Goal: Information Seeking & Learning: Find contact information

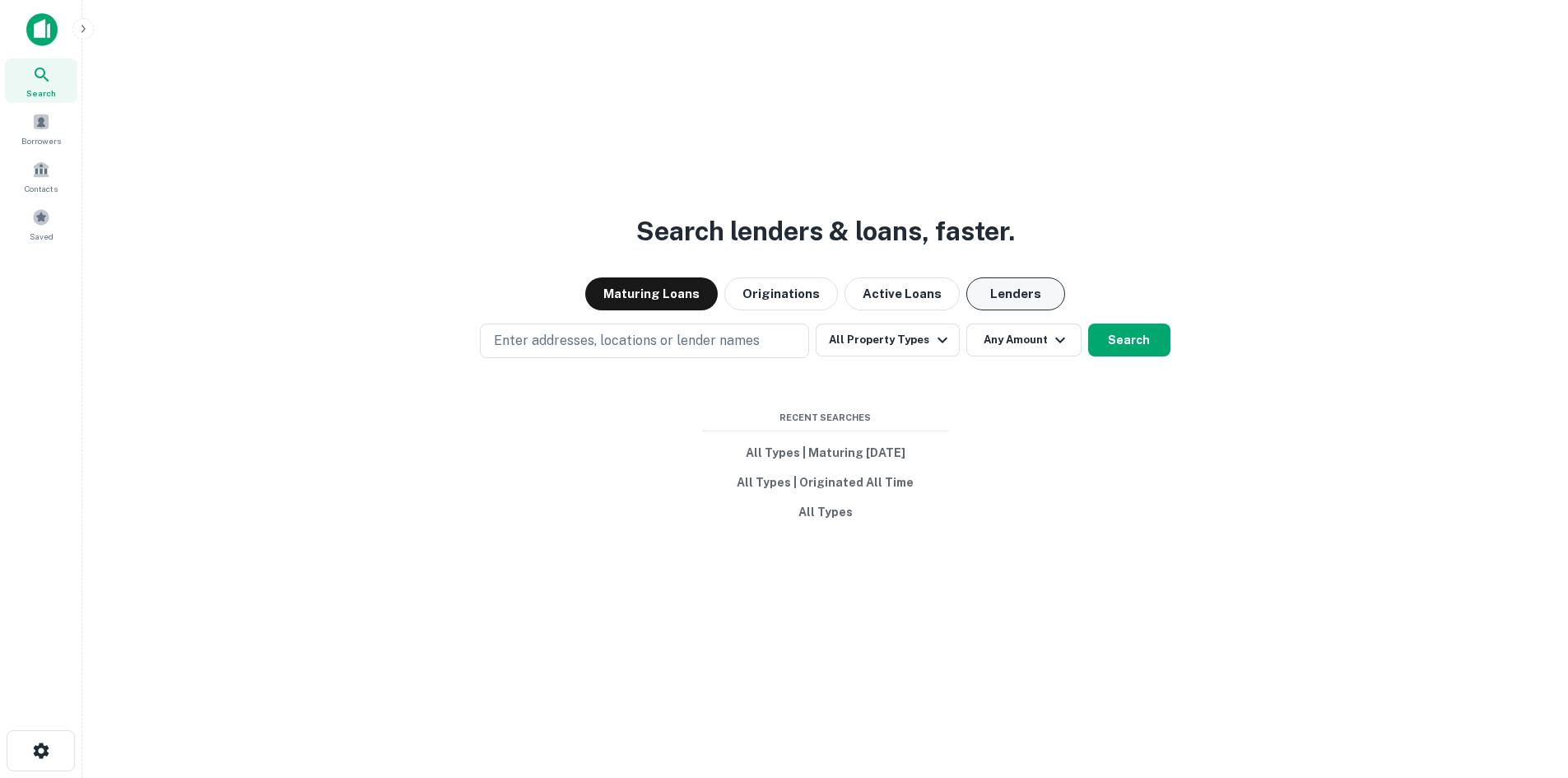
click at [981, 283] on button "Lenders" at bounding box center [1015, 293] width 99 height 33
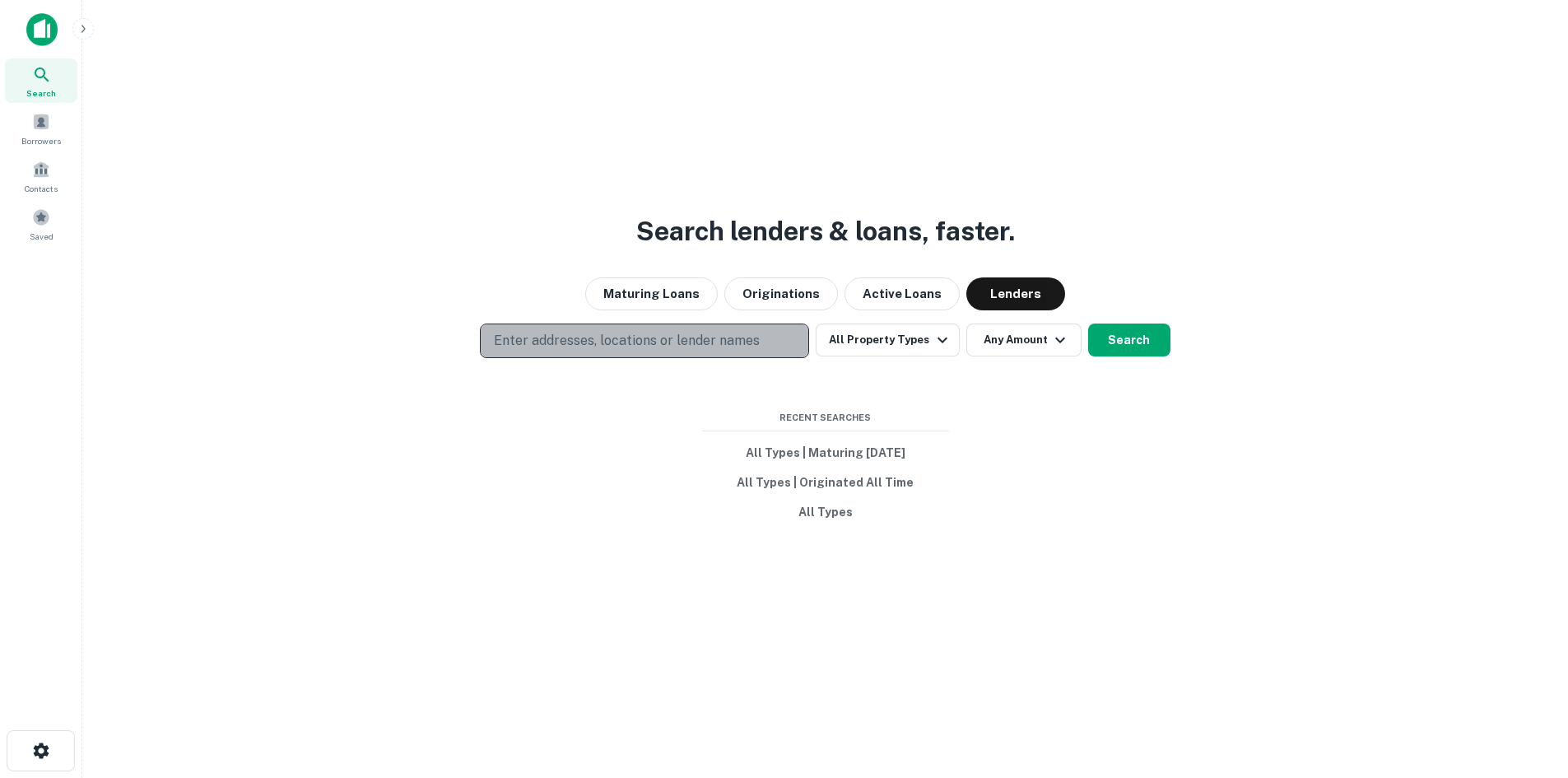
click at [718, 341] on p "Enter addresses, locations or lender names" at bounding box center [626, 341] width 266 height 20
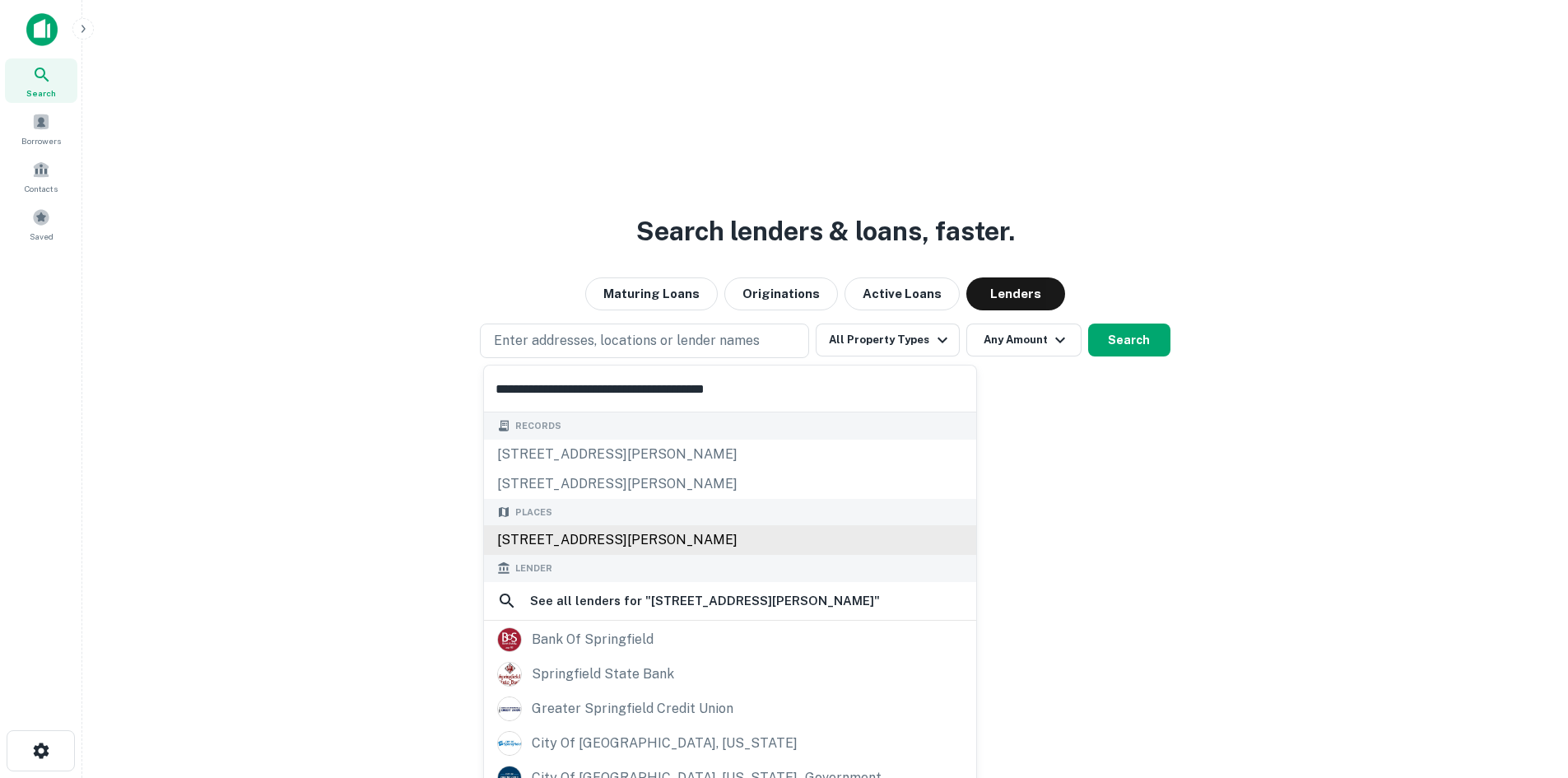
click at [648, 534] on div "1350 Vester Avenue, Springfield, OH 45503, USA" at bounding box center [729, 540] width 492 height 30
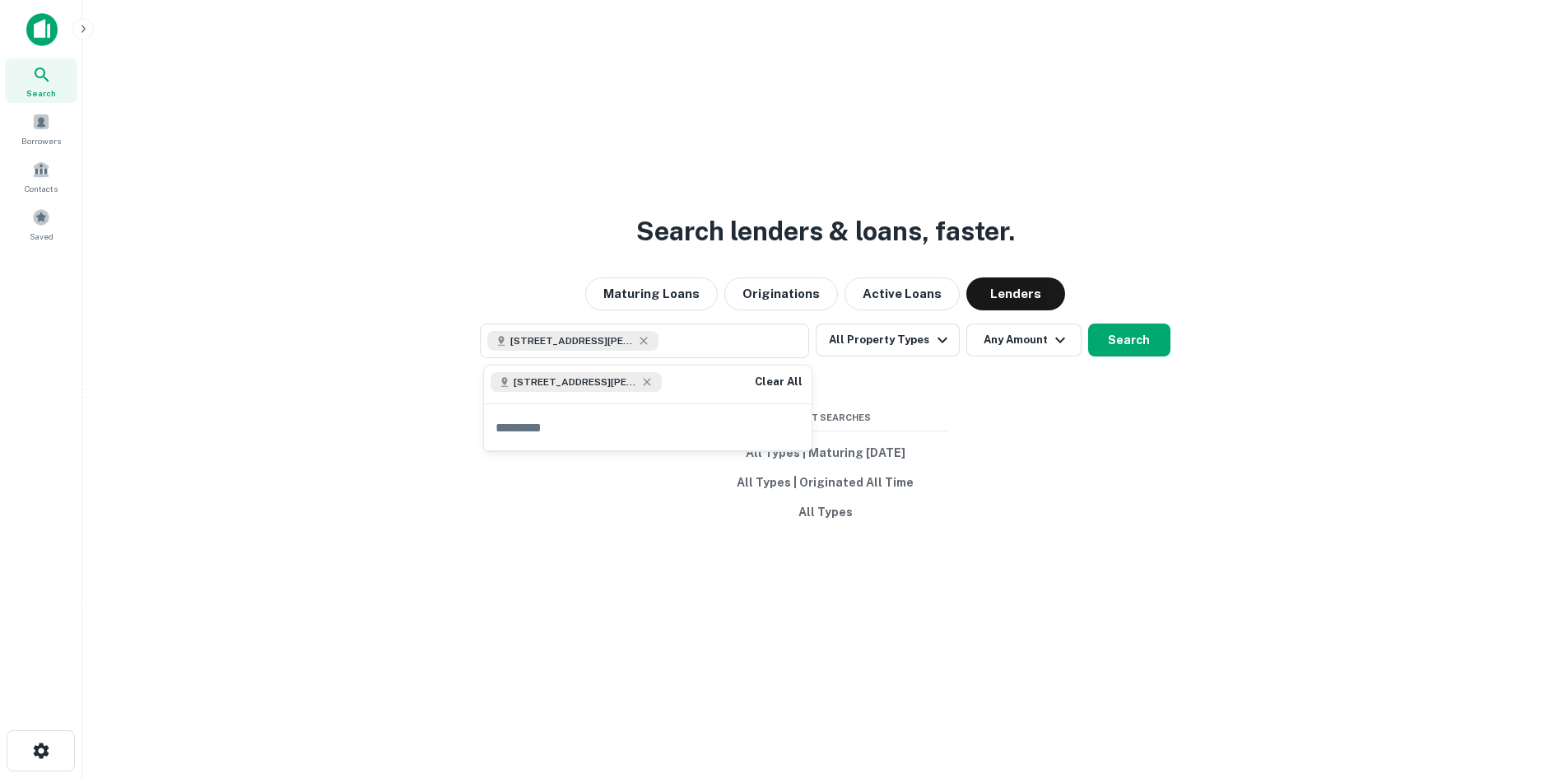
click at [1080, 458] on div "Search lenders & loans, faster. Maturing Loans Originations Active Loans Lender…" at bounding box center [825, 429] width 1459 height 778
click at [898, 341] on button "All Property Types" at bounding box center [888, 339] width 144 height 33
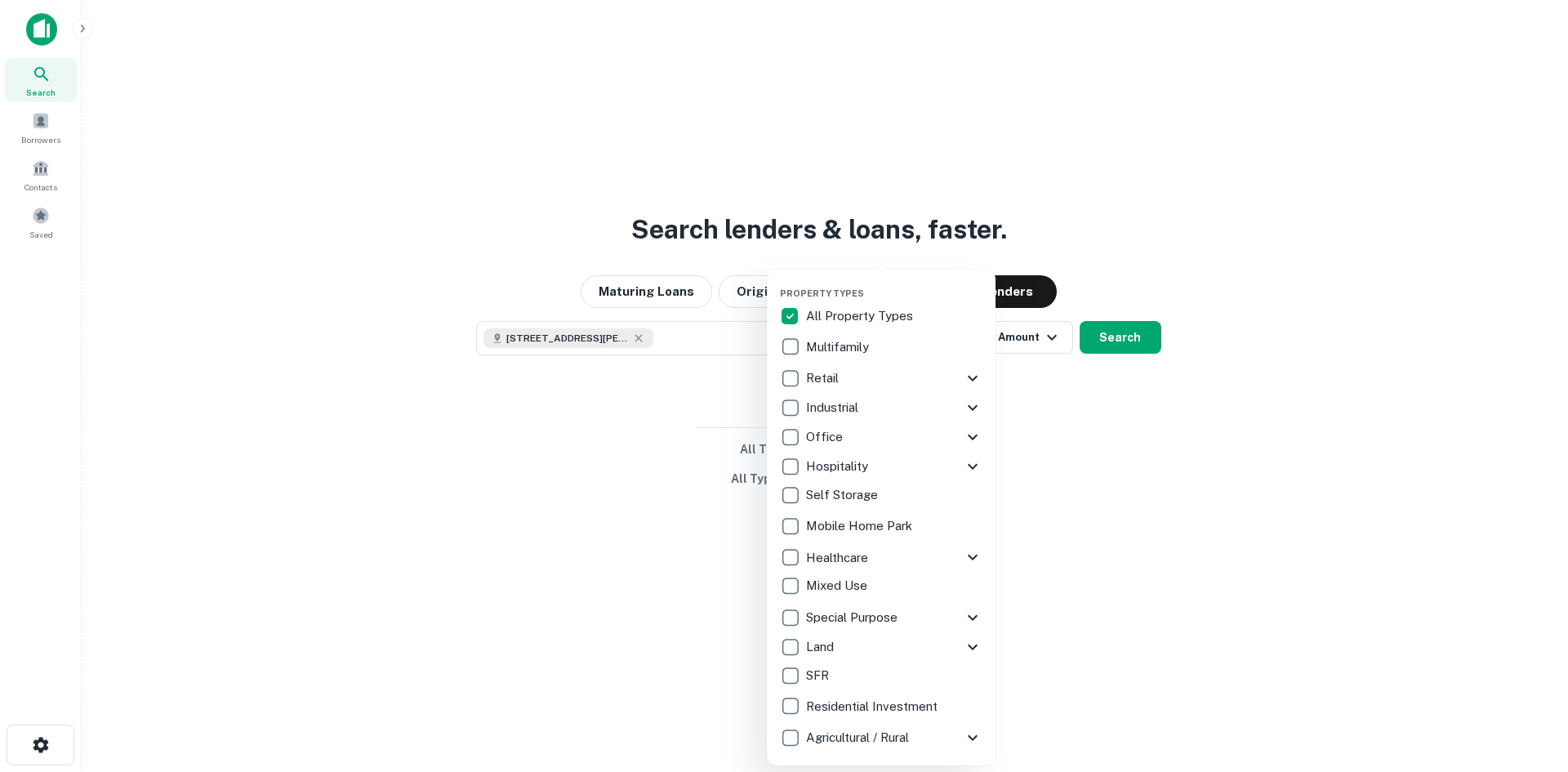
click at [1121, 398] on div at bounding box center [784, 386] width 1568 height 772
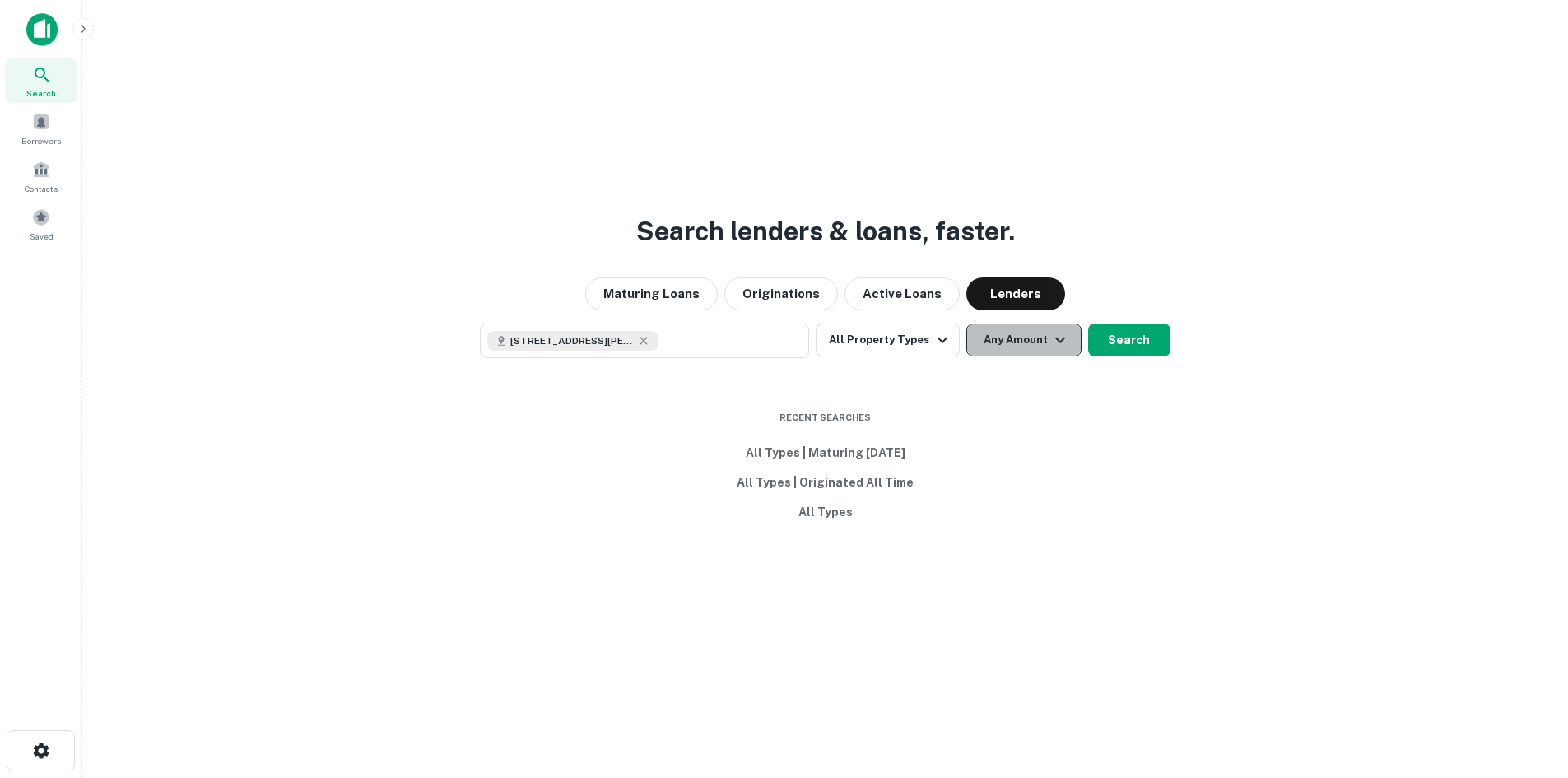
click at [1028, 344] on button "Any Amount" at bounding box center [1024, 339] width 116 height 33
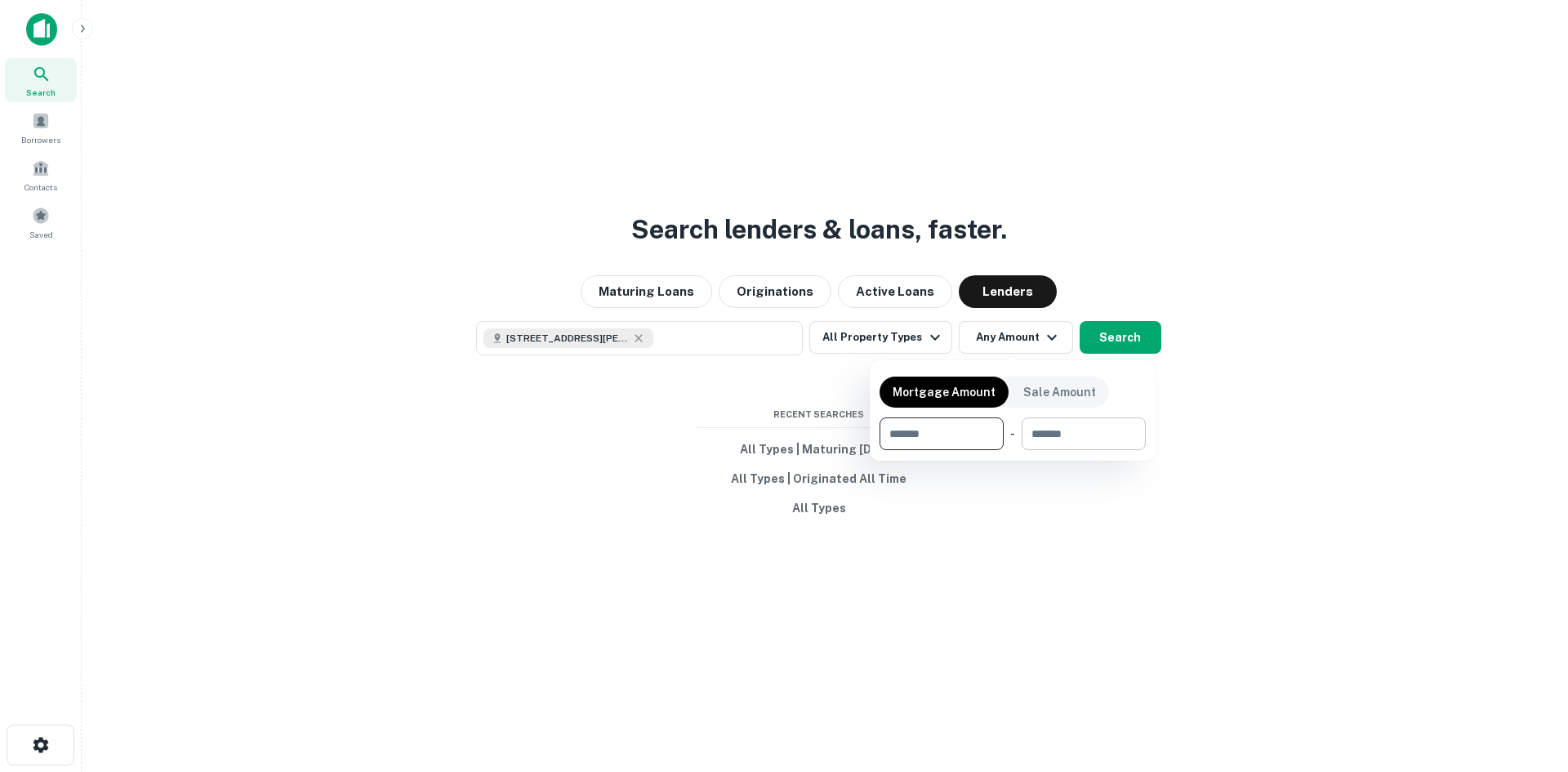
click at [1084, 432] on input "number" at bounding box center [1078, 434] width 113 height 33
type input "*"
type input "********"
click at [944, 431] on input "number" at bounding box center [931, 434] width 102 height 33
type input "*******"
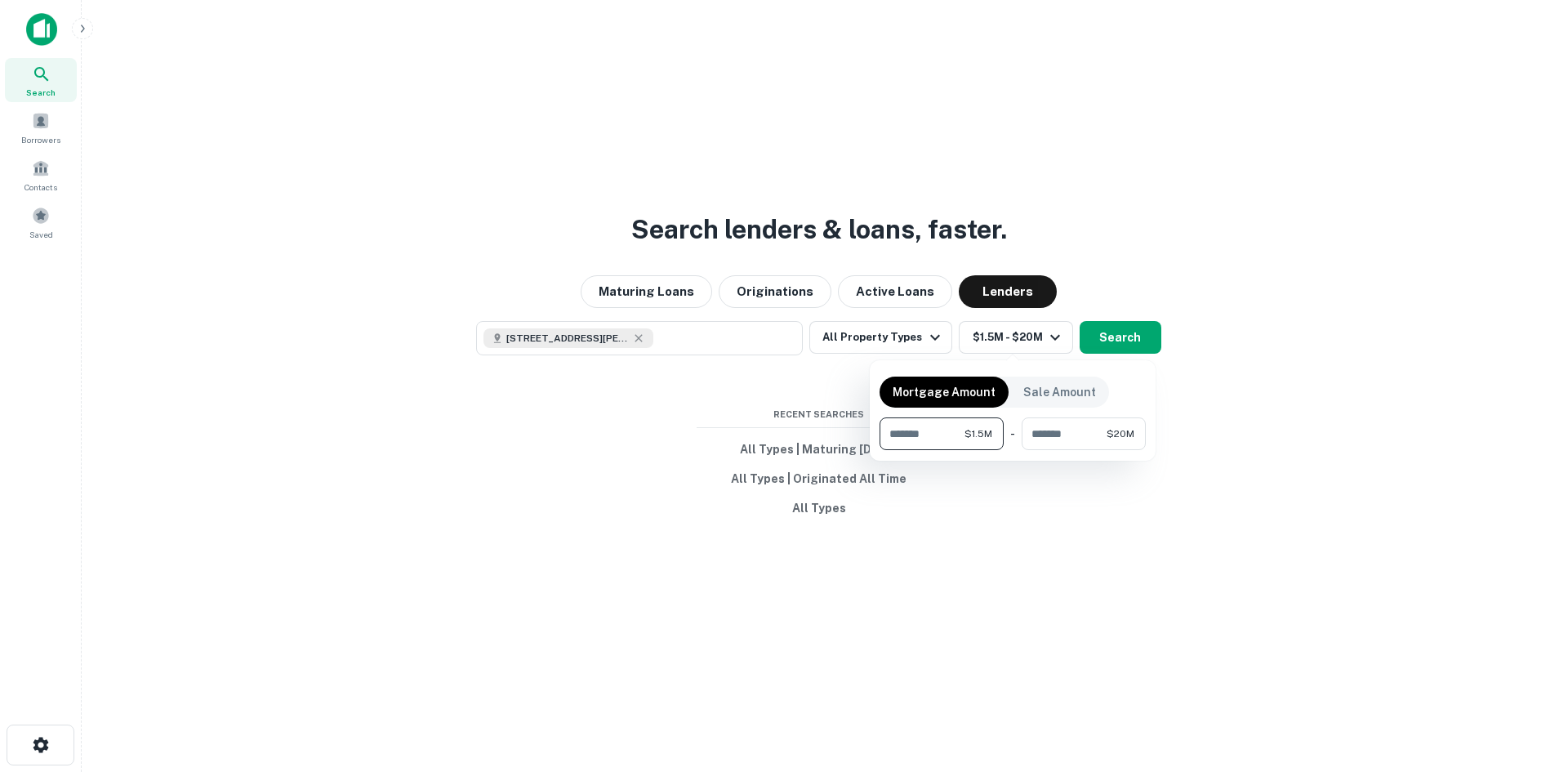
click at [1135, 349] on div at bounding box center [784, 386] width 1568 height 772
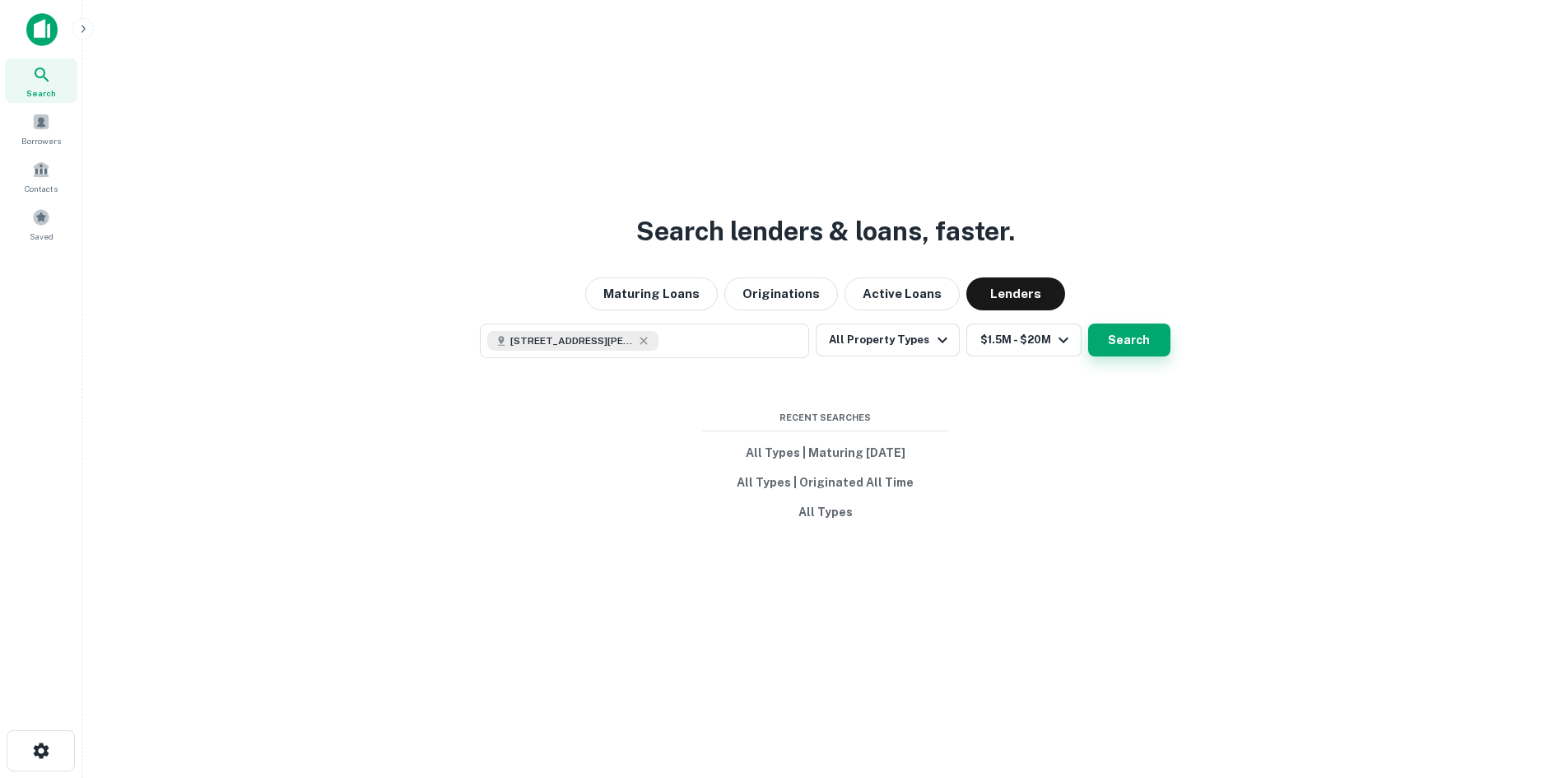
click at [1139, 349] on button "Search" at bounding box center [1129, 339] width 83 height 33
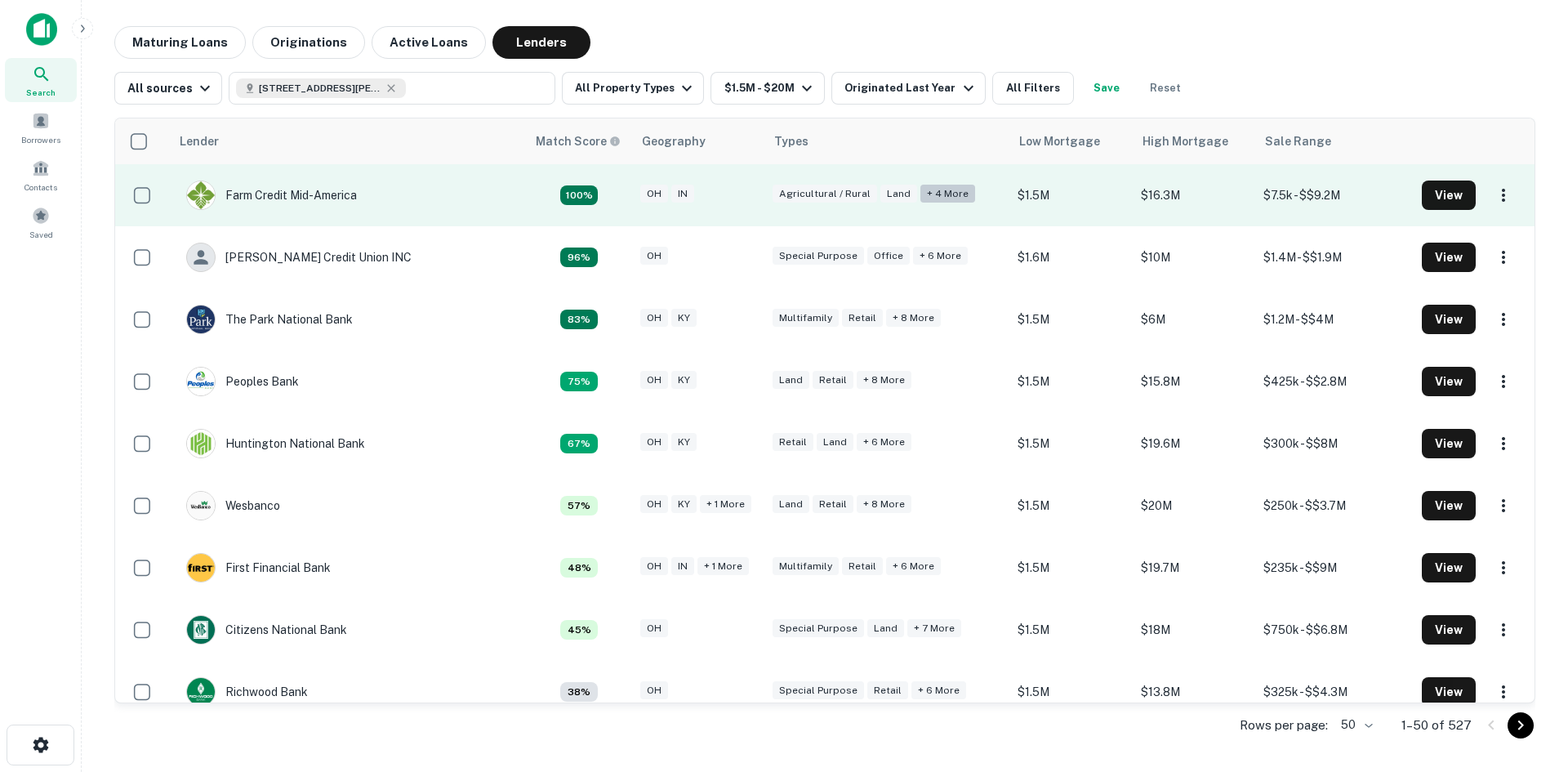
click at [921, 192] on div "+ 4 more" at bounding box center [947, 193] width 54 height 19
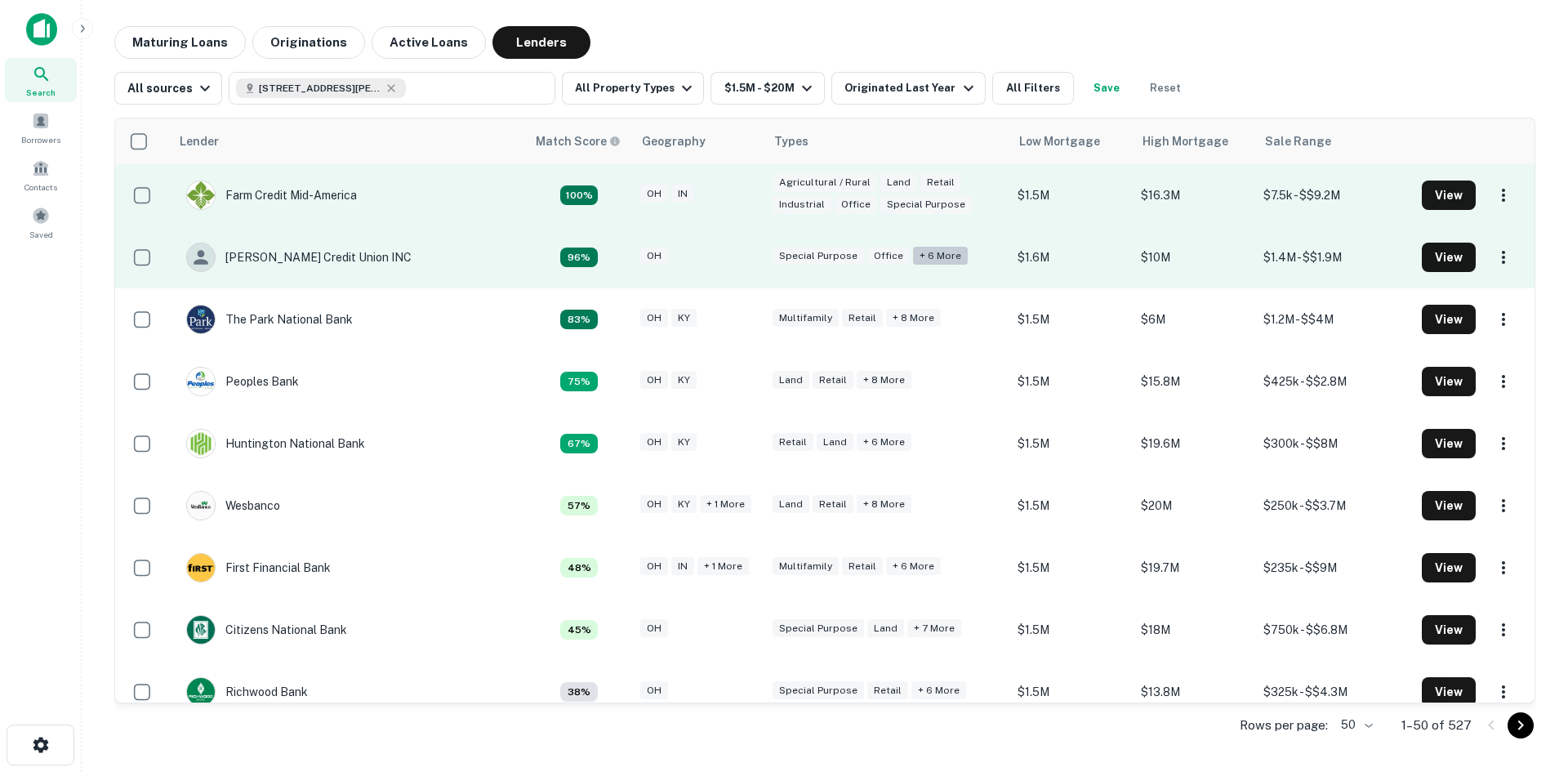
click at [913, 254] on div "+ 6 more" at bounding box center [939, 255] width 54 height 19
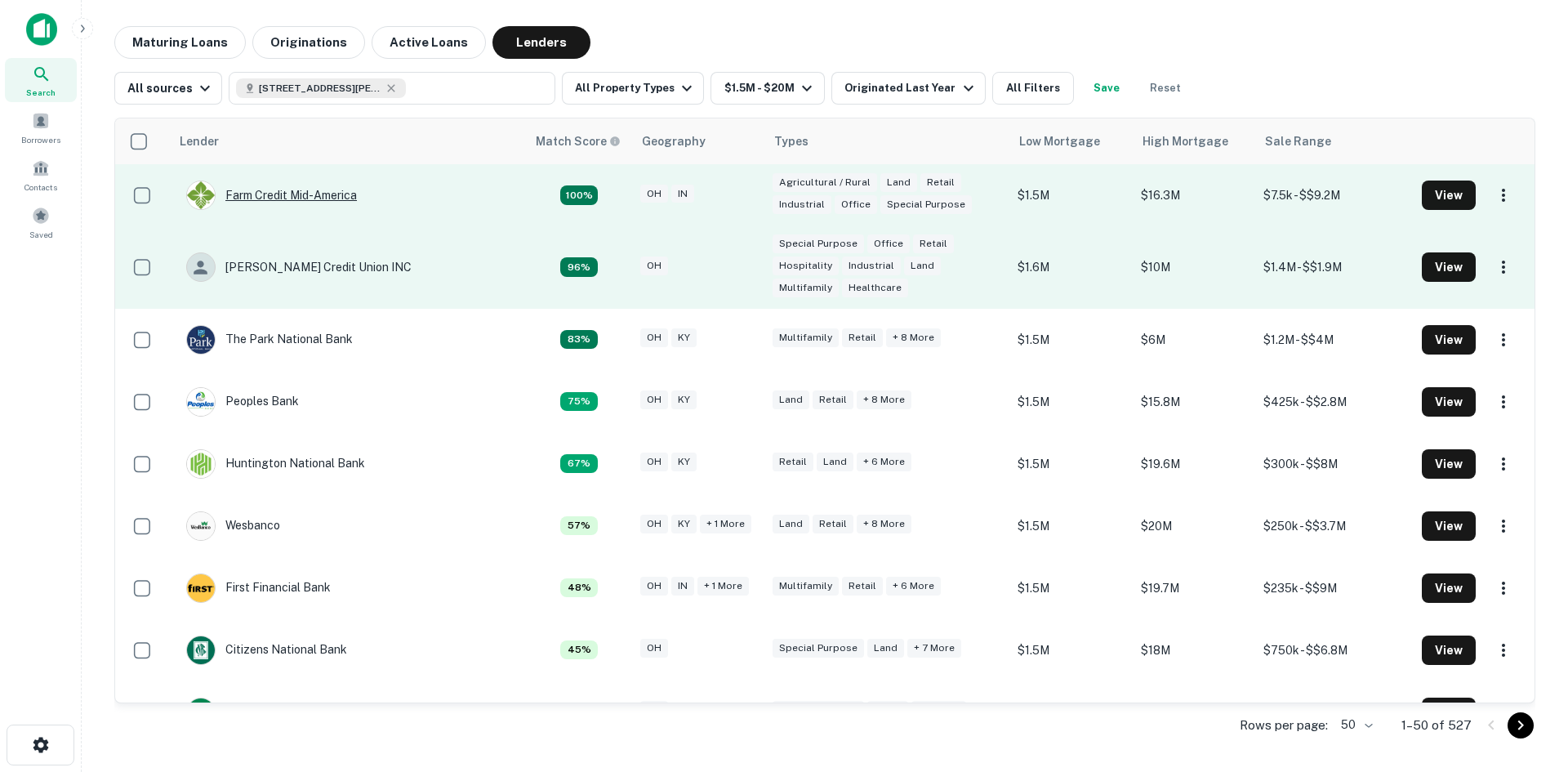
click at [340, 199] on div "Farm Credit Mid-america" at bounding box center [271, 195] width 170 height 30
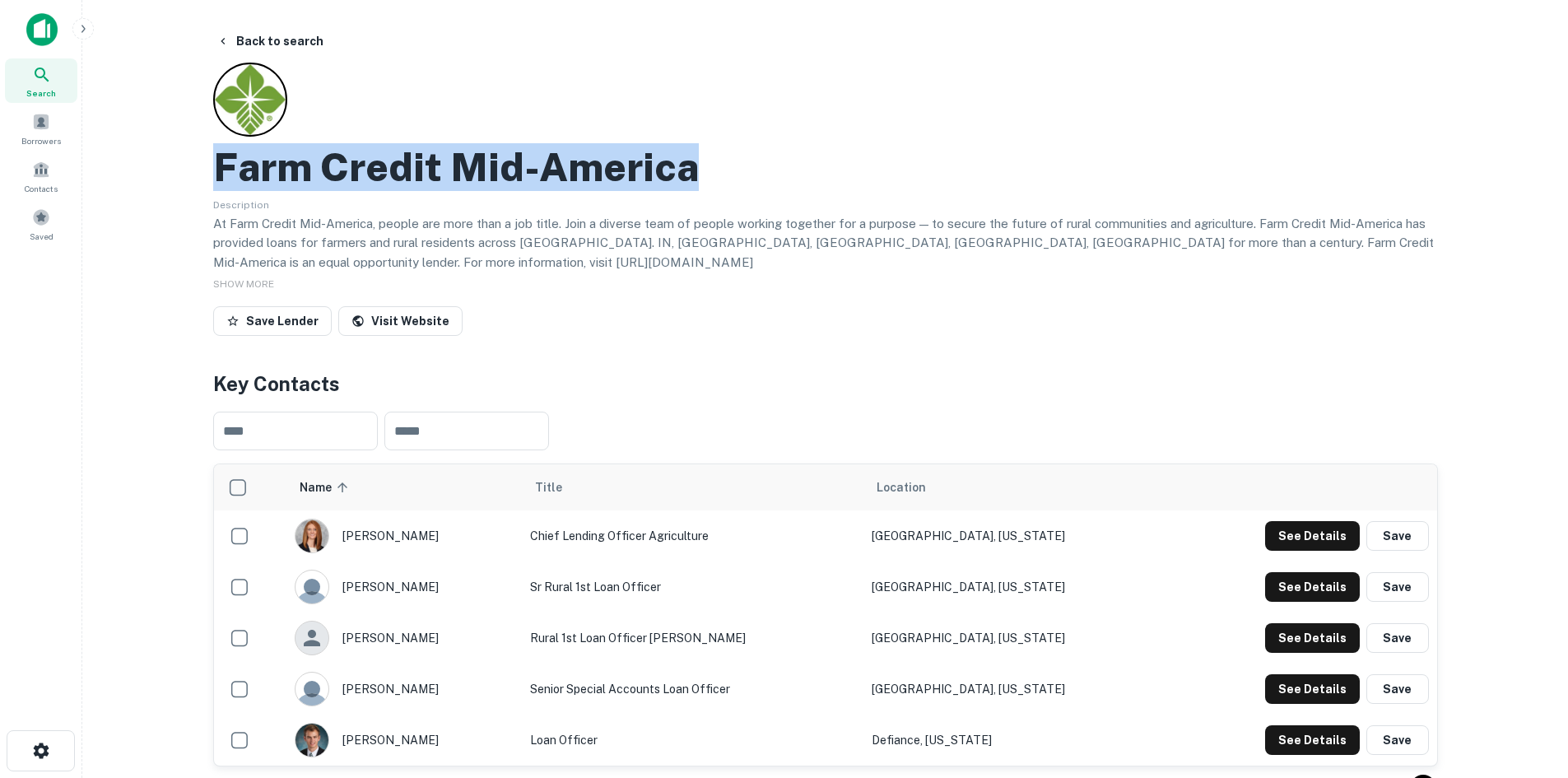
drag, startPoint x: 218, startPoint y: 168, endPoint x: 743, endPoint y: 176, distance: 525.1
click at [743, 176] on div "Farm Credit Mid-america" at bounding box center [826, 168] width 1225 height 48
copy h2 "Farm Credit Mid-america"
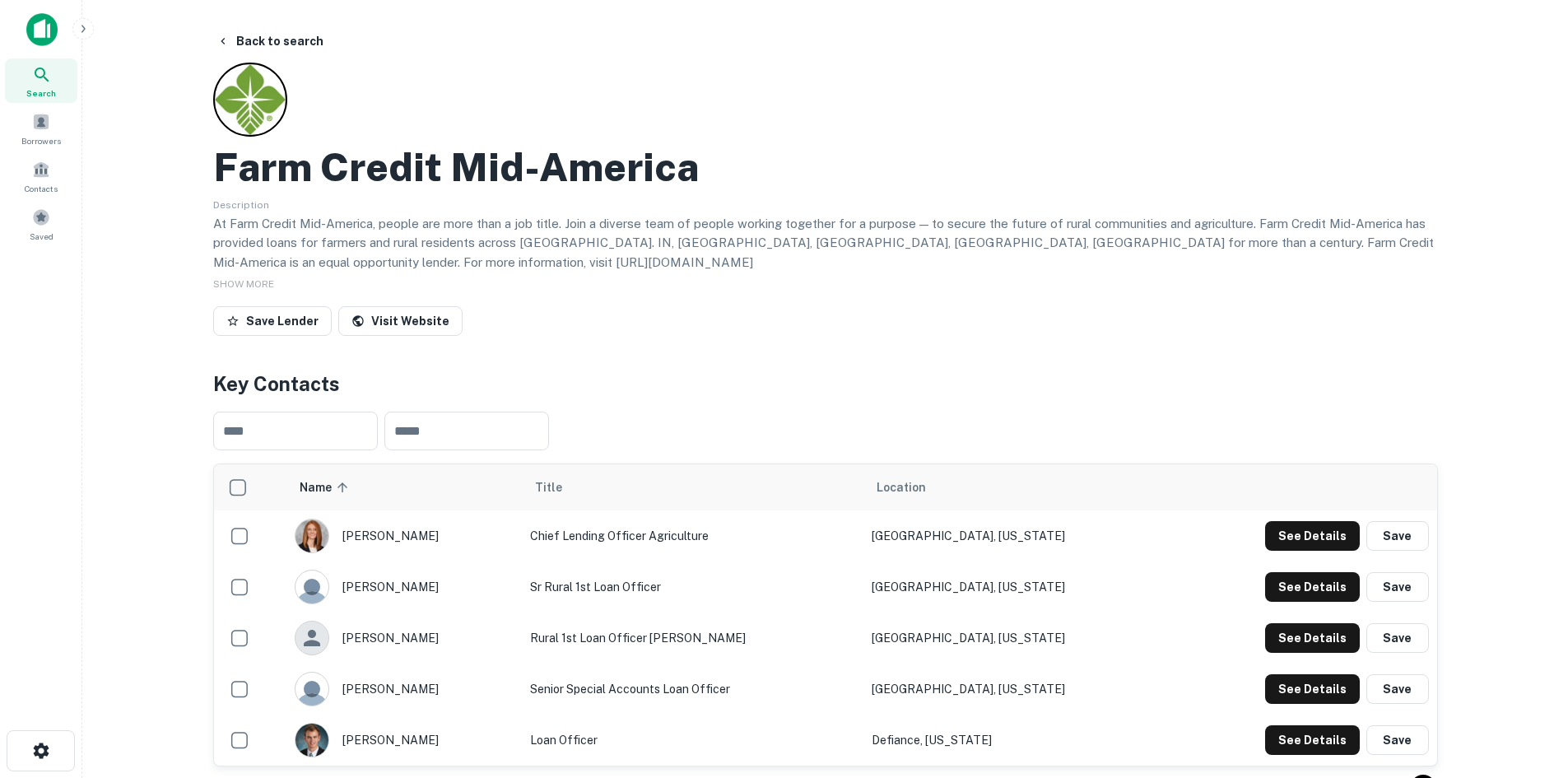
drag, startPoint x: 678, startPoint y: 329, endPoint x: 672, endPoint y: 339, distance: 11.7
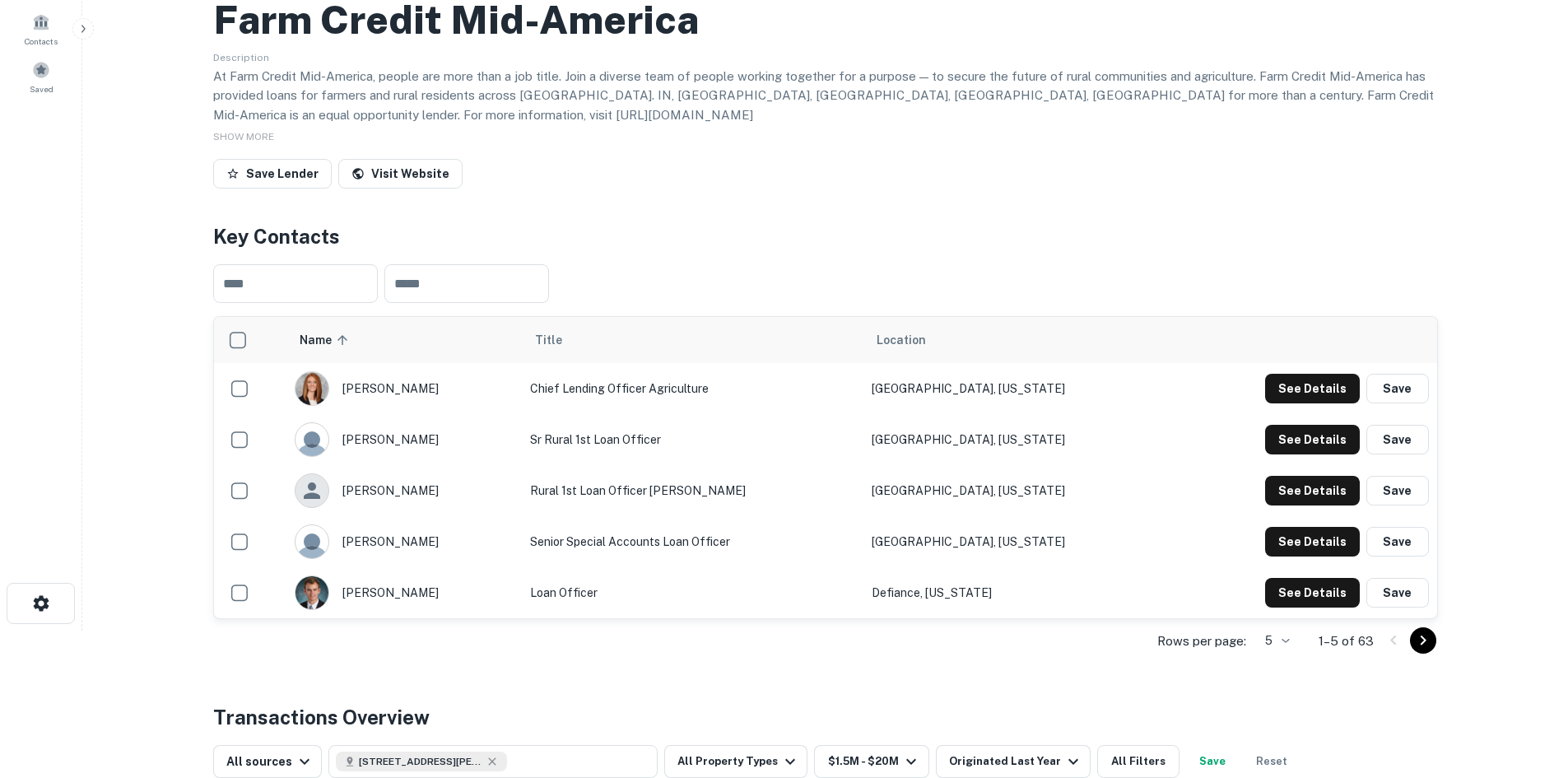
scroll to position [165, 0]
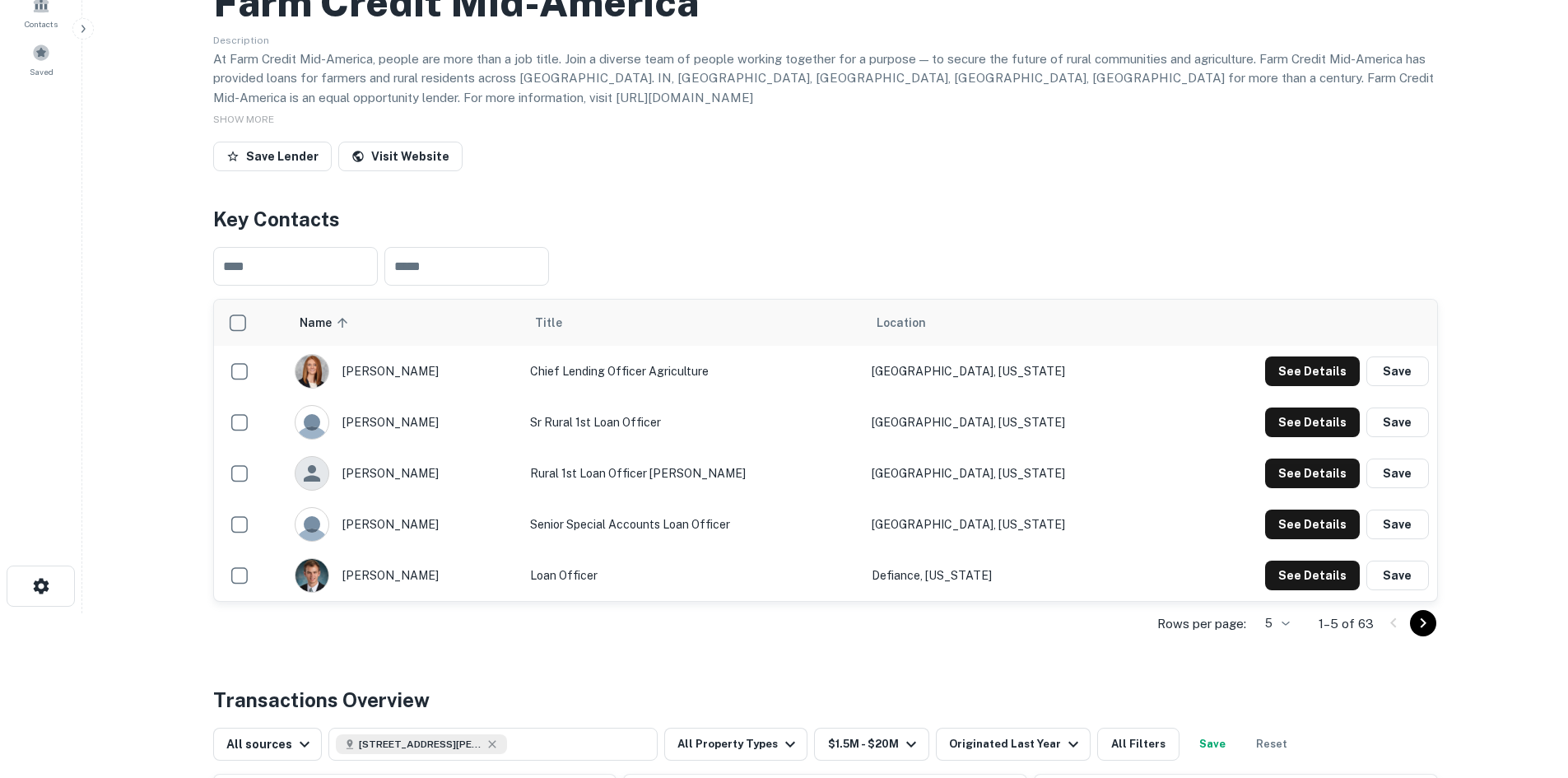
click at [1420, 613] on icon "Go to next page" at bounding box center [1423, 623] width 20 height 20
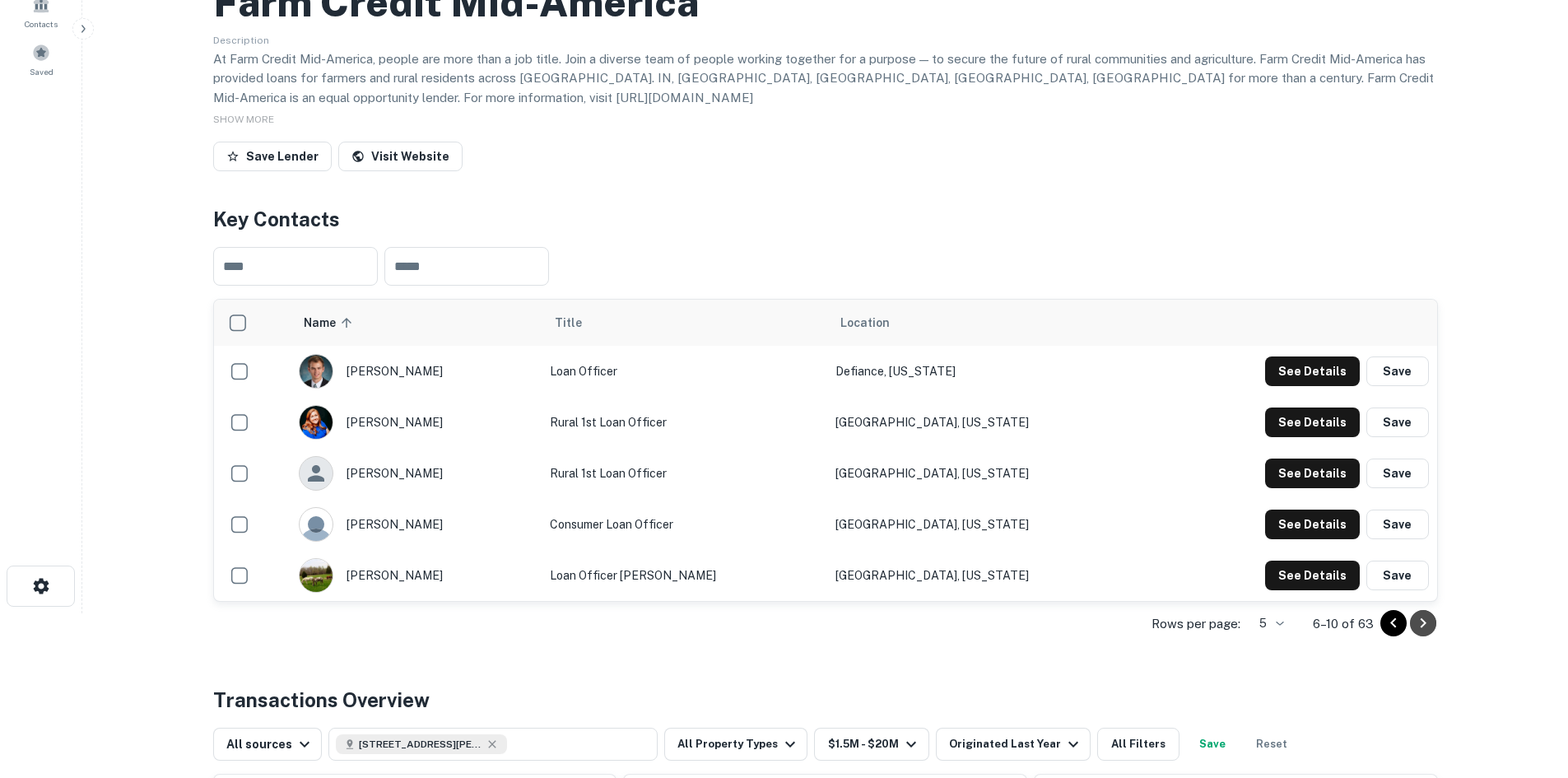
click at [1420, 613] on icon "Go to next page" at bounding box center [1423, 623] width 20 height 20
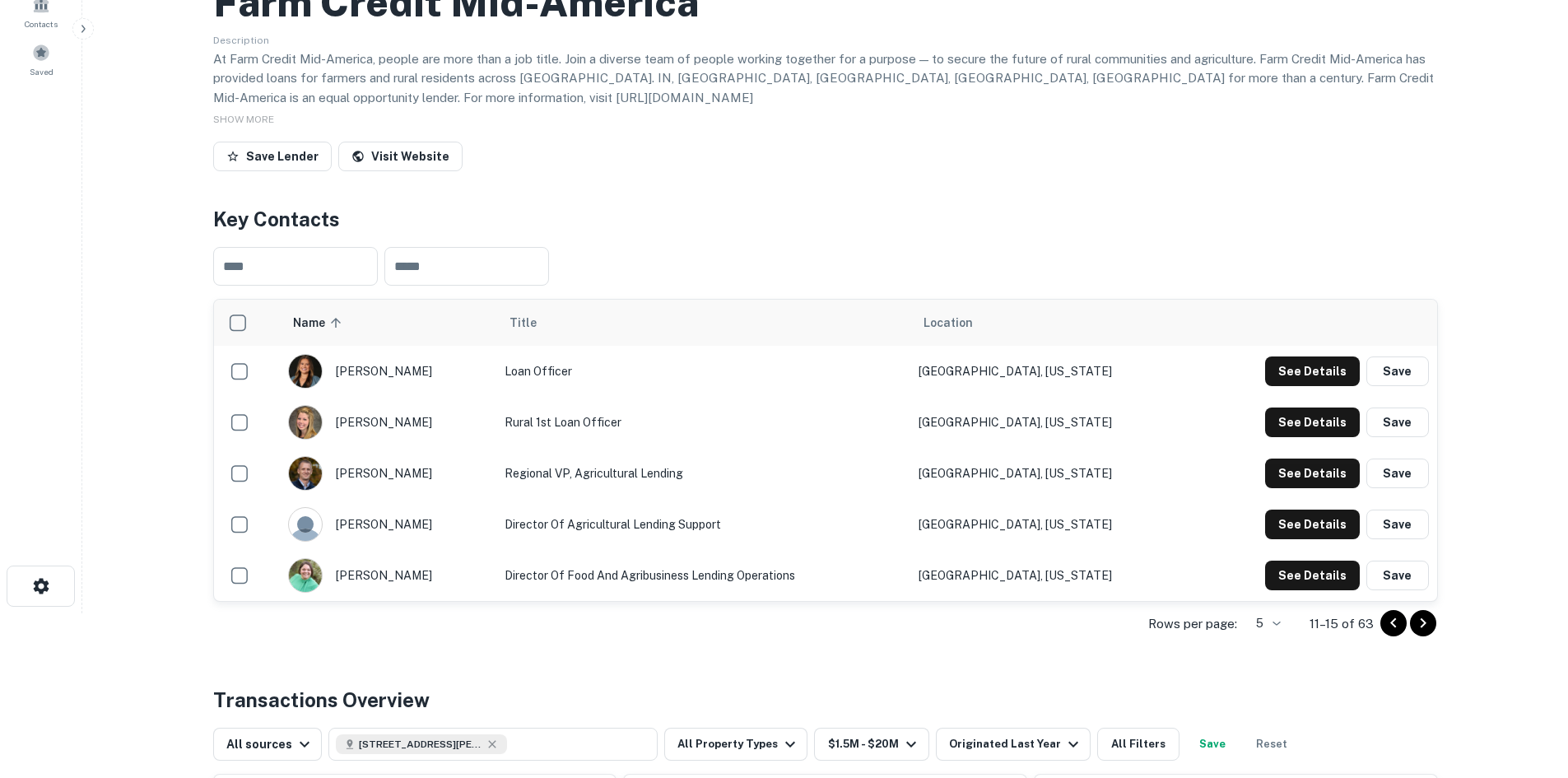
click at [1420, 613] on icon "Go to next page" at bounding box center [1423, 623] width 20 height 20
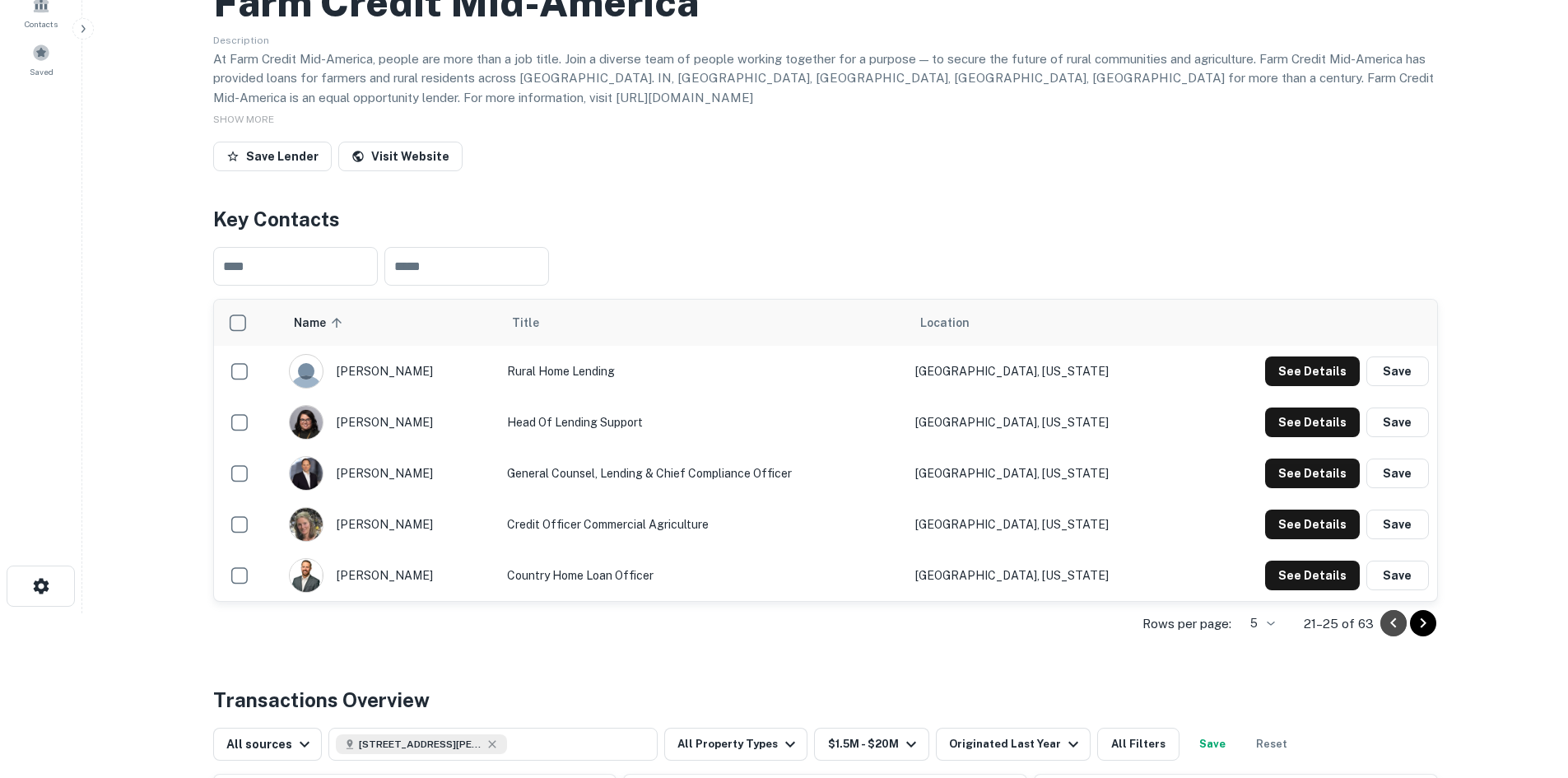
click at [1384, 613] on icon "Go to previous page" at bounding box center [1393, 623] width 20 height 20
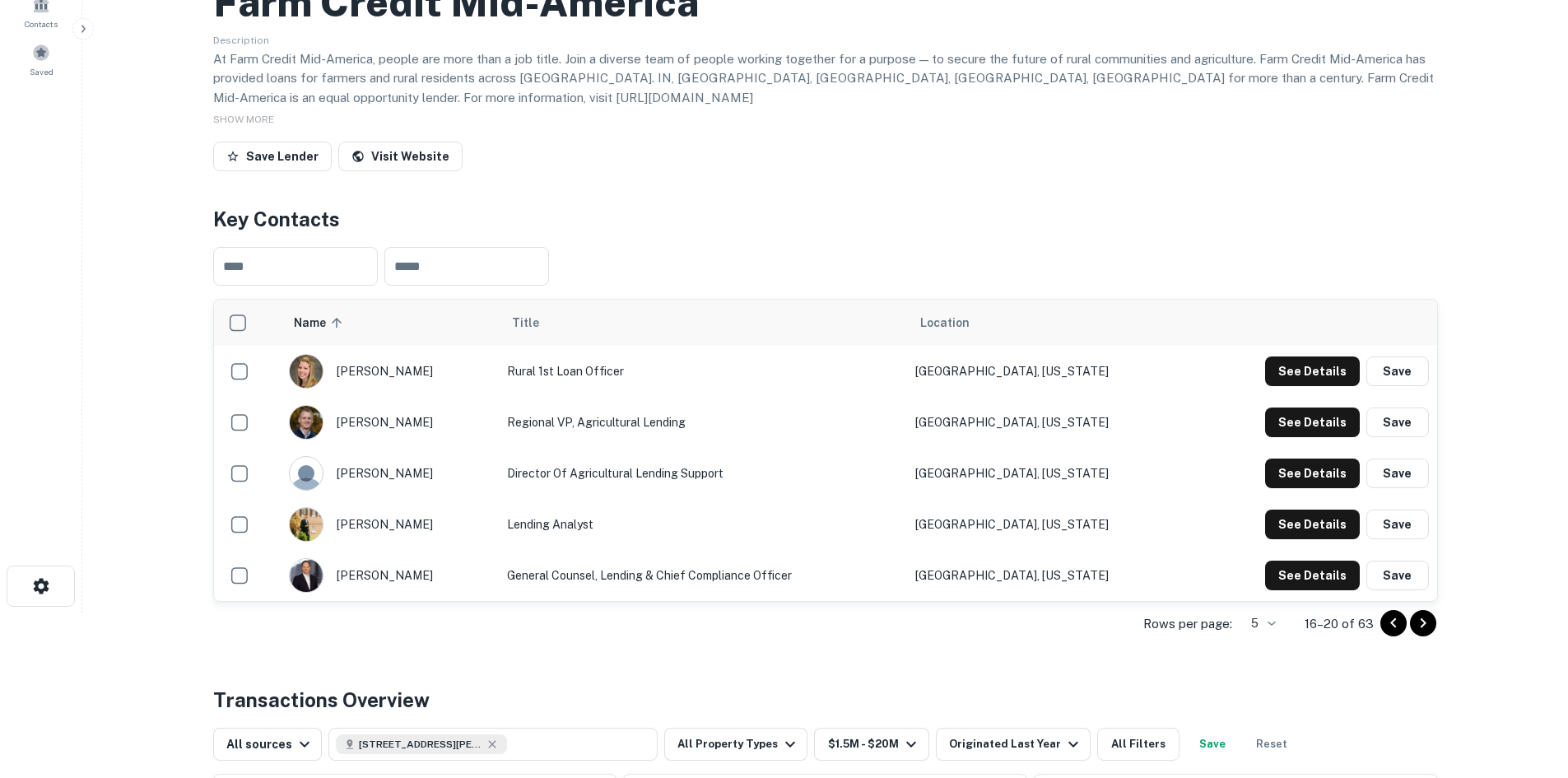
click at [1385, 613] on icon "Go to previous page" at bounding box center [1393, 623] width 20 height 20
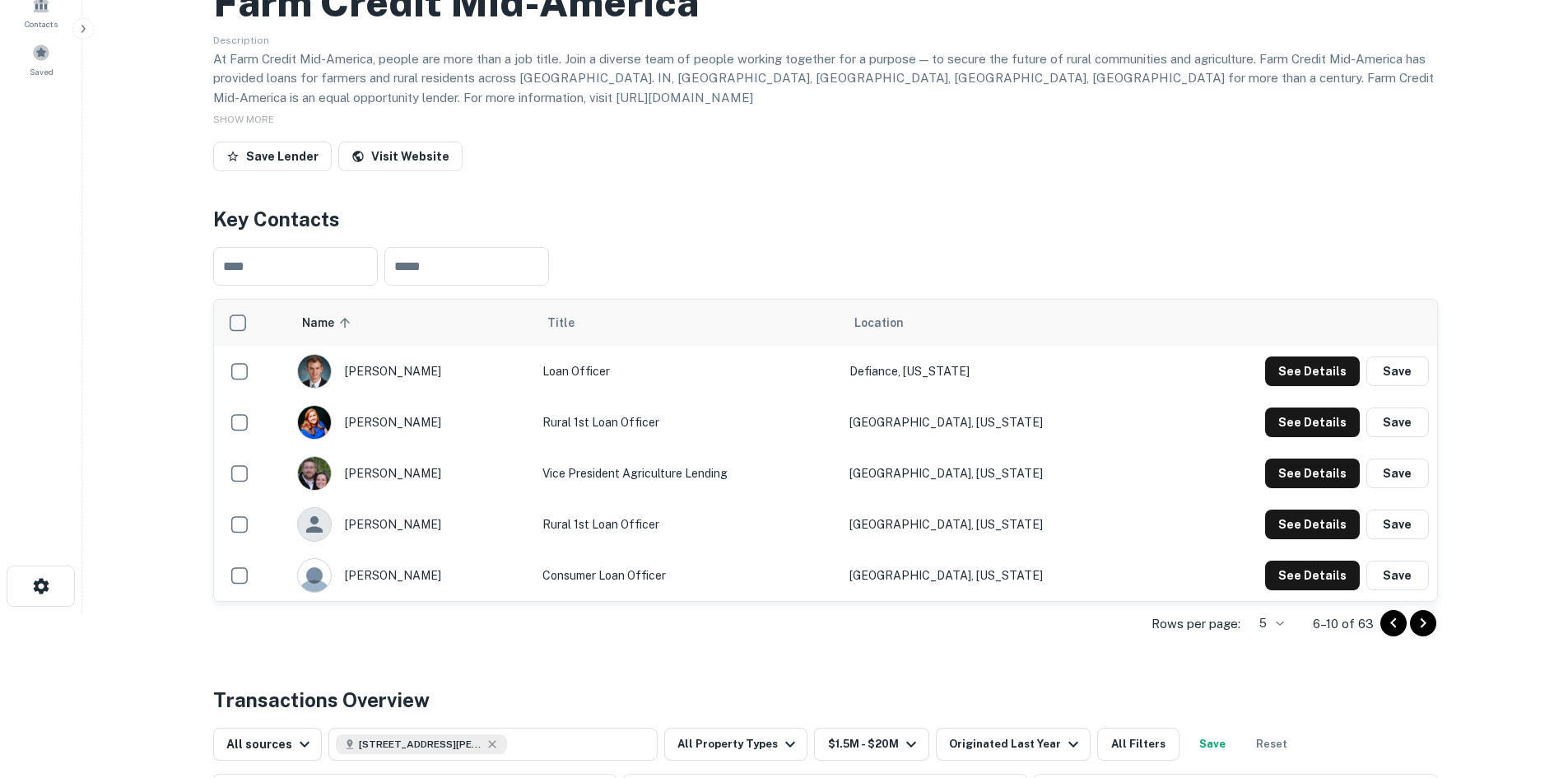
click at [944, 354] on td "Defiance, Ohio" at bounding box center [1000, 371] width 320 height 51
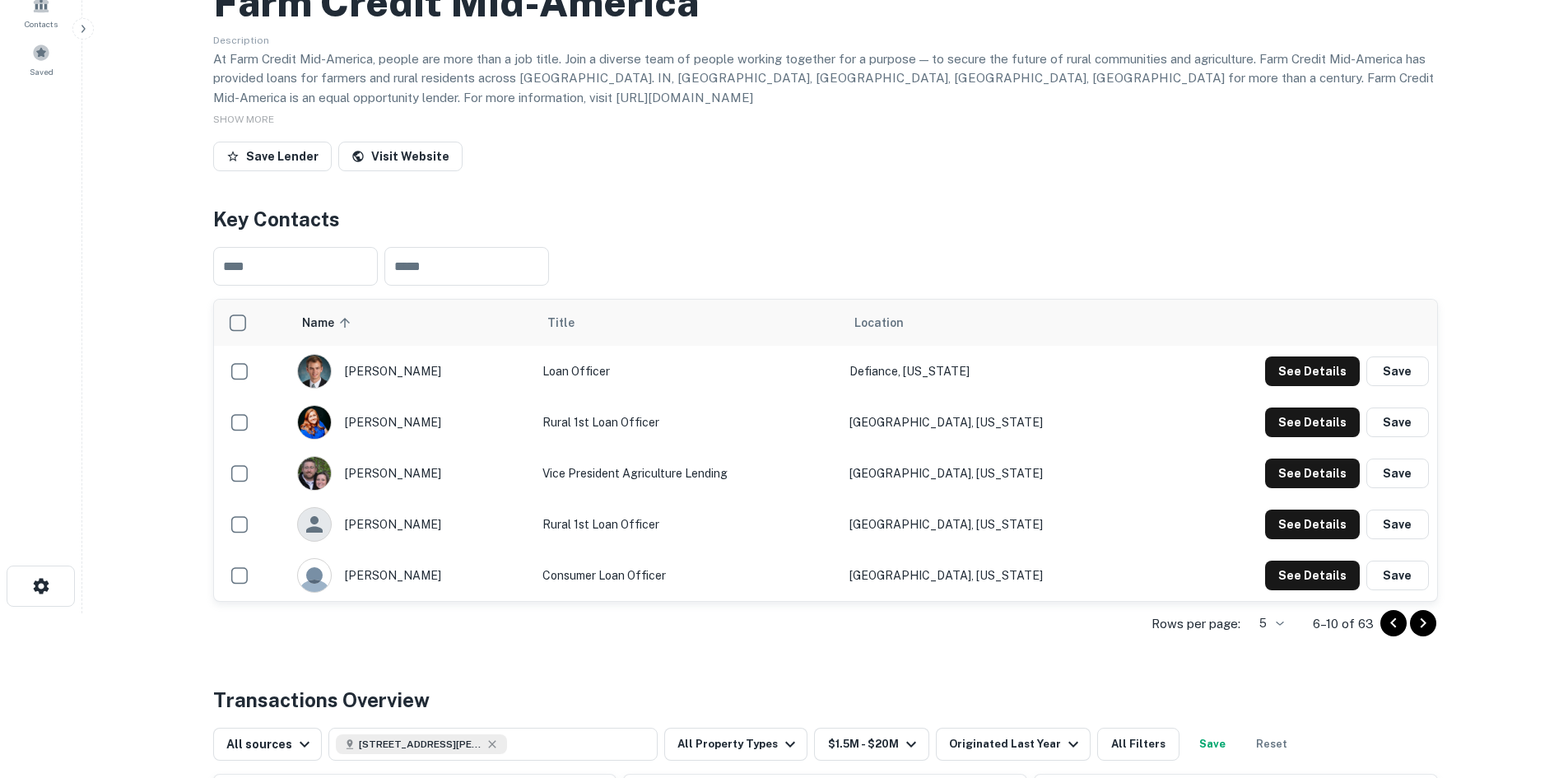
click at [978, 408] on td "Pomeroy, Ohio" at bounding box center [1000, 422] width 320 height 51
copy tbody "Pomeroy, Ohio See Details Save"
click at [957, 457] on td "Owenton, Kentucky" at bounding box center [1000, 473] width 320 height 51
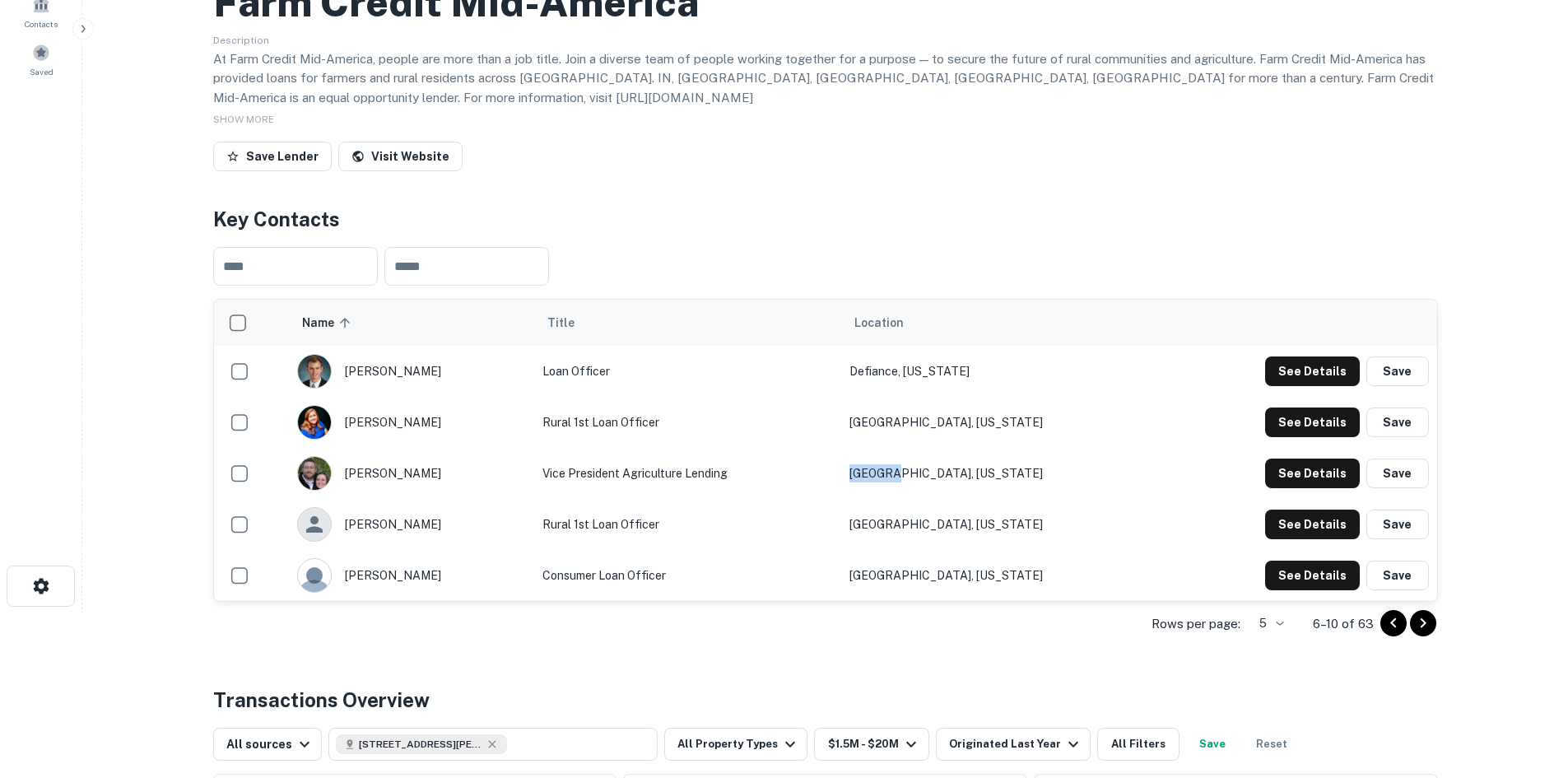
click at [957, 457] on td "Owenton, Kentucky" at bounding box center [1000, 473] width 320 height 51
copy tbody "Owenton, Kentucky See Details Save"
click at [950, 502] on td "Spencer, Ohio" at bounding box center [1000, 524] width 320 height 51
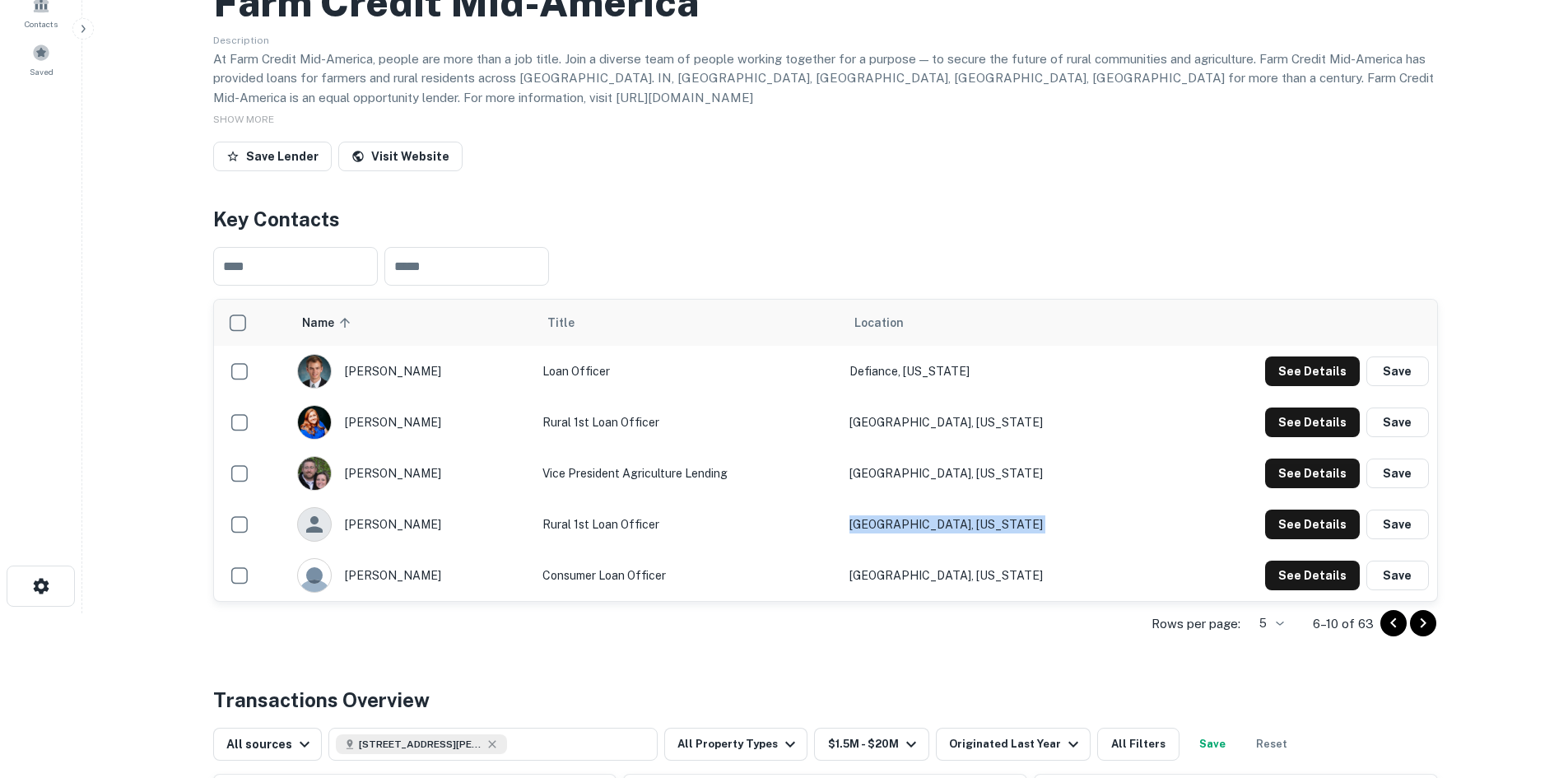
click at [950, 502] on td "Spencer, Ohio" at bounding box center [1000, 524] width 320 height 51
copy tbody "Spencer, Ohio See Details Save"
drag, startPoint x: 436, startPoint y: 355, endPoint x: 419, endPoint y: 355, distance: 17.0
click at [419, 355] on div "kyle weber" at bounding box center [411, 371] width 228 height 35
click at [369, 357] on div "kyle weber" at bounding box center [411, 371] width 228 height 35
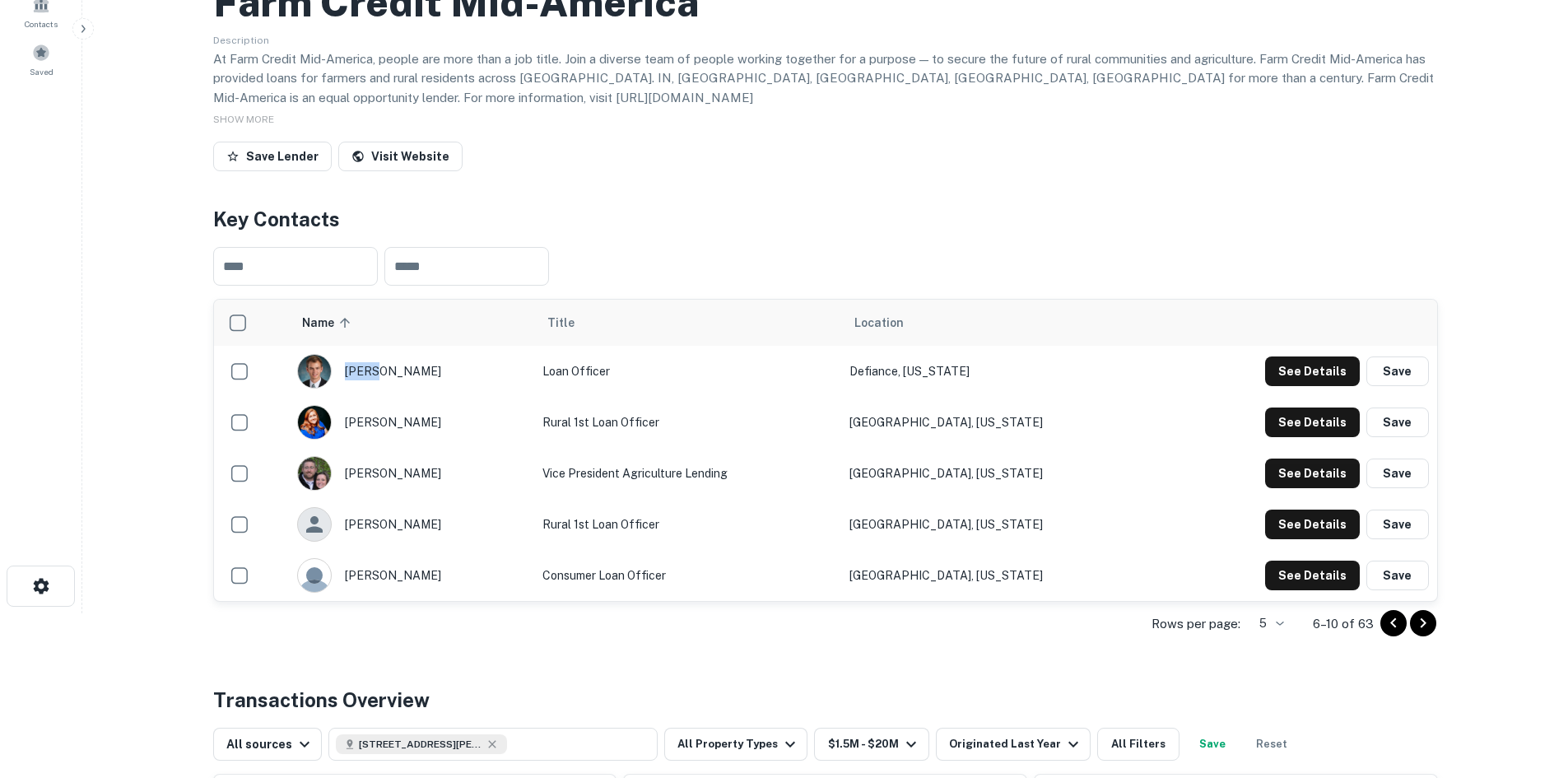
click at [369, 355] on div "kyle weber" at bounding box center [411, 371] width 228 height 35
copy div "kyle"
click at [1302, 356] on button "See Details" at bounding box center [1312, 371] width 95 height 30
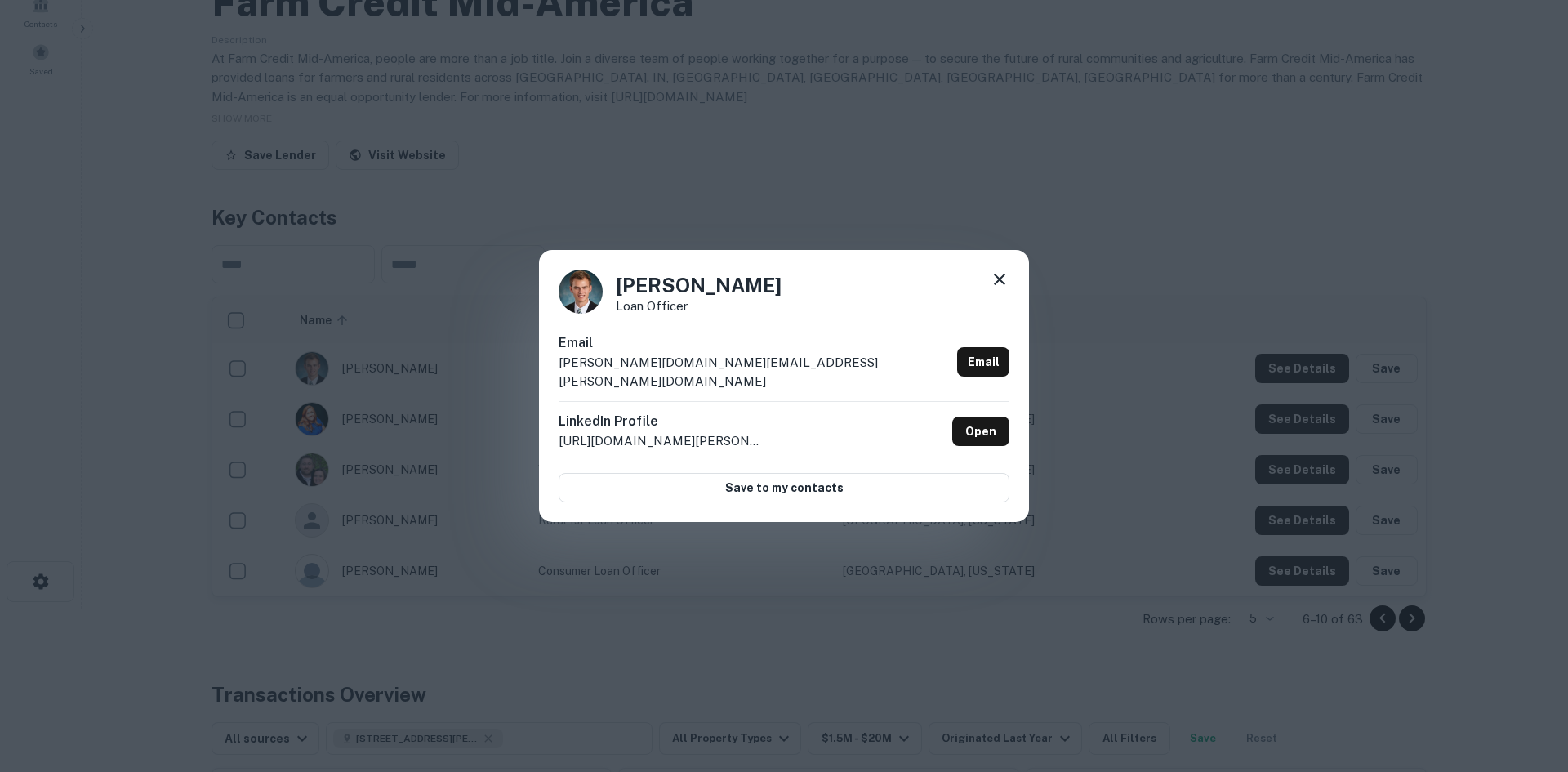
click at [679, 296] on h4 "Kyle Weber" at bounding box center [698, 285] width 165 height 30
copy h4 "Weber"
click at [642, 289] on h4 "Kyle Weber" at bounding box center [698, 285] width 165 height 30
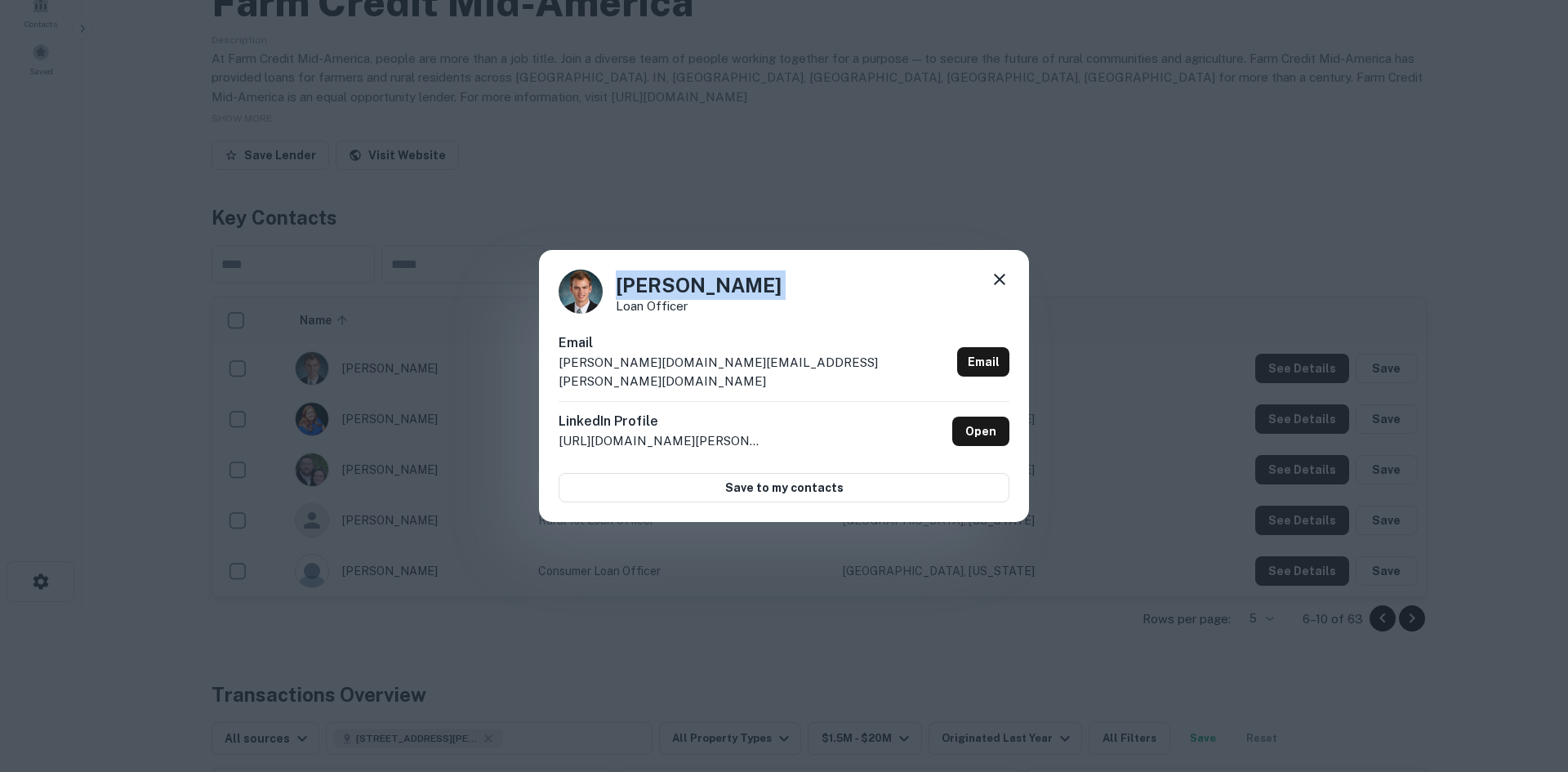
click at [642, 289] on h4 "Kyle Weber" at bounding box center [698, 285] width 165 height 30
click at [743, 305] on div "Kyle Weber Loan Officer" at bounding box center [783, 291] width 450 height 45
click at [631, 296] on h4 "Kyle Weber" at bounding box center [698, 285] width 165 height 30
copy h4 "Kyle"
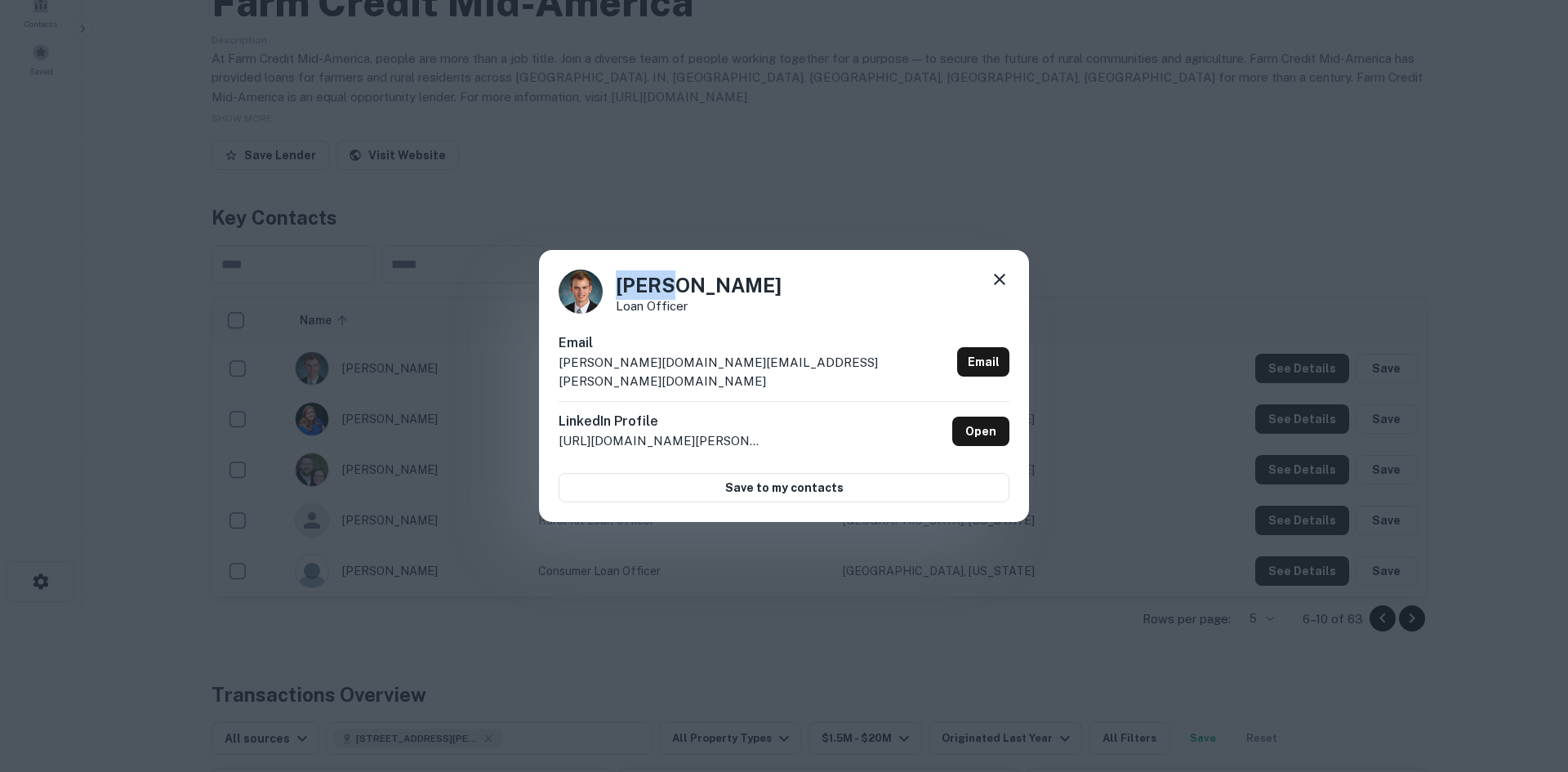
click at [635, 291] on h4 "Kyle Weber" at bounding box center [698, 285] width 165 height 30
click at [634, 293] on h4 "Kyle Weber" at bounding box center [698, 285] width 165 height 30
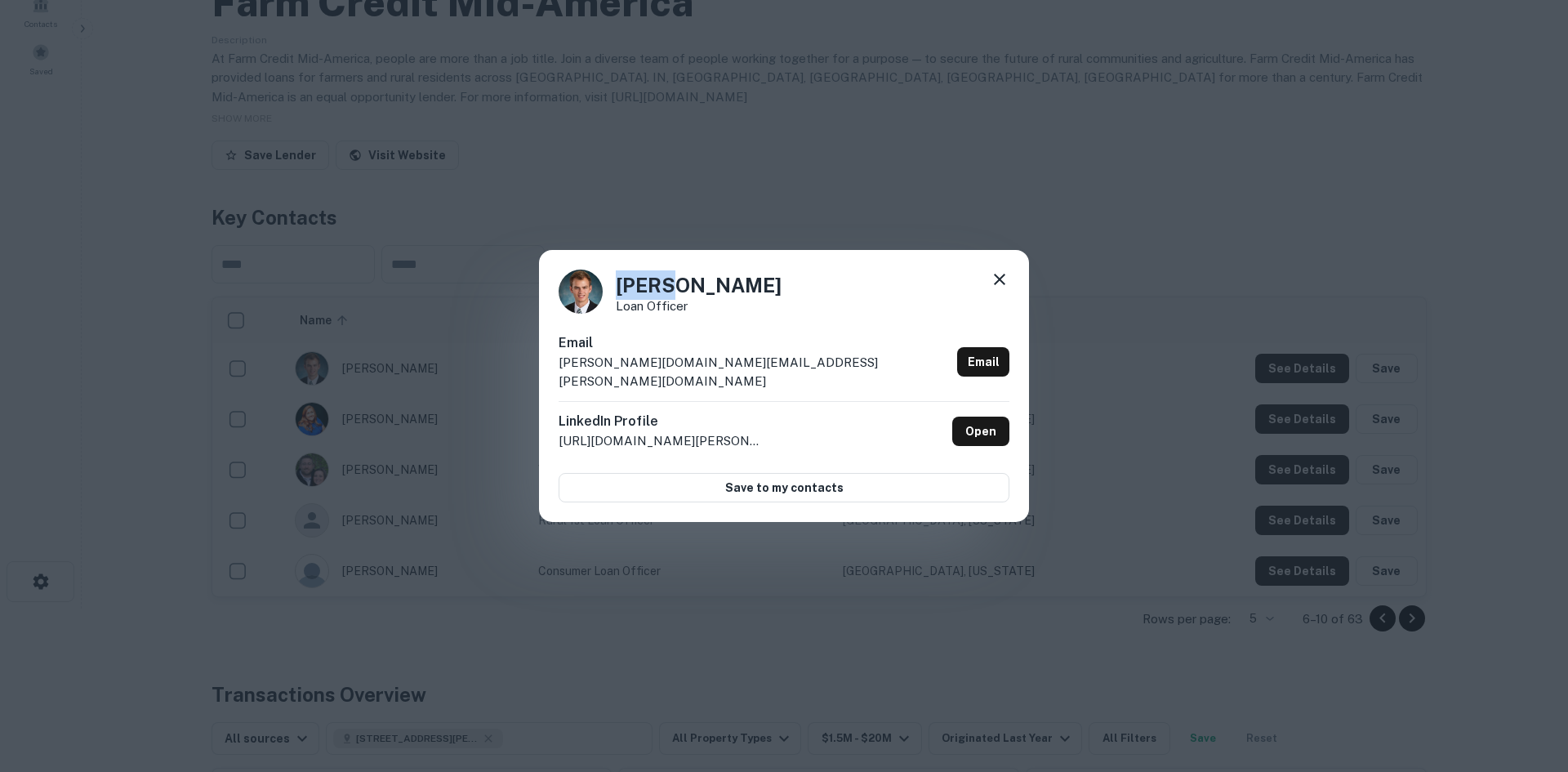
click at [634, 294] on h4 "Kyle Weber" at bounding box center [698, 285] width 165 height 30
click at [654, 365] on p "kyle.weber@e-farmcredit.com" at bounding box center [754, 371] width 392 height 39
copy div "kyle.weber@e-farmcredit.com Email"
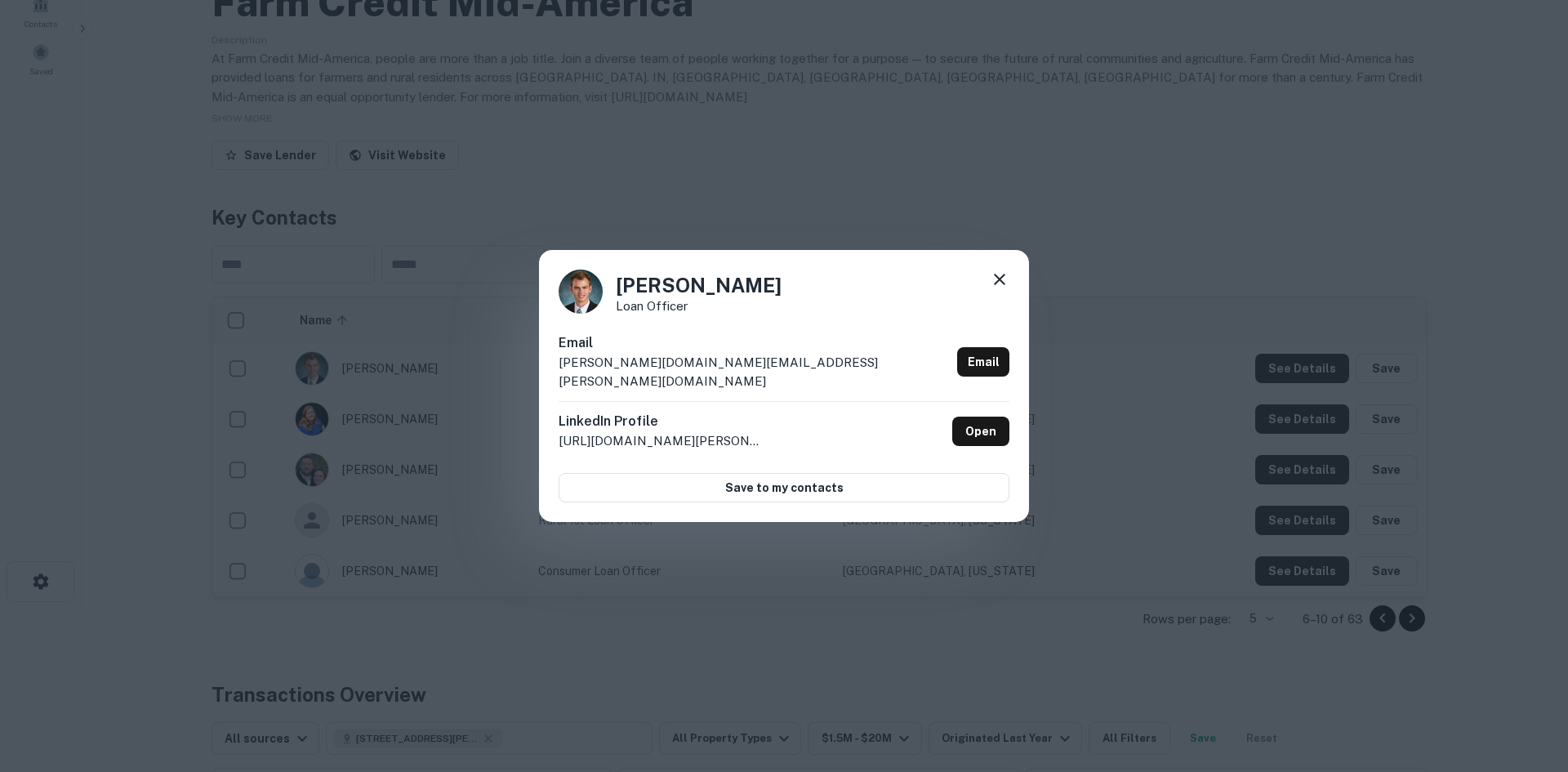
click at [630, 293] on h4 "Kyle Weber" at bounding box center [698, 285] width 165 height 30
click at [631, 292] on h4 "Kyle Weber" at bounding box center [698, 285] width 165 height 30
copy h4 "Kyle"
drag, startPoint x: 645, startPoint y: 319, endPoint x: 610, endPoint y: 317, distance: 35.1
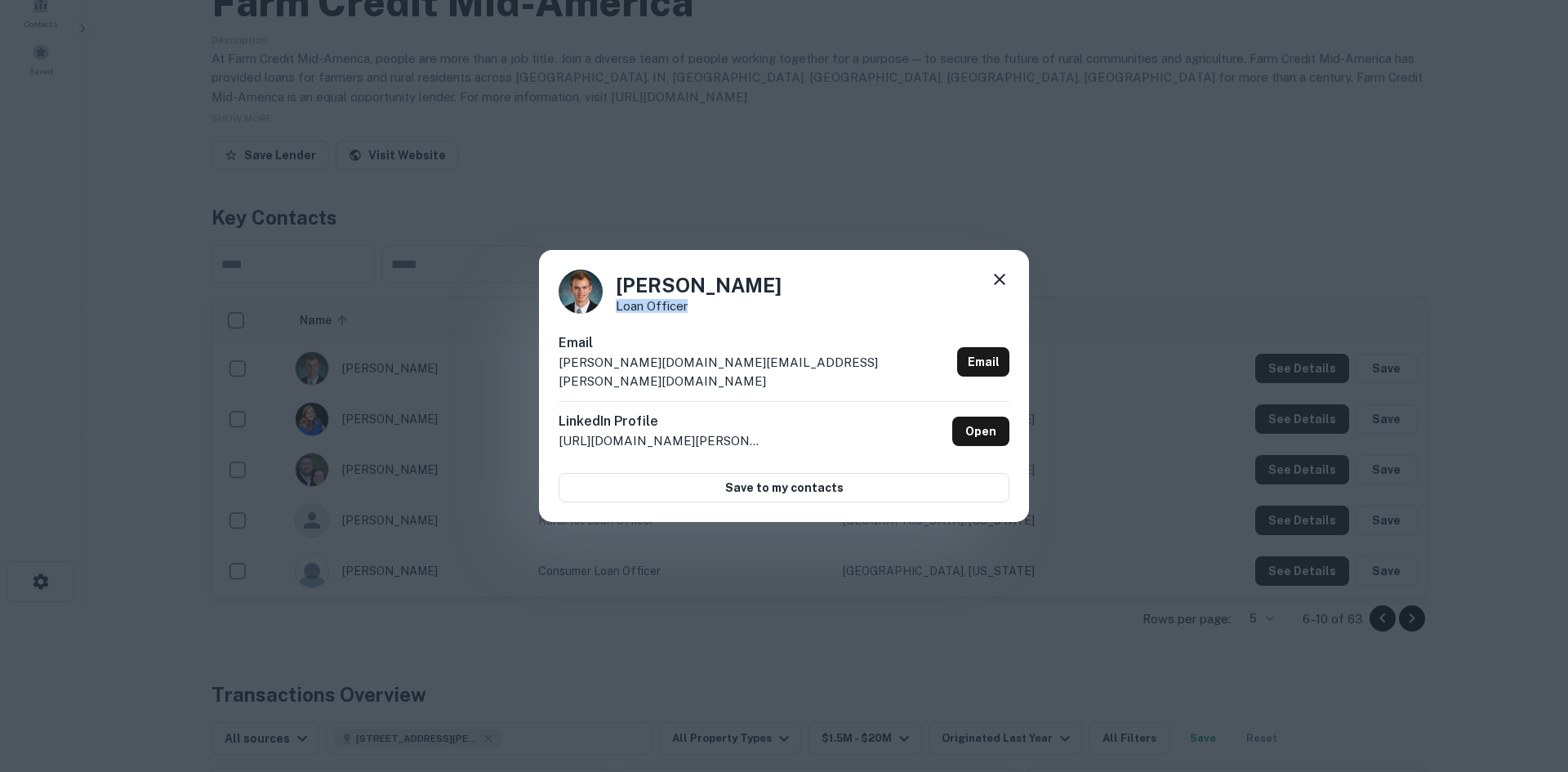
click at [610, 314] on div "Kyle Weber Loan Officer" at bounding box center [783, 291] width 450 height 45
copy p "Loan Officer"
click at [1010, 241] on div "Kyle Weber Loan Officer Email kyle.weber@e-farmcredit.com Email LinkedIn Profil…" at bounding box center [784, 386] width 1568 height 772
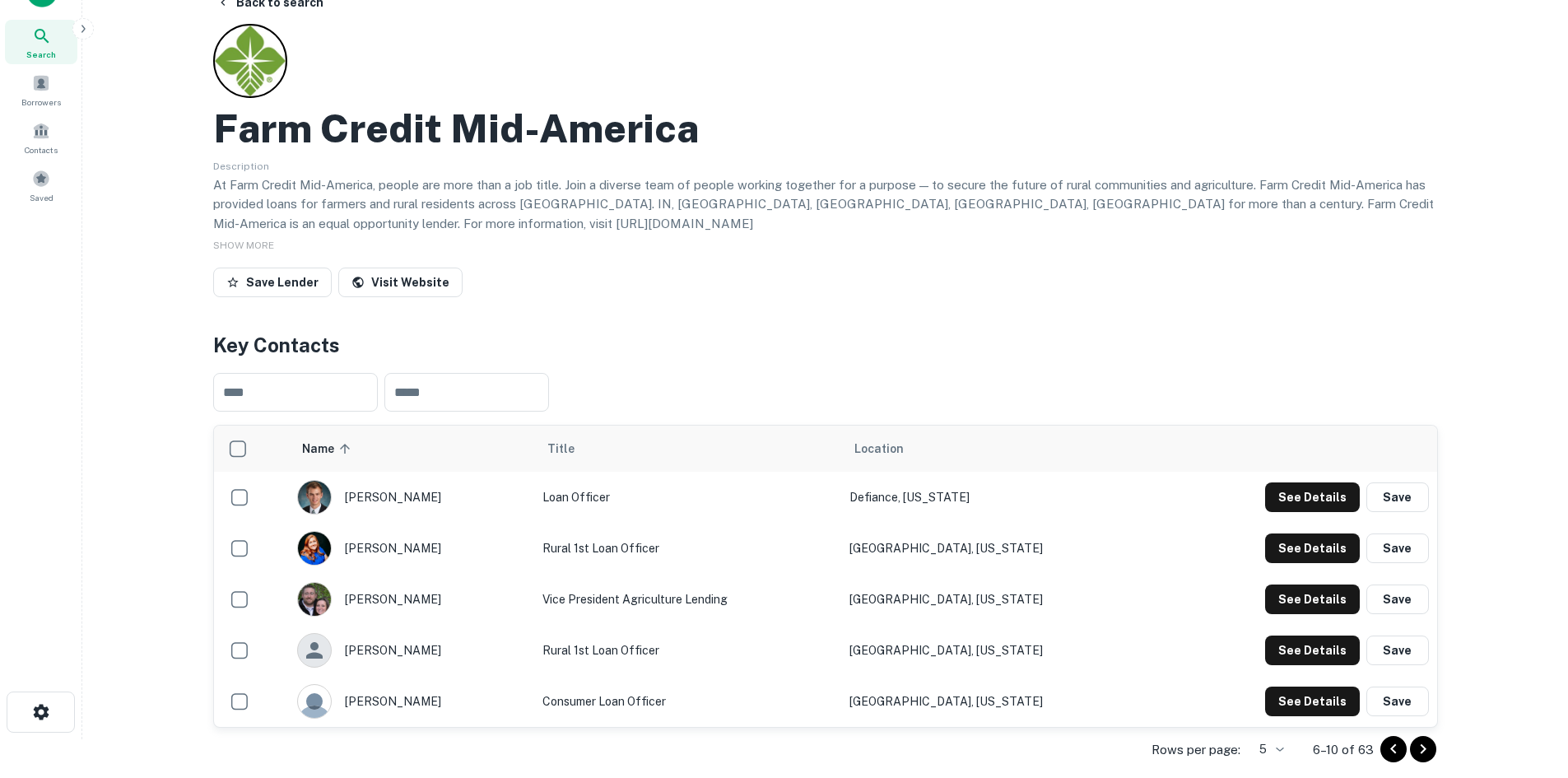
scroll to position [0, 0]
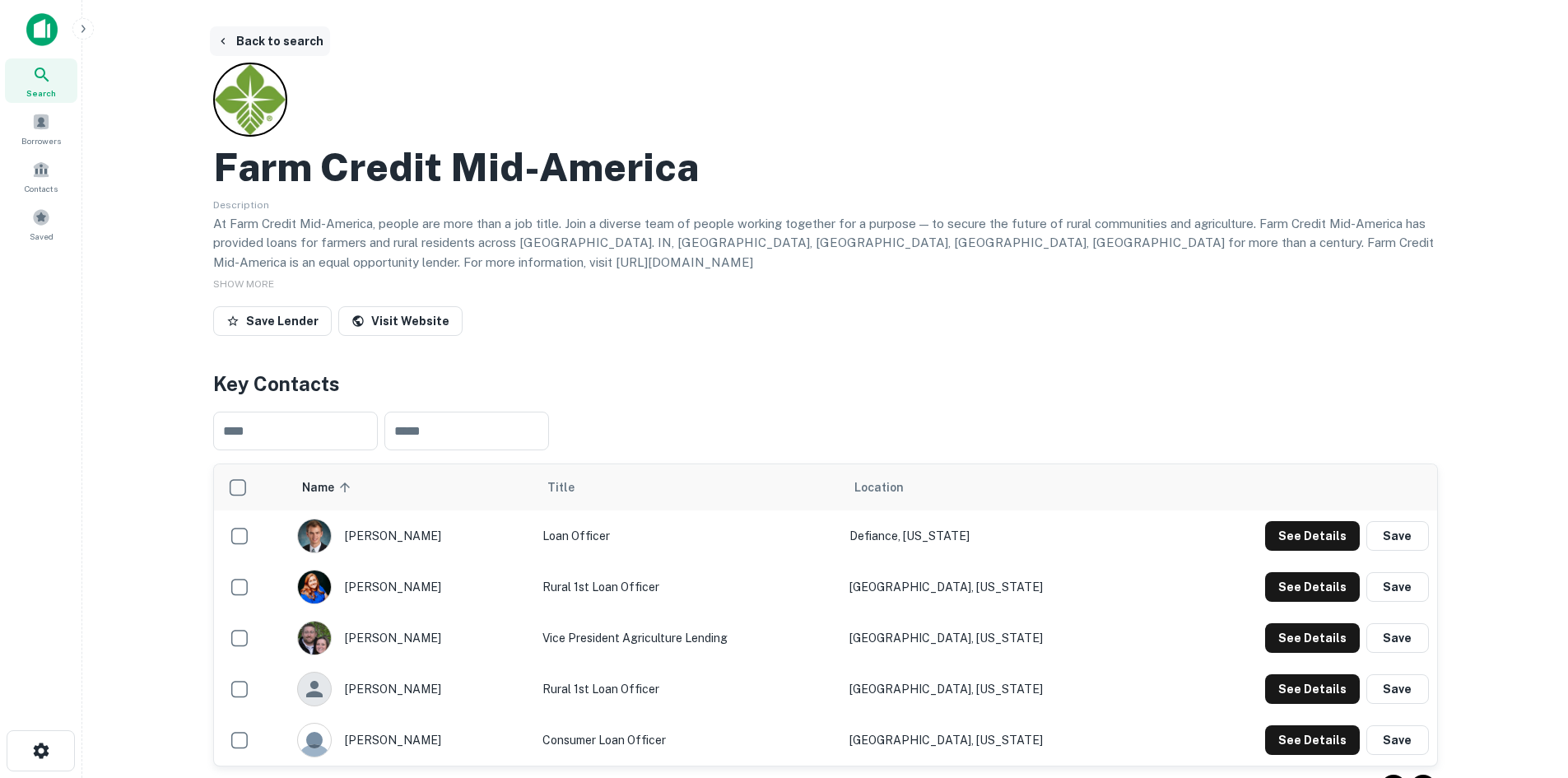
click at [250, 38] on button "Back to search" at bounding box center [269, 41] width 120 height 30
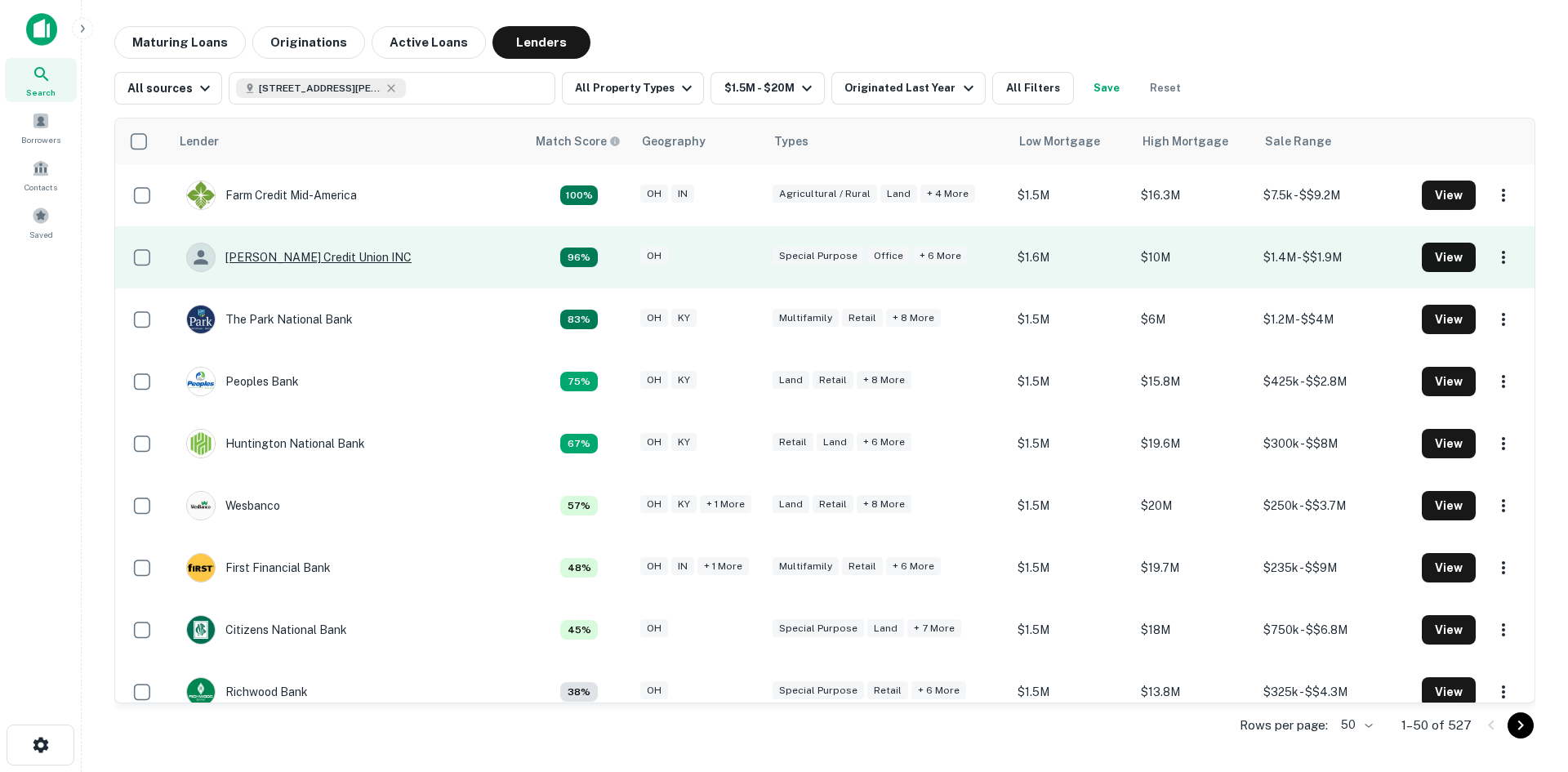
click at [339, 252] on div "Wright-patt Credit Union INC" at bounding box center [299, 257] width 226 height 30
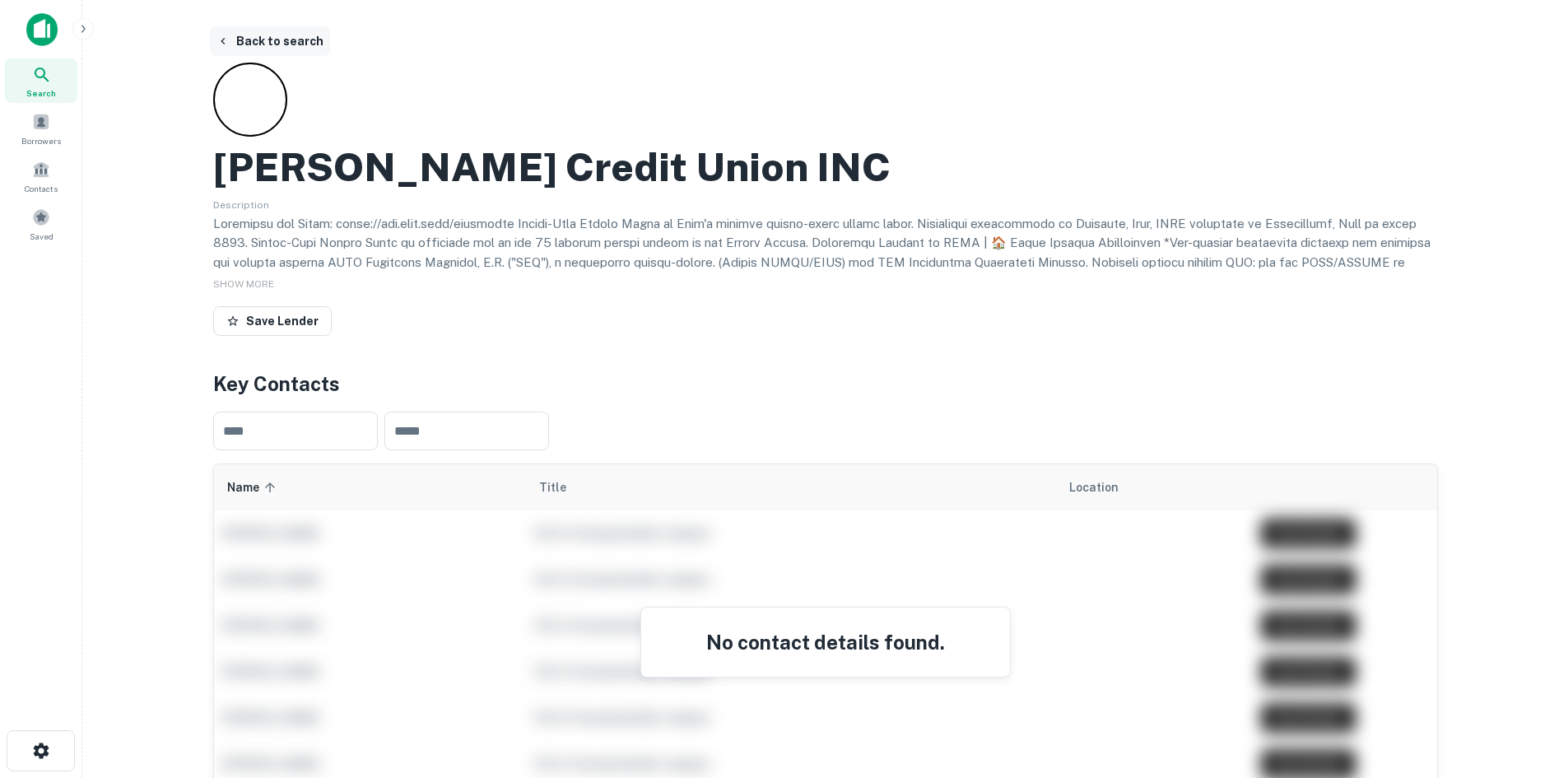
click at [258, 35] on button "Back to search" at bounding box center [269, 41] width 120 height 30
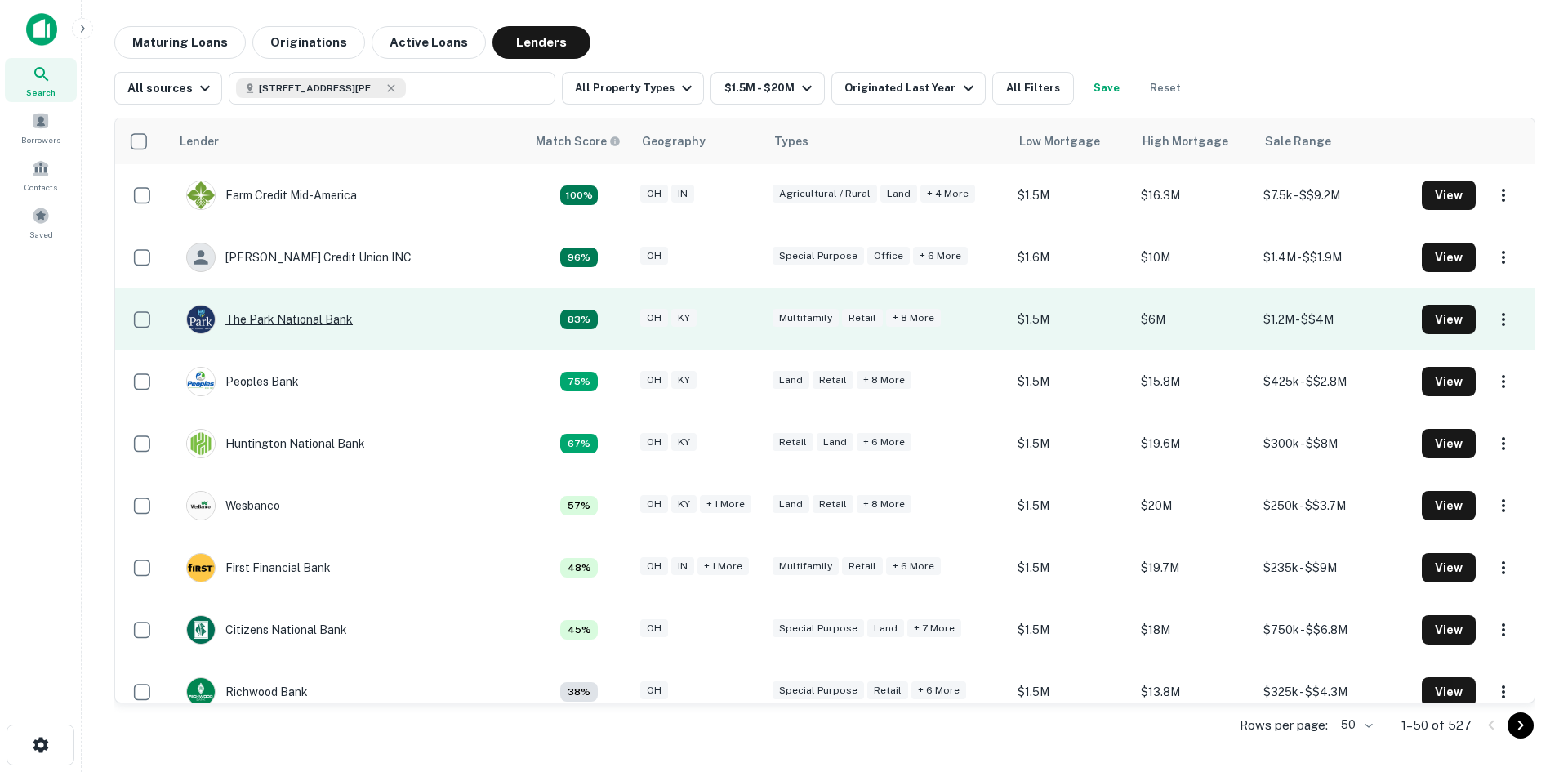
click at [324, 325] on div "The Park National Bank" at bounding box center [269, 320] width 166 height 30
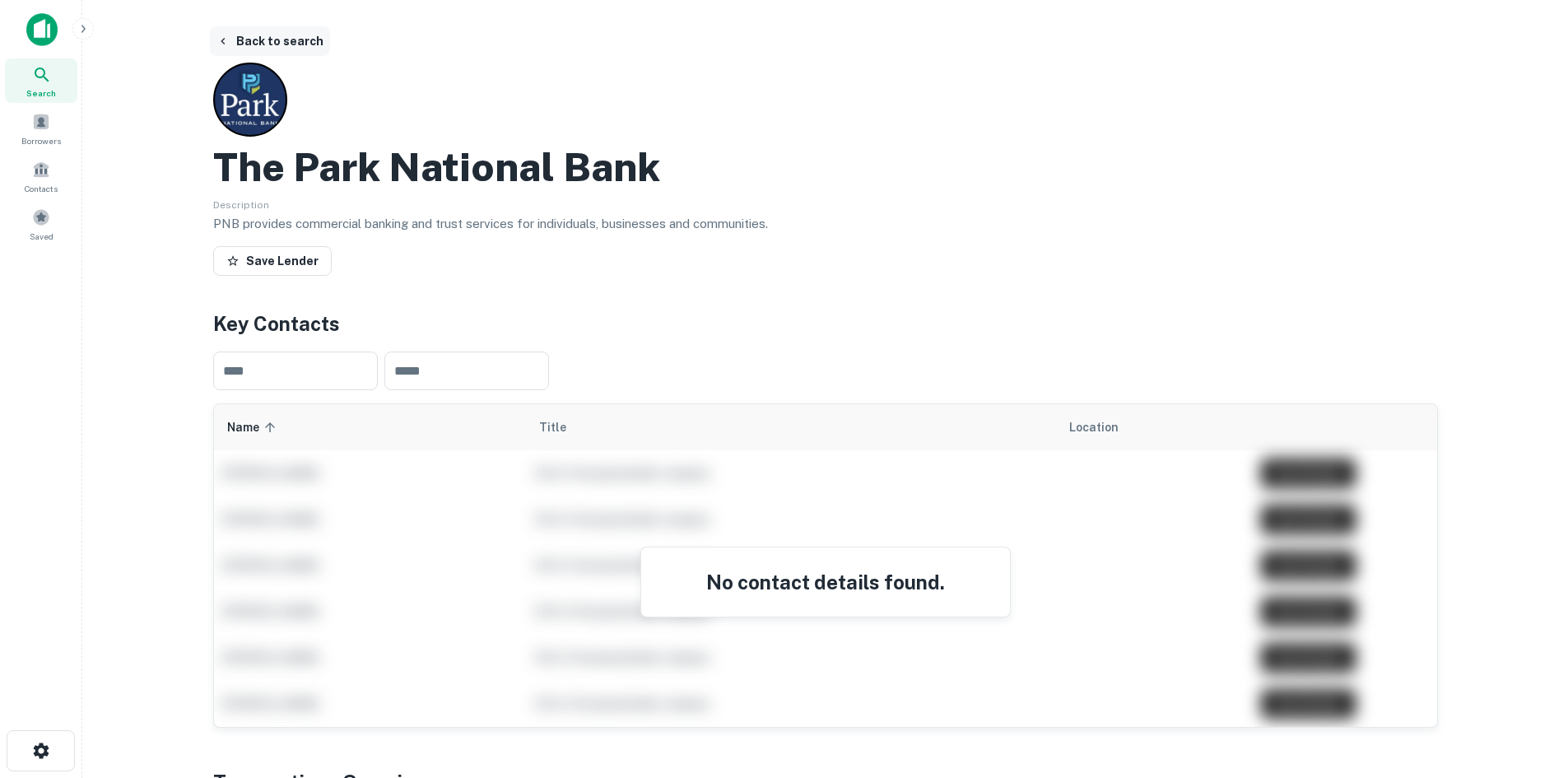
click at [264, 42] on button "Back to search" at bounding box center [269, 41] width 120 height 30
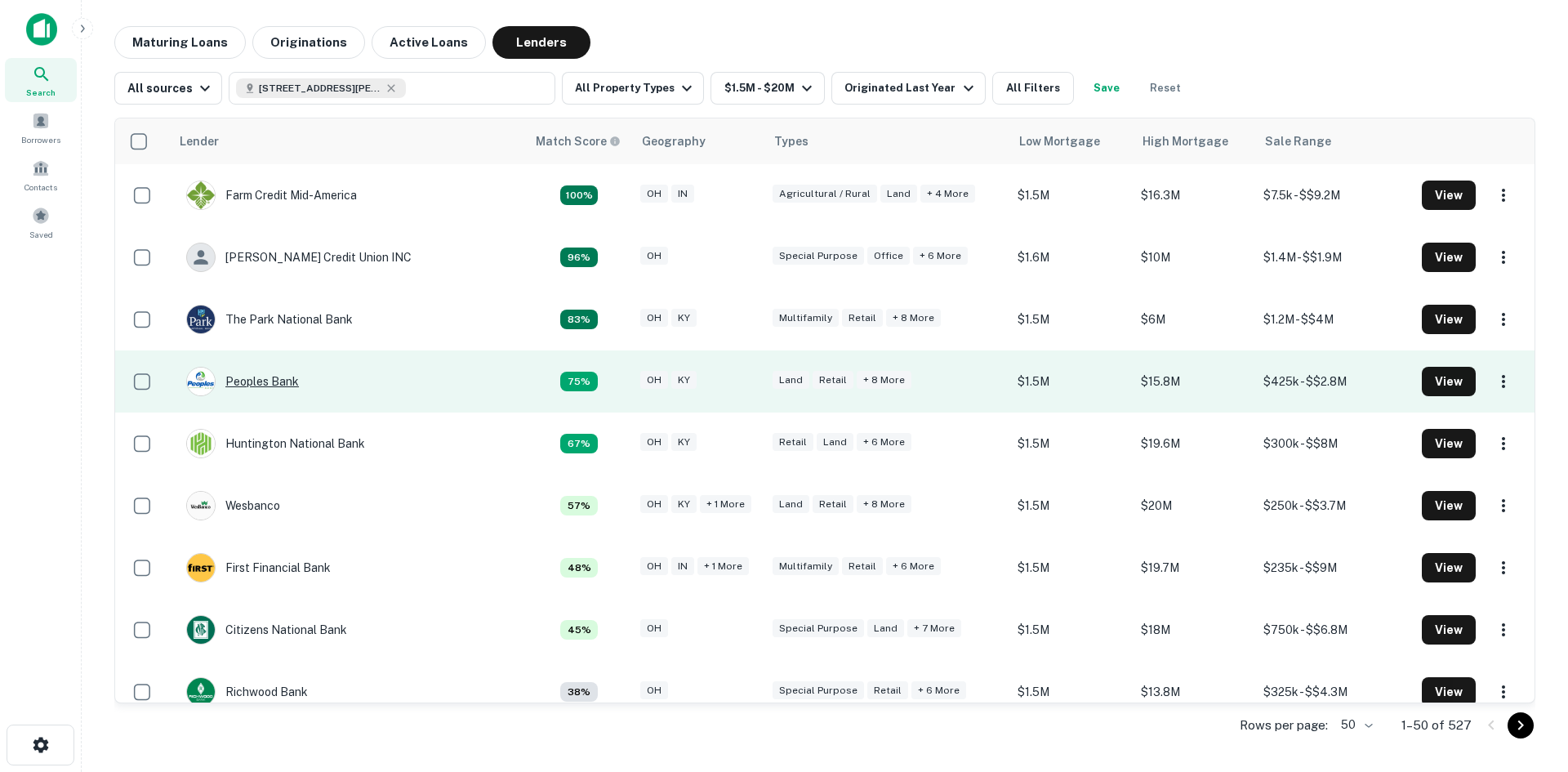
click at [270, 383] on div "Peoples Bank" at bounding box center [243, 381] width 113 height 30
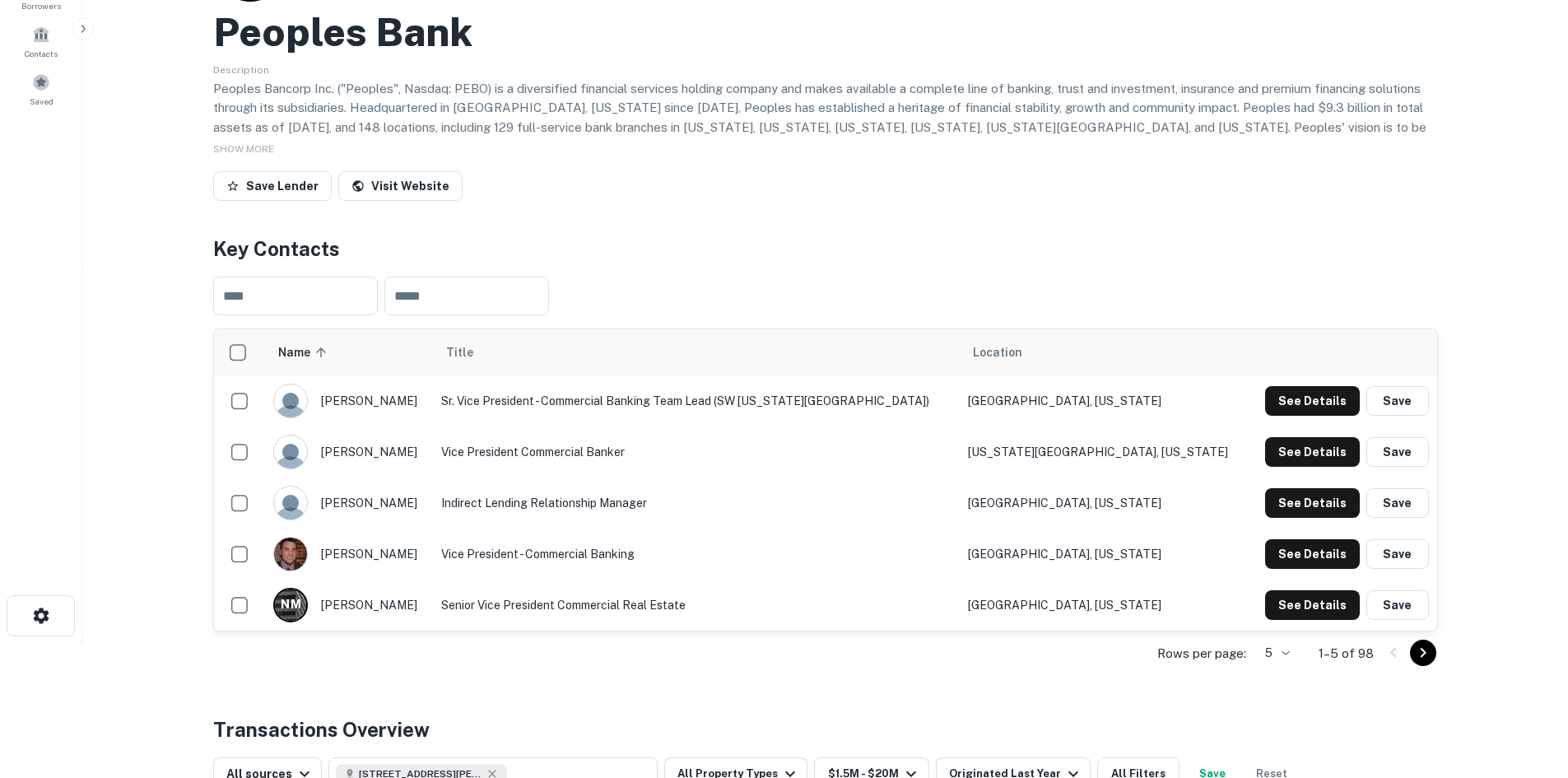
scroll to position [165, 0]
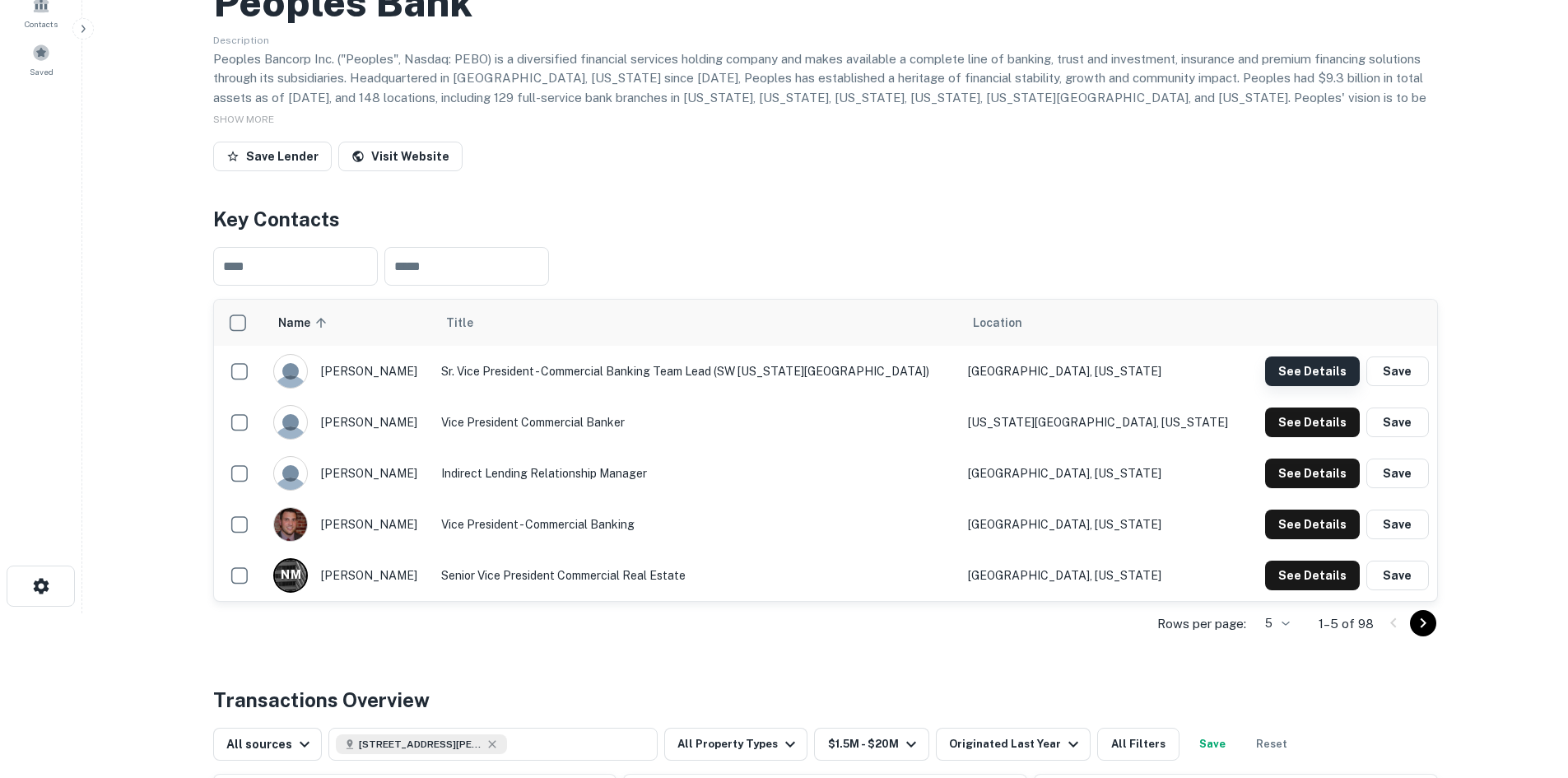
click at [1304, 364] on button "See Details" at bounding box center [1312, 371] width 95 height 30
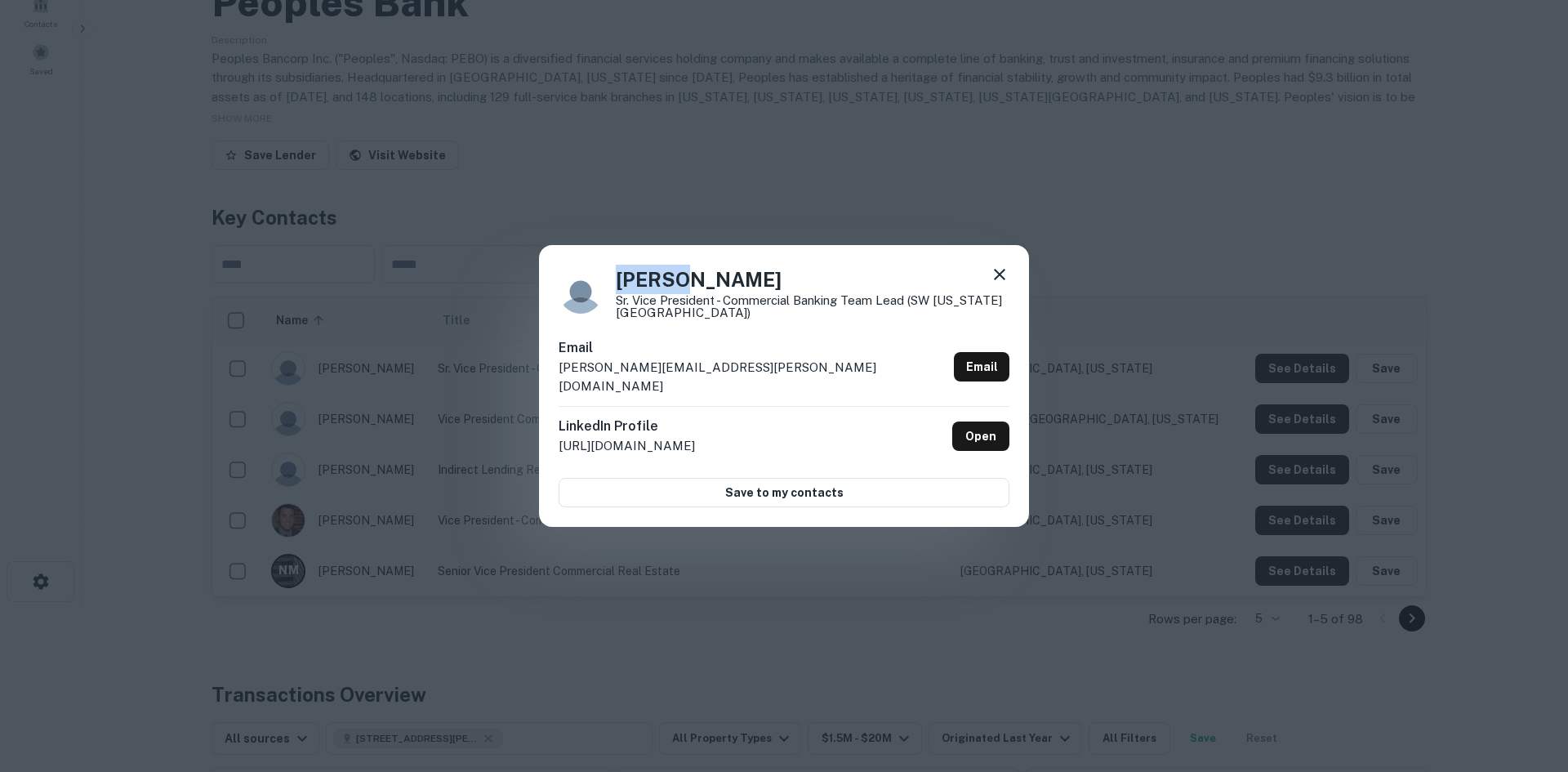
drag, startPoint x: 619, startPoint y: 294, endPoint x: 675, endPoint y: 295, distance: 56.0
click at [675, 294] on h4 "David Yarborough" at bounding box center [813, 279] width 394 height 30
click at [733, 288] on h4 "David Yarborough" at bounding box center [813, 279] width 394 height 30
click at [733, 291] on h4 "David Yarborough" at bounding box center [813, 279] width 394 height 30
drag, startPoint x: 618, startPoint y: 315, endPoint x: 843, endPoint y: 315, distance: 225.0
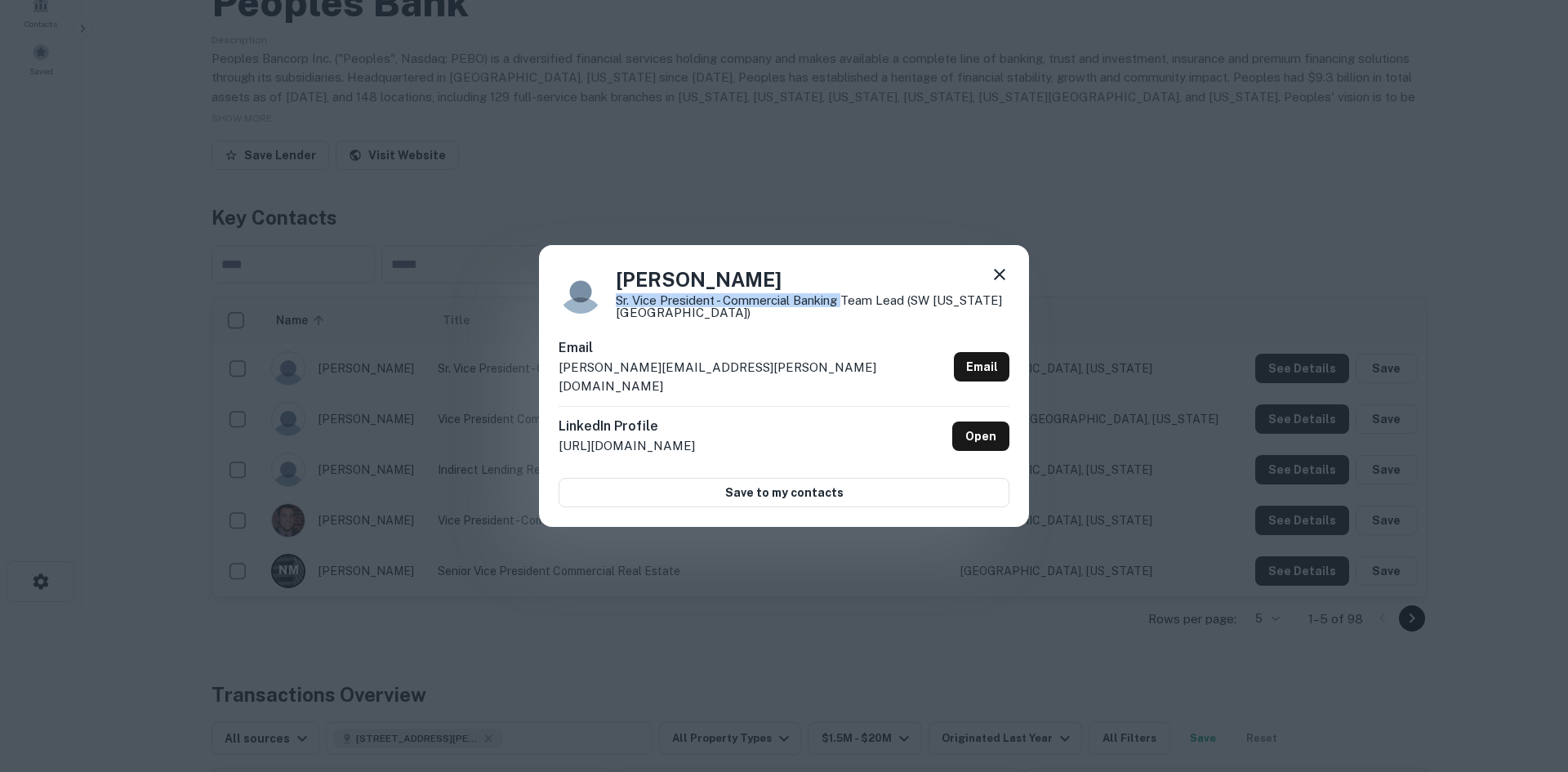
click at [843, 315] on p "Sr. Vice President - Commercial Banking Team Lead (SW Ohio Region)" at bounding box center [813, 306] width 394 height 25
click at [846, 223] on div "David Yarborough Sr. Vice President - Commercial Banking Team Lead (SW Ohio Reg…" at bounding box center [784, 386] width 1568 height 772
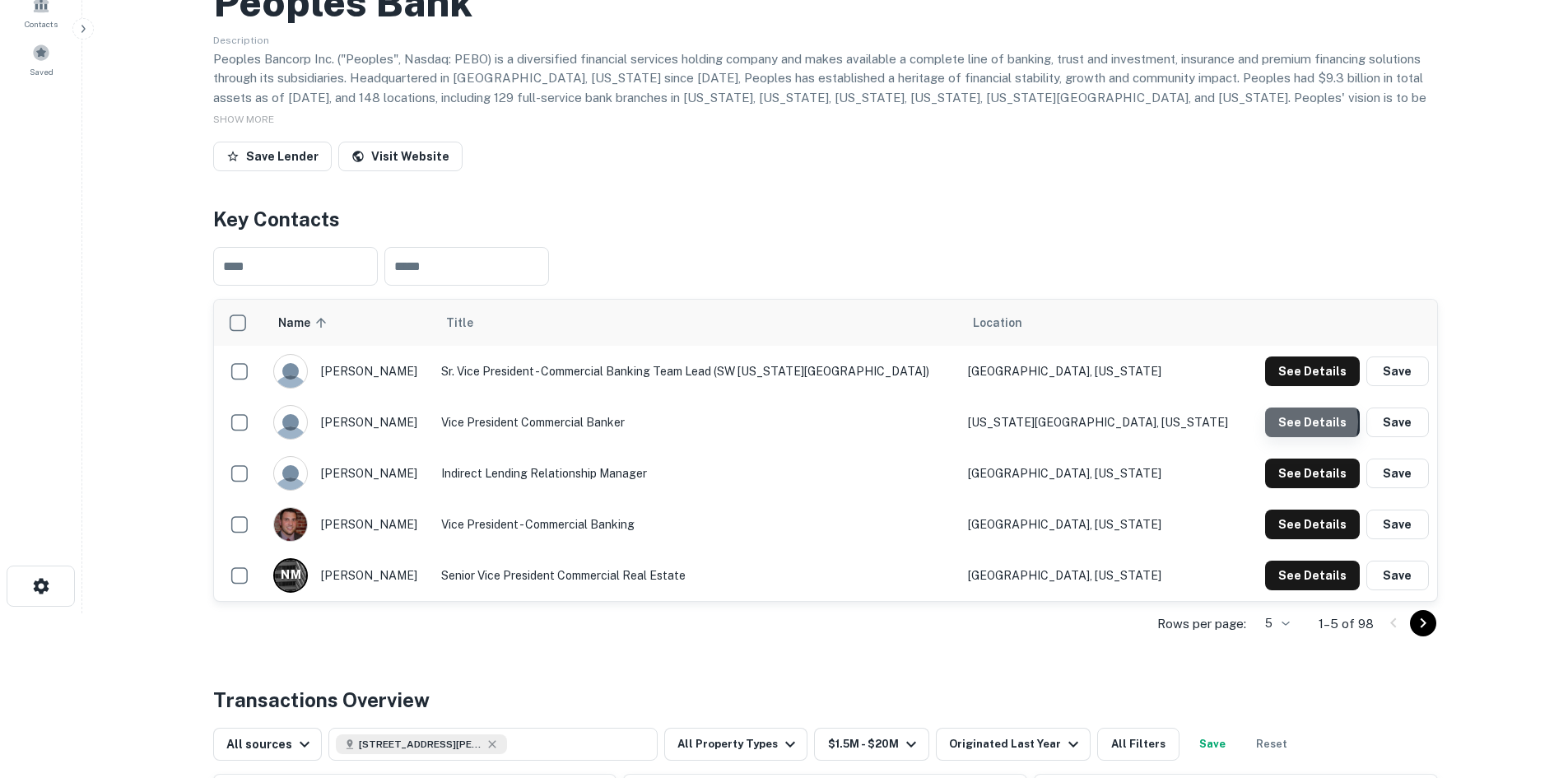
click at [1303, 422] on button "See Details" at bounding box center [1312, 422] width 95 height 30
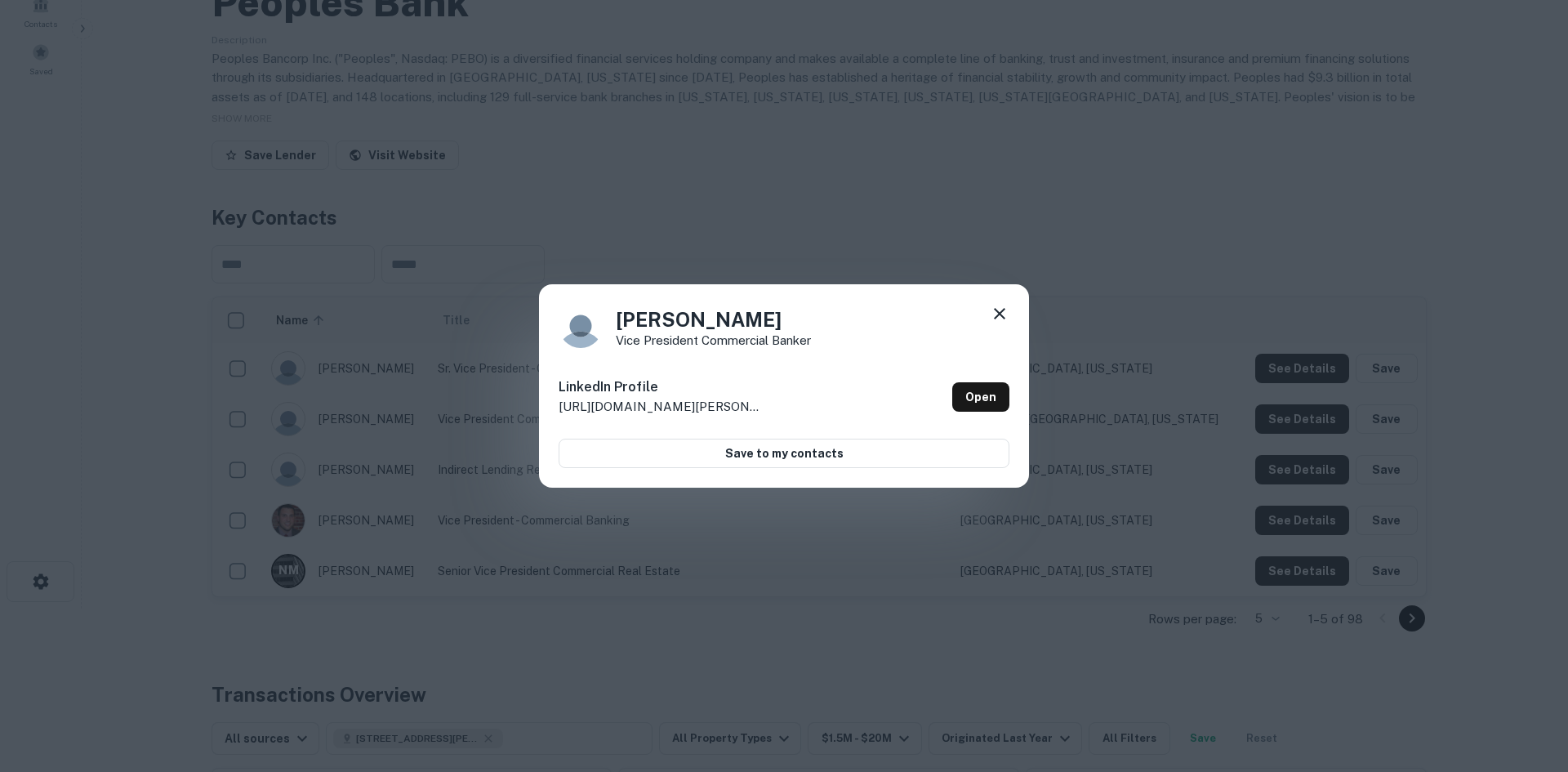
click at [665, 256] on div "John Minyo Vice President Commercial Banker LinkedIn Profile http://www.linkedi…" at bounding box center [784, 386] width 1568 height 772
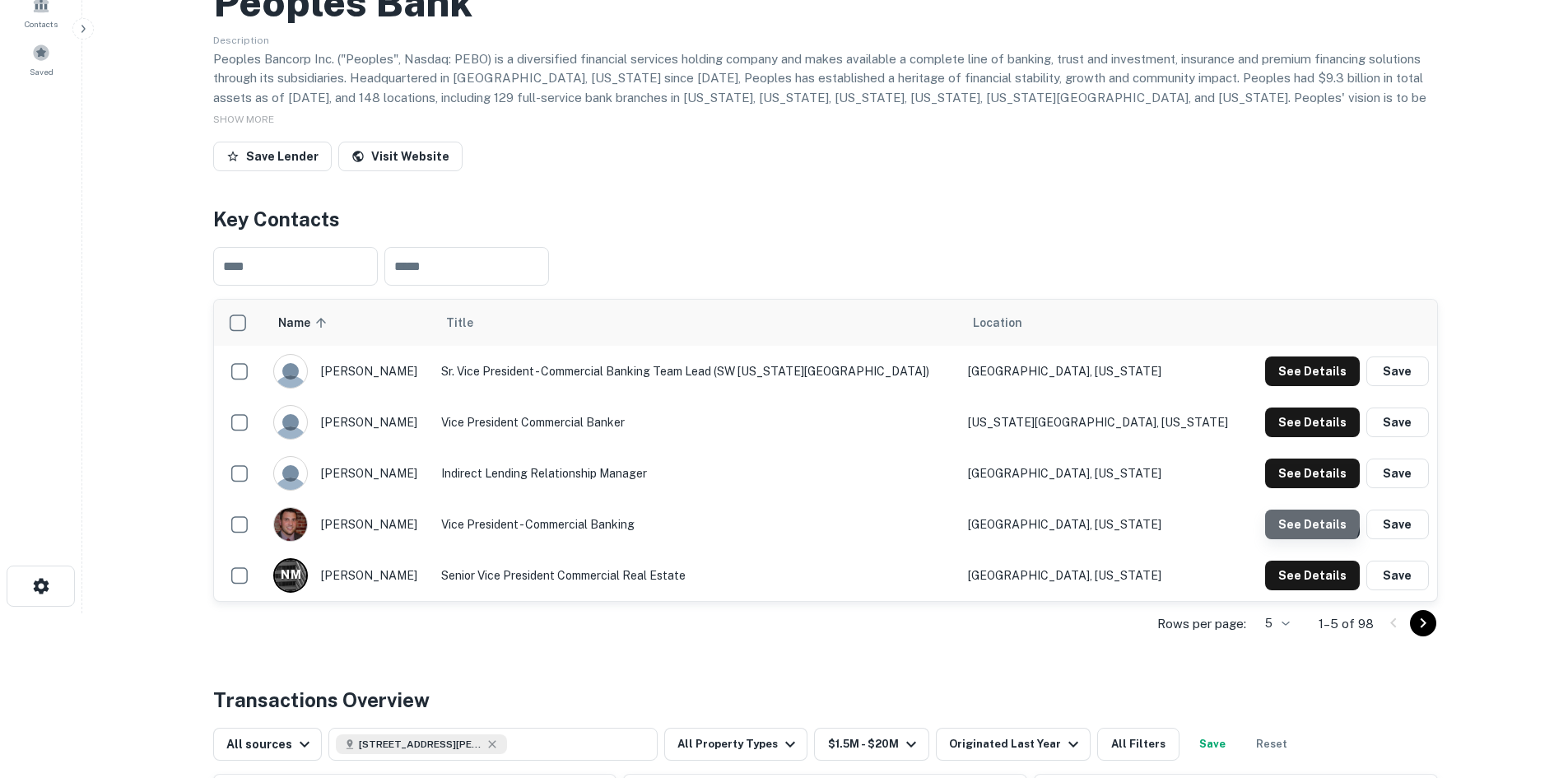
click at [1296, 516] on button "See Details" at bounding box center [1312, 525] width 95 height 30
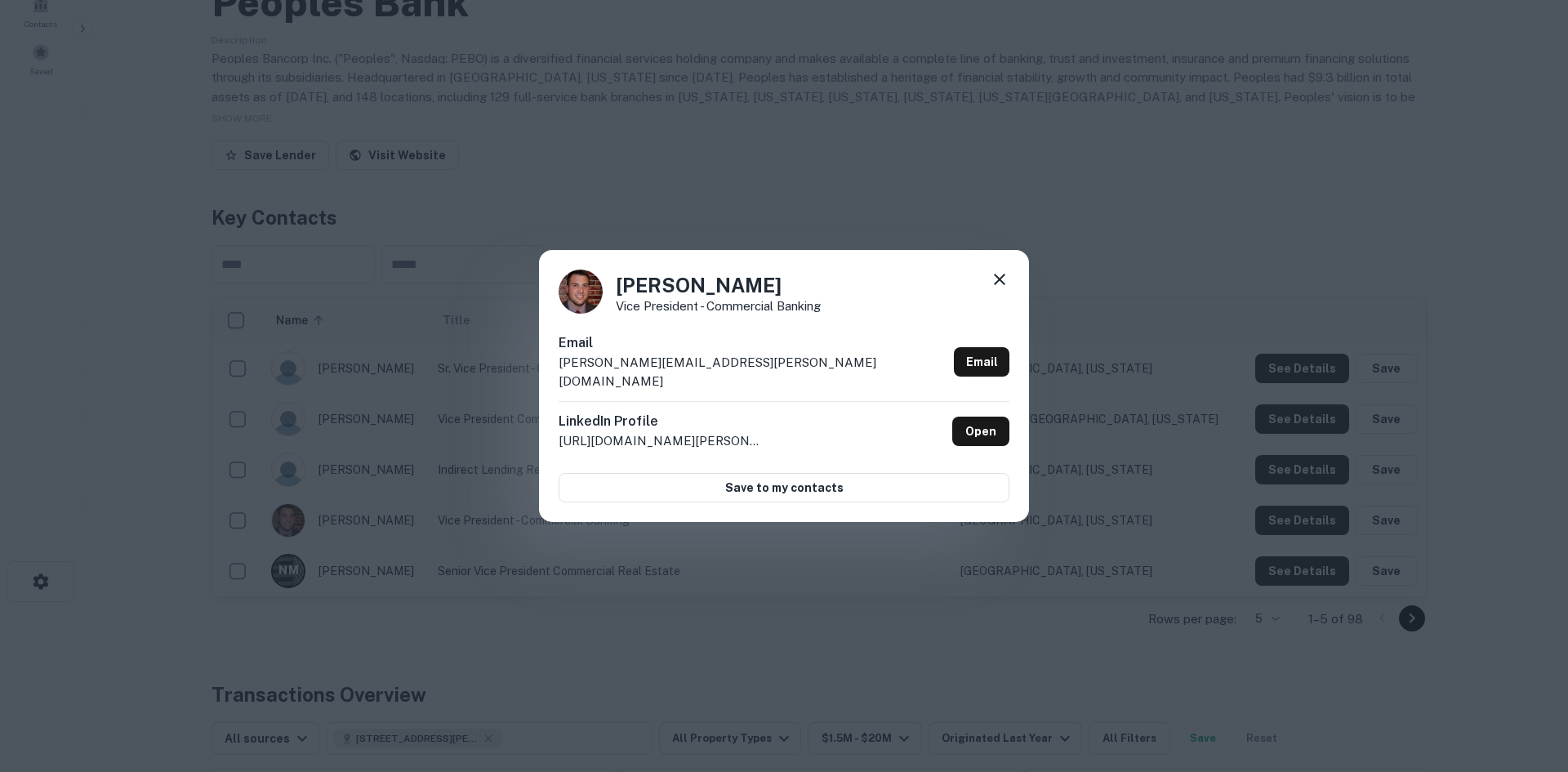
click at [635, 297] on h4 "Justin Kidd" at bounding box center [718, 285] width 205 height 30
click at [712, 295] on h4 "Justin Kidd" at bounding box center [718, 285] width 205 height 30
drag, startPoint x: 719, startPoint y: 295, endPoint x: 677, endPoint y: 295, distance: 42.0
click at [677, 295] on h4 "Justin Kidd" at bounding box center [718, 285] width 205 height 30
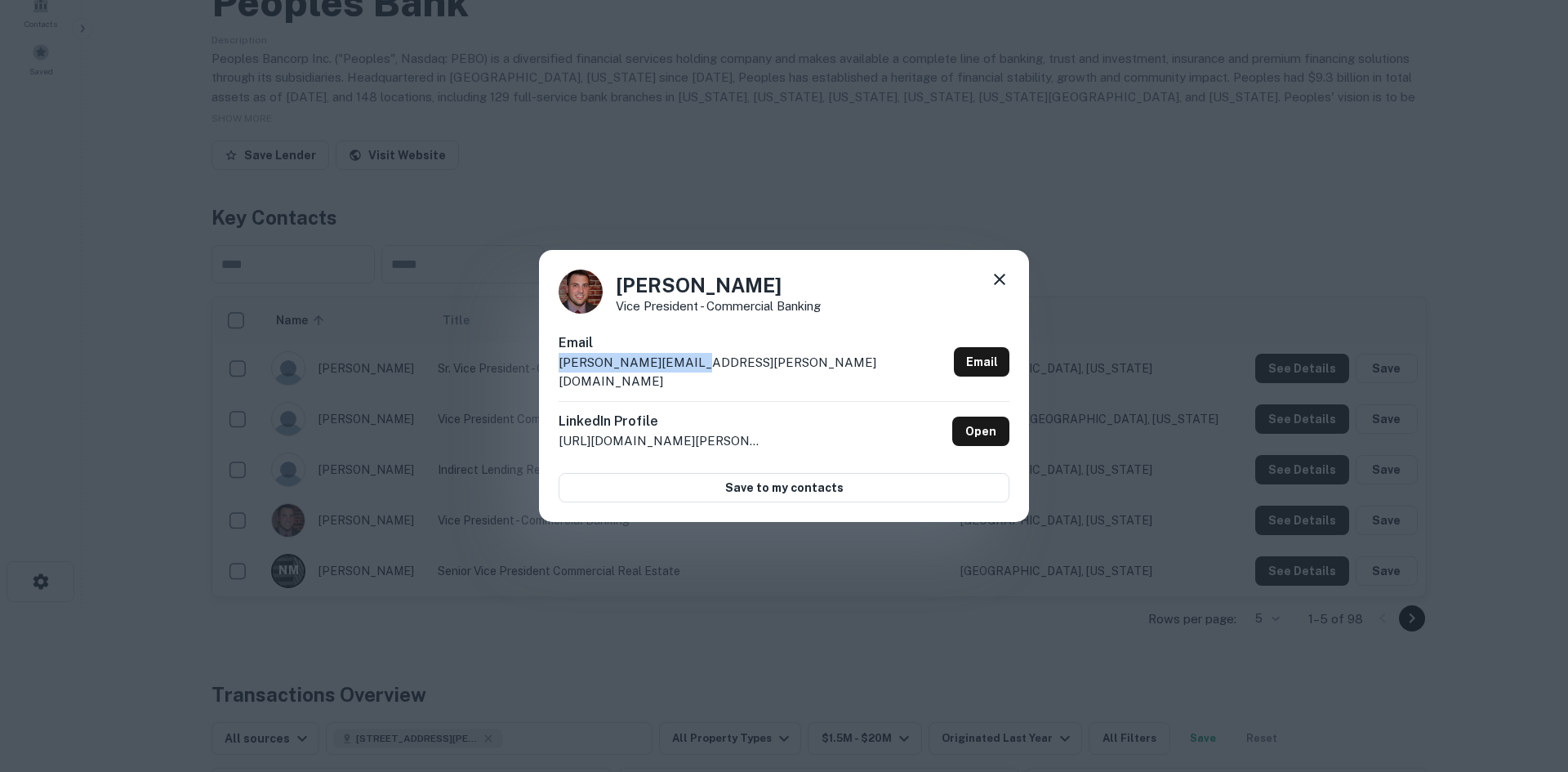
drag, startPoint x: 679, startPoint y: 372, endPoint x: 553, endPoint y: 376, distance: 126.1
click at [553, 376] on div "Justin Kidd Vice President - Commercial Banking Email justin.kidd@pebo.com Emai…" at bounding box center [784, 386] width 490 height 273
drag, startPoint x: 801, startPoint y: 350, endPoint x: 800, endPoint y: 315, distance: 35.0
click at [801, 350] on div "Email justin.kidd@pebo.com Email" at bounding box center [783, 367] width 450 height 67
click at [784, 218] on div "Justin Kidd Vice President - Commercial Banking Email justin.kidd@pebo.com Emai…" at bounding box center [784, 386] width 1568 height 772
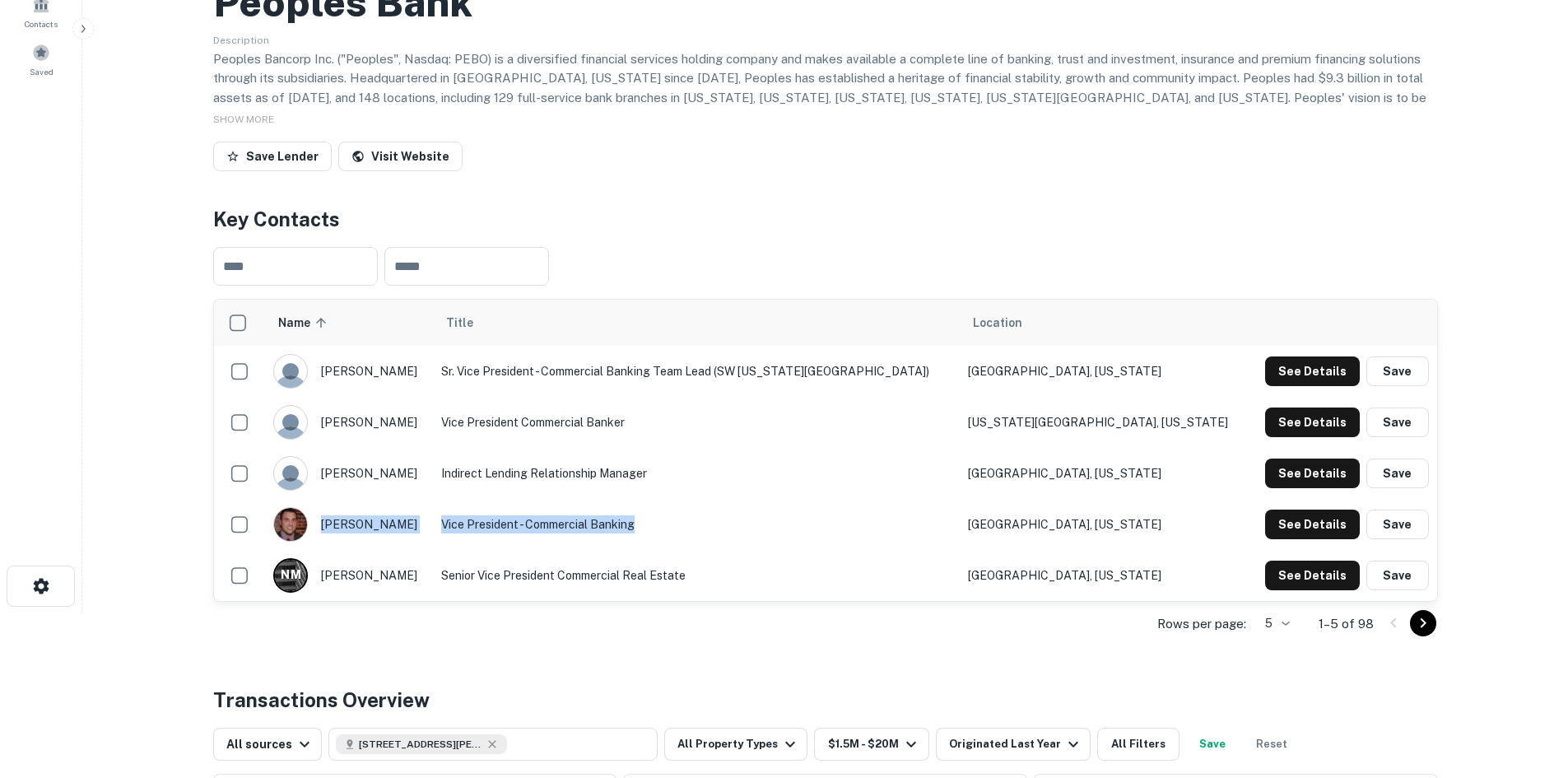
drag, startPoint x: 481, startPoint y: 518, endPoint x: 686, endPoint y: 520, distance: 205.0
click at [686, 520] on tr "justin kidd Vice President - Commercial Banking Columbus, Ohio See Details Save" at bounding box center [826, 524] width 1223 height 51
click at [679, 522] on td "Vice President - Commercial Banking" at bounding box center [696, 524] width 527 height 51
drag, startPoint x: 692, startPoint y: 522, endPoint x: 492, endPoint y: 528, distance: 200.1
click at [492, 528] on td "Vice President - Commercial Banking" at bounding box center [696, 524] width 527 height 51
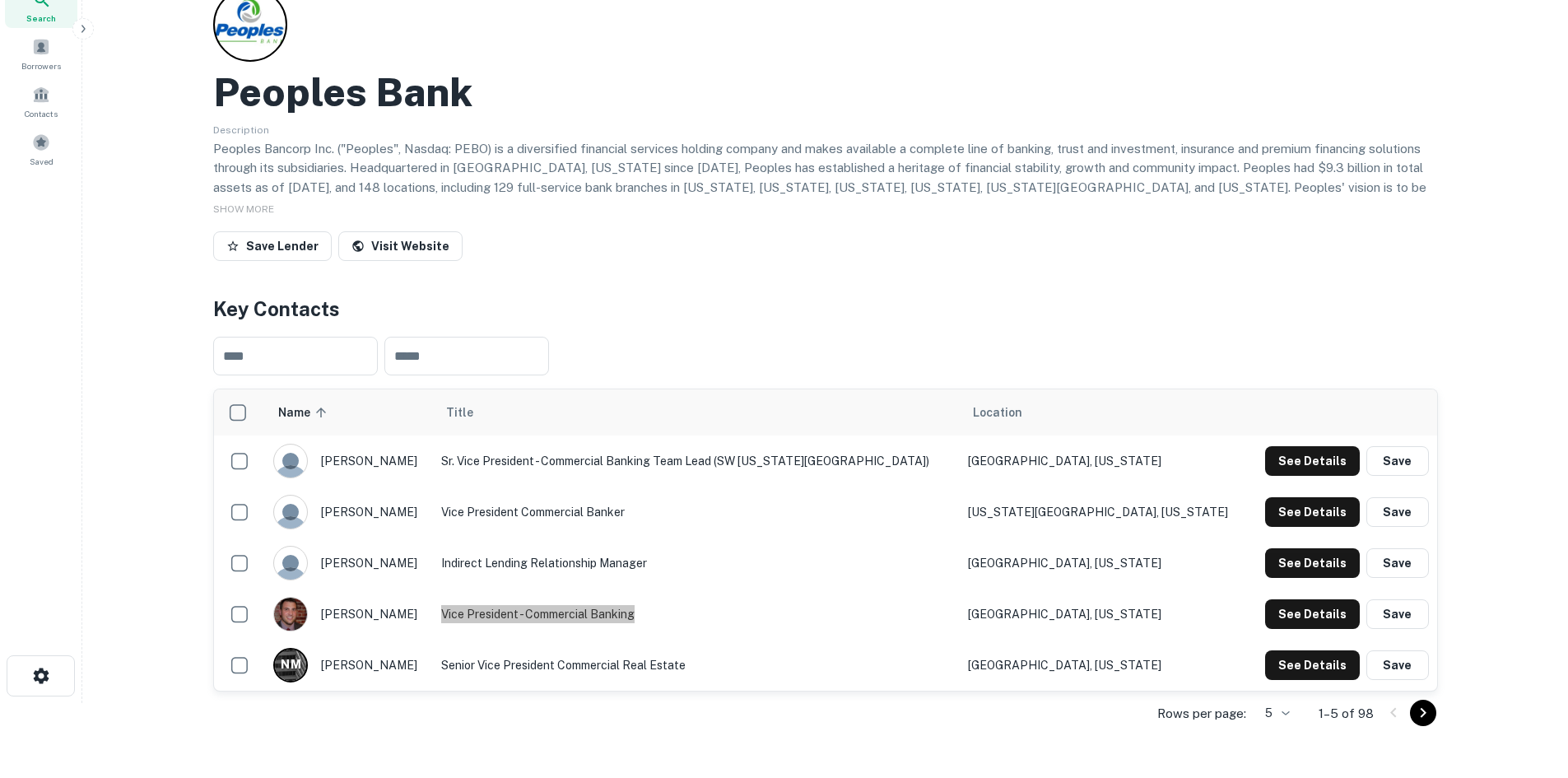
scroll to position [0, 0]
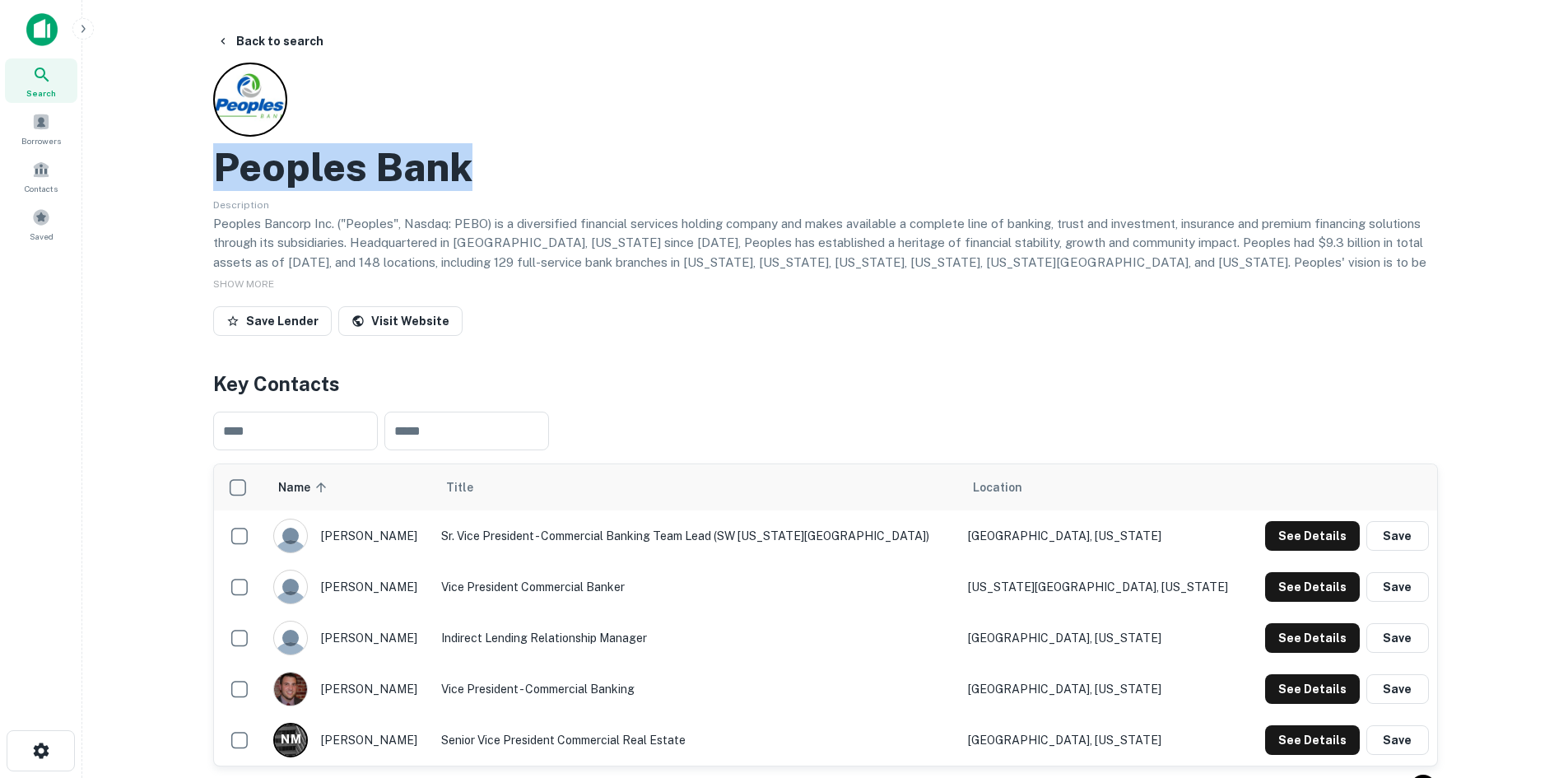
drag, startPoint x: 223, startPoint y: 163, endPoint x: 483, endPoint y: 183, distance: 260.8
click at [483, 183] on div "Peoples Bank" at bounding box center [826, 168] width 1225 height 48
drag, startPoint x: 321, startPoint y: 49, endPoint x: 426, endPoint y: 91, distance: 113.1
click at [321, 49] on button "Back to search" at bounding box center [269, 41] width 120 height 30
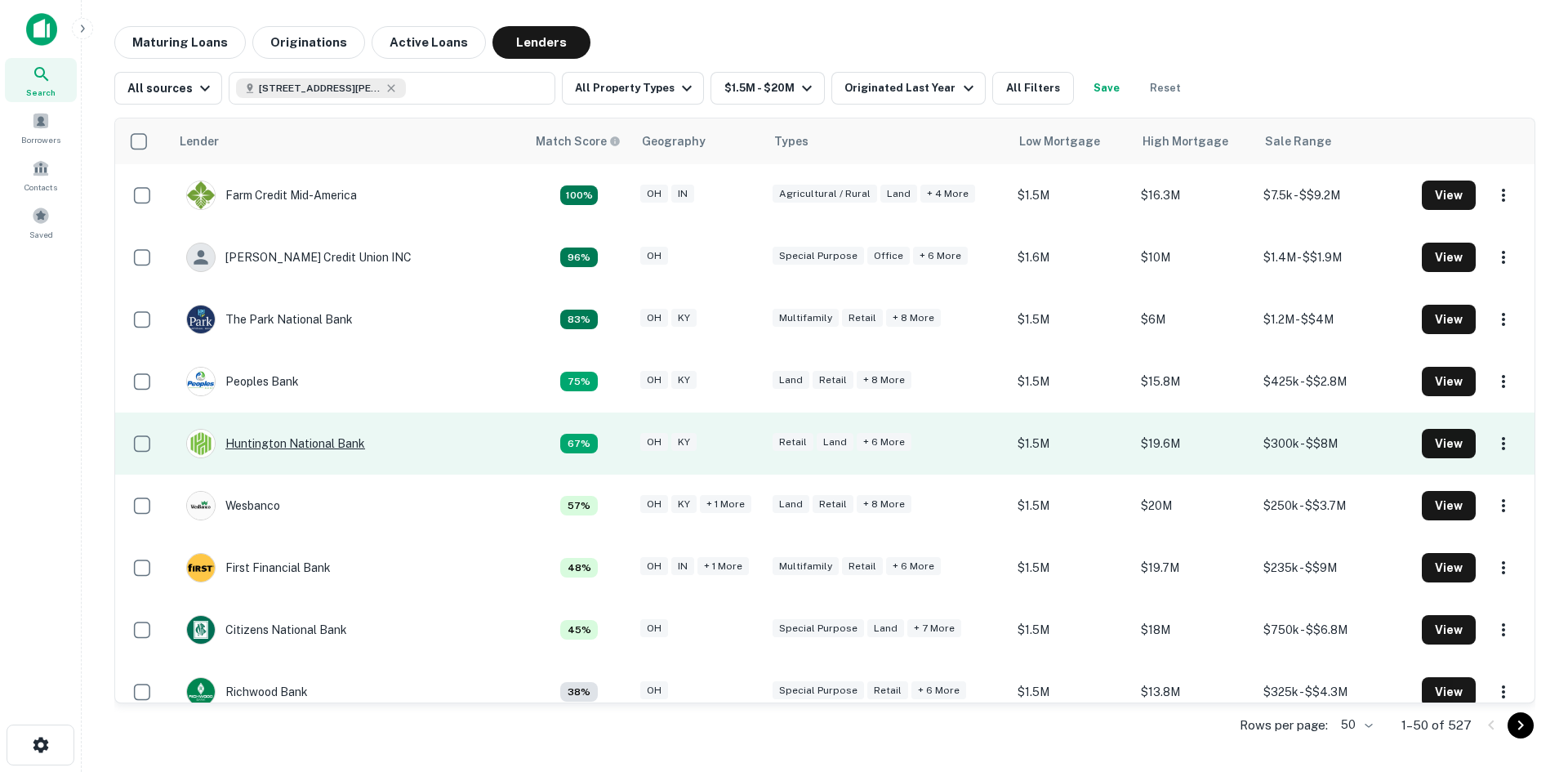
click at [287, 439] on div "Huntington National Bank" at bounding box center [275, 443] width 179 height 30
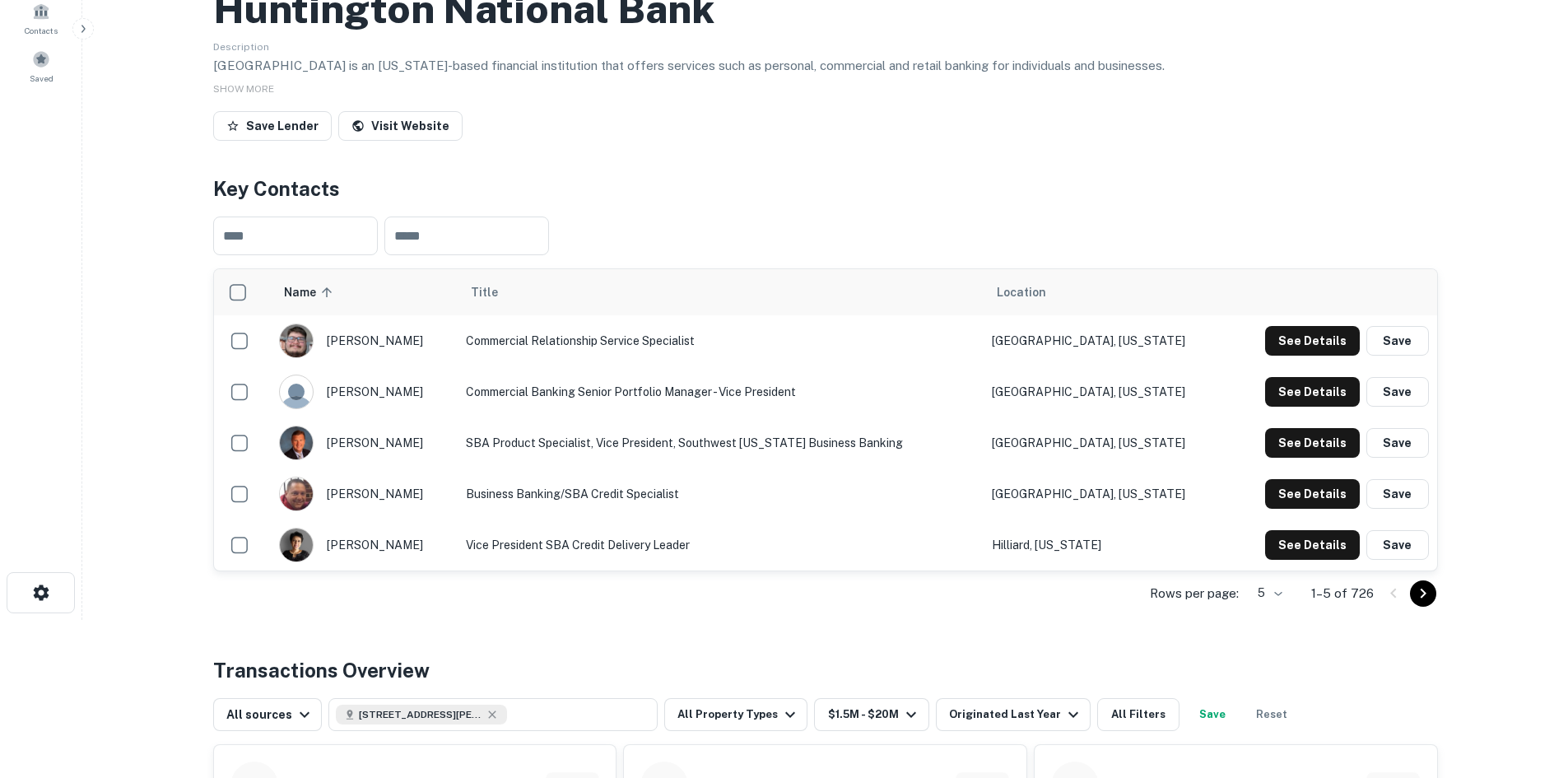
scroll to position [165, 0]
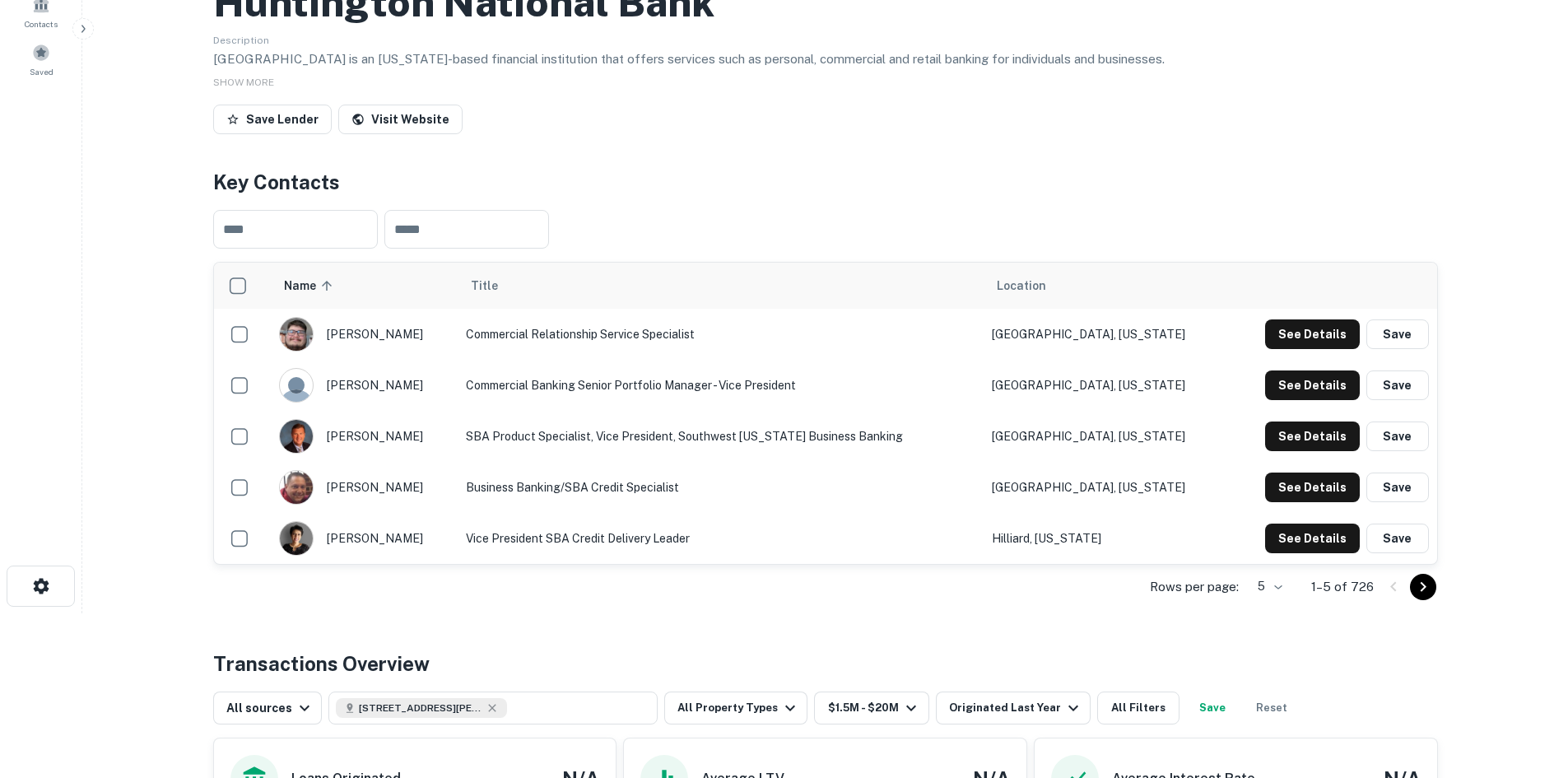
click at [1422, 586] on icon "Go to next page" at bounding box center [1423, 586] width 20 height 20
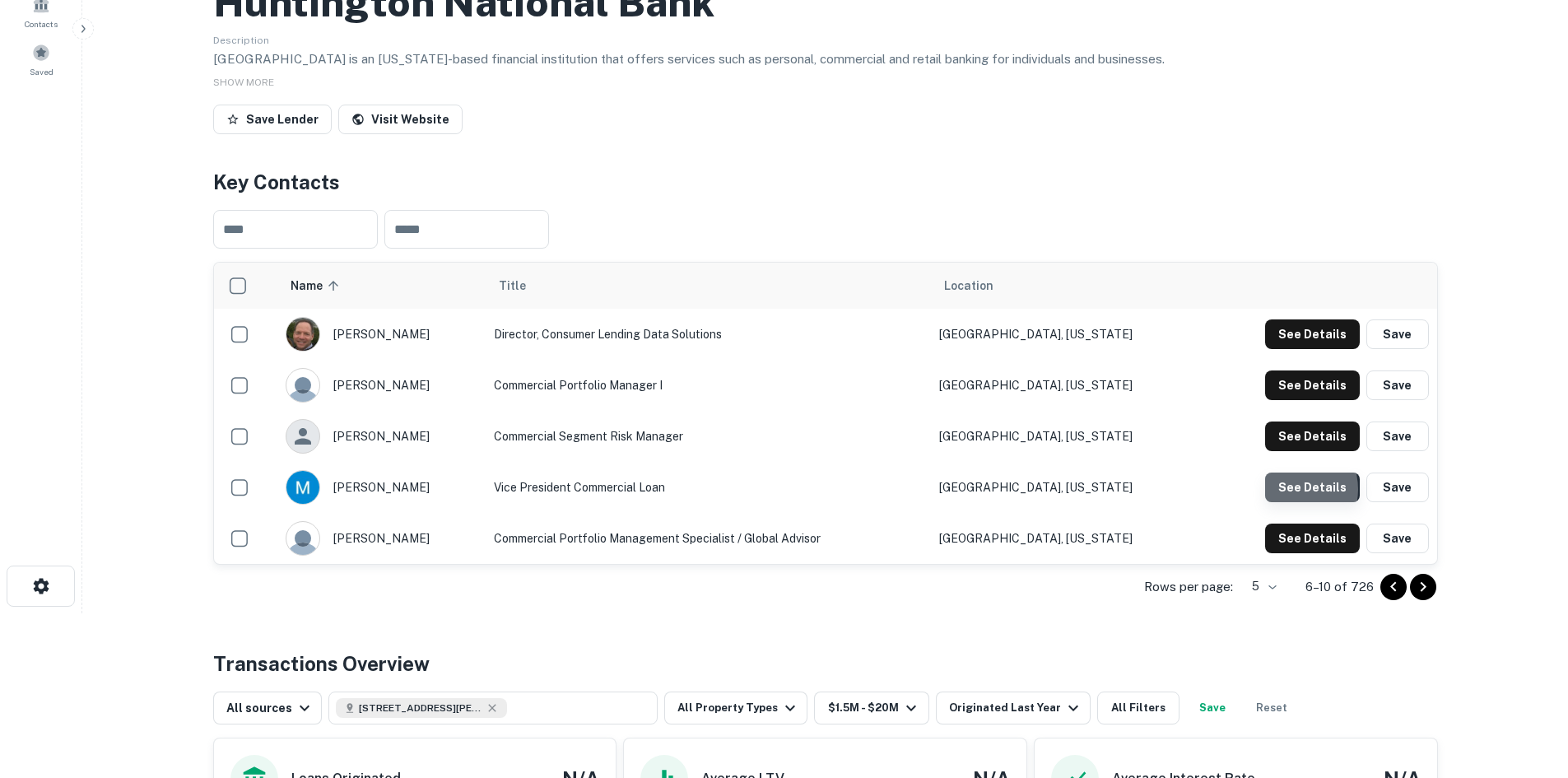
click at [1291, 489] on button "See Details" at bounding box center [1312, 488] width 95 height 30
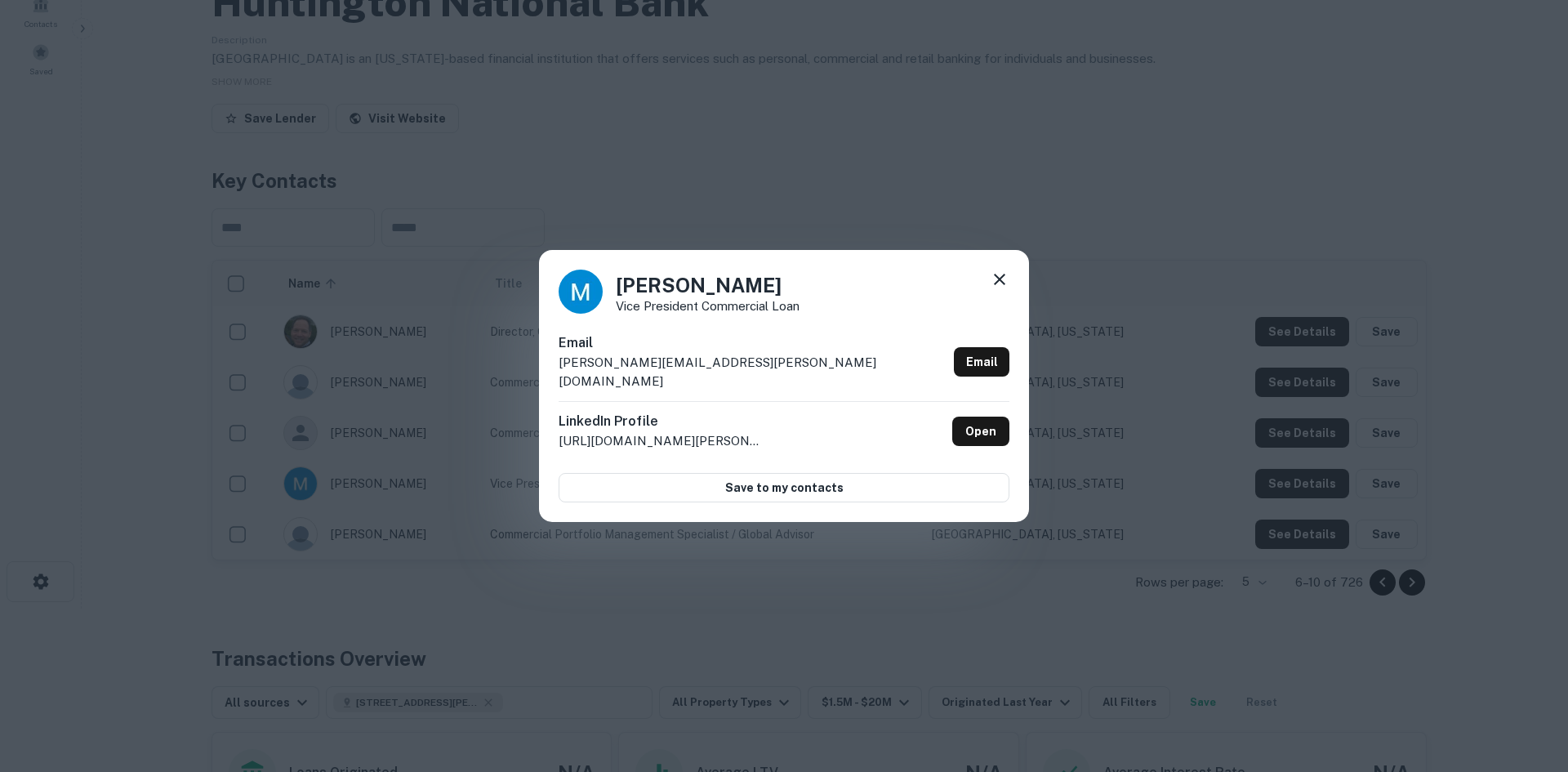
click at [643, 296] on h4 "Michael Evans" at bounding box center [708, 285] width 184 height 30
drag, startPoint x: 753, startPoint y: 295, endPoint x: 694, endPoint y: 296, distance: 59.0
click at [694, 296] on h4 "Michael Evans" at bounding box center [708, 285] width 184 height 30
drag, startPoint x: 804, startPoint y: 315, endPoint x: 614, endPoint y: 320, distance: 190.1
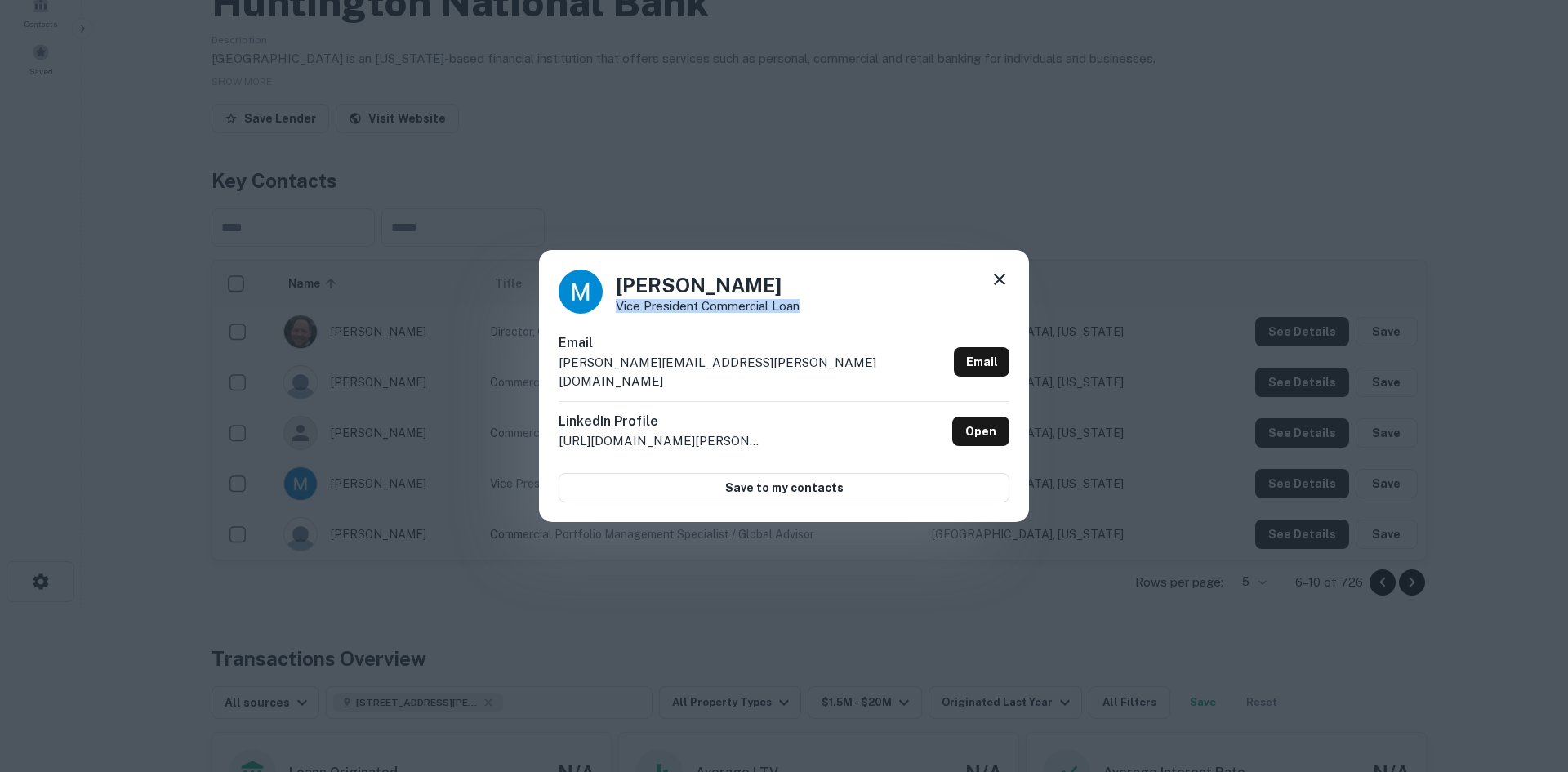
click at [614, 314] on div "Michael Evans Vice President Commercial Loan" at bounding box center [783, 291] width 450 height 45
drag, startPoint x: 745, startPoint y: 373, endPoint x: 563, endPoint y: 375, distance: 182.0
click at [563, 375] on div "Email michael.evans@huntington.com Email" at bounding box center [783, 367] width 450 height 67
click at [1169, 367] on div "Michael Evans Vice President Commercial Loan Email michael.evans@huntington.com…" at bounding box center [784, 386] width 1568 height 772
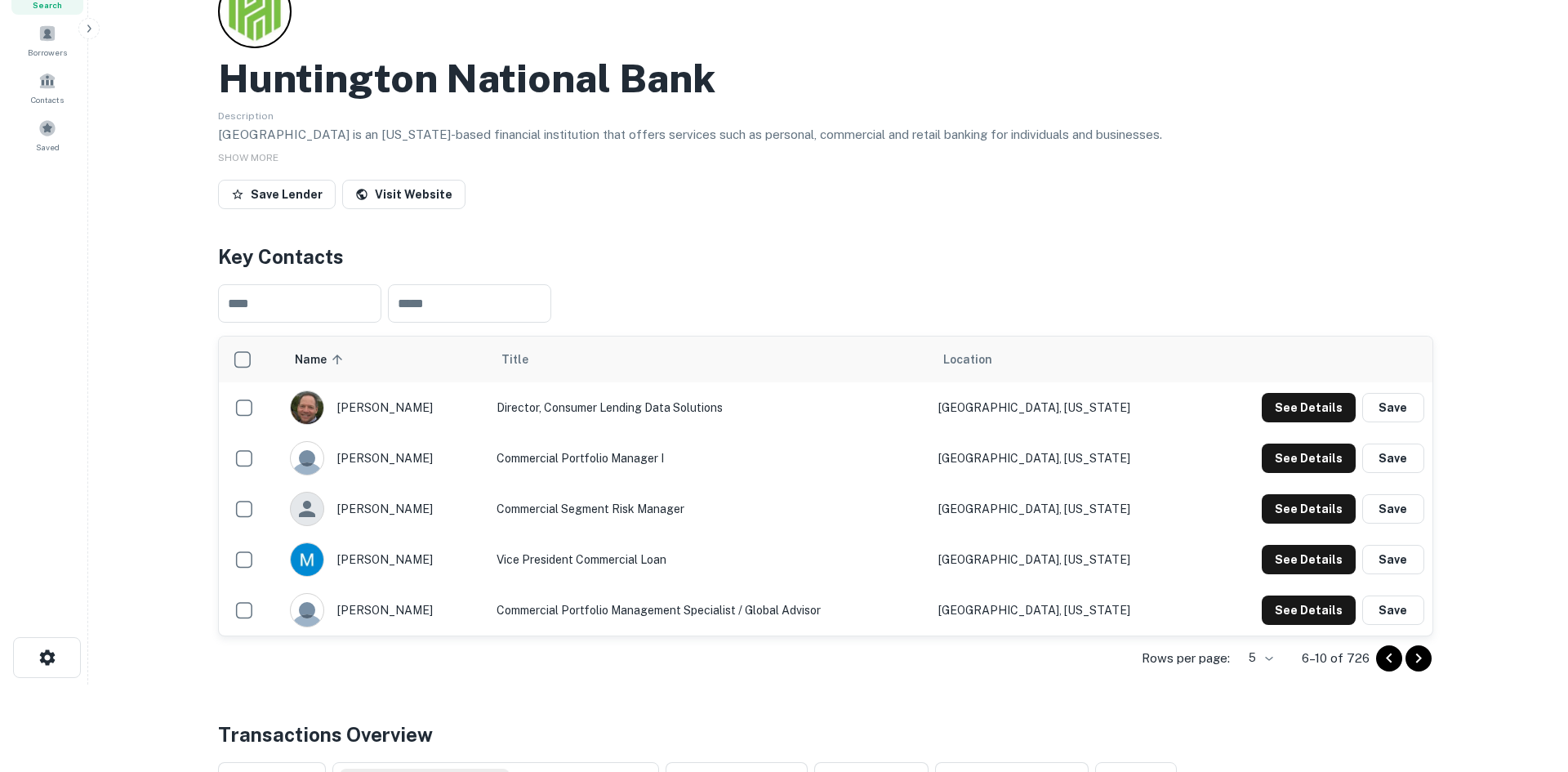
scroll to position [0, 0]
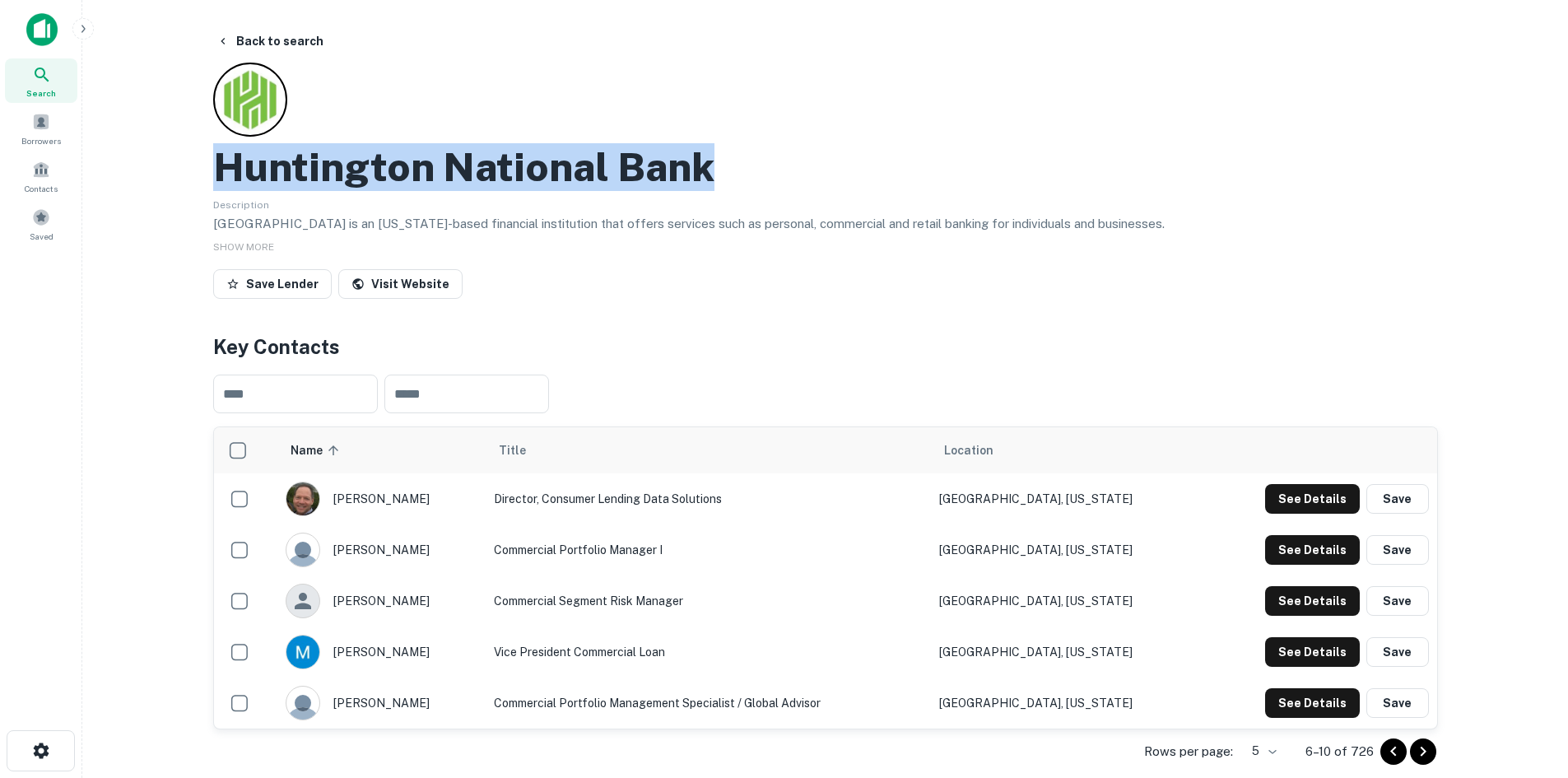
drag, startPoint x: 228, startPoint y: 162, endPoint x: 720, endPoint y: 178, distance: 492.3
click at [720, 178] on div "Huntington National Bank" at bounding box center [826, 168] width 1225 height 48
click at [274, 42] on button "Back to search" at bounding box center [269, 41] width 120 height 30
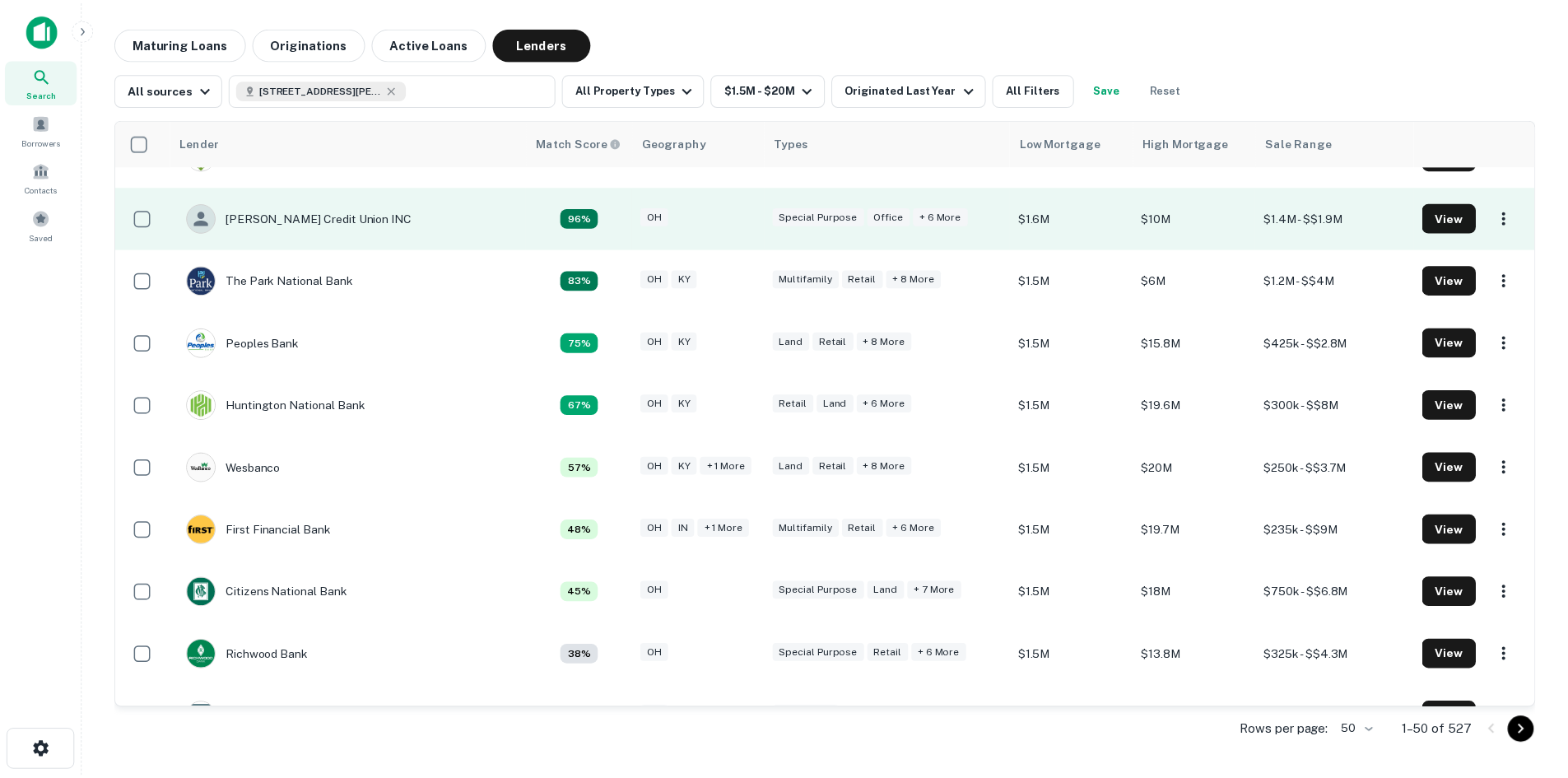
scroll to position [165, 0]
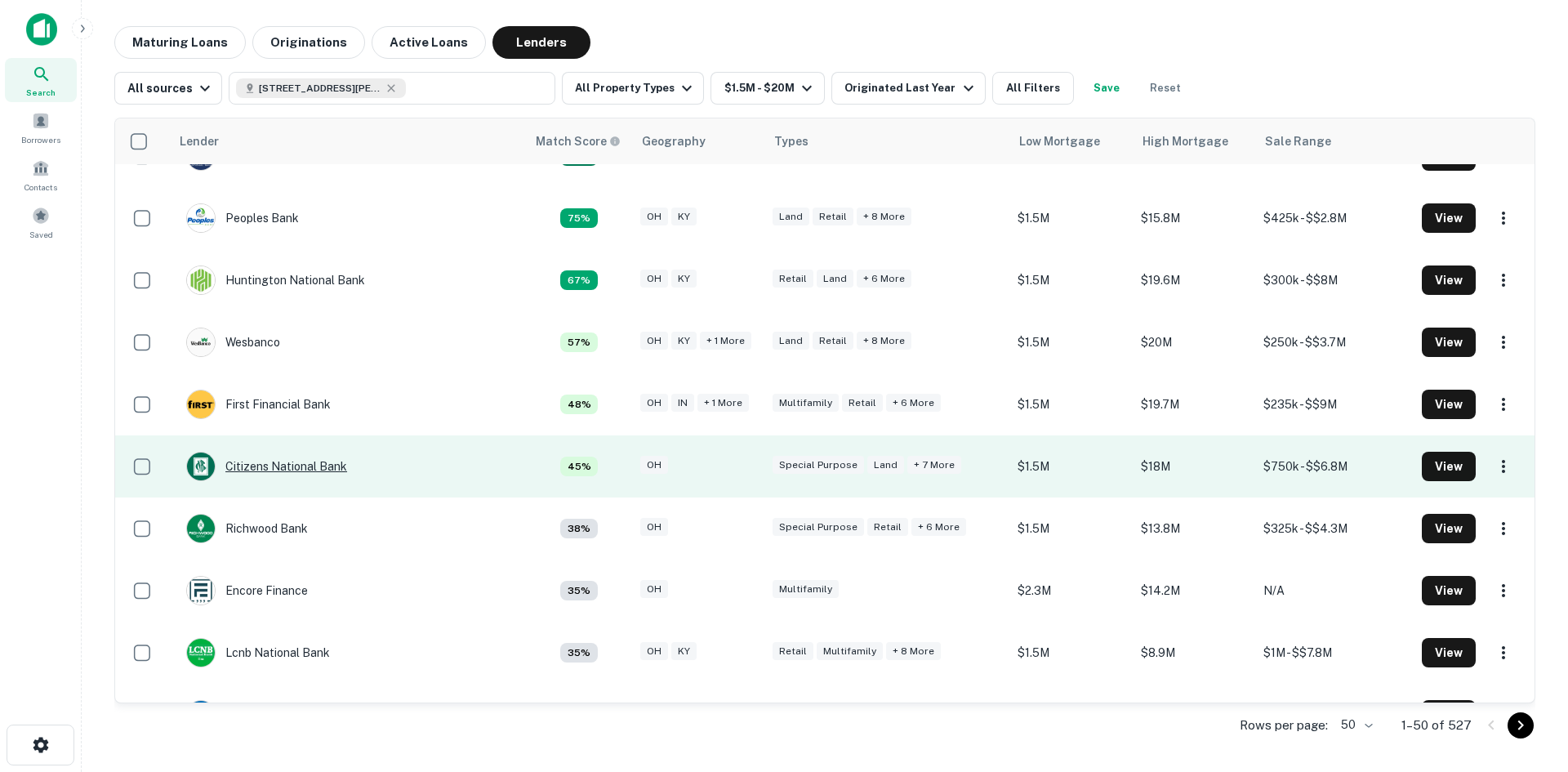
click at [296, 460] on div "Citizens National Bank" at bounding box center [266, 466] width 161 height 30
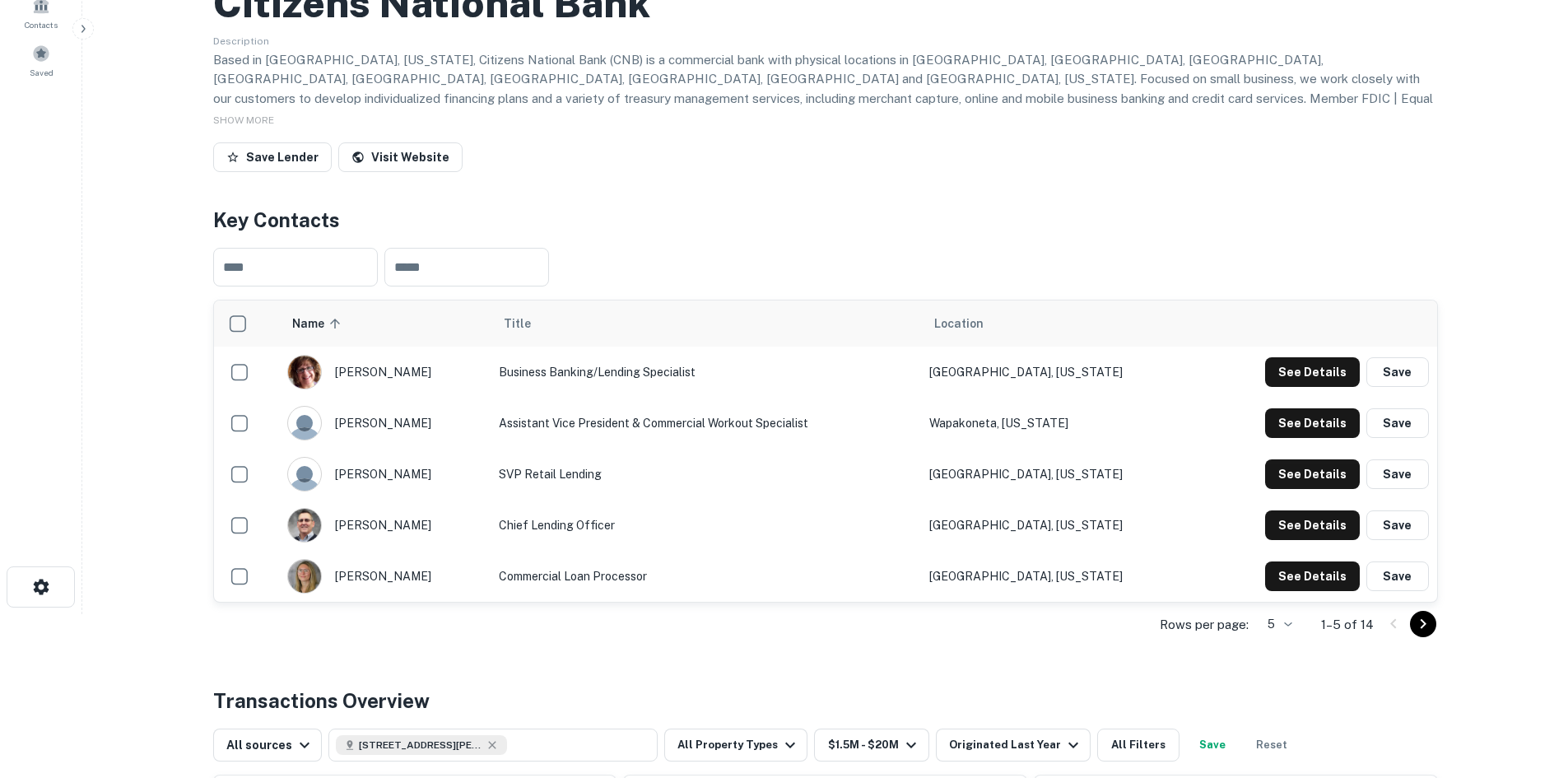
scroll to position [165, 0]
click at [1330, 373] on button "See Details" at bounding box center [1312, 371] width 95 height 30
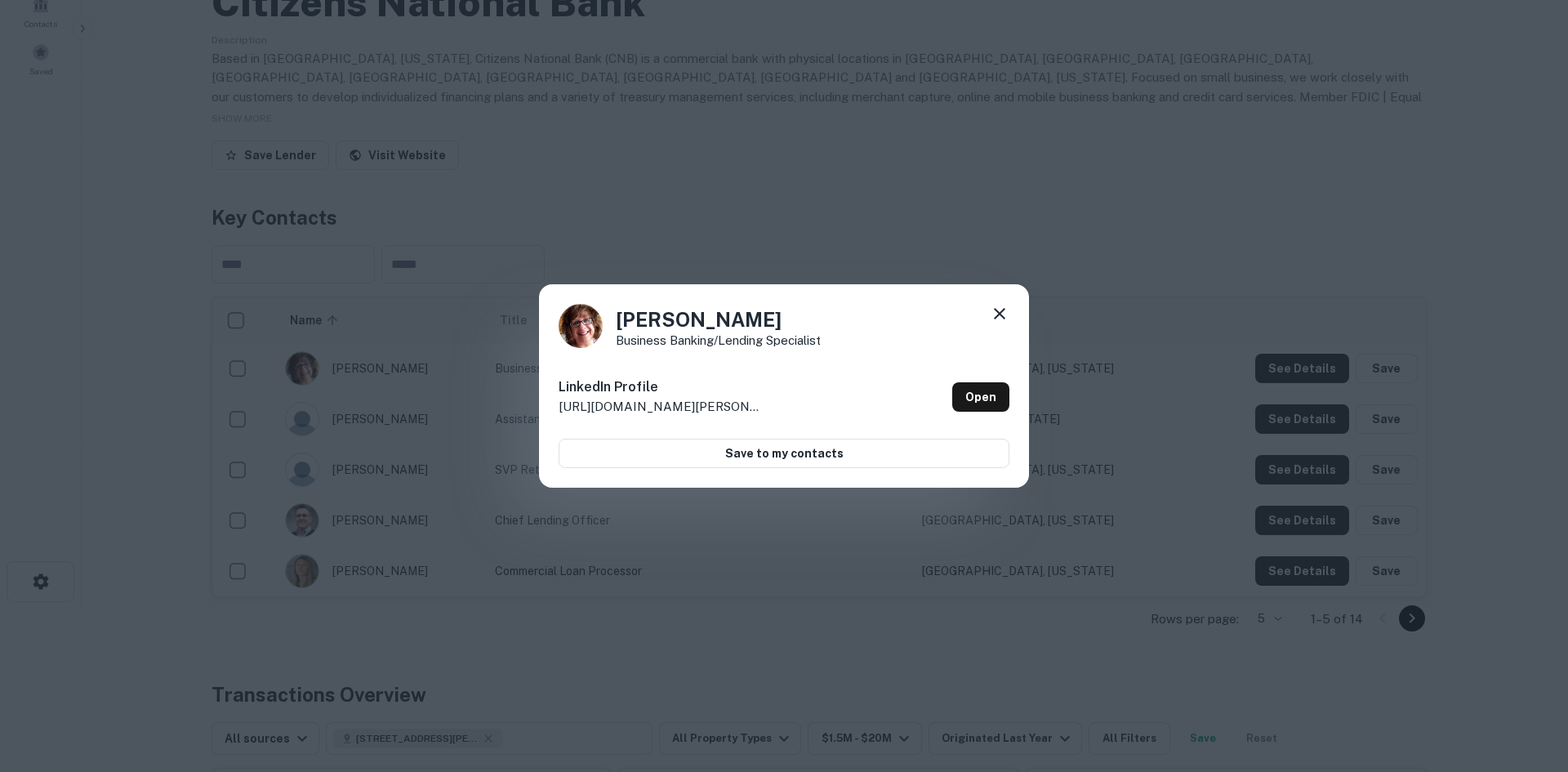
click at [1001, 307] on icon at bounding box center [1000, 314] width 20 height 20
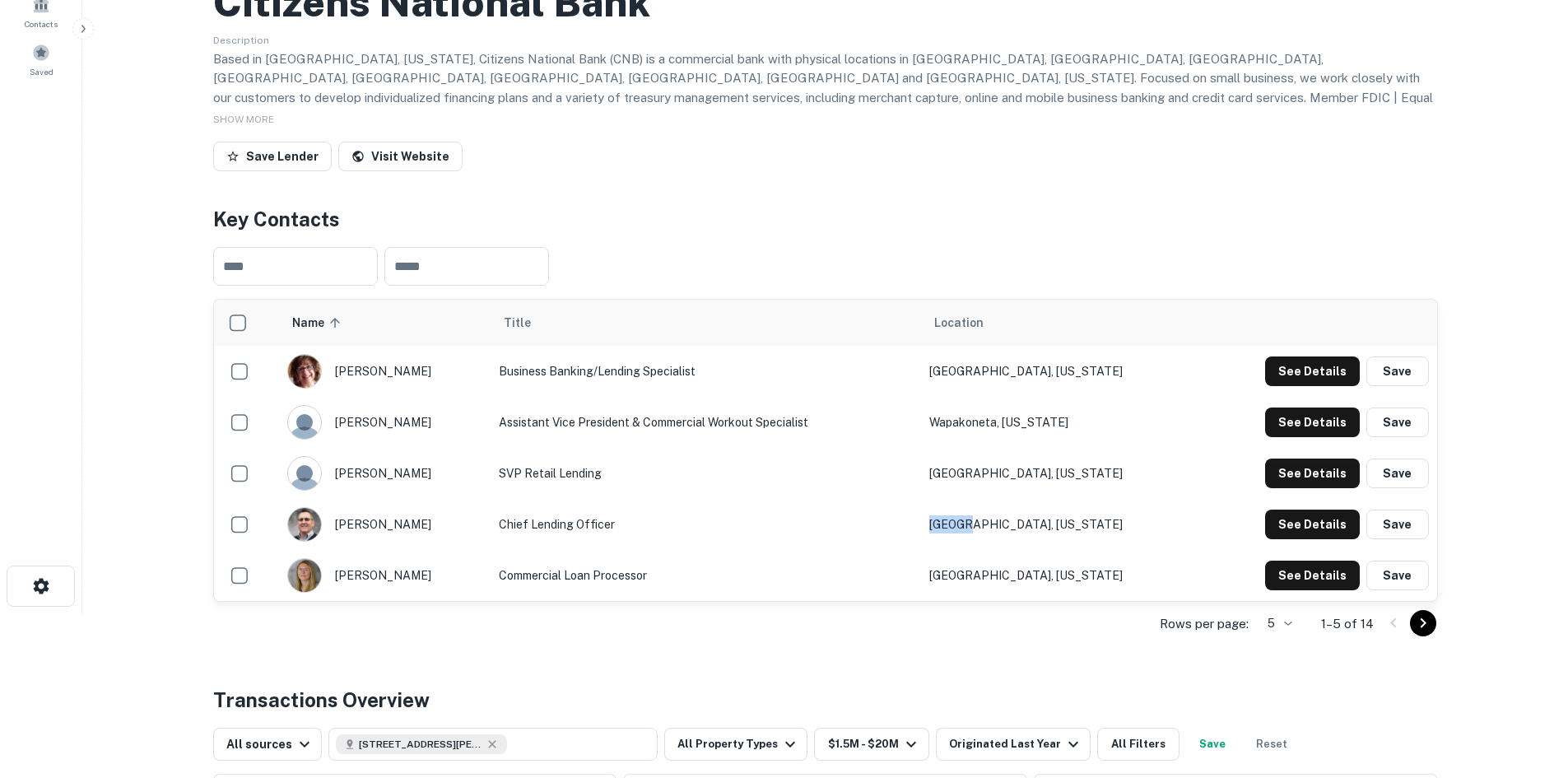
drag, startPoint x: 1032, startPoint y: 529, endPoint x: 989, endPoint y: 528, distance: 43.0
click at [989, 528] on tr "darrell buroker Chief Lending Officer Bluffton, Ohio See Details Save" at bounding box center [826, 524] width 1223 height 51
drag, startPoint x: 1089, startPoint y: 523, endPoint x: 981, endPoint y: 524, distance: 108.0
click at [981, 524] on tr "darrell buroker Chief Lending Officer Bluffton, Ohio See Details Save" at bounding box center [826, 524] width 1223 height 51
click at [1317, 516] on button "See Details" at bounding box center [1312, 525] width 95 height 30
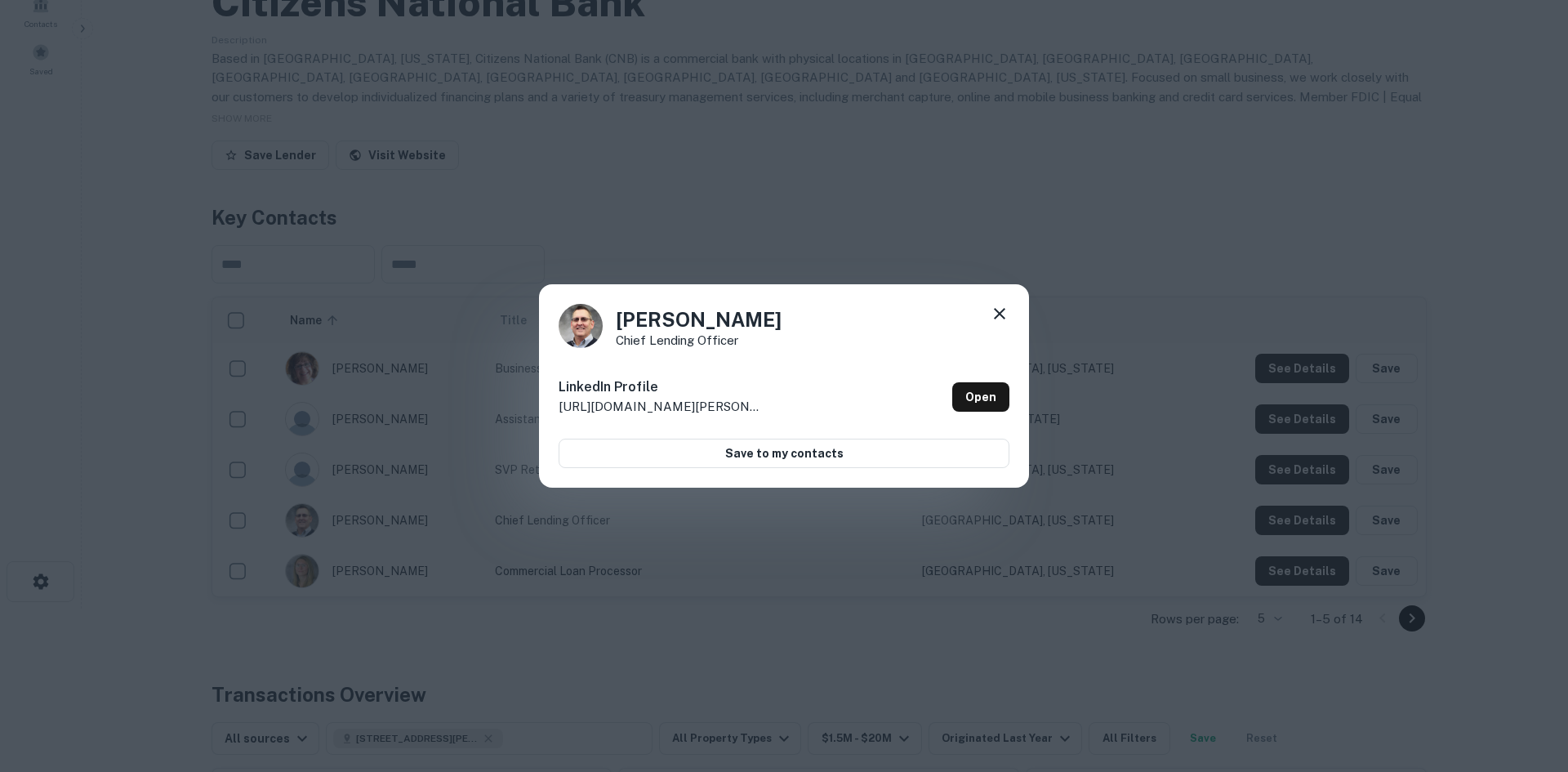
click at [1073, 247] on div "Darrell Buroker Chief Lending Officer LinkedIn Profile http://www.linkedin.com/…" at bounding box center [784, 386] width 1568 height 772
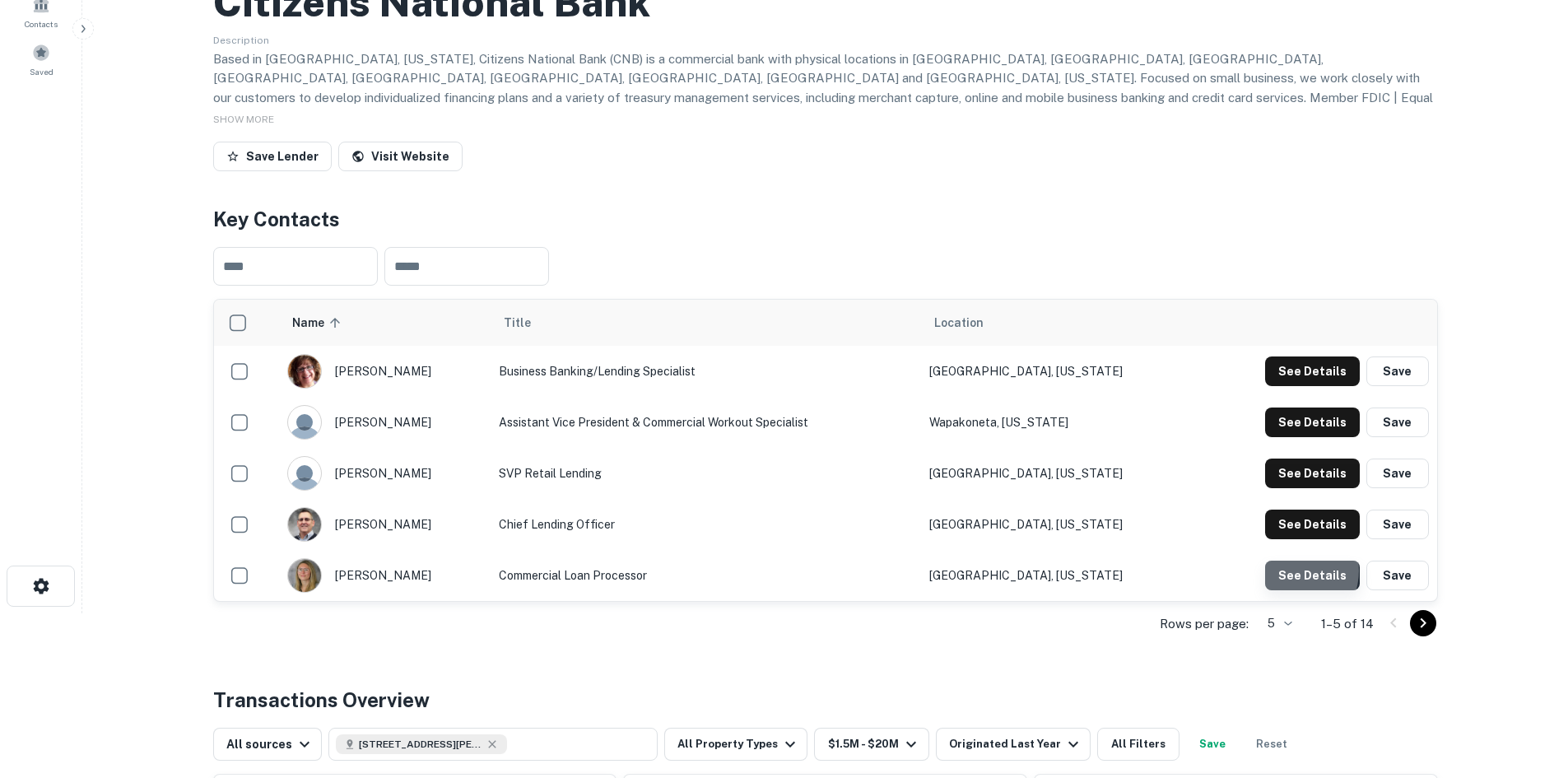
click at [1296, 572] on button "See Details" at bounding box center [1312, 576] width 95 height 30
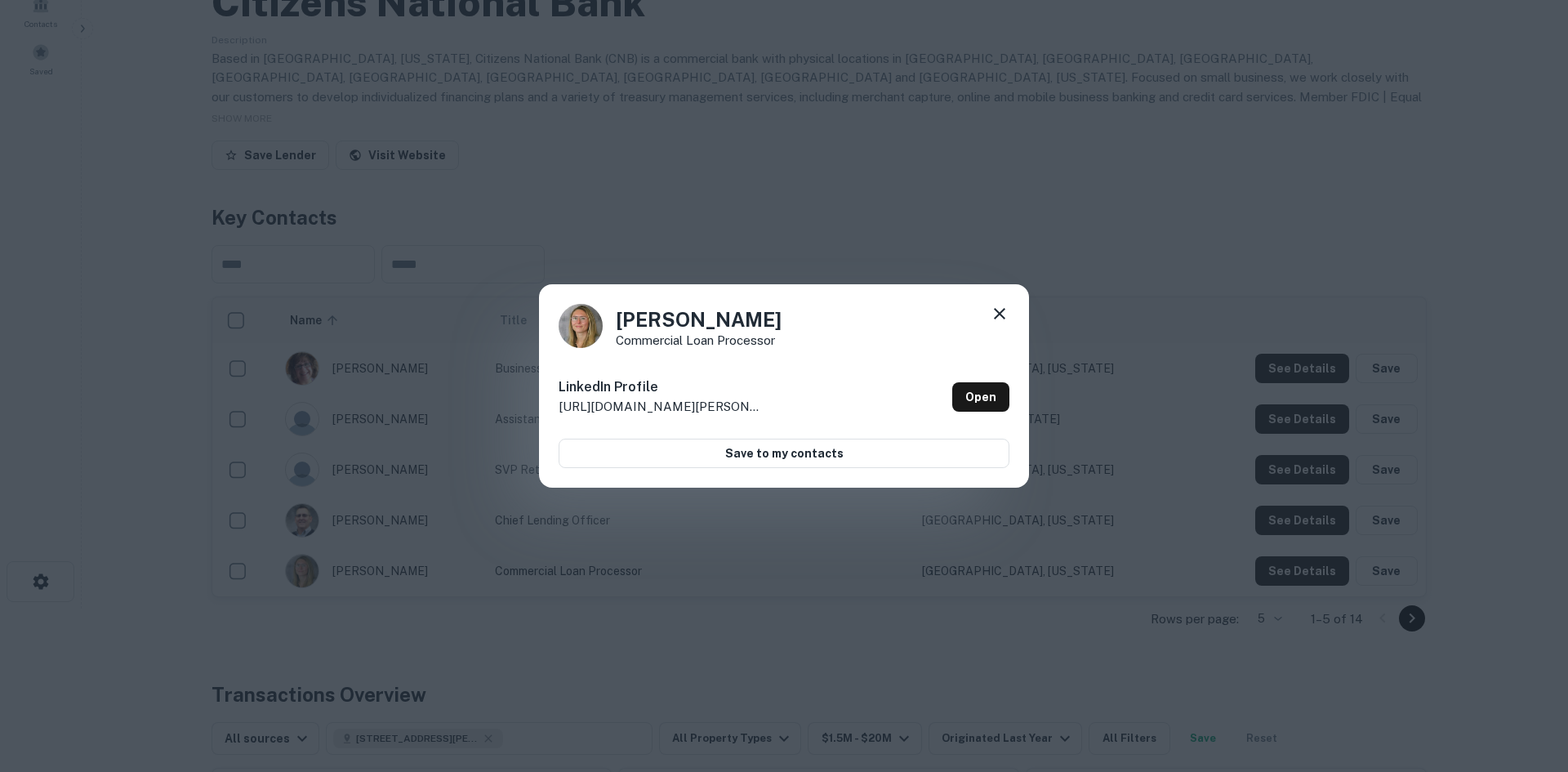
click at [1276, 455] on div "Megan Augustine Commercial Loan Processor LinkedIn Profile http://www.linkedin.…" at bounding box center [784, 386] width 1568 height 772
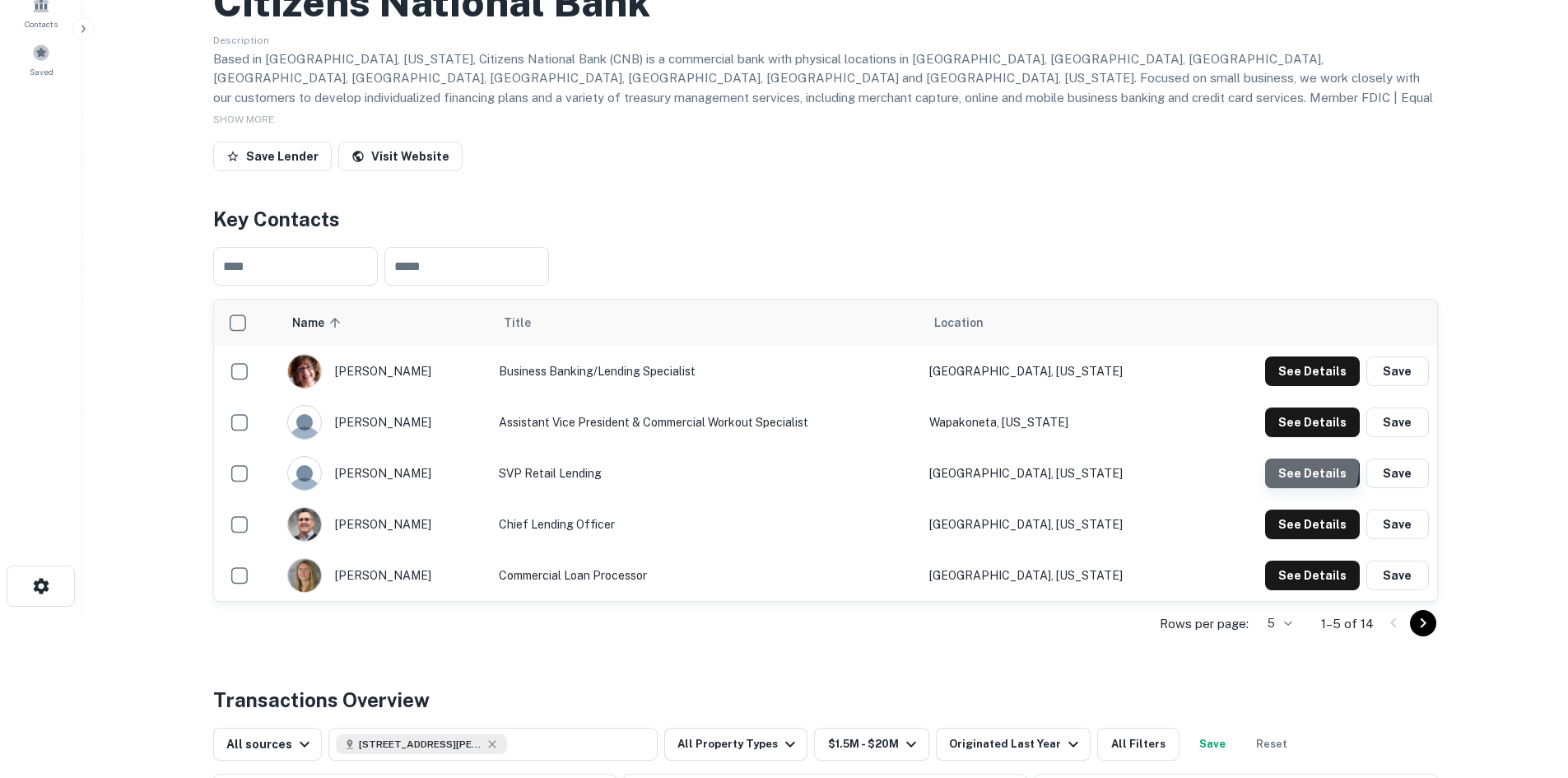
click at [1292, 468] on button "See Details" at bounding box center [1312, 474] width 95 height 30
click at [1293, 425] on button "See Details" at bounding box center [1312, 422] width 95 height 30
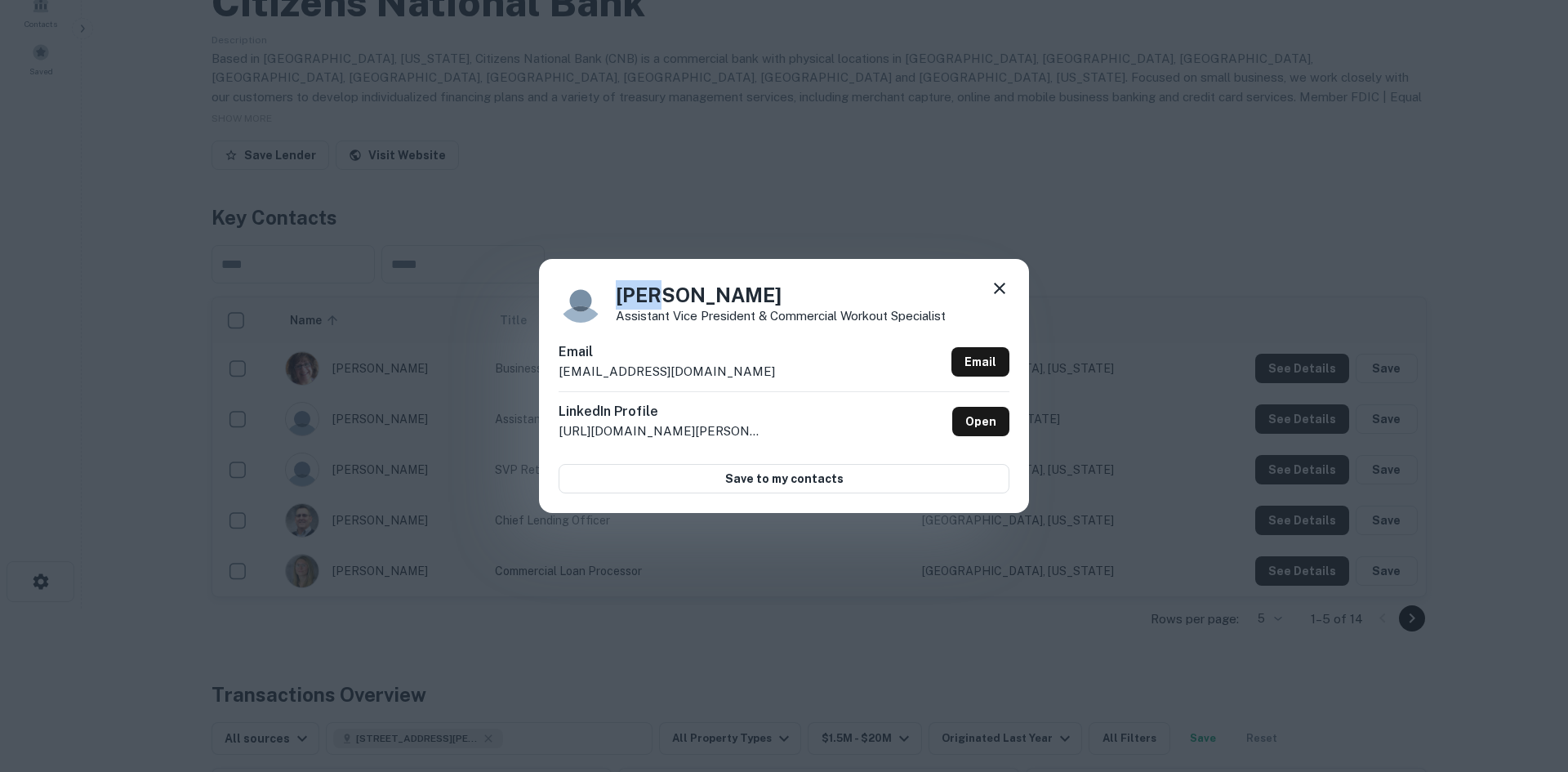
drag, startPoint x: 616, startPoint y: 294, endPoint x: 647, endPoint y: 297, distance: 31.1
click at [647, 297] on h4 "Eric Shellenbarger" at bounding box center [780, 295] width 330 height 30
drag, startPoint x: 794, startPoint y: 297, endPoint x: 663, endPoint y: 300, distance: 131.0
click at [663, 300] on h4 "Eric Shellenbarger" at bounding box center [780, 295] width 330 height 30
drag, startPoint x: 614, startPoint y: 313, endPoint x: 964, endPoint y: 321, distance: 350.1
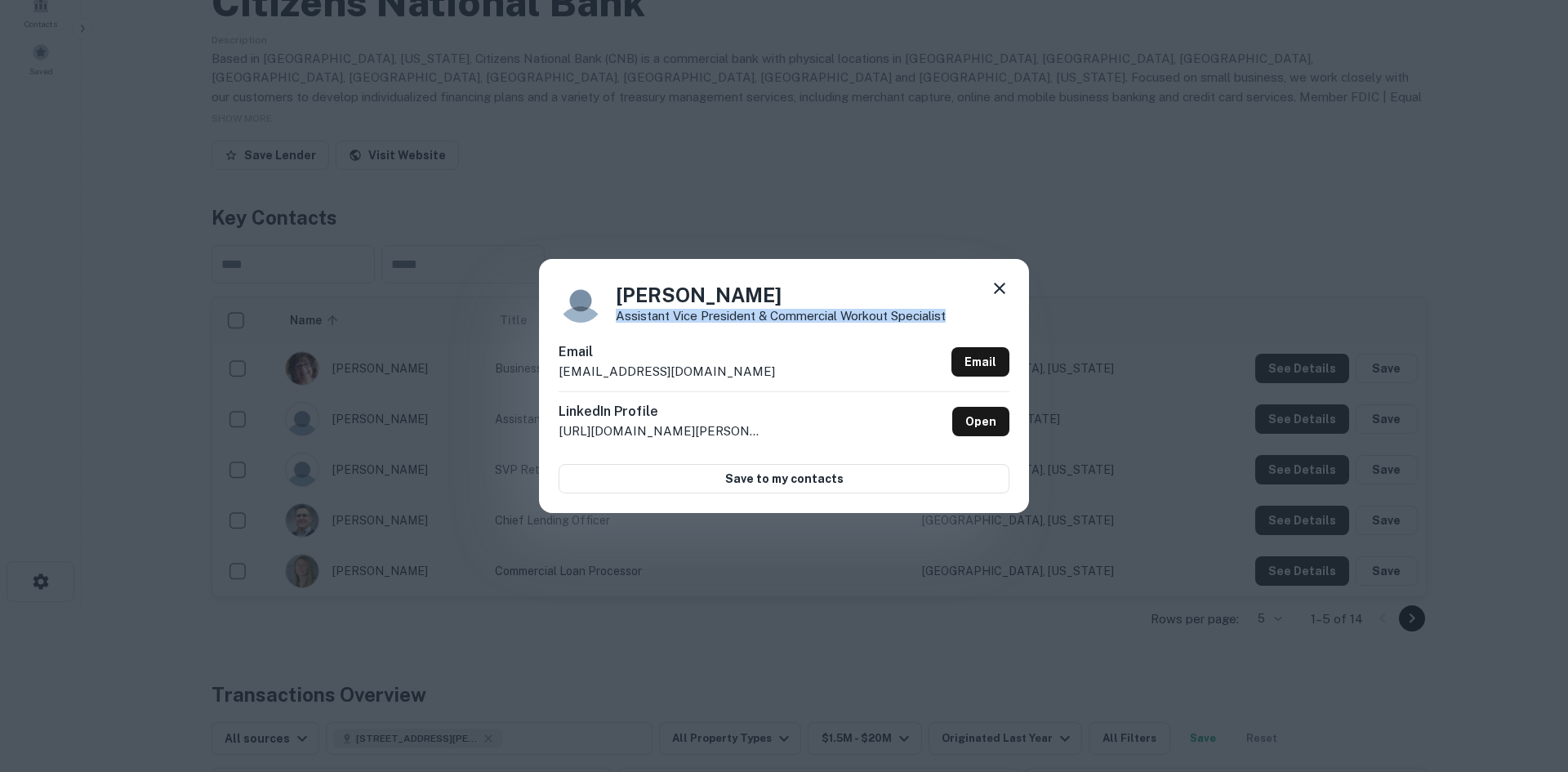
click at [964, 321] on div "Eric Shellenbarger Assistant Vice President & Commercial Workout Specialist" at bounding box center [783, 300] width 450 height 45
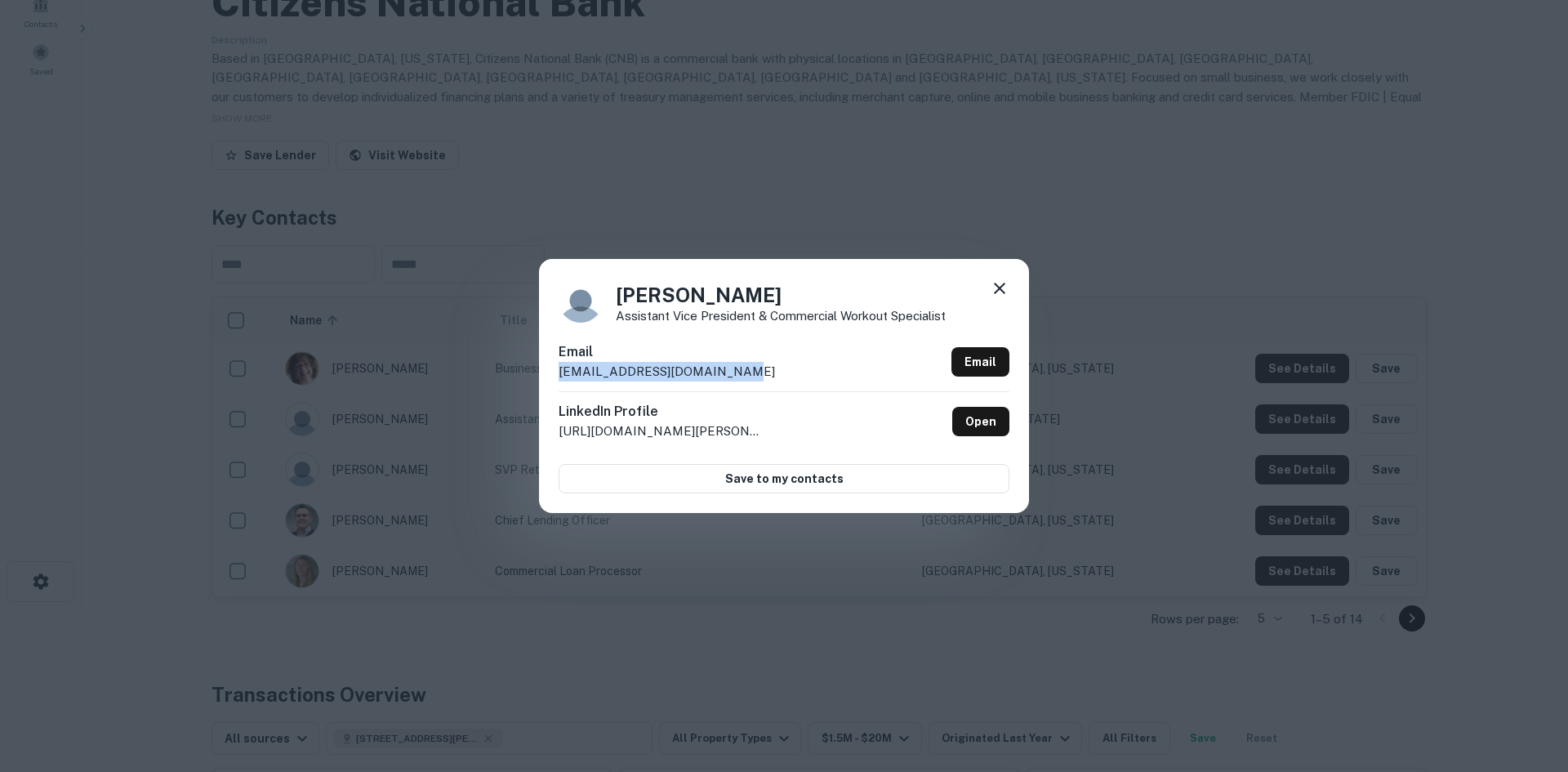
drag, startPoint x: 737, startPoint y: 371, endPoint x: 534, endPoint y: 376, distance: 203.1
click at [534, 376] on div "Eric Shellenbarger Assistant Vice President & Commercial Workout Specialist Ema…" at bounding box center [784, 386] width 1568 height 772
click at [1101, 257] on div "Eric Shellenbarger Assistant Vice President & Commercial Workout Specialist Ema…" at bounding box center [784, 386] width 1568 height 772
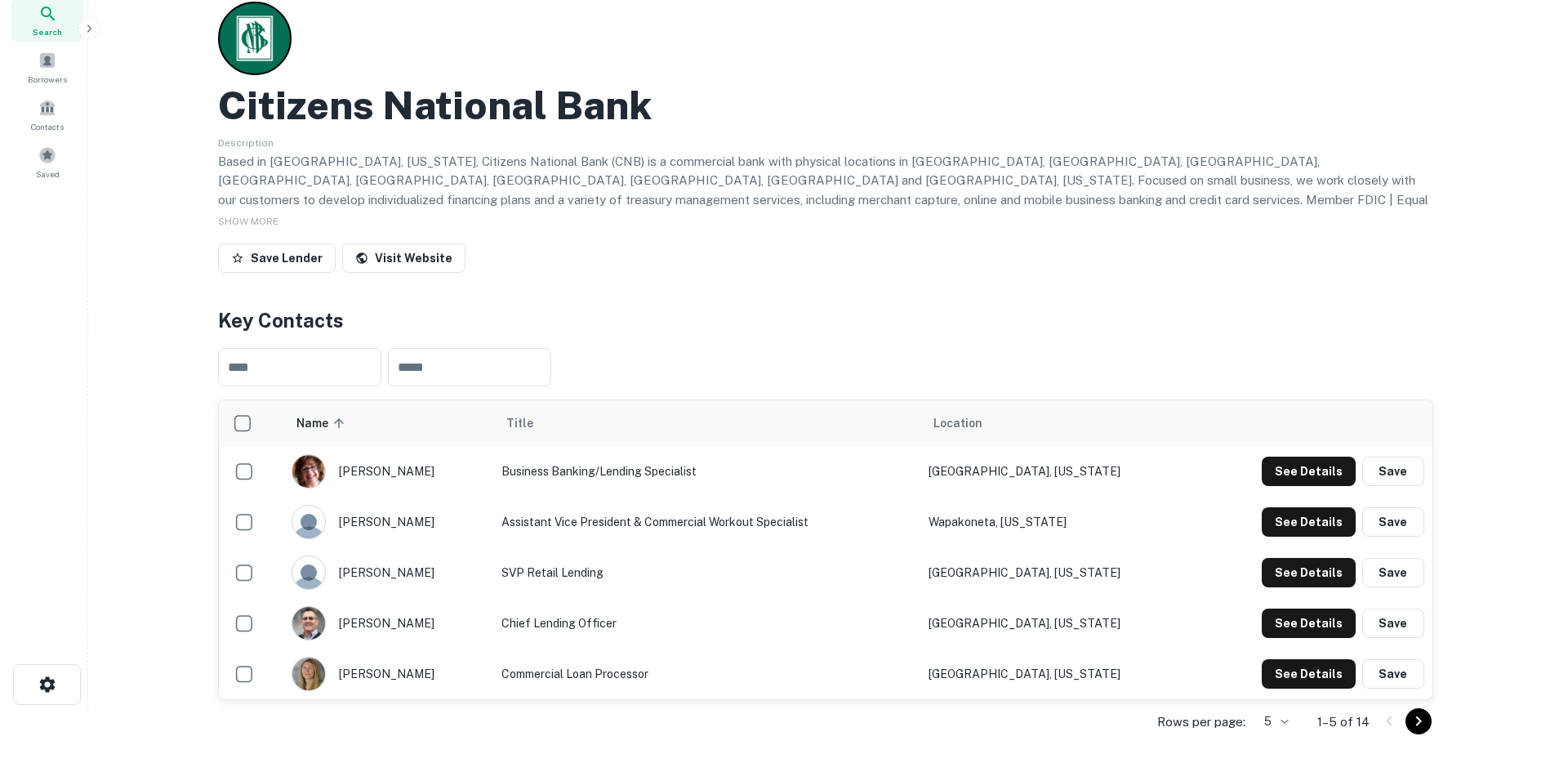
scroll to position [0, 0]
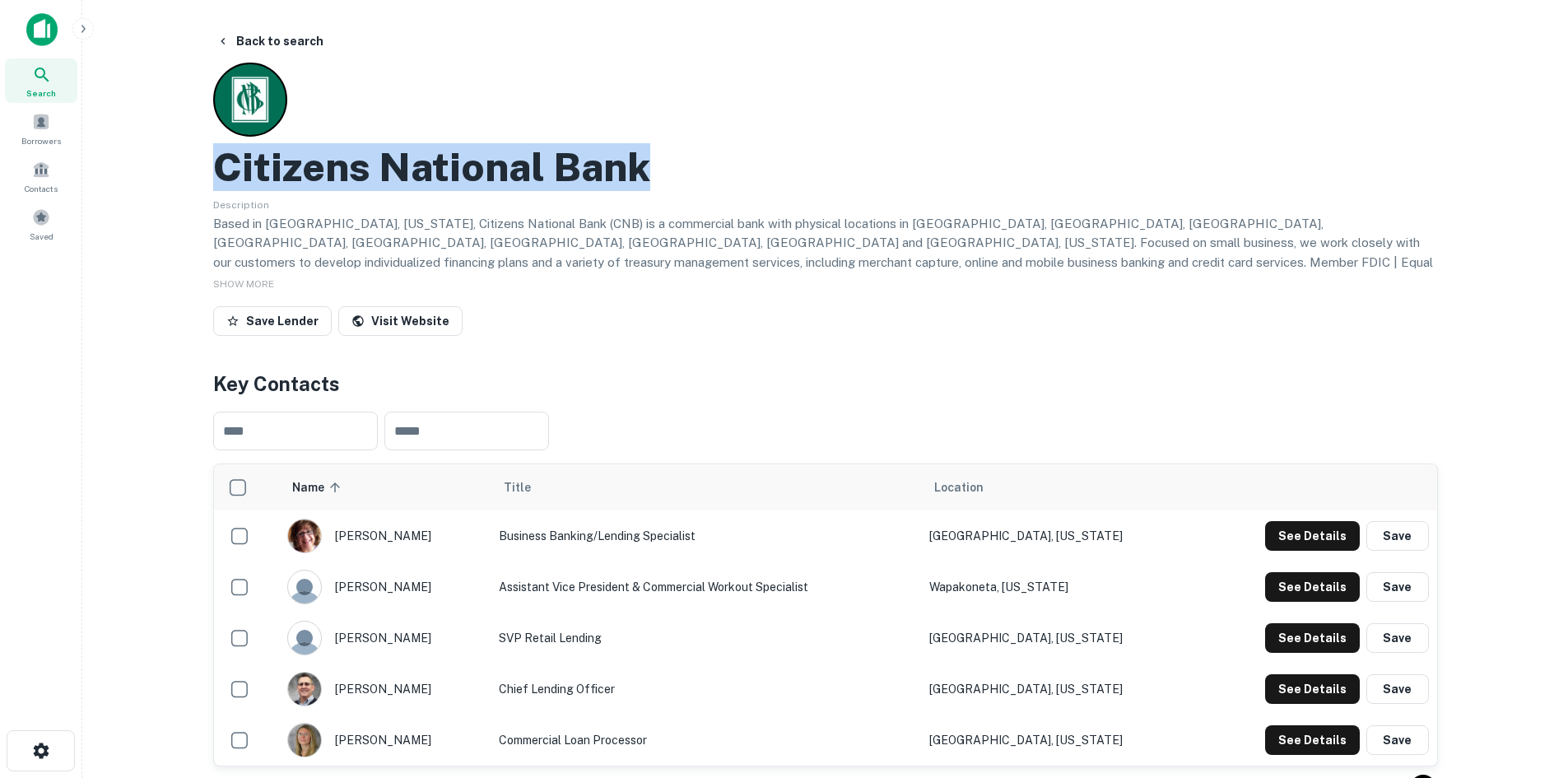
drag, startPoint x: 221, startPoint y: 168, endPoint x: 656, endPoint y: 189, distance: 435.5
click at [656, 189] on div "Citizens National Bank" at bounding box center [826, 168] width 1225 height 48
click at [234, 44] on button "Back to search" at bounding box center [269, 41] width 120 height 30
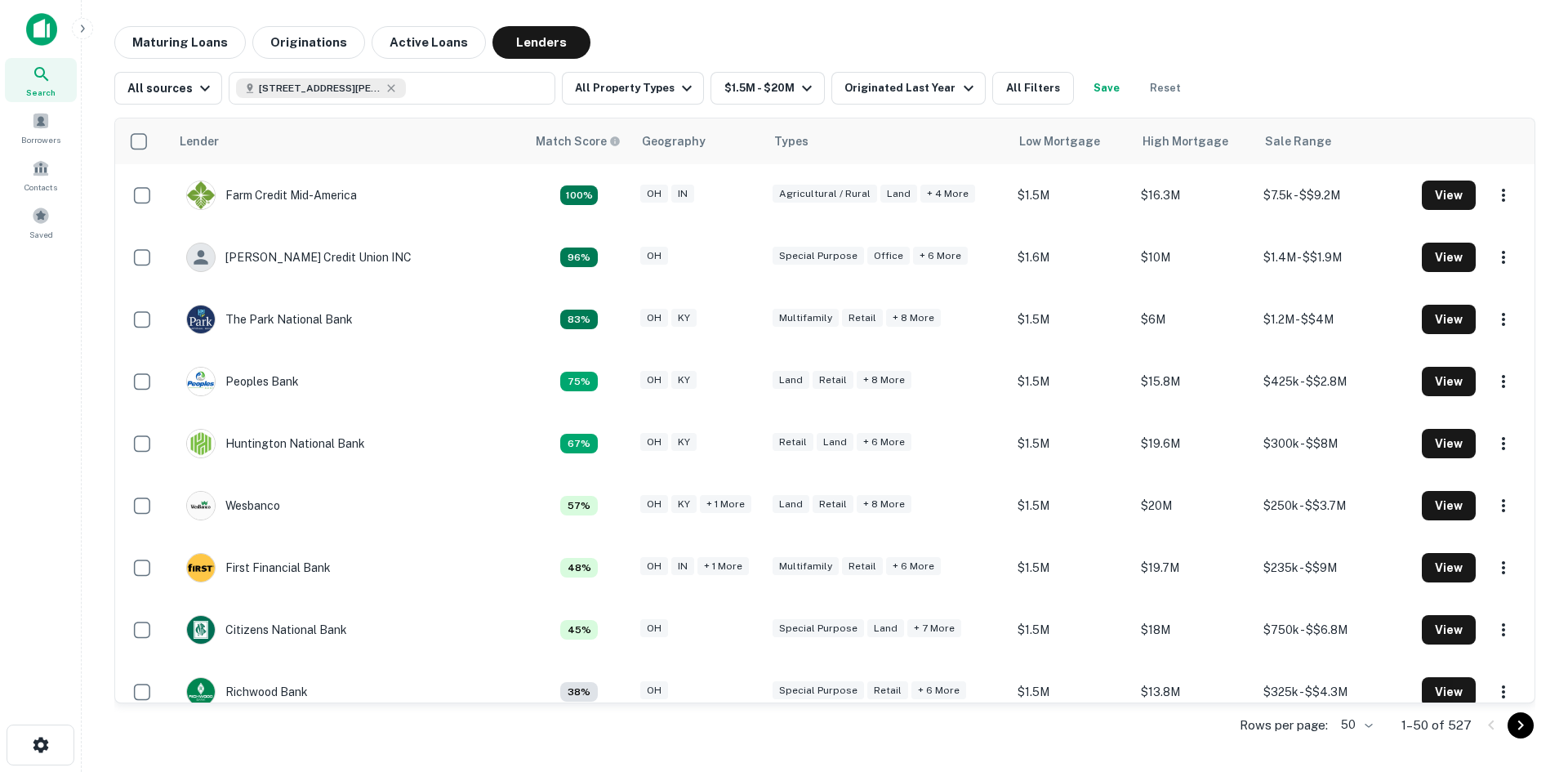
scroll to position [163, 0]
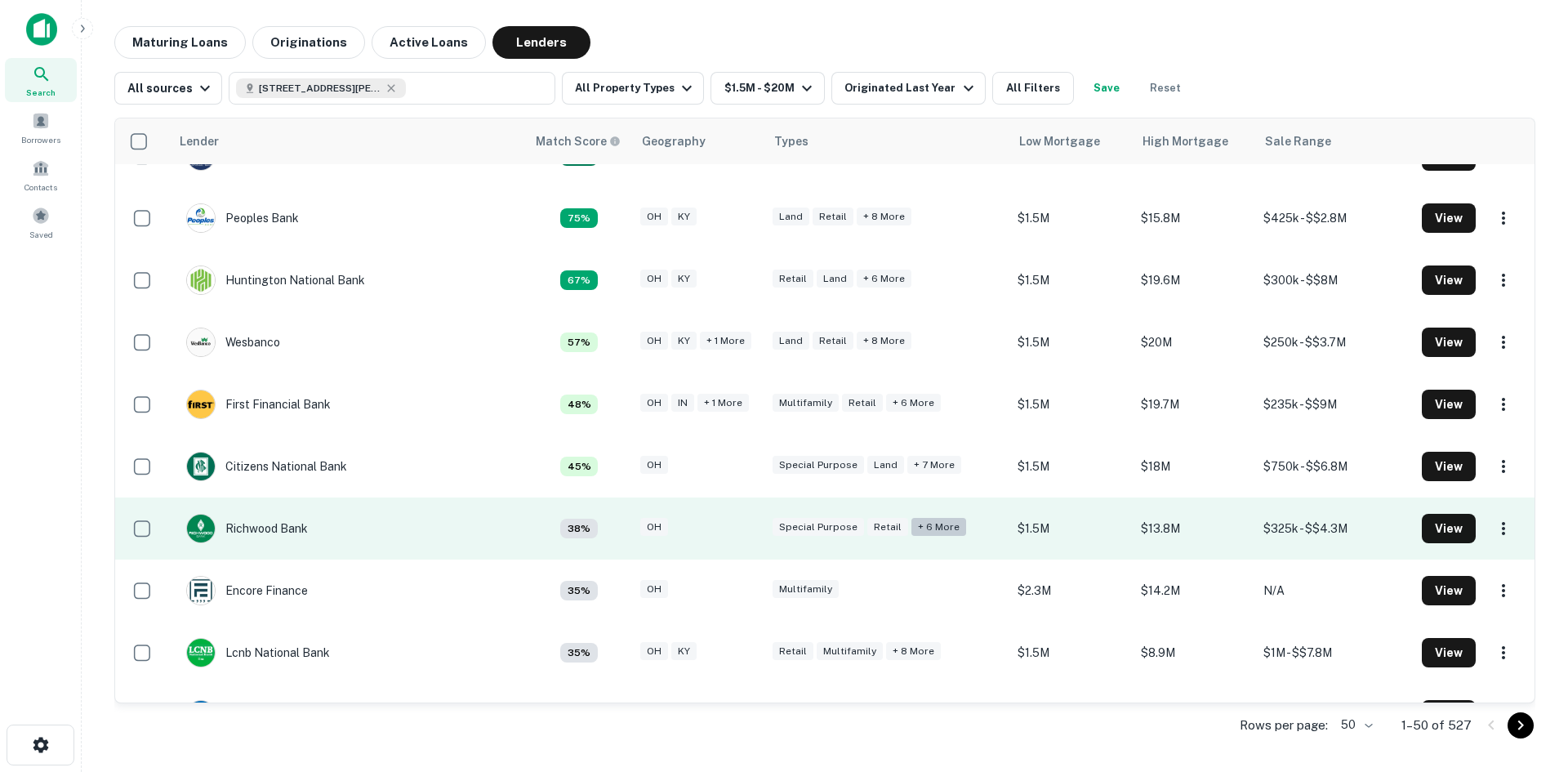
click at [912, 530] on div "+ 6 more" at bounding box center [938, 527] width 54 height 19
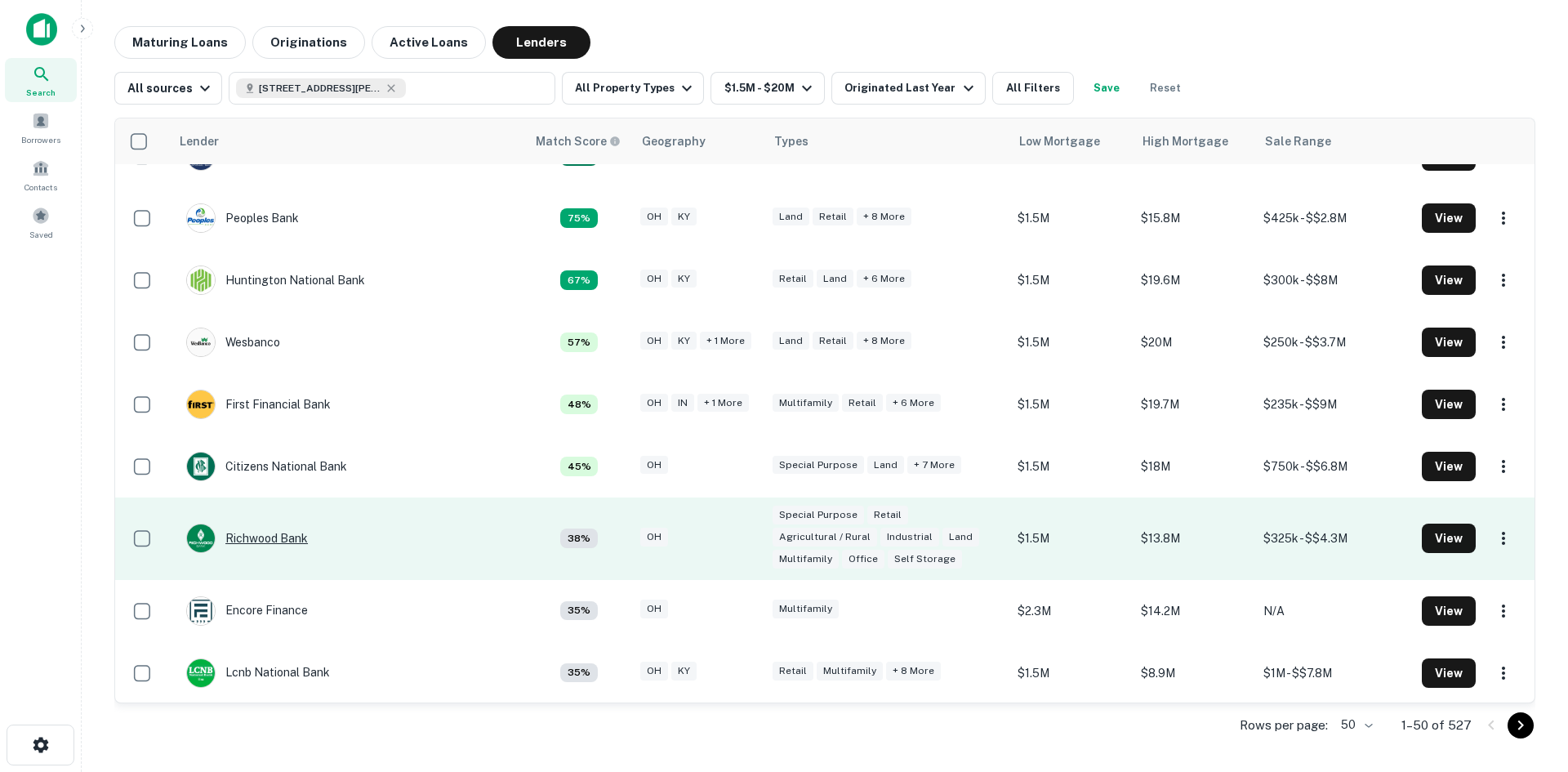
click at [278, 538] on div "Richwood Bank" at bounding box center [246, 538] width 122 height 30
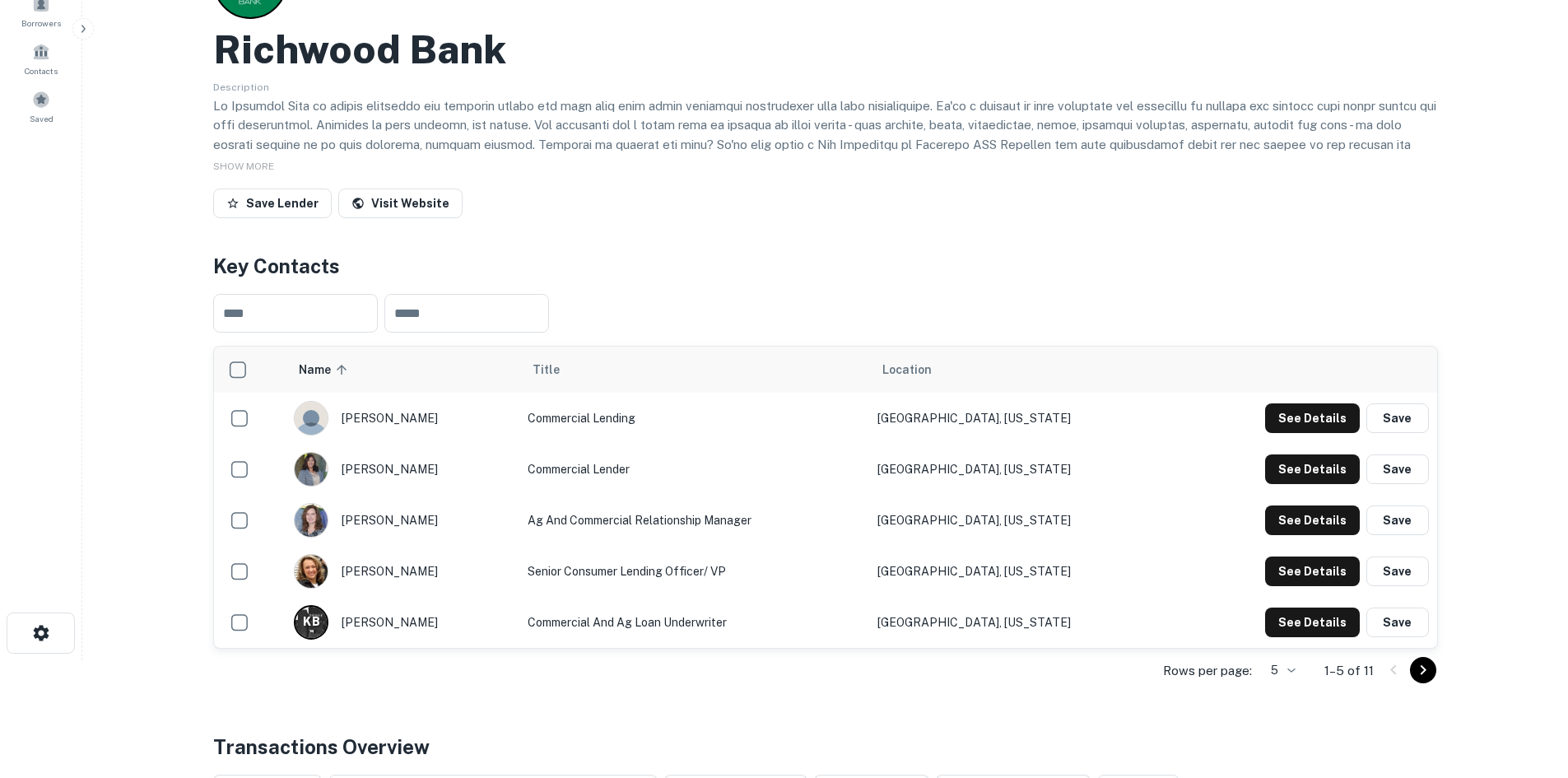
scroll to position [165, 0]
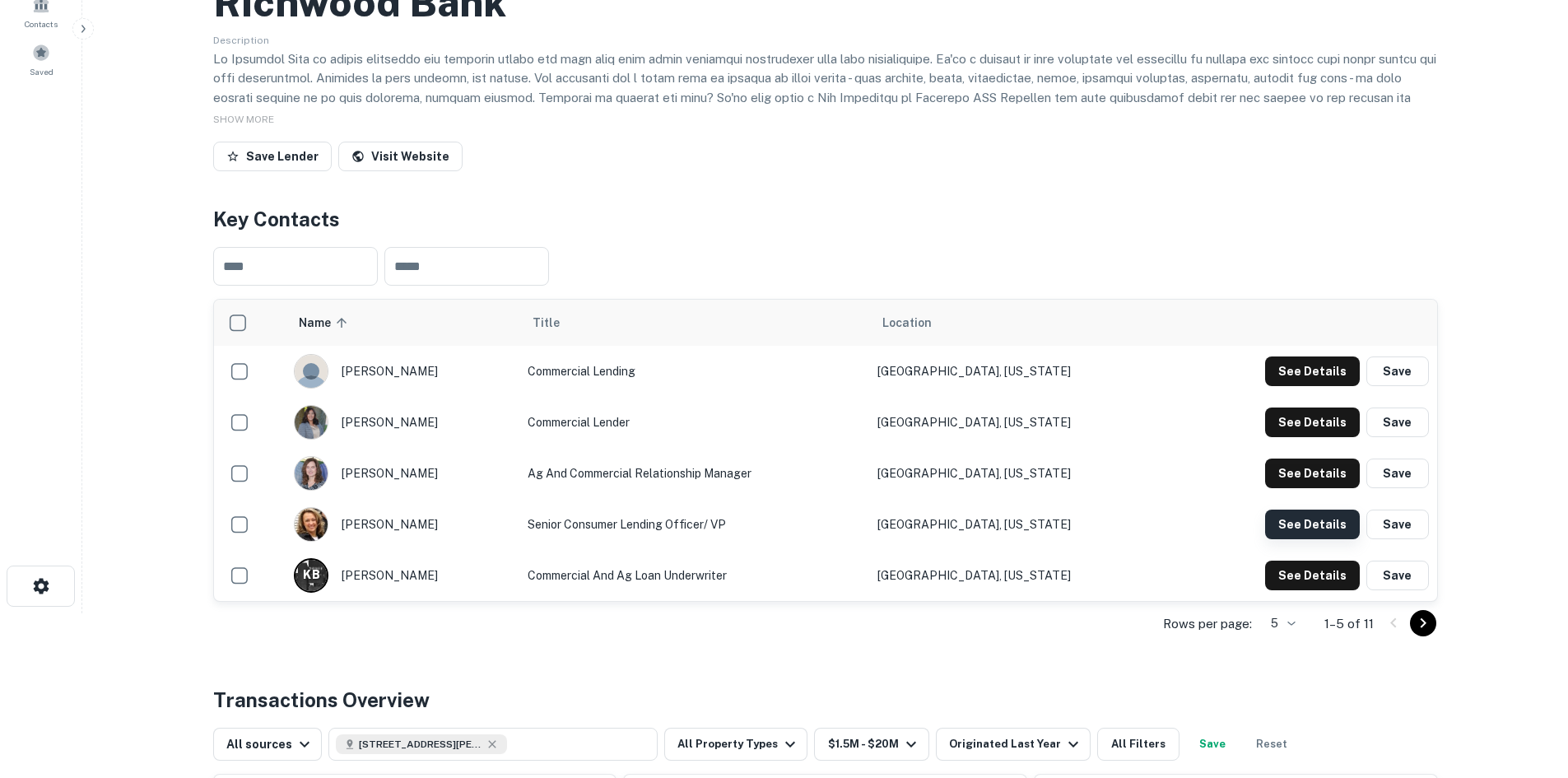
click at [1308, 530] on button "See Details" at bounding box center [1312, 525] width 95 height 30
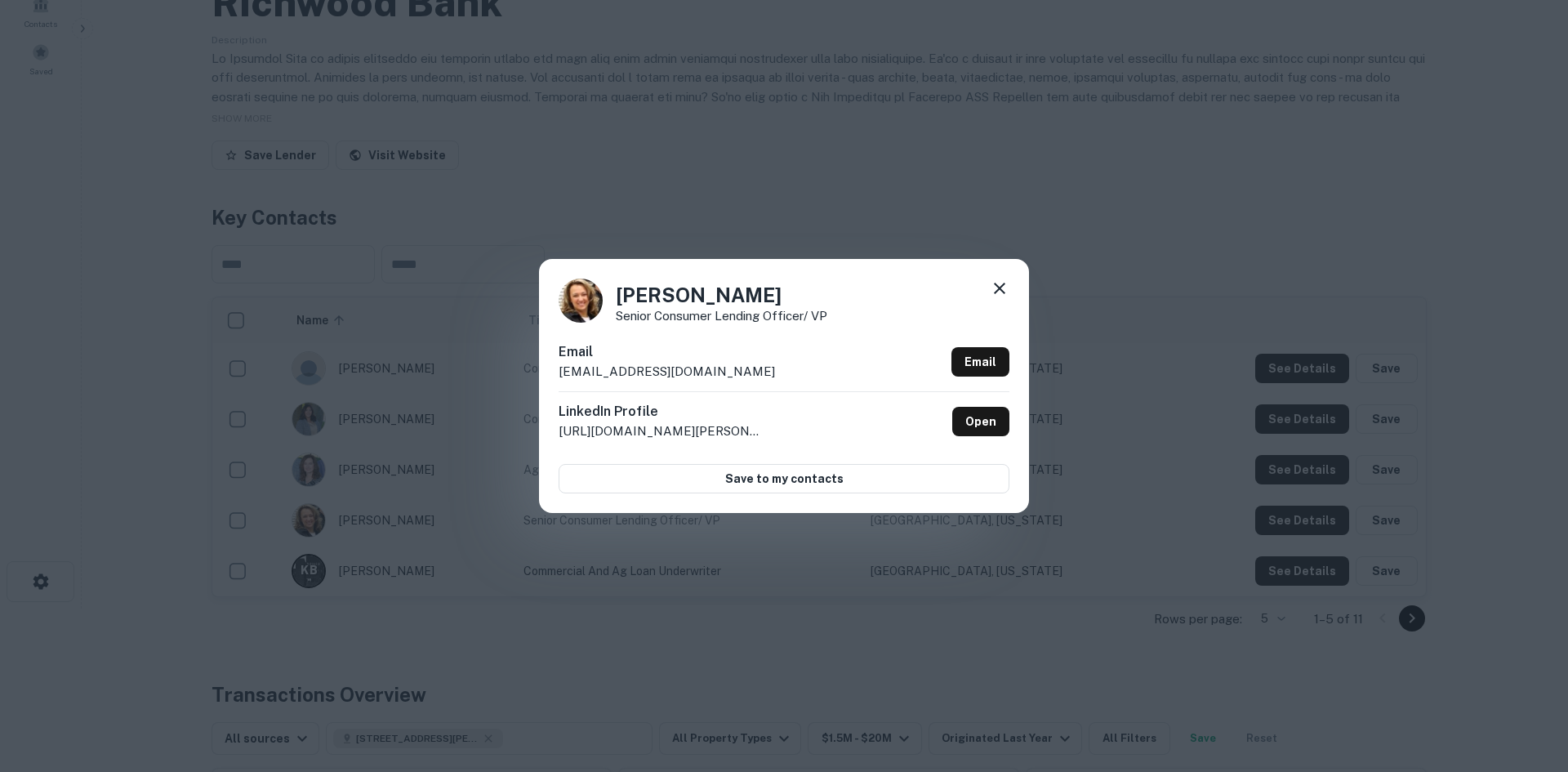
click at [636, 294] on h4 "Tiffany Wood" at bounding box center [722, 295] width 212 height 30
click at [731, 291] on h4 "Tiffany Wood" at bounding box center [722, 295] width 212 height 30
click at [685, 317] on p "Senior Consumer Lending Officer/ VP" at bounding box center [722, 316] width 212 height 12
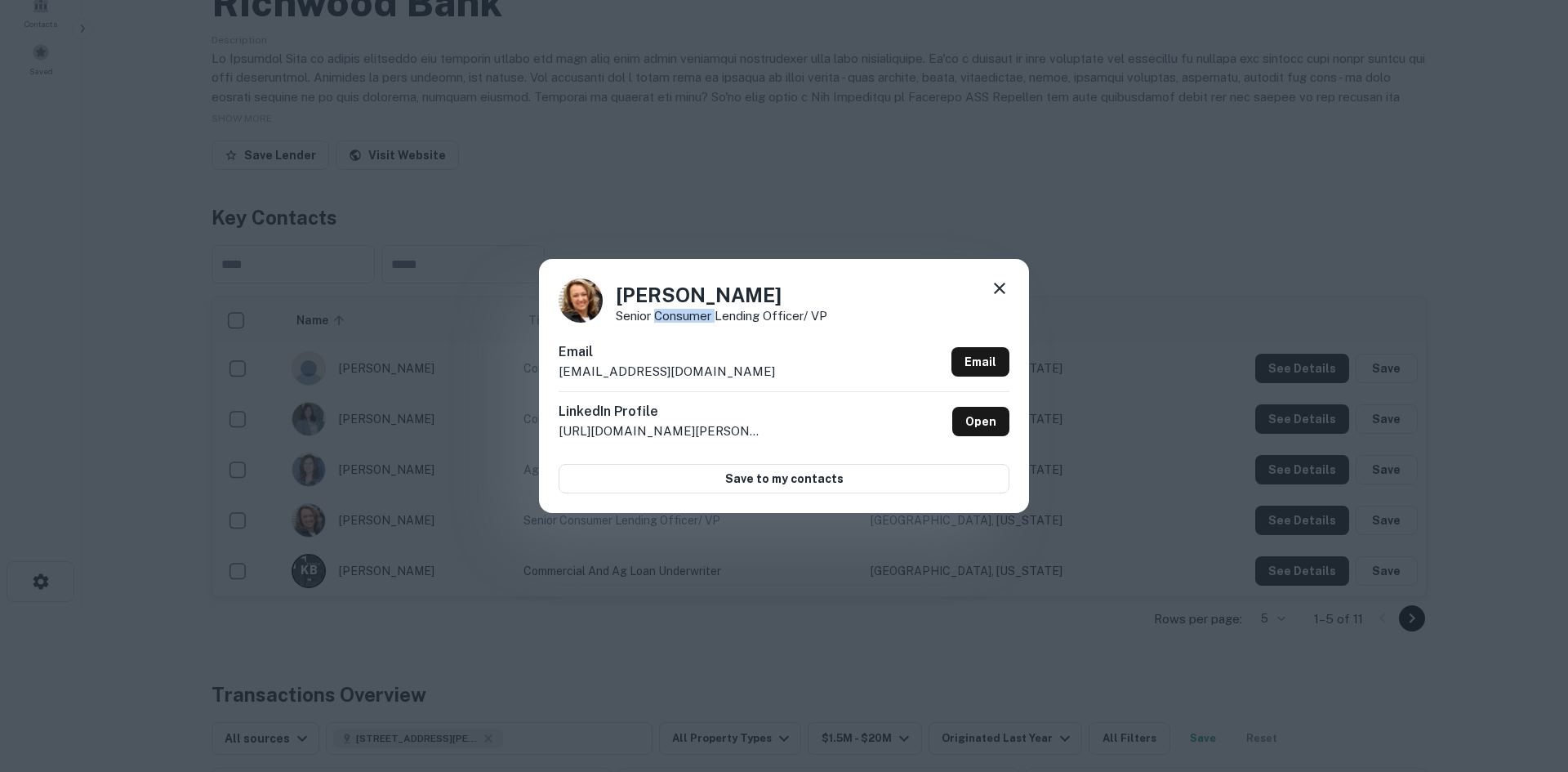
click at [685, 317] on p "Senior Consumer Lending Officer/ VP" at bounding box center [722, 316] width 212 height 12
drag, startPoint x: 785, startPoint y: 370, endPoint x: 520, endPoint y: 373, distance: 265.0
click at [520, 373] on div "Tiffany Wood Senior Consumer Lending Officer/ VP Email twood@richwoodbank.com E…" at bounding box center [784, 386] width 1568 height 772
drag, startPoint x: 1207, startPoint y: 338, endPoint x: 960, endPoint y: 213, distance: 276.8
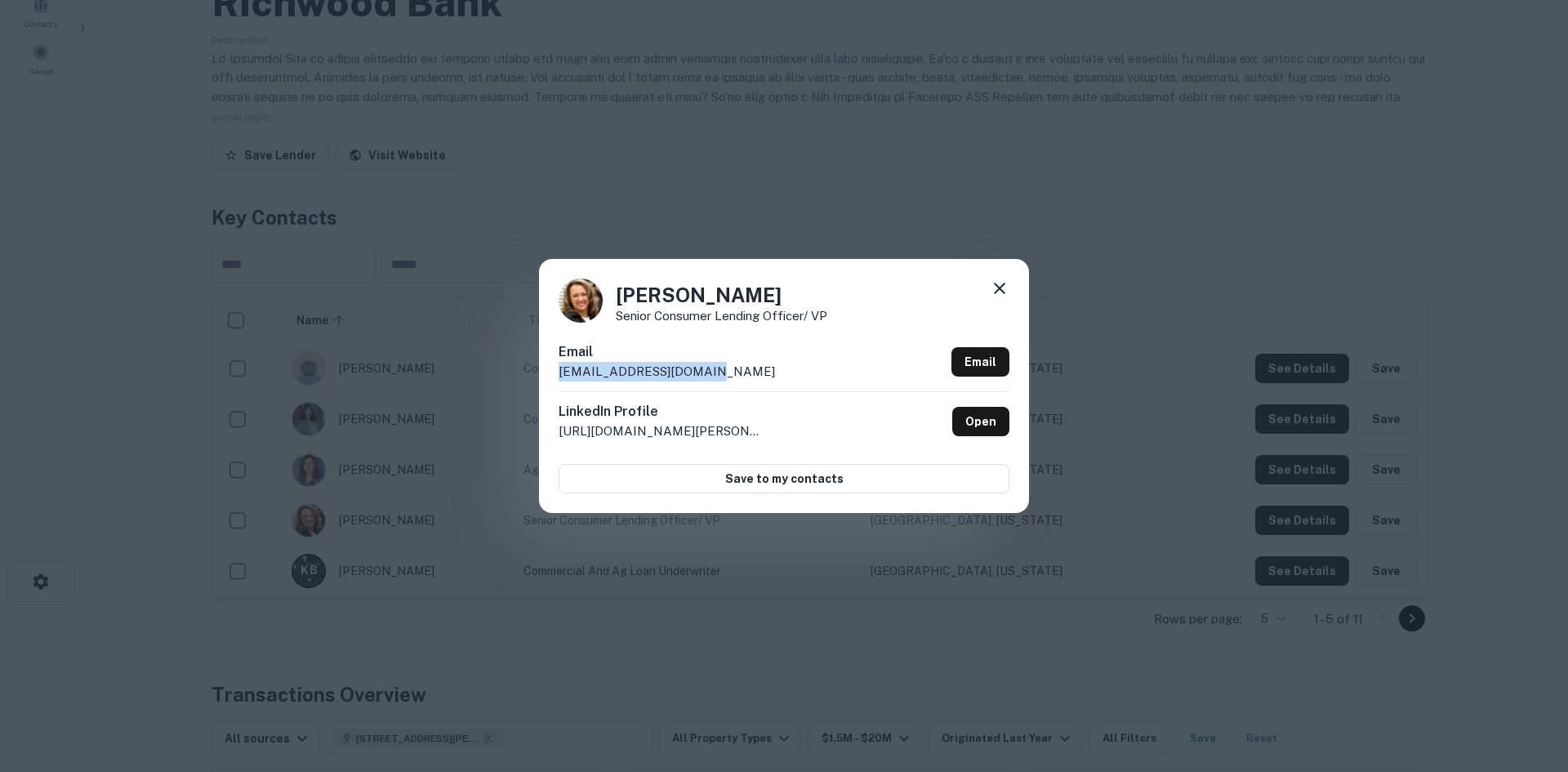
click at [1207, 338] on div "Tiffany Wood Senior Consumer Lending Officer/ VP Email twood@richwoodbank.com E…" at bounding box center [784, 386] width 1568 height 772
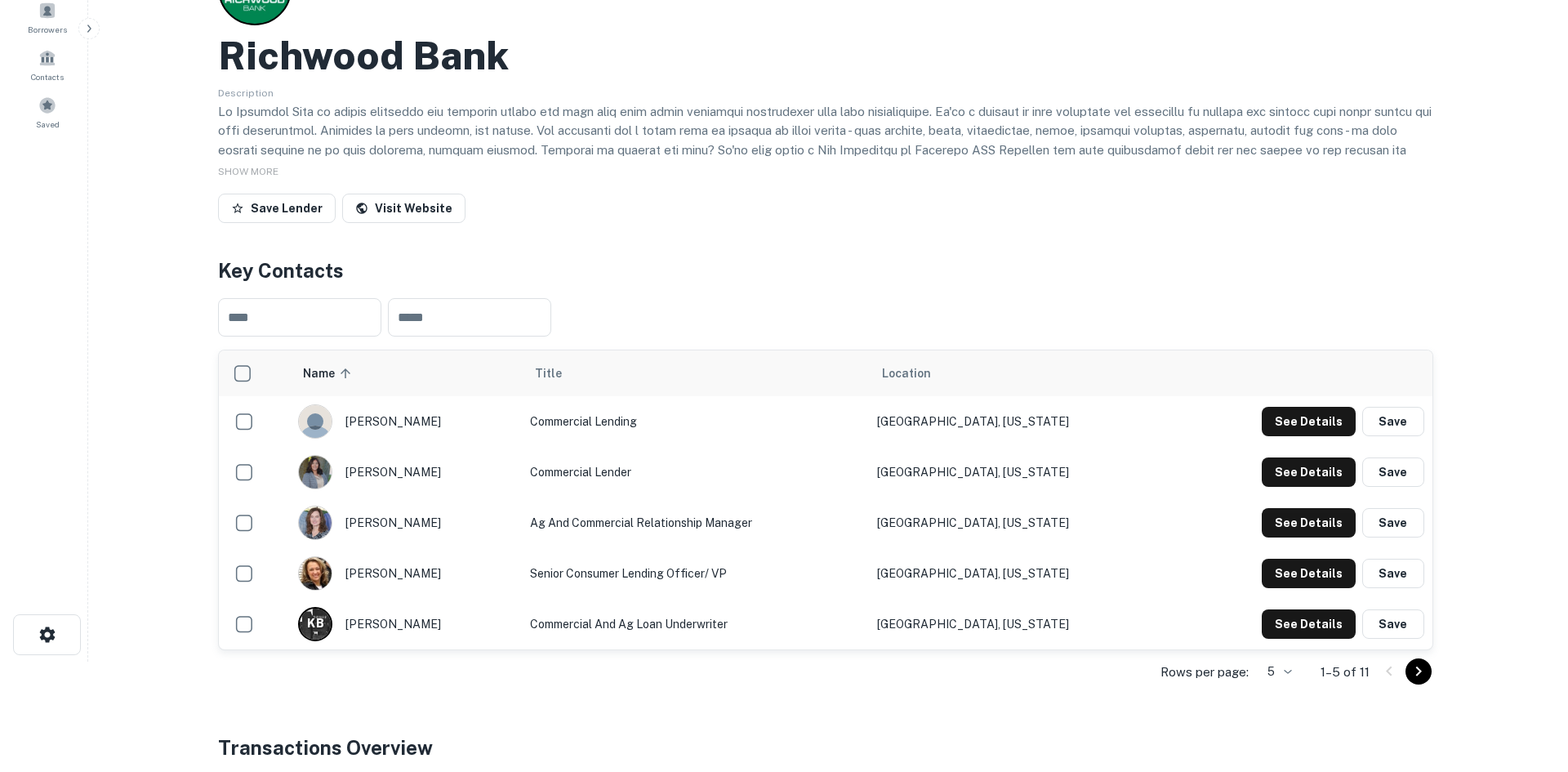
scroll to position [0, 0]
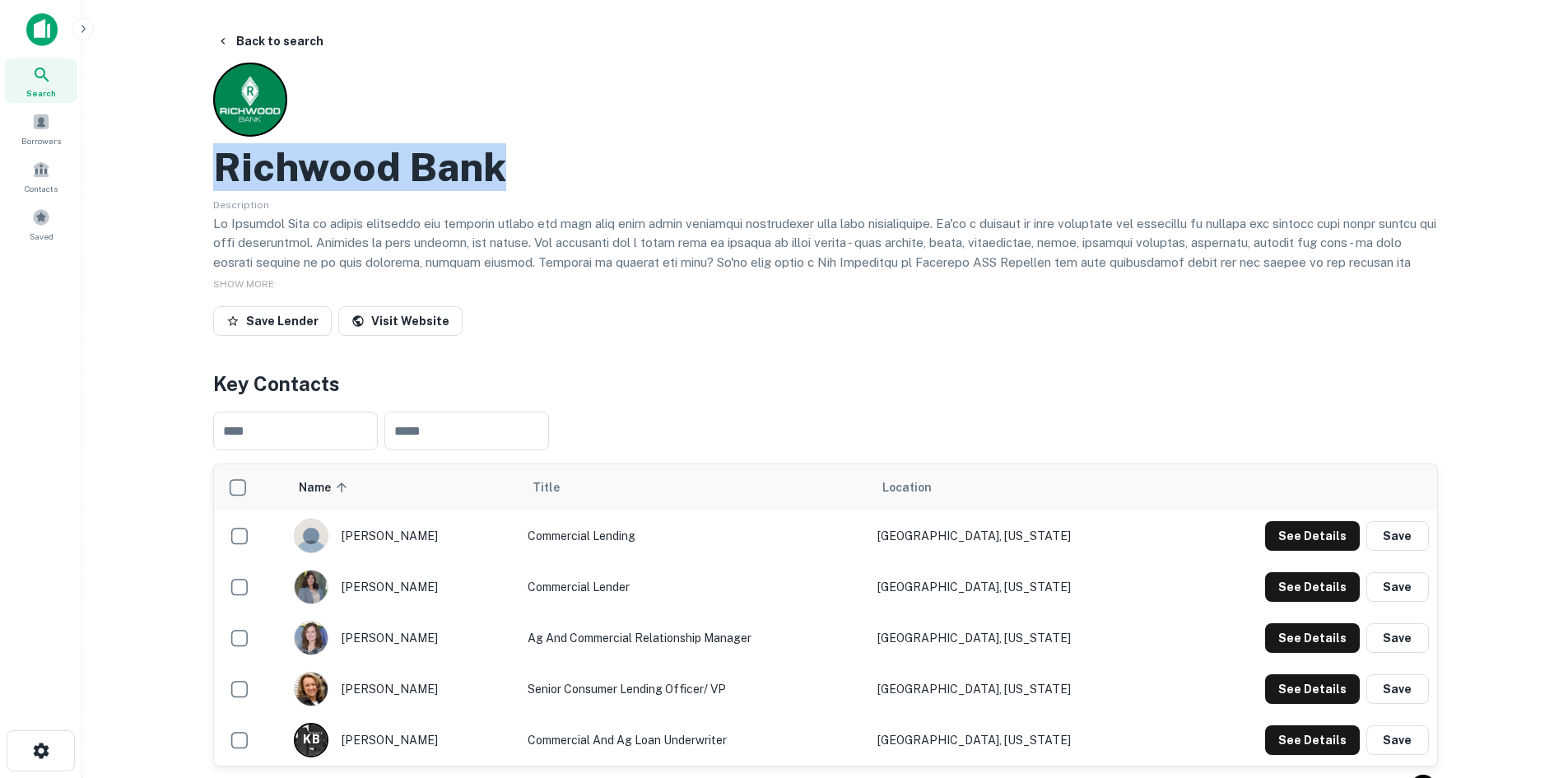
drag, startPoint x: 481, startPoint y: 172, endPoint x: 198, endPoint y: 177, distance: 283.0
drag, startPoint x: 245, startPoint y: 44, endPoint x: 307, endPoint y: 16, distance: 68.0
click at [245, 44] on button "Back to search" at bounding box center [269, 41] width 120 height 30
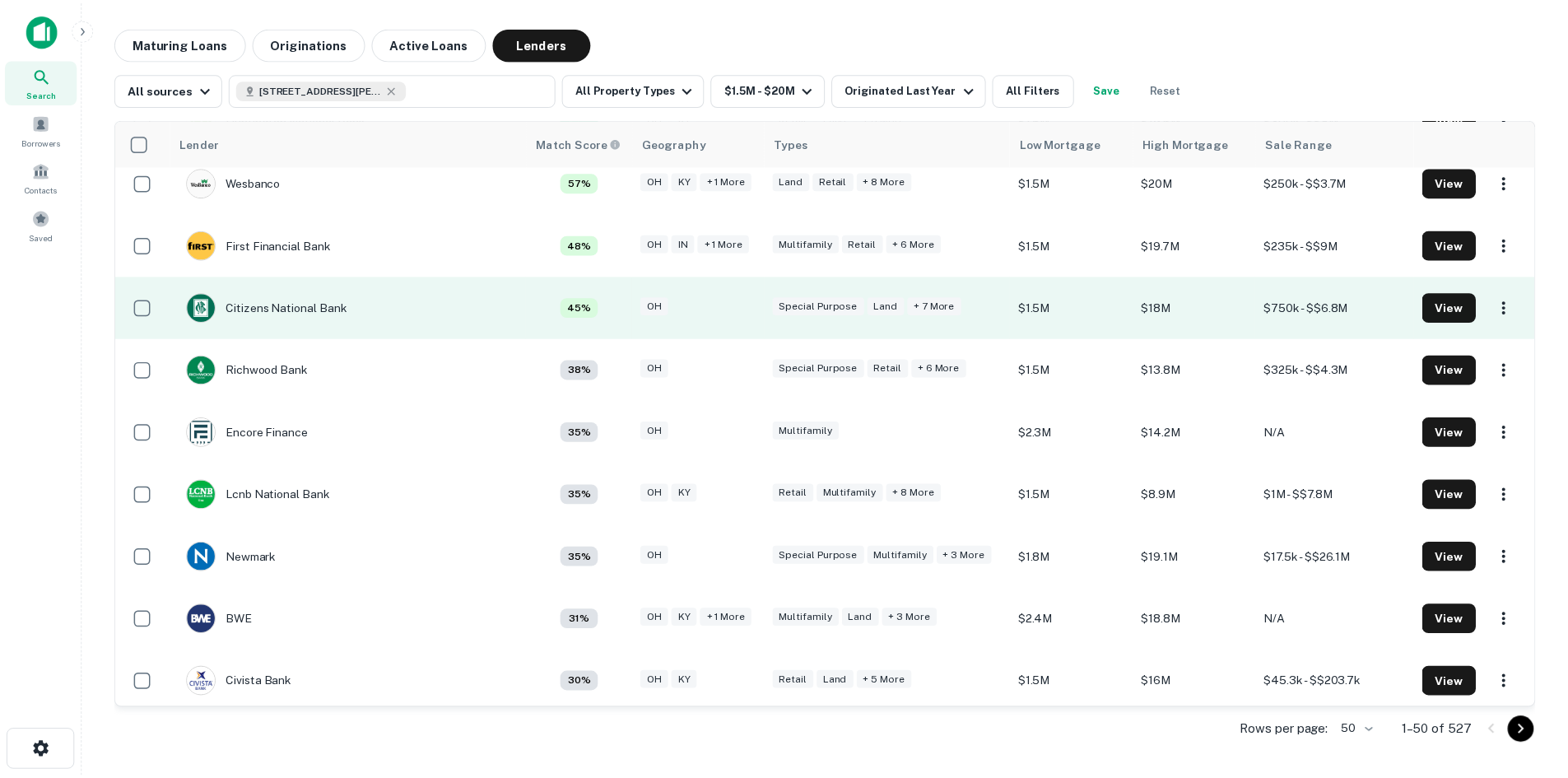
scroll to position [329, 0]
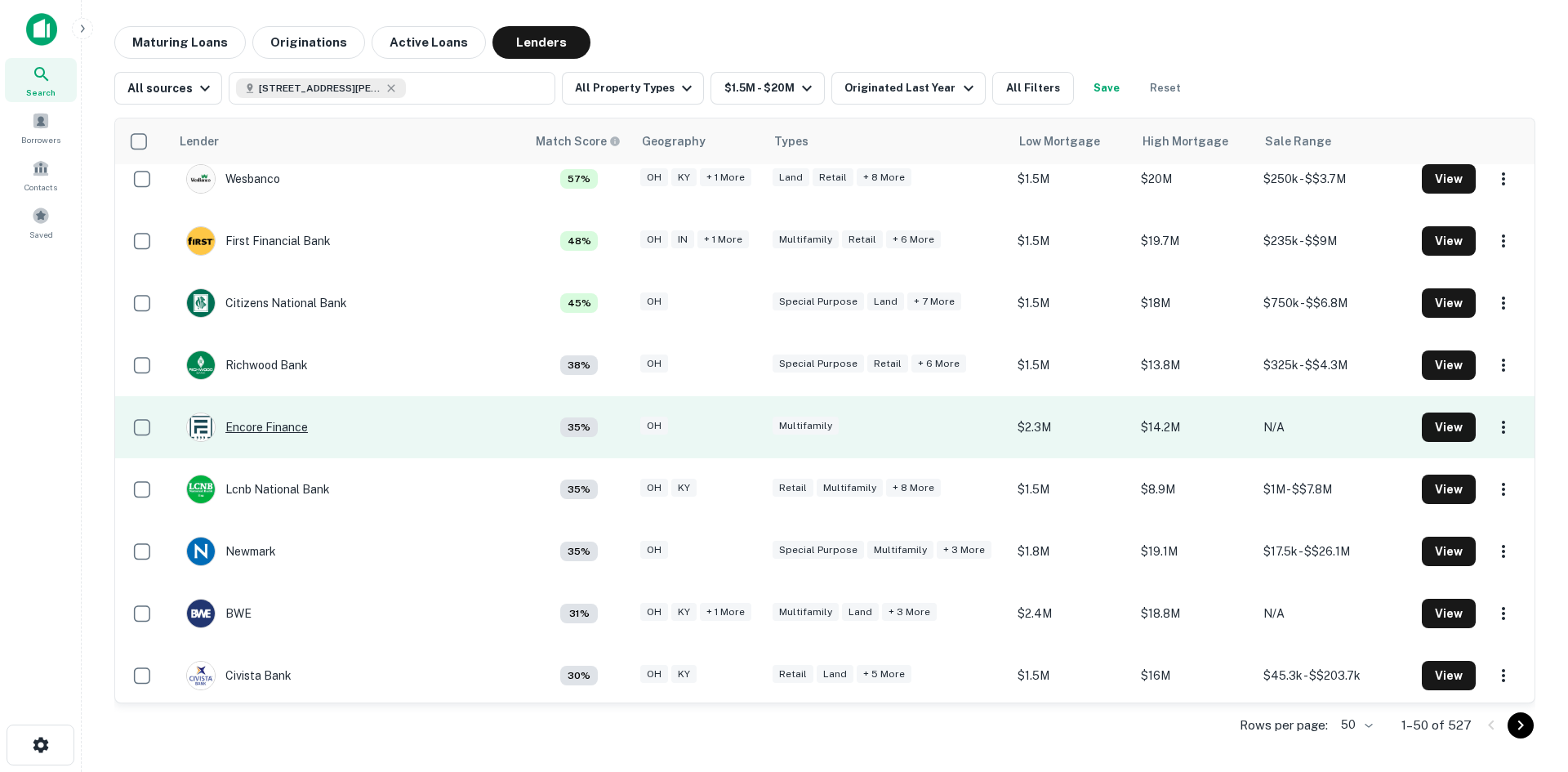
click at [270, 430] on div "Encore Finance" at bounding box center [246, 428] width 122 height 30
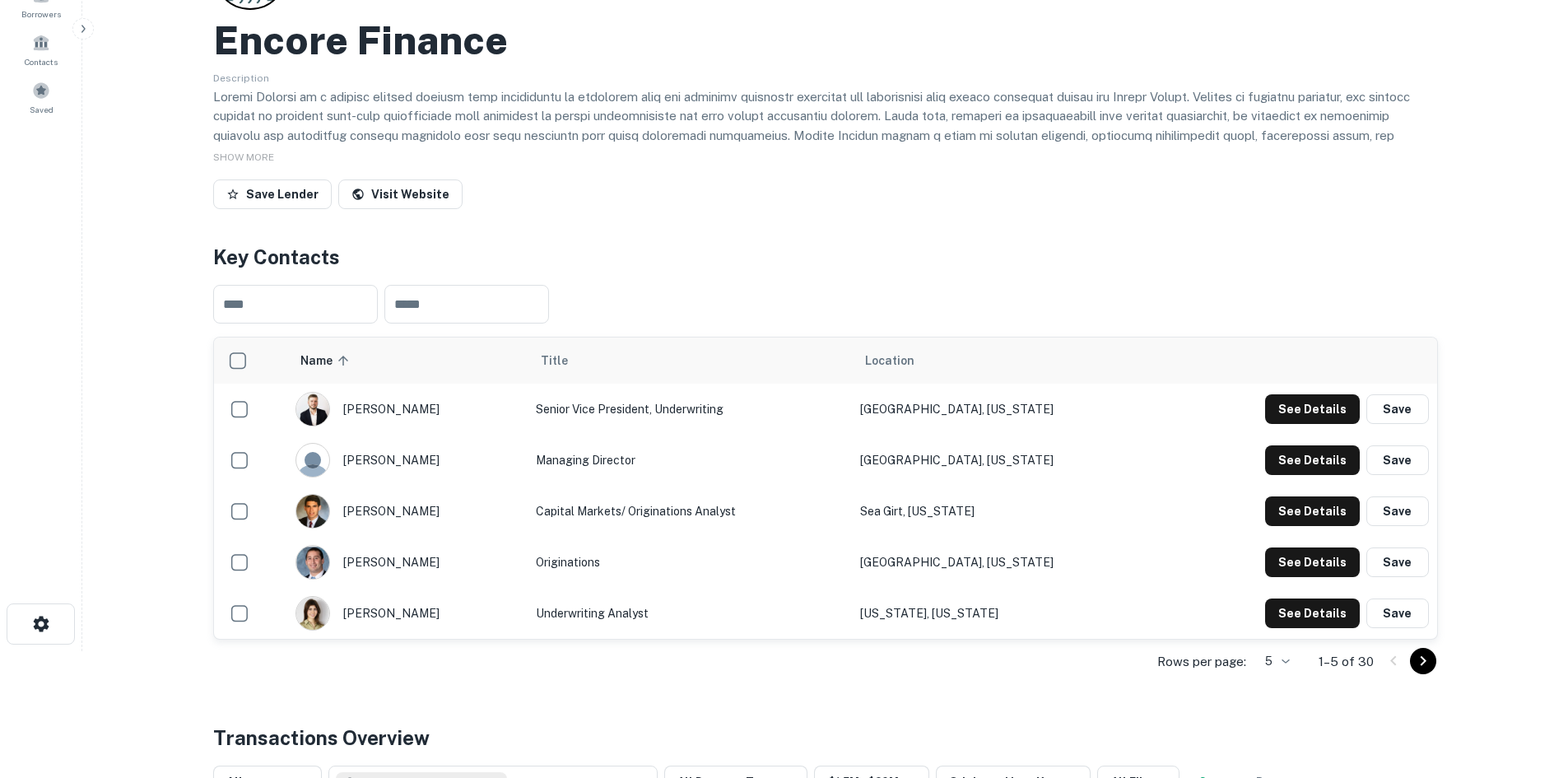
scroll to position [165, 0]
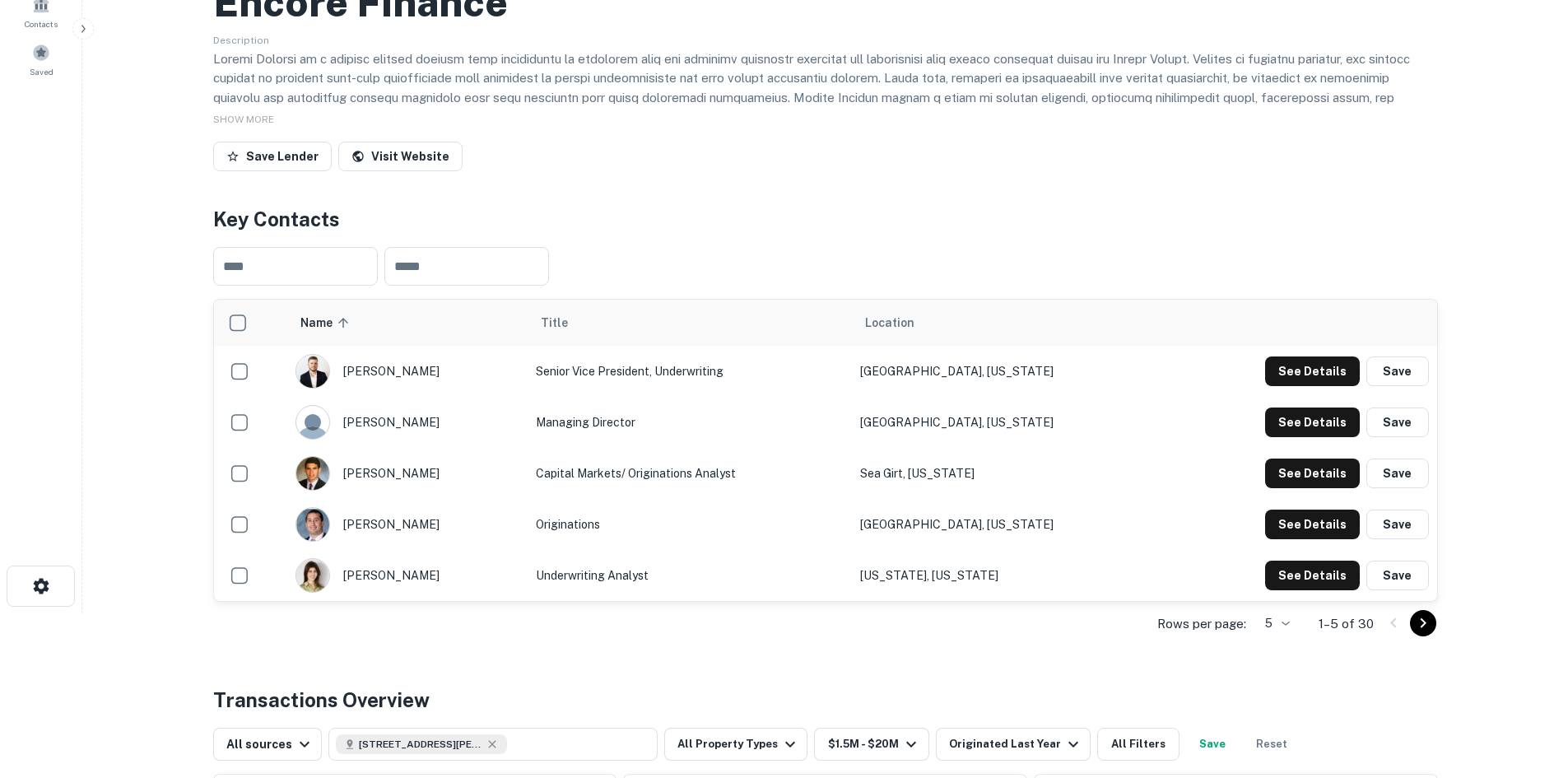
click at [1416, 623] on icon "Go to next page" at bounding box center [1423, 623] width 20 height 20
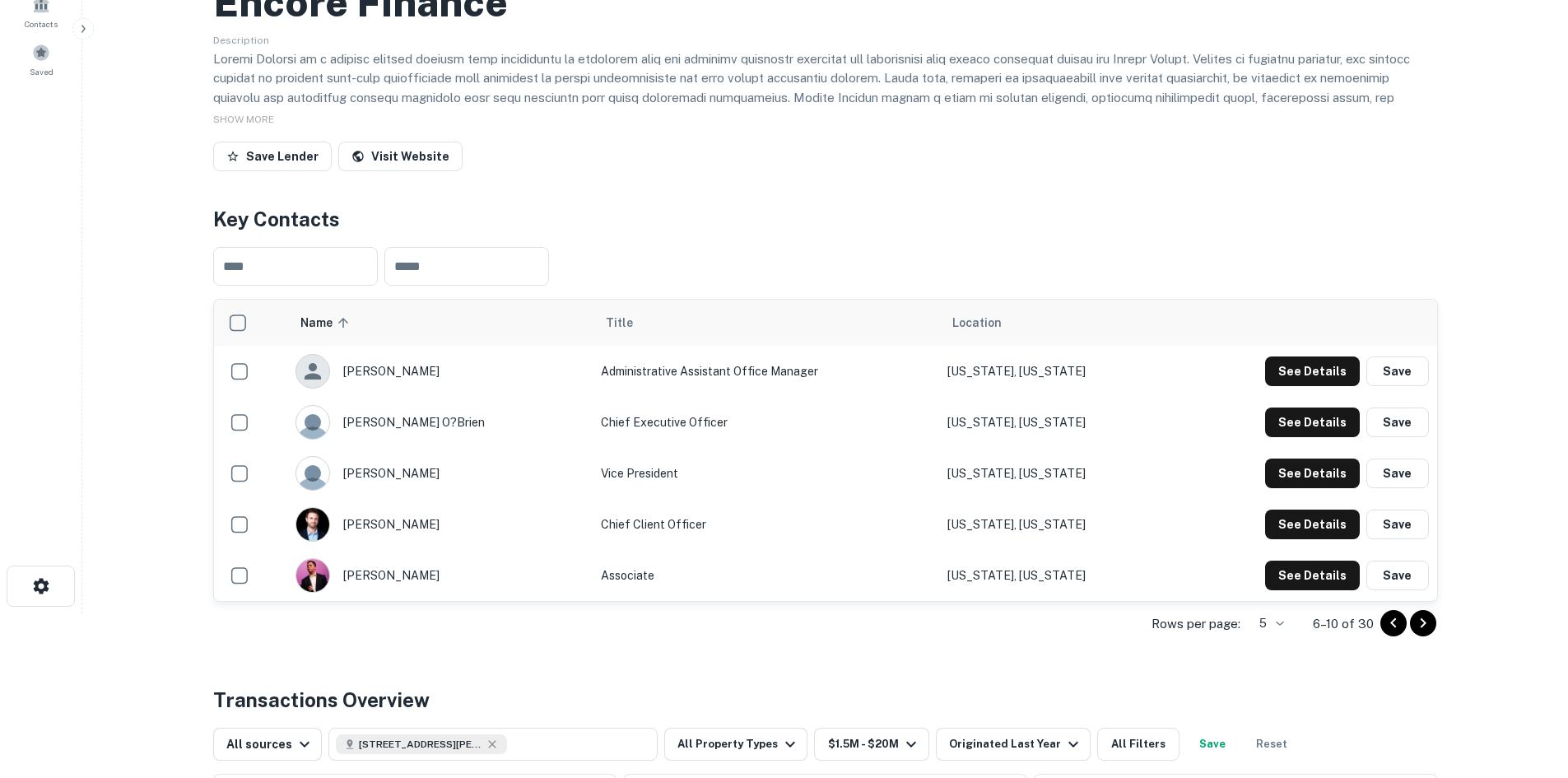
click at [1416, 623] on icon "Go to next page" at bounding box center [1423, 623] width 20 height 20
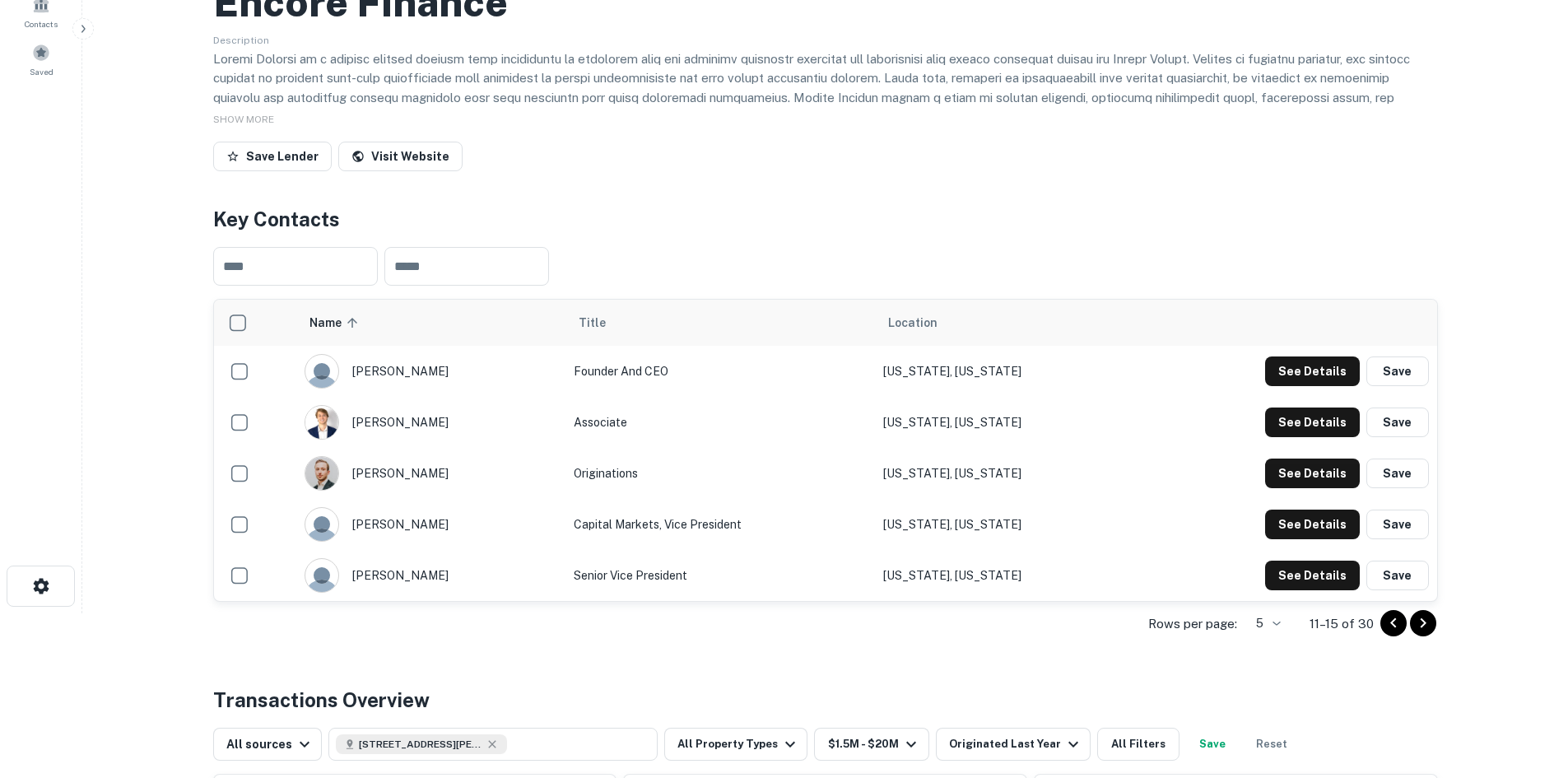
click at [1429, 618] on icon "Go to next page" at bounding box center [1423, 623] width 20 height 20
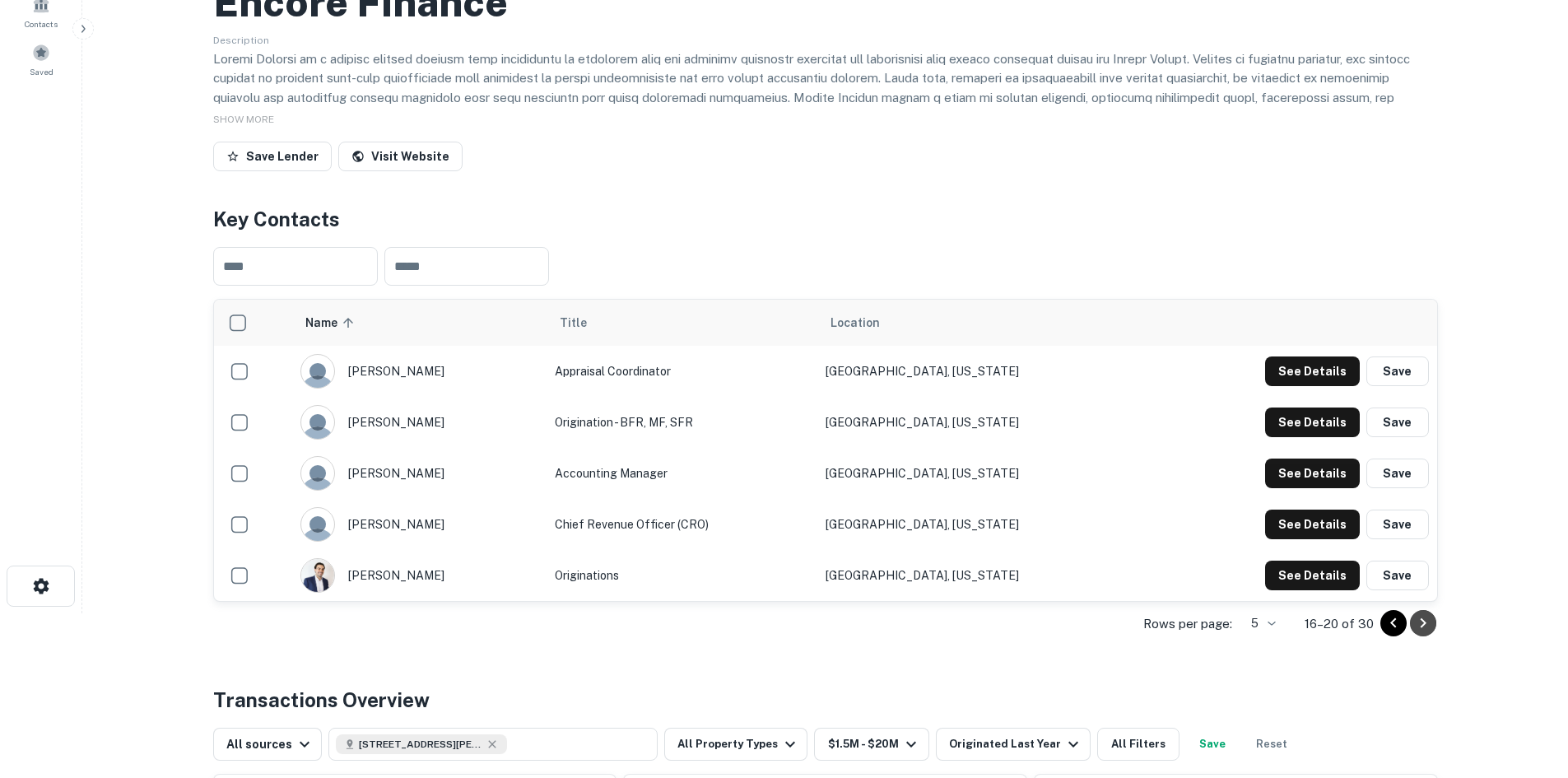
click at [1429, 618] on icon "Go to next page" at bounding box center [1423, 623] width 20 height 20
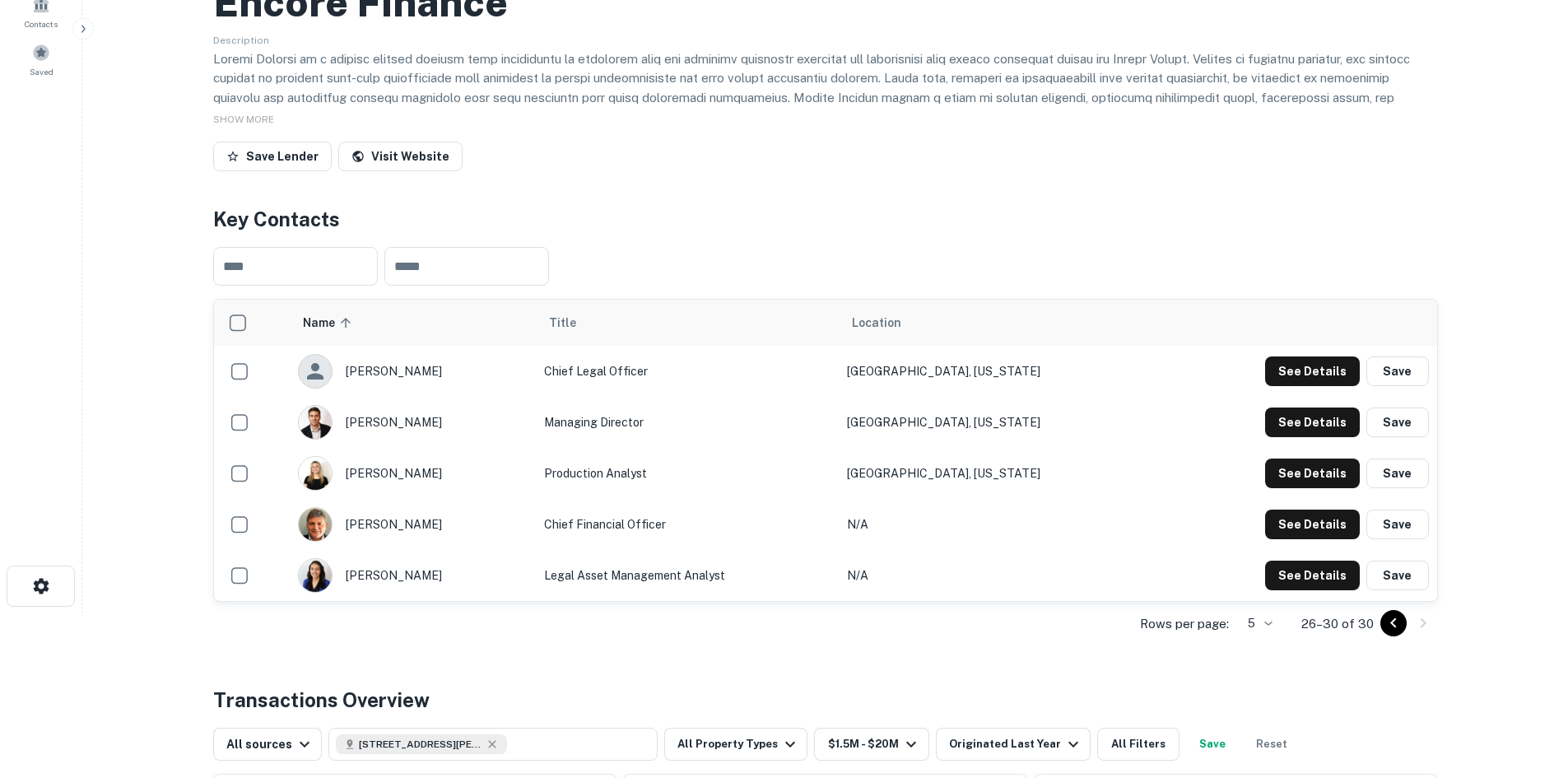
click at [1395, 624] on icon "Go to previous page" at bounding box center [1393, 623] width 20 height 20
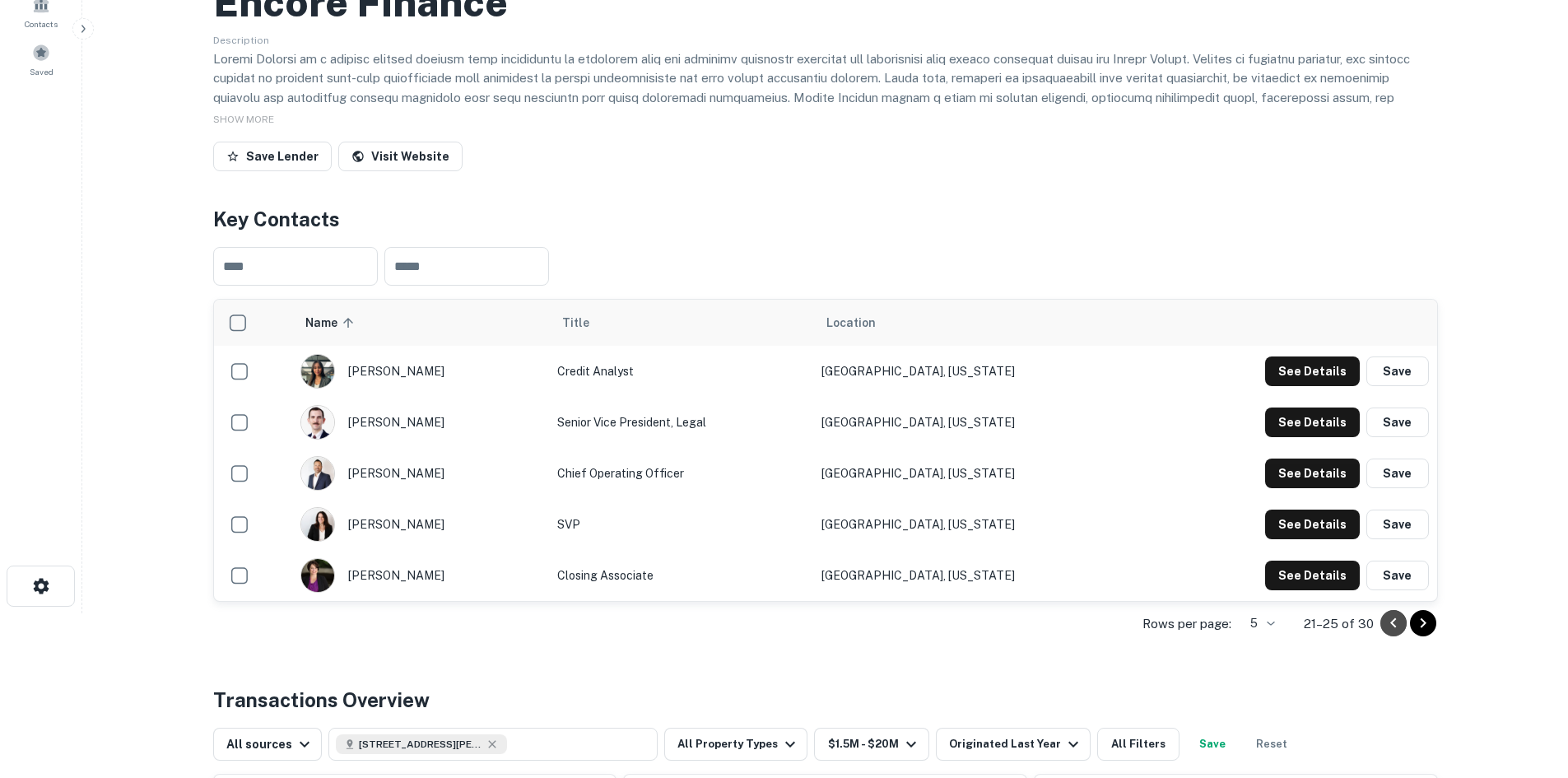
click at [1395, 624] on icon "Go to previous page" at bounding box center [1393, 623] width 20 height 20
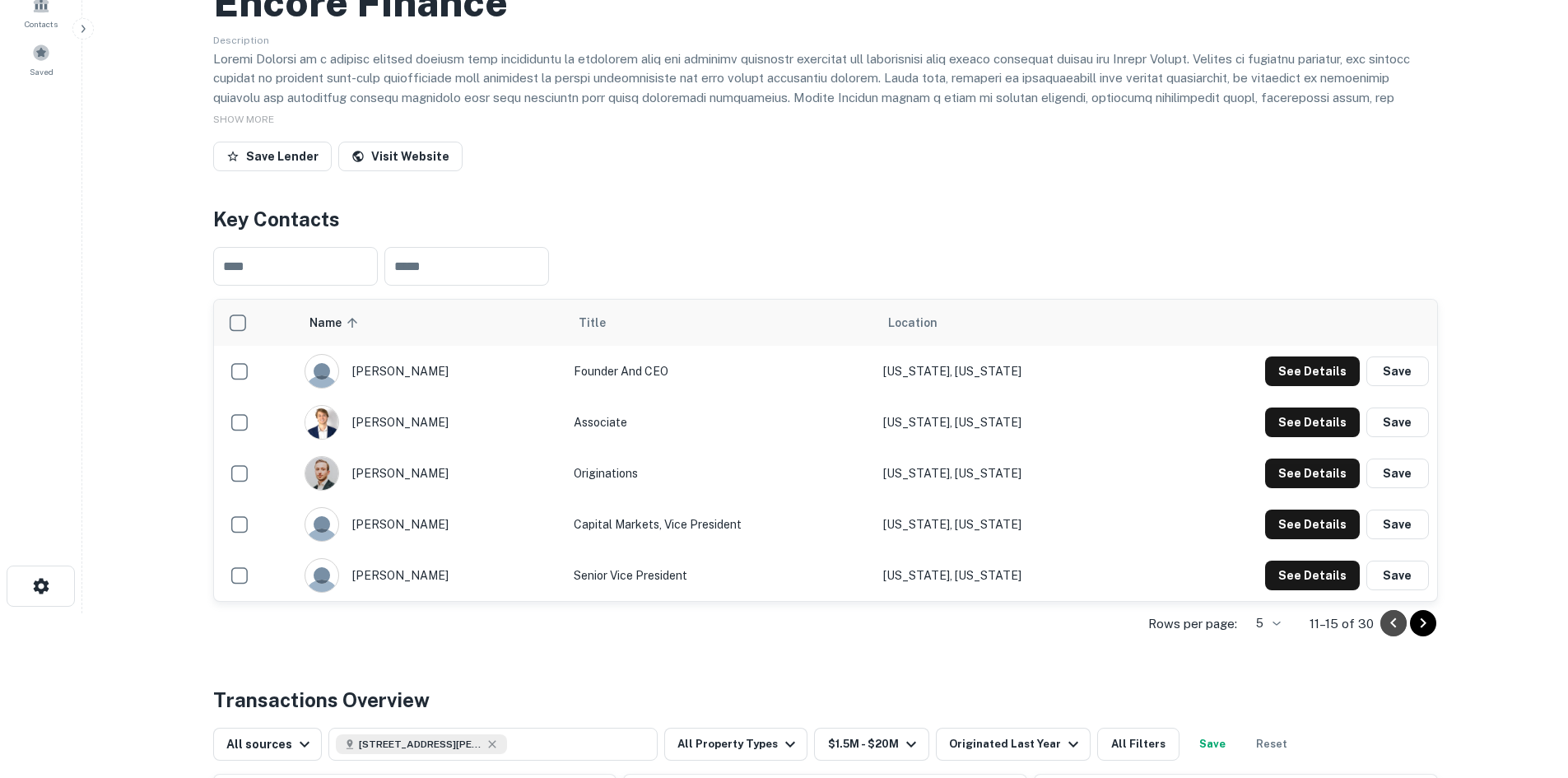
click at [1395, 624] on icon "Go to previous page" at bounding box center [1393, 623] width 20 height 20
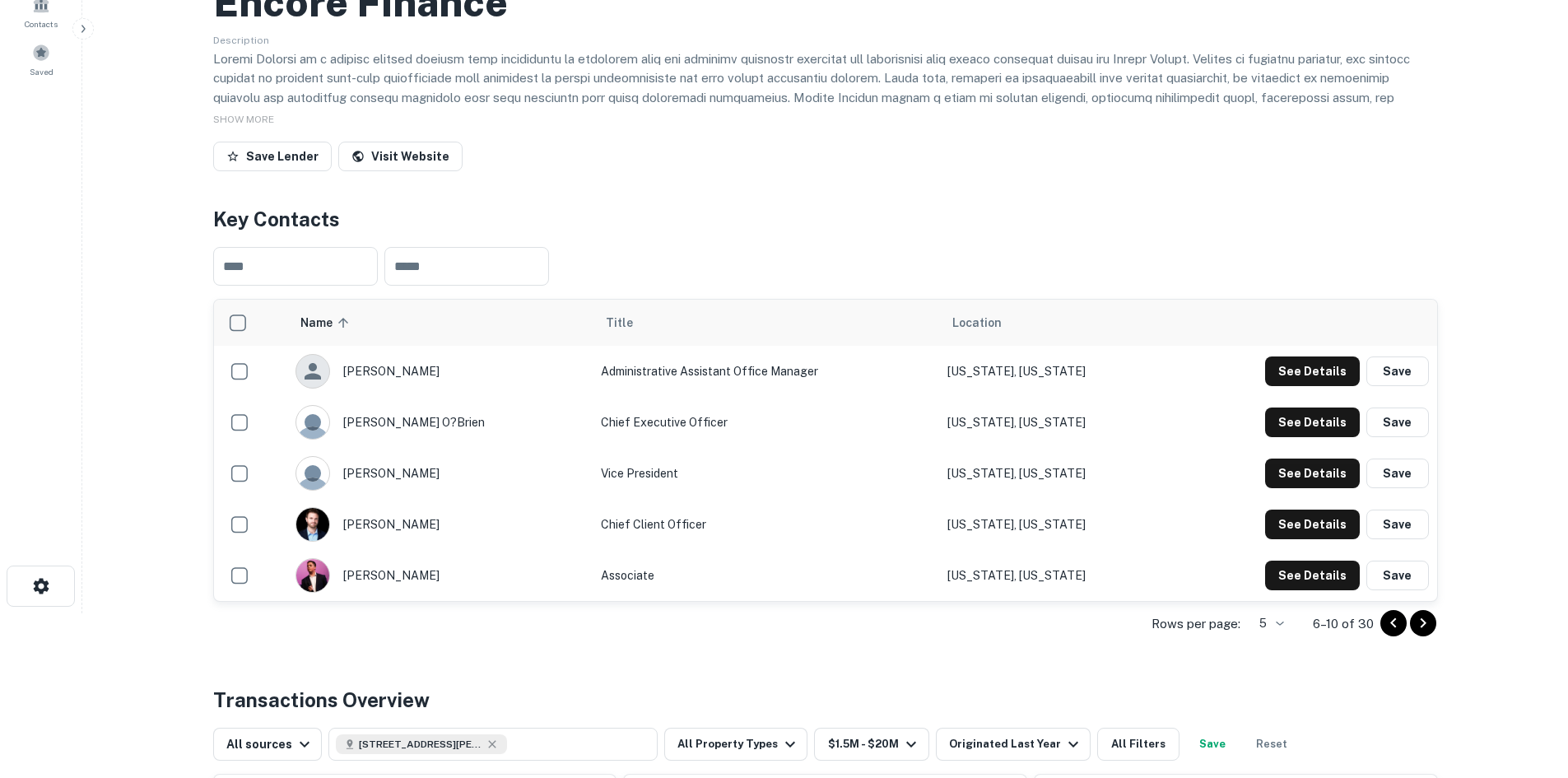
click at [1395, 624] on icon "Go to previous page" at bounding box center [1393, 623] width 20 height 20
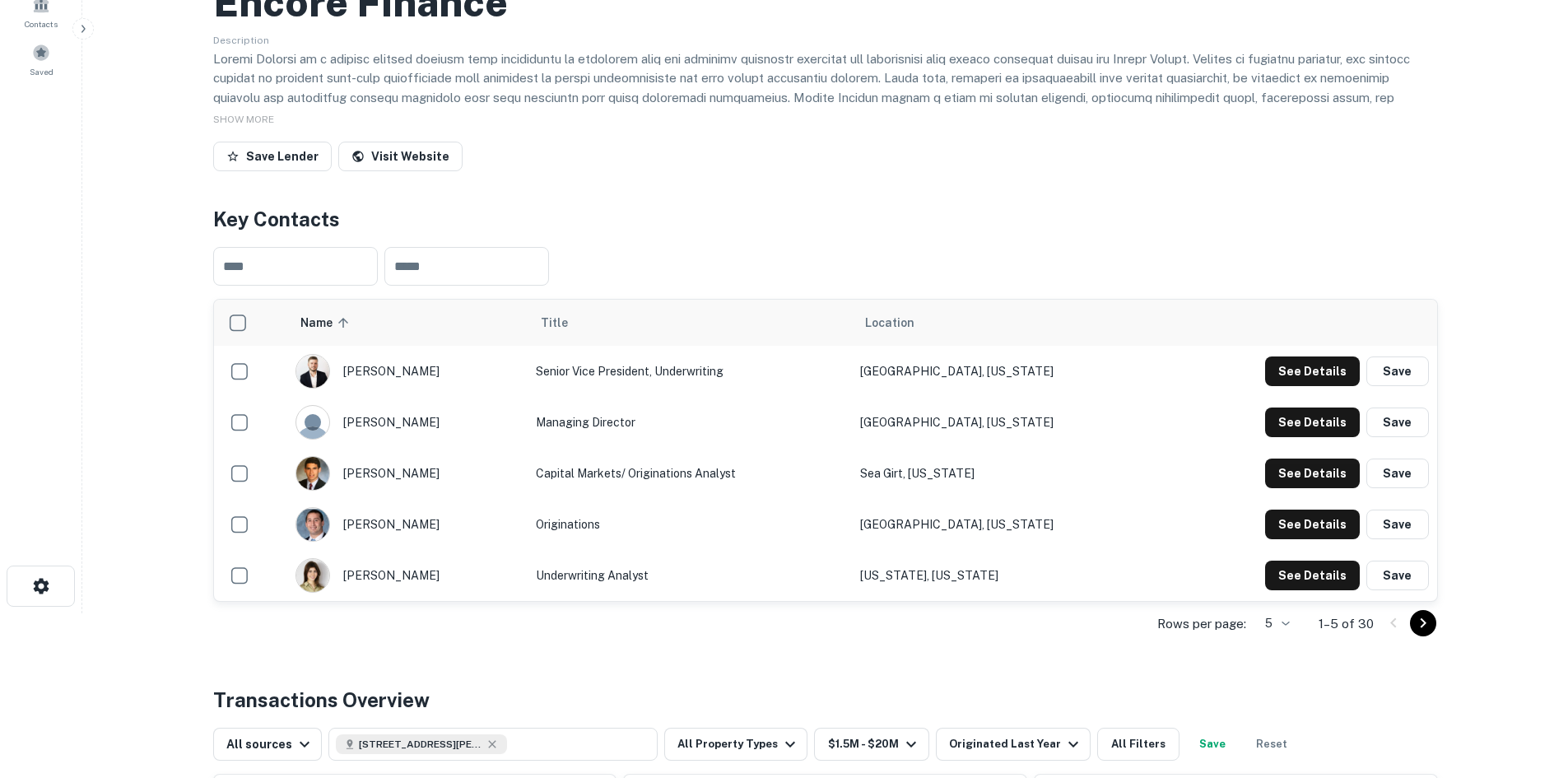
click at [1395, 624] on div at bounding box center [1408, 622] width 56 height 26
click at [1427, 618] on icon "Go to next page" at bounding box center [1423, 623] width 20 height 20
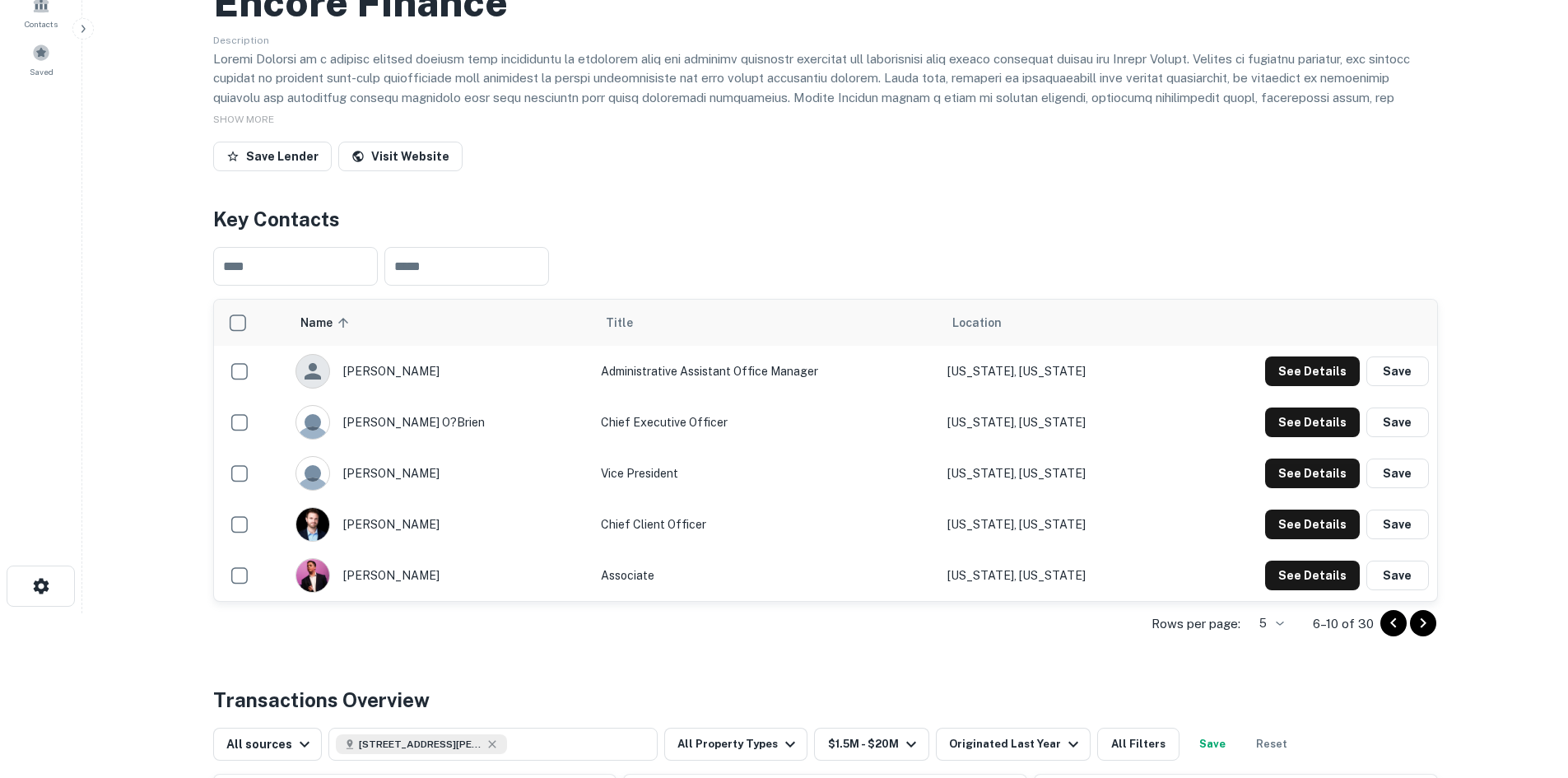
click at [1427, 618] on icon "Go to next page" at bounding box center [1423, 623] width 20 height 20
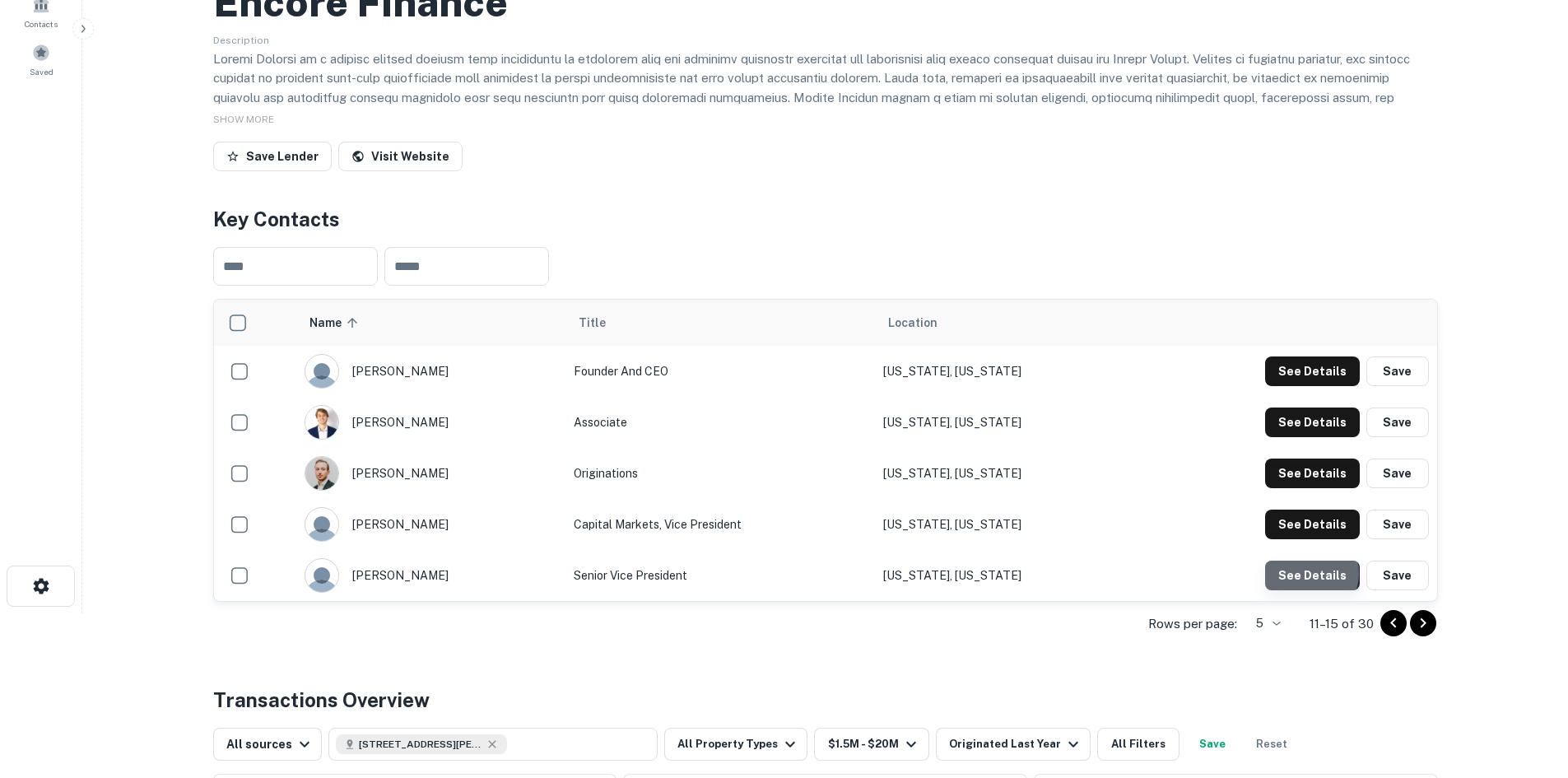
click at [1311, 573] on button "See Details" at bounding box center [1312, 576] width 95 height 30
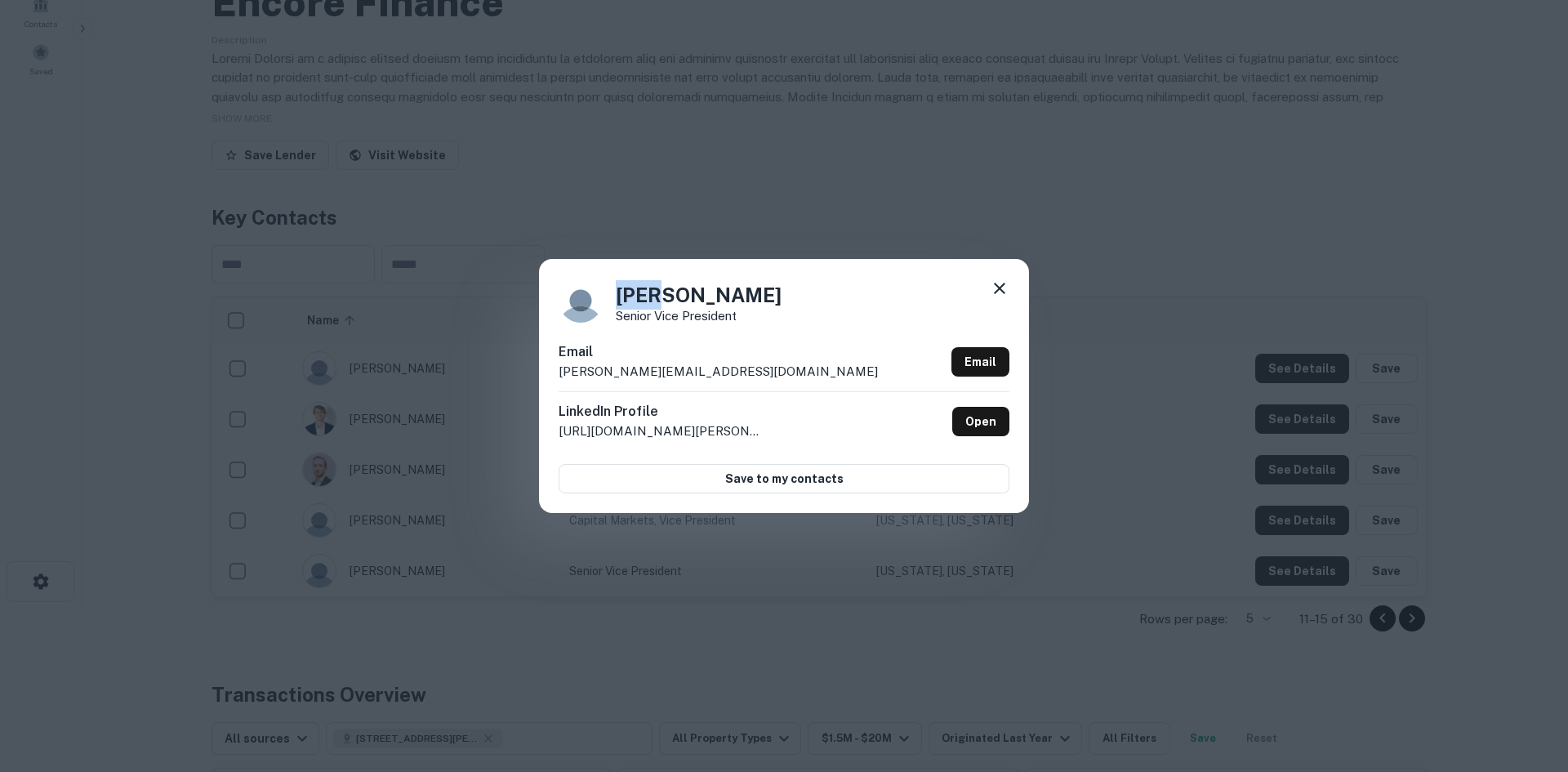
drag, startPoint x: 619, startPoint y: 294, endPoint x: 656, endPoint y: 296, distance: 37.1
click at [656, 296] on h4 "Gina Lambis" at bounding box center [698, 295] width 165 height 30
click at [681, 290] on h4 "Gina Lambis" at bounding box center [698, 295] width 165 height 30
drag, startPoint x: 763, startPoint y: 311, endPoint x: 605, endPoint y: 310, distance: 158.0
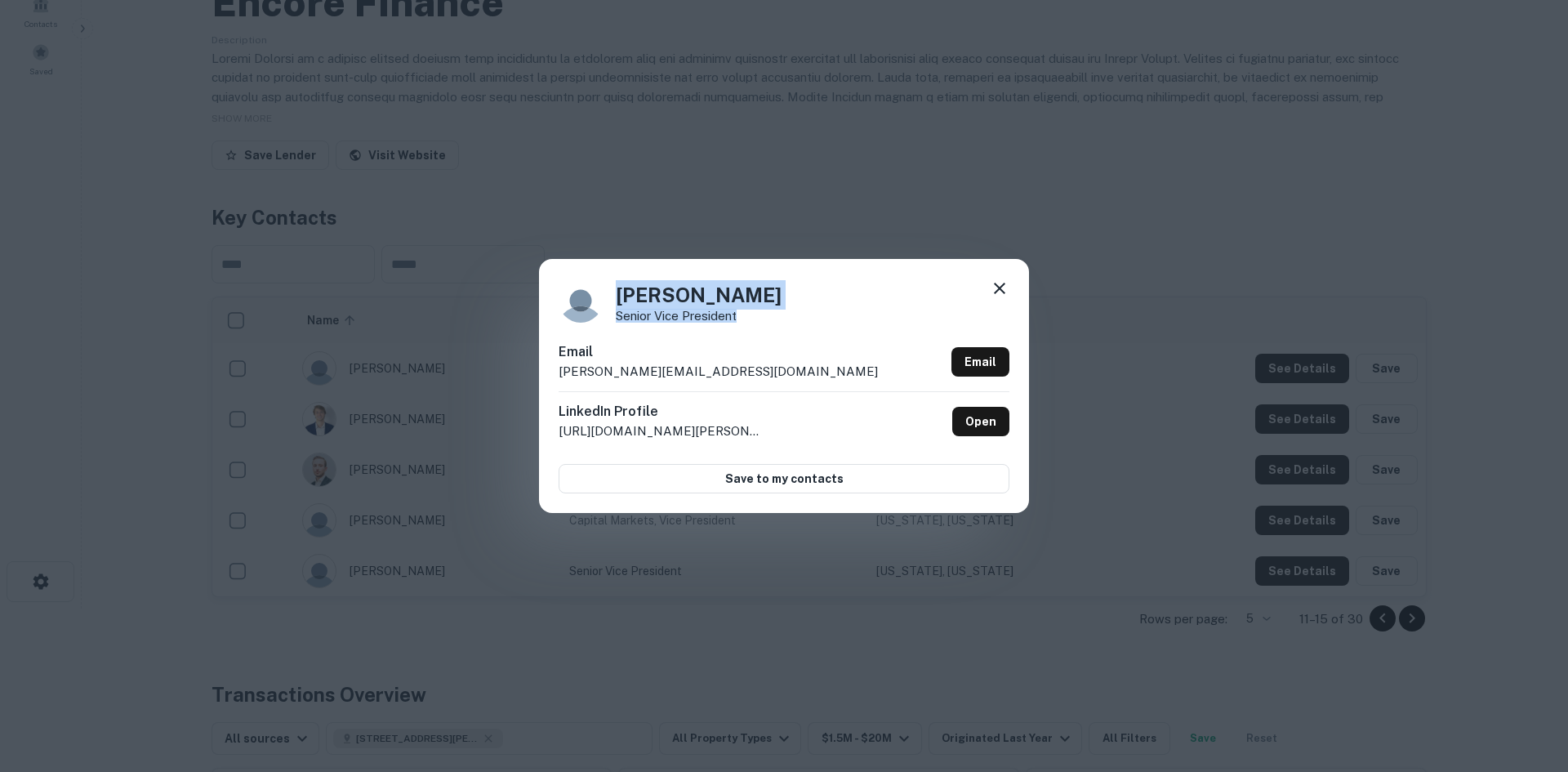
click at [605, 310] on div "Gina Lambis Senior Vice President" at bounding box center [783, 300] width 450 height 45
click at [732, 329] on div "Gina Lambis Senior Vice President Email gina@encorefinance.com Email LinkedIn P…" at bounding box center [784, 386] width 490 height 253
click at [709, 318] on p "Senior Vice President" at bounding box center [698, 316] width 165 height 12
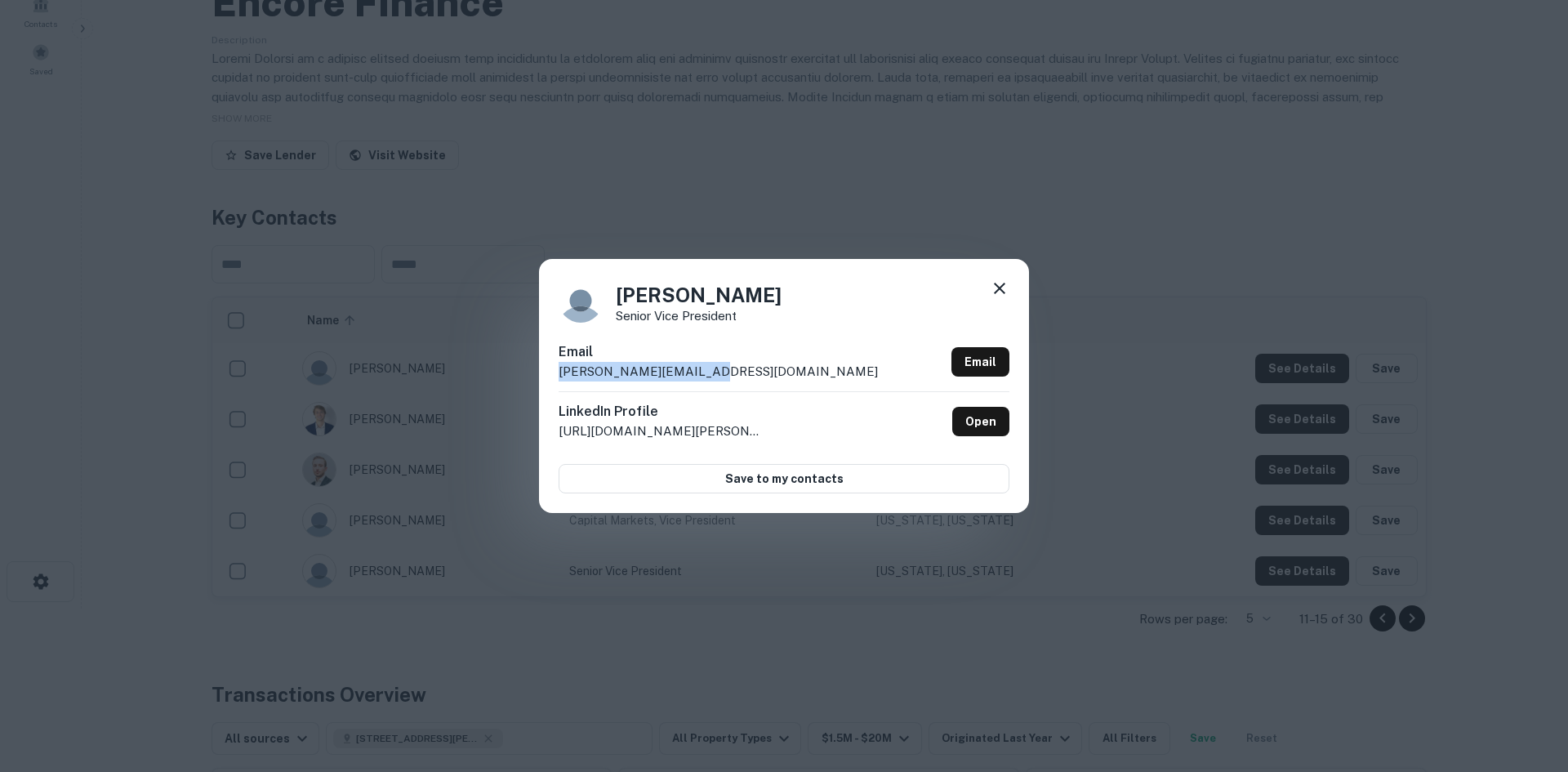
drag, startPoint x: 741, startPoint y: 366, endPoint x: 530, endPoint y: 372, distance: 211.1
click at [530, 372] on div "Gina Lambis Senior Vice President Email gina@encorefinance.com Email LinkedIn P…" at bounding box center [784, 386] width 1568 height 772
drag, startPoint x: 1225, startPoint y: 251, endPoint x: 706, endPoint y: 164, distance: 526.2
click at [1189, 251] on div "Gina Lambis Senior Vice President Email gina@encorefinance.com Email LinkedIn P…" at bounding box center [784, 386] width 1568 height 772
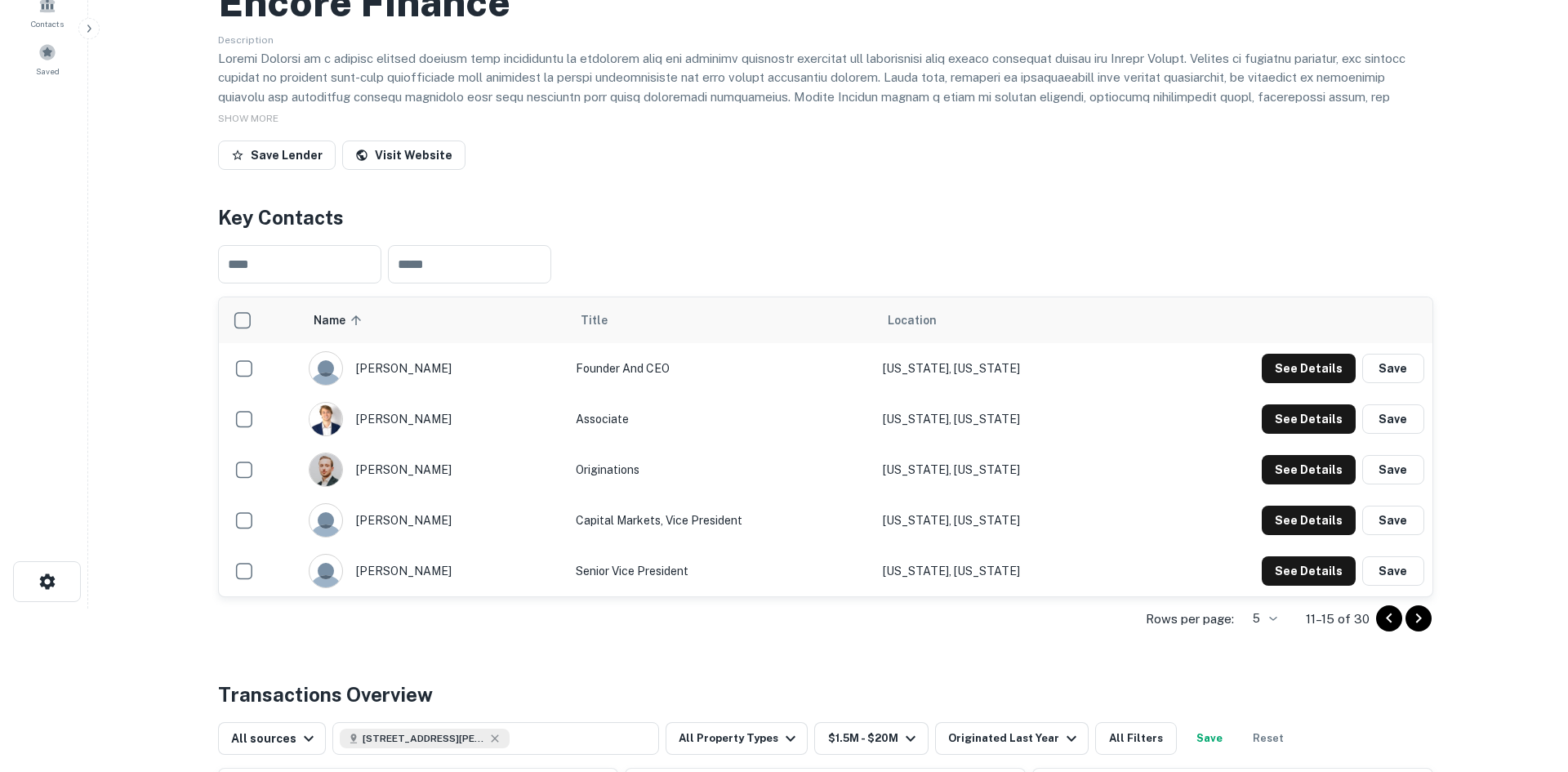
scroll to position [0, 0]
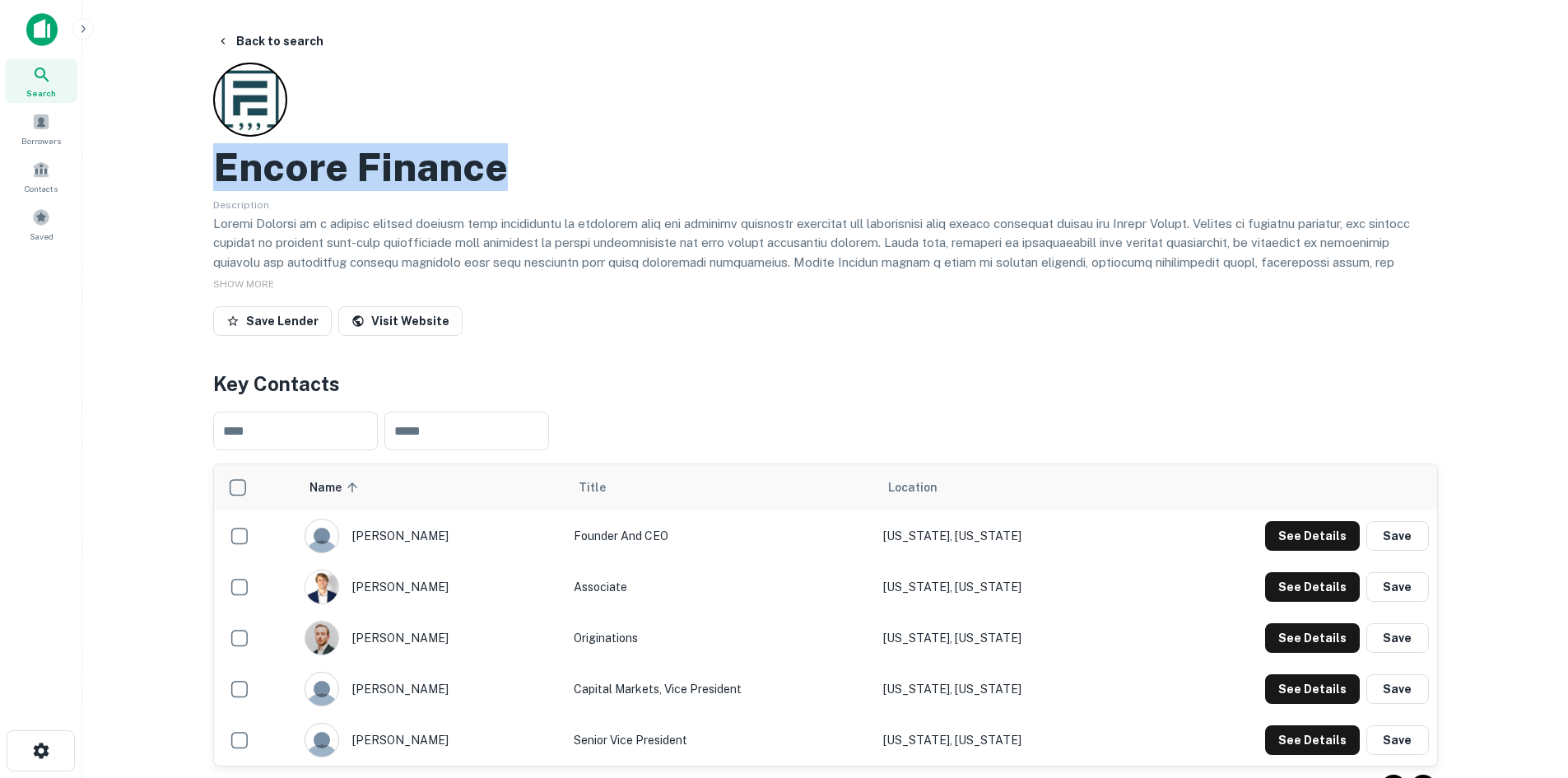
drag, startPoint x: 499, startPoint y: 174, endPoint x: 200, endPoint y: 168, distance: 299.1
click at [416, 182] on h2 "Encore Finance" at bounding box center [360, 168] width 294 height 48
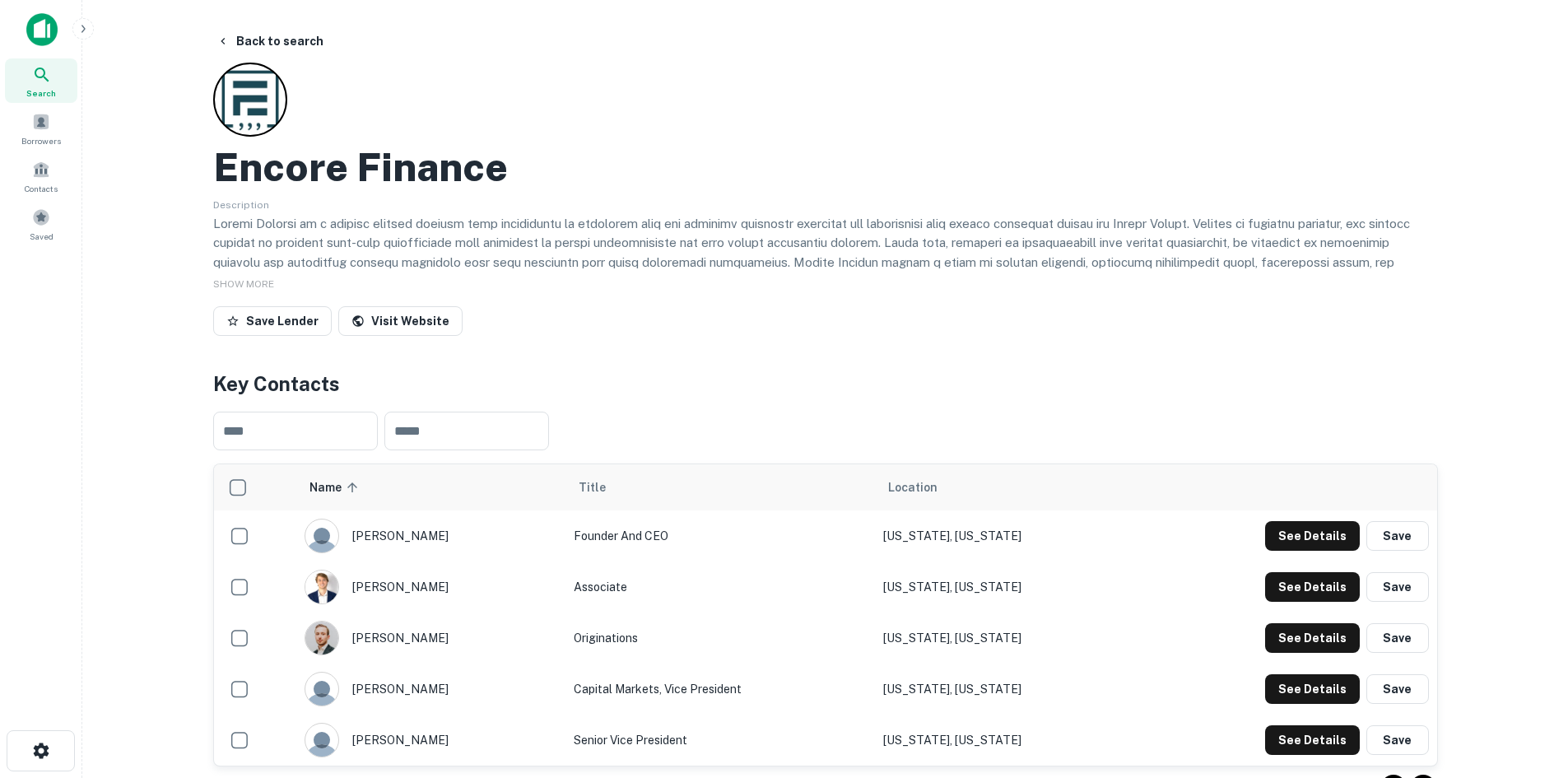
click at [419, 171] on h2 "Encore Finance" at bounding box center [360, 168] width 294 height 48
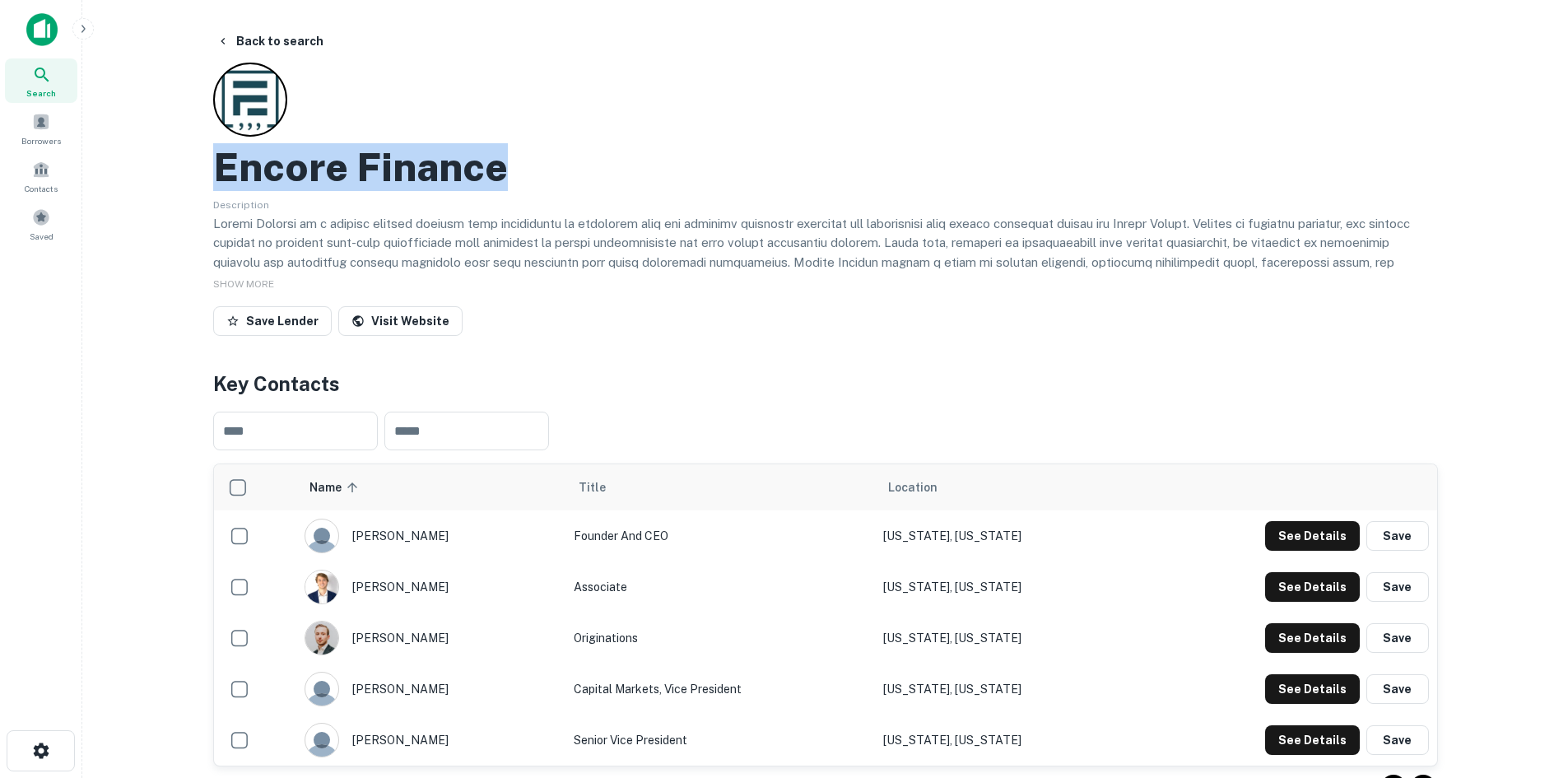
click at [419, 171] on h2 "Encore Finance" at bounding box center [360, 168] width 294 height 48
click at [237, 35] on button "Back to search" at bounding box center [269, 41] width 120 height 30
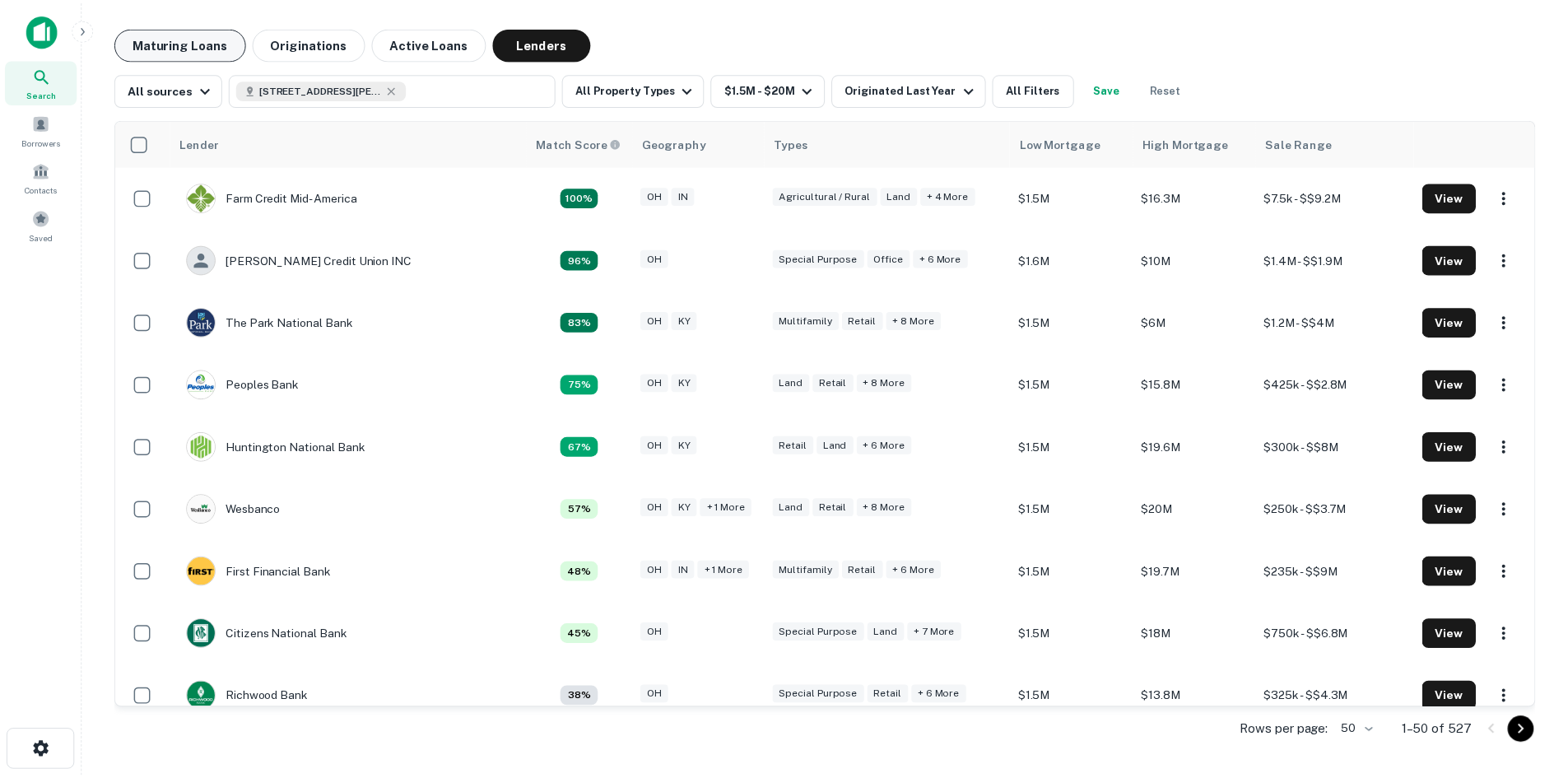
scroll to position [329, 0]
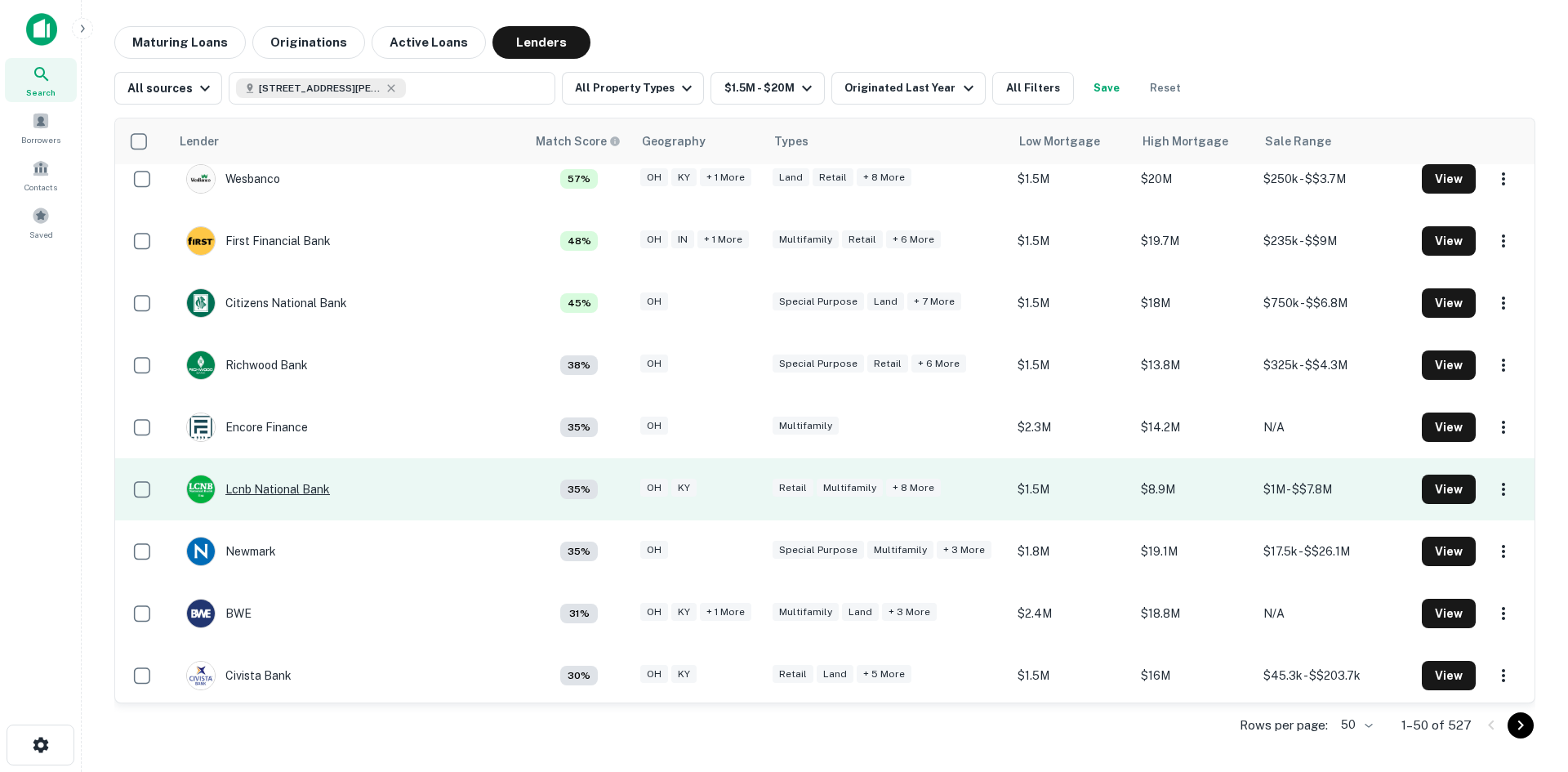
click at [278, 487] on div "Lcnb National Bank" at bounding box center [257, 489] width 144 height 30
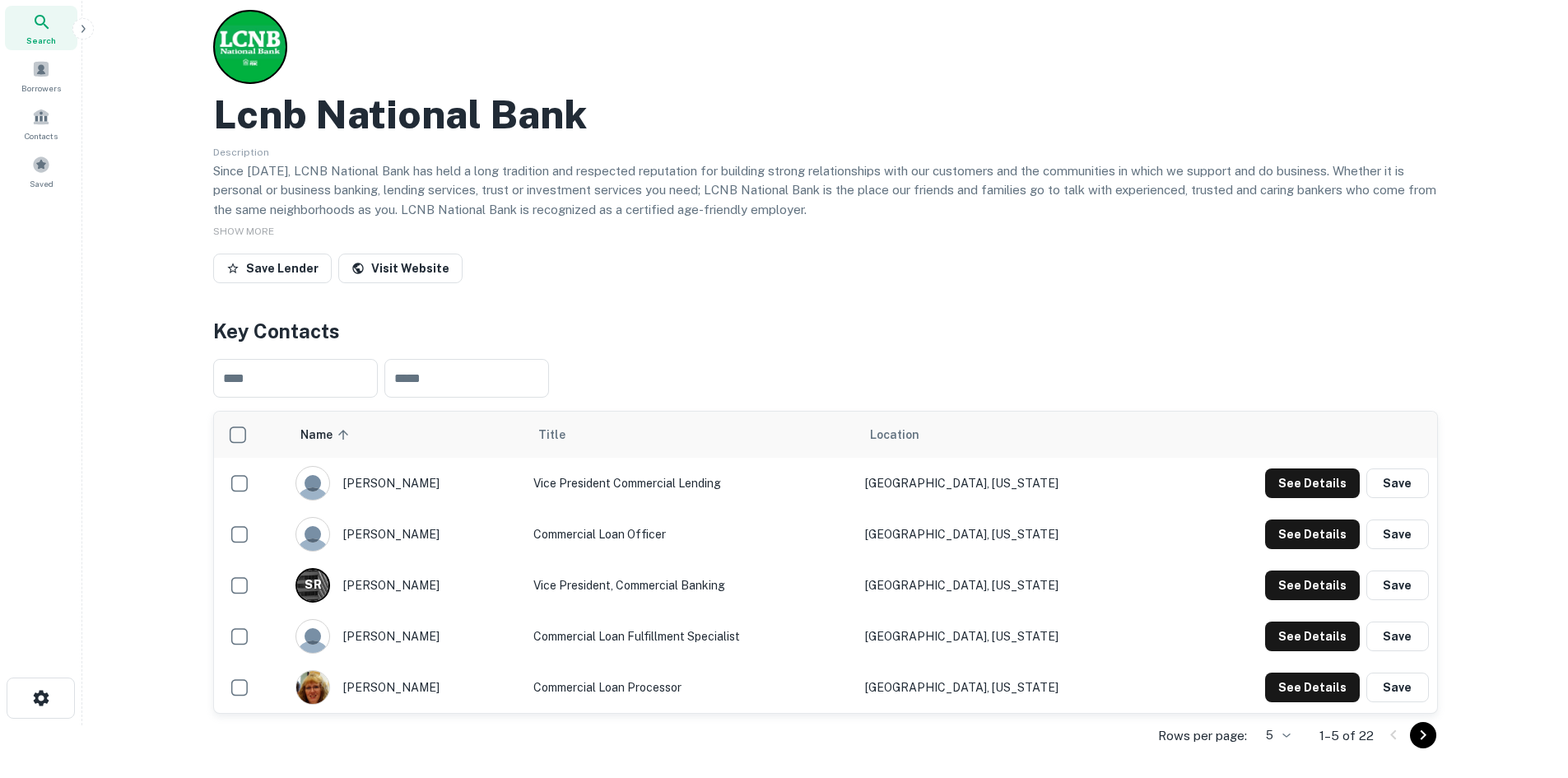
scroll to position [83, 0]
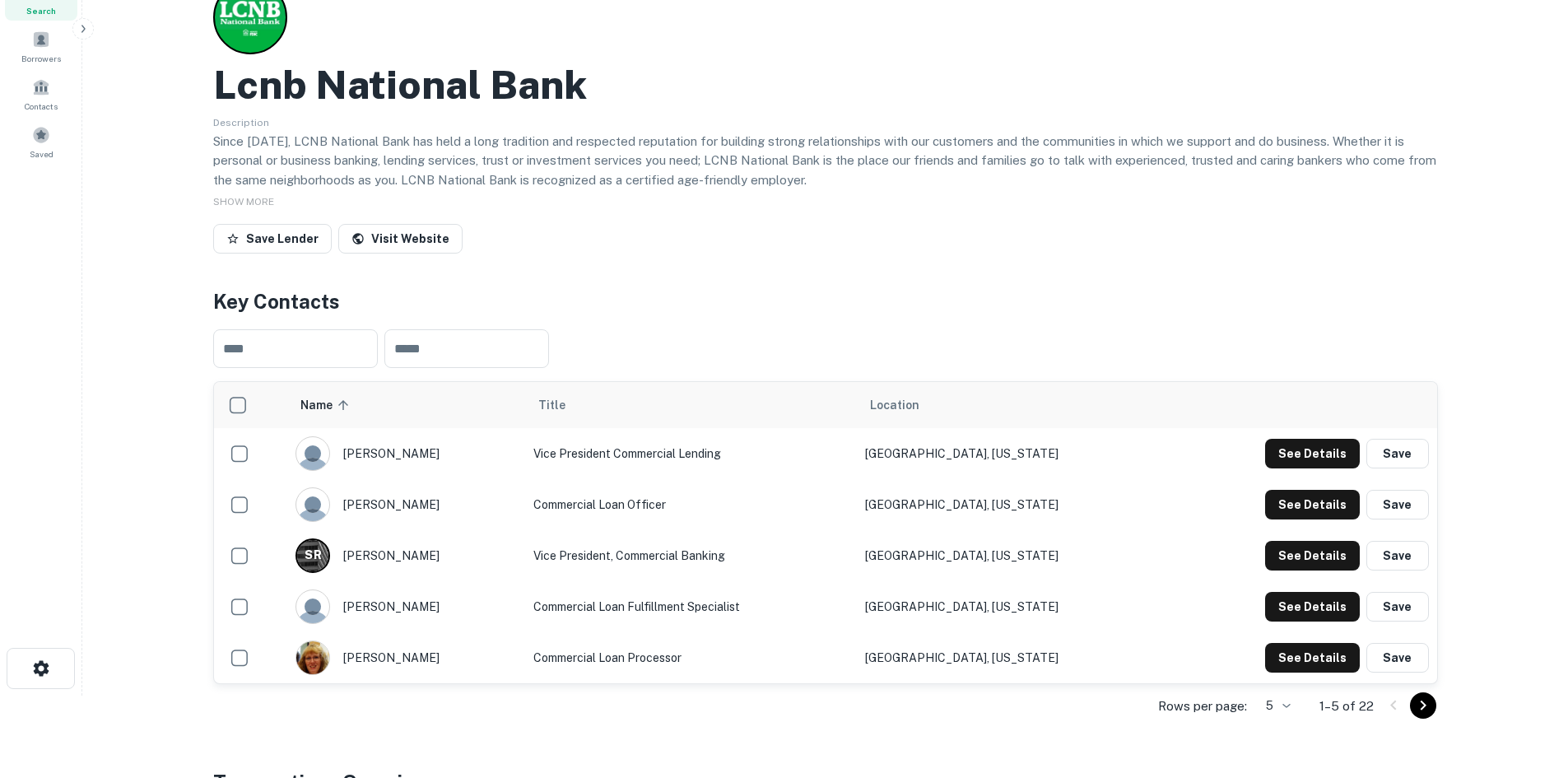
click at [1421, 703] on icon "Go to next page" at bounding box center [1422, 705] width 6 height 10
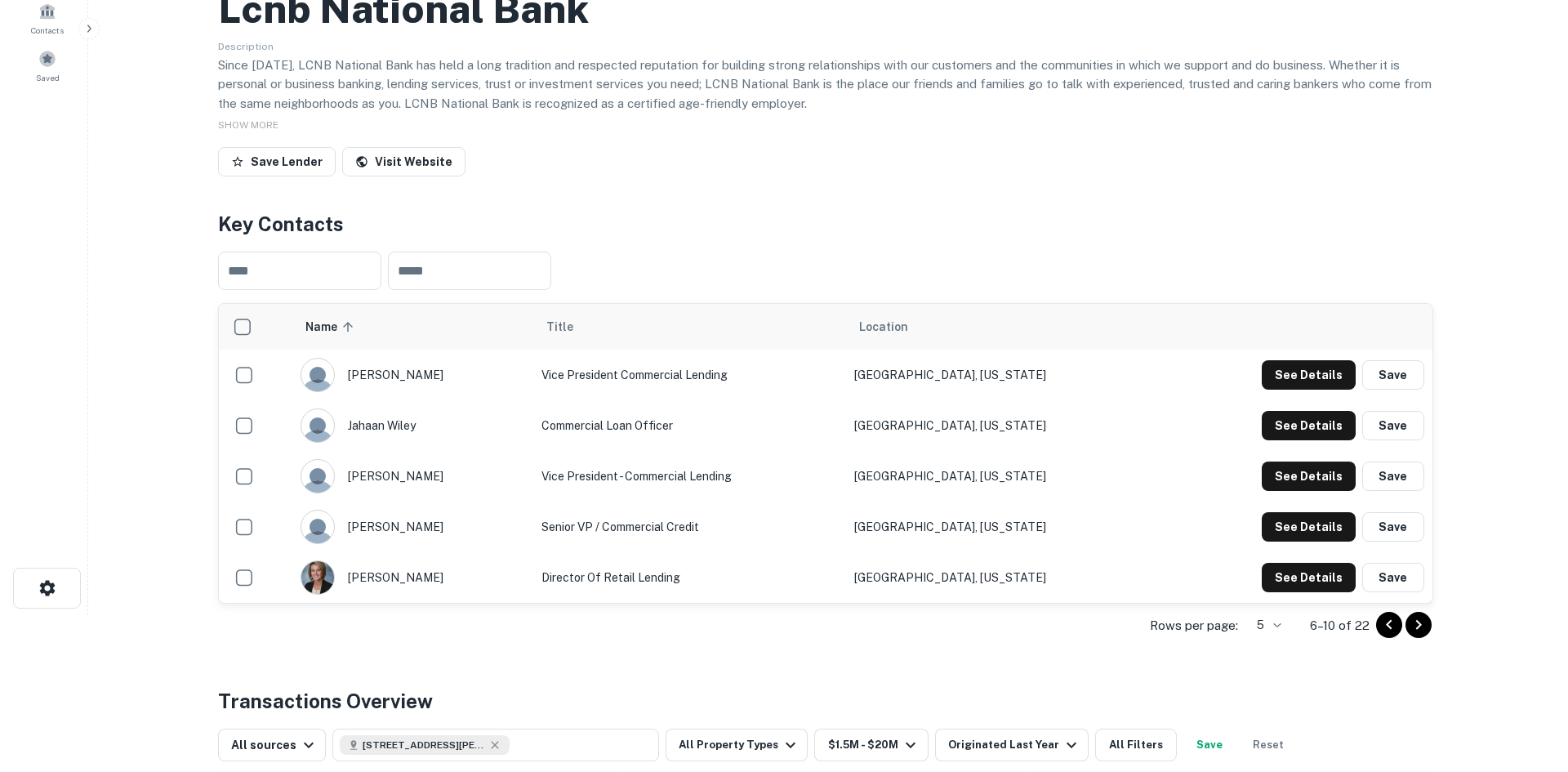
scroll to position [0, 0]
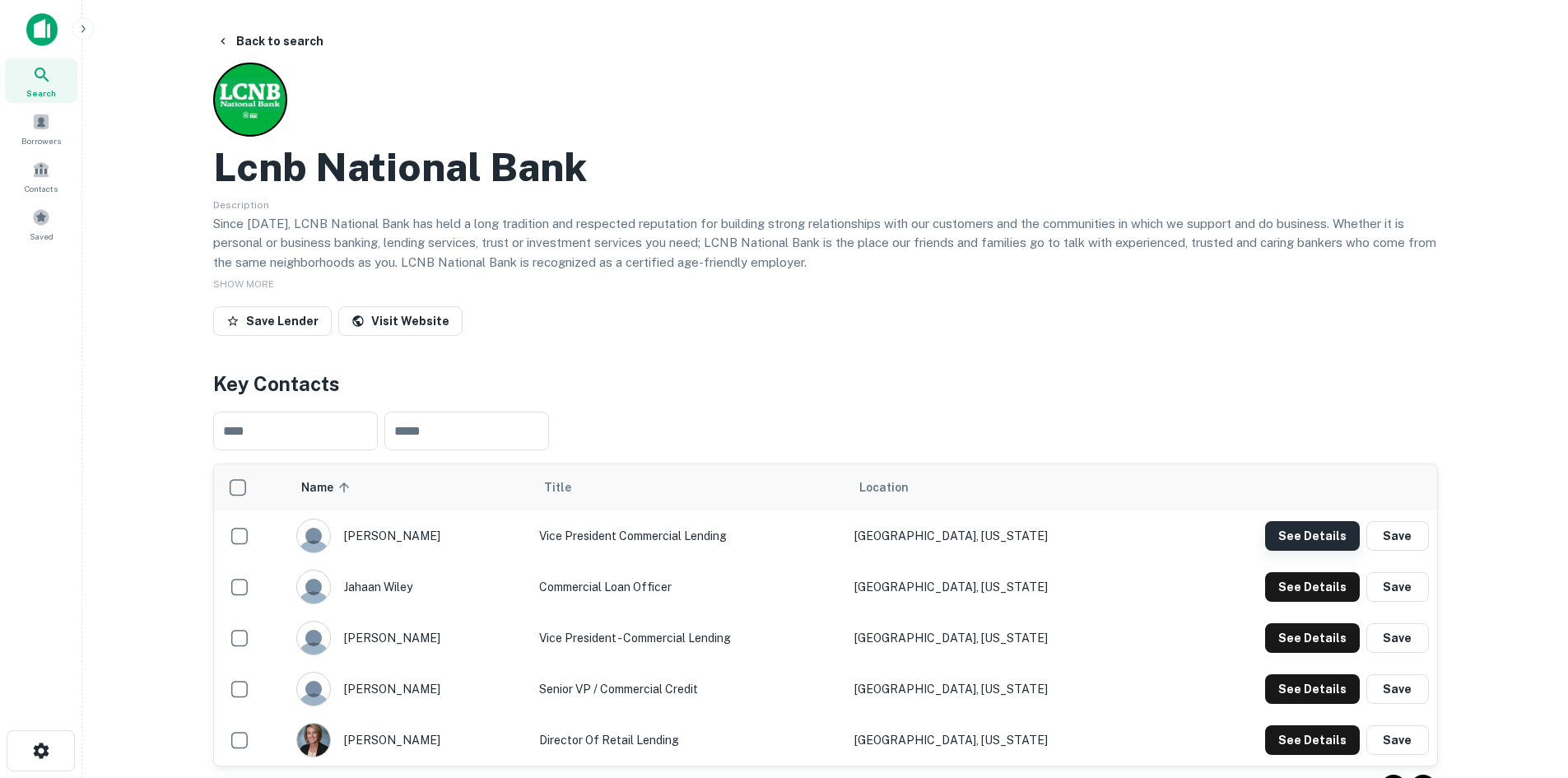
click at [1325, 531] on button "See Details" at bounding box center [1312, 536] width 95 height 30
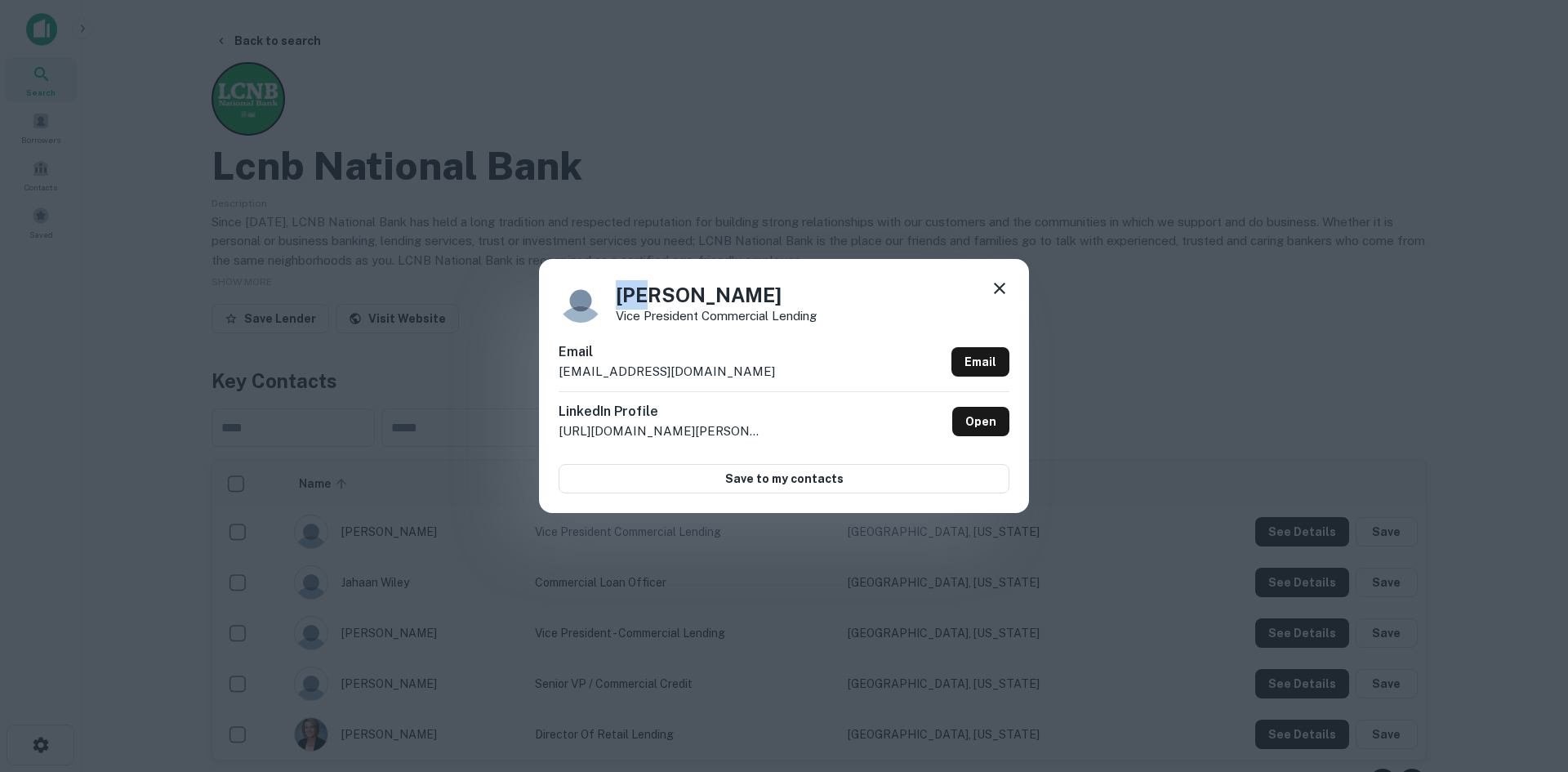
drag, startPoint x: 617, startPoint y: 292, endPoint x: 646, endPoint y: 295, distance: 29.2
click at [646, 295] on h4 "Joe Glassco" at bounding box center [716, 295] width 201 height 30
click at [707, 295] on h4 "Joe Glassco" at bounding box center [716, 295] width 201 height 30
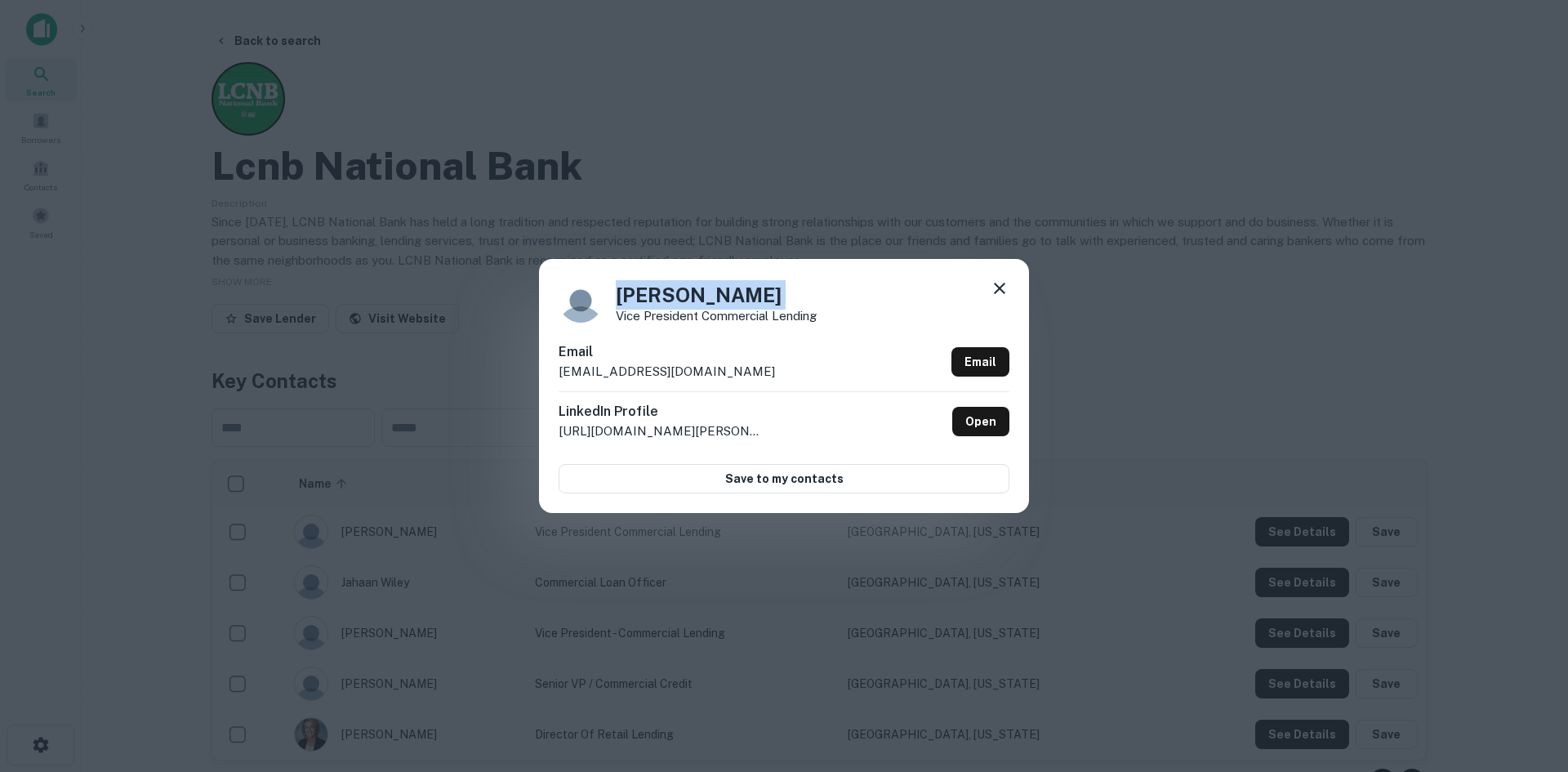
click at [707, 301] on h4 "Joe Glassco" at bounding box center [716, 295] width 201 height 30
click at [694, 297] on h4 "Joe Glassco" at bounding box center [716, 295] width 201 height 30
click at [756, 314] on p "Vice President Commercial Lending" at bounding box center [716, 316] width 201 height 12
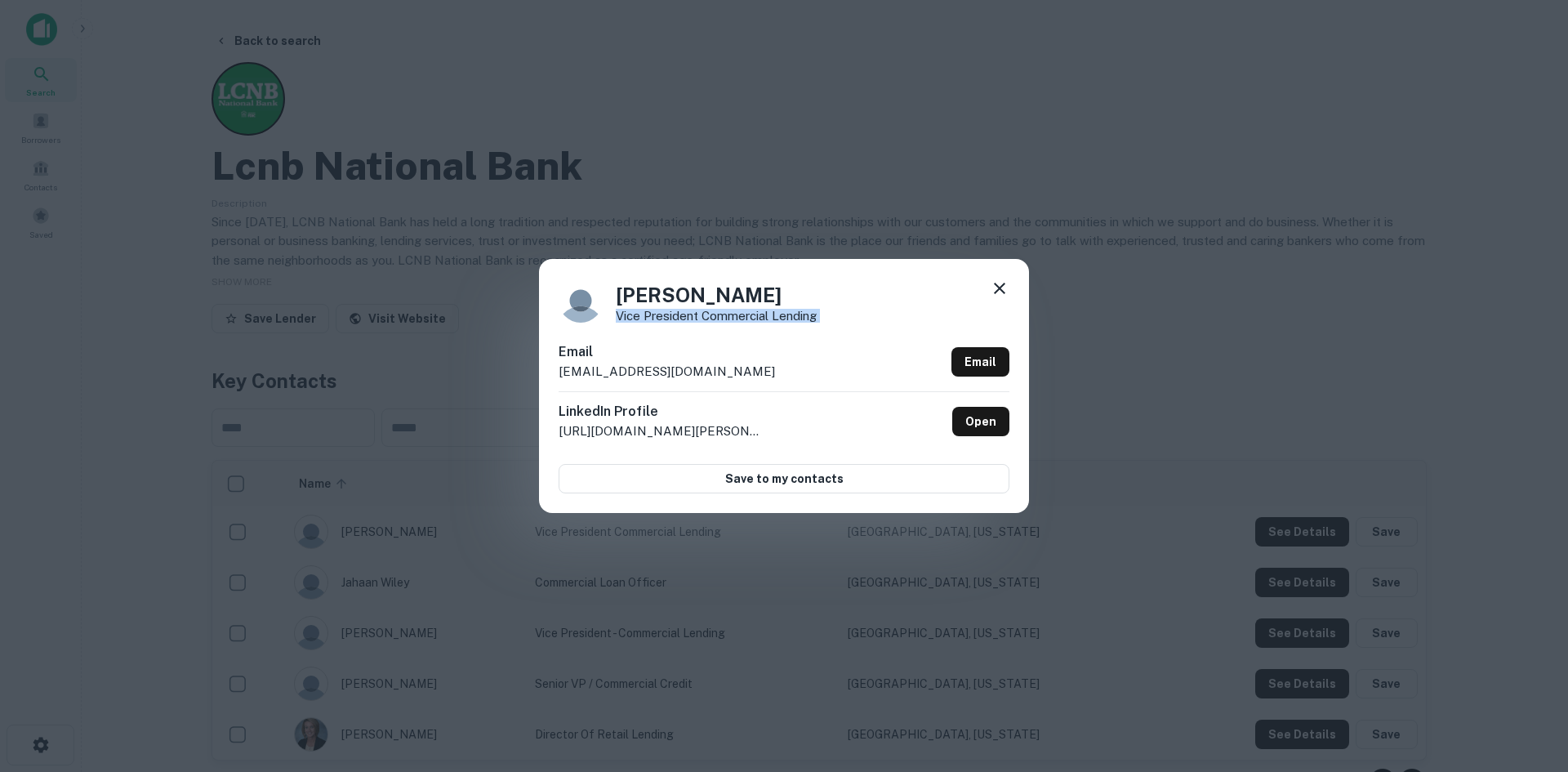
click at [756, 314] on p "Vice President Commercial Lending" at bounding box center [716, 316] width 201 height 12
click at [646, 374] on p "jglassco@lcnb.com" at bounding box center [666, 372] width 217 height 20
click at [1217, 324] on div "Joe Glassco Vice President Commercial Lending Email jglassco@lcnb.com Email Lin…" at bounding box center [784, 386] width 1568 height 772
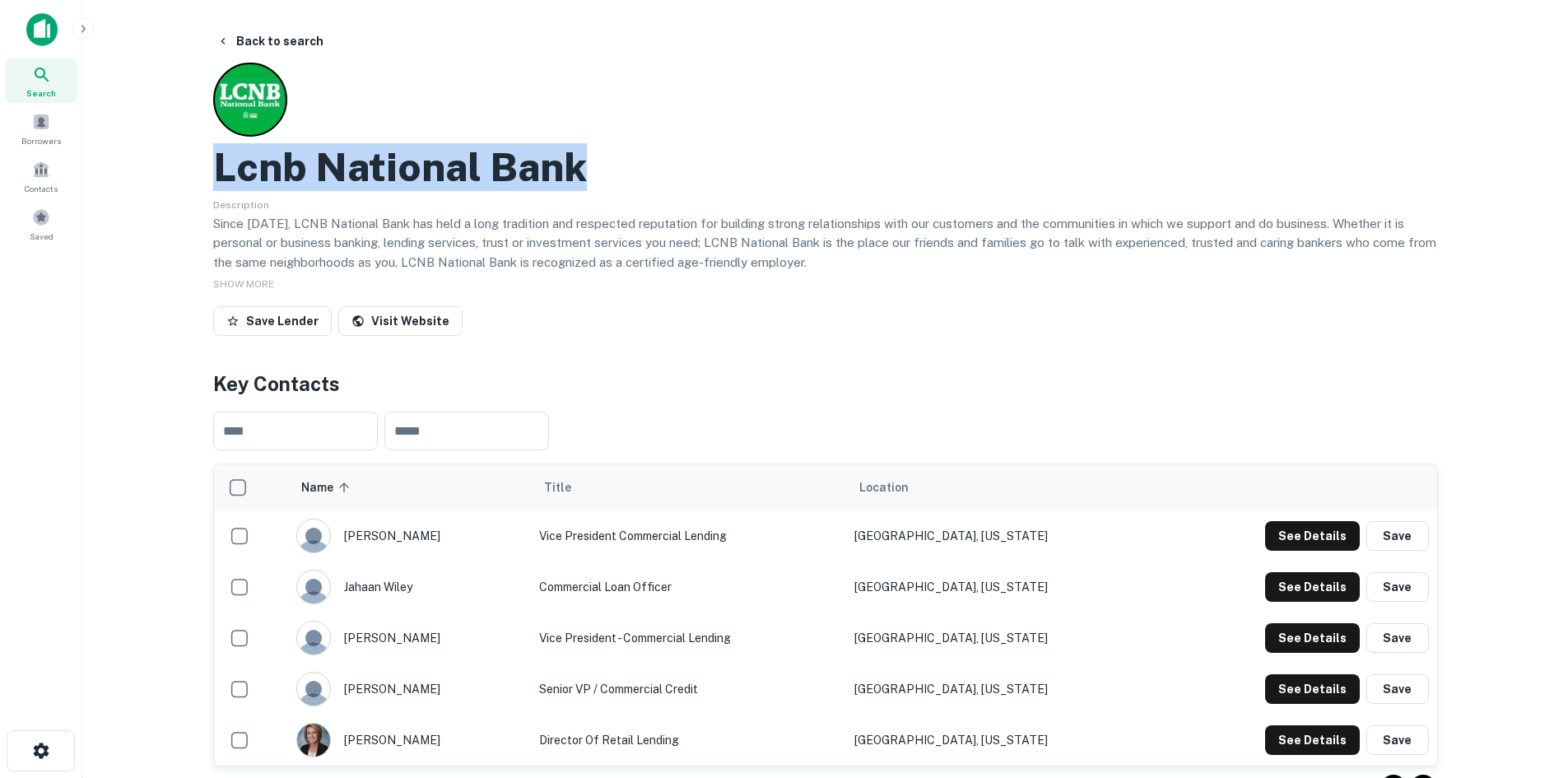
drag, startPoint x: 573, startPoint y: 175, endPoint x: 204, endPoint y: 176, distance: 369.0
click at [276, 39] on button "Back to search" at bounding box center [269, 41] width 120 height 30
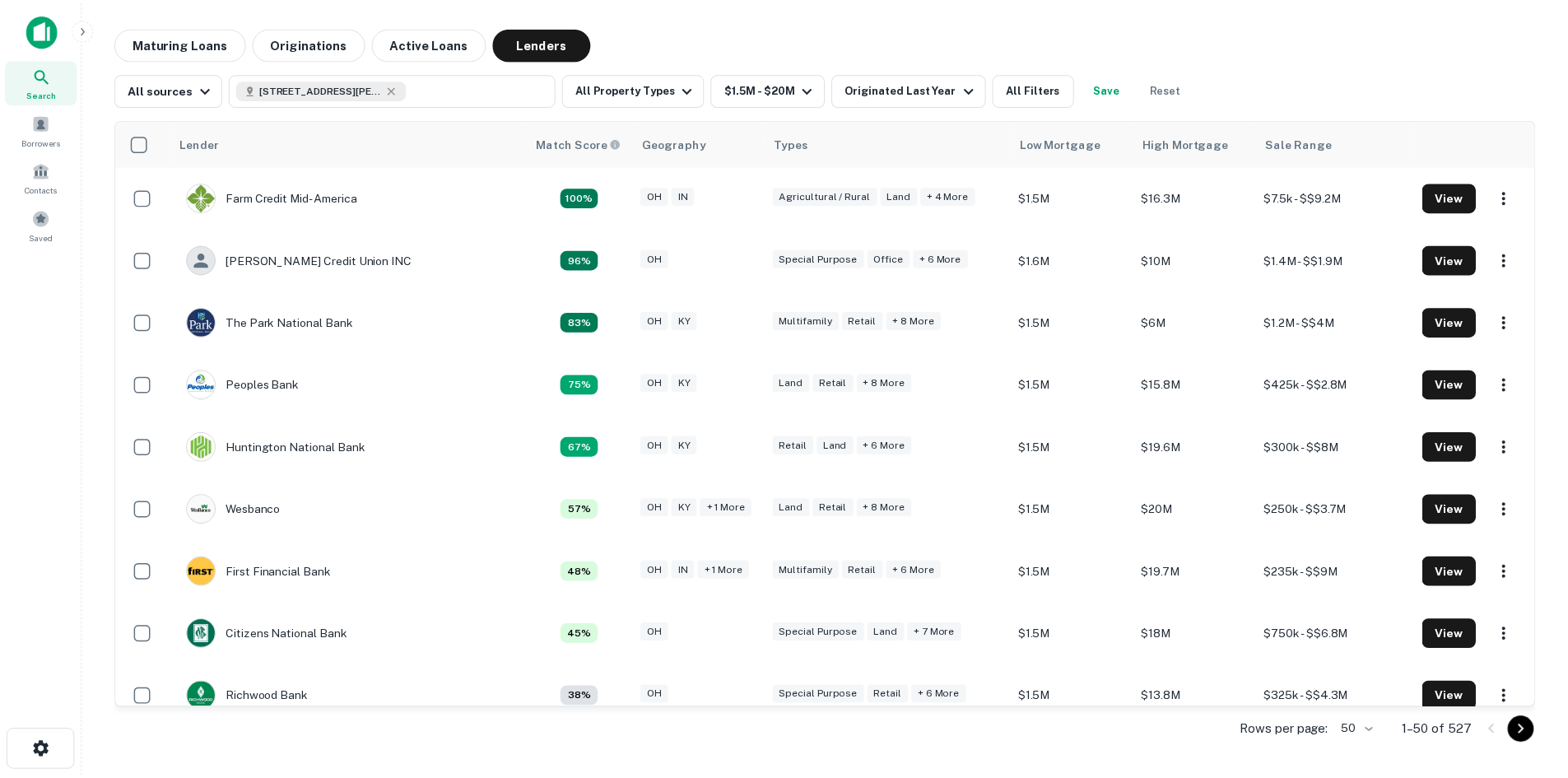
scroll to position [329, 0]
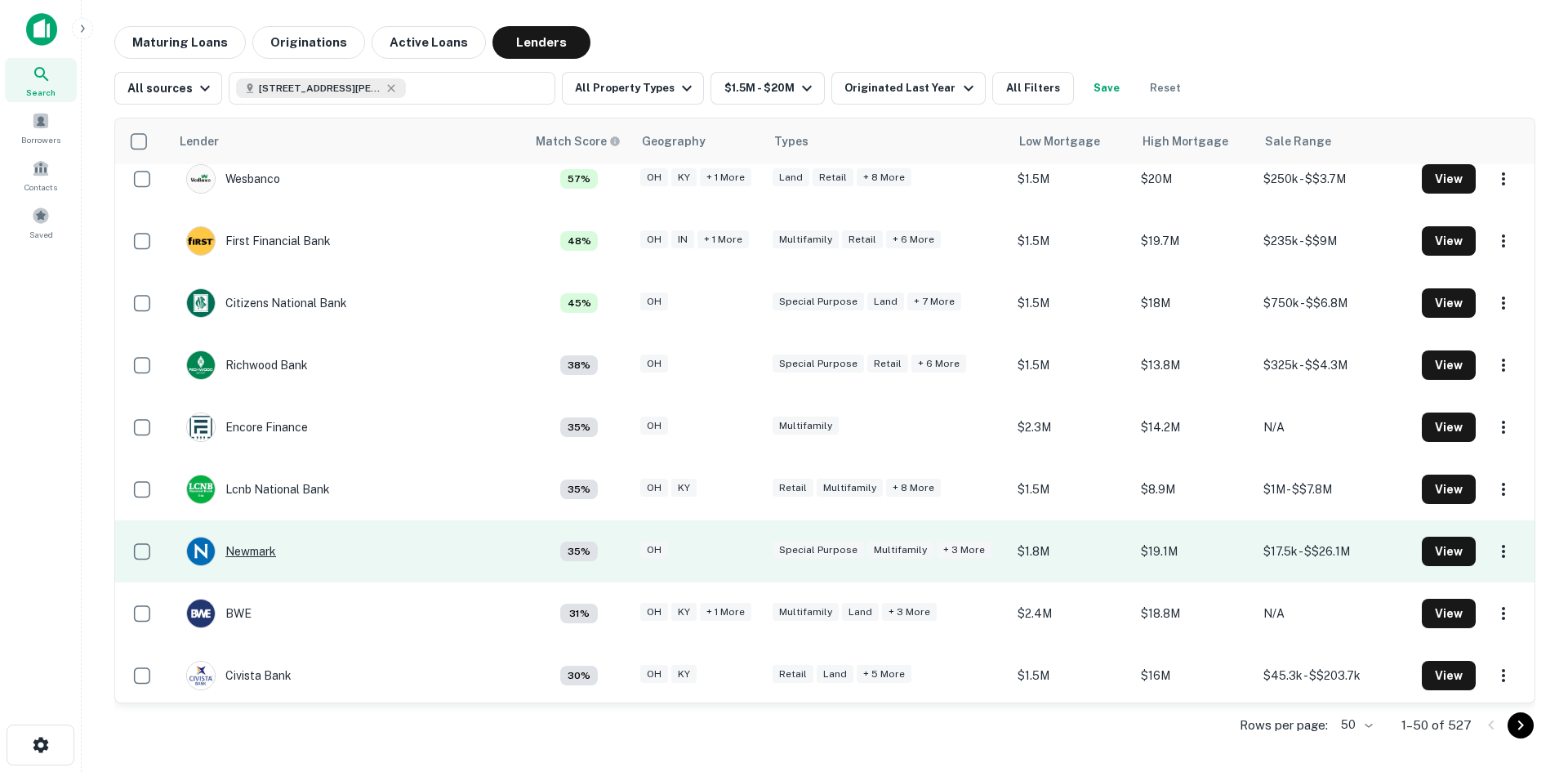
click at [268, 554] on div "Newmark" at bounding box center [231, 551] width 90 height 30
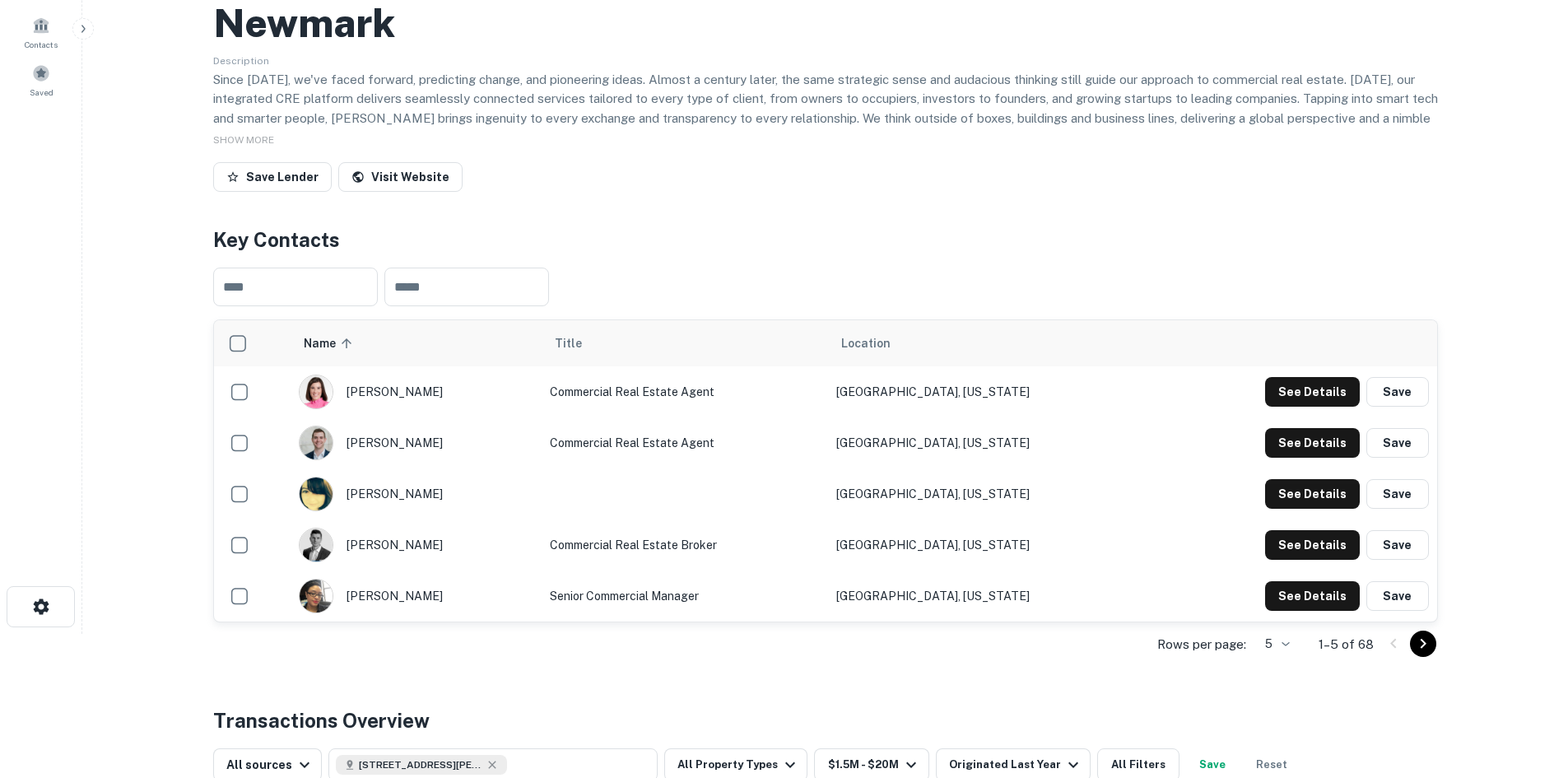
scroll to position [165, 0]
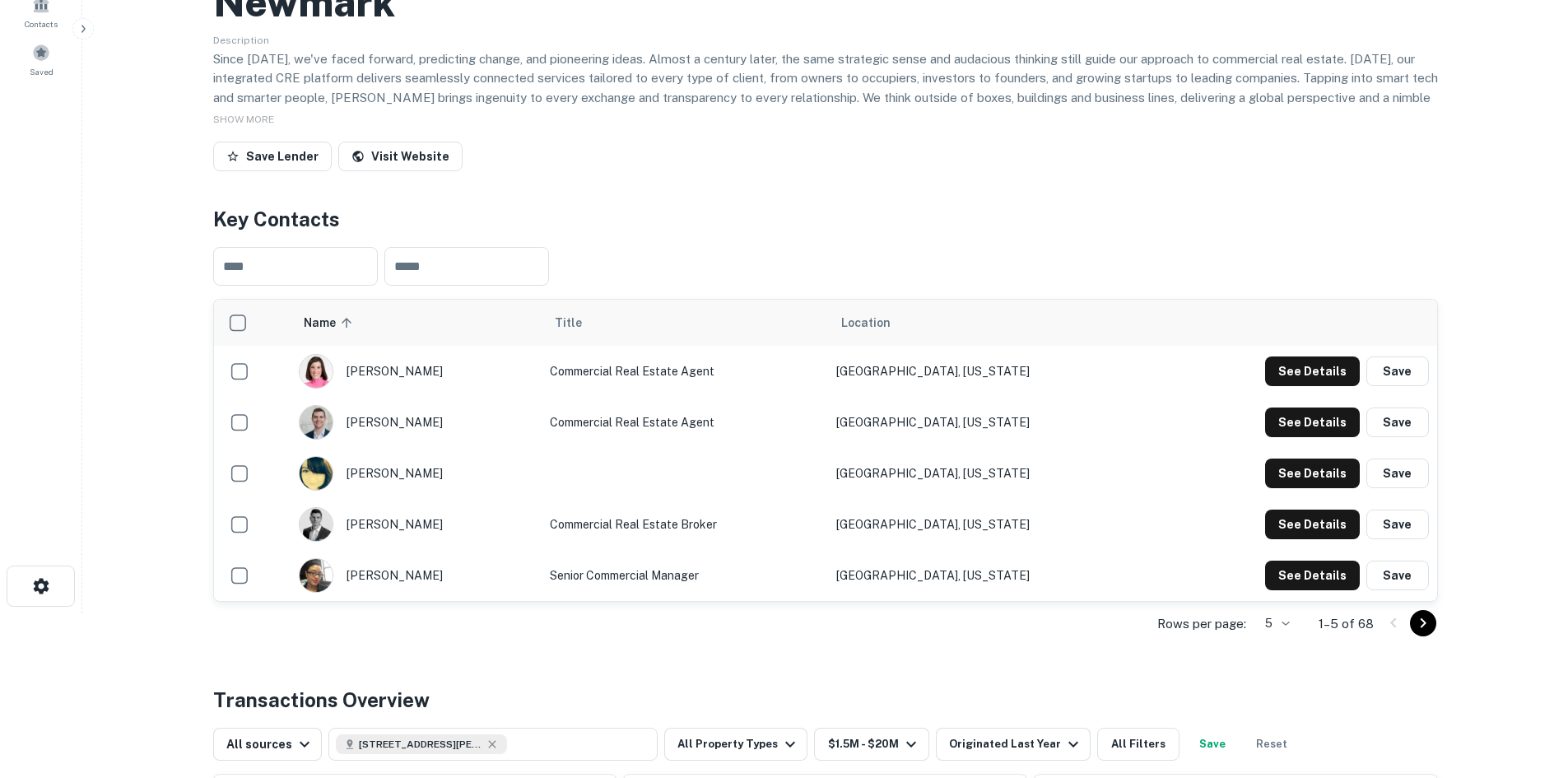
click at [1410, 625] on button "Go to next page" at bounding box center [1422, 622] width 26 height 26
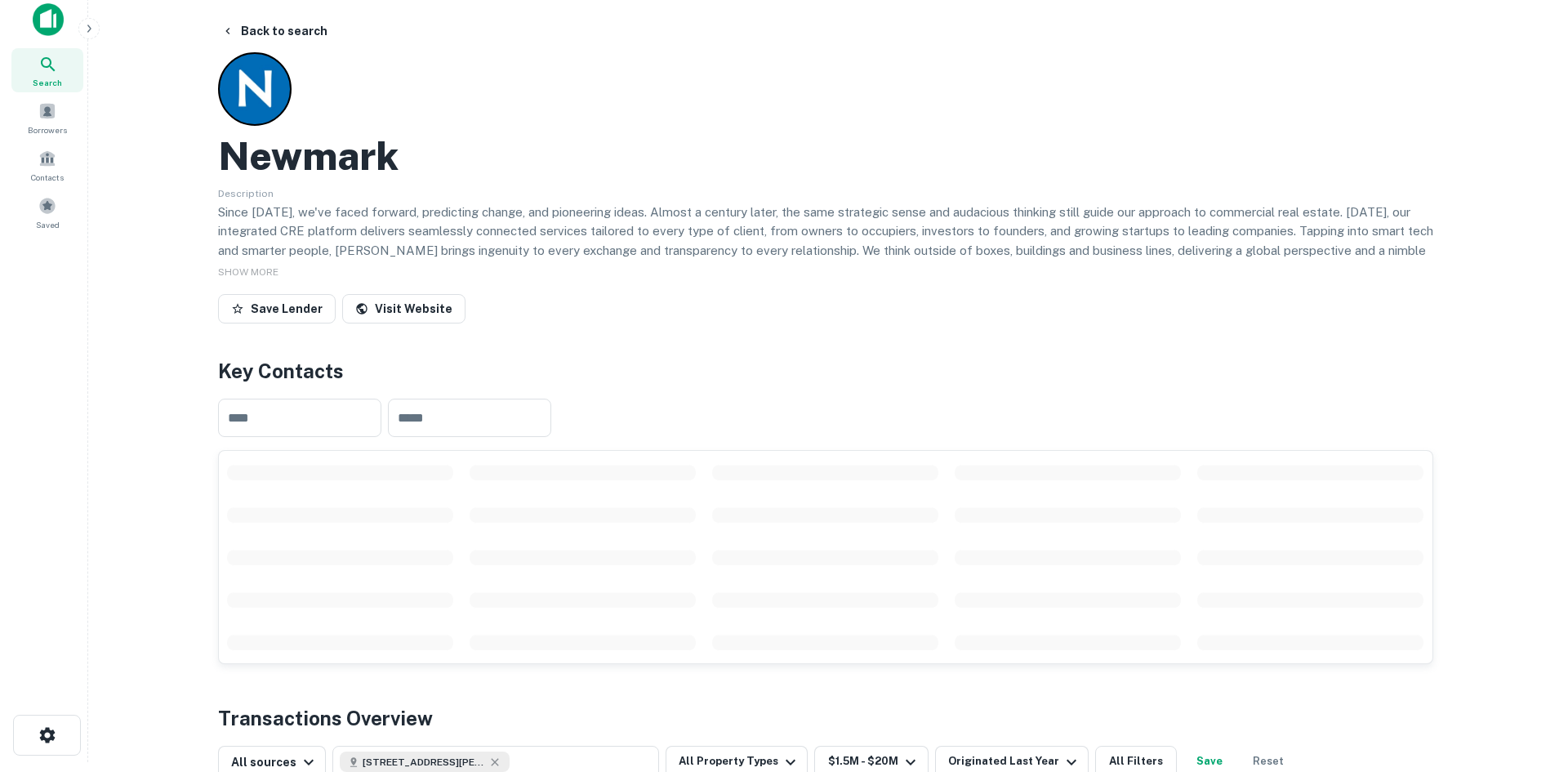
scroll to position [0, 0]
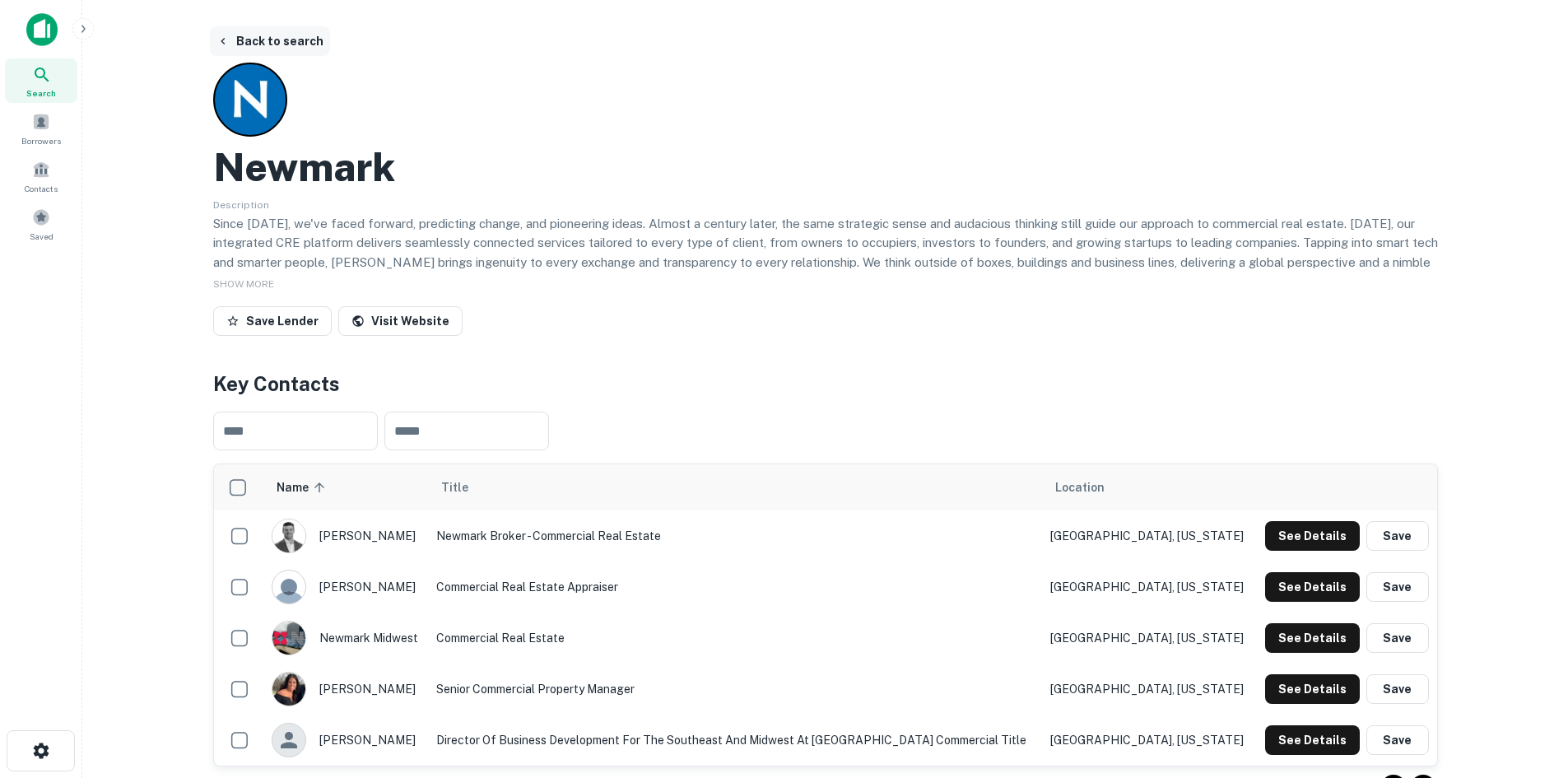
click at [280, 43] on button "Back to search" at bounding box center [269, 41] width 120 height 30
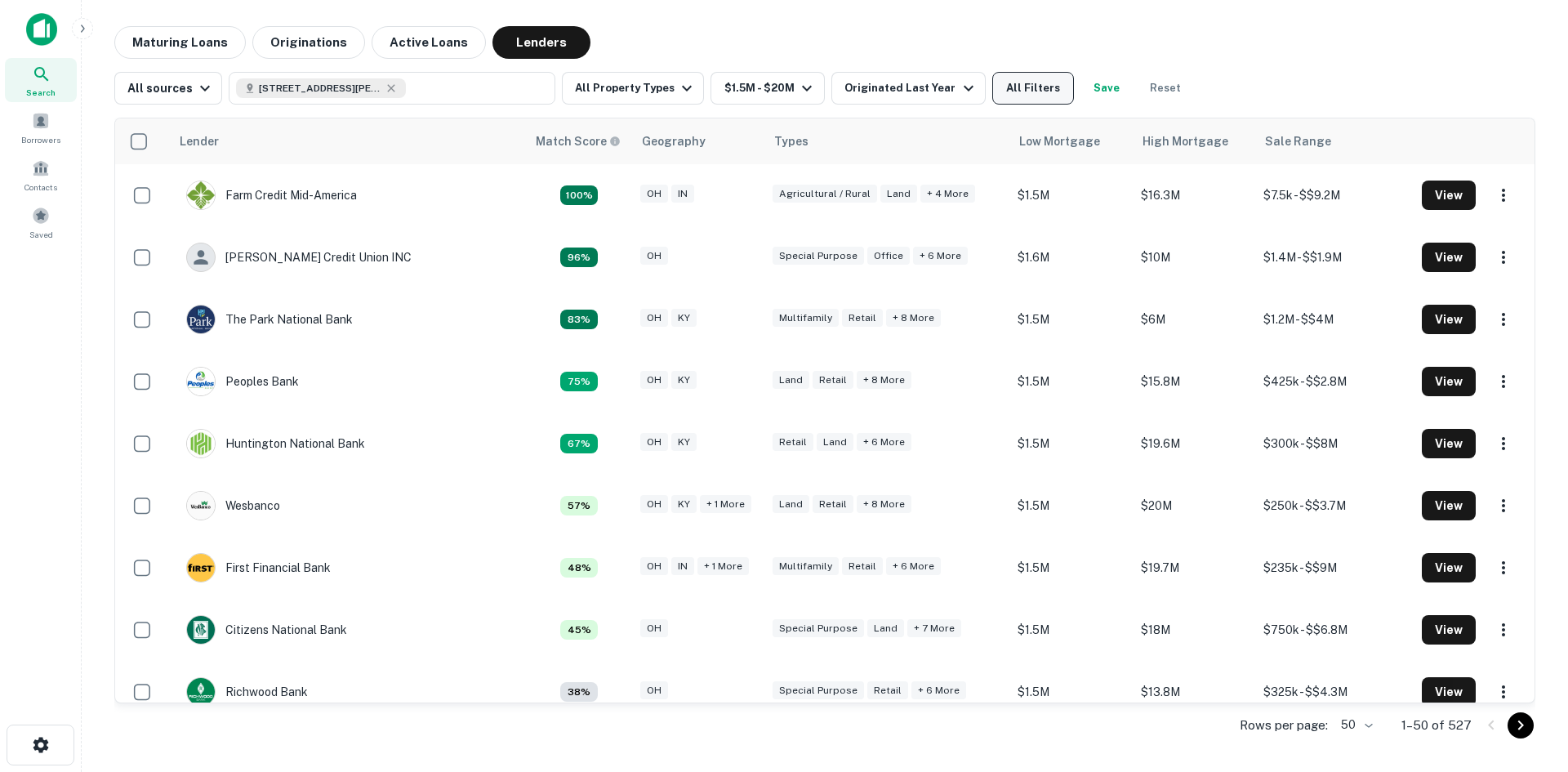
click at [1014, 91] on button "All Filters" at bounding box center [1033, 88] width 82 height 33
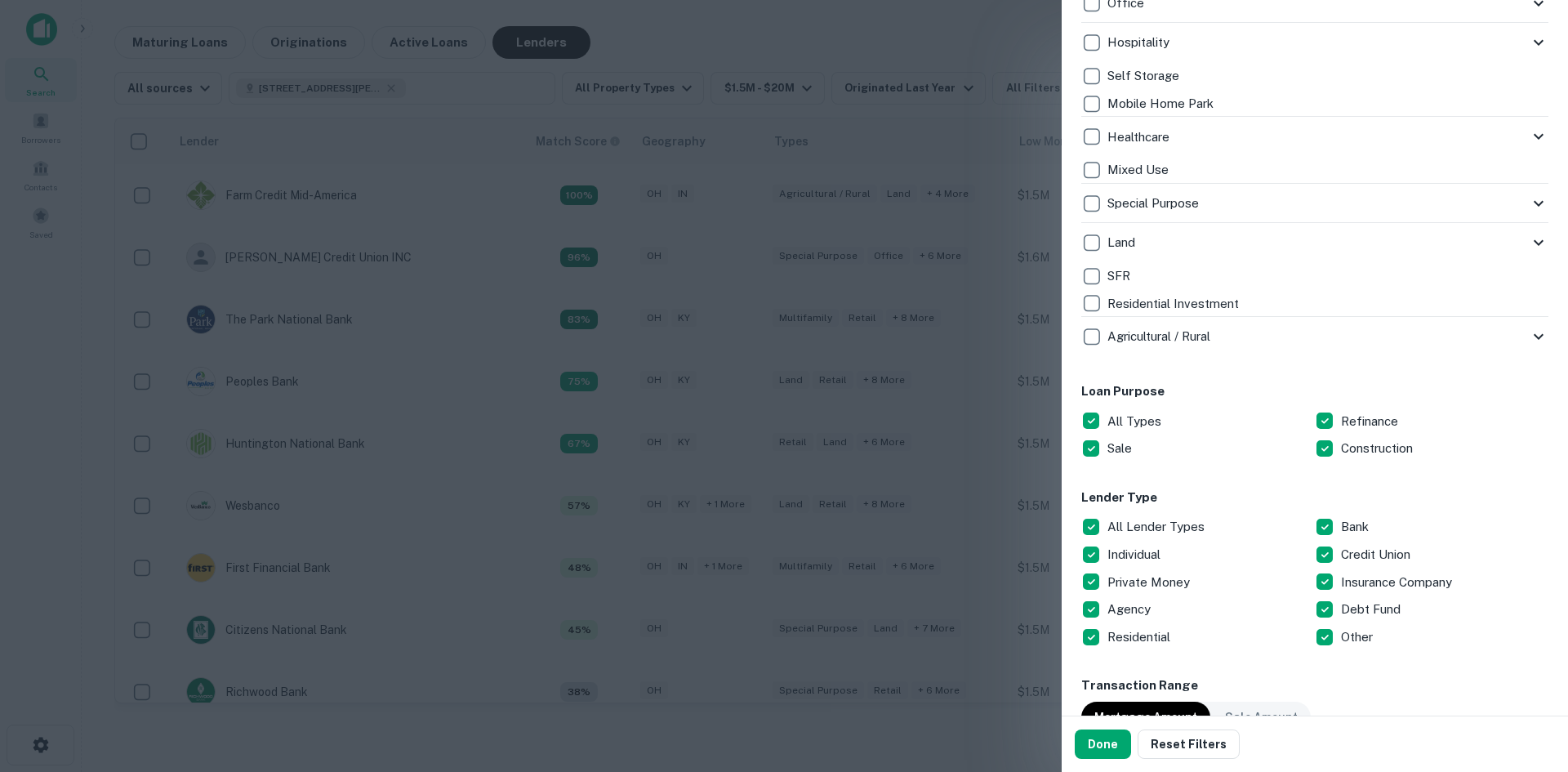
scroll to position [572, 0]
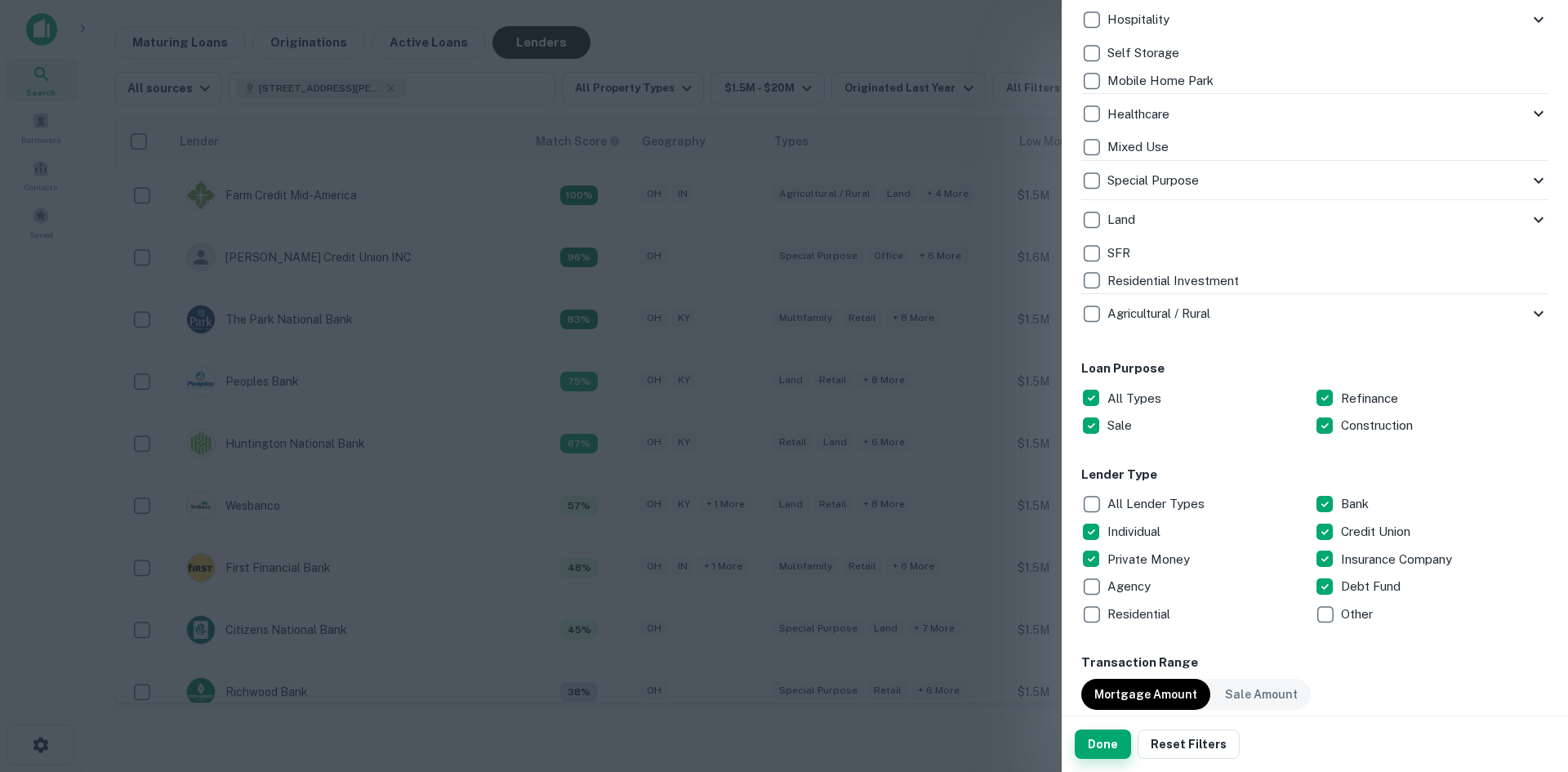
click at [1111, 745] on button "Done" at bounding box center [1103, 744] width 56 height 30
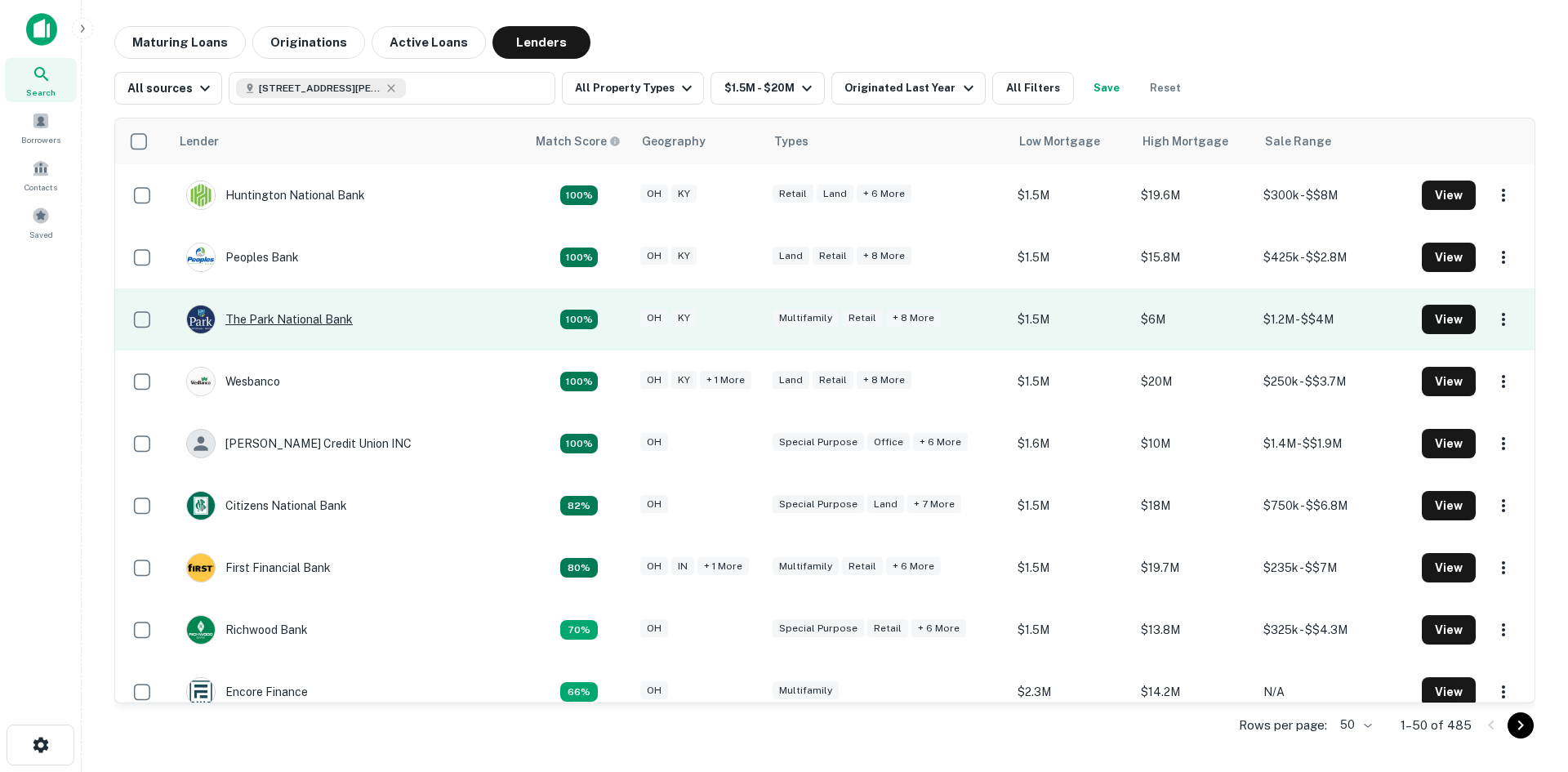
click at [297, 318] on div "The Park National Bank" at bounding box center [269, 320] width 166 height 30
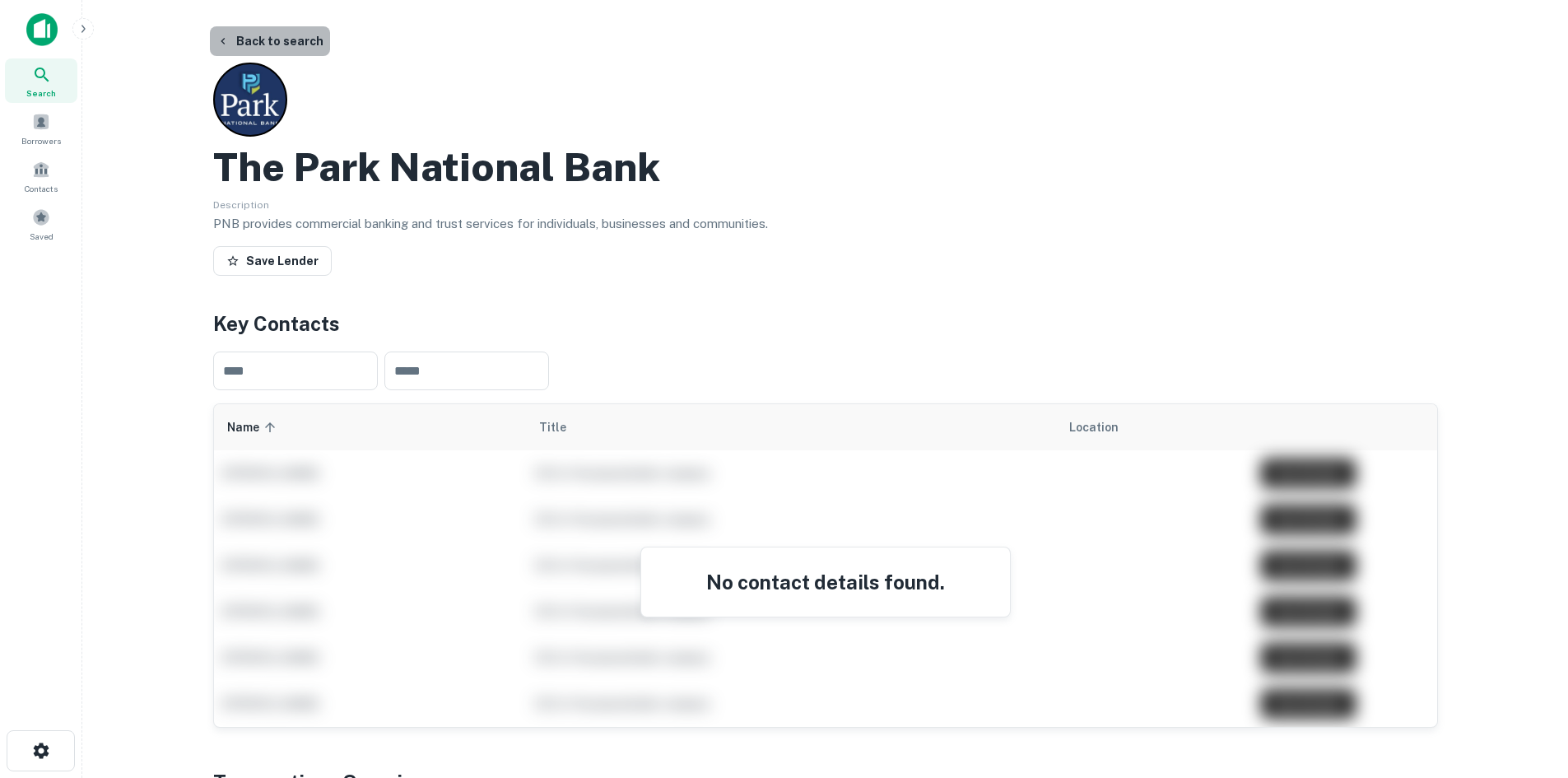
click at [270, 44] on button "Back to search" at bounding box center [269, 41] width 120 height 30
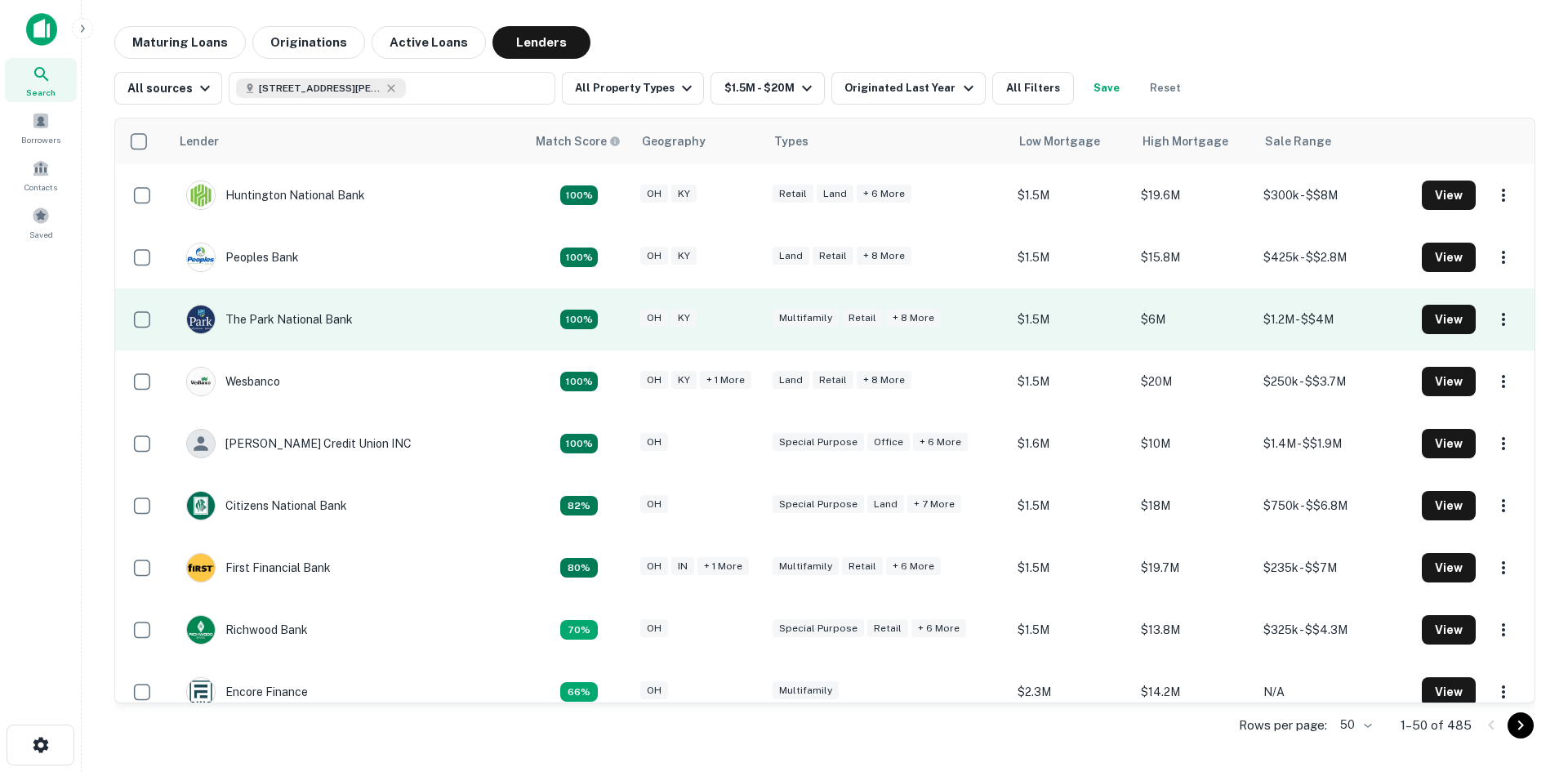
scroll to position [82, 0]
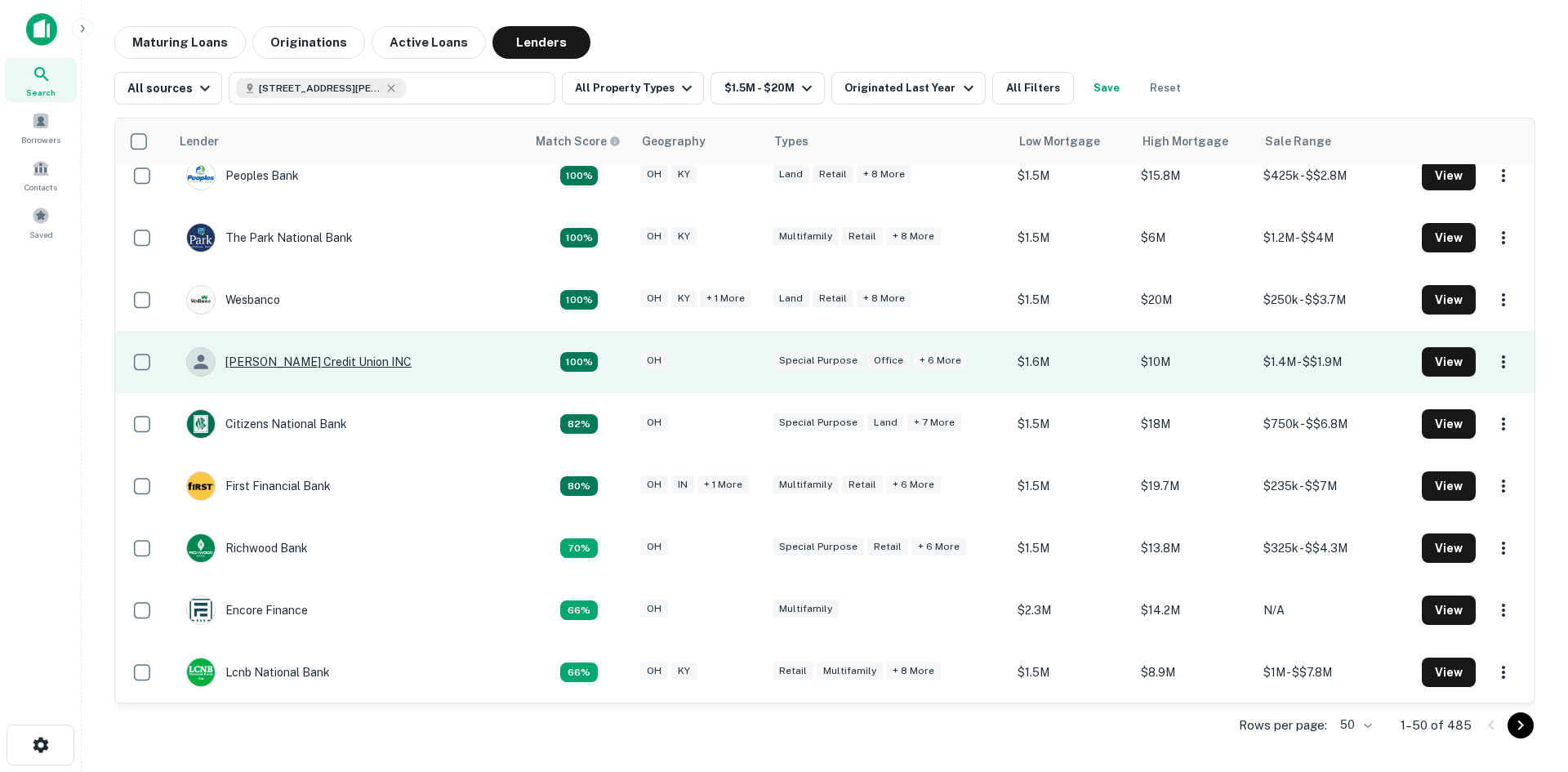
click at [330, 360] on div "Wright-patt Credit Union INC" at bounding box center [299, 362] width 226 height 30
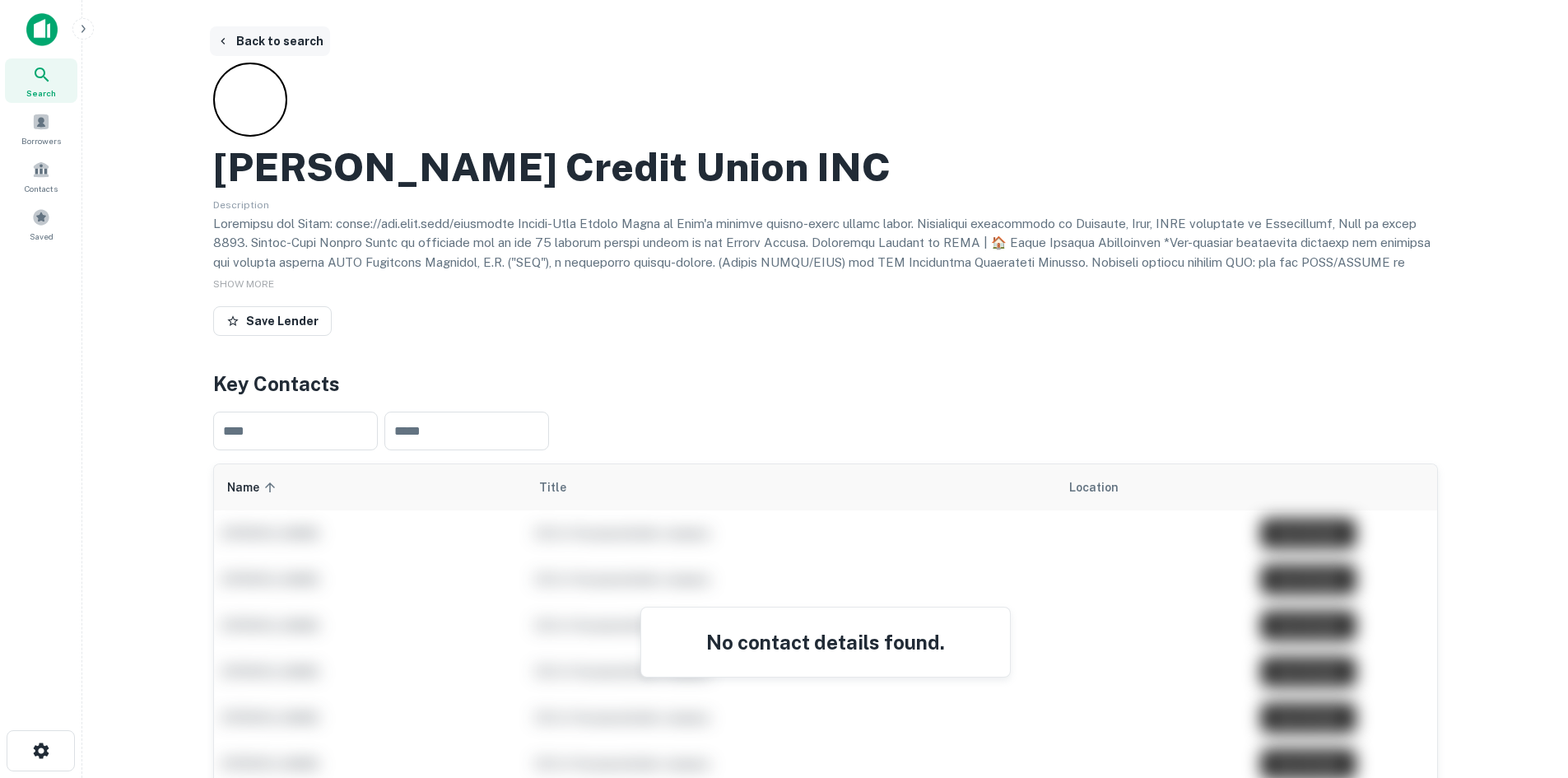
click at [278, 46] on button "Back to search" at bounding box center [269, 41] width 120 height 30
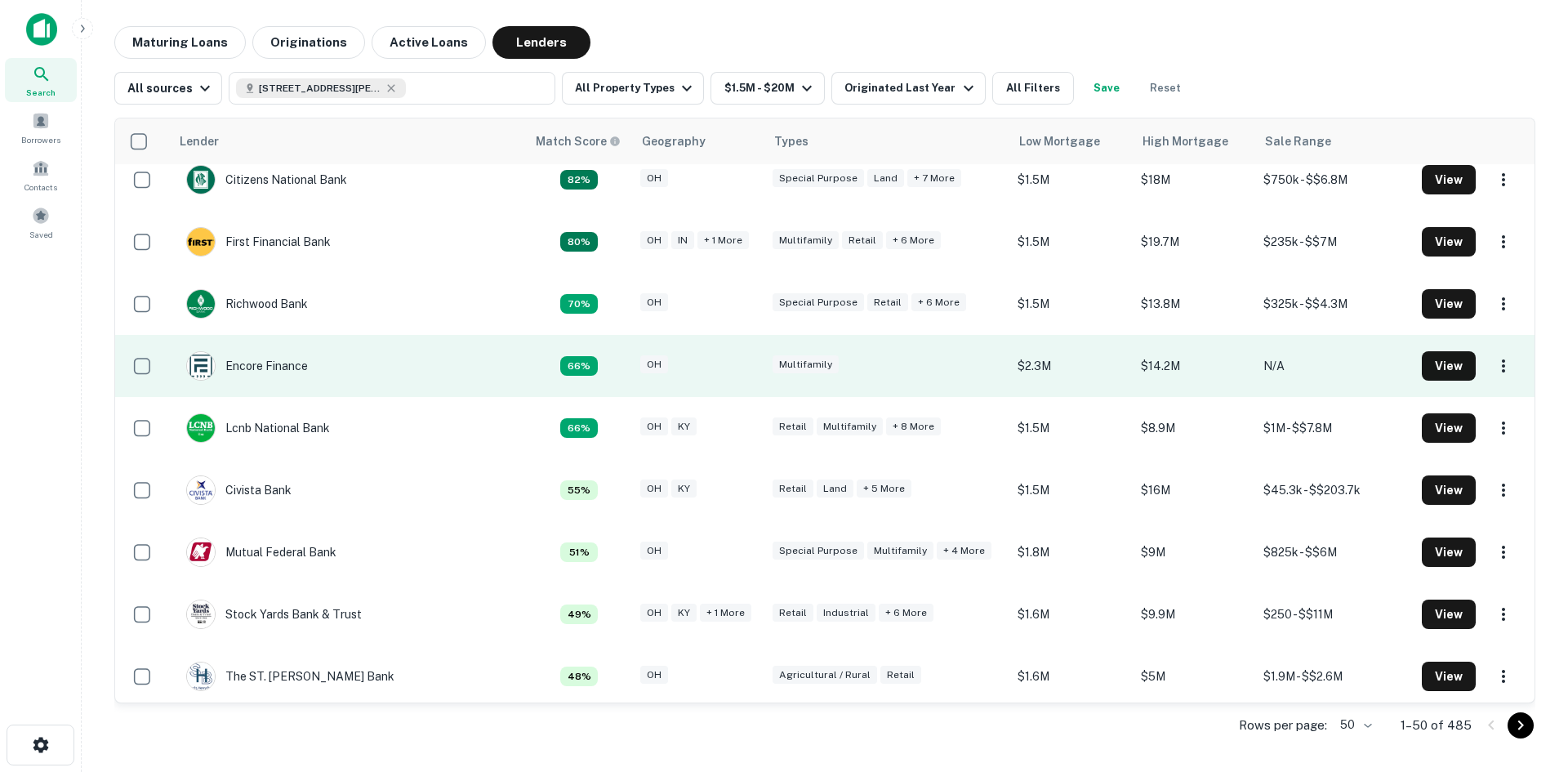
scroll to position [327, 0]
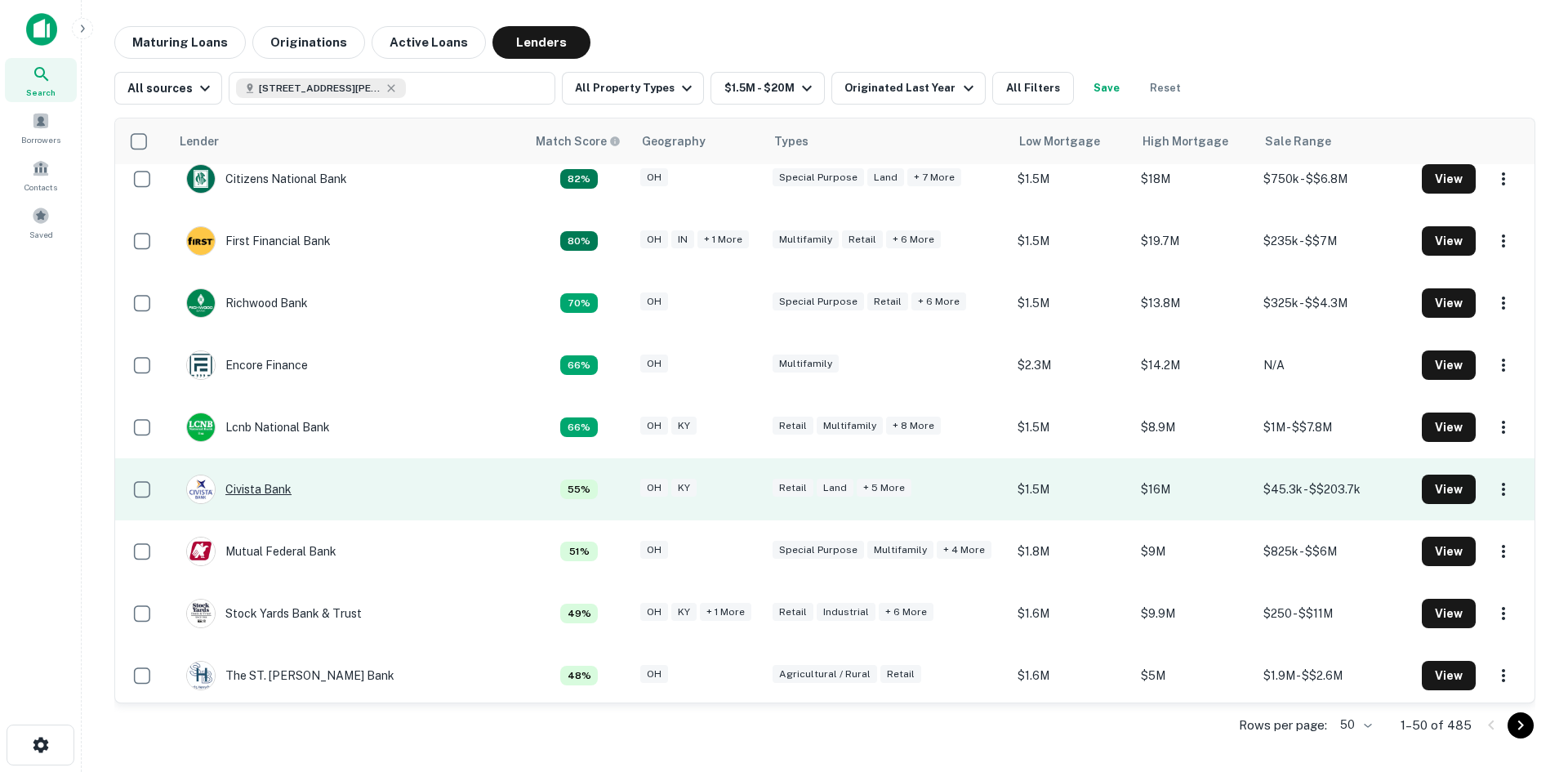
click at [287, 487] on div "Civista Bank" at bounding box center [239, 489] width 105 height 30
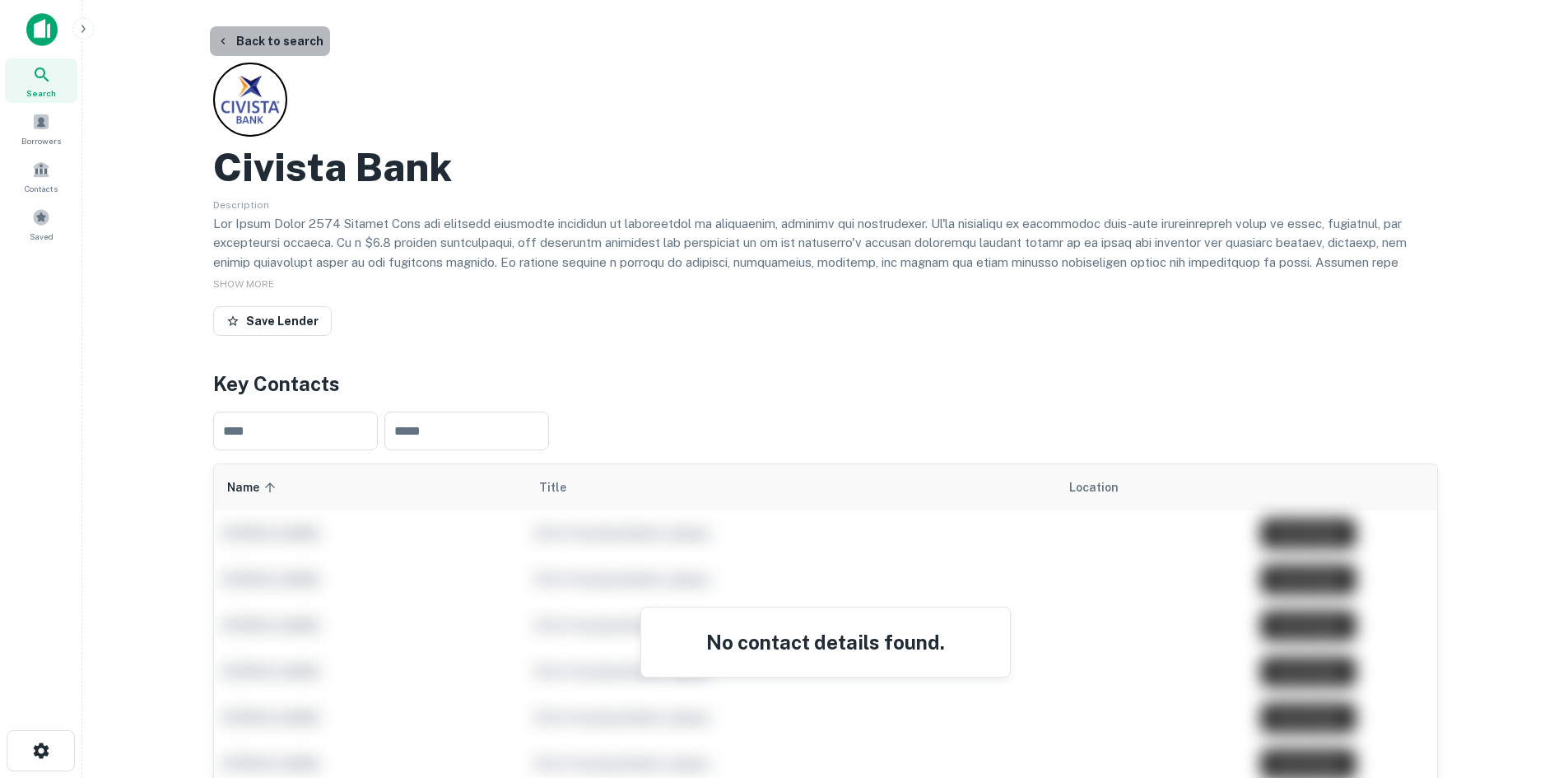
click at [287, 40] on button "Back to search" at bounding box center [269, 41] width 120 height 30
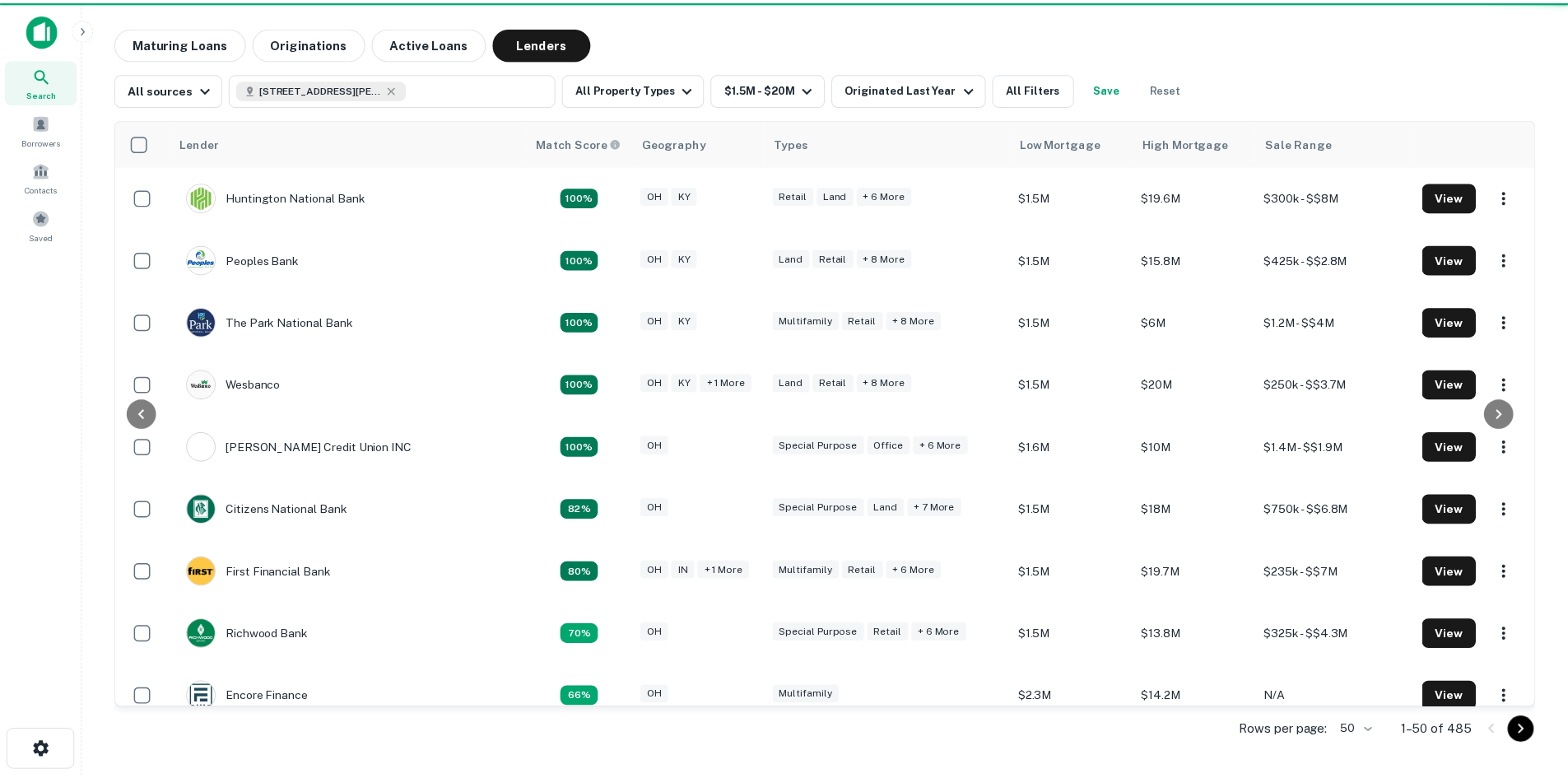
scroll to position [329, 0]
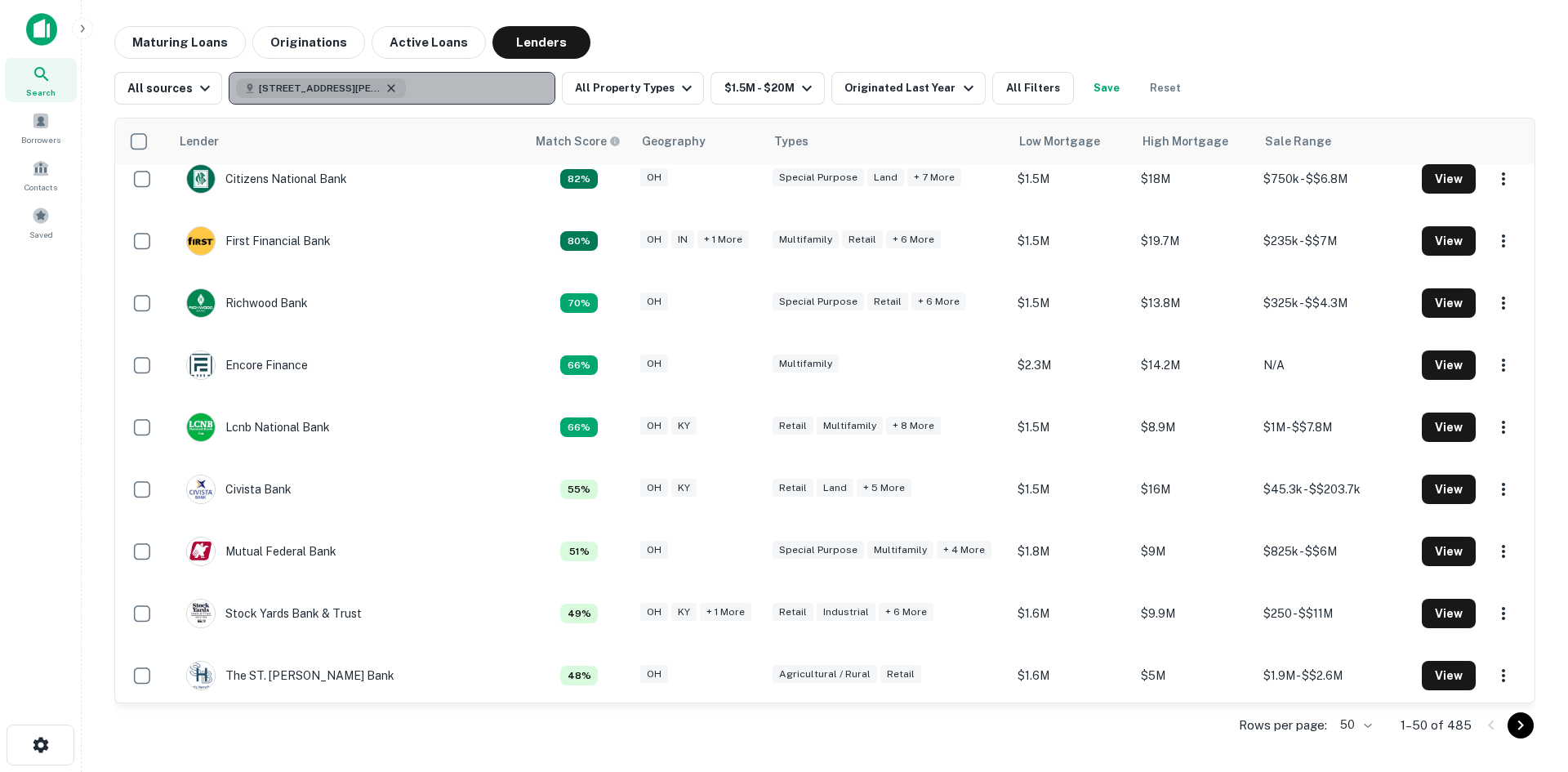
click at [394, 90] on icon "button" at bounding box center [391, 88] width 13 height 13
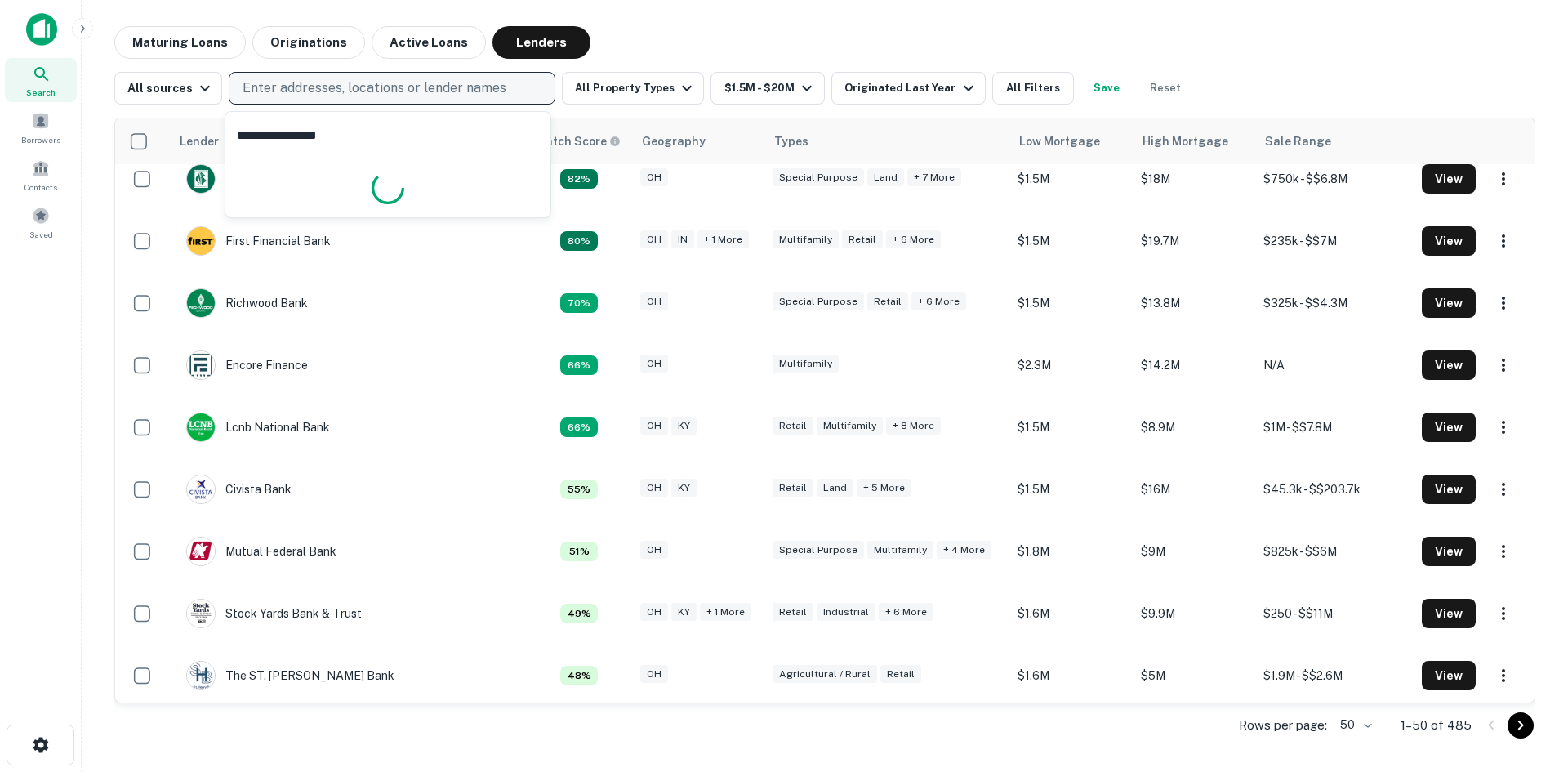
type input "**********"
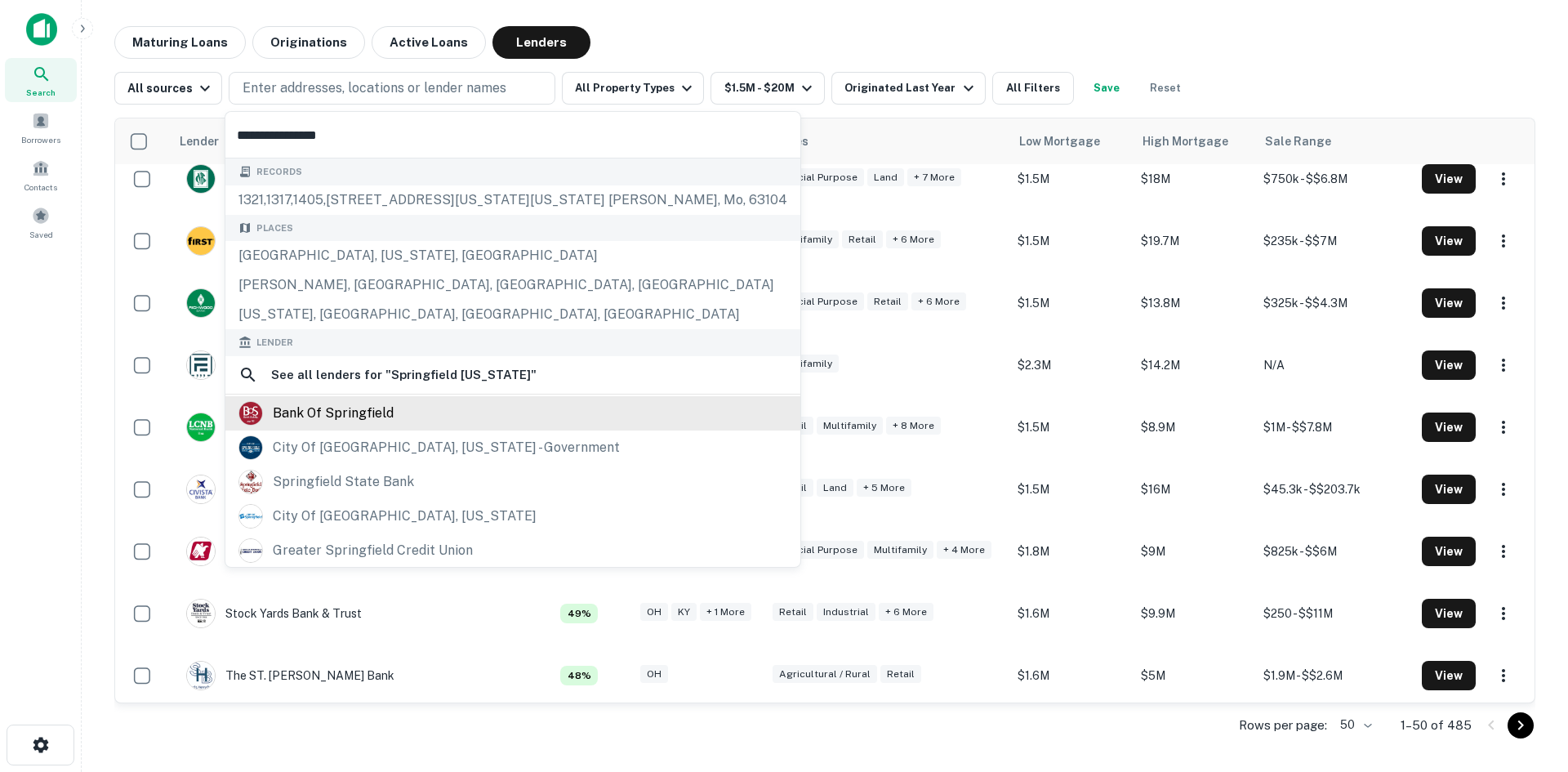
click at [351, 414] on div "bank of springfield" at bounding box center [334, 413] width 121 height 25
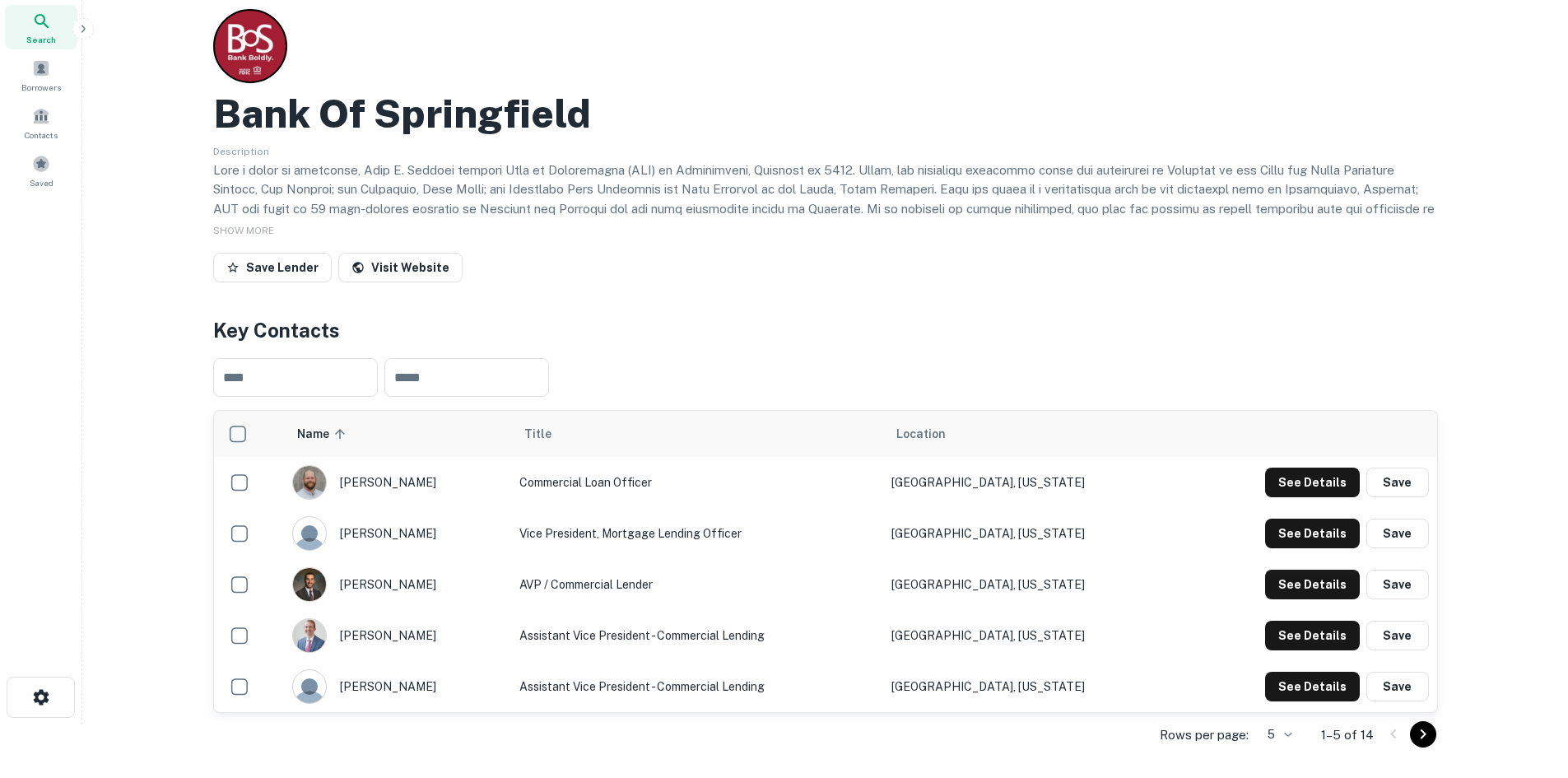
scroll to position [83, 0]
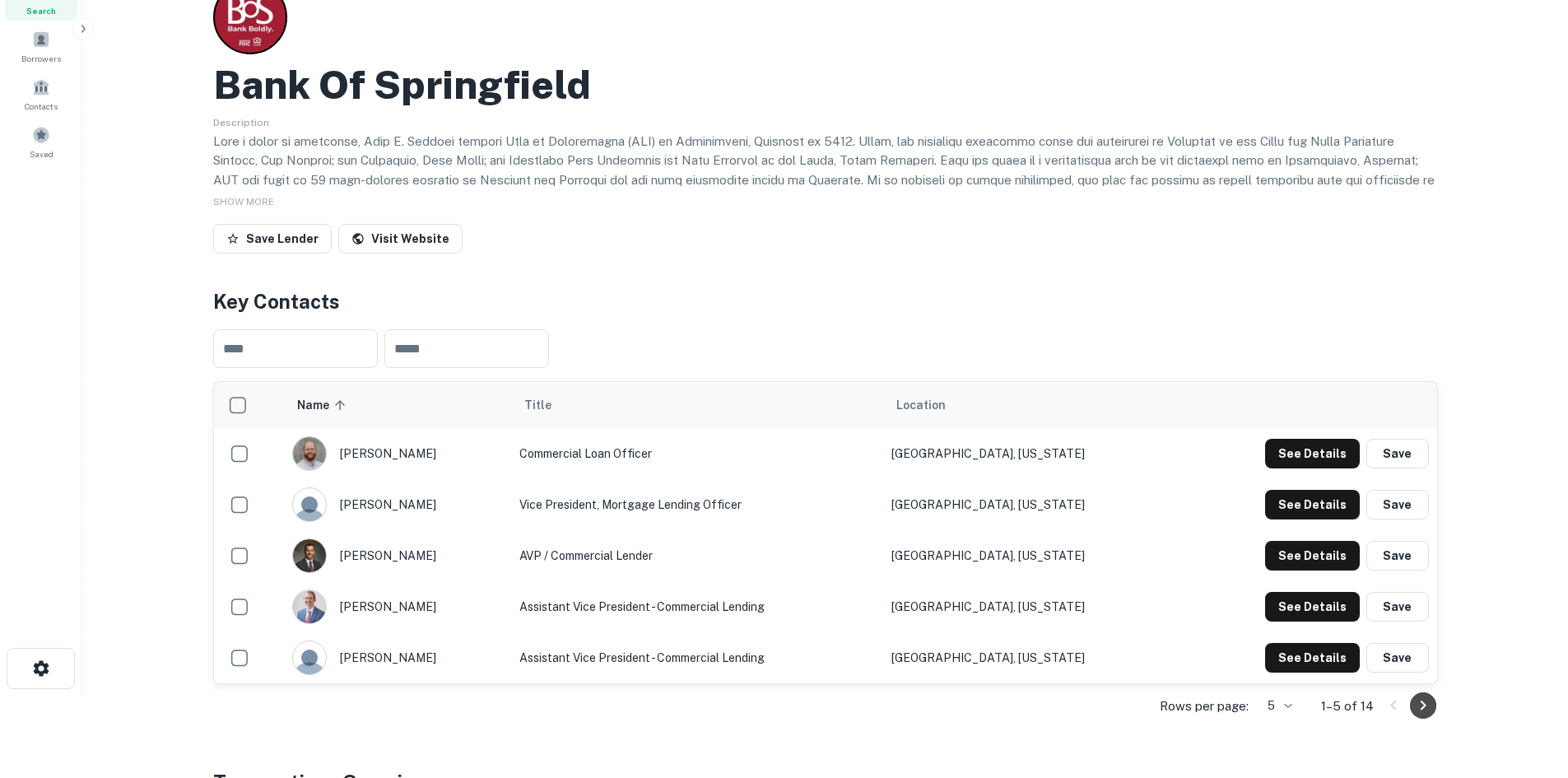
click at [1424, 707] on icon "Go to next page" at bounding box center [1423, 705] width 20 height 20
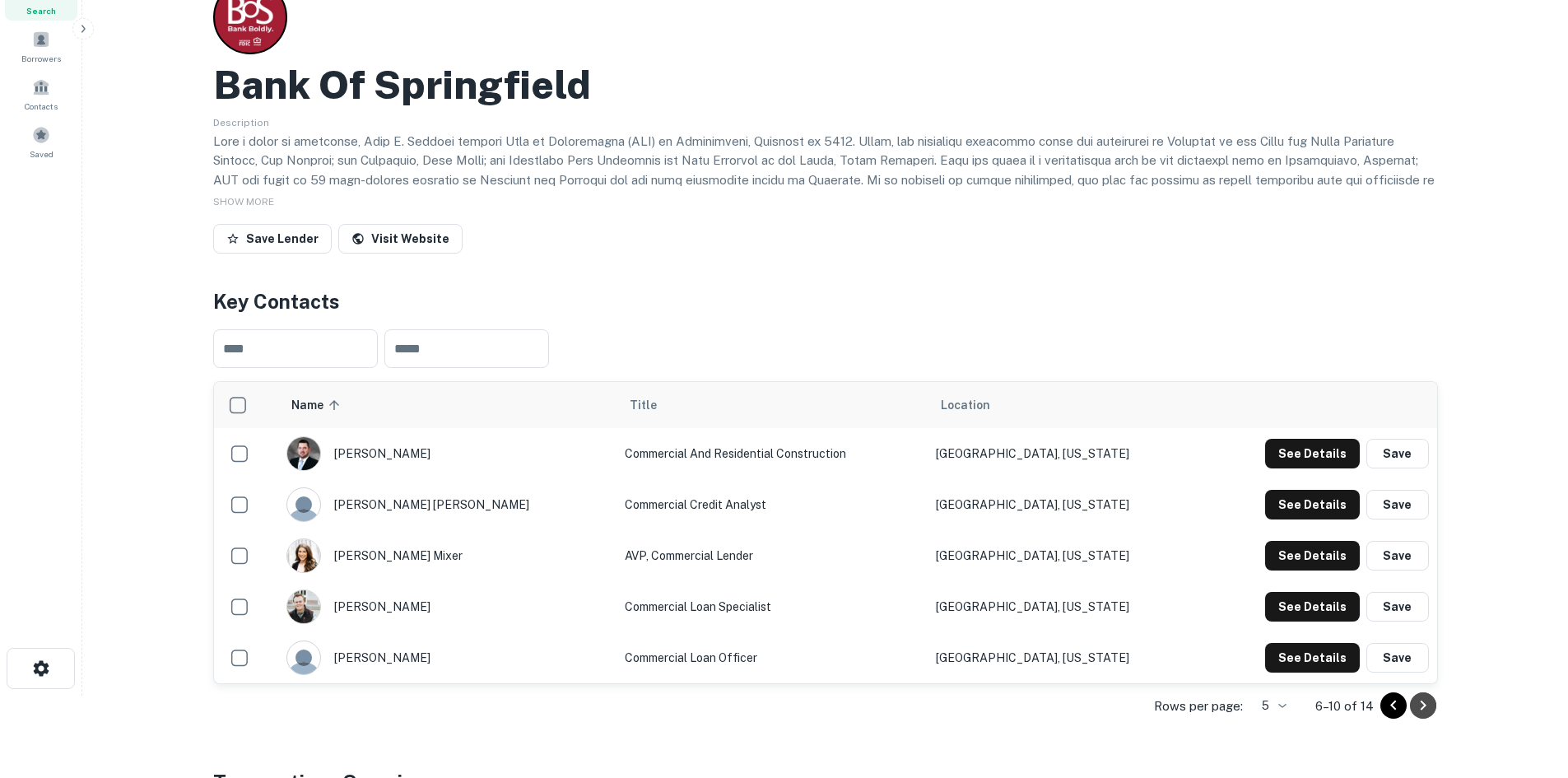
click at [1418, 699] on icon "Go to next page" at bounding box center [1423, 705] width 20 height 20
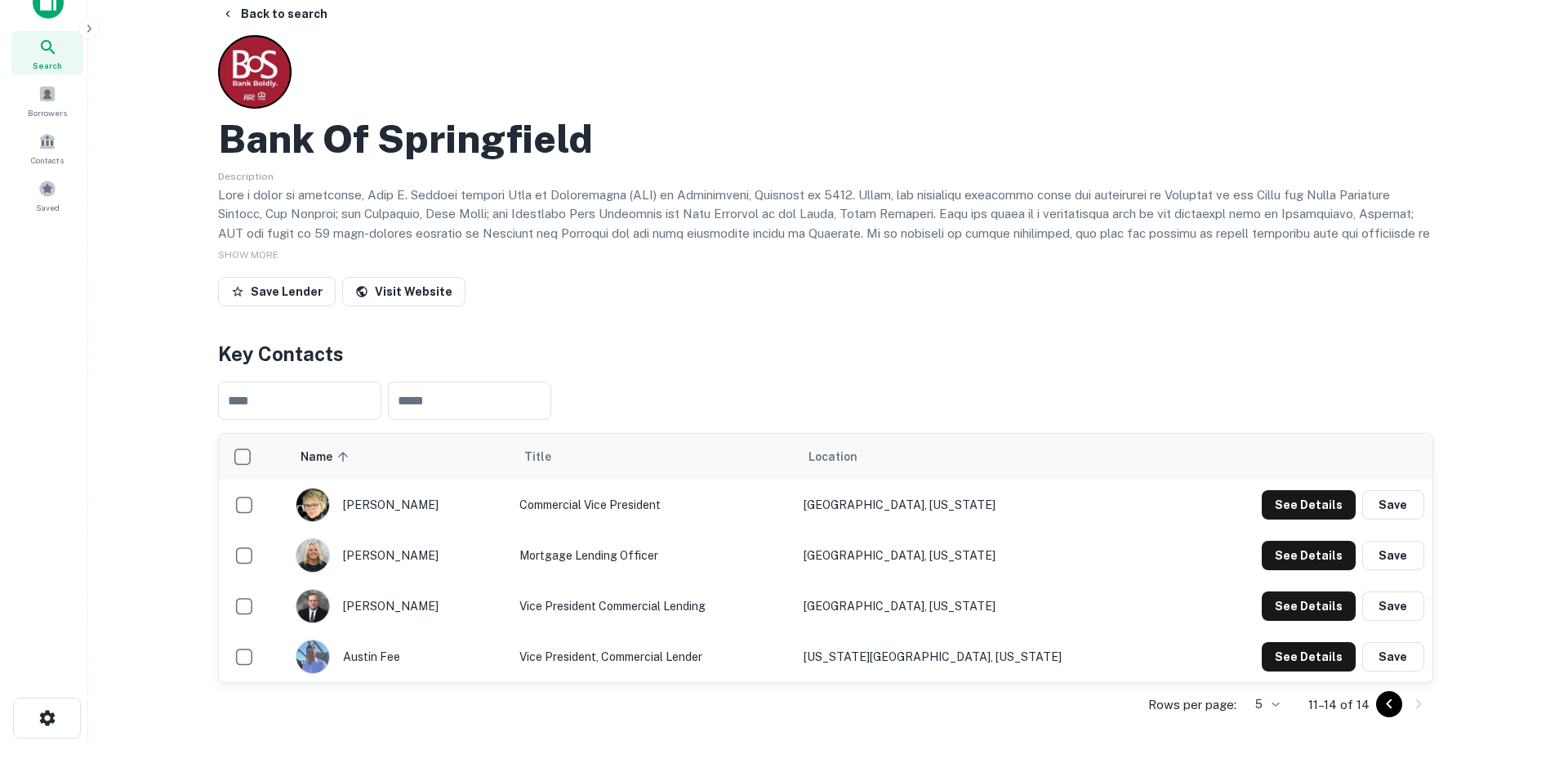
scroll to position [0, 0]
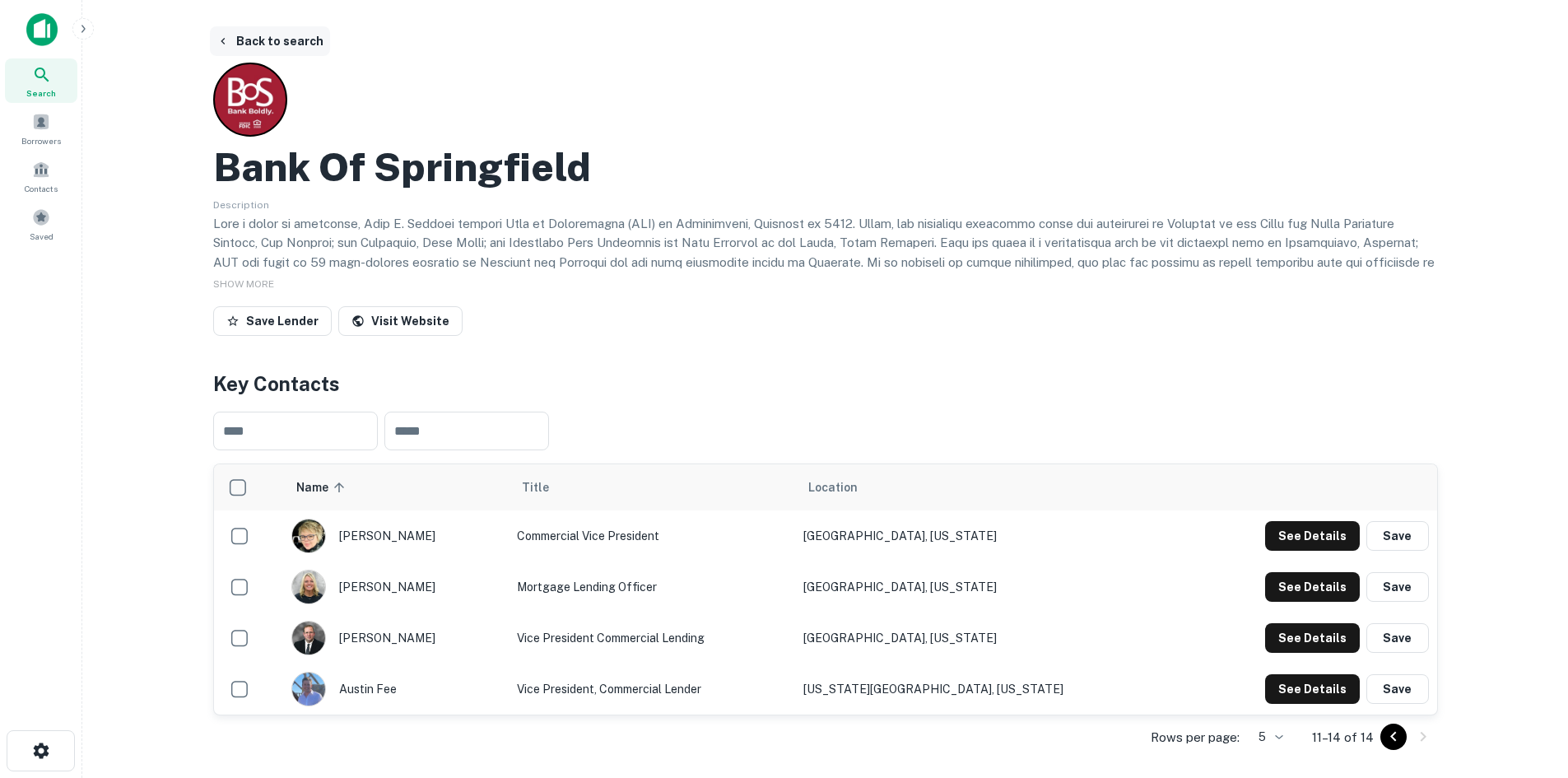
click at [285, 48] on button "Back to search" at bounding box center [269, 41] width 120 height 30
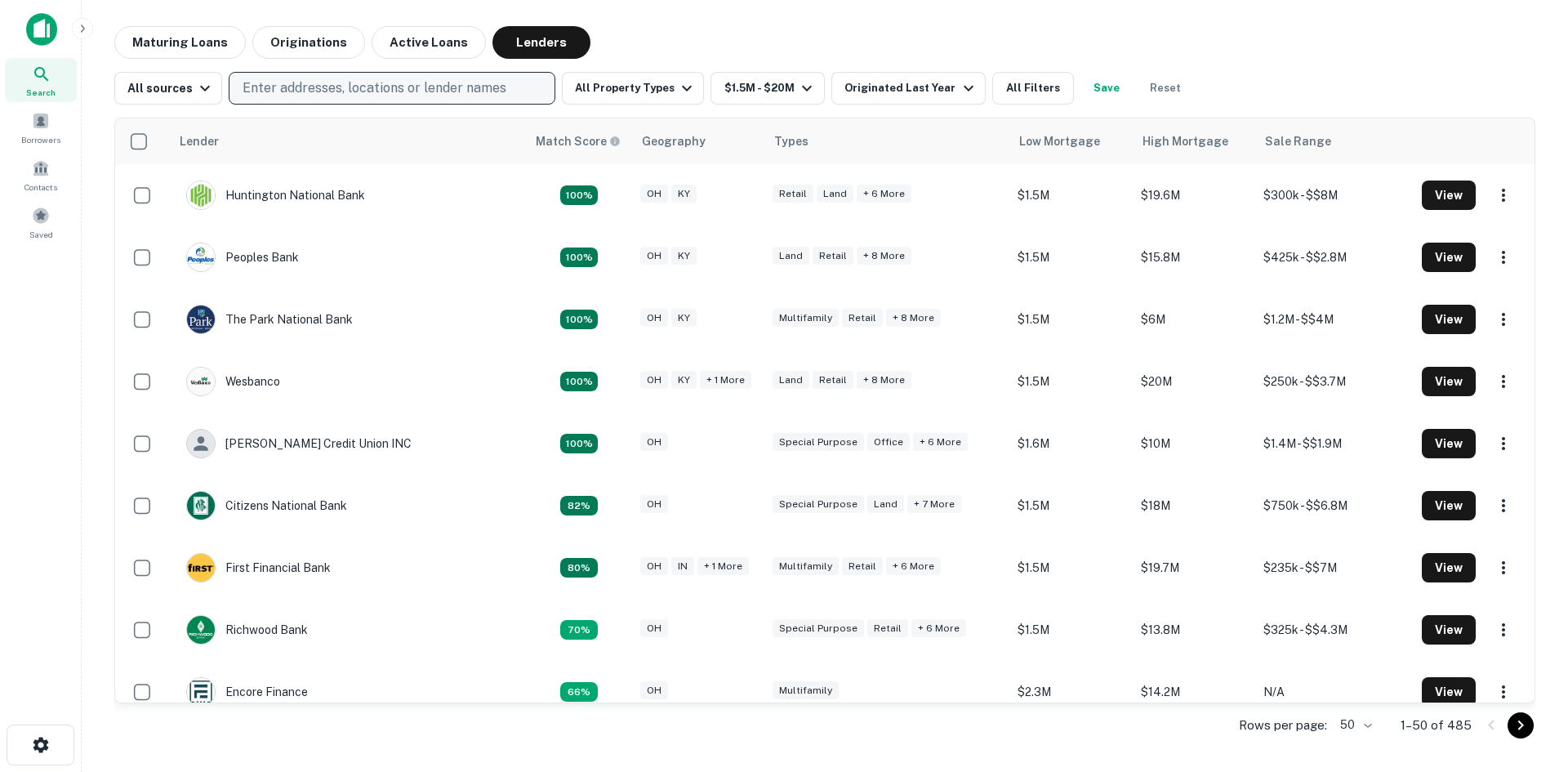
scroll to position [327, 0]
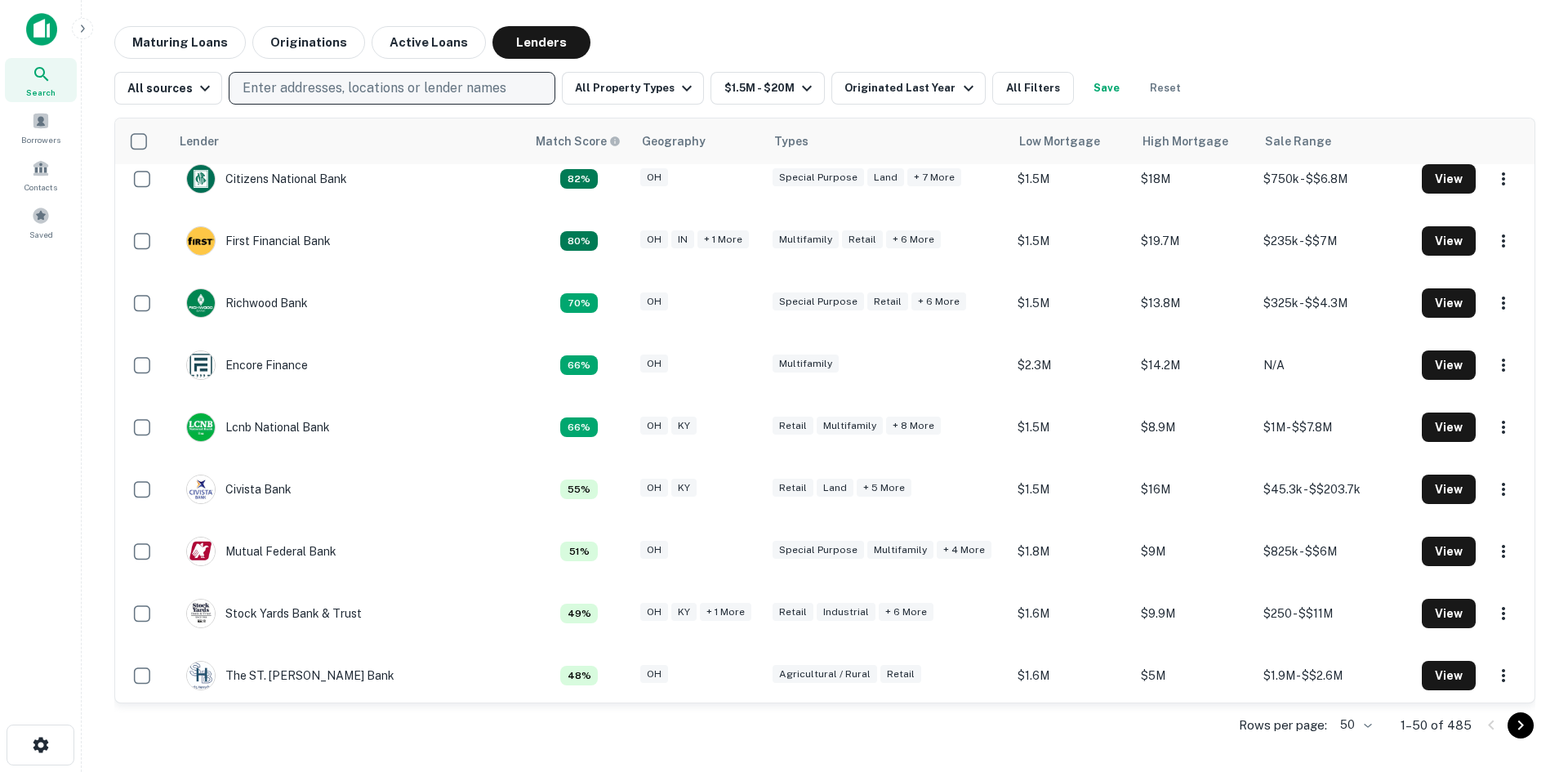
click at [330, 90] on p "Enter addresses, locations or lender names" at bounding box center [374, 88] width 264 height 20
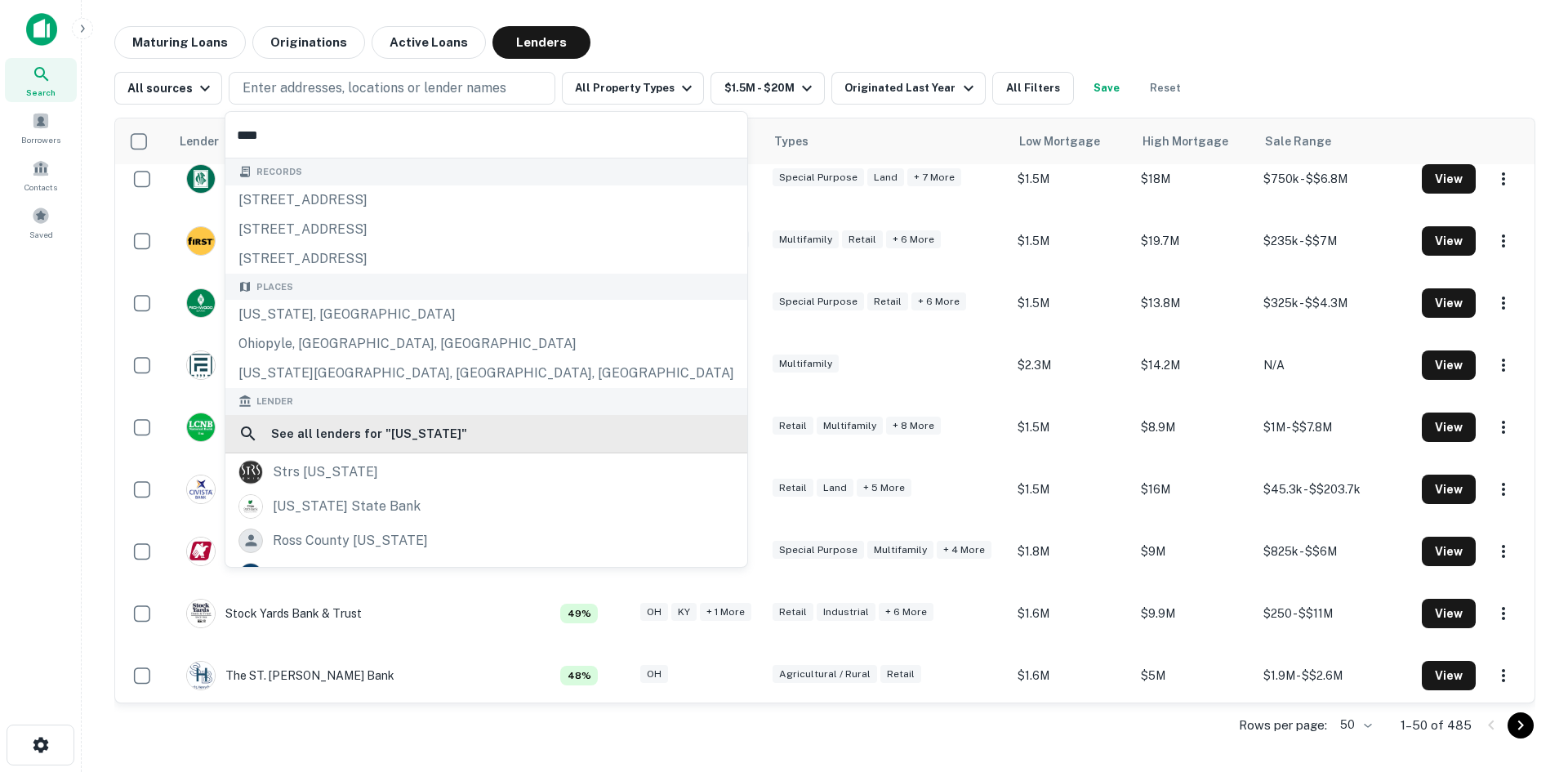
type input "****"
click at [359, 430] on h6 "See all lenders for " ohio "" at bounding box center [369, 434] width 196 height 20
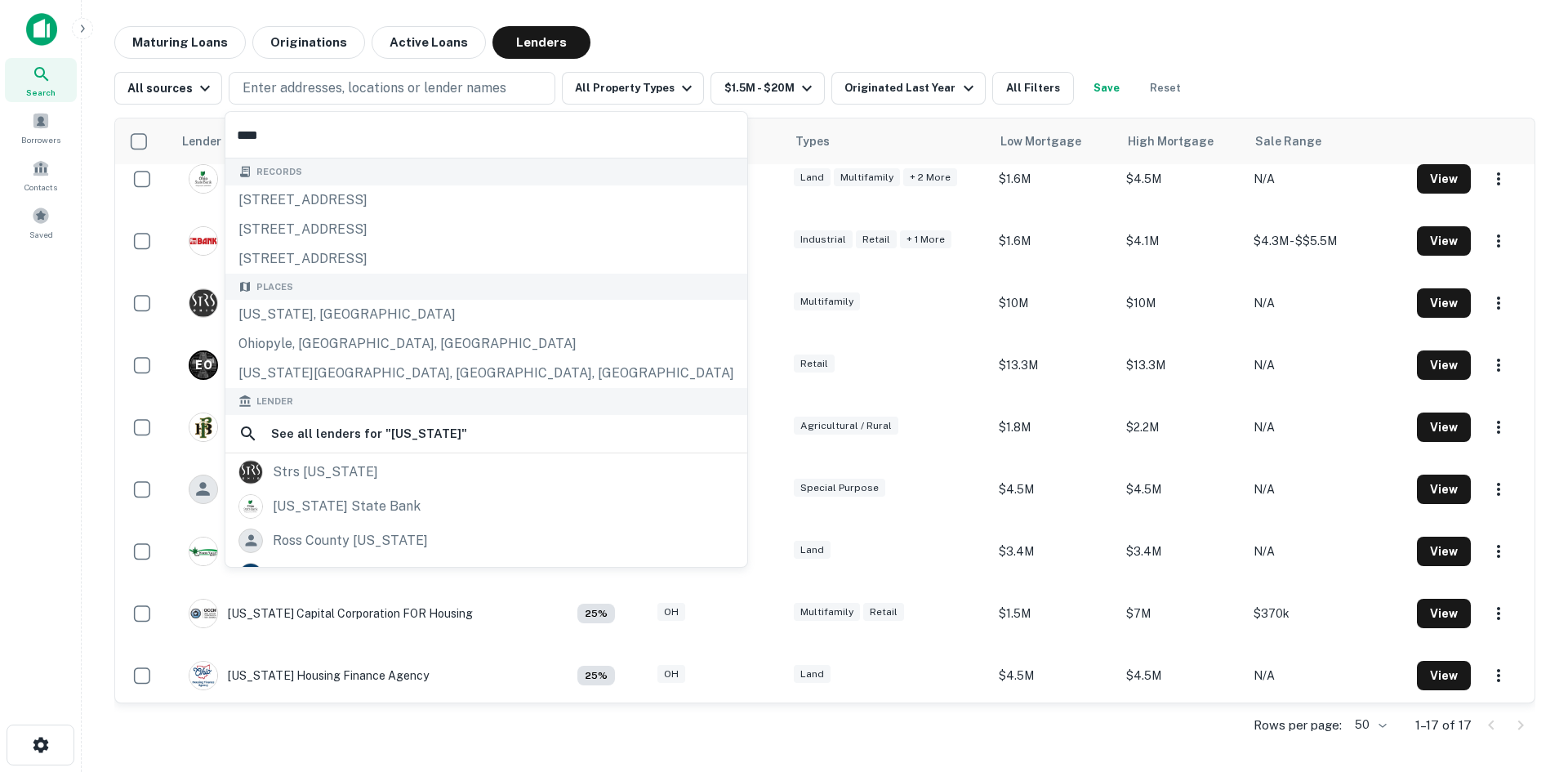
click at [99, 408] on div "Maturing Loans Originations Active Loans Lenders All sources Enter addresses, l…" at bounding box center [825, 387] width 1460 height 723
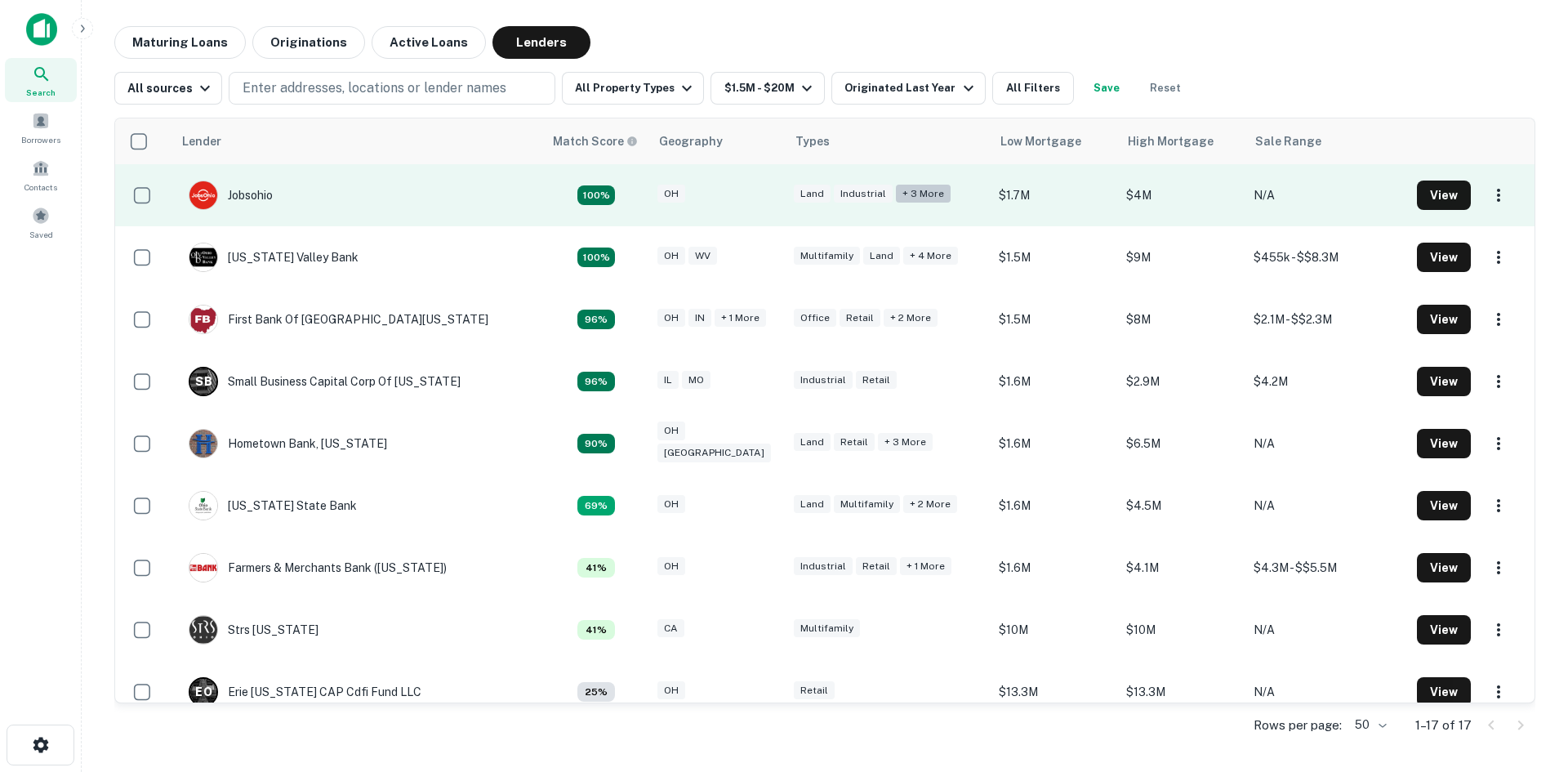
click at [896, 193] on div "+ 3 more" at bounding box center [923, 193] width 54 height 19
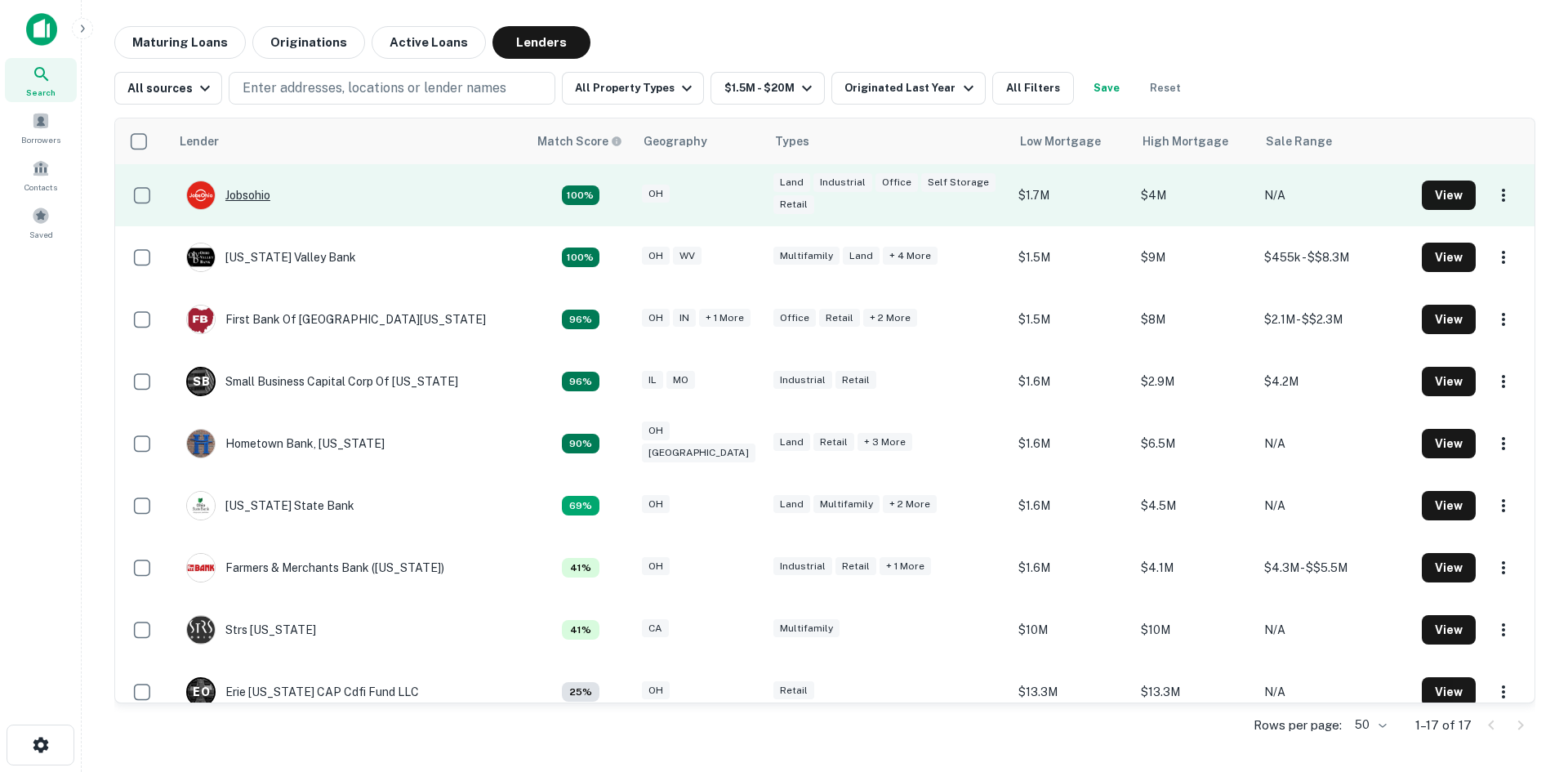
click at [254, 198] on div "Jobsohio" at bounding box center [228, 195] width 84 height 30
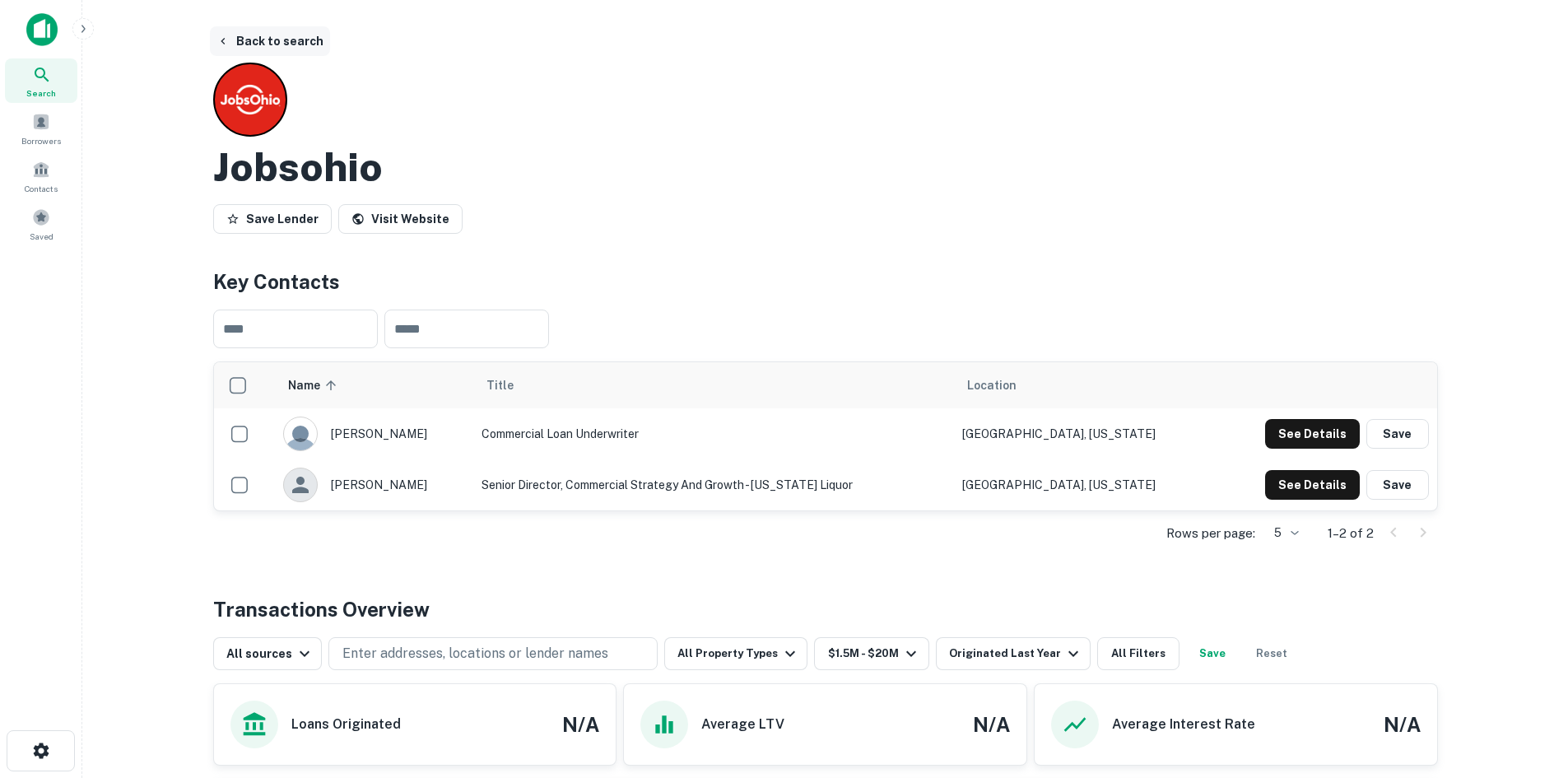
click at [307, 50] on button "Back to search" at bounding box center [269, 41] width 120 height 30
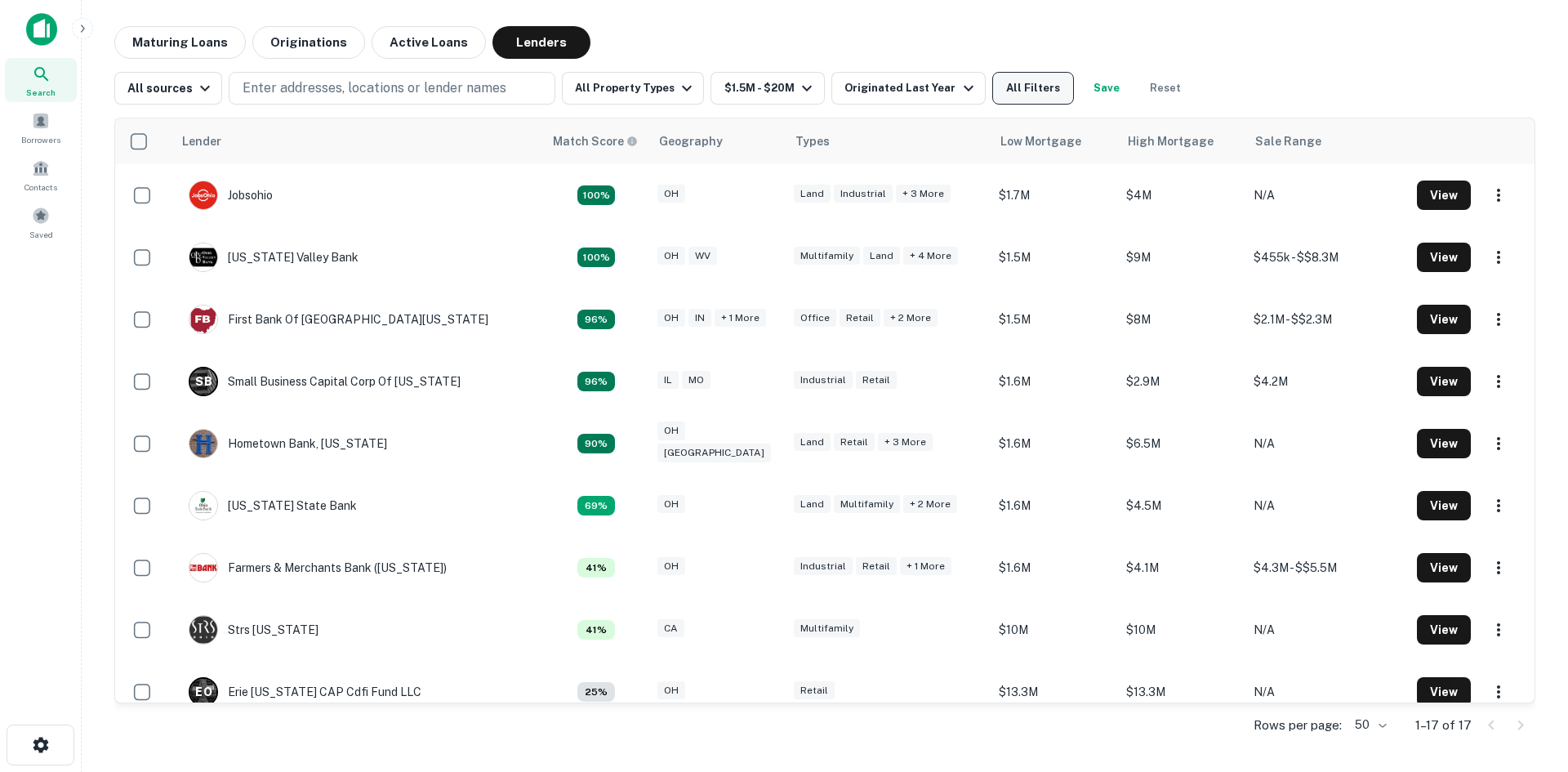
click at [996, 92] on button "All Filters" at bounding box center [1033, 88] width 82 height 33
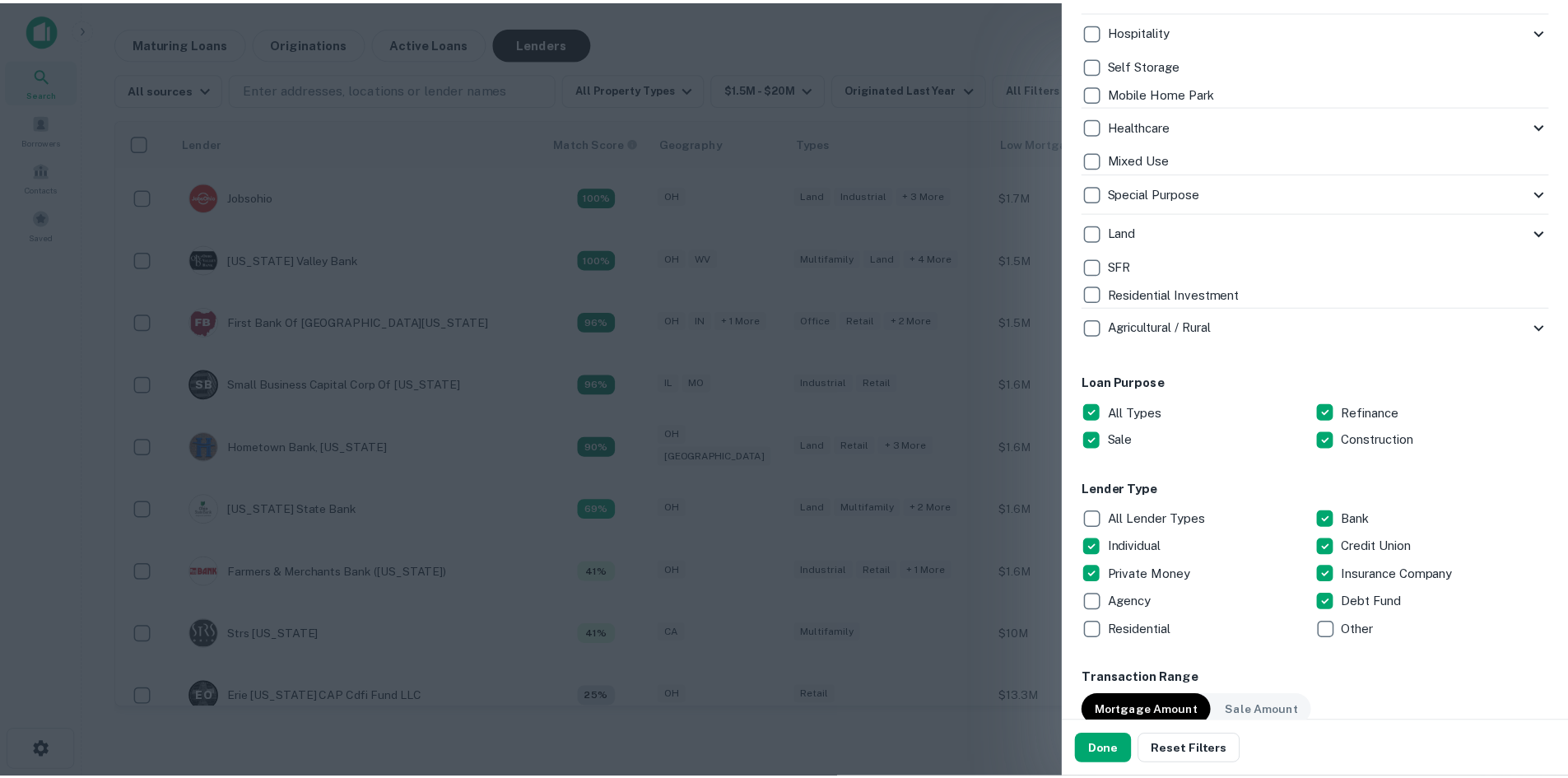
scroll to position [658, 0]
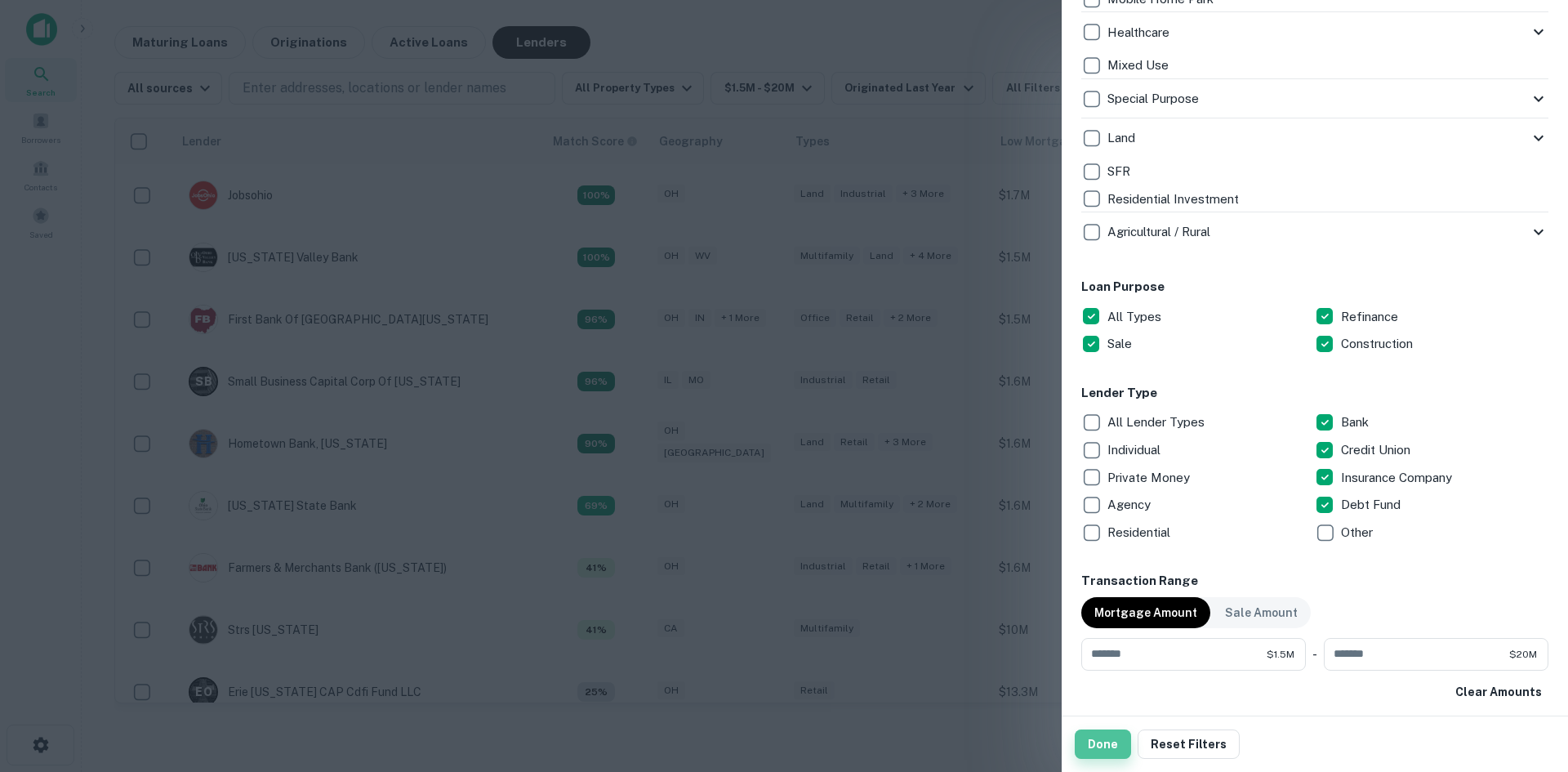
click at [1108, 745] on button "Done" at bounding box center [1103, 744] width 56 height 30
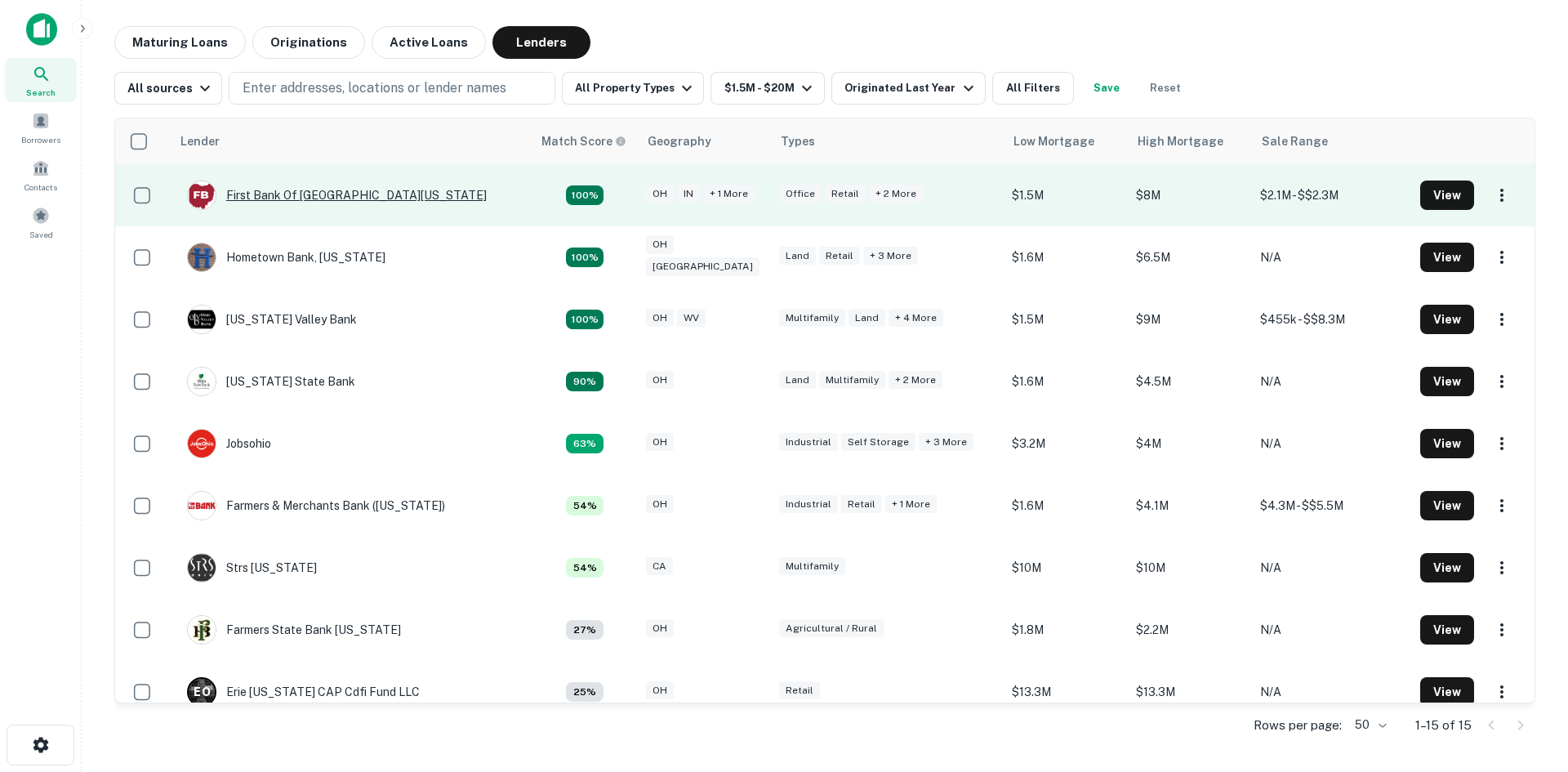
click at [309, 199] on div "First Bank Of Central Ohio" at bounding box center [337, 195] width 300 height 30
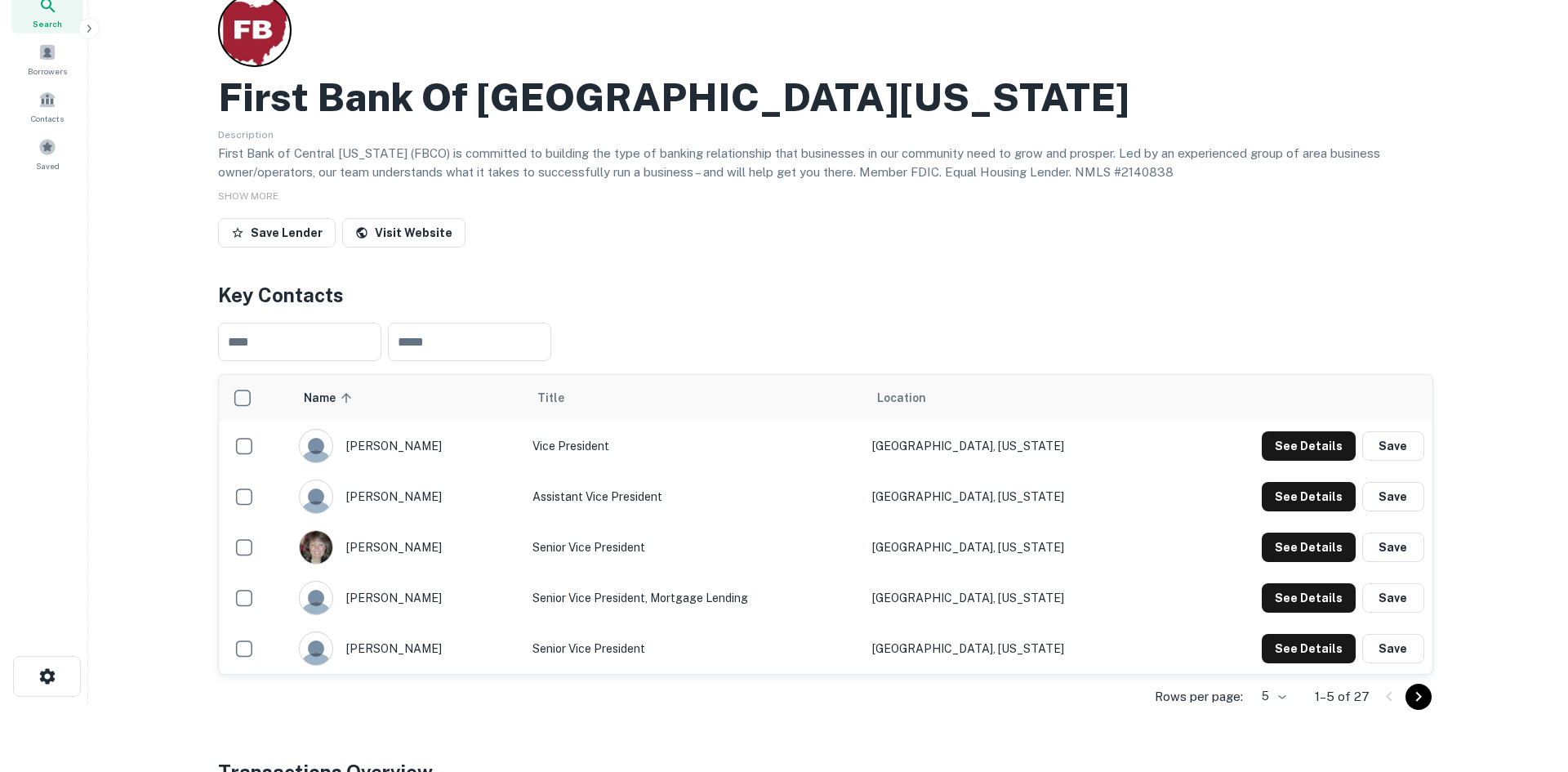
scroll to position [163, 0]
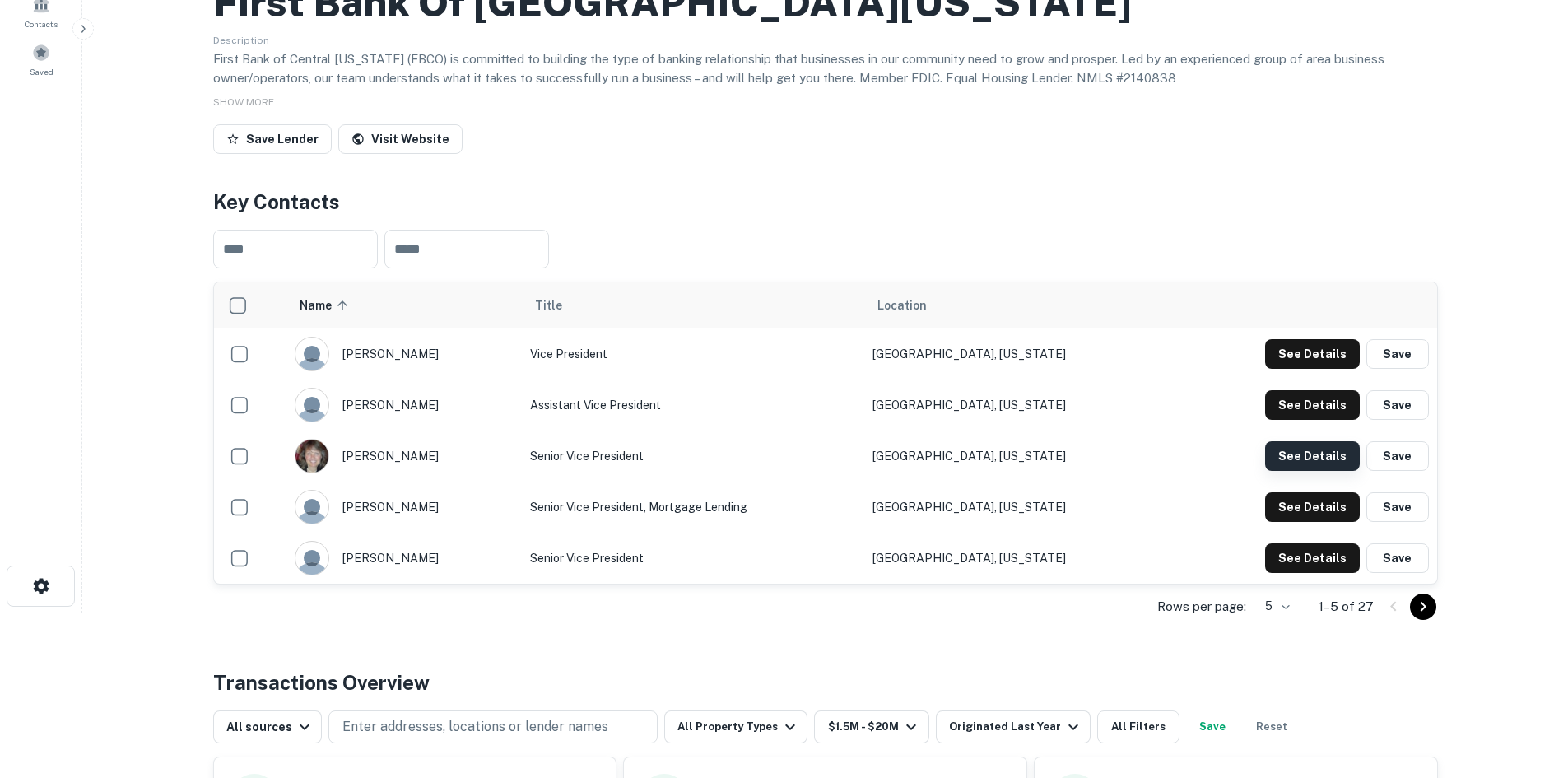
click at [1311, 454] on button "See Details" at bounding box center [1312, 456] width 95 height 30
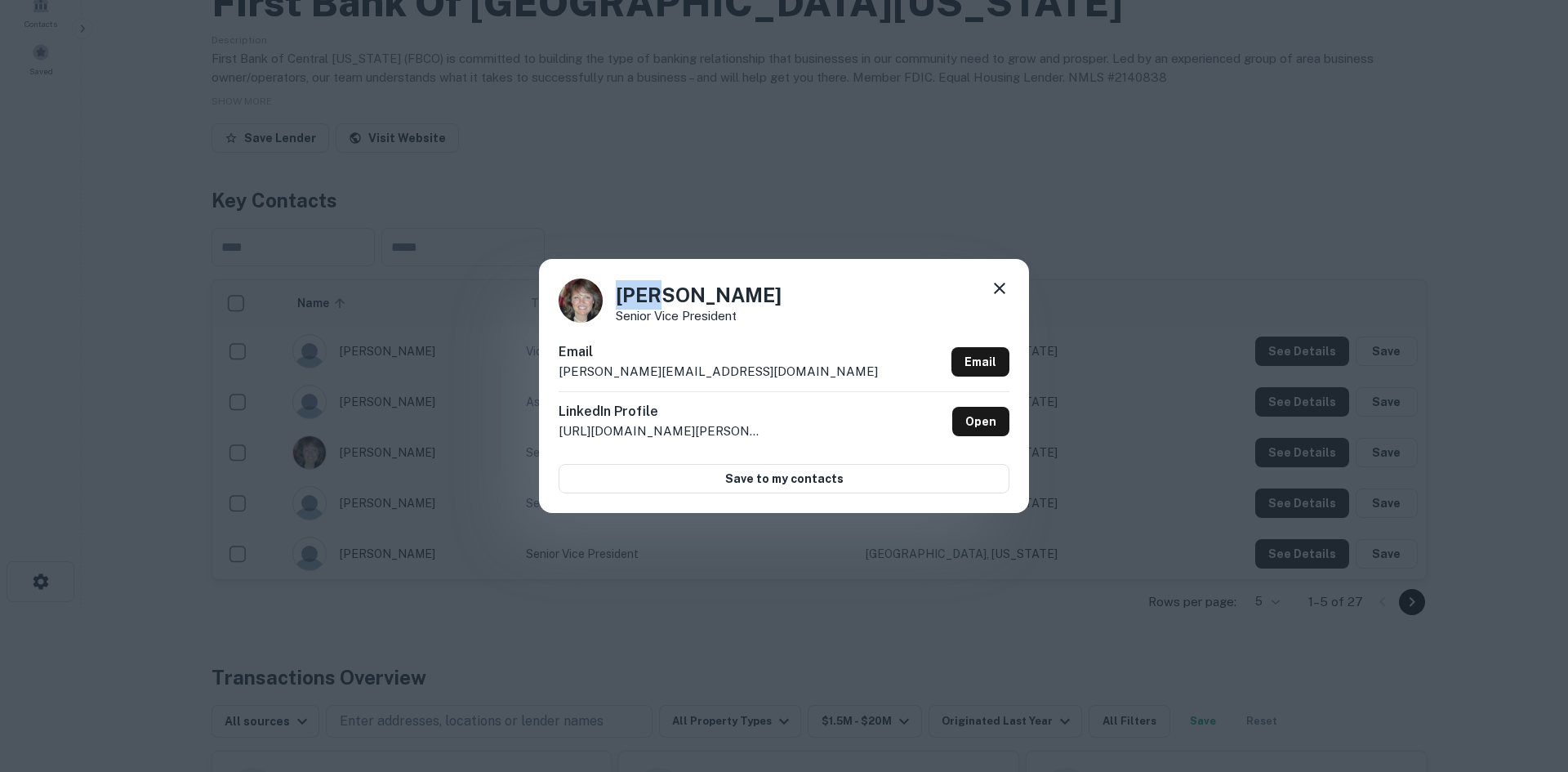
drag, startPoint x: 616, startPoint y: 292, endPoint x: 658, endPoint y: 293, distance: 42.0
click at [658, 293] on h4 "Beth Maisenbacher" at bounding box center [698, 295] width 165 height 30
click at [685, 373] on p "beth@fbcentralohio.com" at bounding box center [718, 372] width 320 height 20
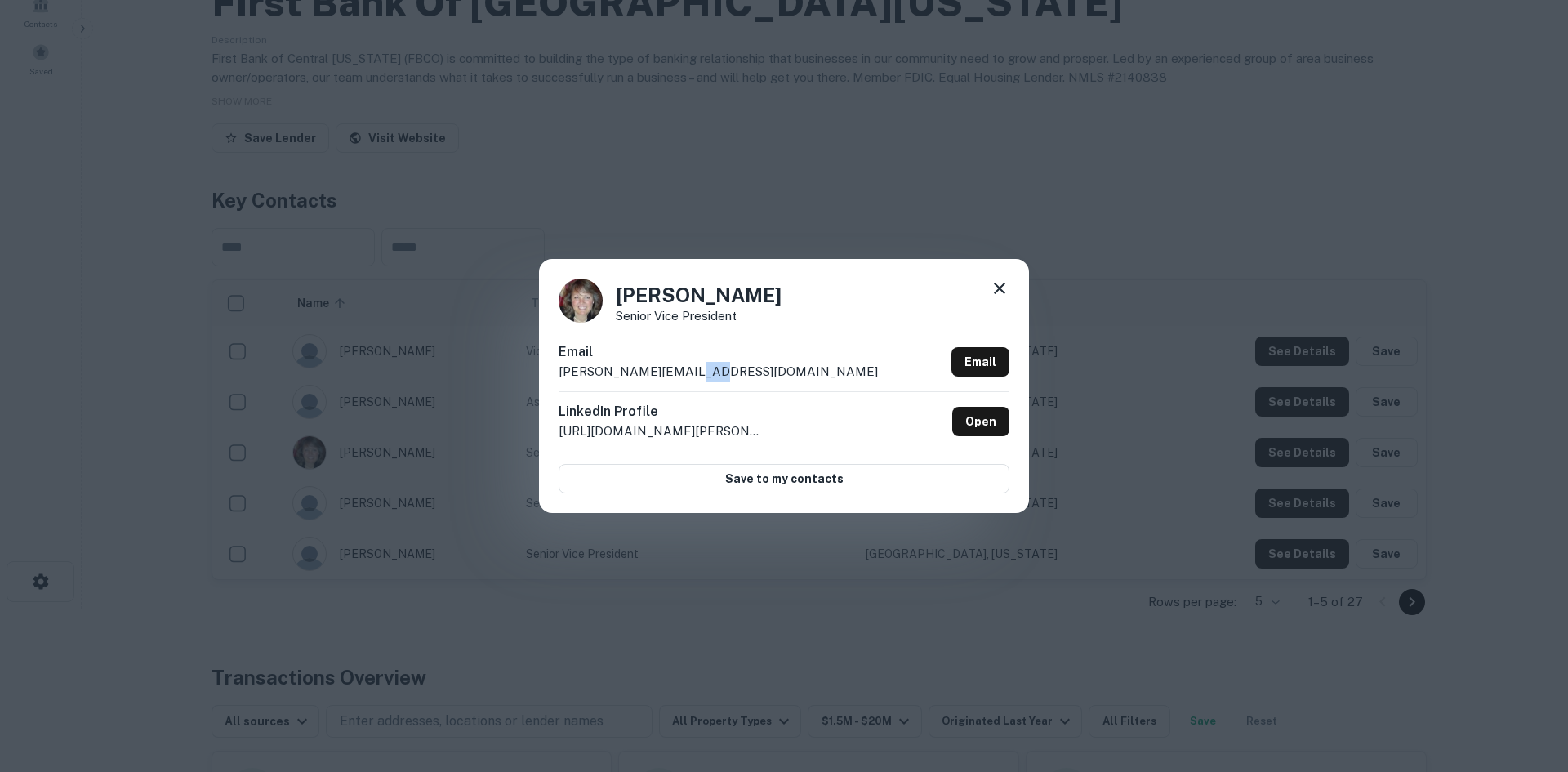
click at [685, 373] on p "beth@fbcentralohio.com" at bounding box center [718, 372] width 320 height 20
click at [735, 288] on h4 "Beth Maisenbacher" at bounding box center [698, 295] width 165 height 30
click at [735, 293] on h4 "Beth Maisenbacher" at bounding box center [698, 295] width 165 height 30
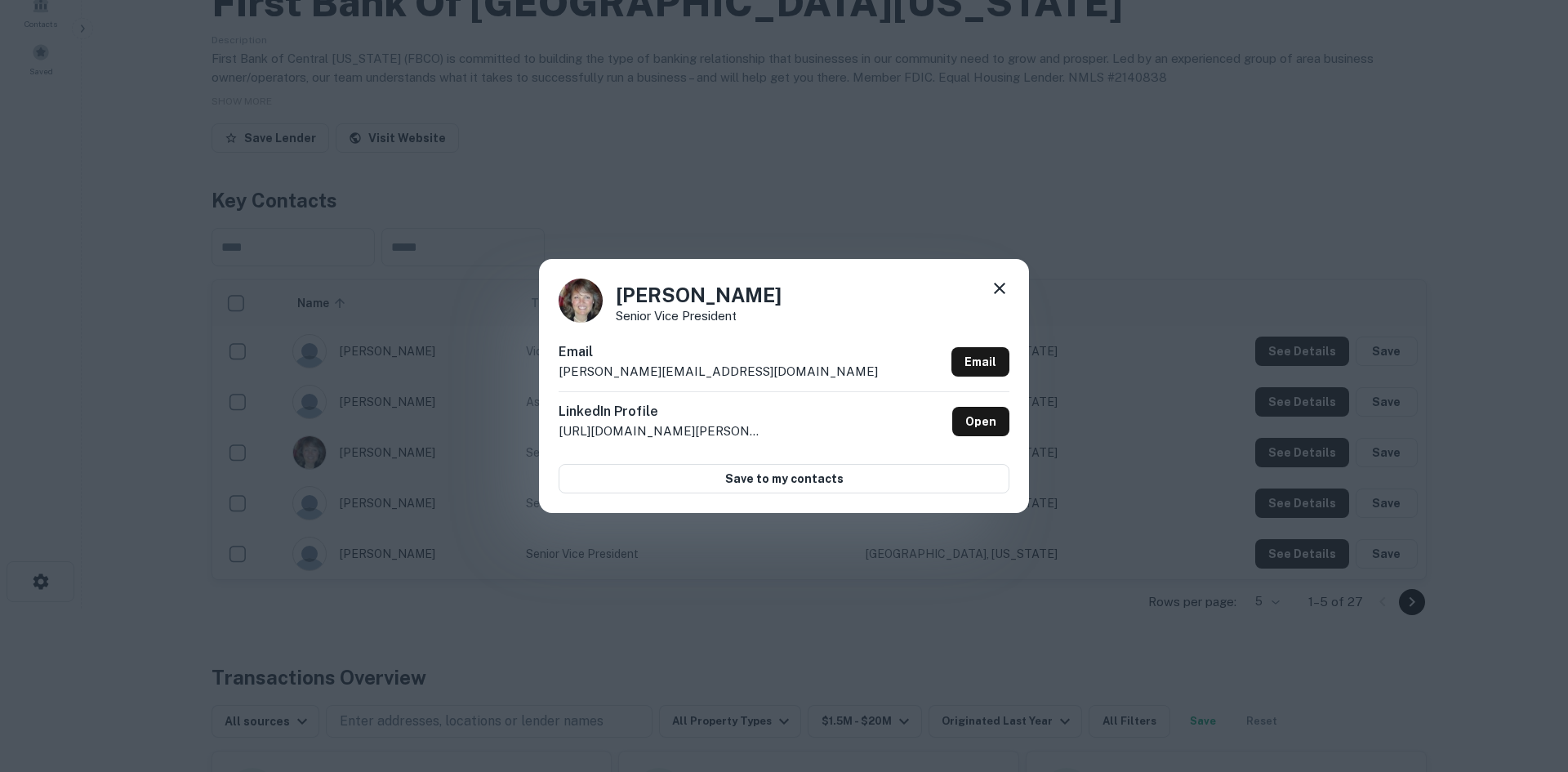
click at [714, 318] on p "Senior Vice President" at bounding box center [698, 316] width 165 height 12
click at [821, 197] on div "Beth Maisenbacher Senior Vice President Email beth@fbcentralohio.com Email Link…" at bounding box center [784, 386] width 1568 height 772
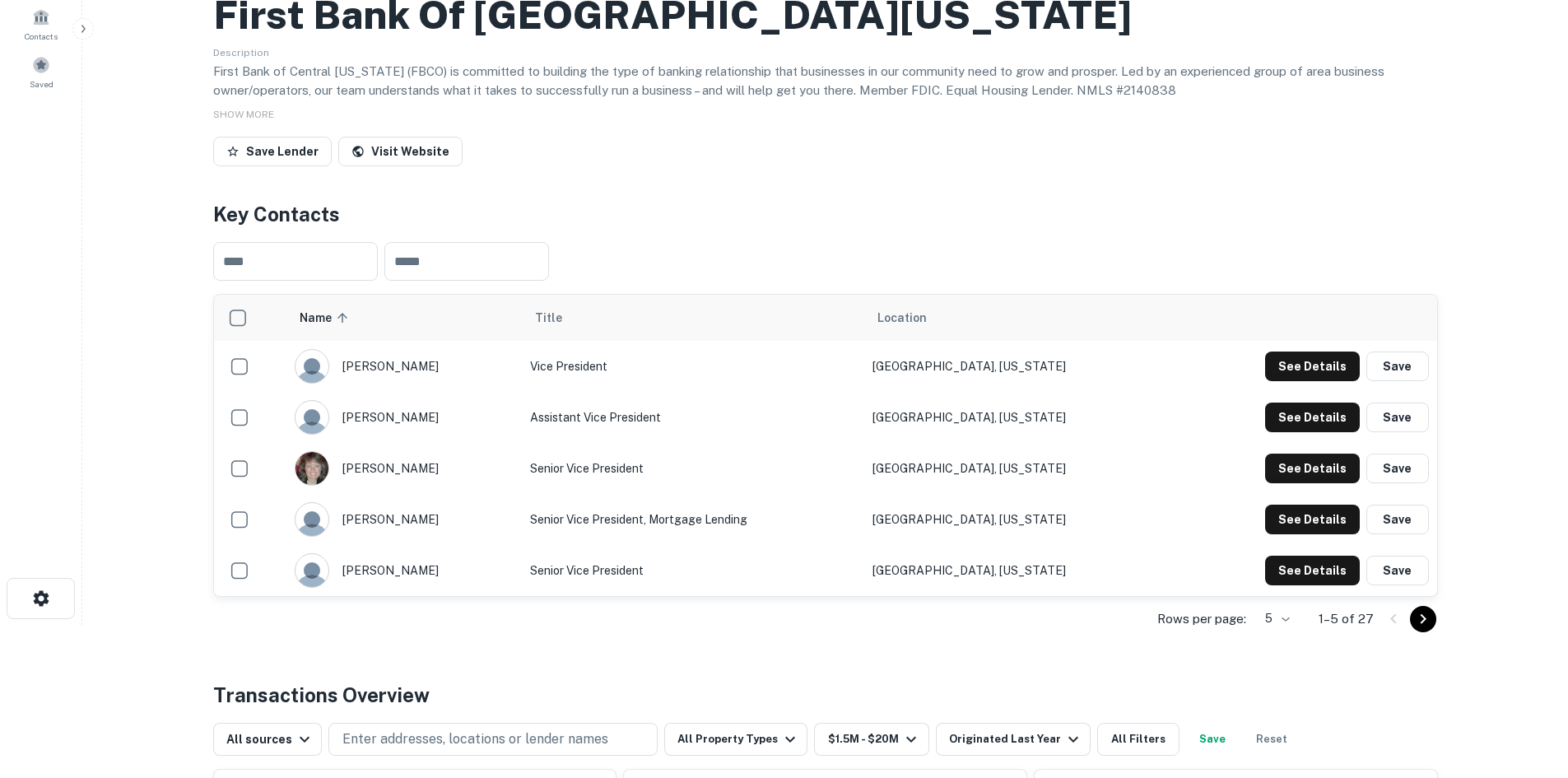
scroll to position [0, 0]
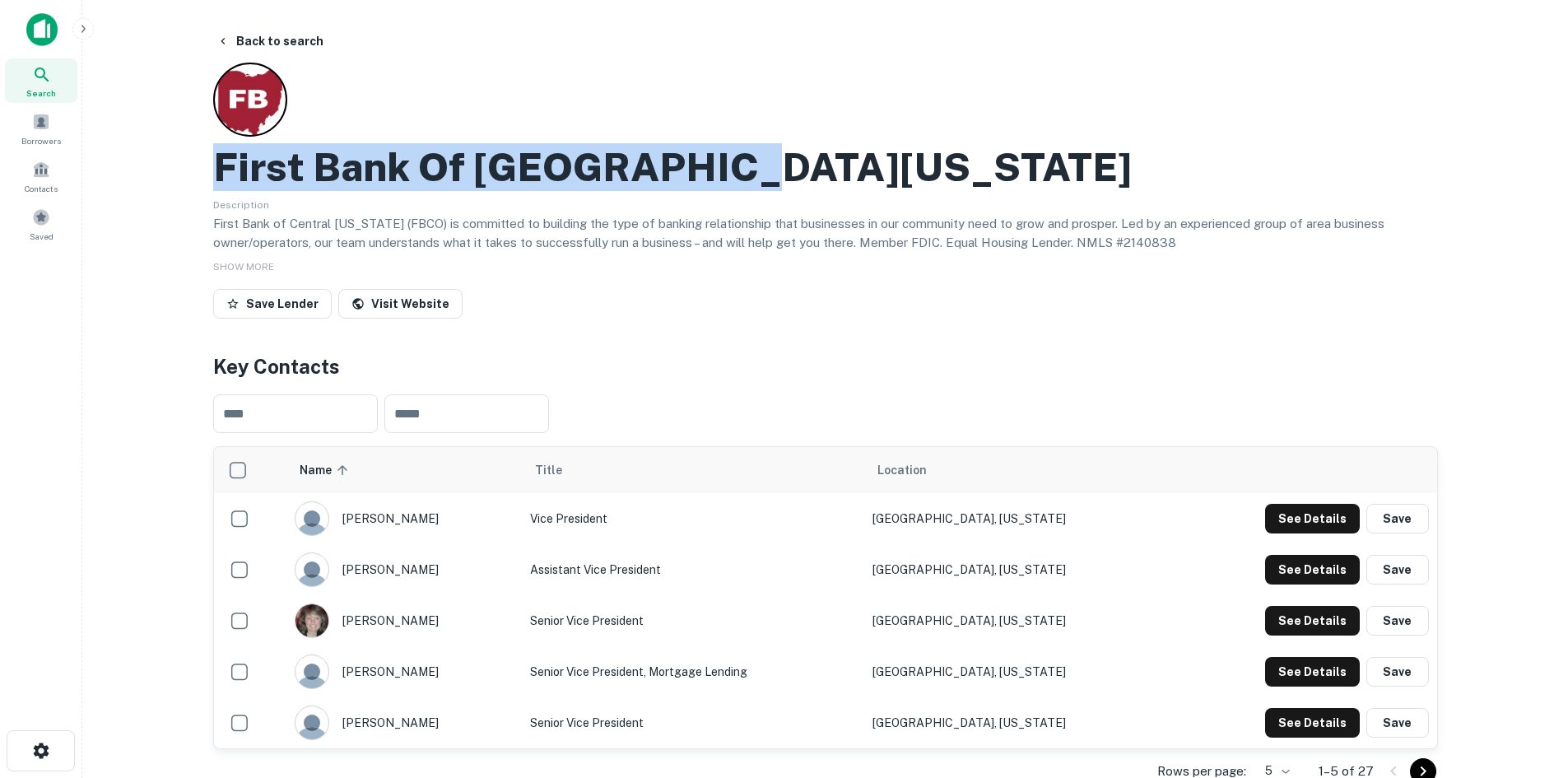
drag, startPoint x: 698, startPoint y: 172, endPoint x: 218, endPoint y: 172, distance: 480.0
click at [218, 172] on div "First Bank Of Central Ohio" at bounding box center [826, 168] width 1225 height 48
click at [284, 45] on button "Back to search" at bounding box center [269, 41] width 120 height 30
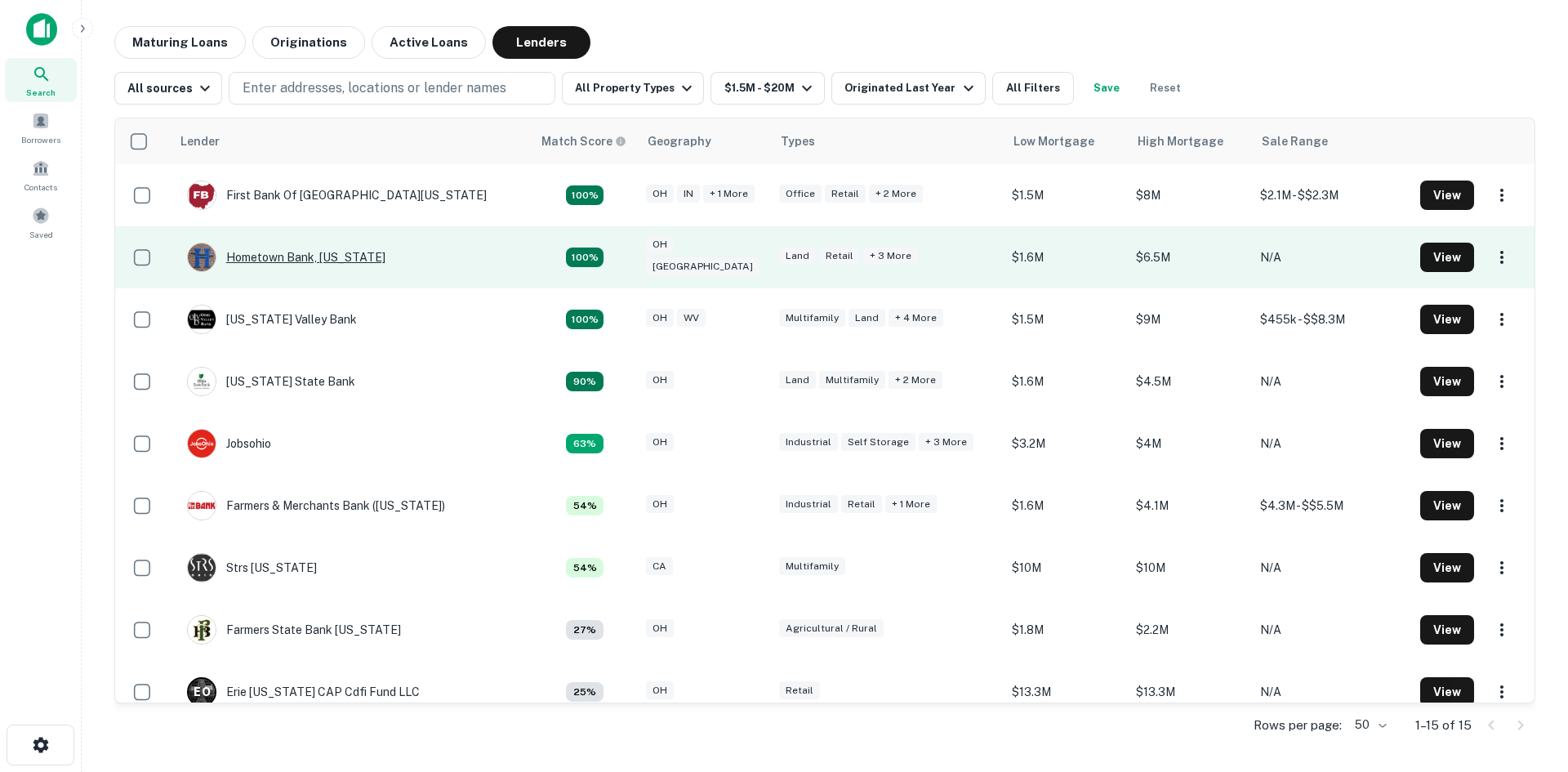
click at [306, 252] on div "Hometown Bank, Ohio" at bounding box center [286, 257] width 199 height 30
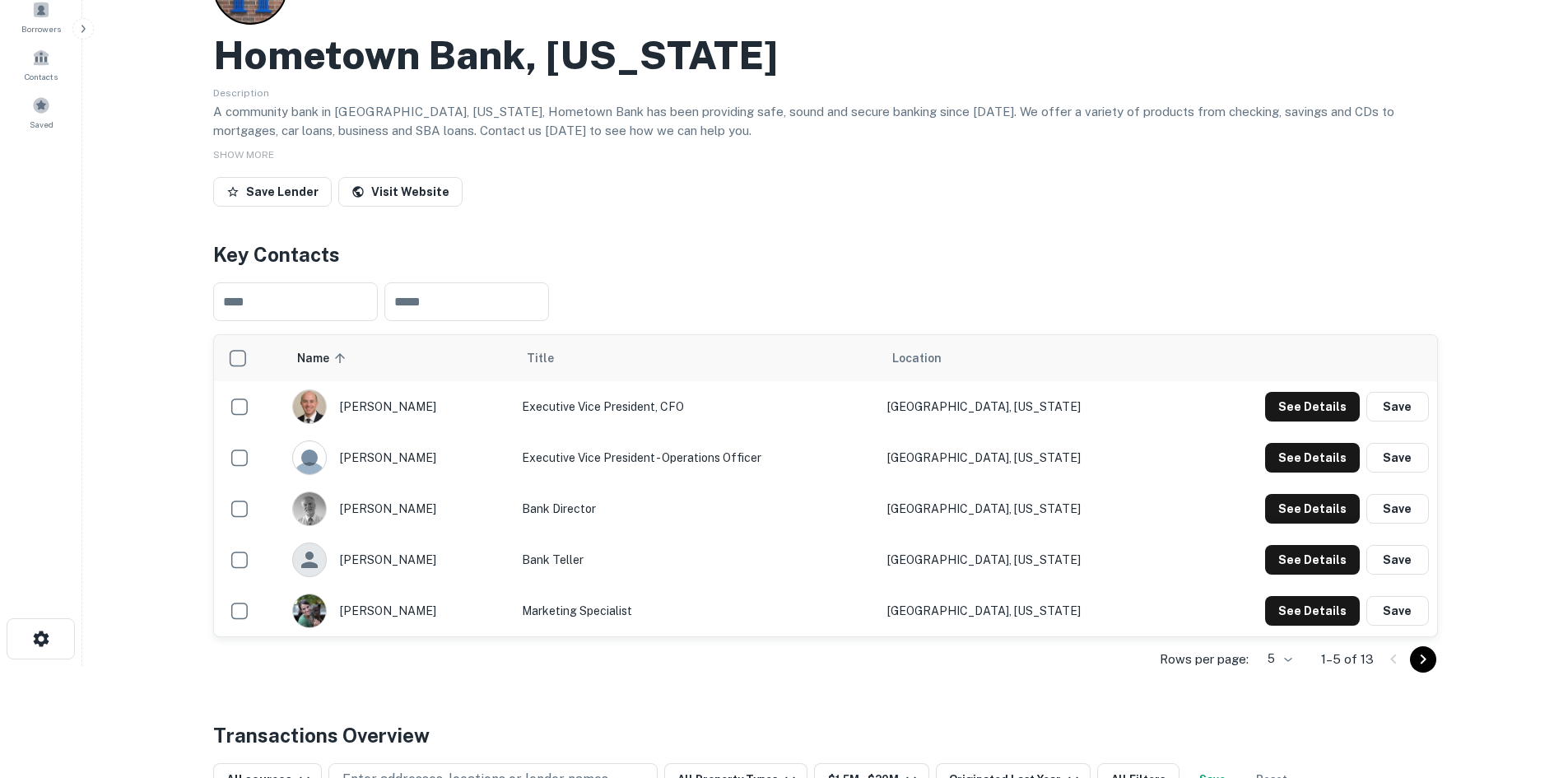
scroll to position [165, 0]
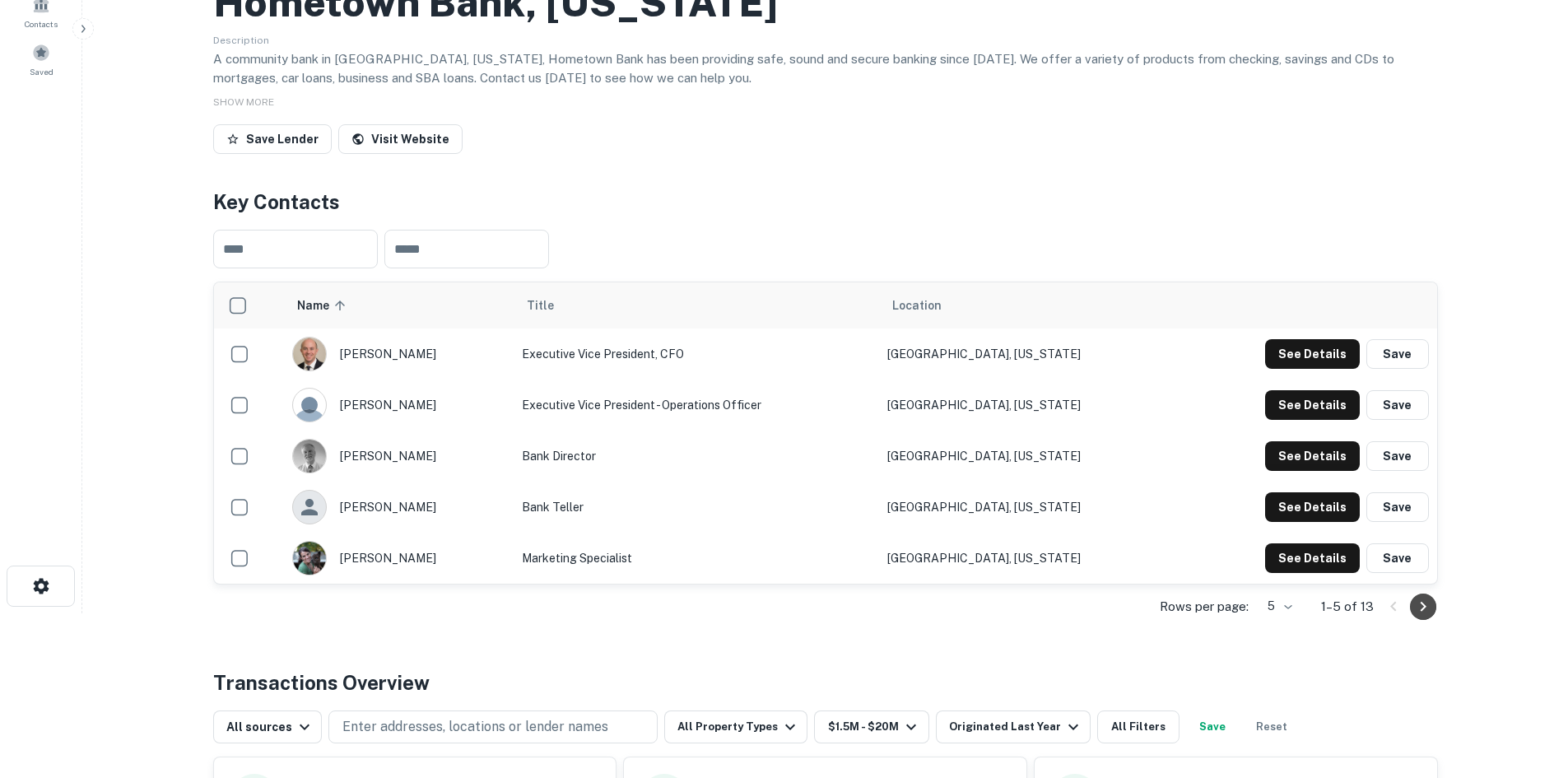
click at [1423, 609] on icon "Go to next page" at bounding box center [1423, 606] width 20 height 20
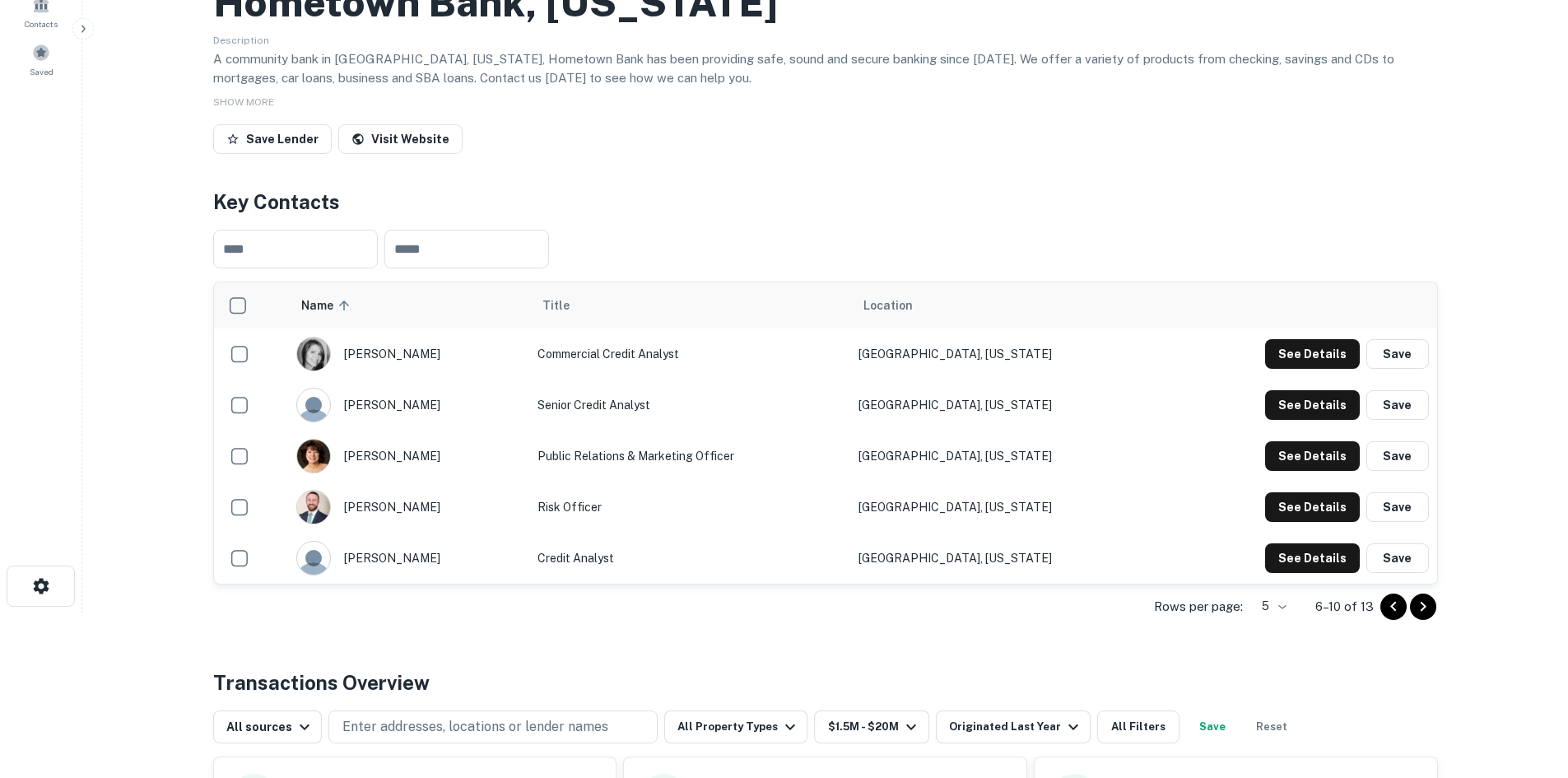
click at [1419, 601] on icon "Go to next page" at bounding box center [1423, 606] width 20 height 20
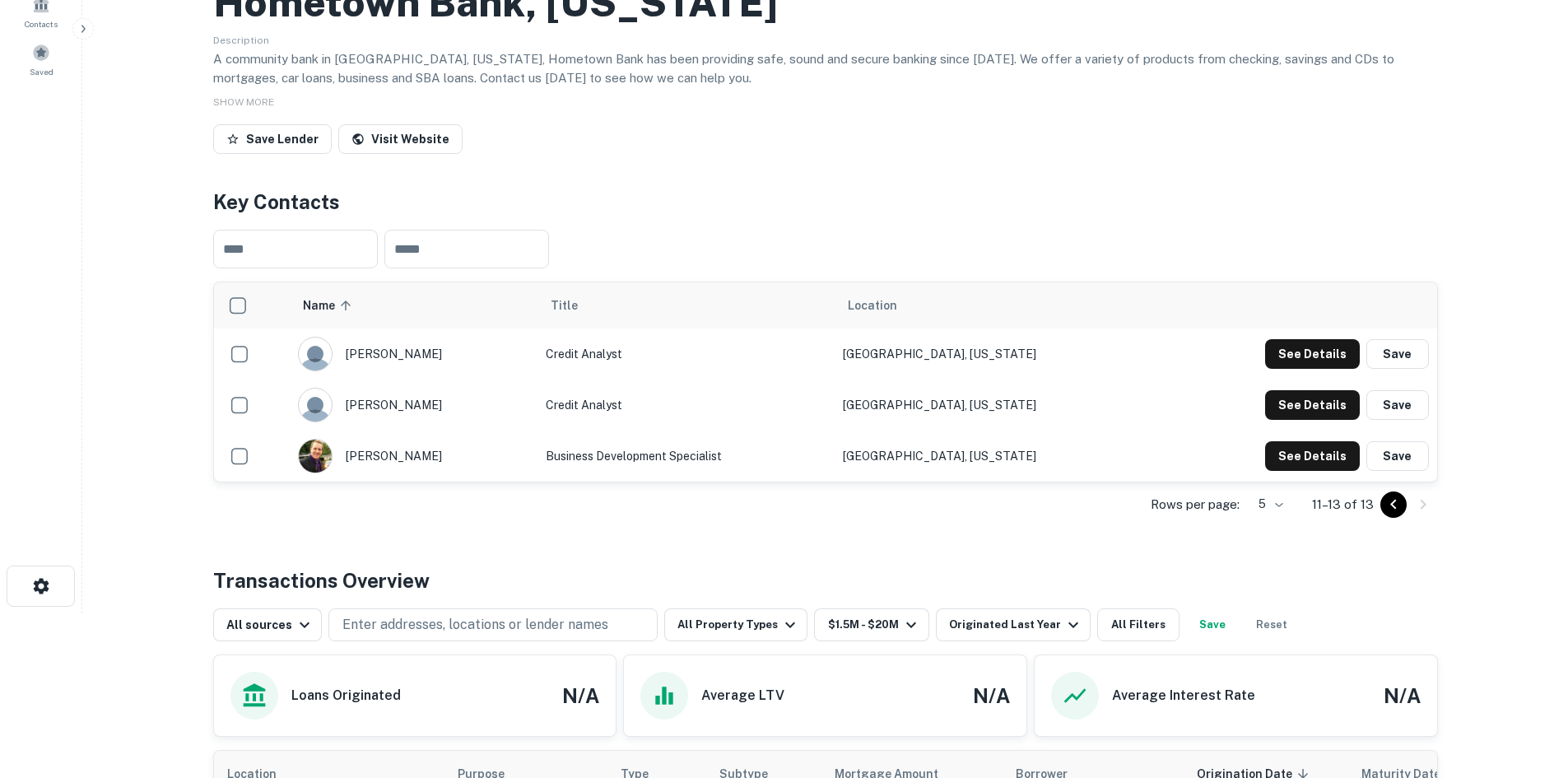
click at [1383, 507] on icon "Go to previous page" at bounding box center [1393, 505] width 20 height 20
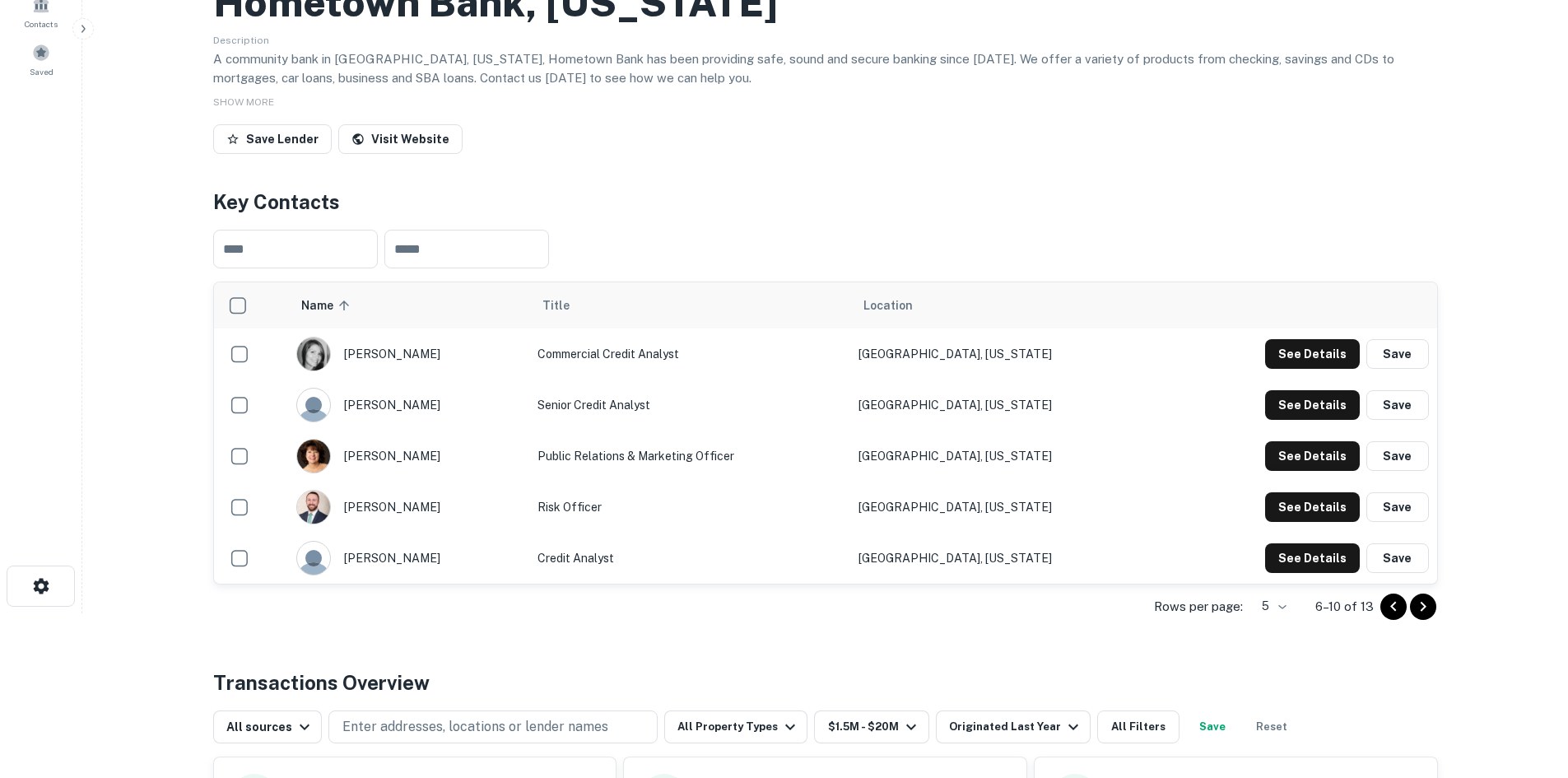
click at [1382, 507] on button "Save" at bounding box center [1397, 507] width 63 height 30
click at [1391, 609] on icon "Go to previous page" at bounding box center [1393, 606] width 20 height 20
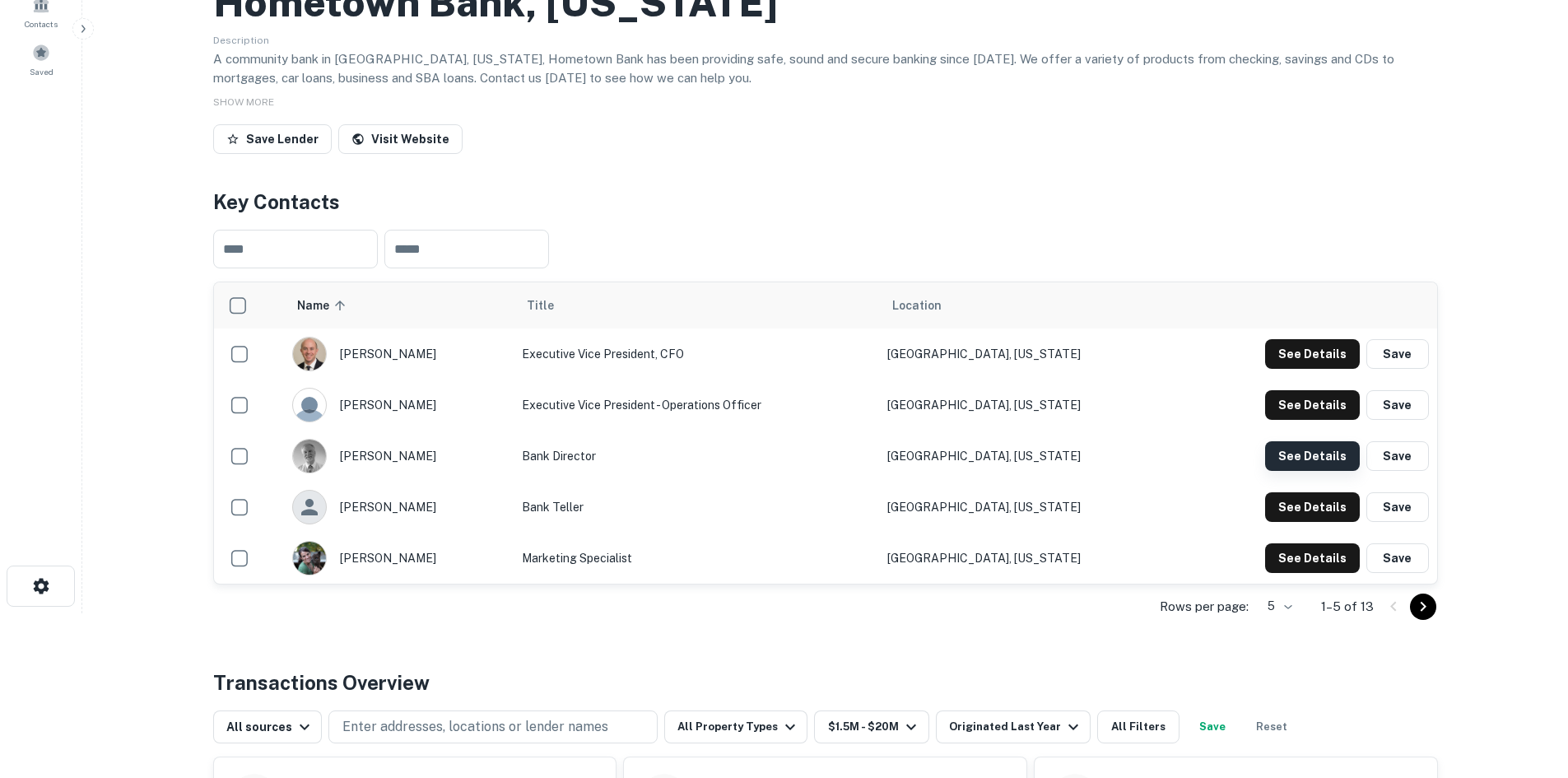
click at [1293, 460] on button "See Details" at bounding box center [1312, 456] width 95 height 30
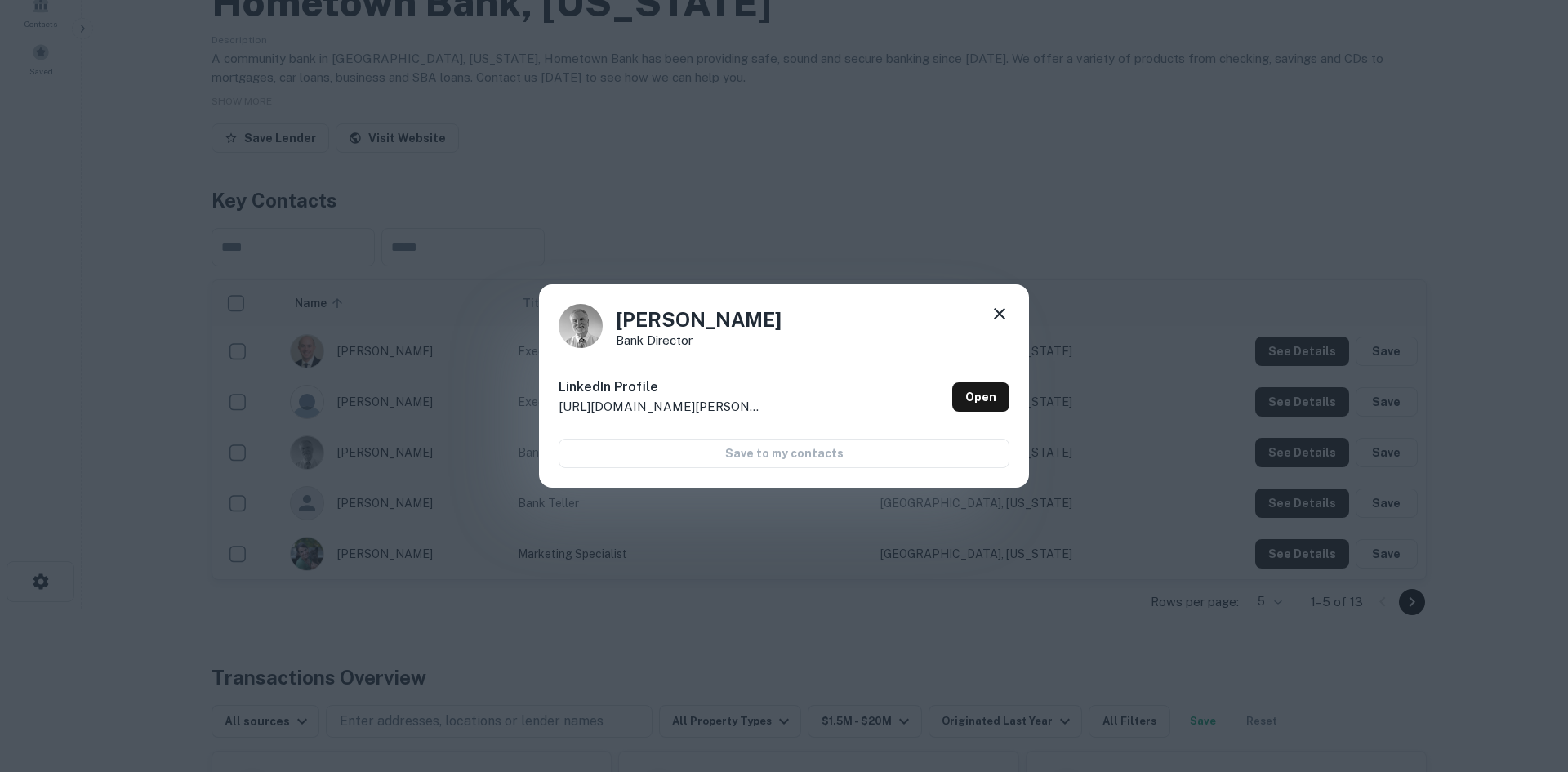
click at [982, 295] on div "David Sommers Bank Director LinkedIn Profile http://www.linkedin.com/in/david-s…" at bounding box center [784, 386] width 490 height 204
click at [991, 306] on icon at bounding box center [1000, 314] width 20 height 20
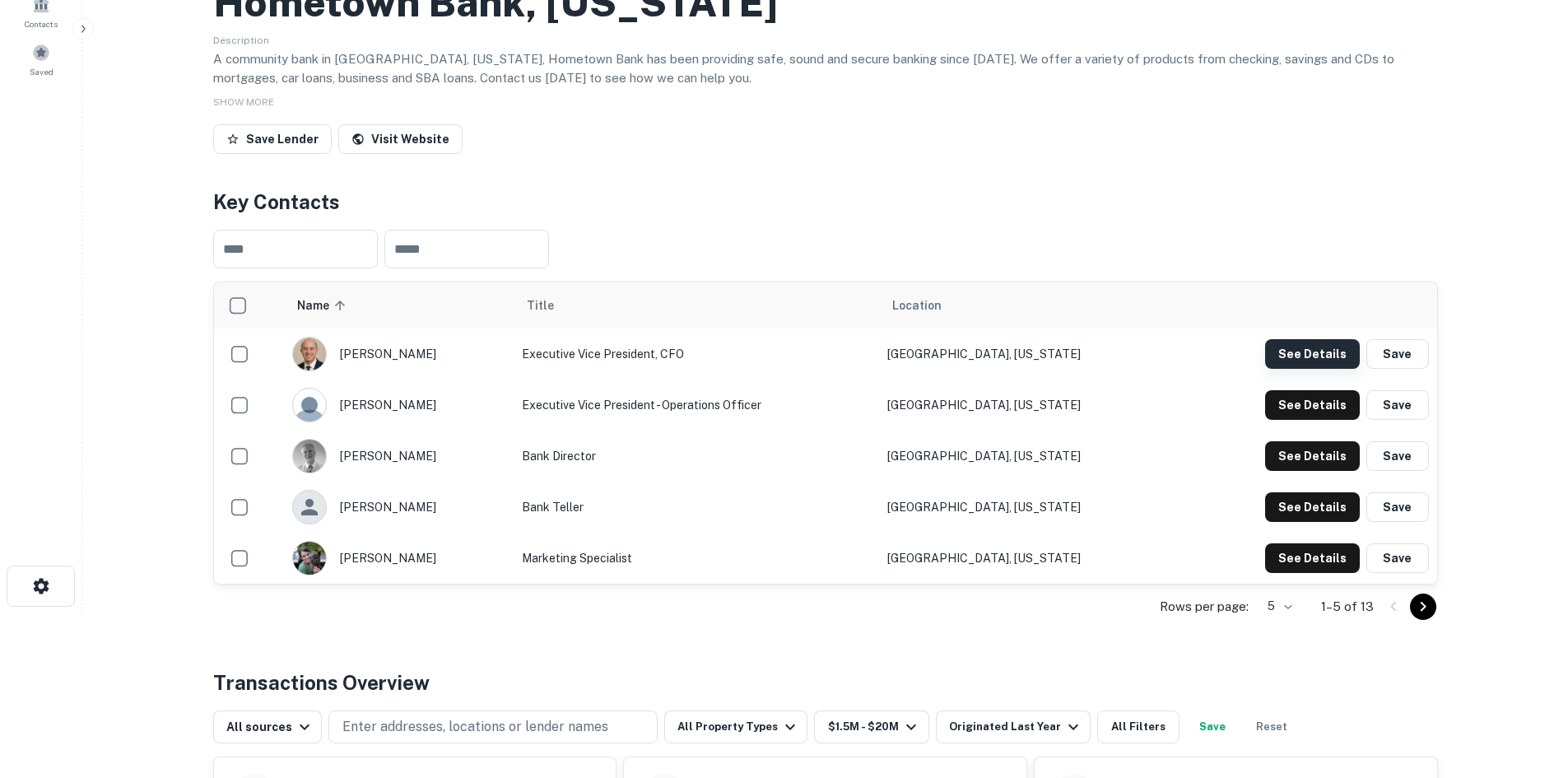
click at [1325, 355] on button "See Details" at bounding box center [1312, 354] width 95 height 30
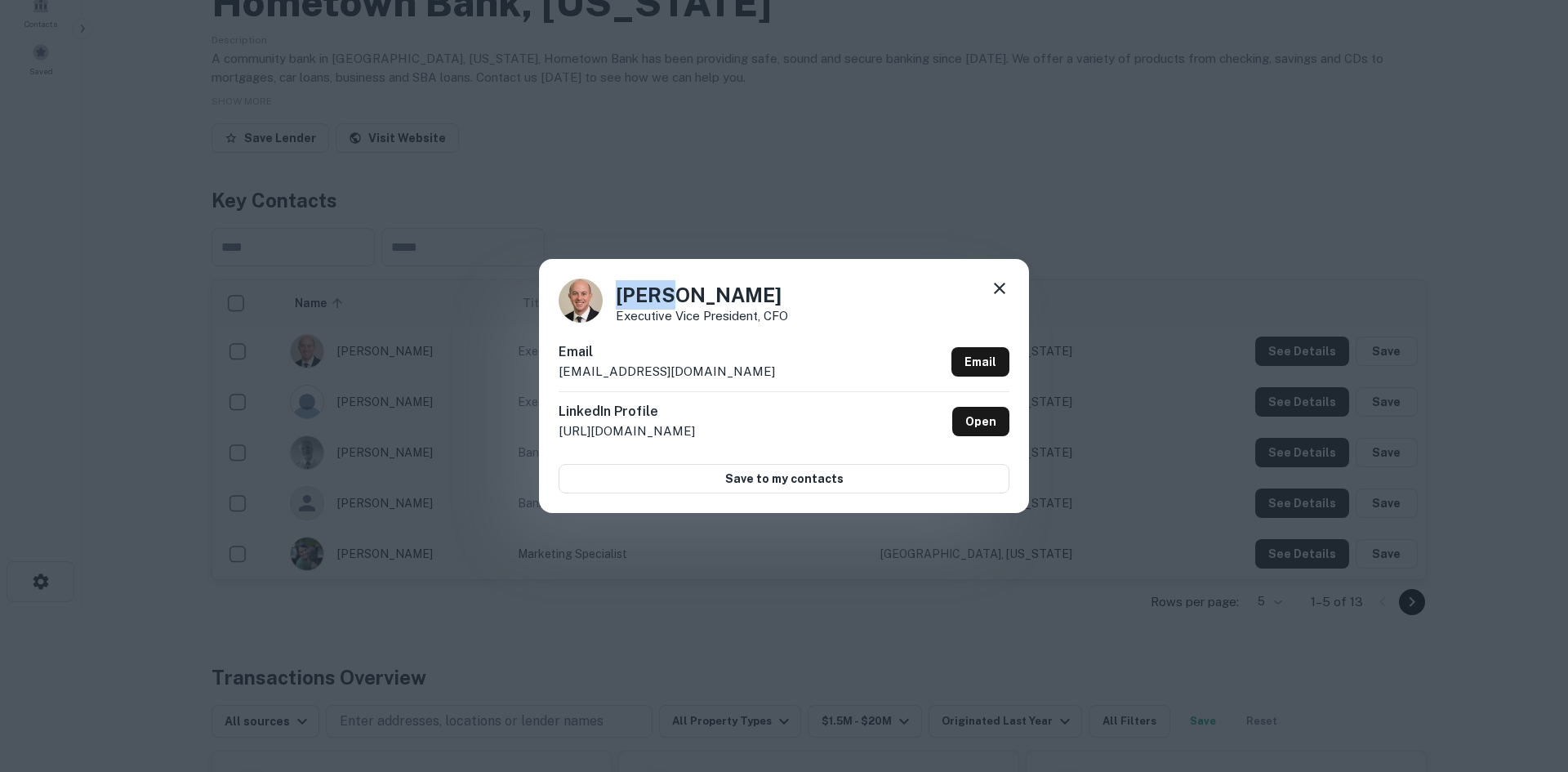
drag, startPoint x: 617, startPoint y: 293, endPoint x: 663, endPoint y: 297, distance: 46.2
click at [663, 297] on h4 "Colin Boyle" at bounding box center [702, 295] width 172 height 30
copy h4 "Colin"
drag, startPoint x: 724, startPoint y: 289, endPoint x: 673, endPoint y: 292, distance: 51.1
click at [673, 292] on h4 "Colin Boyle" at bounding box center [702, 295] width 172 height 30
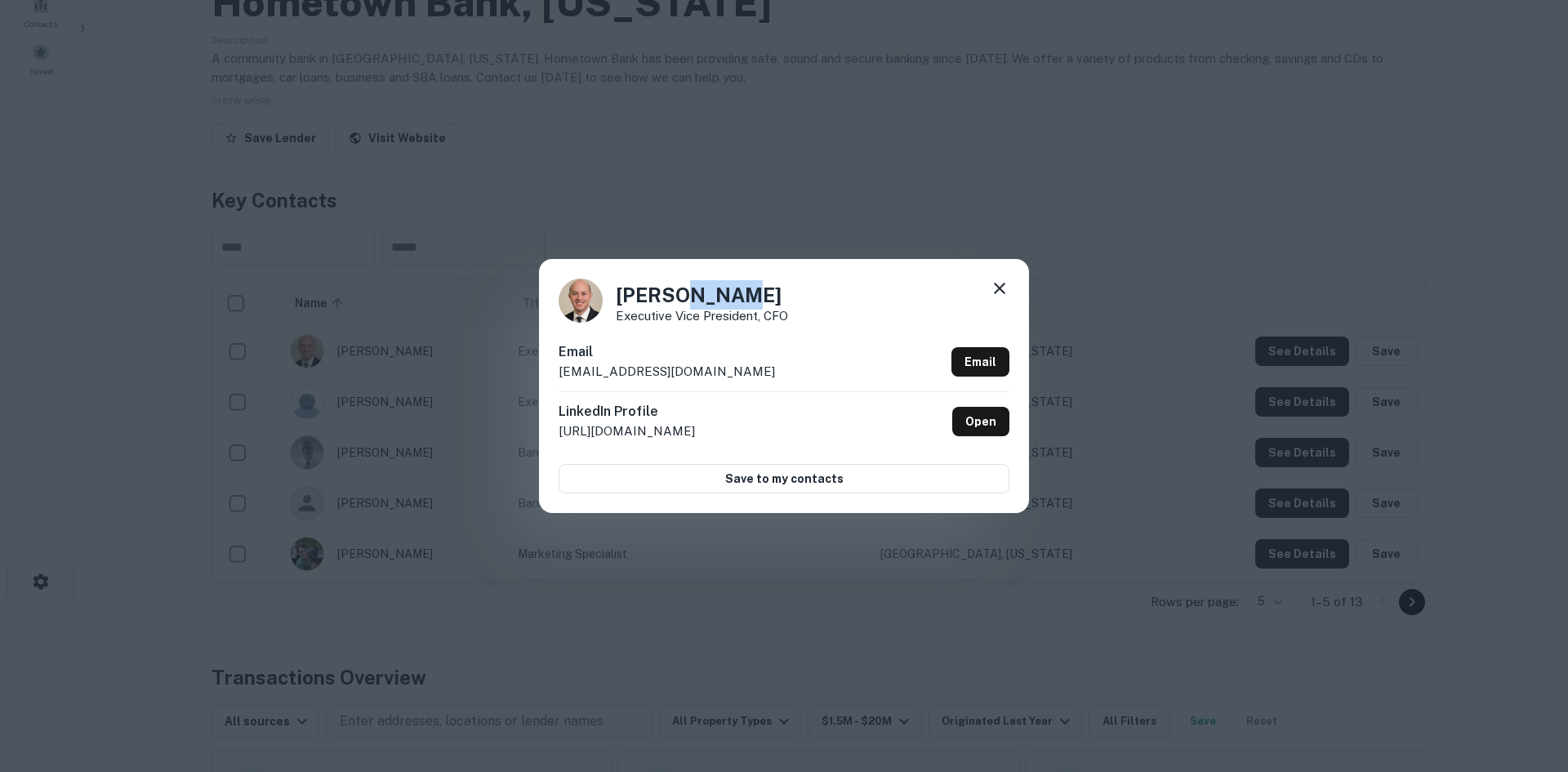
copy h4 "Boyle"
drag, startPoint x: 697, startPoint y: 360, endPoint x: 657, endPoint y: 371, distance: 41.5
click at [657, 371] on div "Email cboyle@ht.bank Email" at bounding box center [783, 367] width 450 height 49
copy div "cboyle@ht.bank"
click at [957, 222] on div "Colin Boyle Executive Vice President, CFO Email cboyle@ht.bank Email LinkedIn P…" at bounding box center [784, 386] width 1568 height 772
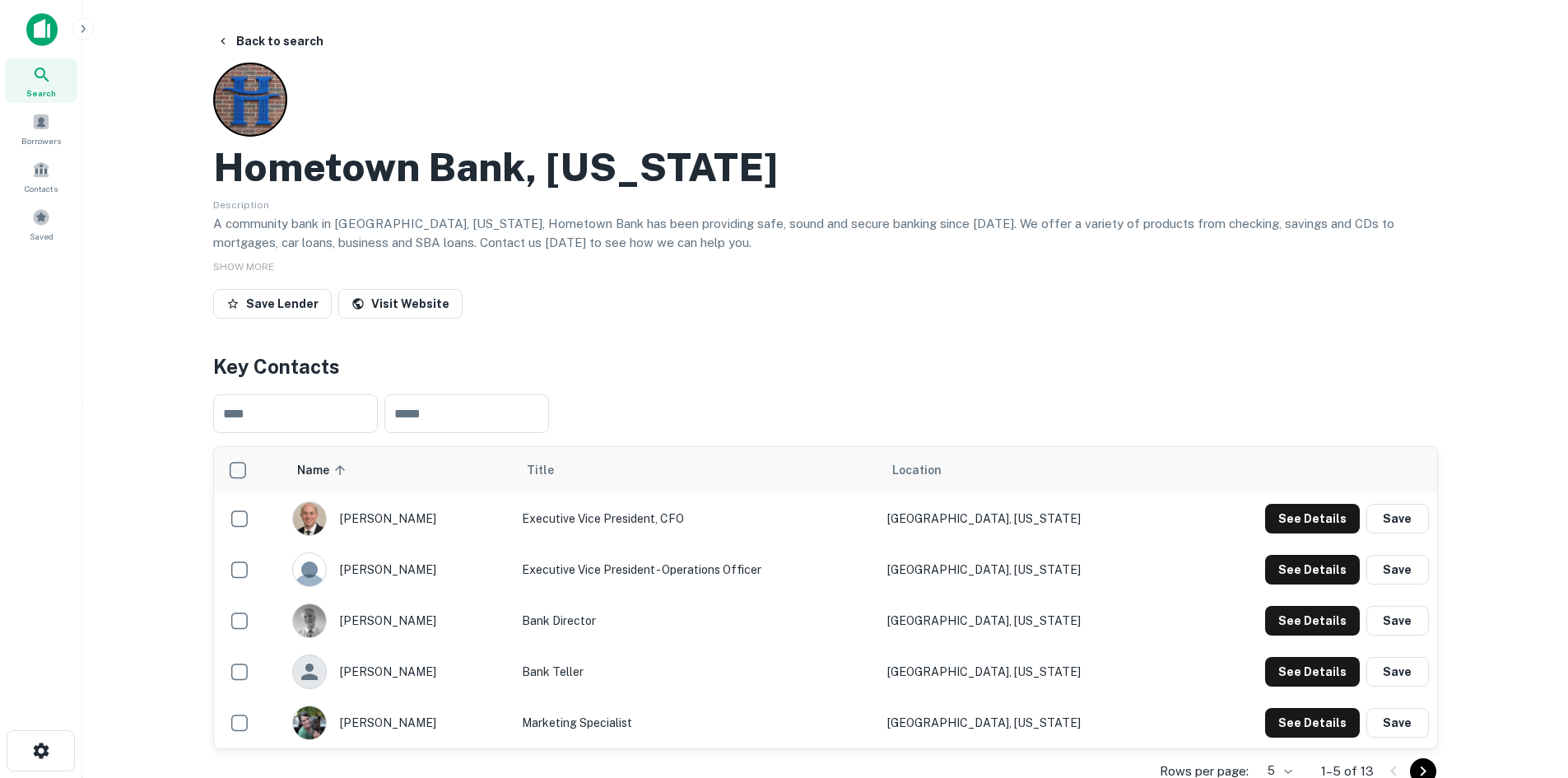
click at [487, 170] on h2 "Hometown Bank, Ohio" at bounding box center [496, 168] width 565 height 48
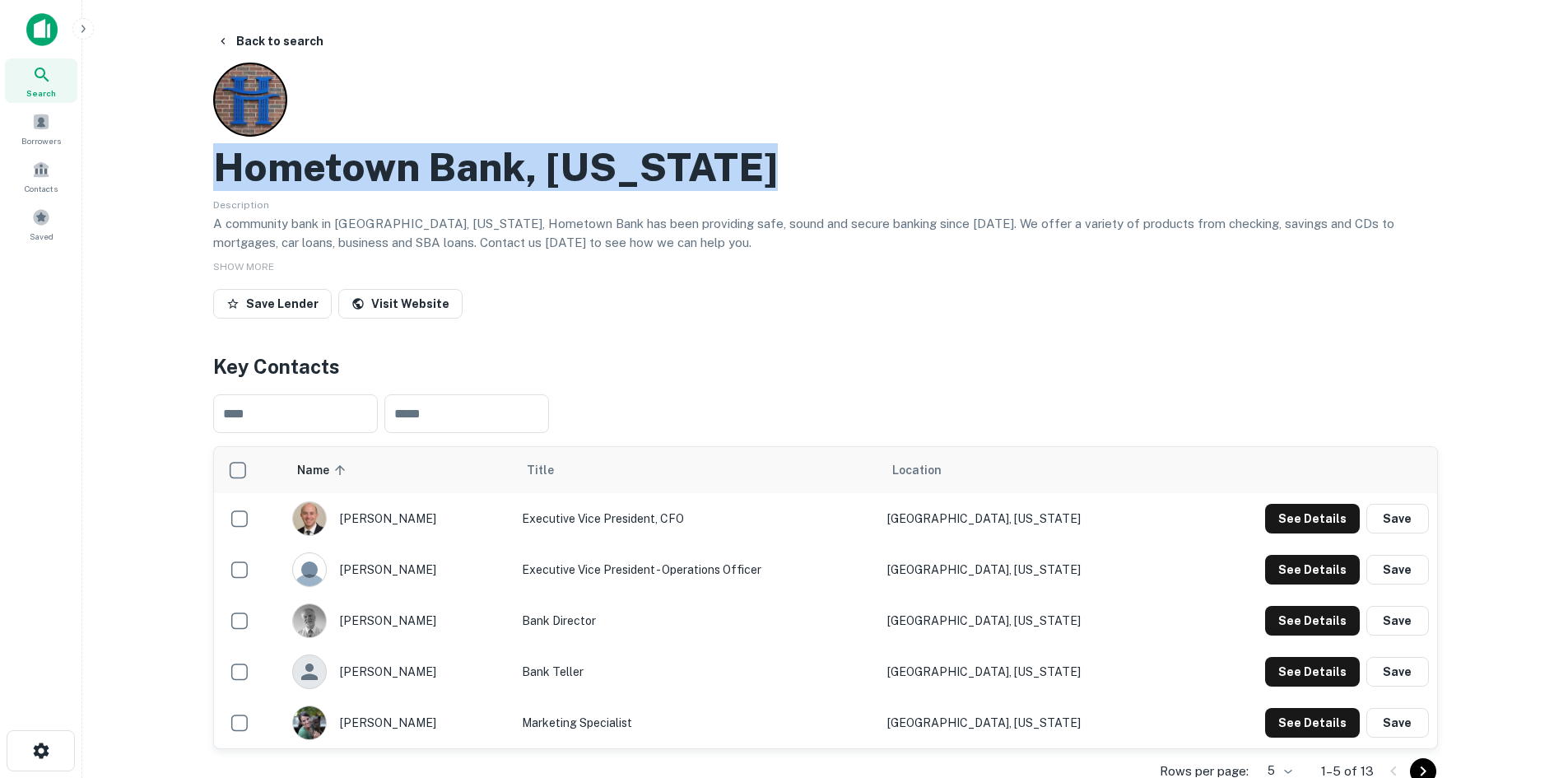
click at [487, 170] on h2 "Hometown Bank, Ohio" at bounding box center [496, 168] width 565 height 48
copy h2 "Hometown Bank, Ohio"
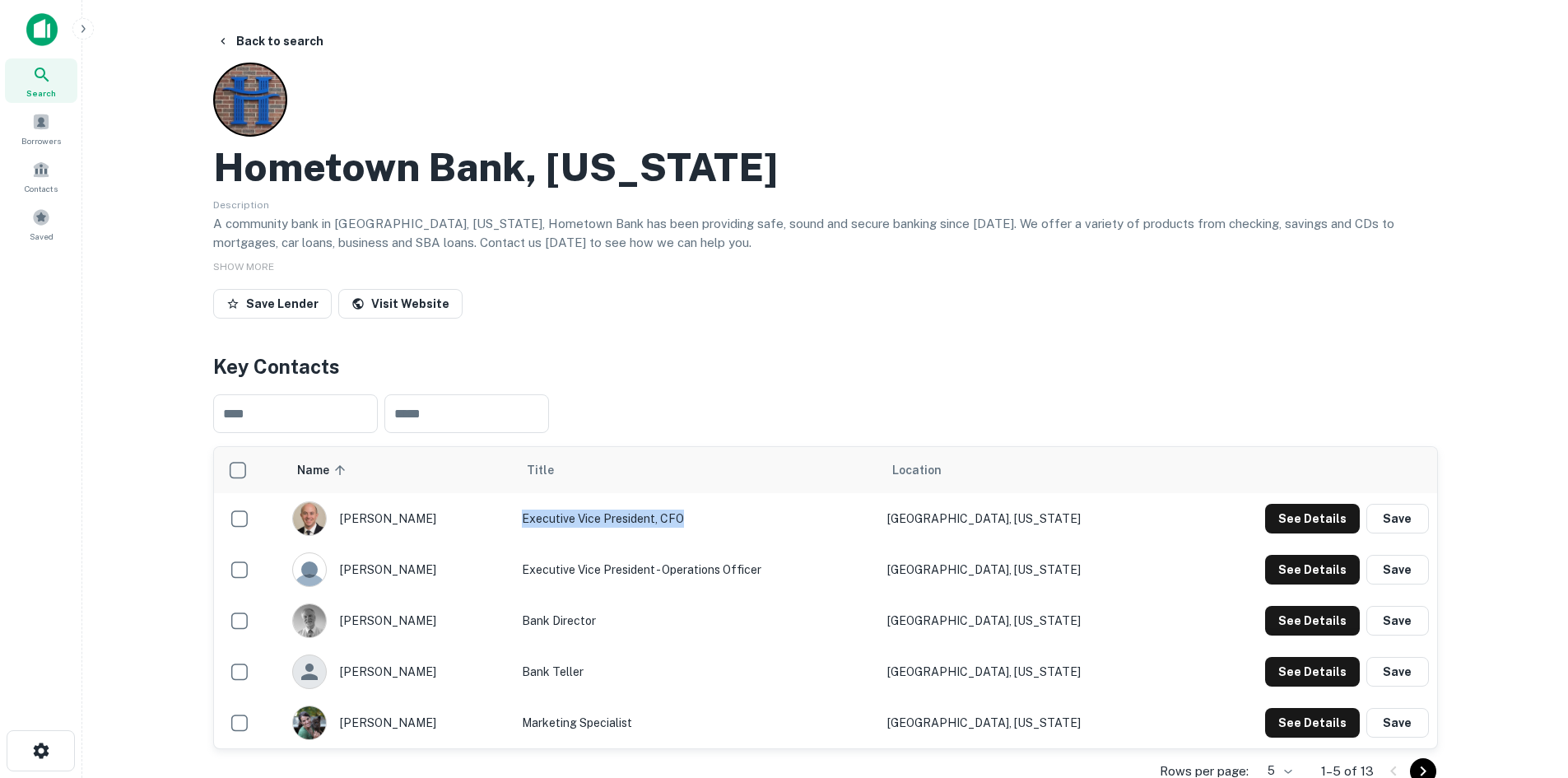
drag, startPoint x: 728, startPoint y: 518, endPoint x: 561, endPoint y: 520, distance: 167.0
click at [561, 520] on td "Executive Vice President, CFO" at bounding box center [696, 518] width 365 height 51
copy td "Executive Vice President, CFO"
click at [317, 159] on h2 "Hometown Bank, Ohio" at bounding box center [496, 168] width 565 height 48
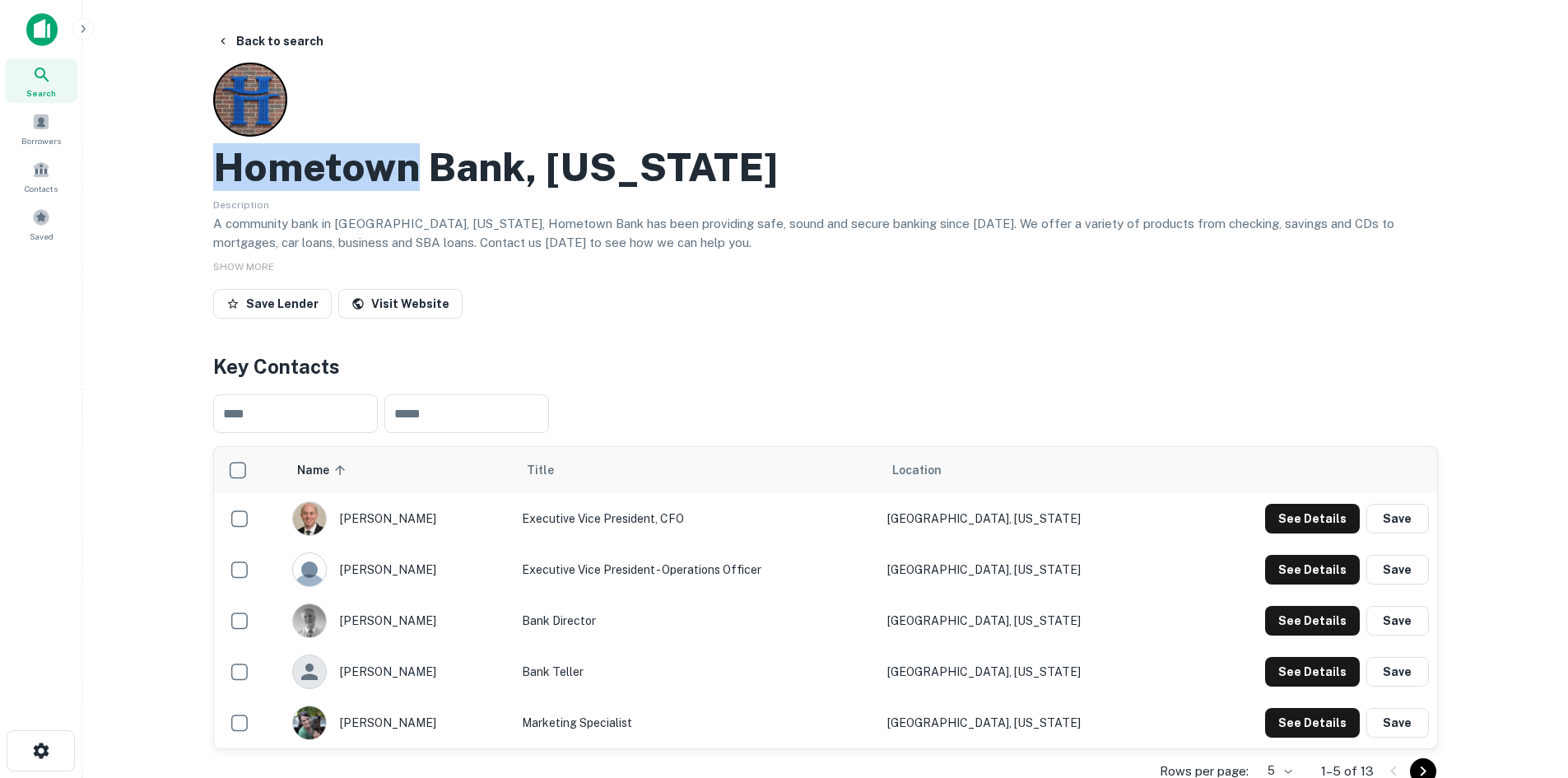
click at [316, 160] on h2 "Hometown Bank, Ohio" at bounding box center [496, 168] width 565 height 48
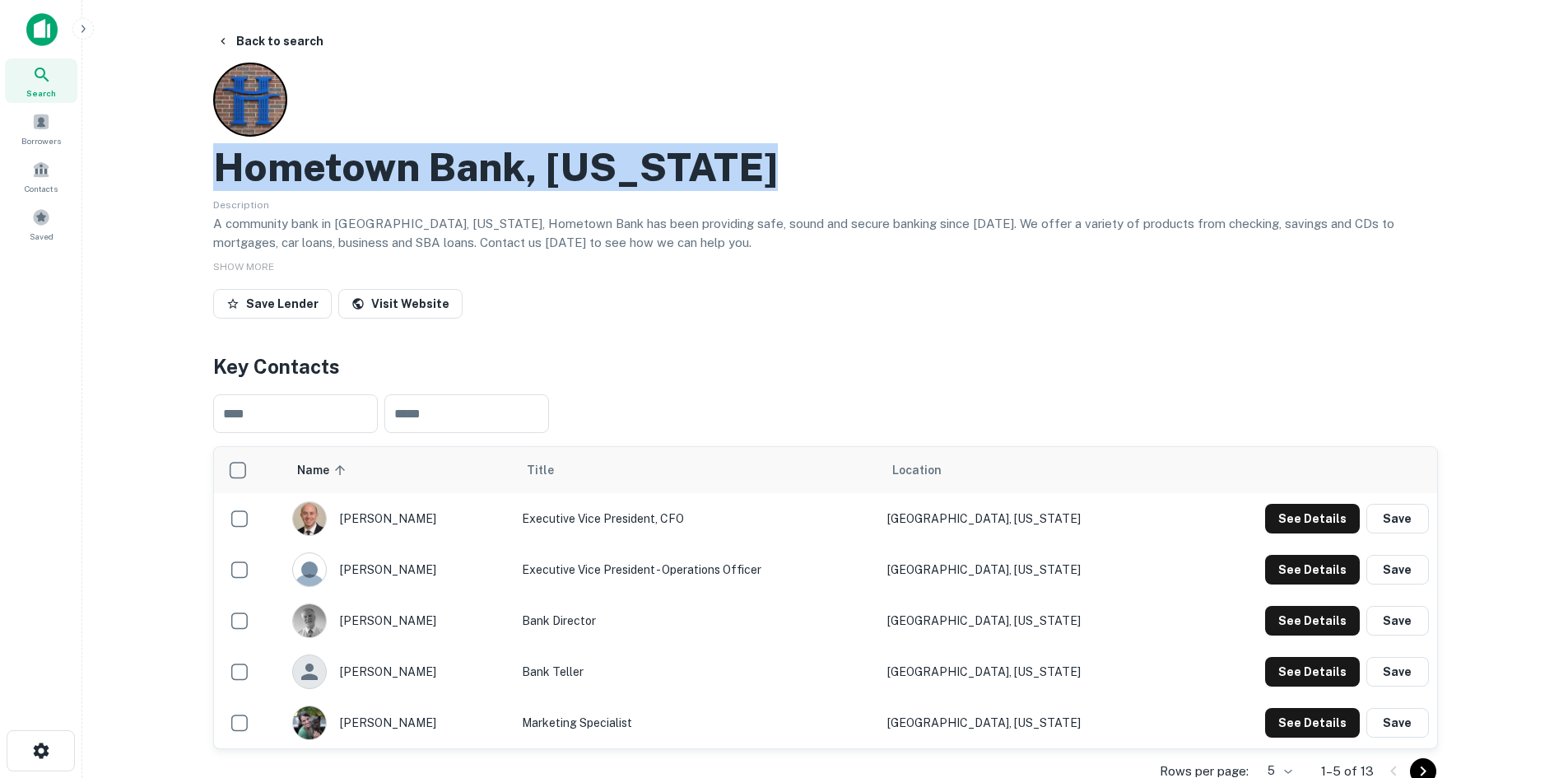
click at [316, 160] on h2 "Hometown Bank, Ohio" at bounding box center [496, 168] width 565 height 48
copy h2 "Hometown Bank, Ohio"
click at [267, 44] on button "Back to search" at bounding box center [269, 41] width 120 height 30
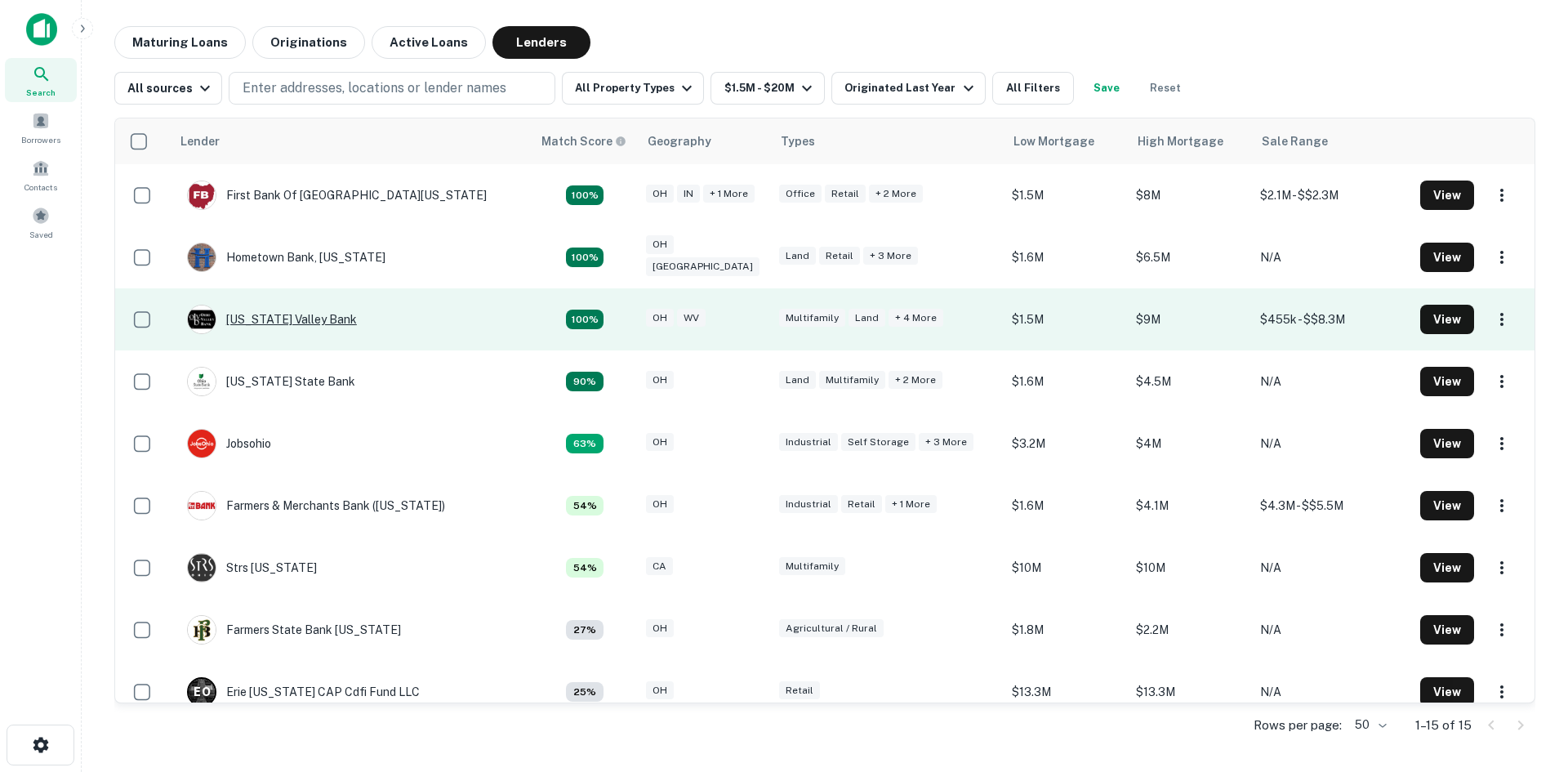
click at [255, 320] on div "Ohio Valley Bank" at bounding box center [272, 320] width 170 height 30
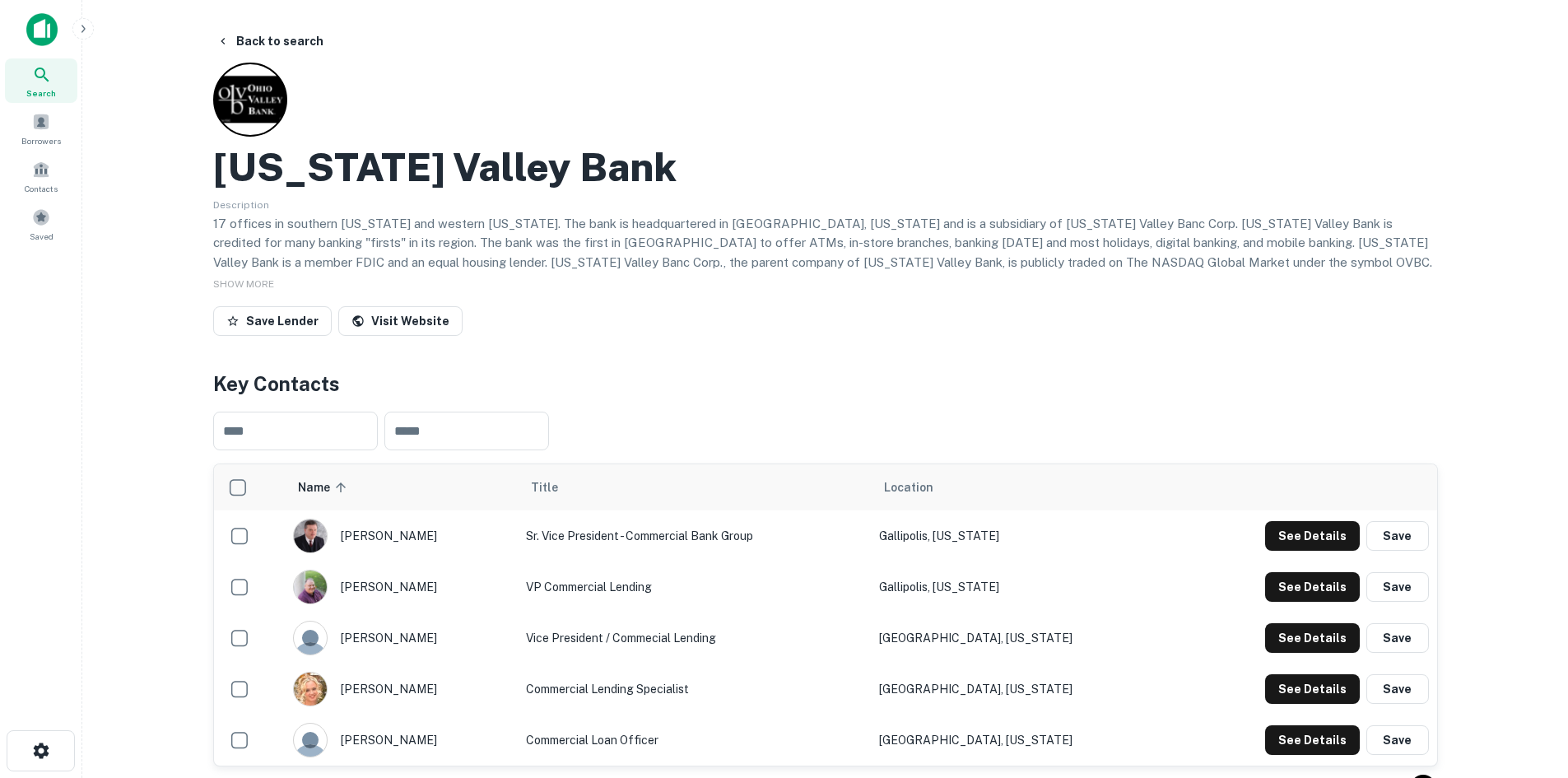
scroll to position [83, 0]
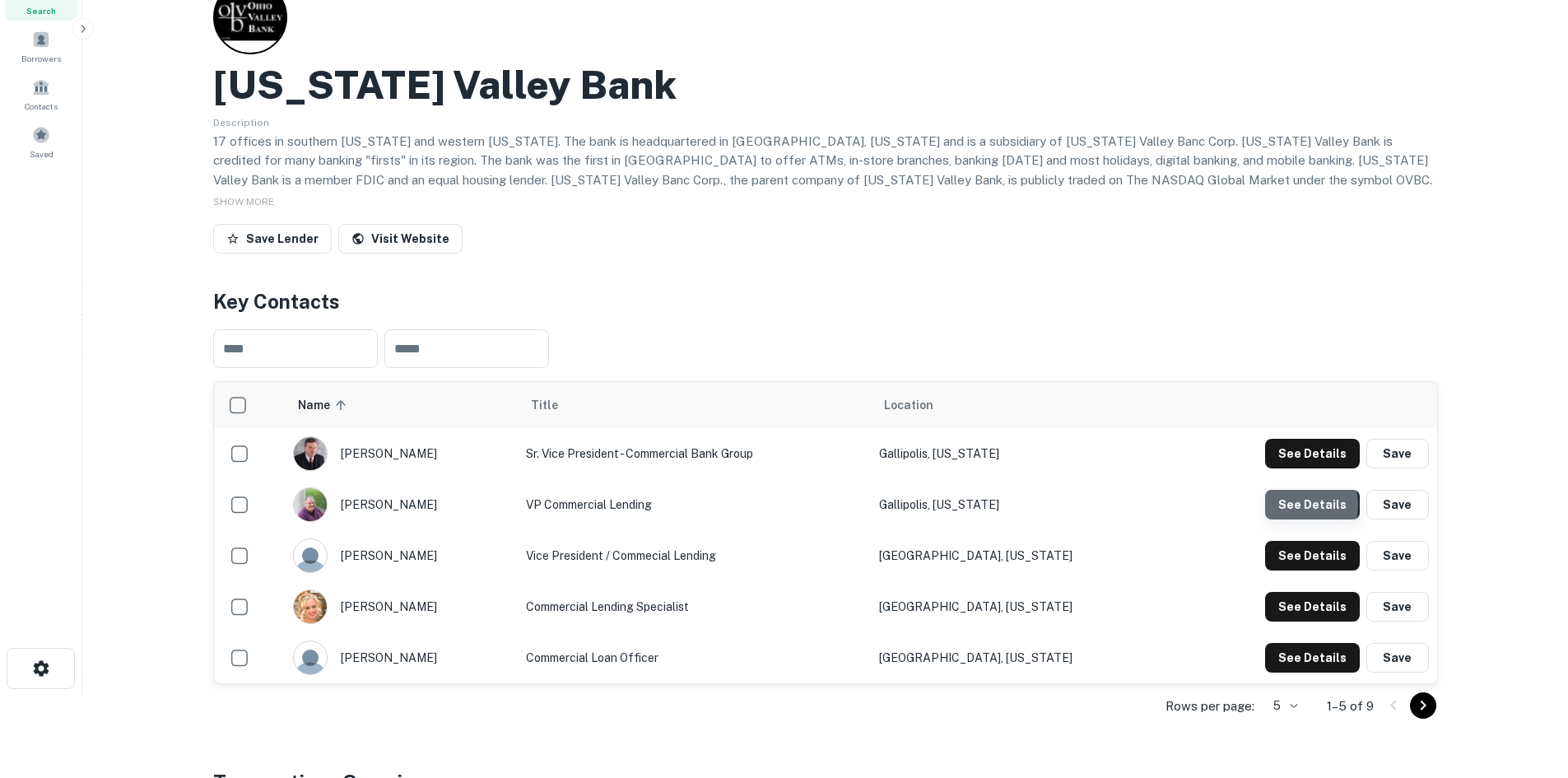
click at [1288, 505] on button "See Details" at bounding box center [1312, 505] width 95 height 30
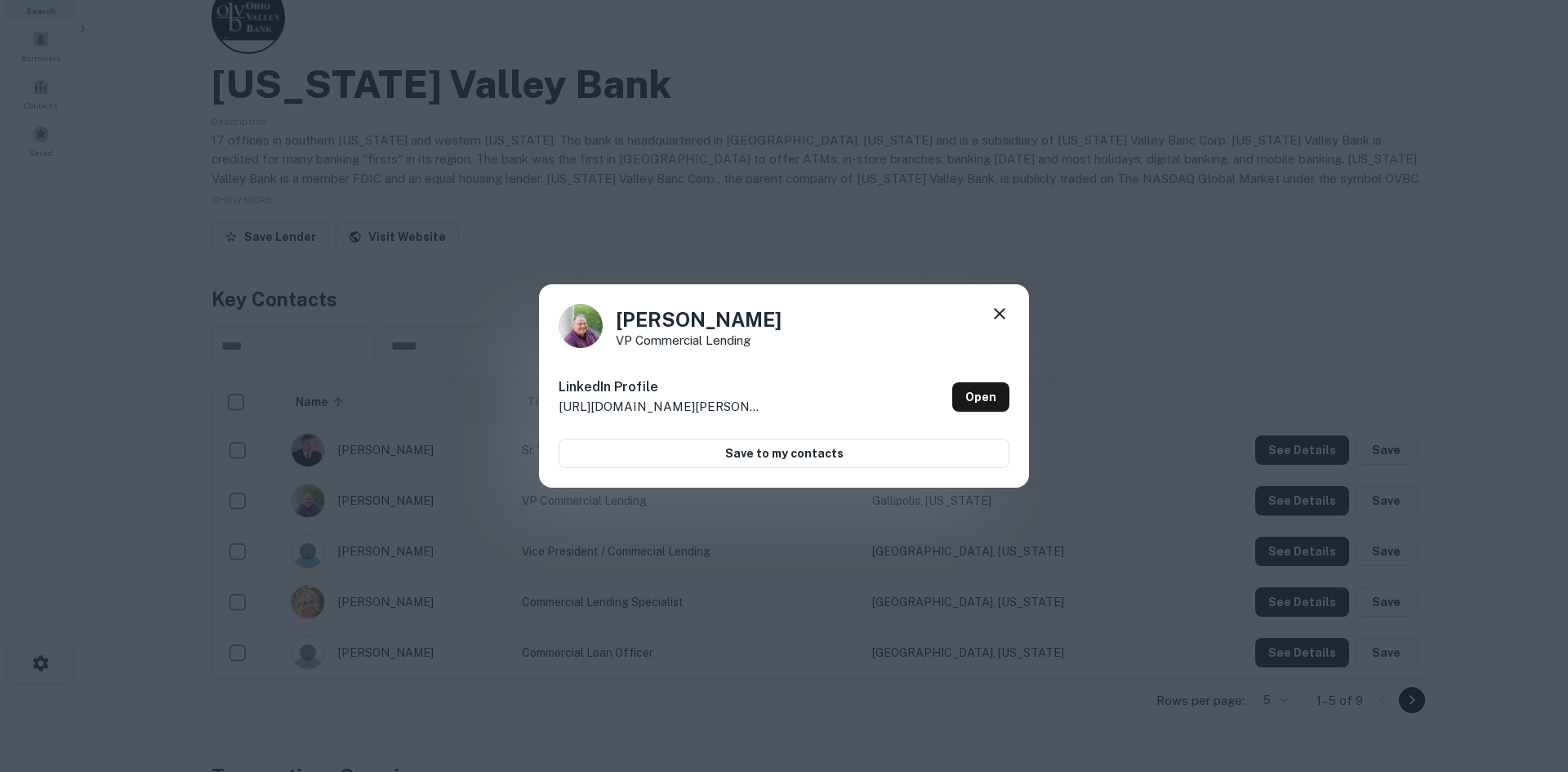
click at [997, 311] on icon at bounding box center [1000, 314] width 12 height 12
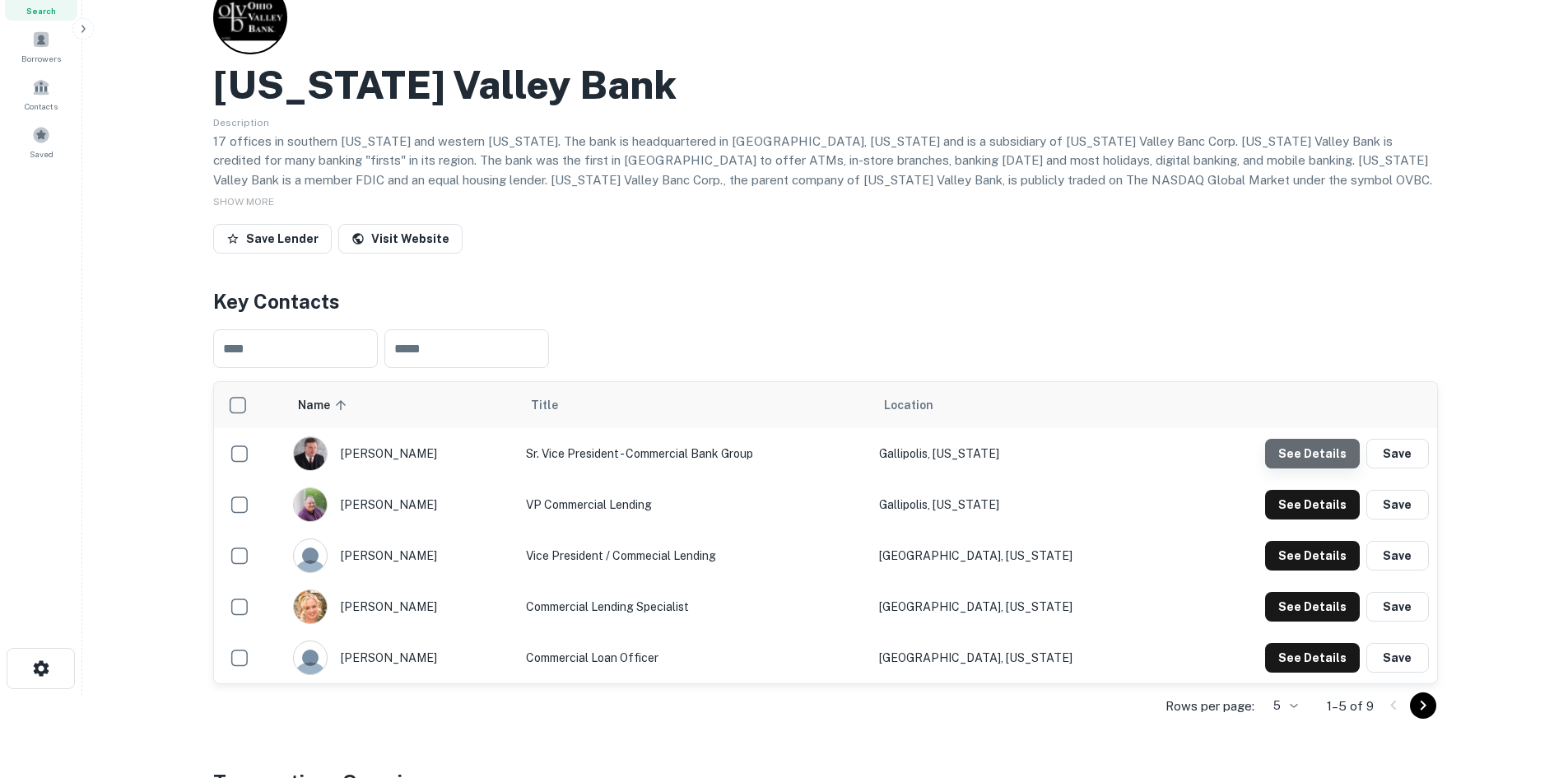
click at [1321, 450] on button "See Details" at bounding box center [1312, 454] width 95 height 30
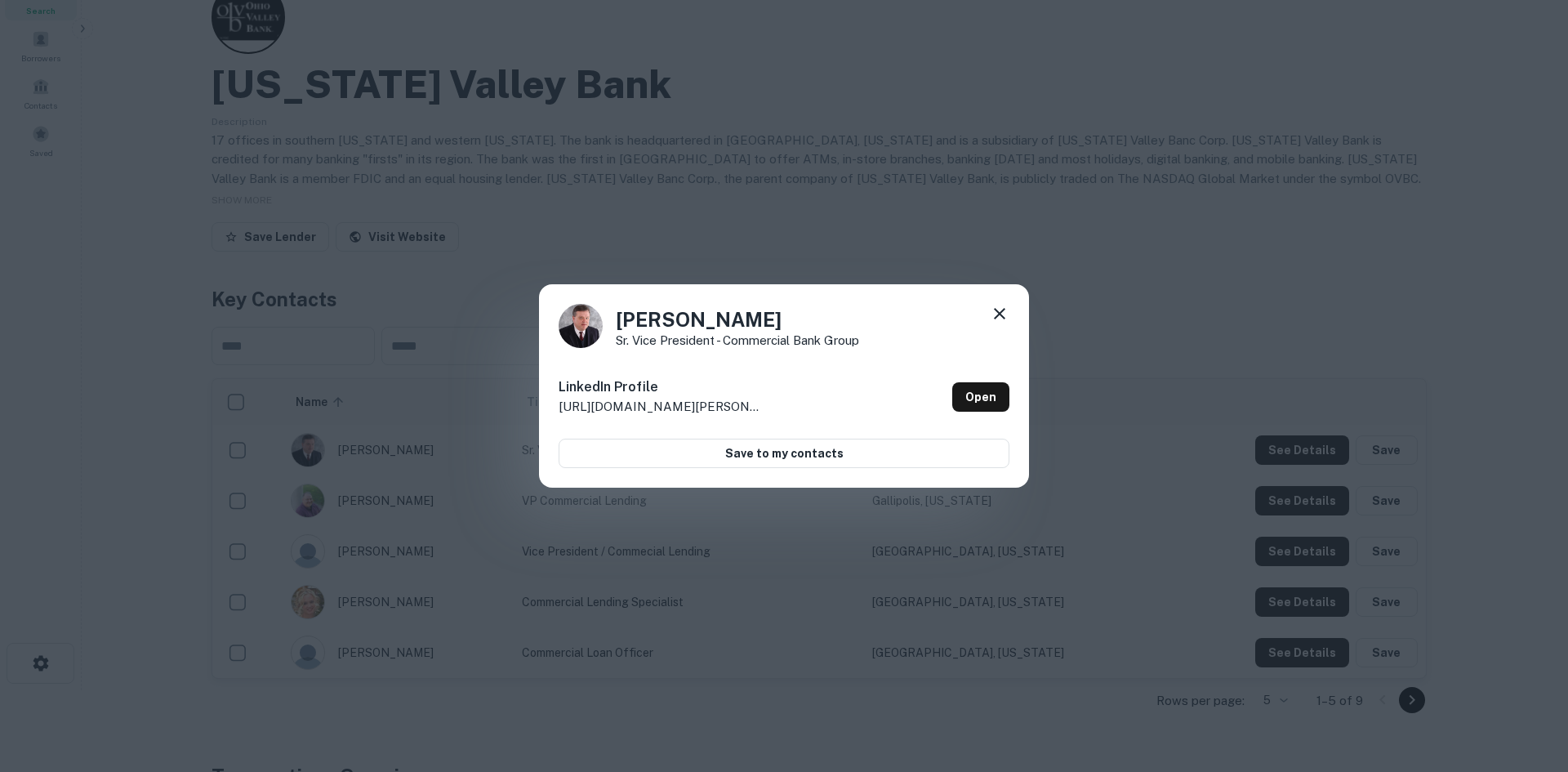
click at [1212, 333] on div "Bryan Stepp Sr. Vice President - Commercial Bank Group LinkedIn Profile http://…" at bounding box center [784, 386] width 1568 height 772
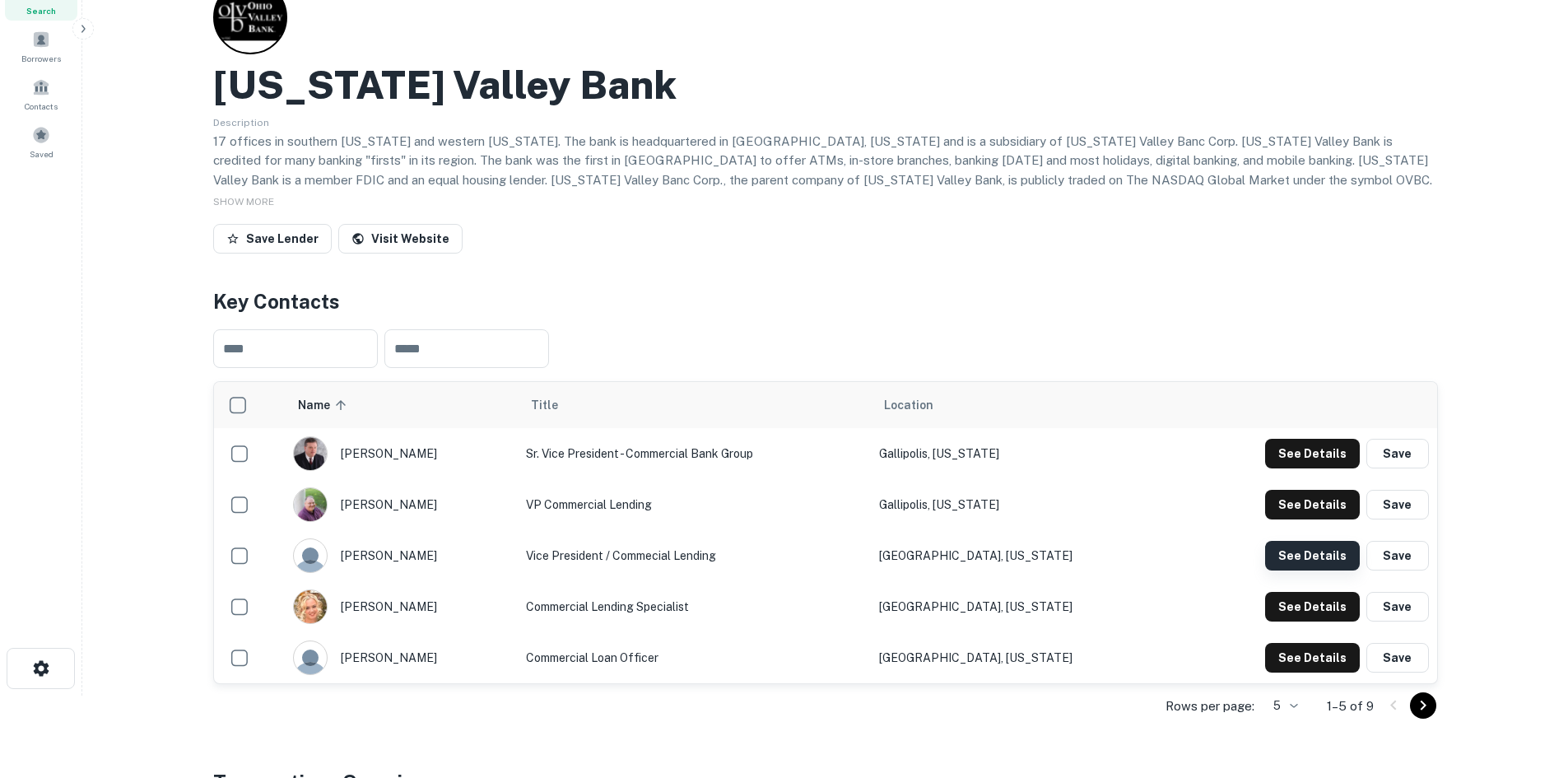
click at [1299, 556] on button "See Details" at bounding box center [1312, 556] width 95 height 30
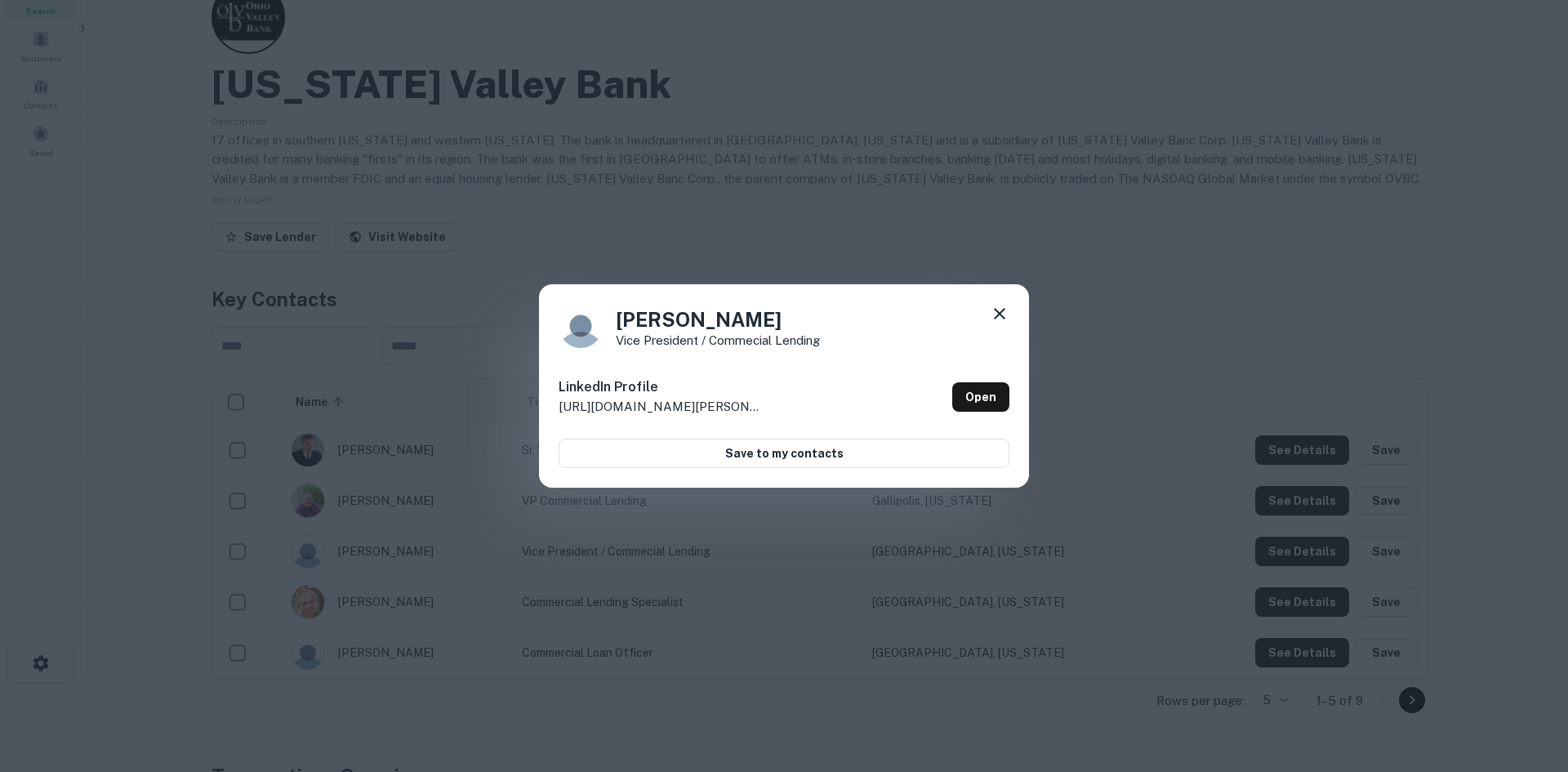
click at [1144, 552] on div "Shawn Sandy Vice President / Commecial Lending LinkedIn Profile http://www.link…" at bounding box center [784, 386] width 1568 height 772
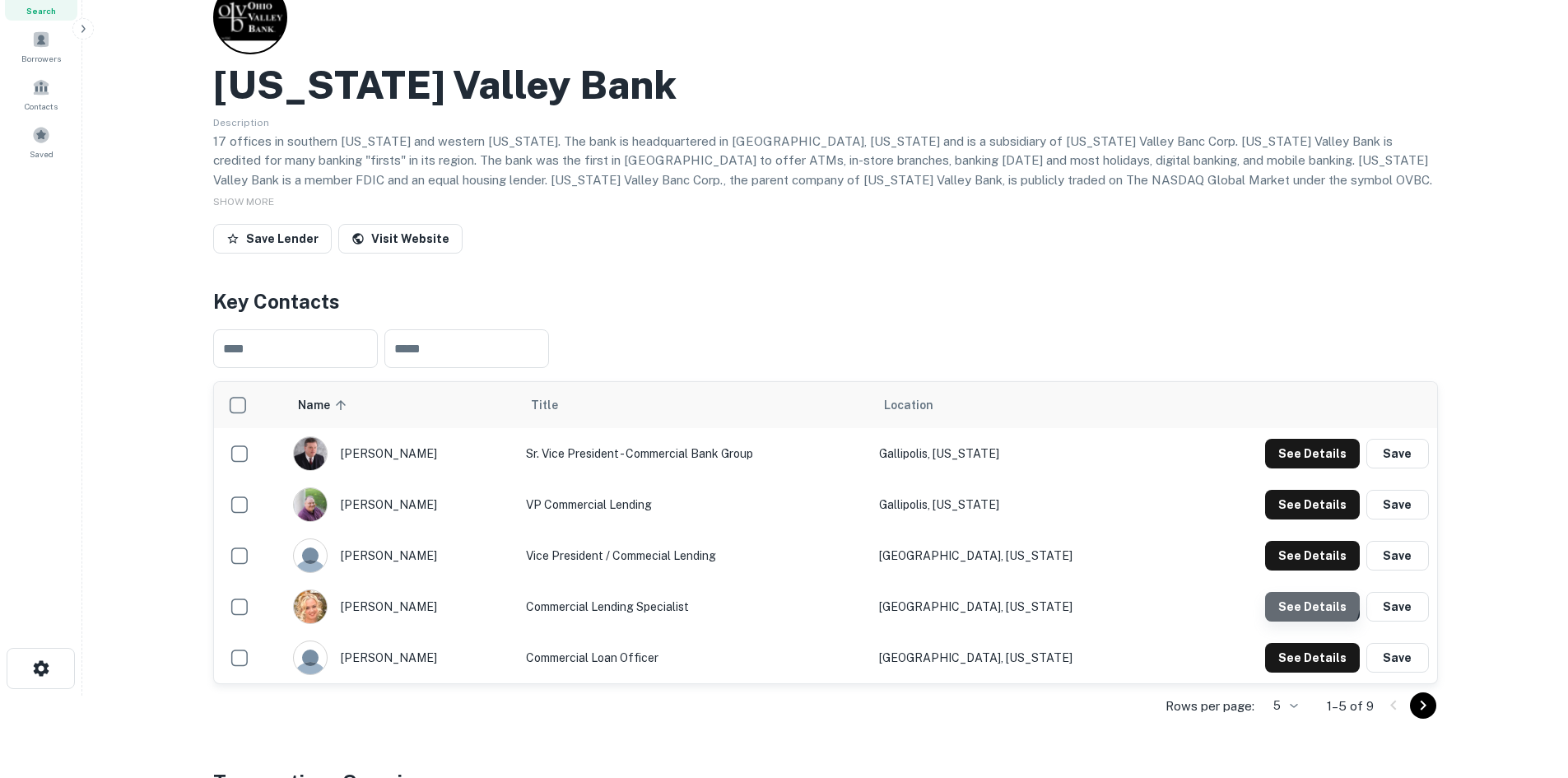
click at [1284, 593] on button "See Details" at bounding box center [1312, 606] width 95 height 30
click at [1302, 650] on button "See Details" at bounding box center [1312, 657] width 95 height 30
click at [1425, 713] on icon "Go to next page" at bounding box center [1423, 705] width 20 height 20
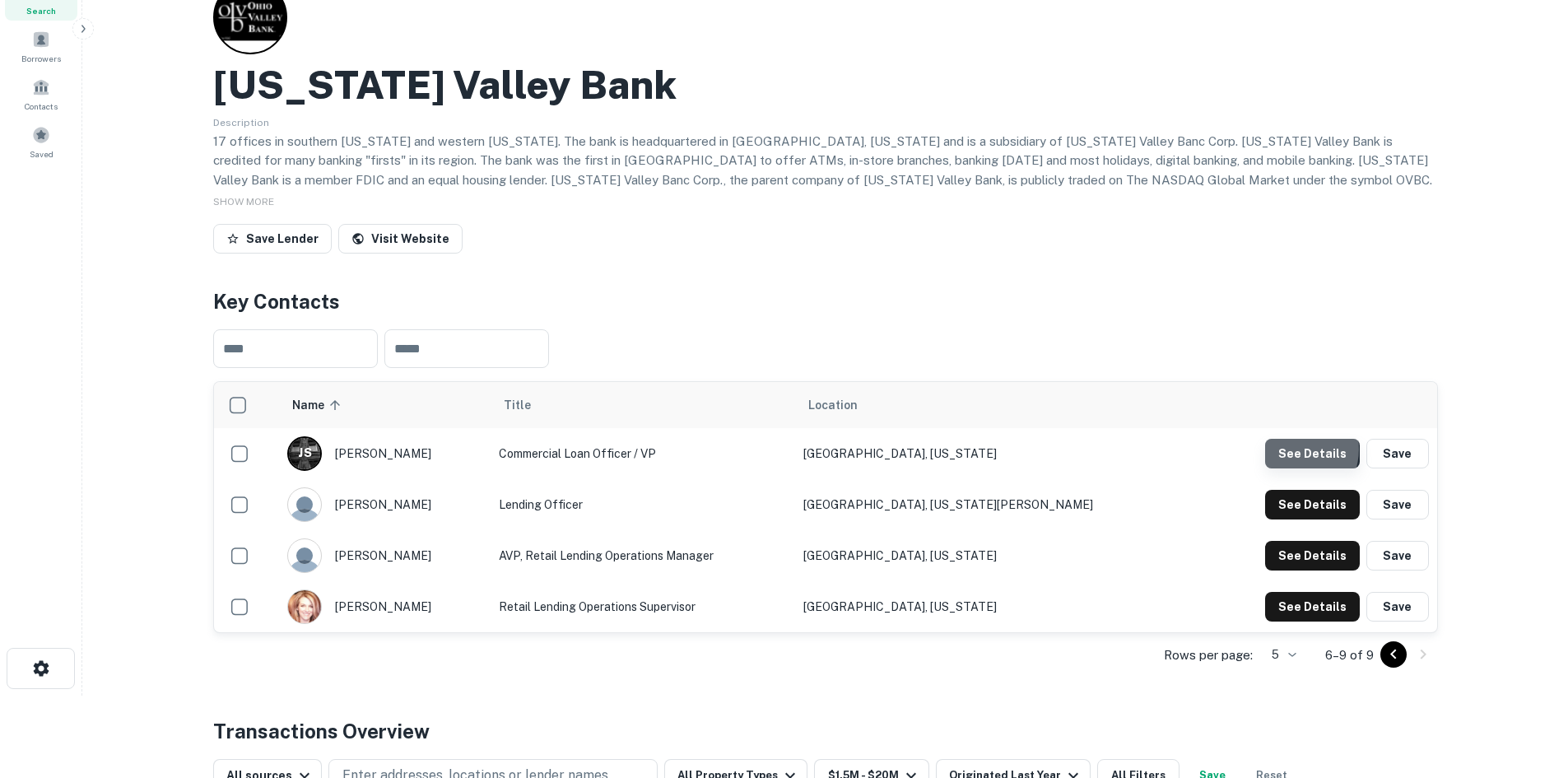
click at [1294, 450] on button "See Details" at bounding box center [1312, 454] width 95 height 30
click at [1282, 498] on button "See Details" at bounding box center [1312, 505] width 95 height 30
click at [1306, 555] on button "See Details" at bounding box center [1312, 556] width 95 height 30
click at [1323, 605] on button "See Details" at bounding box center [1312, 606] width 95 height 30
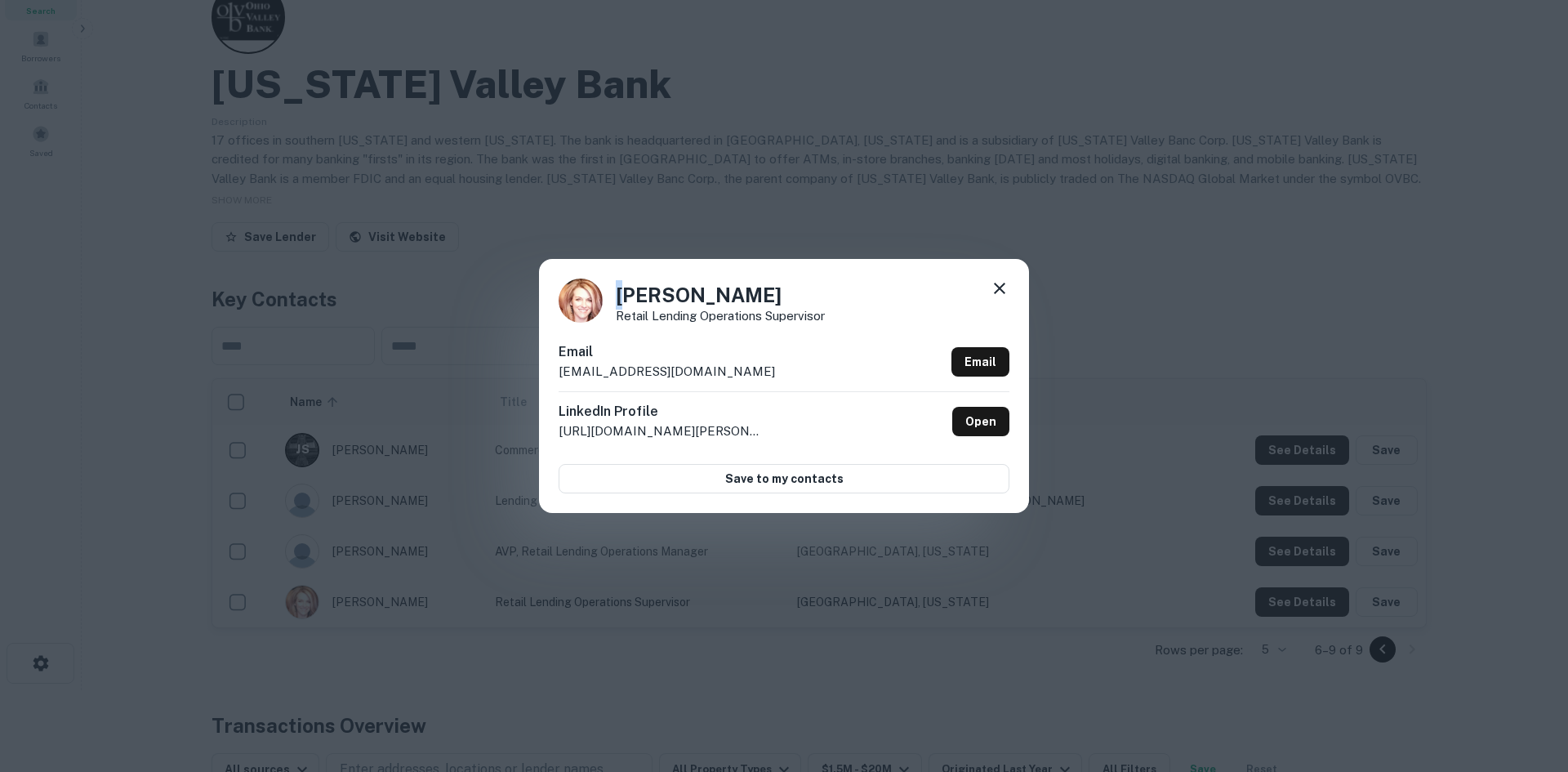
drag, startPoint x: 615, startPoint y: 296, endPoint x: 626, endPoint y: 296, distance: 11.0
click at [626, 296] on div "Jami Cox Retail Lending Operations Supervisor" at bounding box center [783, 300] width 450 height 45
click at [626, 296] on h4 "Jami Cox" at bounding box center [720, 295] width 209 height 30
click at [619, 296] on h4 "Jami Cox" at bounding box center [720, 295] width 209 height 30
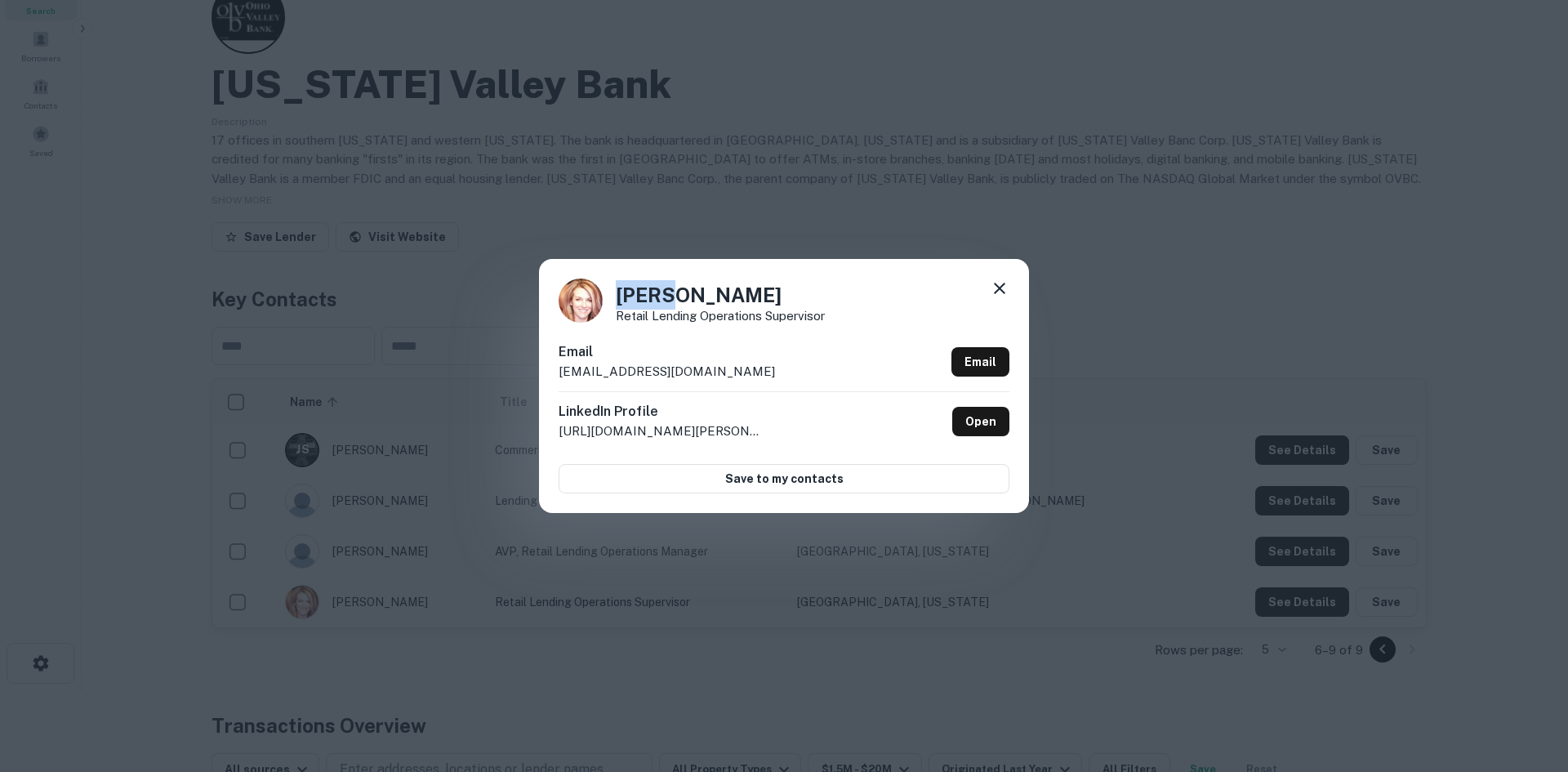
click at [621, 296] on h4 "Jami Cox" at bounding box center [720, 295] width 209 height 30
click at [670, 315] on p "Retail Lending Operations Supervisor" at bounding box center [720, 316] width 209 height 12
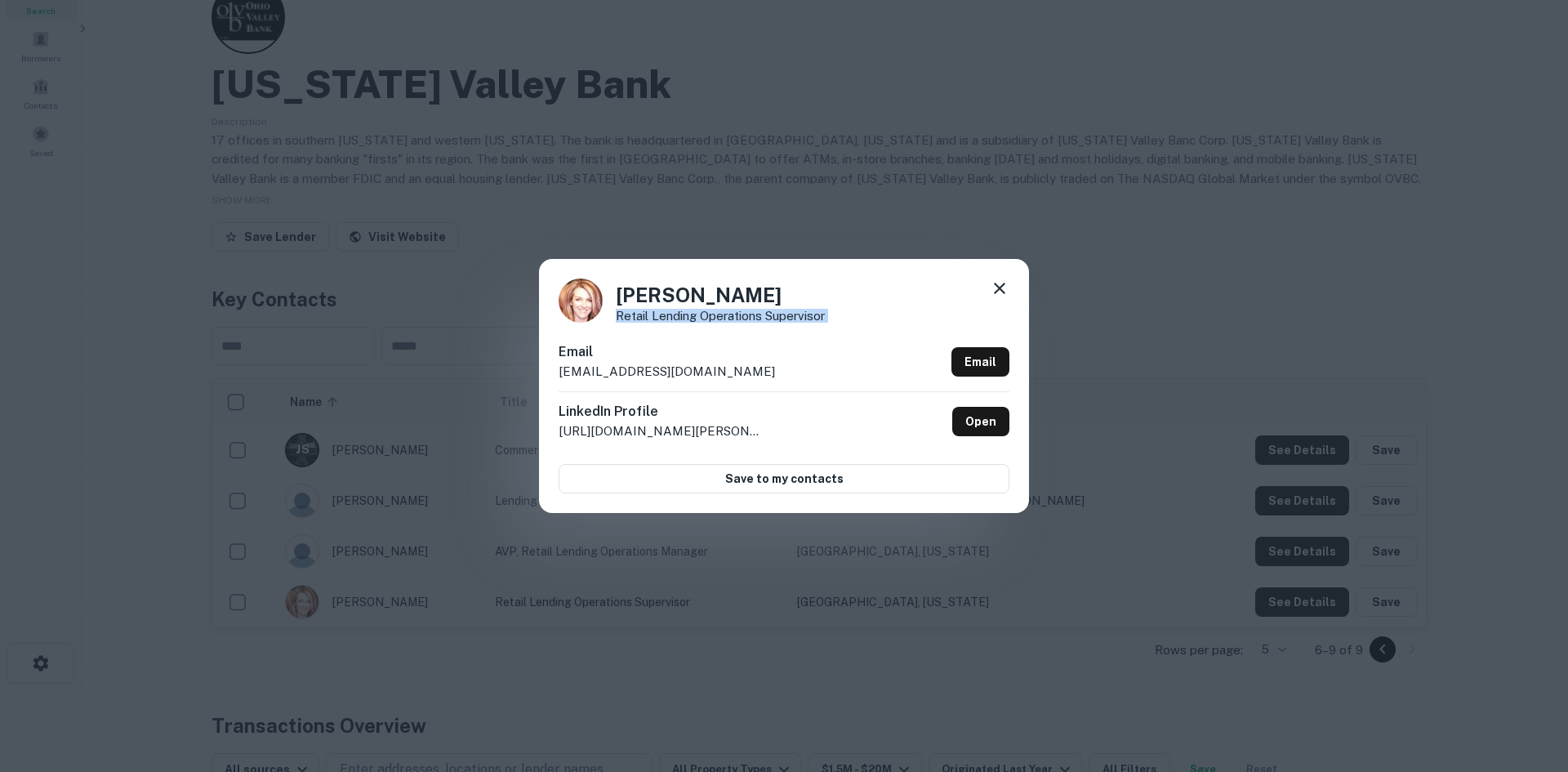
copy div "Retail Lending Operations Supervisor"
drag, startPoint x: 736, startPoint y: 376, endPoint x: 555, endPoint y: 374, distance: 181.0
click at [555, 374] on div "Jami Cox Retail Lending Operations Supervisor Email jjcox@ovbc.com Email Linked…" at bounding box center [784, 386] width 490 height 253
copy p "jjcox@ovbc.com"
click at [1086, 179] on div "Jami Cox Retail Lending Operations Supervisor Email jjcox@ovbc.com Email Linked…" at bounding box center [784, 386] width 1568 height 772
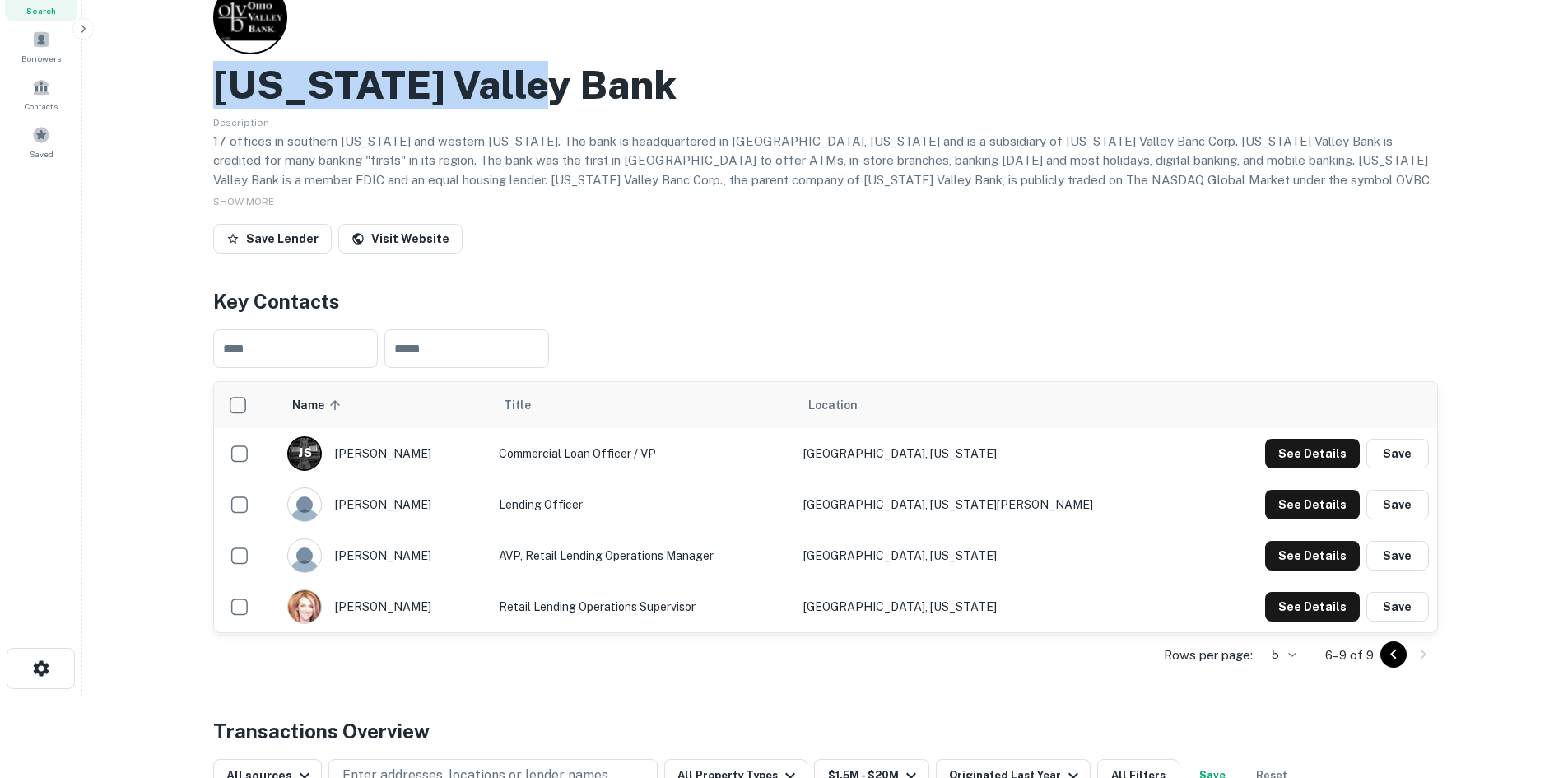
drag, startPoint x: 549, startPoint y: 84, endPoint x: 215, endPoint y: 82, distance: 334.0
click at [215, 82] on div "Ohio Valley Bank" at bounding box center [826, 85] width 1225 height 48
copy h2 "Ohio Valley Bank"
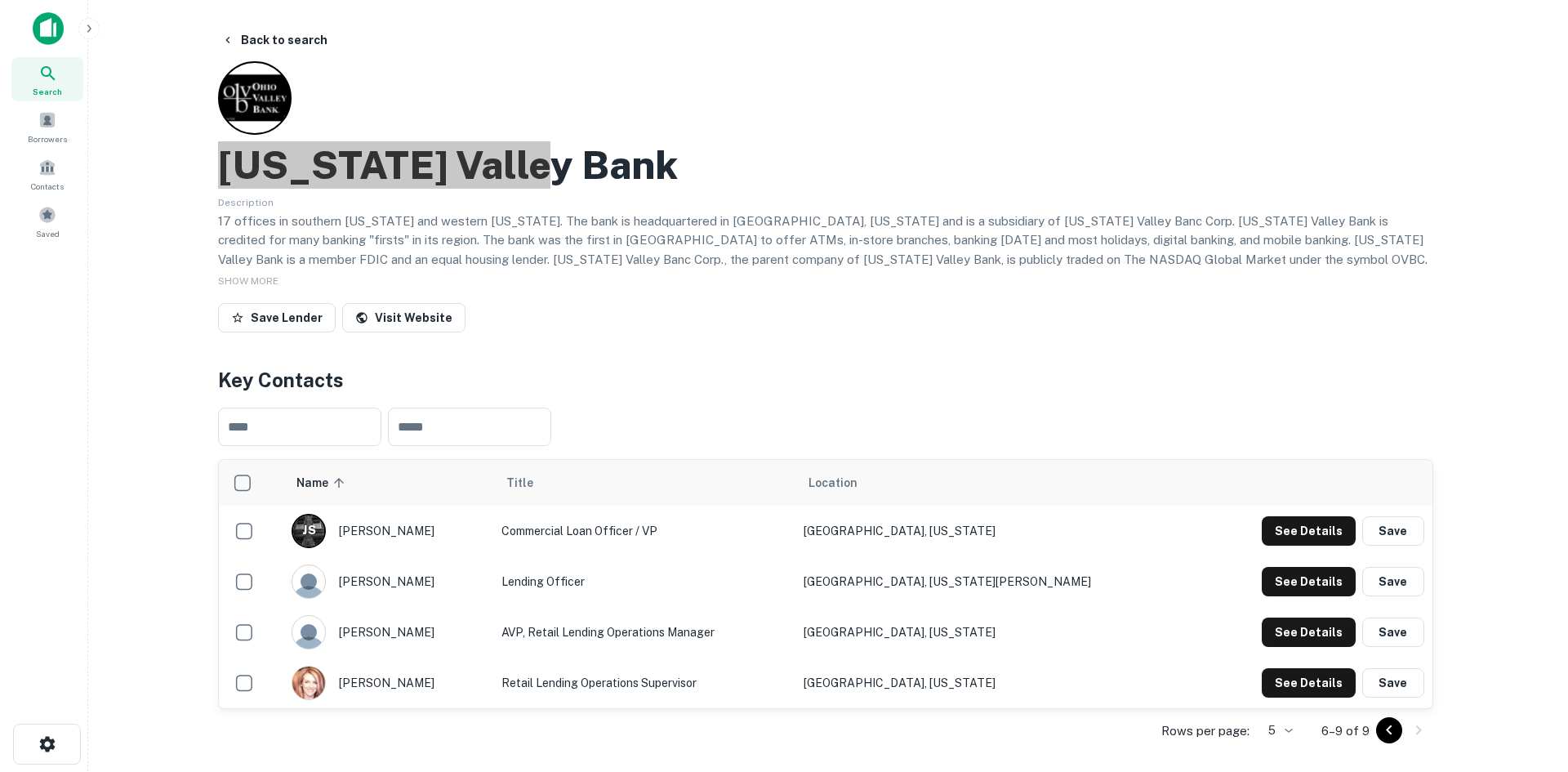
scroll to position [0, 0]
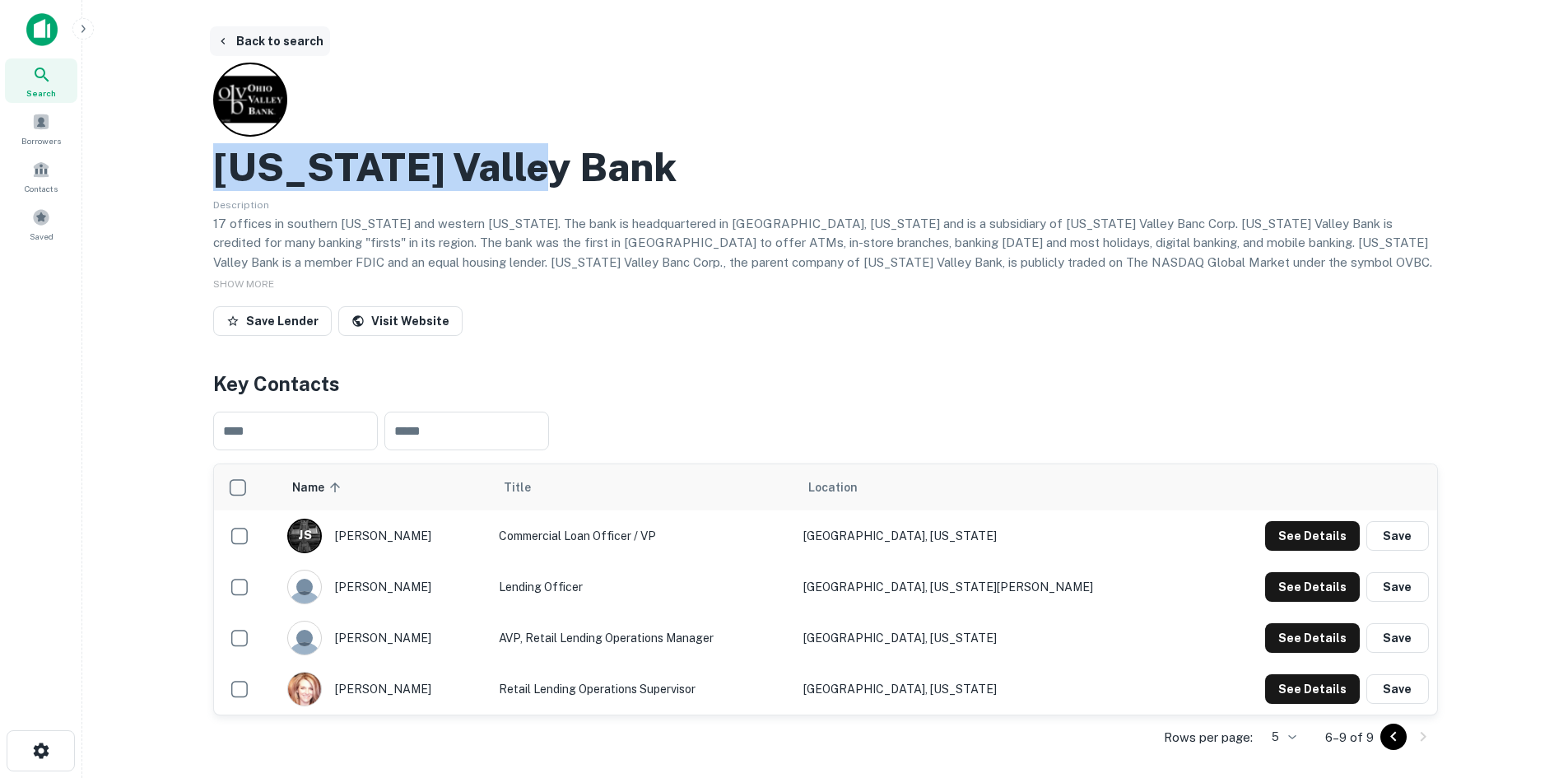
click at [251, 41] on button "Back to search" at bounding box center [269, 41] width 120 height 30
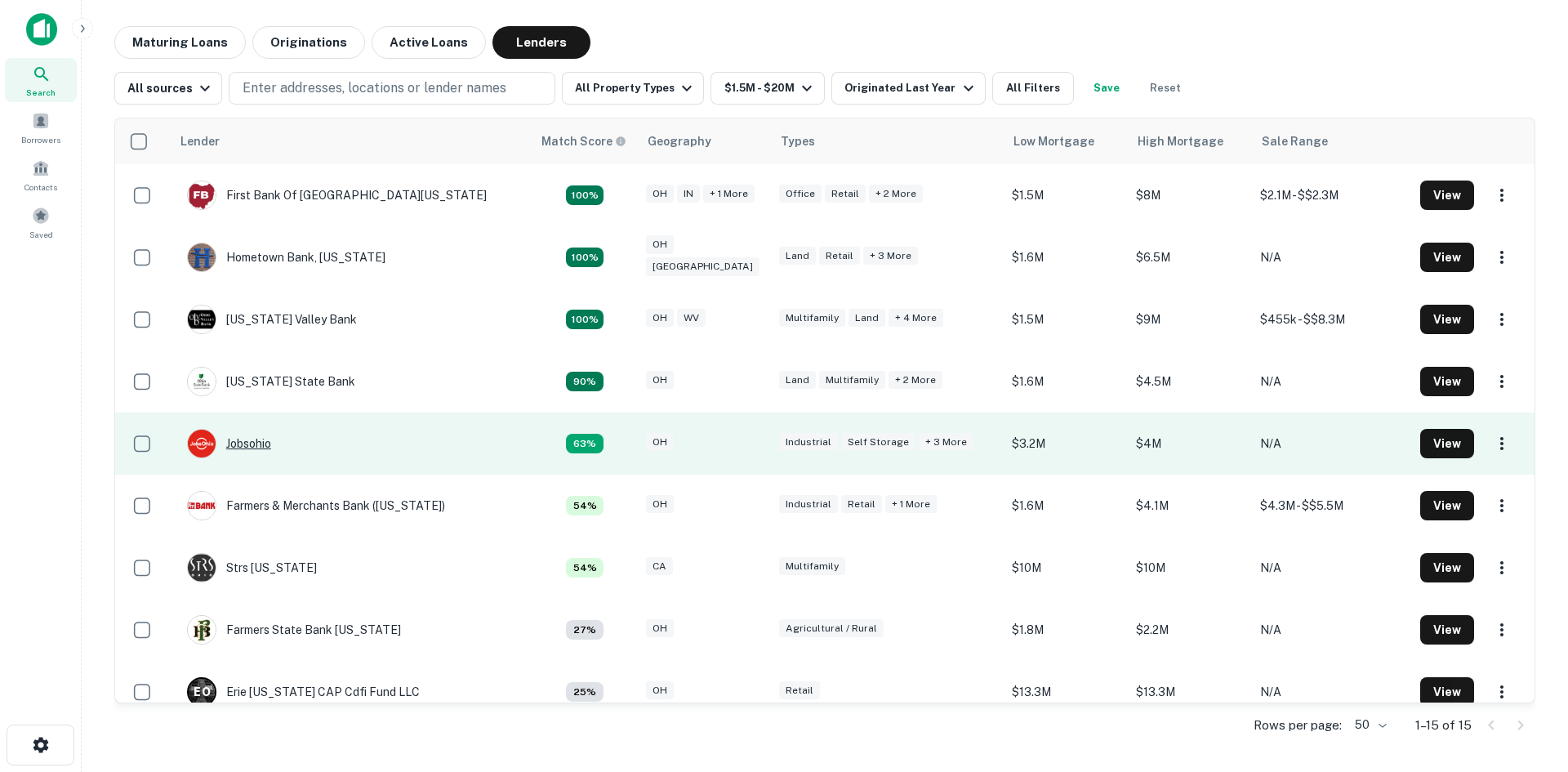
click at [259, 440] on div "Jobsohio" at bounding box center [229, 443] width 84 height 30
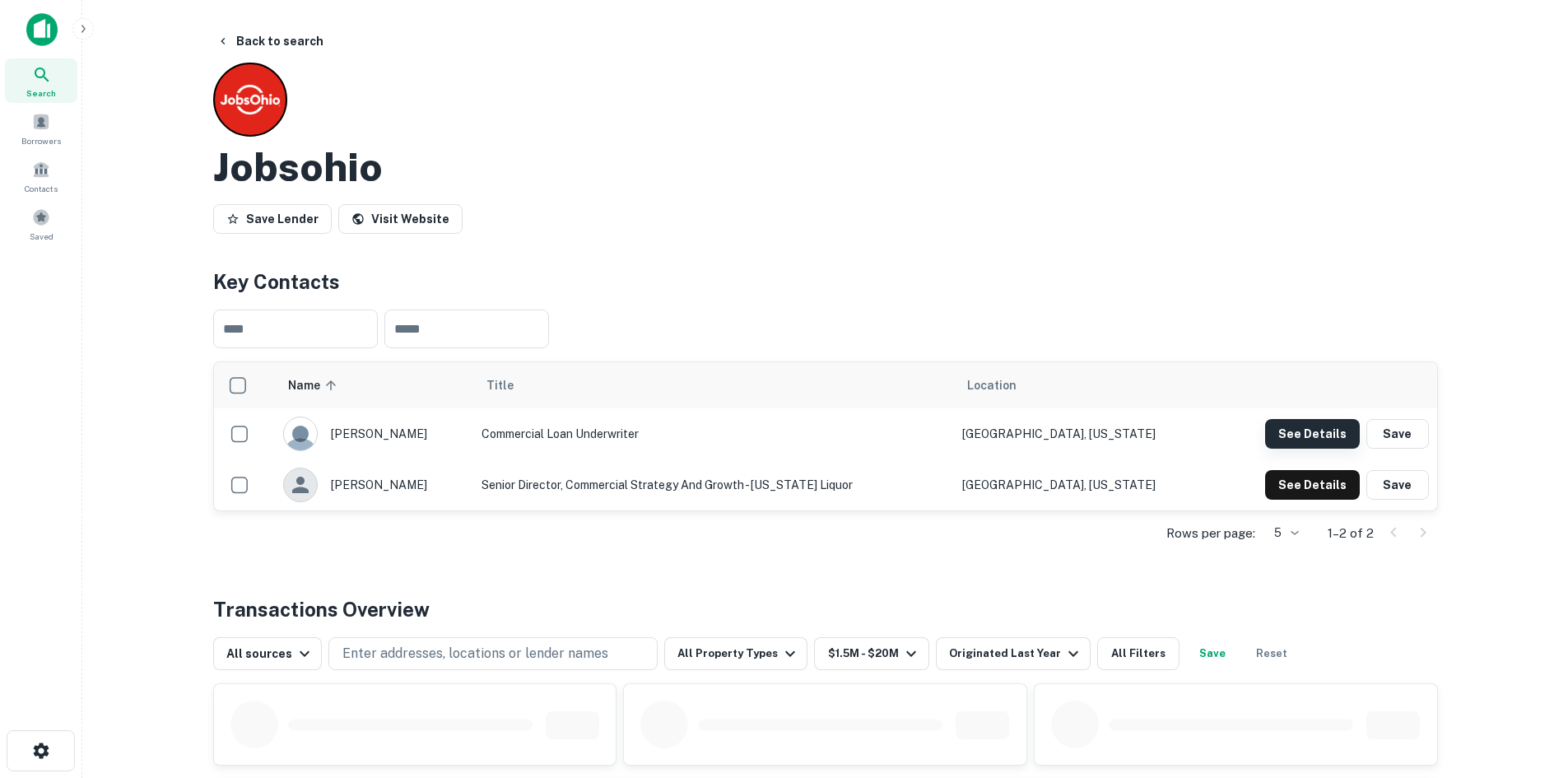
click at [1305, 436] on button "See Details" at bounding box center [1312, 434] width 95 height 30
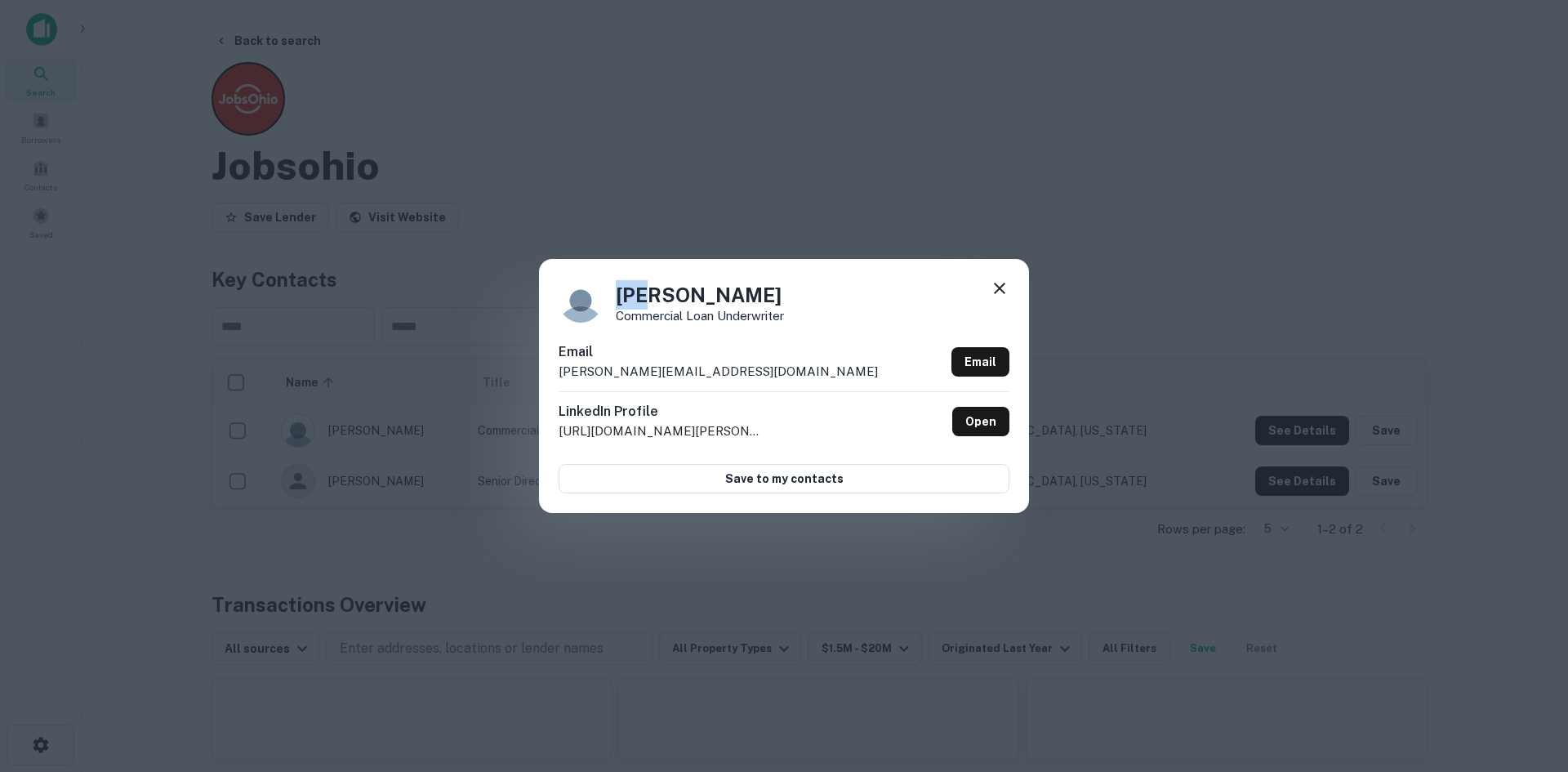
drag, startPoint x: 619, startPoint y: 295, endPoint x: 653, endPoint y: 292, distance: 34.1
click at [653, 292] on h4 "Hue Lam" at bounding box center [700, 295] width 168 height 30
copy h4 "Hue"
click at [684, 226] on div "Hue Lam Commercial Loan Underwriter Email lam@jobsohio.com Email LinkedIn Profi…" at bounding box center [784, 386] width 1568 height 772
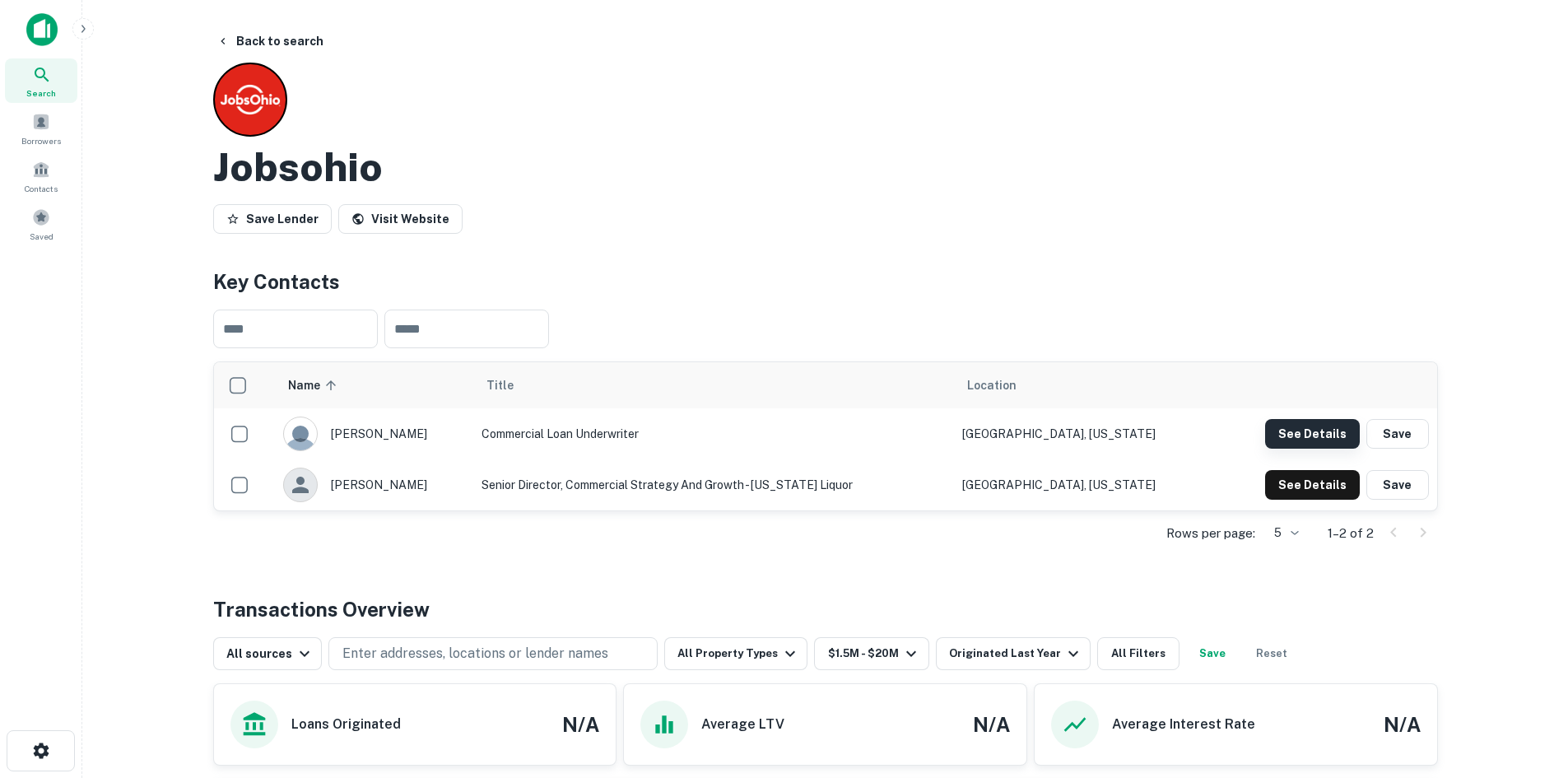
click at [1295, 429] on button "See Details" at bounding box center [1312, 434] width 95 height 30
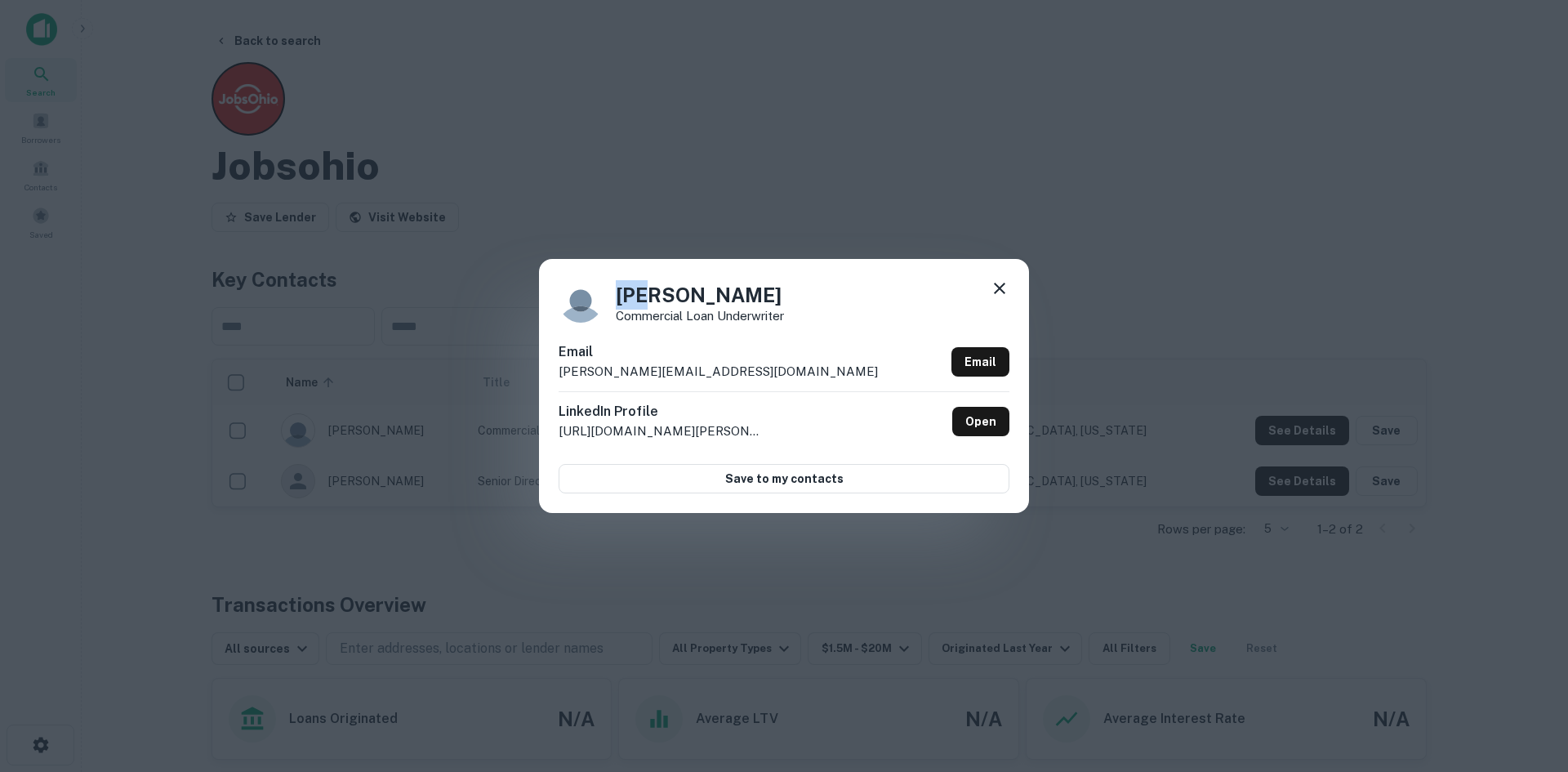
drag, startPoint x: 622, startPoint y: 295, endPoint x: 651, endPoint y: 292, distance: 29.2
click at [651, 292] on h4 "Hue Lam" at bounding box center [700, 295] width 168 height 30
click at [670, 292] on h4 "Hue Lam" at bounding box center [700, 295] width 168 height 30
click at [680, 313] on p "Commercial Loan Underwriter" at bounding box center [700, 316] width 168 height 12
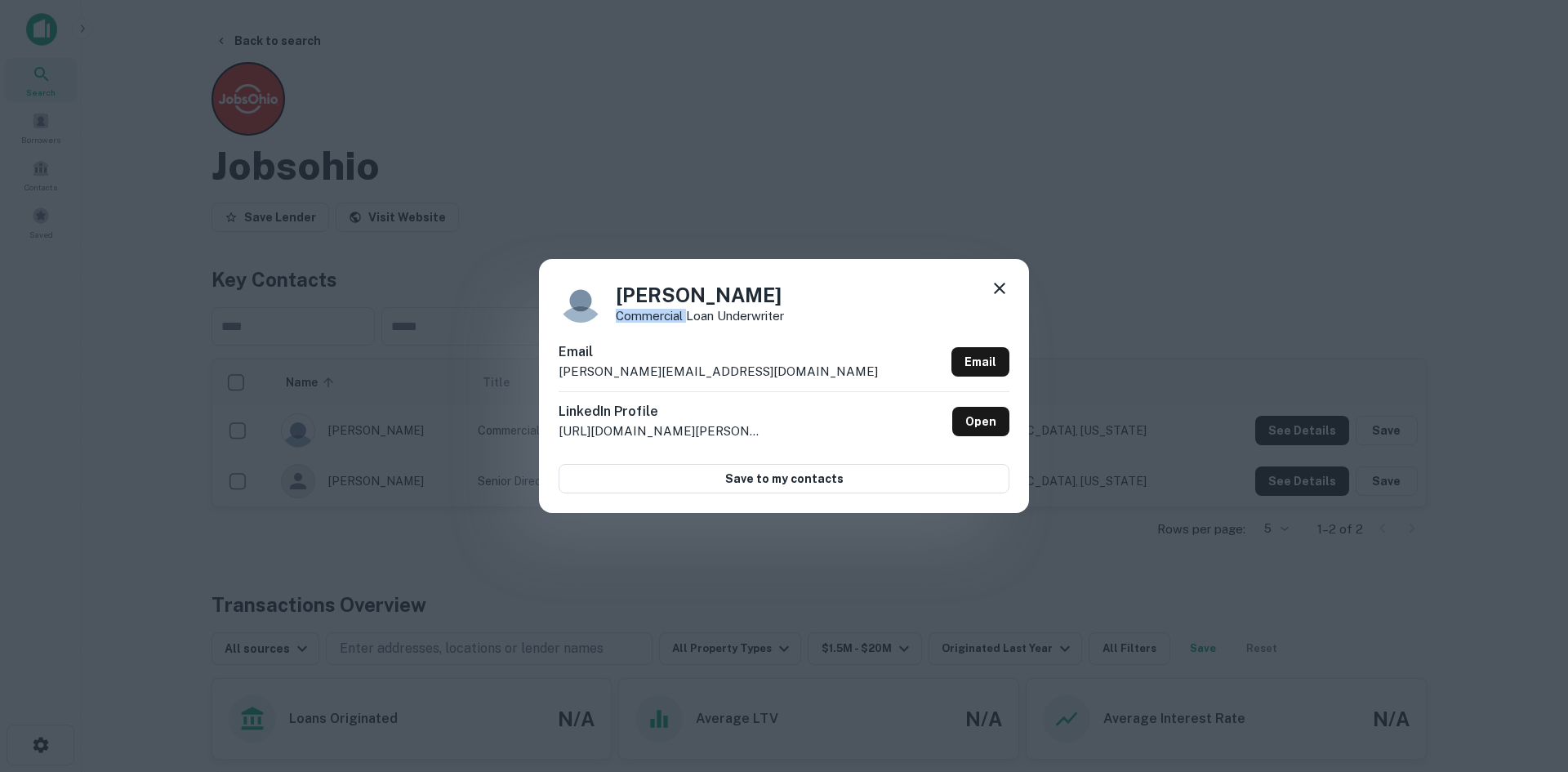
click at [680, 313] on p "Commercial Loan Underwriter" at bounding box center [700, 316] width 168 height 12
drag, startPoint x: 673, startPoint y: 374, endPoint x: 556, endPoint y: 373, distance: 117.0
click at [556, 373] on div "Hue Lam Commercial Loan Underwriter Email lam@jobsohio.com Email LinkedIn Profi…" at bounding box center [784, 386] width 490 height 253
click at [1070, 200] on div "Hue Lam Commercial Loan Underwriter Email lam@jobsohio.com Email LinkedIn Profi…" at bounding box center [784, 386] width 1568 height 772
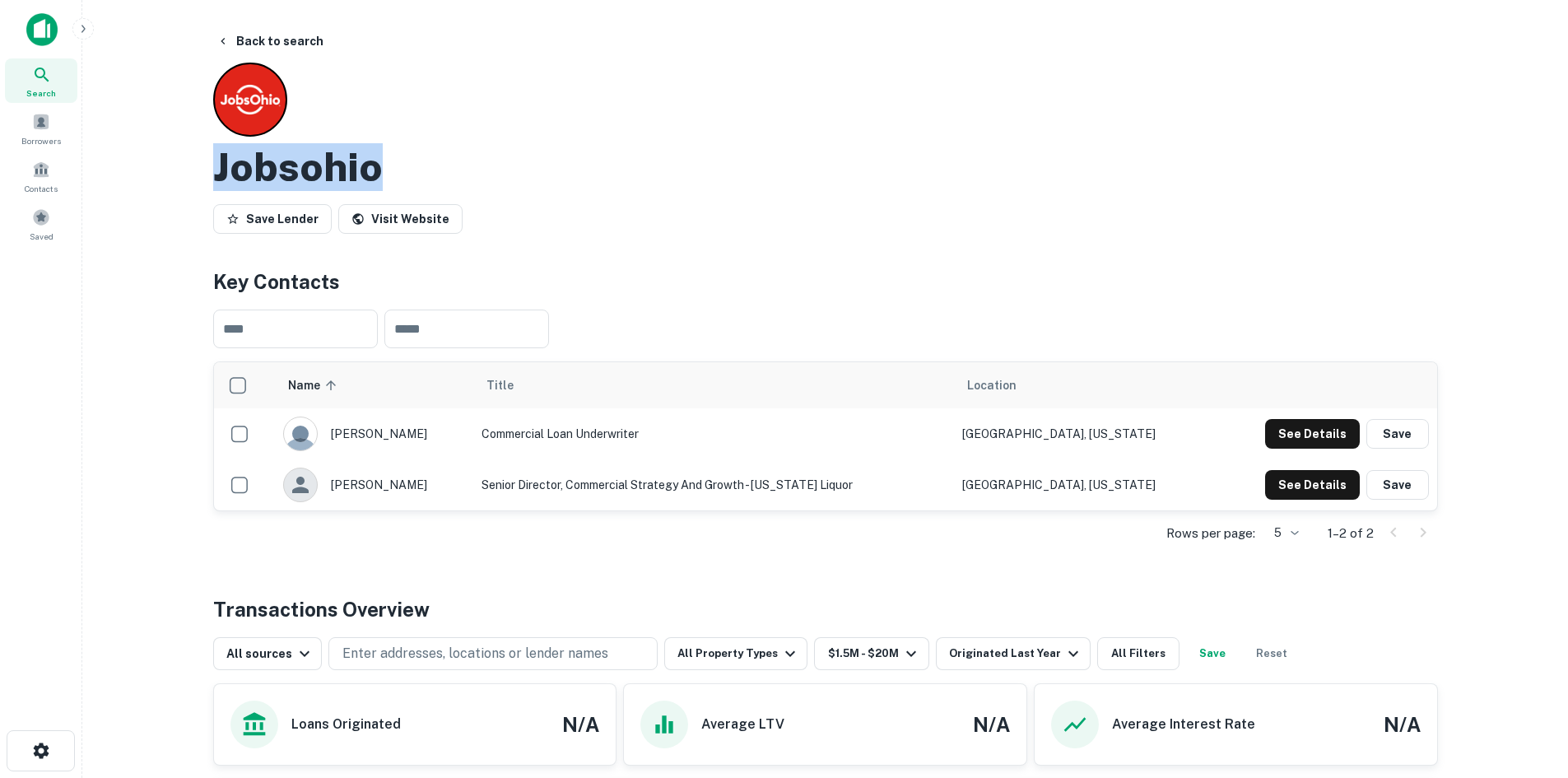
drag, startPoint x: 331, startPoint y: 167, endPoint x: 182, endPoint y: 171, distance: 149.1
click at [182, 171] on main "Back to search Jobsohio Save Lender Visit Website Key Contacts ​ ​ Name sorted …" at bounding box center [825, 389] width 1485 height 778
click at [1296, 303] on div "​ ​" at bounding box center [826, 328] width 1225 height 65
click at [282, 50] on button "Back to search" at bounding box center [269, 41] width 120 height 30
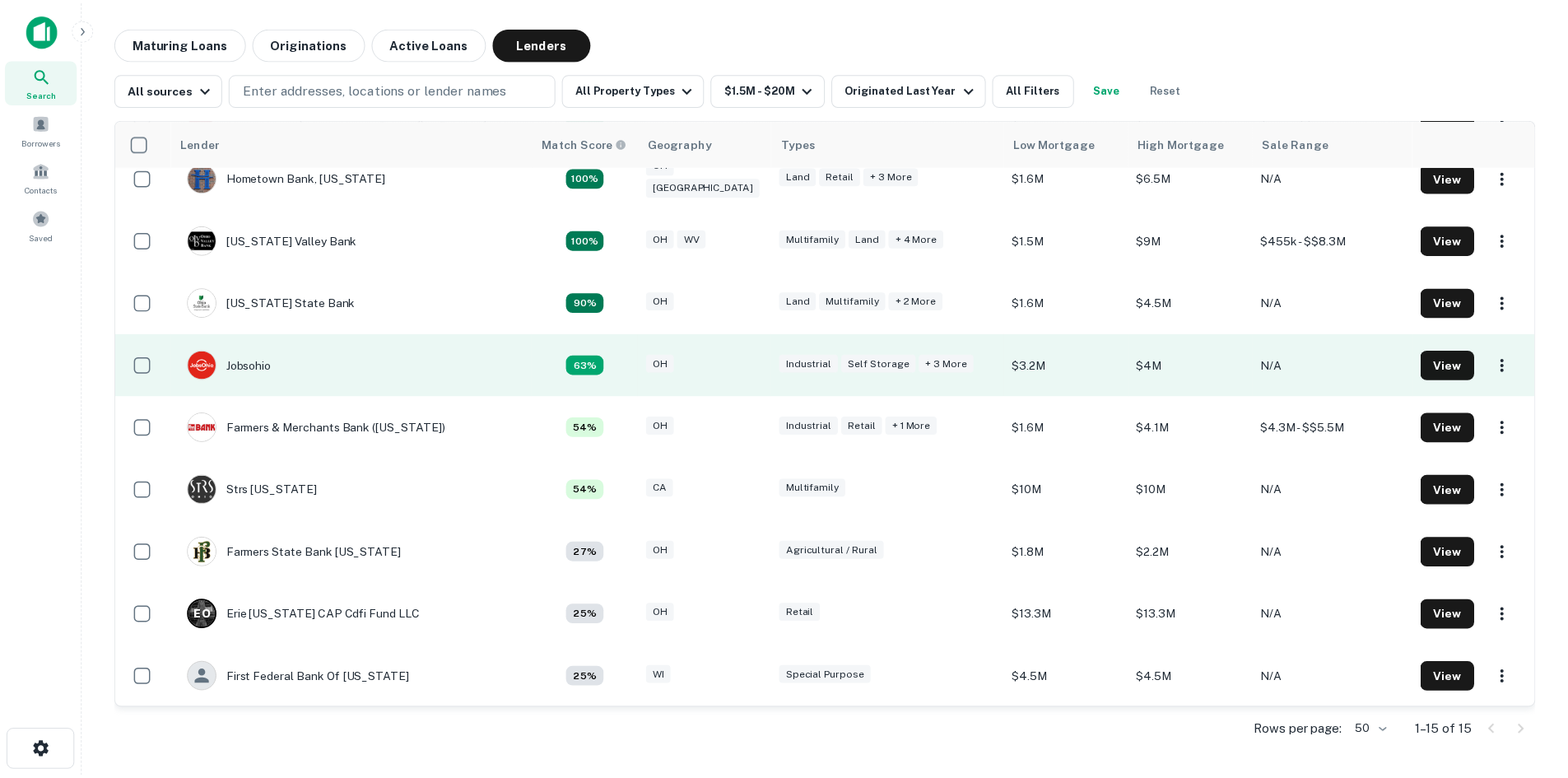
scroll to position [165, 0]
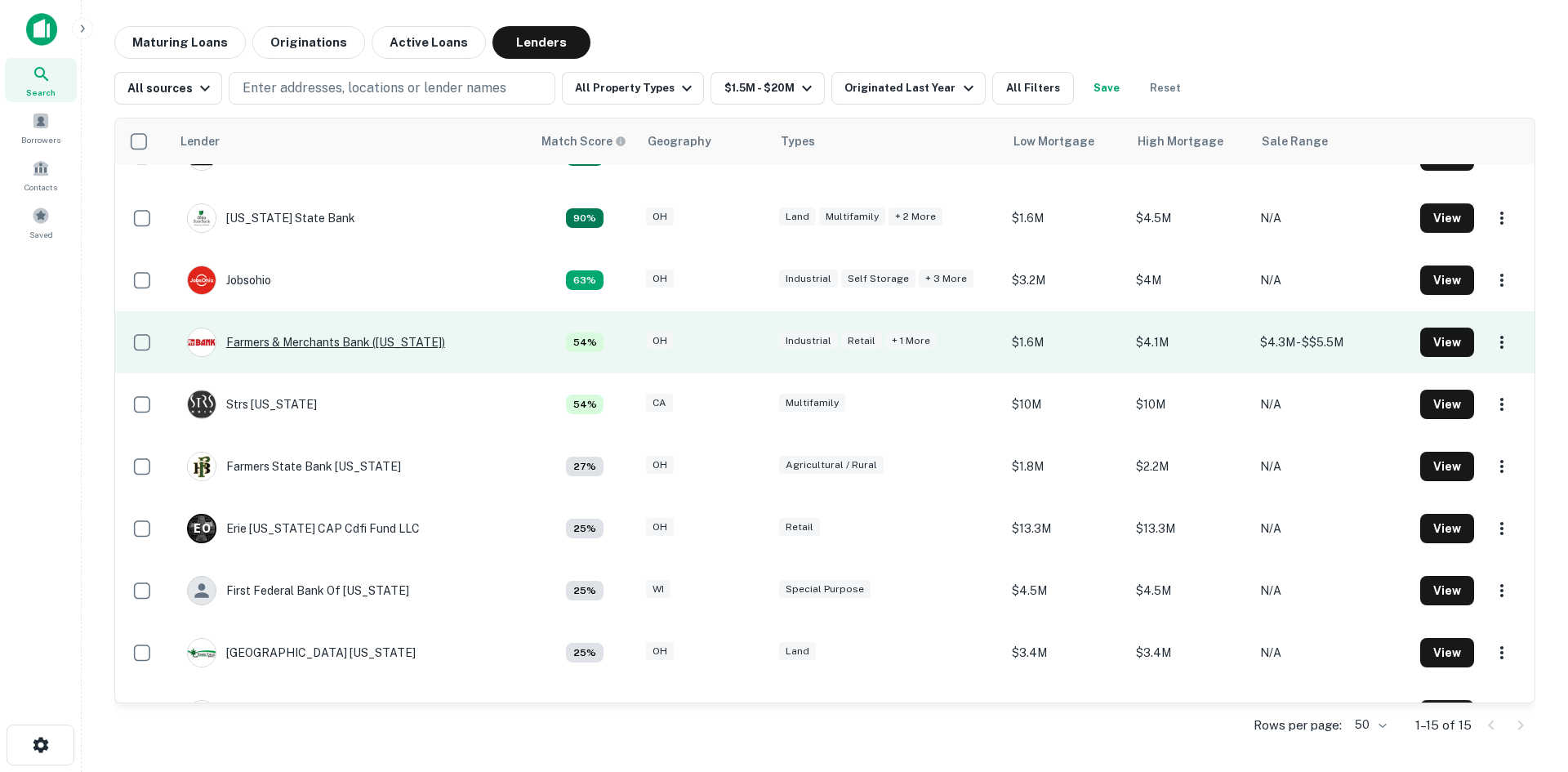
click at [346, 338] on div "Farmers & Merchants Bank (ohio)" at bounding box center [316, 342] width 258 height 30
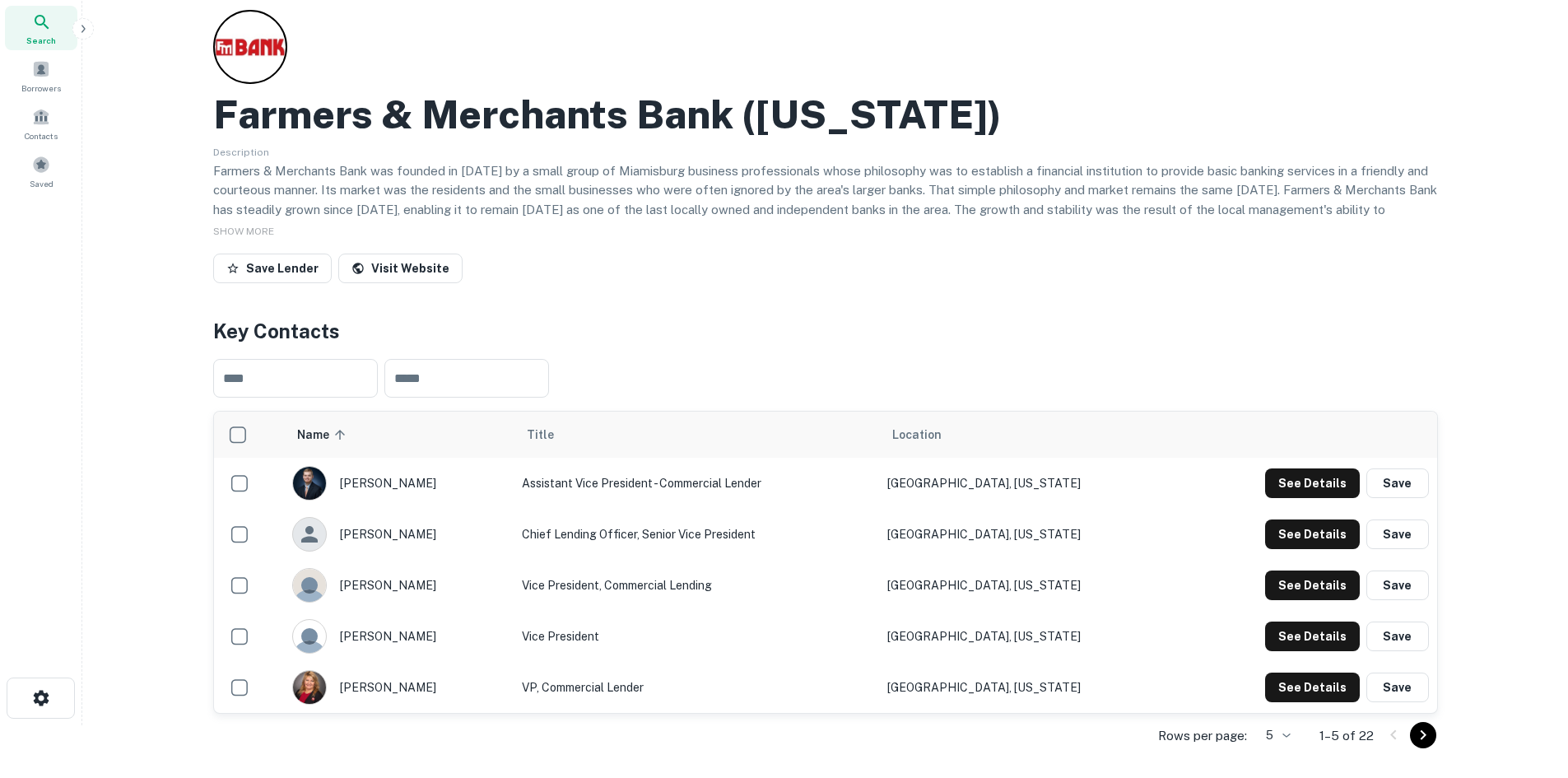
scroll to position [83, 0]
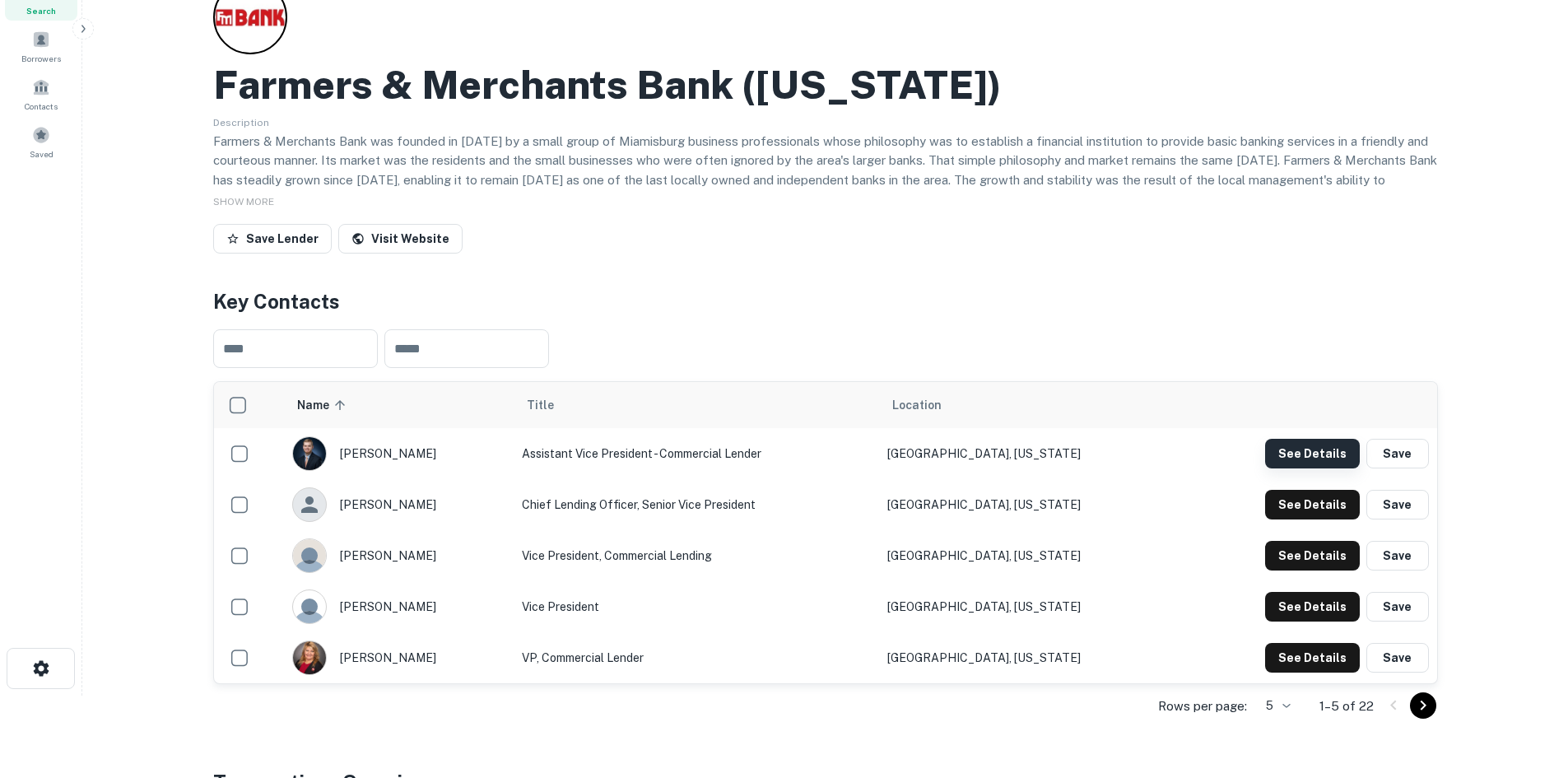
click at [1299, 456] on button "See Details" at bounding box center [1312, 454] width 95 height 30
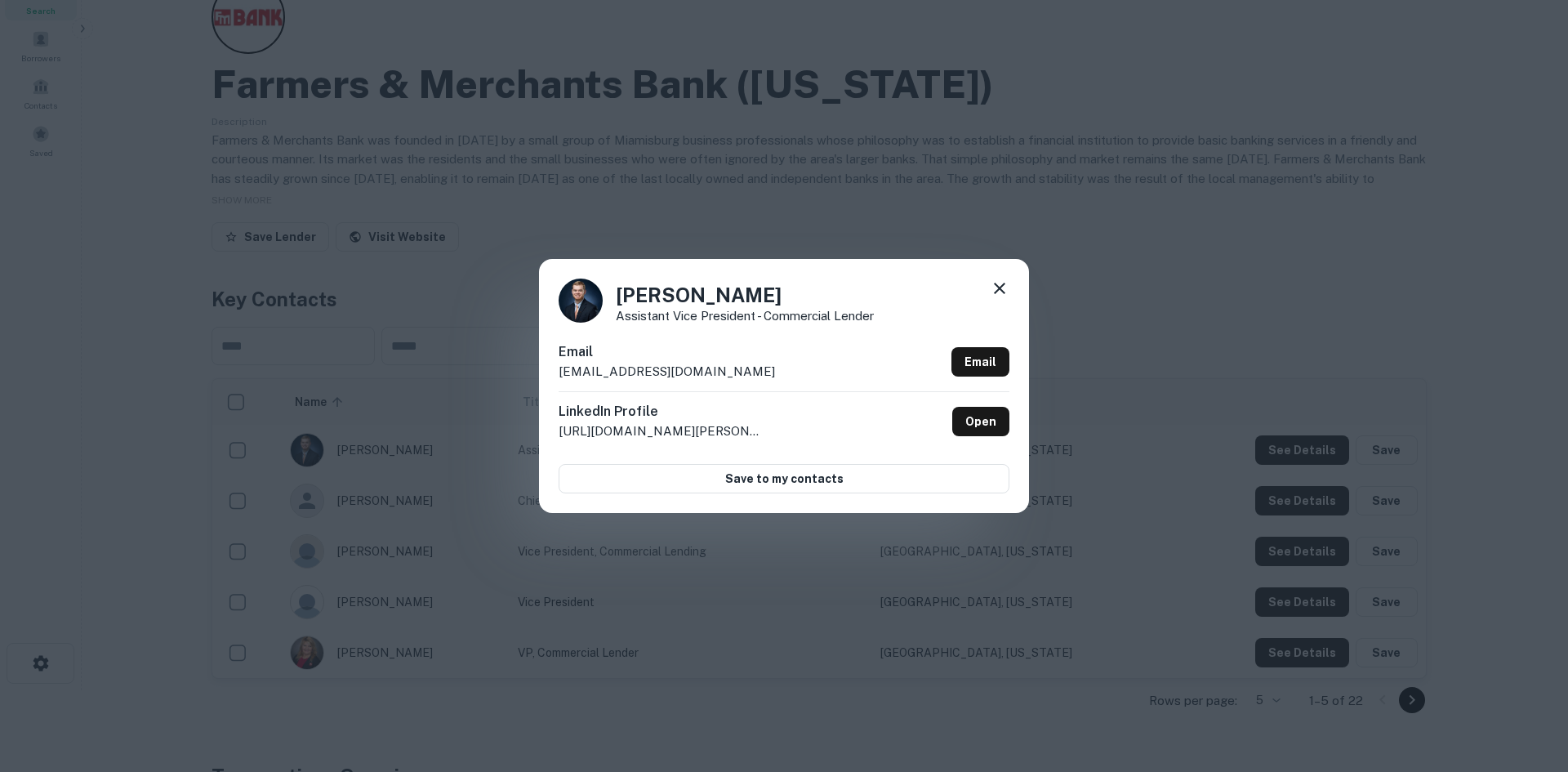
click at [594, 376] on p "asimmons@bankwithfm.com" at bounding box center [666, 372] width 217 height 20
click at [628, 291] on h4 "Alex Simmons" at bounding box center [744, 295] width 258 height 30
drag, startPoint x: 619, startPoint y: 291, endPoint x: 658, endPoint y: 296, distance: 39.3
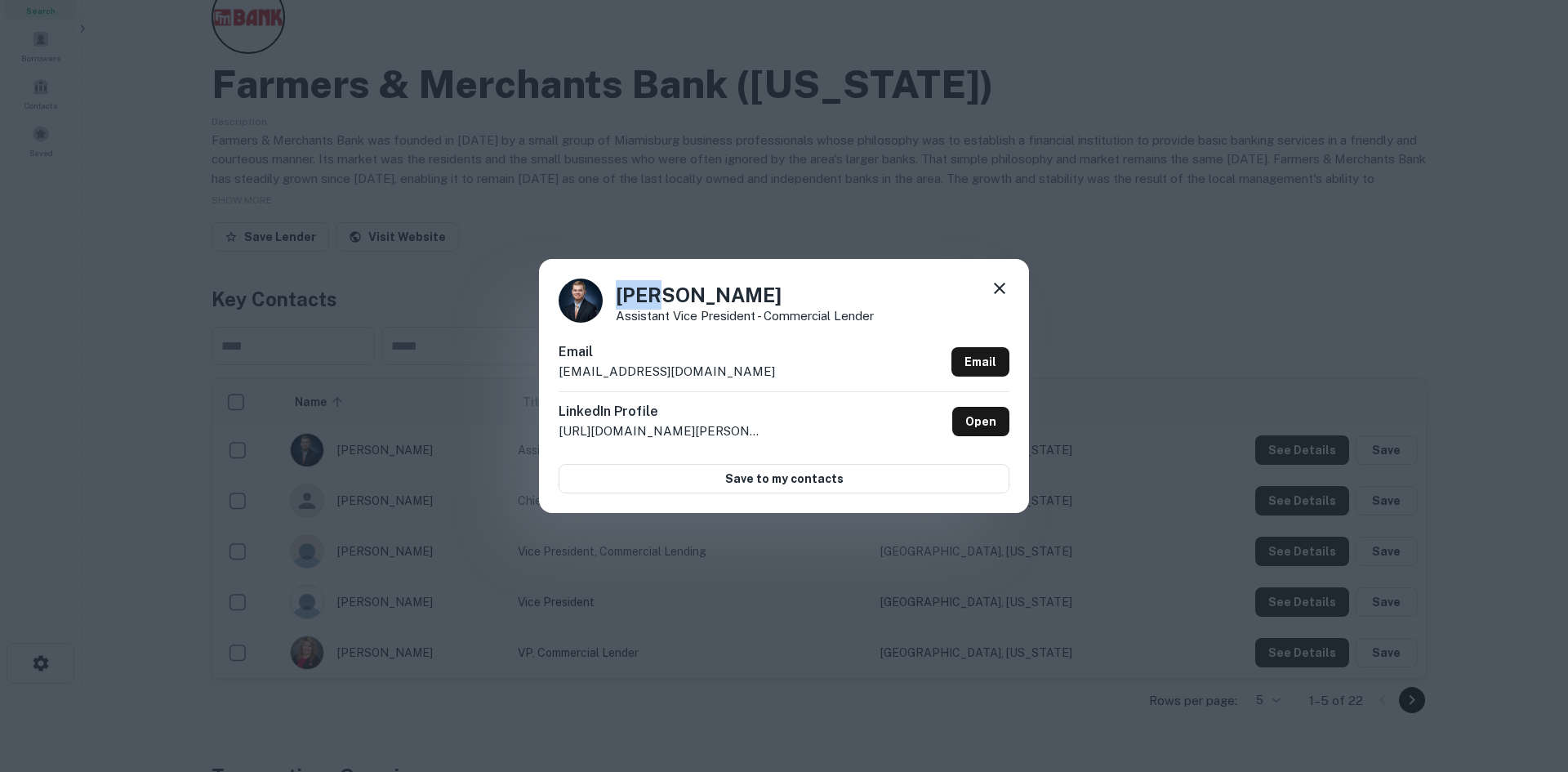
click at [658, 296] on h4 "Alex Simmons" at bounding box center [744, 295] width 258 height 30
click at [699, 295] on h4 "Alex Simmons" at bounding box center [744, 295] width 258 height 30
click at [711, 313] on p "Assistant Vice President - Commercial Lender" at bounding box center [744, 316] width 258 height 12
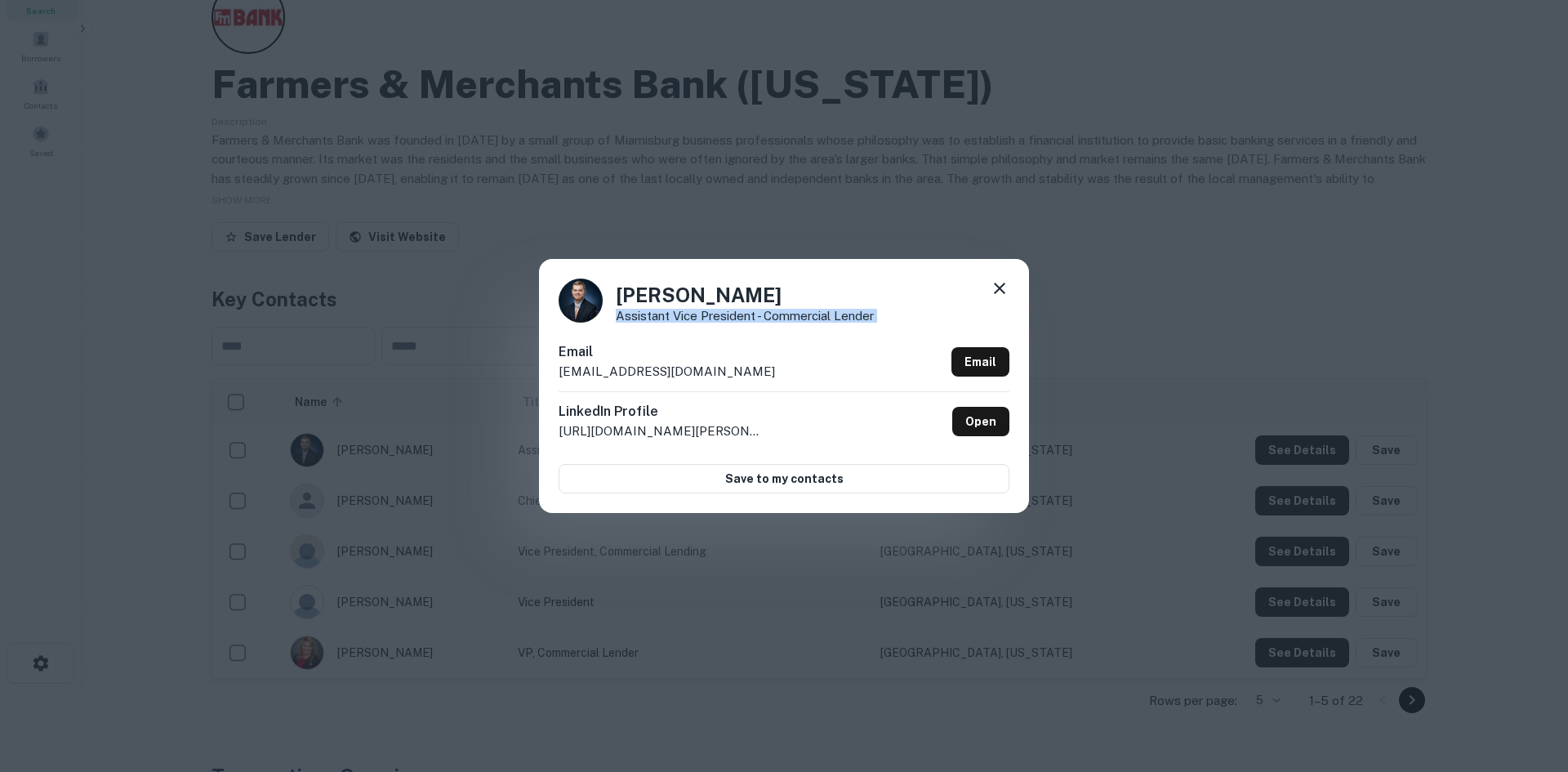
click at [711, 313] on p "Assistant Vice President - Commercial Lender" at bounding box center [744, 316] width 258 height 12
click at [845, 234] on div "Alex Simmons Assistant Vice President - Commercial Lender Email asimmons@bankwi…" at bounding box center [784, 386] width 1568 height 772
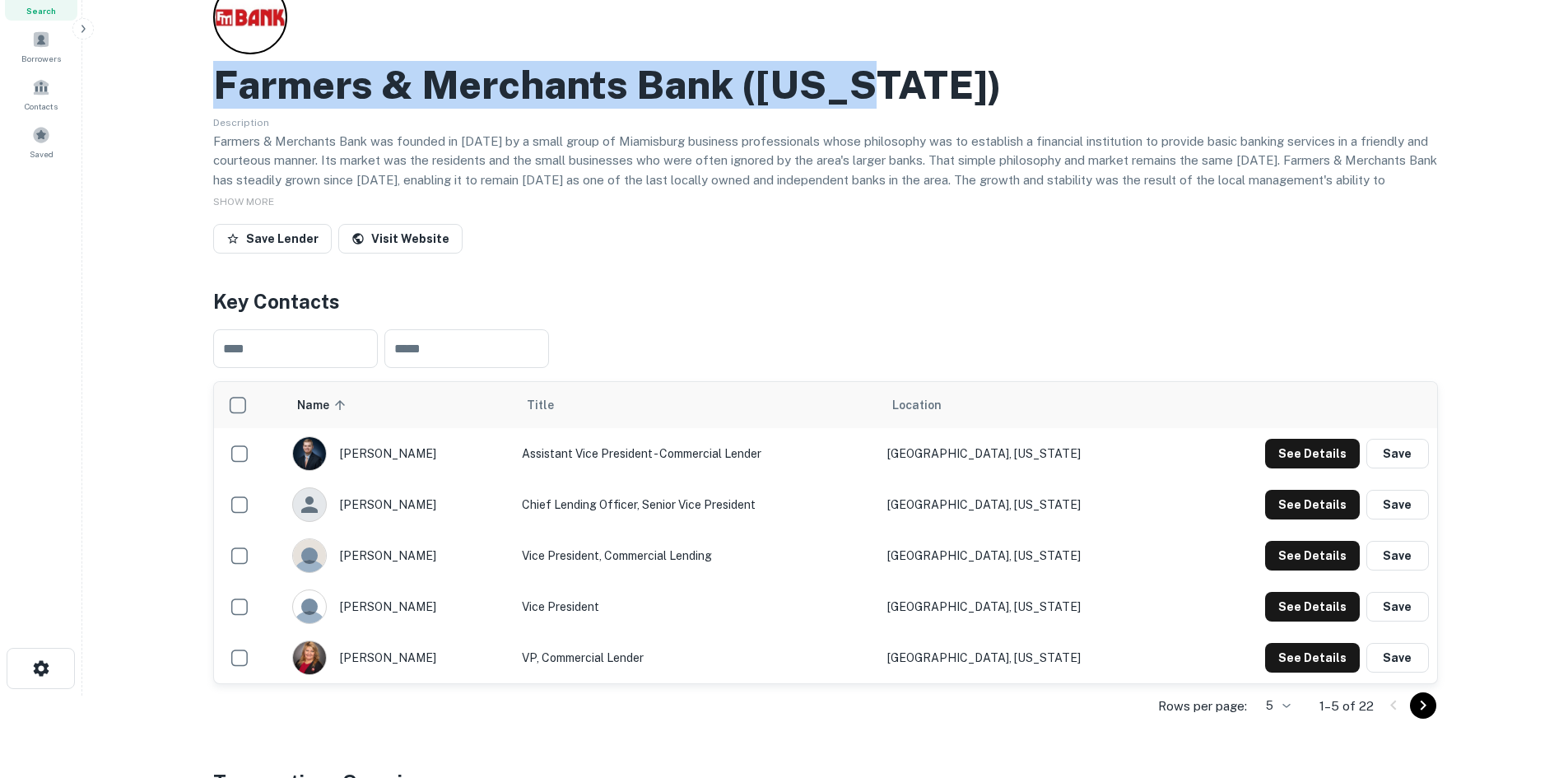
drag, startPoint x: 223, startPoint y: 78, endPoint x: 856, endPoint y: 101, distance: 633.4
click at [856, 101] on div "Farmers & Merchants Bank (ohio)" at bounding box center [826, 85] width 1225 height 48
click at [1298, 503] on button "See Details" at bounding box center [1312, 505] width 95 height 30
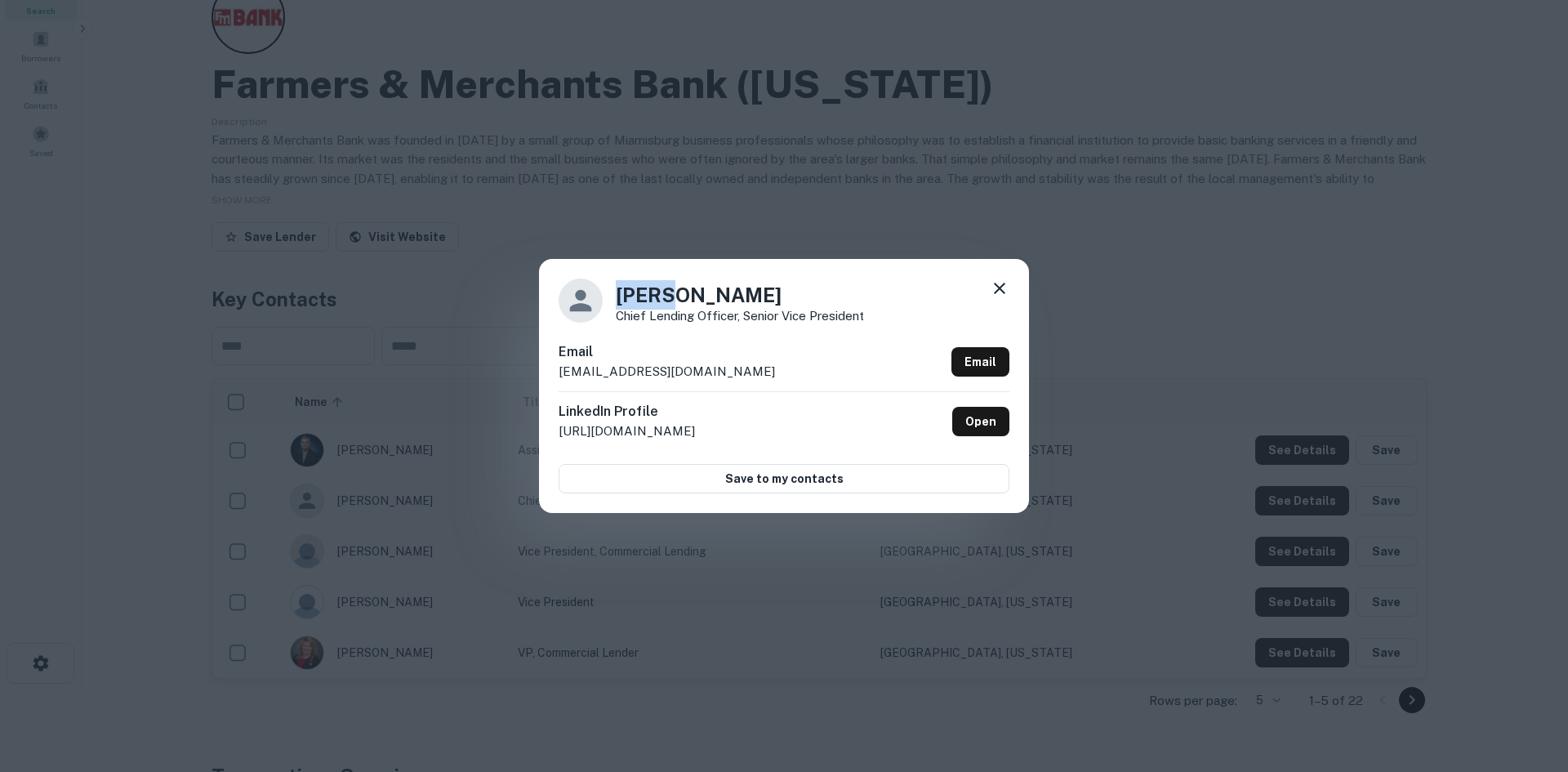
drag, startPoint x: 623, startPoint y: 292, endPoint x: 659, endPoint y: 296, distance: 36.2
click at [659, 296] on h4 "Clint Morton" at bounding box center [739, 295] width 248 height 30
click at [637, 285] on h4 "Clint Morton" at bounding box center [739, 295] width 248 height 30
click at [635, 290] on h4 "Clint Morton" at bounding box center [739, 295] width 248 height 30
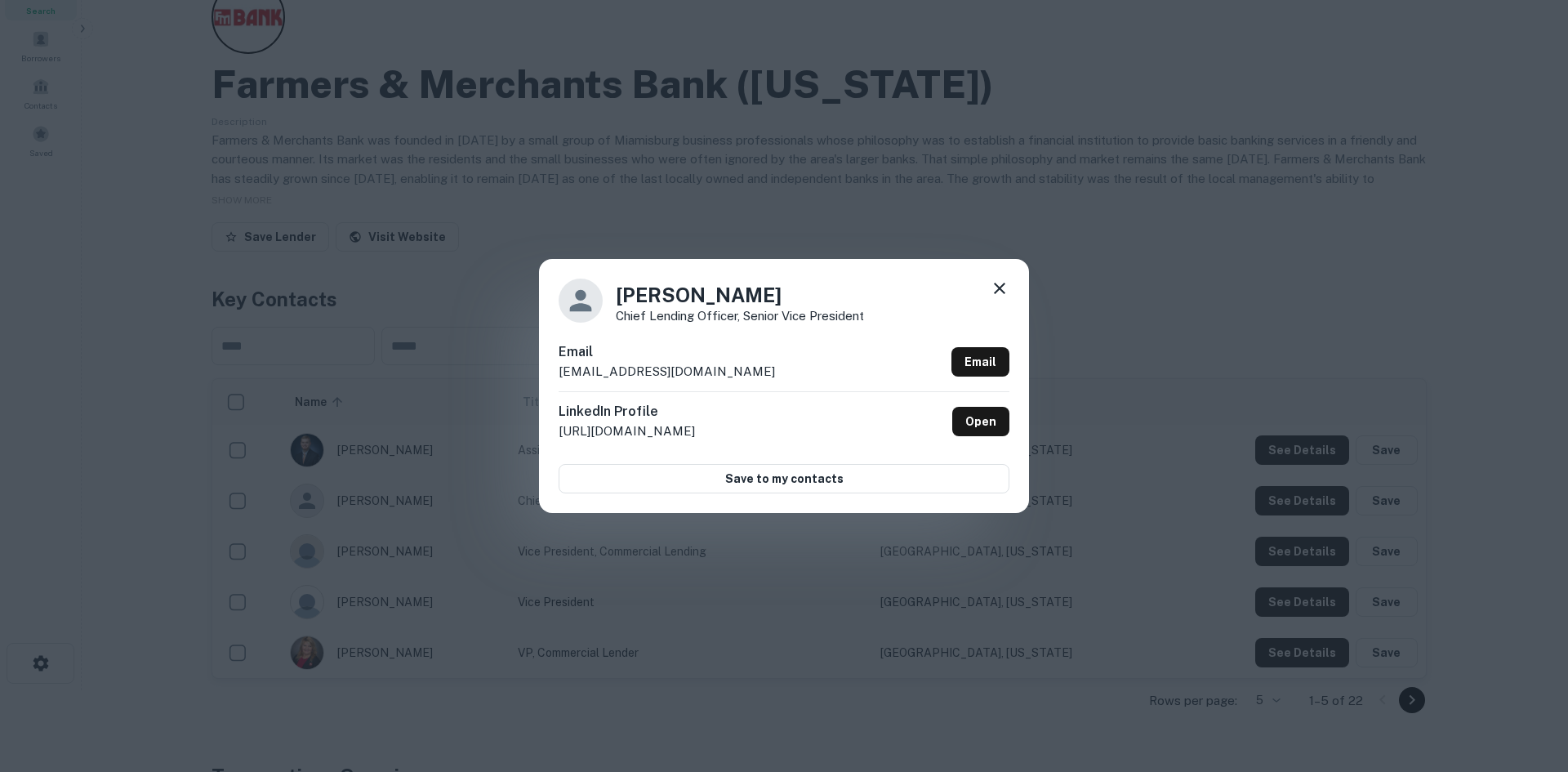
click at [711, 292] on h4 "Clint Morton" at bounding box center [739, 295] width 248 height 30
click at [717, 295] on h4 "Clint Morton" at bounding box center [739, 295] width 248 height 30
click at [791, 295] on h4 "Clint Morton" at bounding box center [739, 295] width 248 height 30
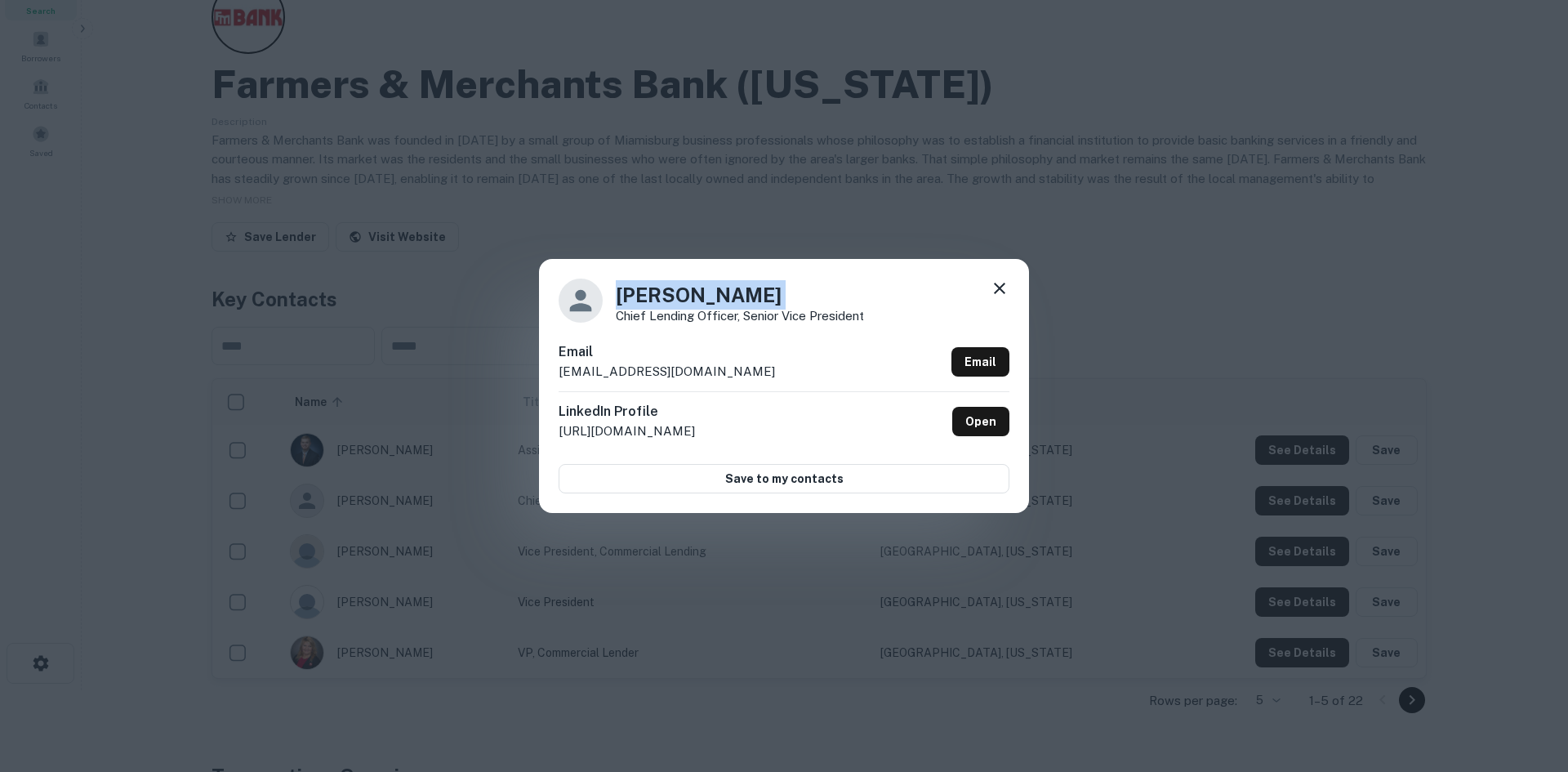
click at [731, 296] on h4 "Clint Morton" at bounding box center [739, 295] width 248 height 30
click at [781, 295] on h4 "Clint Morton" at bounding box center [739, 295] width 248 height 30
drag, startPoint x: 778, startPoint y: 295, endPoint x: 668, endPoint y: 297, distance: 110.0
click at [668, 297] on h4 "Clint Morton" at bounding box center [739, 295] width 248 height 30
click at [815, 311] on p "Chief Lending Officer, Senior Vice President" at bounding box center [739, 316] width 248 height 12
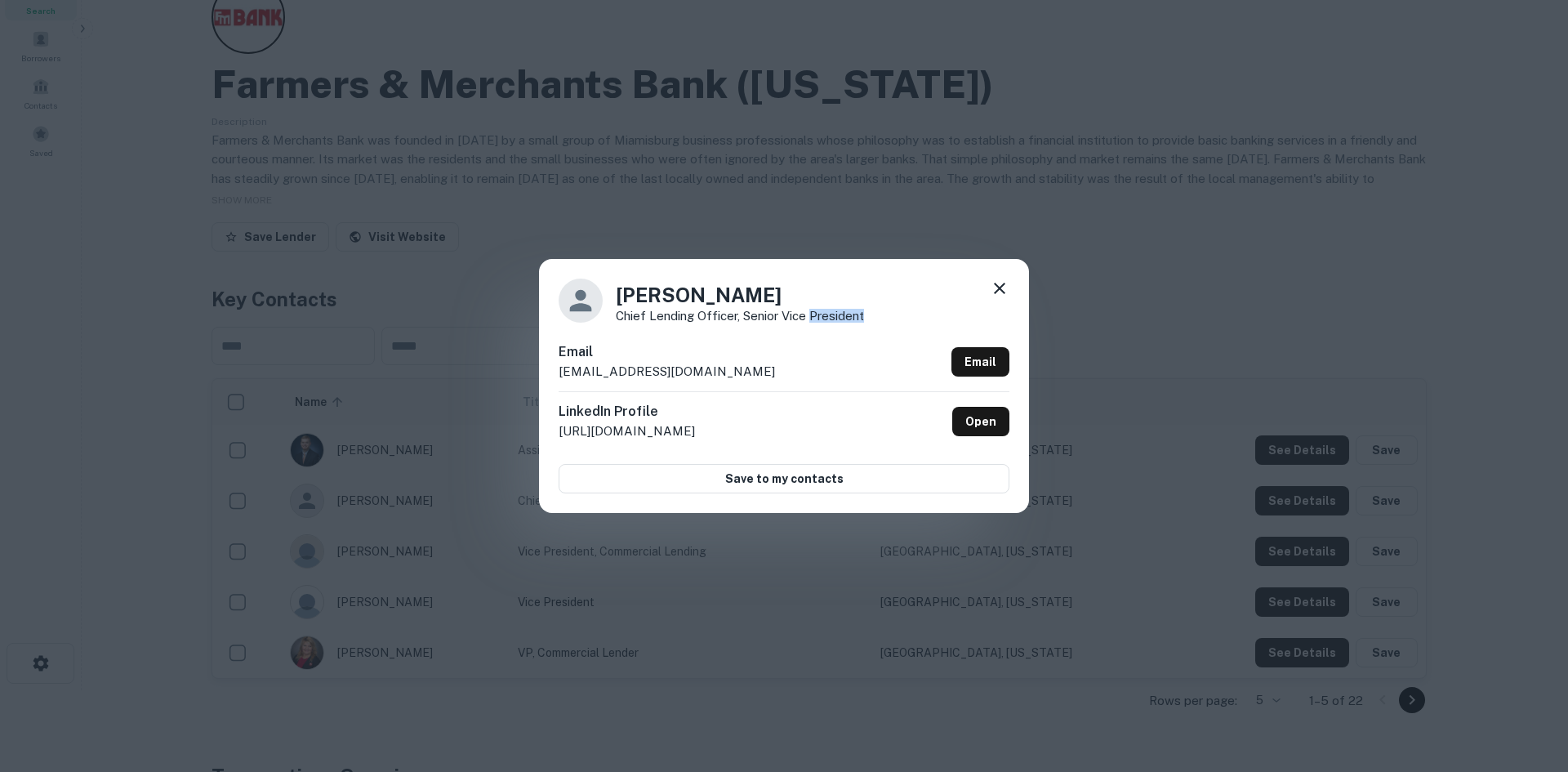
click at [815, 311] on p "Chief Lending Officer, Senior Vice President" at bounding box center [739, 316] width 248 height 12
drag, startPoint x: 701, startPoint y: 376, endPoint x: 539, endPoint y: 376, distance: 162.0
click at [539, 376] on div "Clint Morton Chief Lending Officer, Senior Vice President Email cmorton@bankwit…" at bounding box center [784, 386] width 1568 height 772
drag, startPoint x: 1326, startPoint y: 348, endPoint x: 1341, endPoint y: 353, distance: 15.8
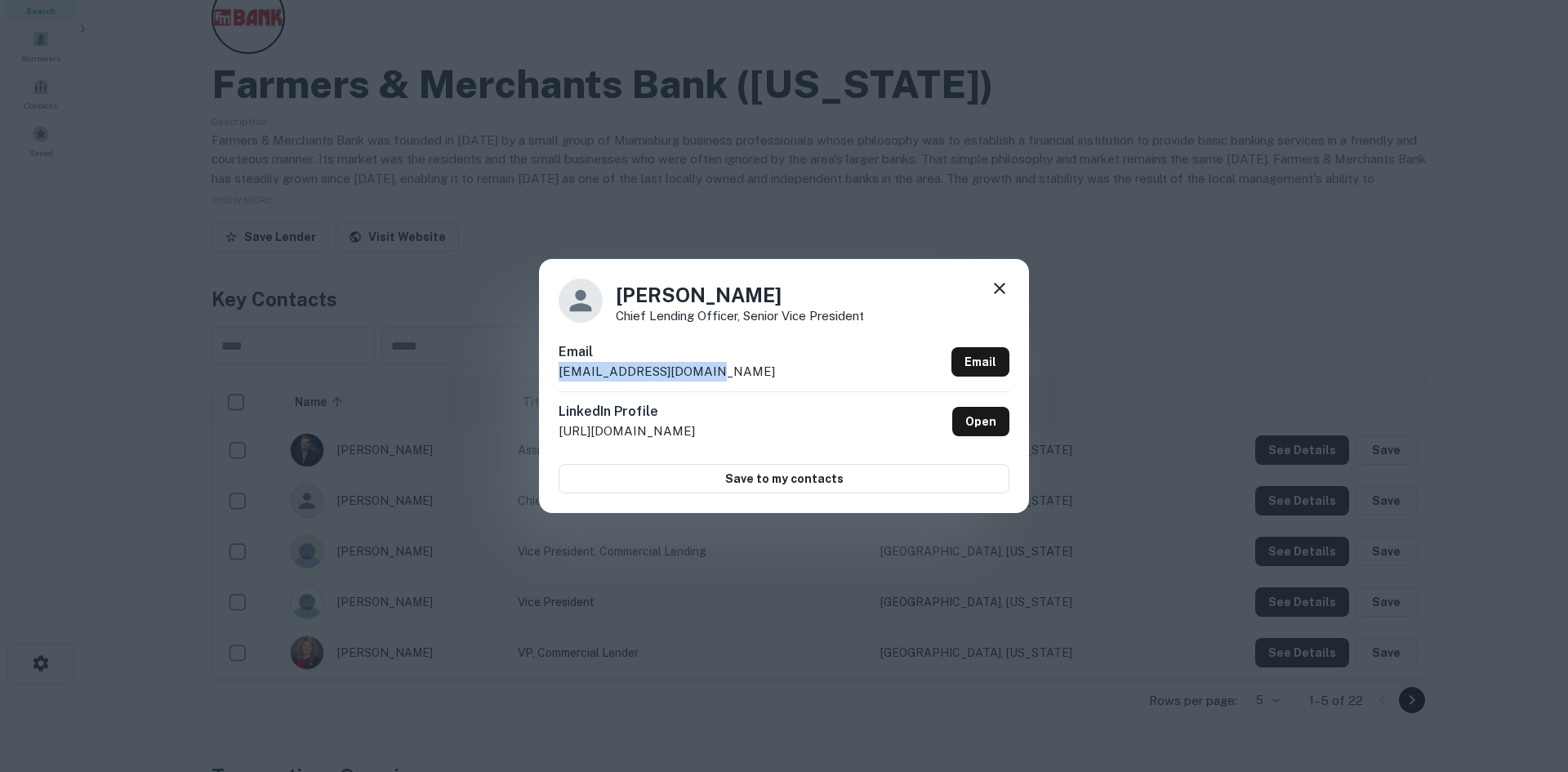
click at [1326, 348] on div "Clint Morton Chief Lending Officer, Senior Vice President Email cmorton@bankwit…" at bounding box center [784, 386] width 1568 height 772
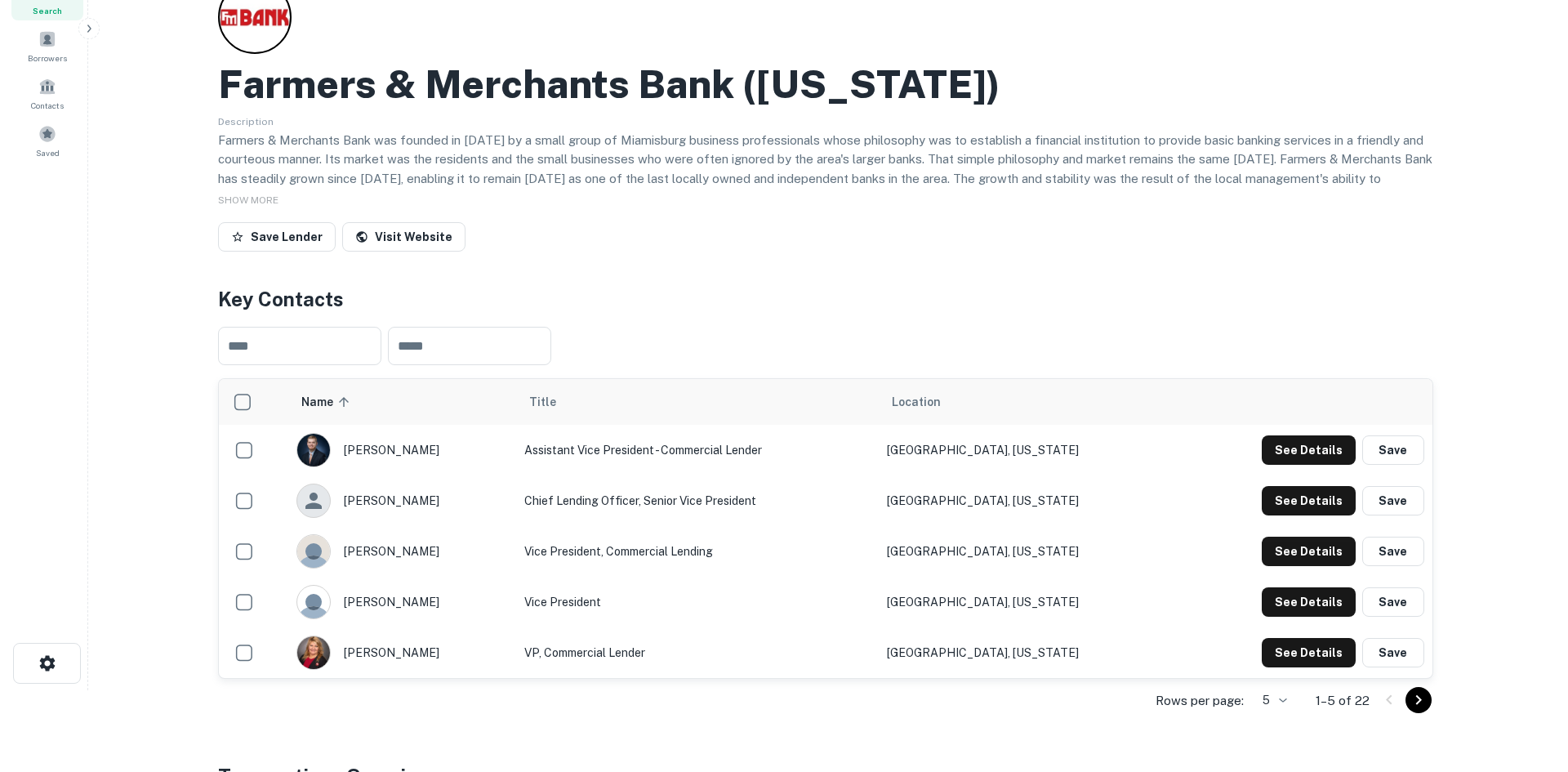
scroll to position [0, 0]
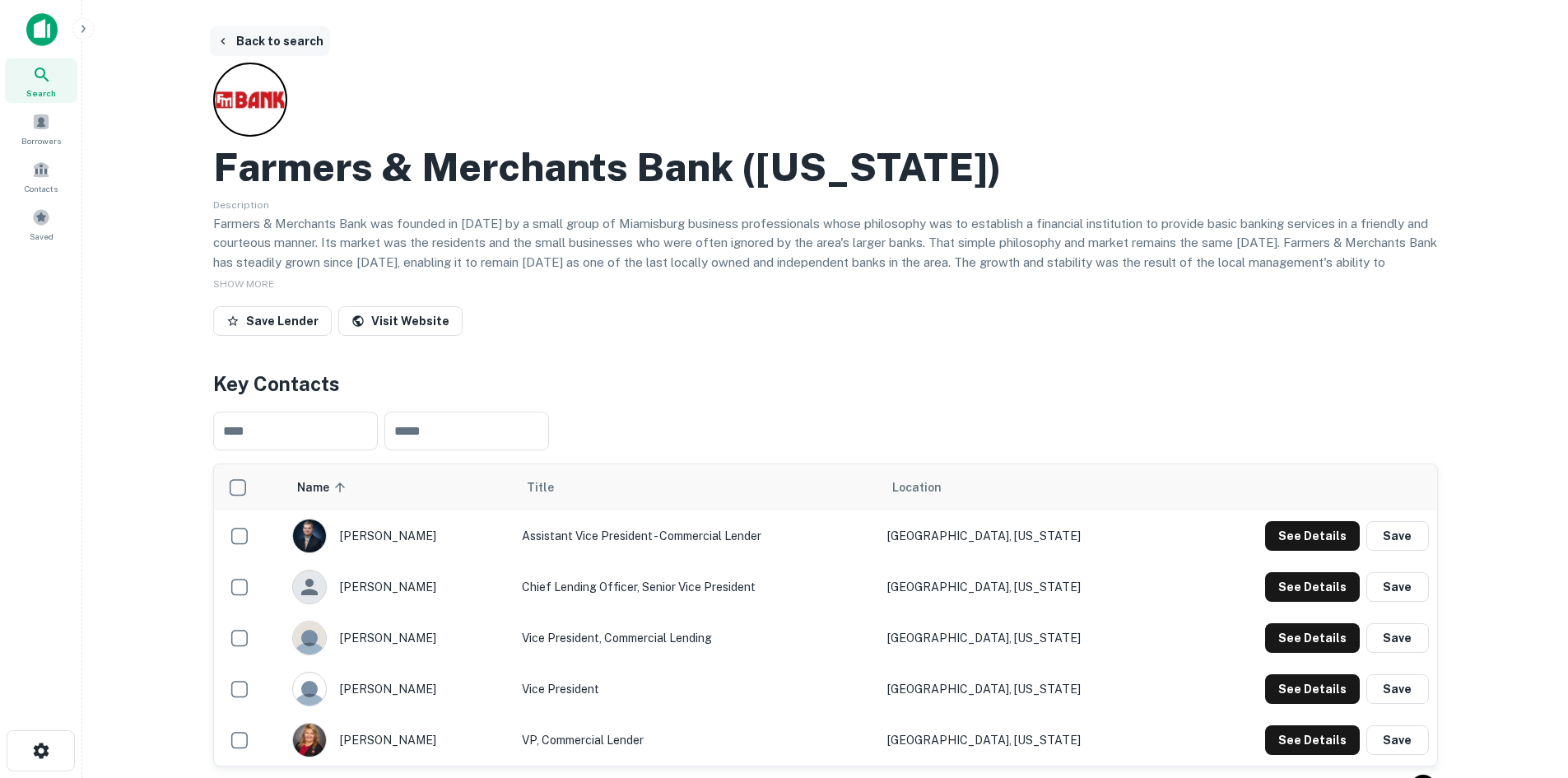
click at [266, 44] on button "Back to search" at bounding box center [269, 41] width 120 height 30
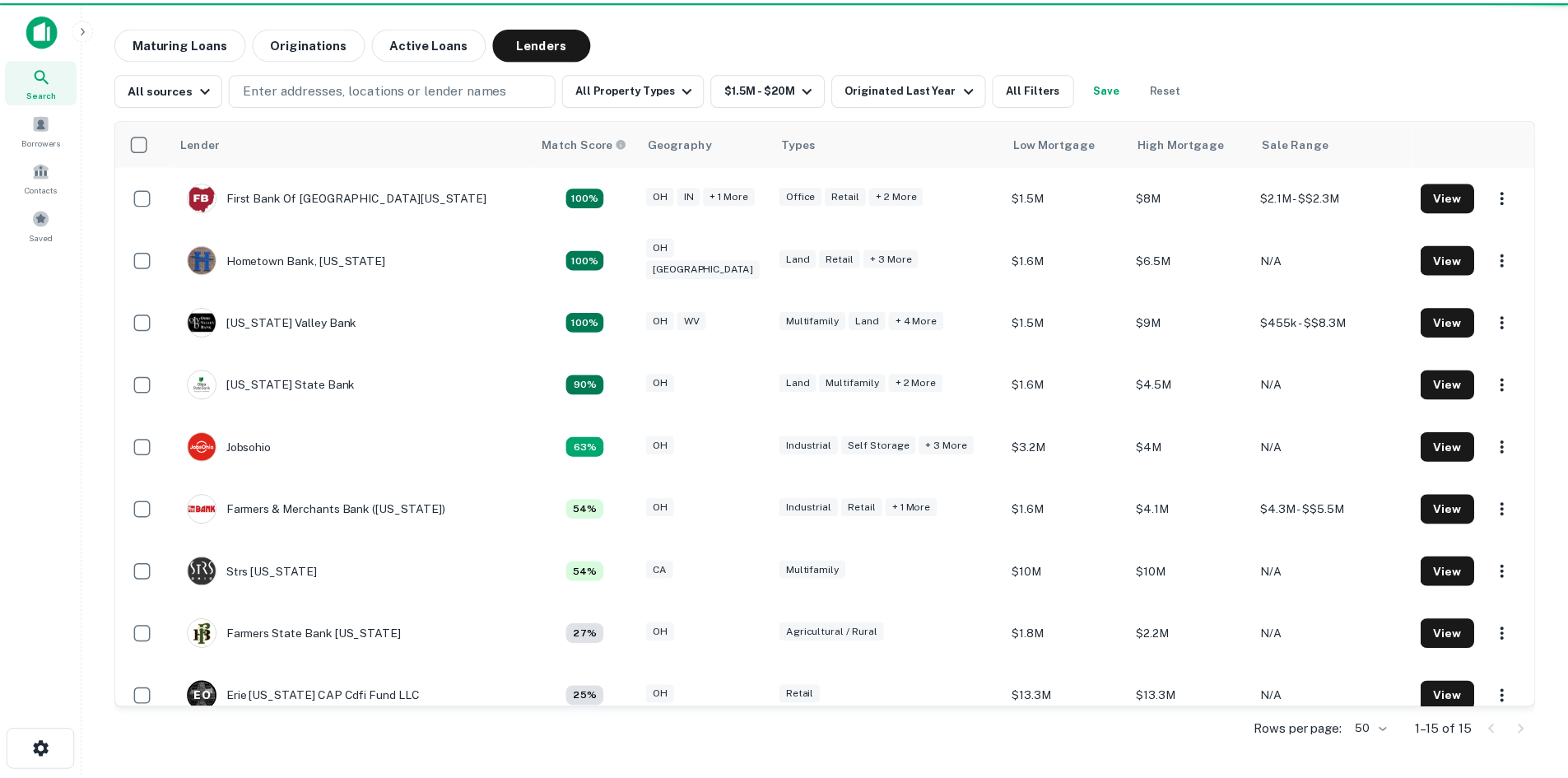
scroll to position [165, 0]
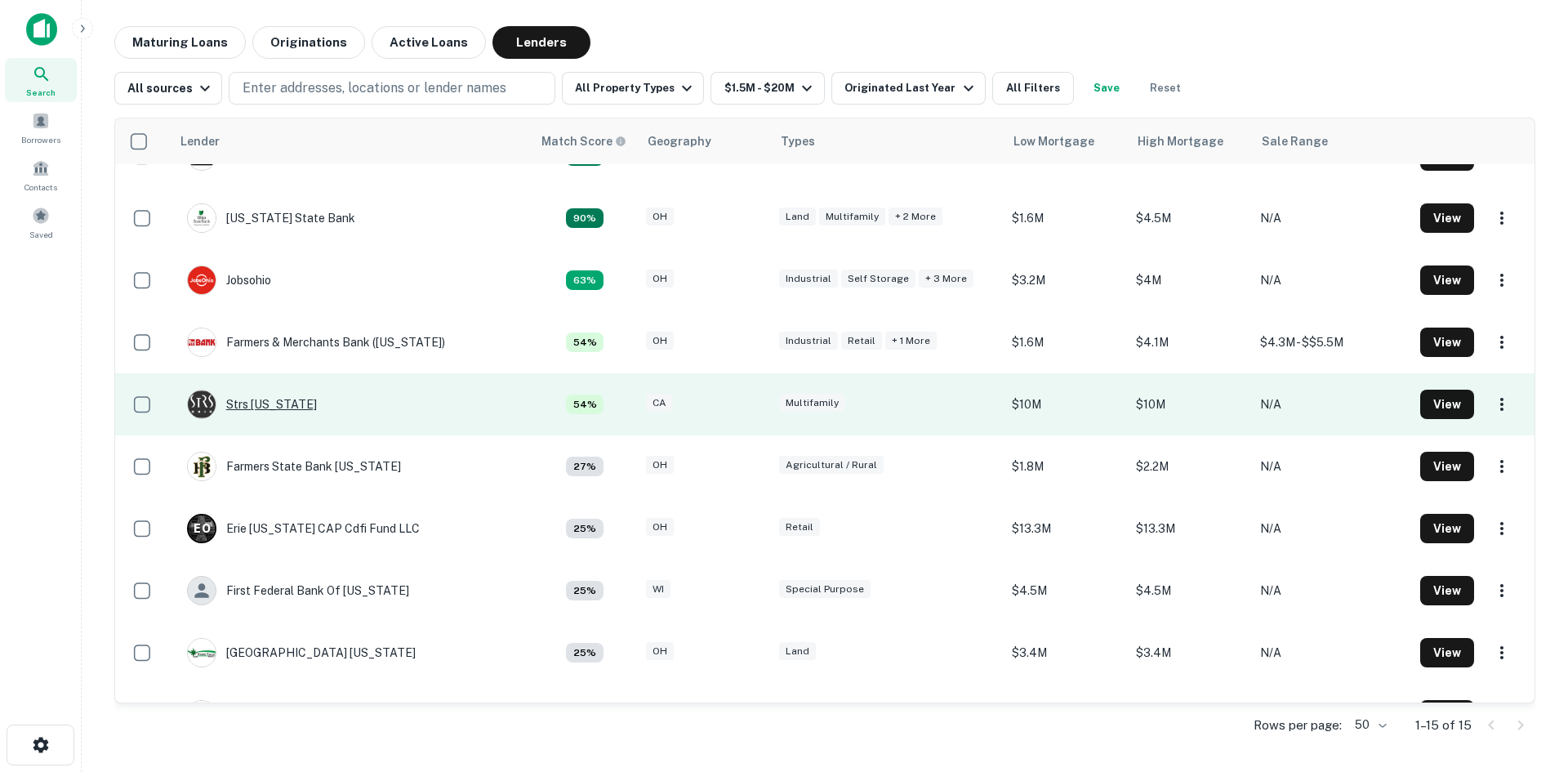
click at [250, 405] on div "Strs Ohio" at bounding box center [251, 405] width 130 height 30
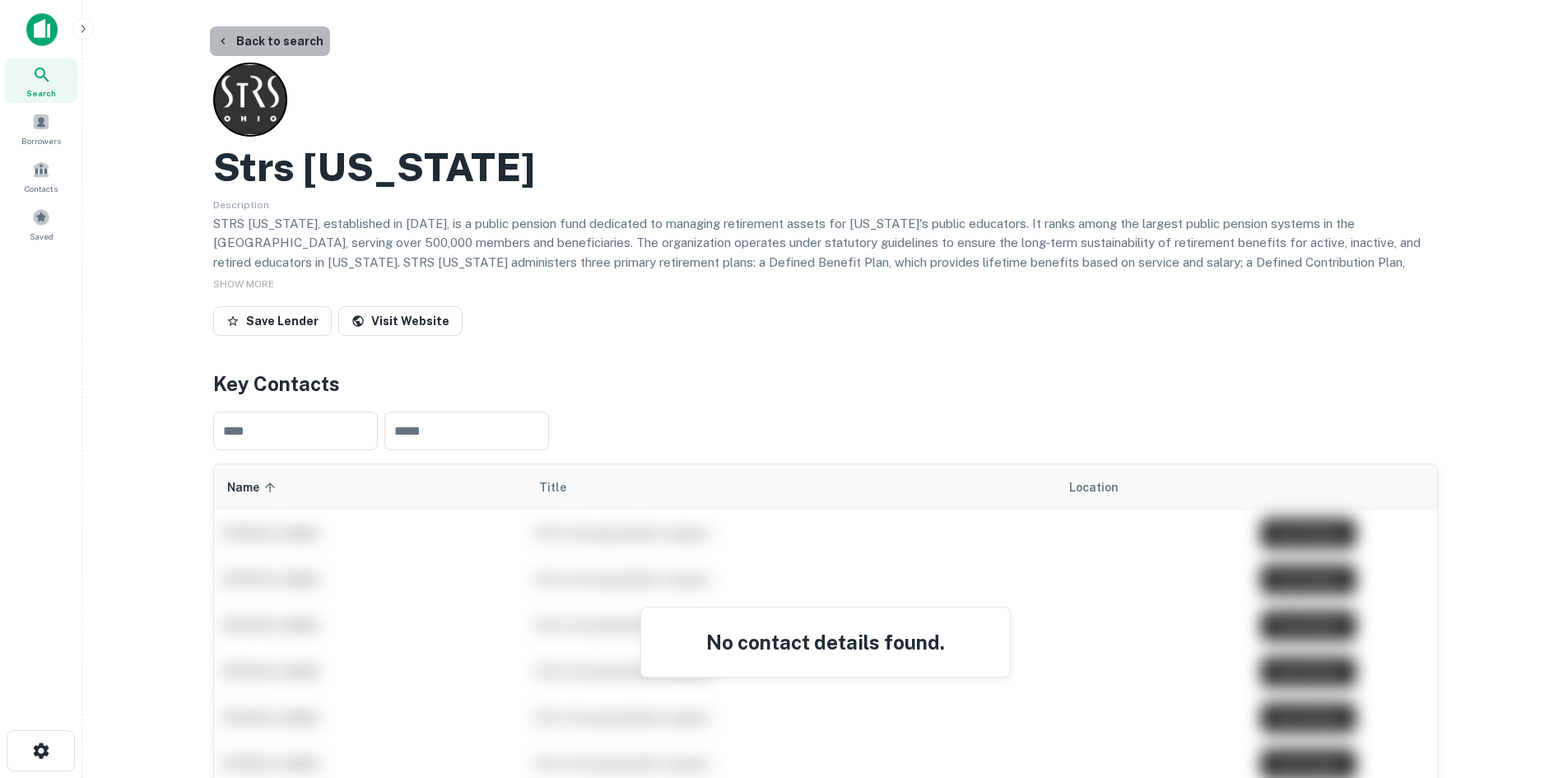
click at [271, 35] on button "Back to search" at bounding box center [269, 41] width 120 height 30
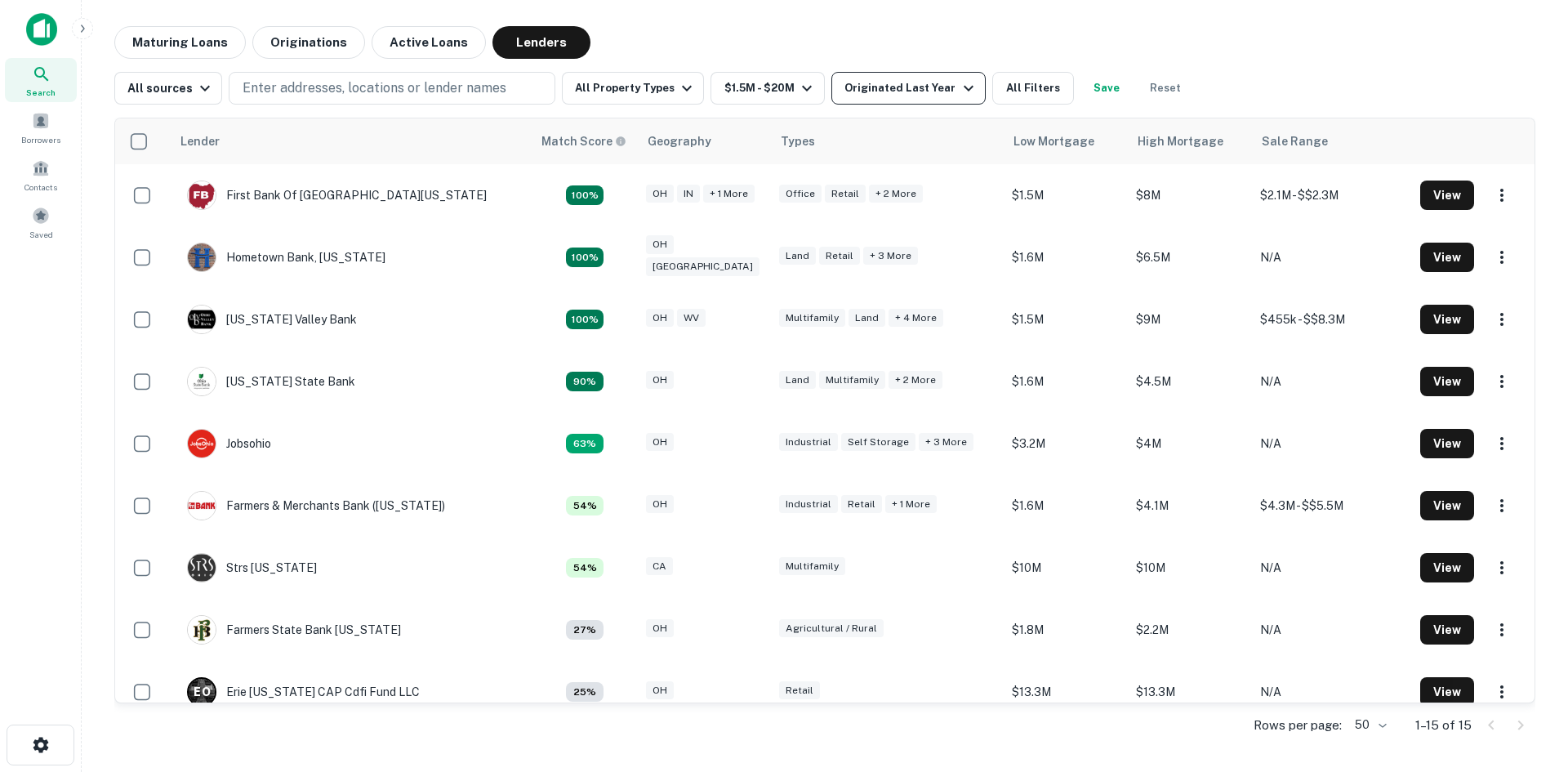
click at [872, 90] on div "Originated Last Year" at bounding box center [911, 88] width 133 height 20
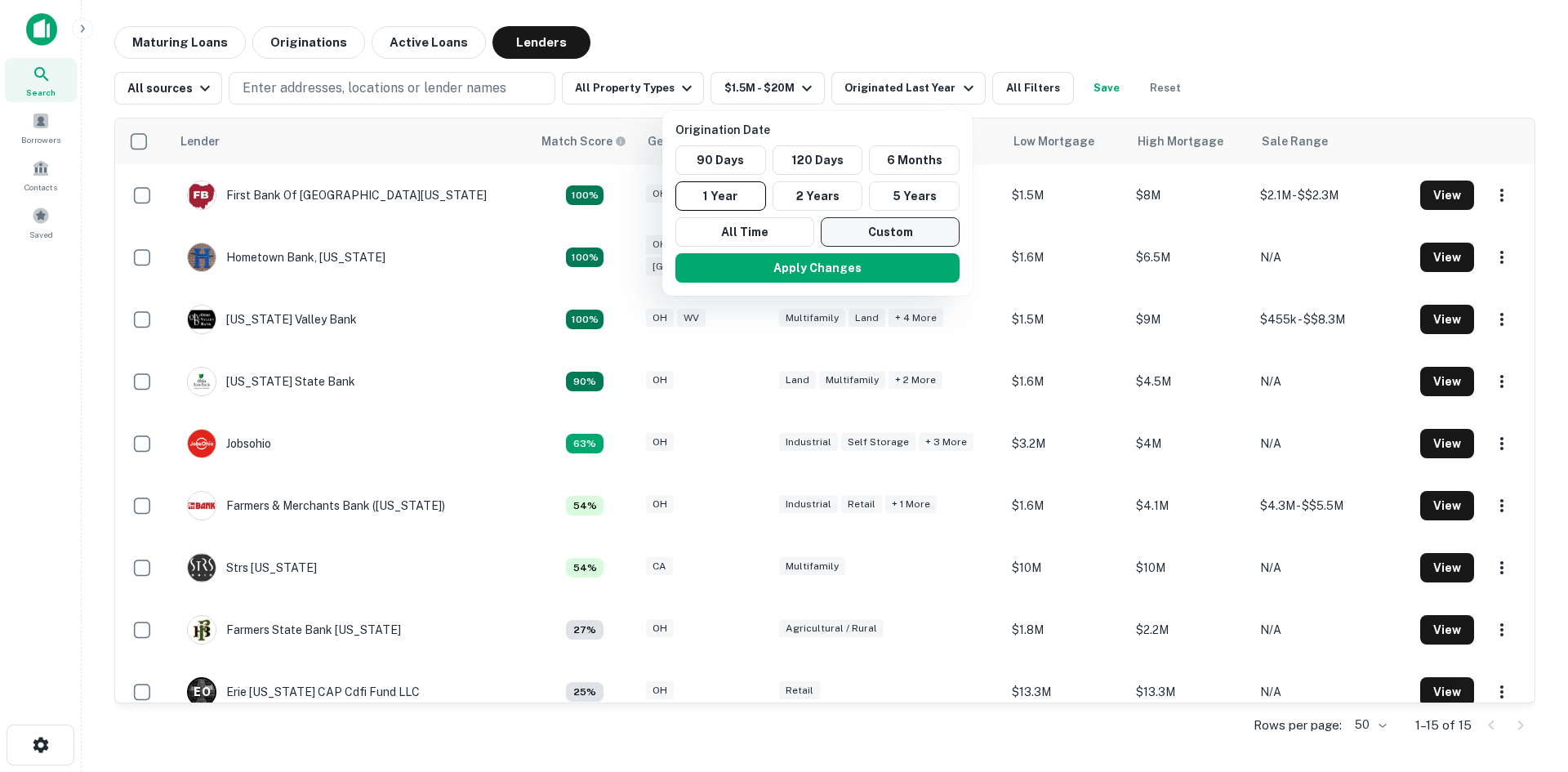
click at [845, 233] on button "Custom" at bounding box center [890, 232] width 139 height 30
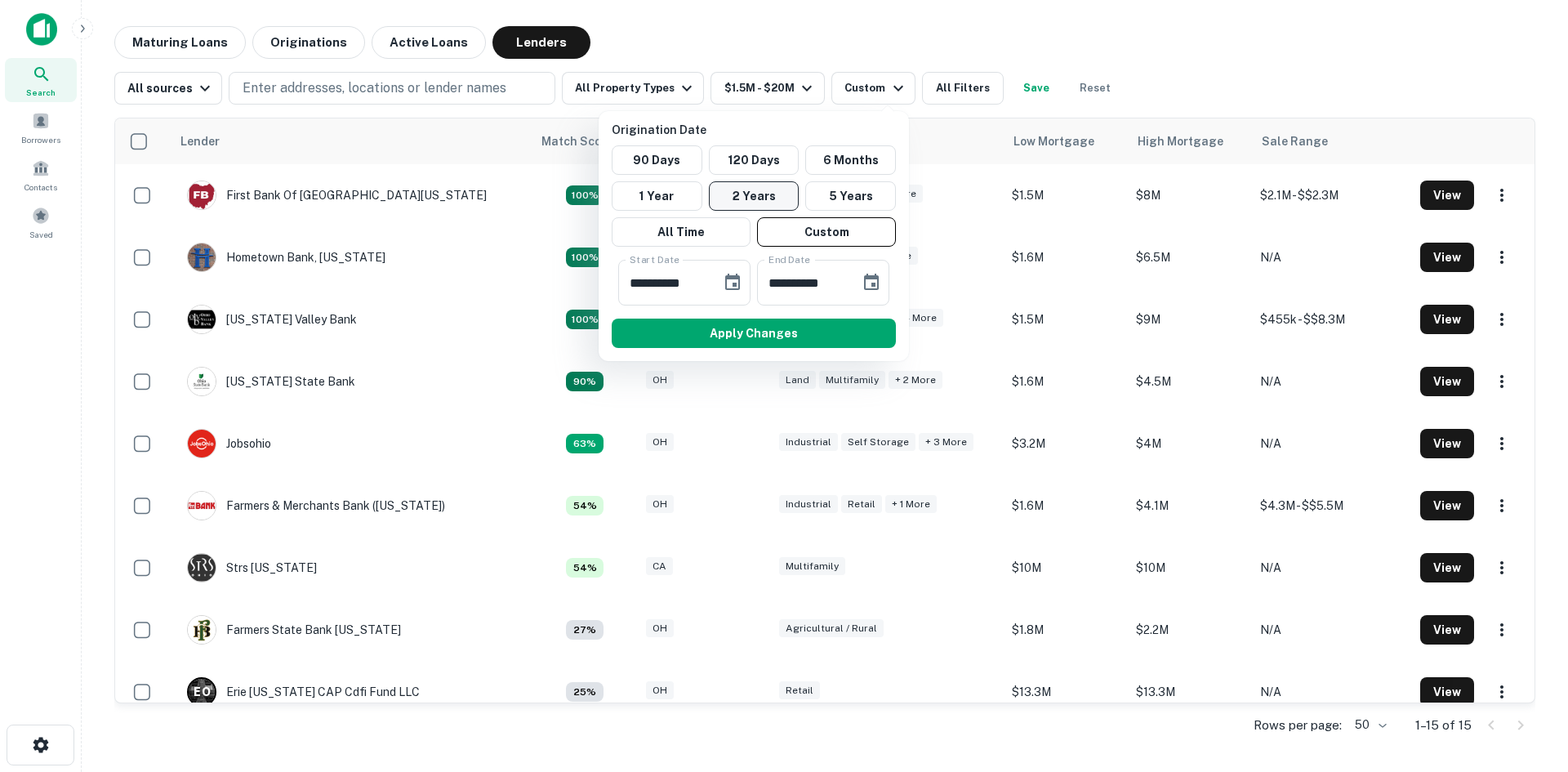
click at [775, 193] on button "2 Years" at bounding box center [754, 196] width 91 height 30
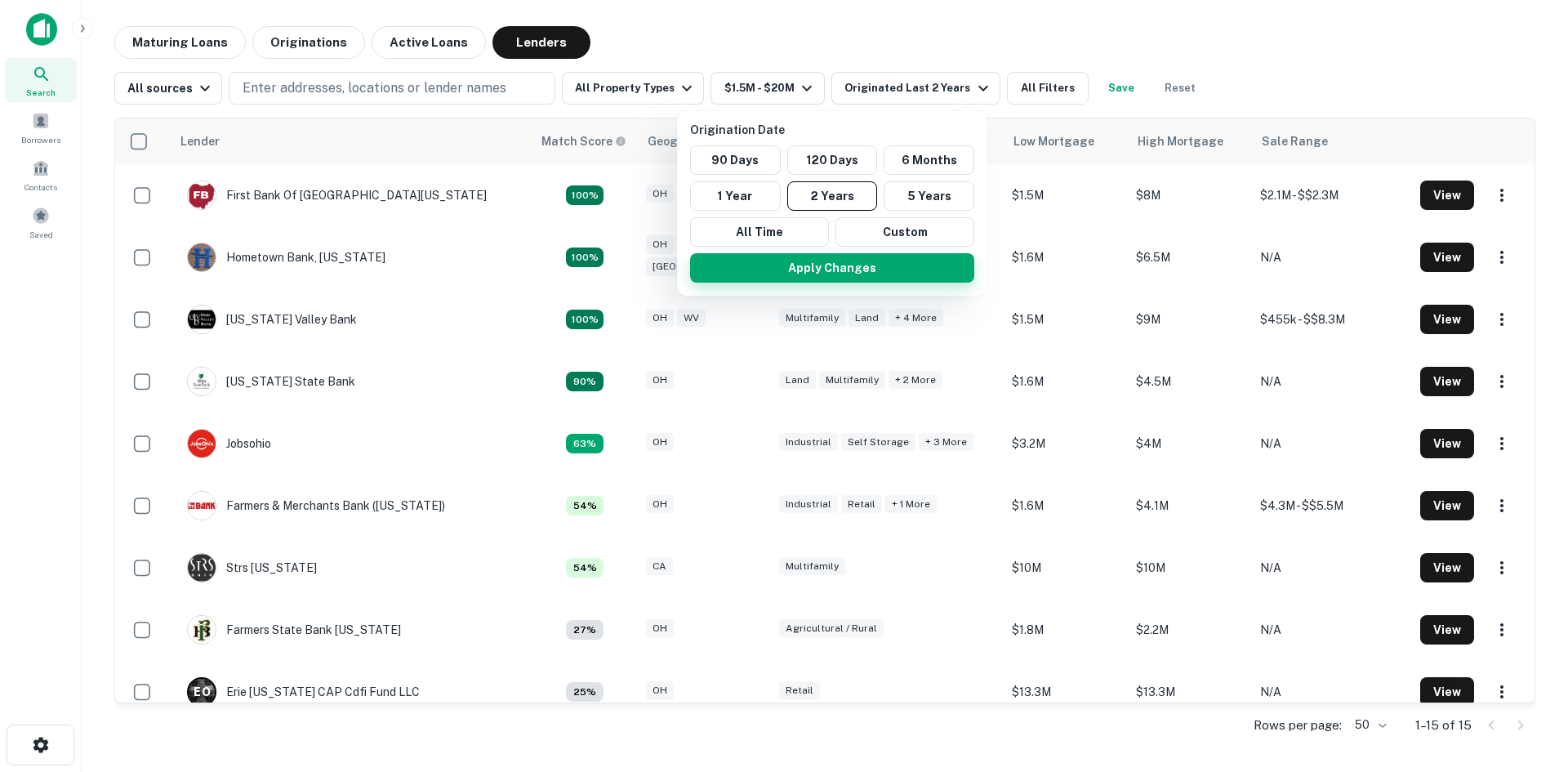
click at [815, 273] on button "Apply Changes" at bounding box center [832, 268] width 284 height 30
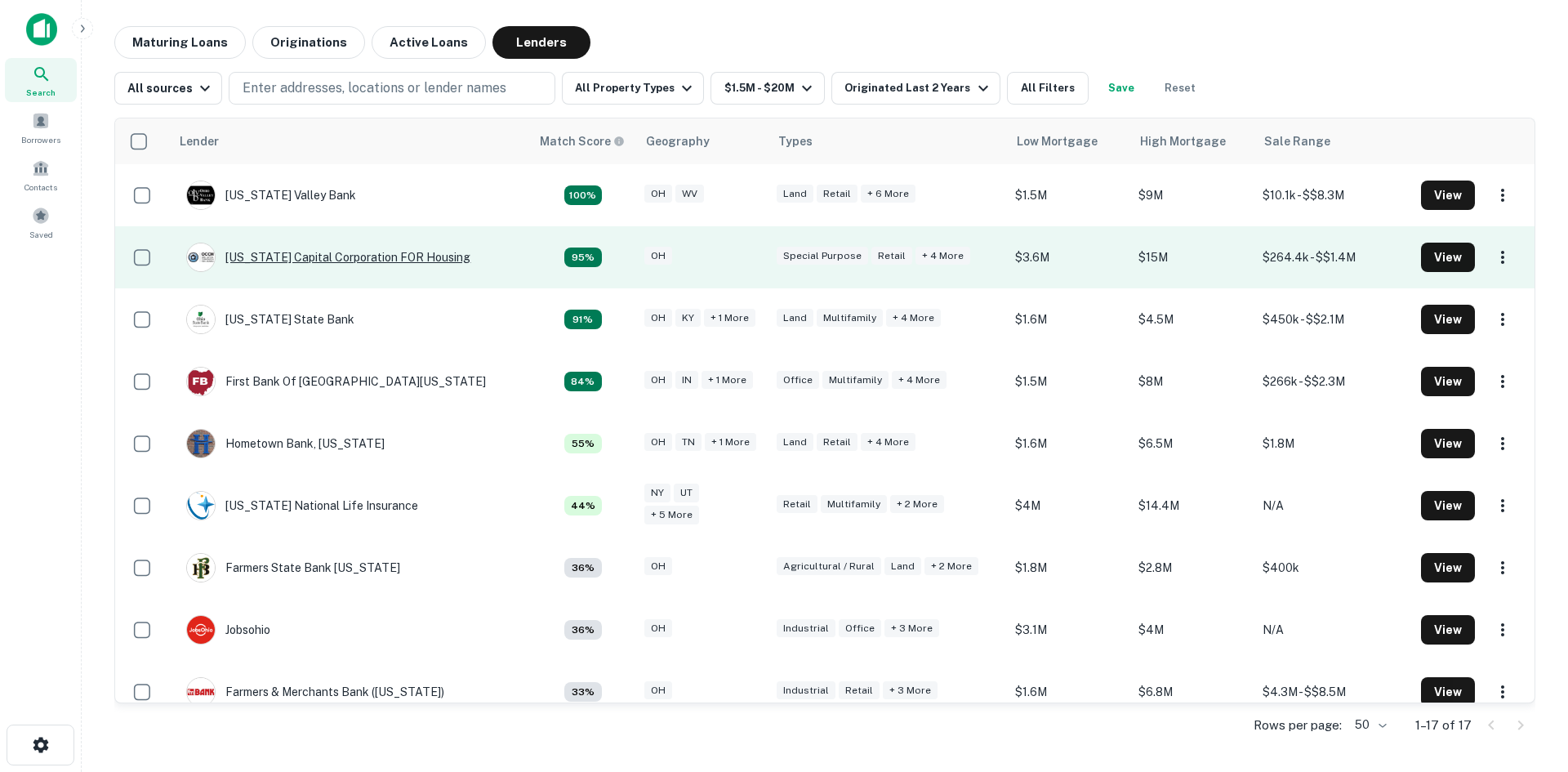
click at [323, 258] on div "Ohio Capital Corporation FOR Housing" at bounding box center [328, 257] width 284 height 30
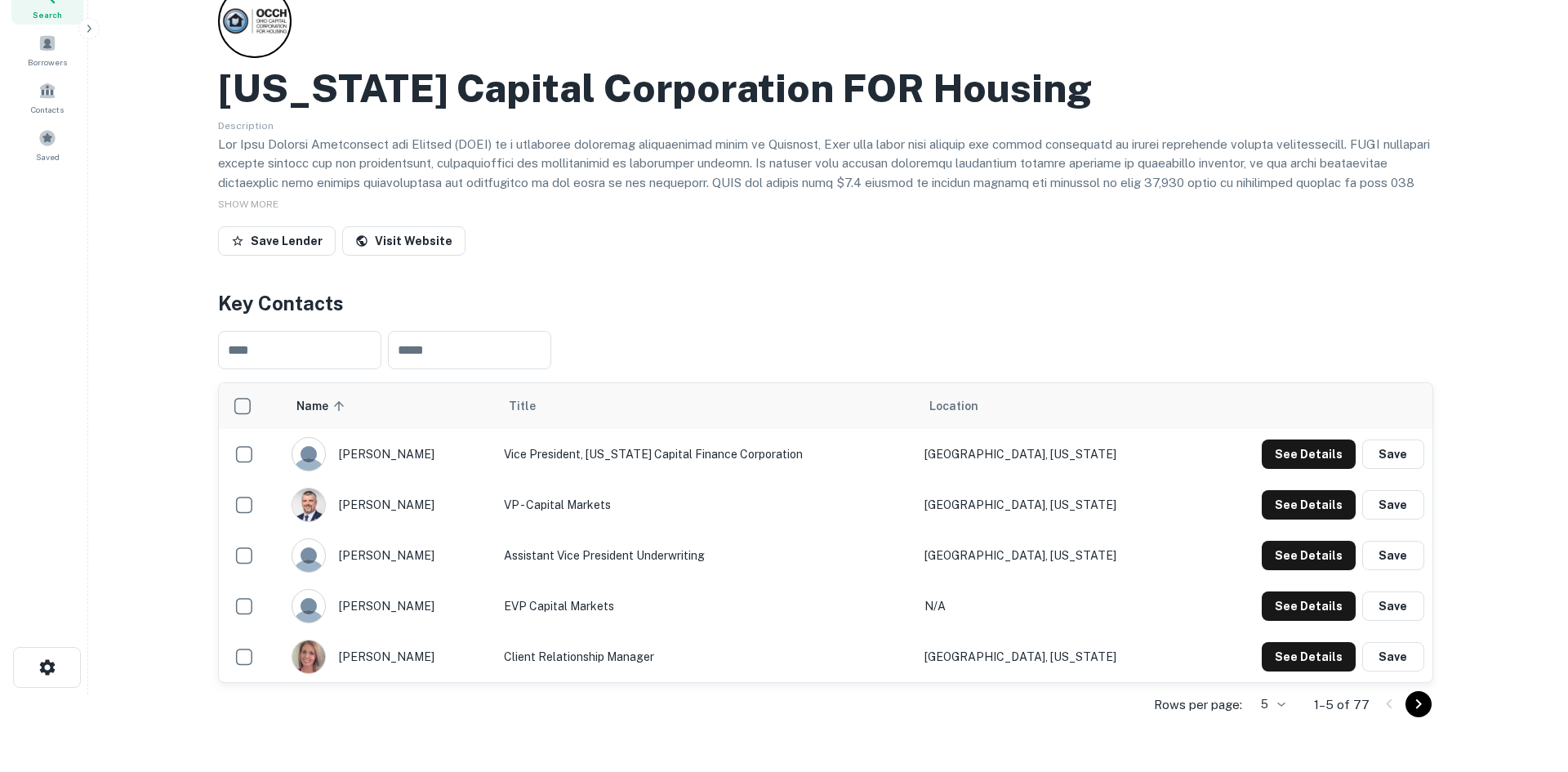
scroll to position [163, 0]
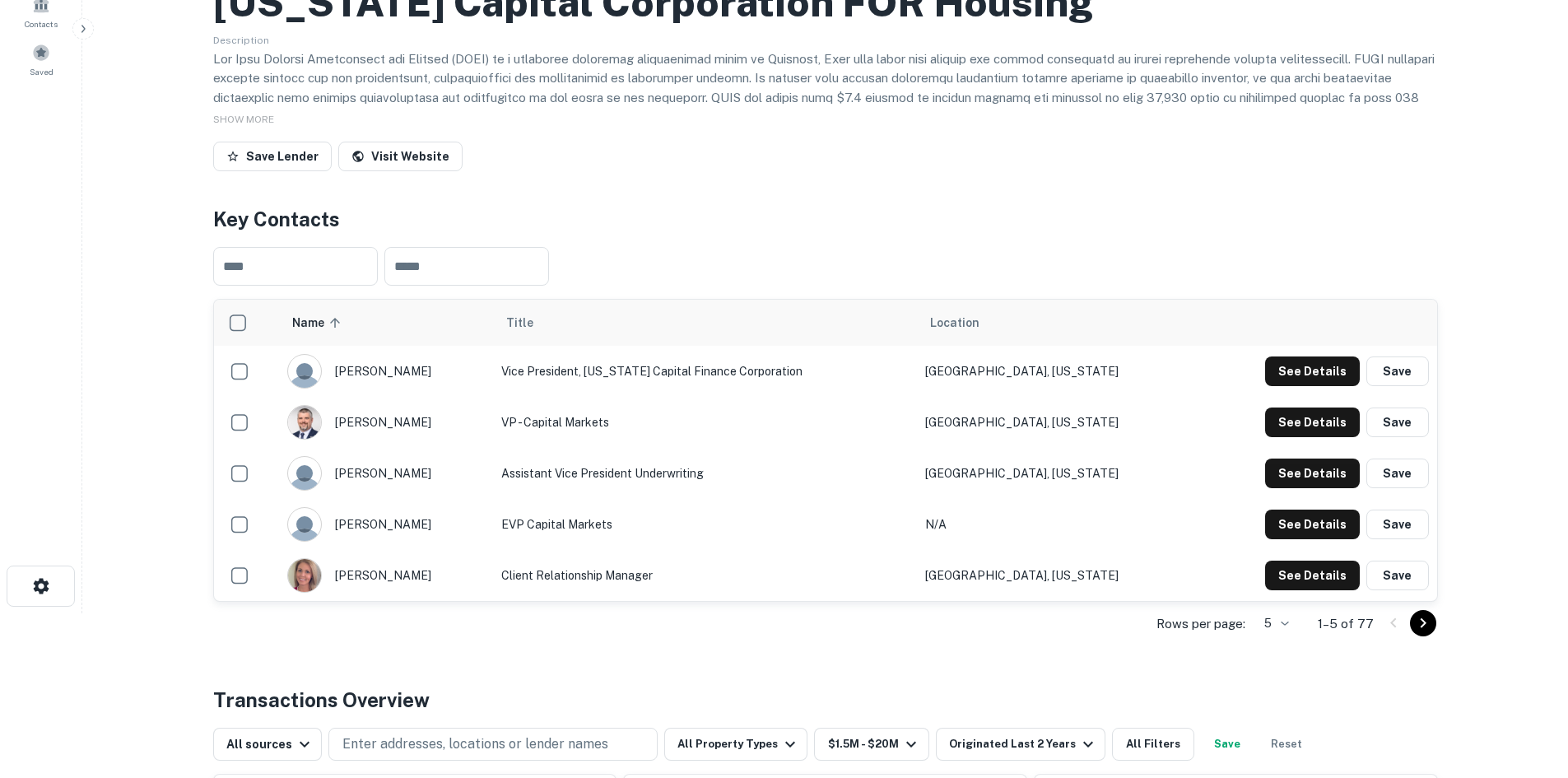
click at [1428, 628] on icon "Go to next page" at bounding box center [1423, 623] width 20 height 20
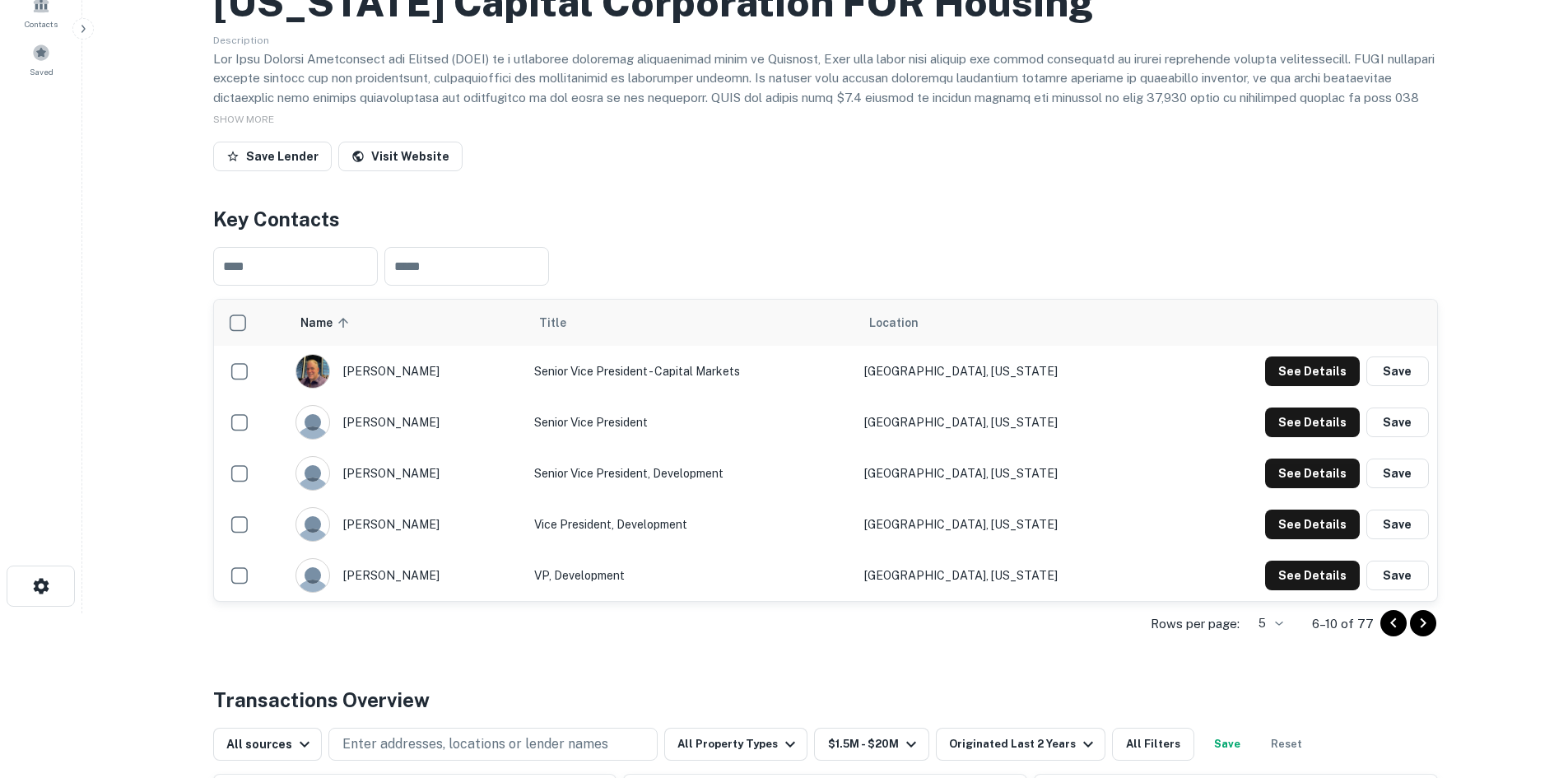
click at [1383, 623] on icon "Go to previous page" at bounding box center [1393, 623] width 20 height 20
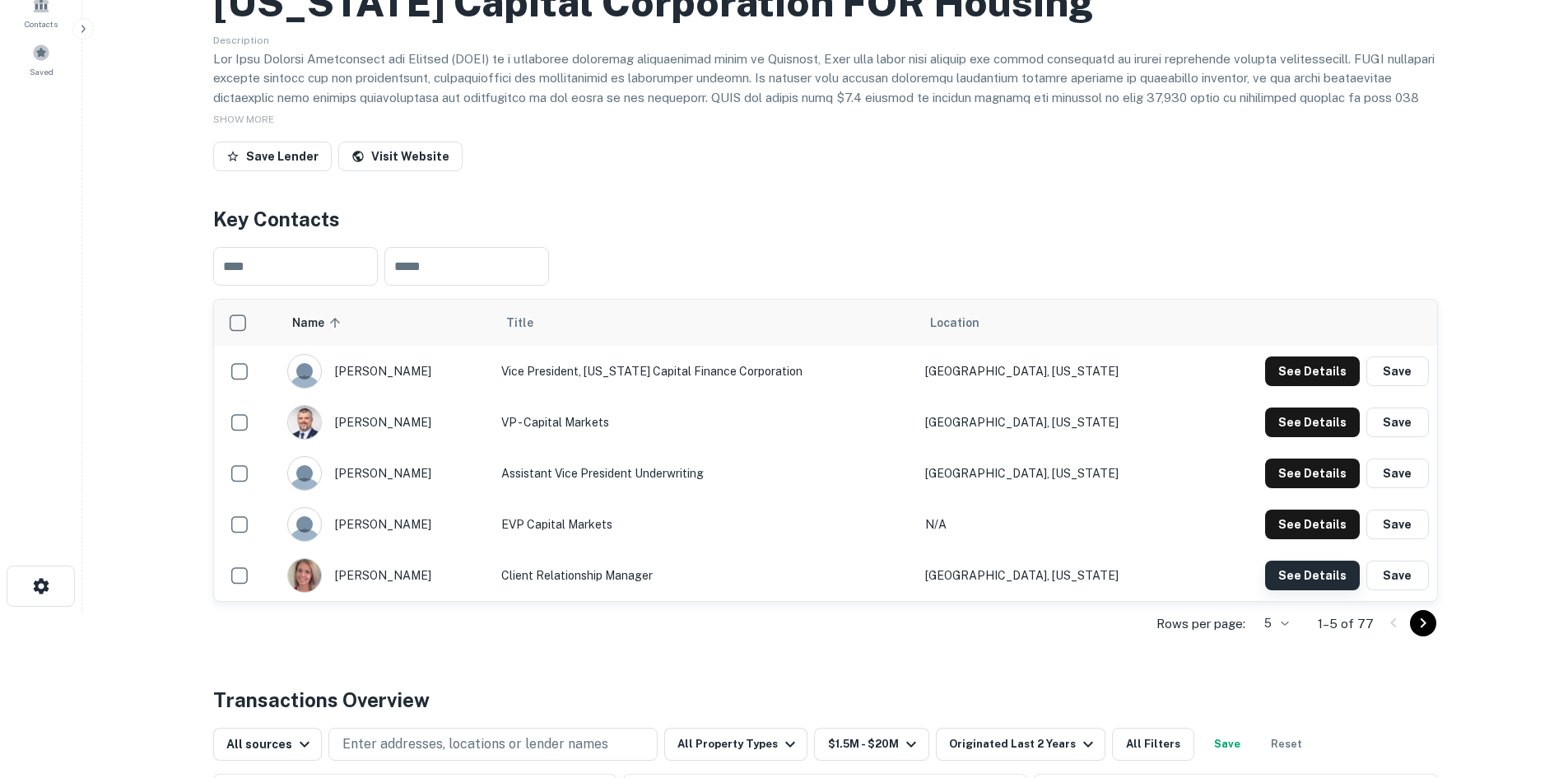
click at [1326, 572] on button "See Details" at bounding box center [1312, 576] width 95 height 30
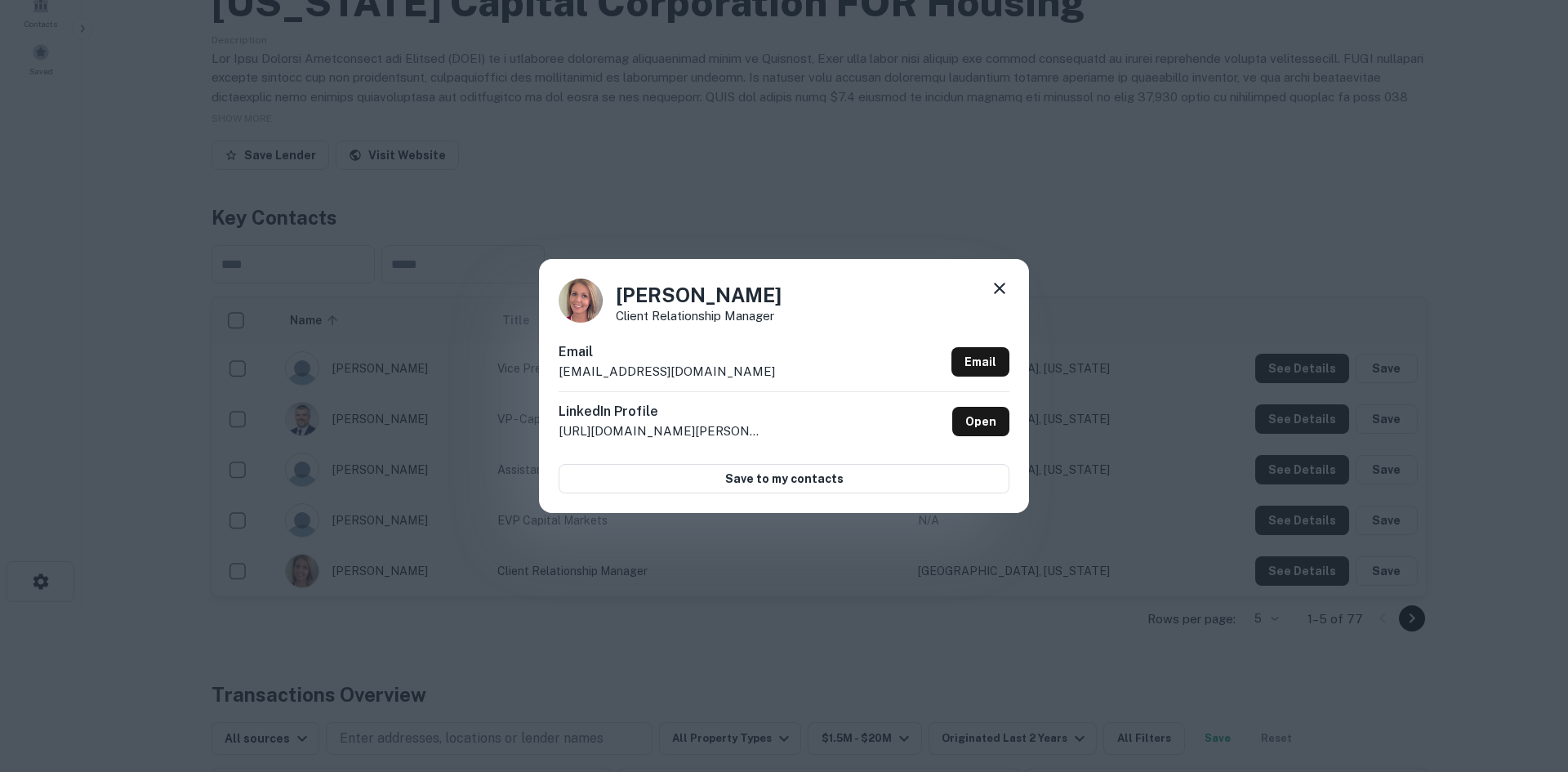
click at [634, 294] on h4 "Susan Goss" at bounding box center [698, 295] width 165 height 30
click at [708, 284] on h4 "Susan Goss" at bounding box center [698, 295] width 165 height 30
click at [706, 291] on h4 "Susan Goss" at bounding box center [698, 295] width 165 height 30
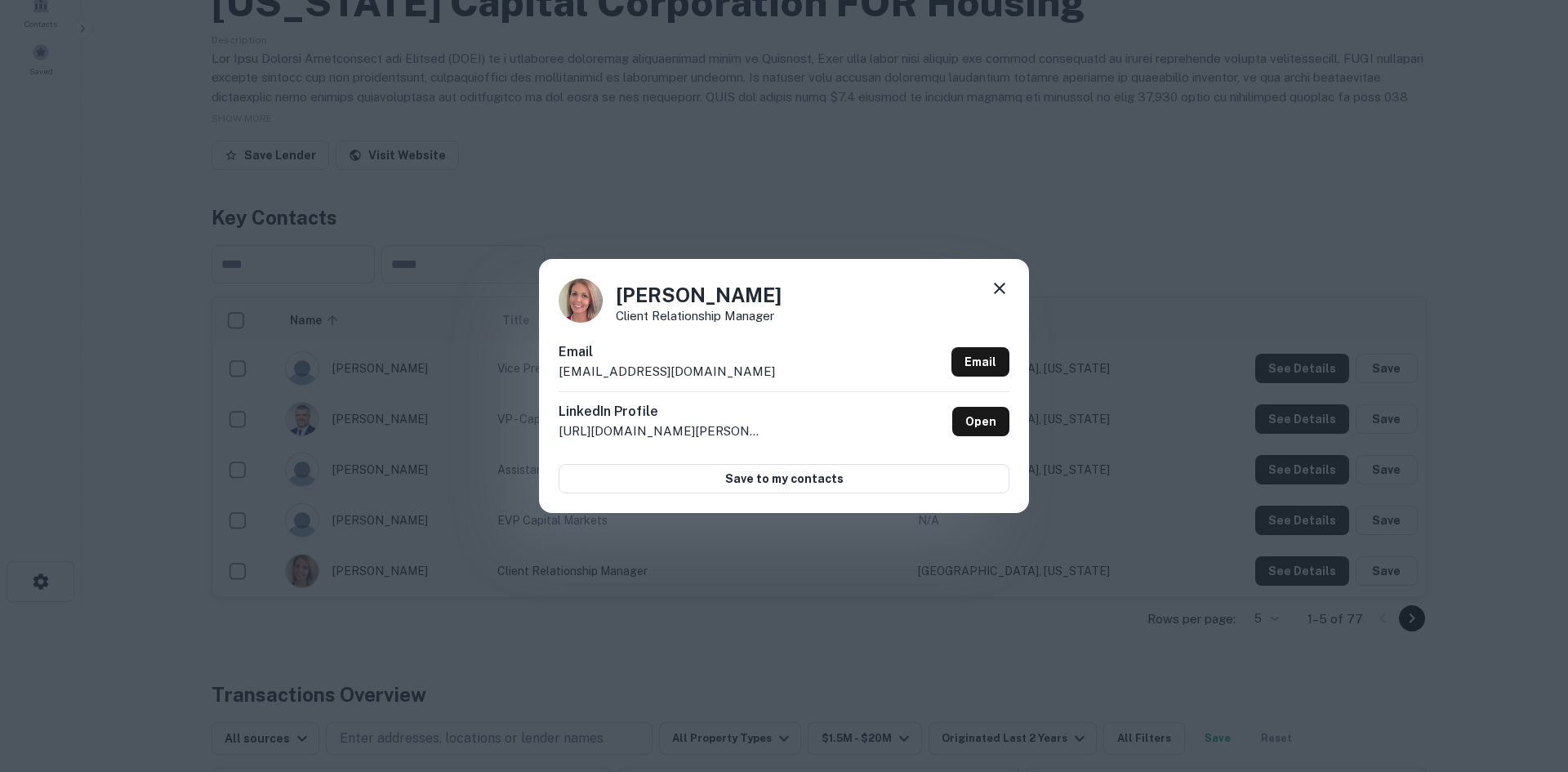
click at [672, 317] on p "Client Relationship Manager" at bounding box center [698, 316] width 165 height 12
click at [637, 369] on p "sgoss@occh.org" at bounding box center [666, 372] width 217 height 20
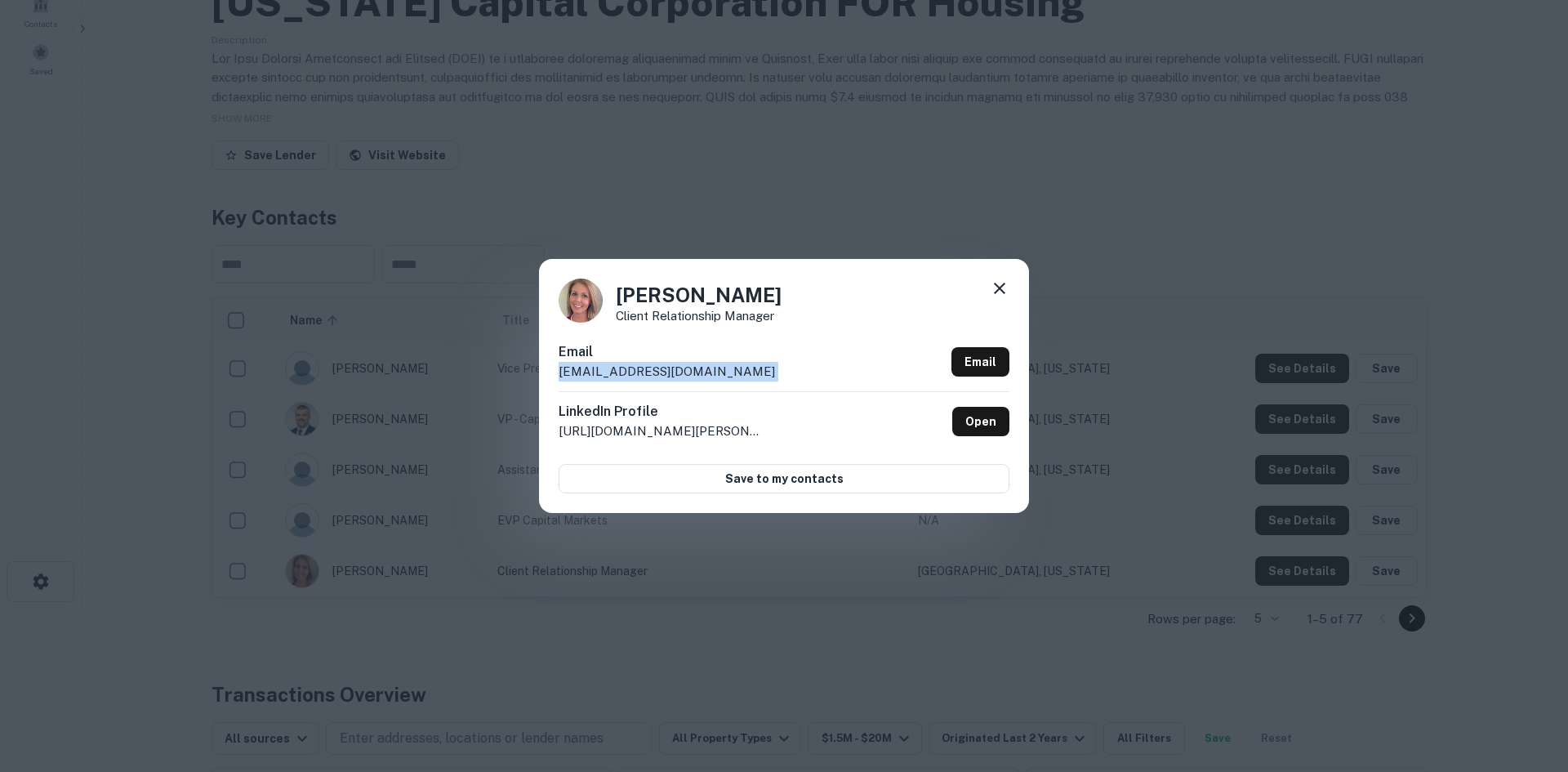
click at [637, 370] on p "sgoss@occh.org" at bounding box center [666, 372] width 217 height 20
click at [1006, 273] on div "Susan Goss Client Relationship Manager Email sgoss@occh.org Email LinkedIn Prof…" at bounding box center [784, 386] width 490 height 253
drag, startPoint x: 821, startPoint y: 199, endPoint x: 811, endPoint y: 196, distance: 10.4
click at [821, 199] on div "Susan Goss Client Relationship Manager Email sgoss@occh.org Email LinkedIn Prof…" at bounding box center [784, 386] width 1568 height 772
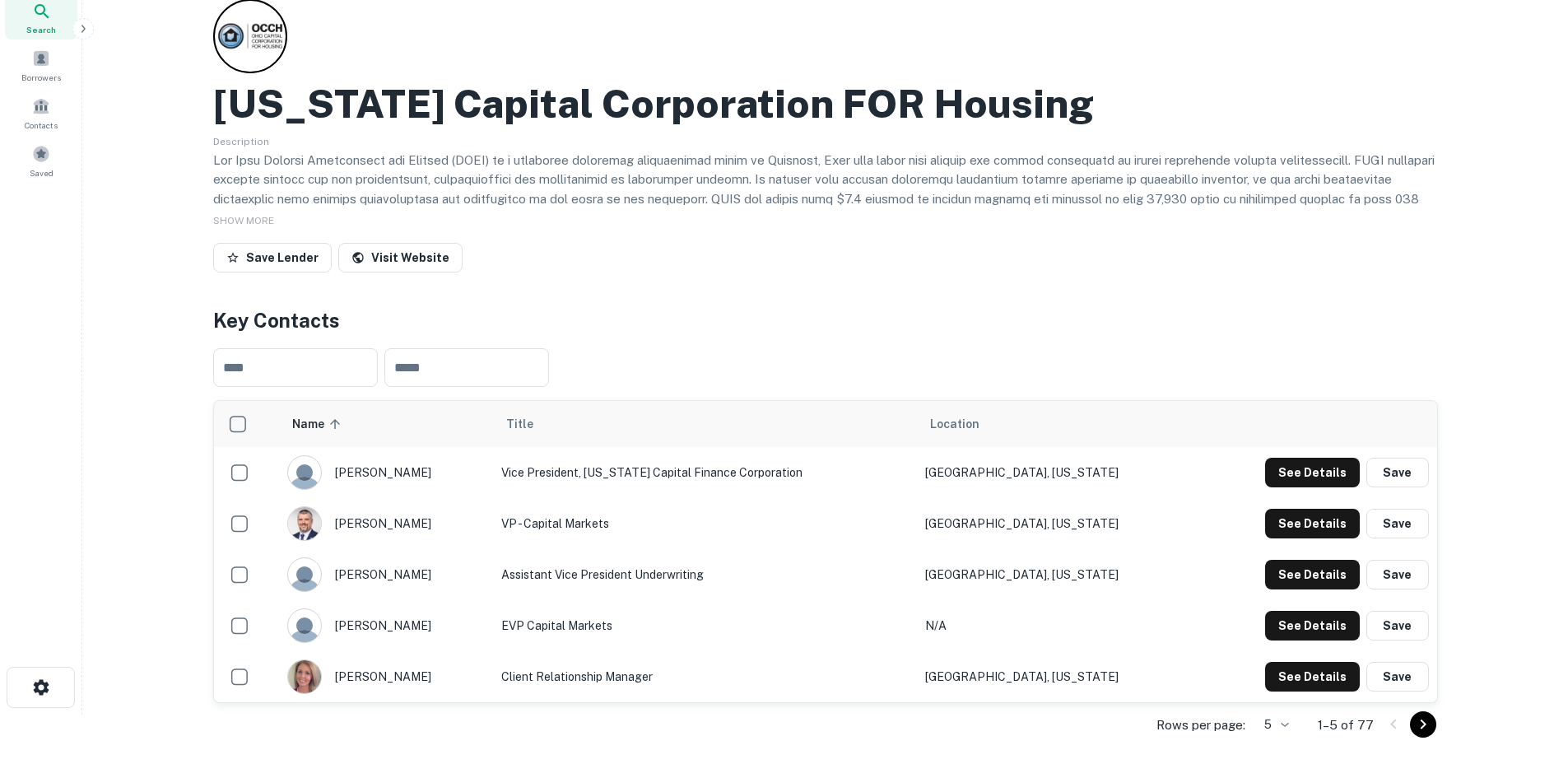
scroll to position [0, 0]
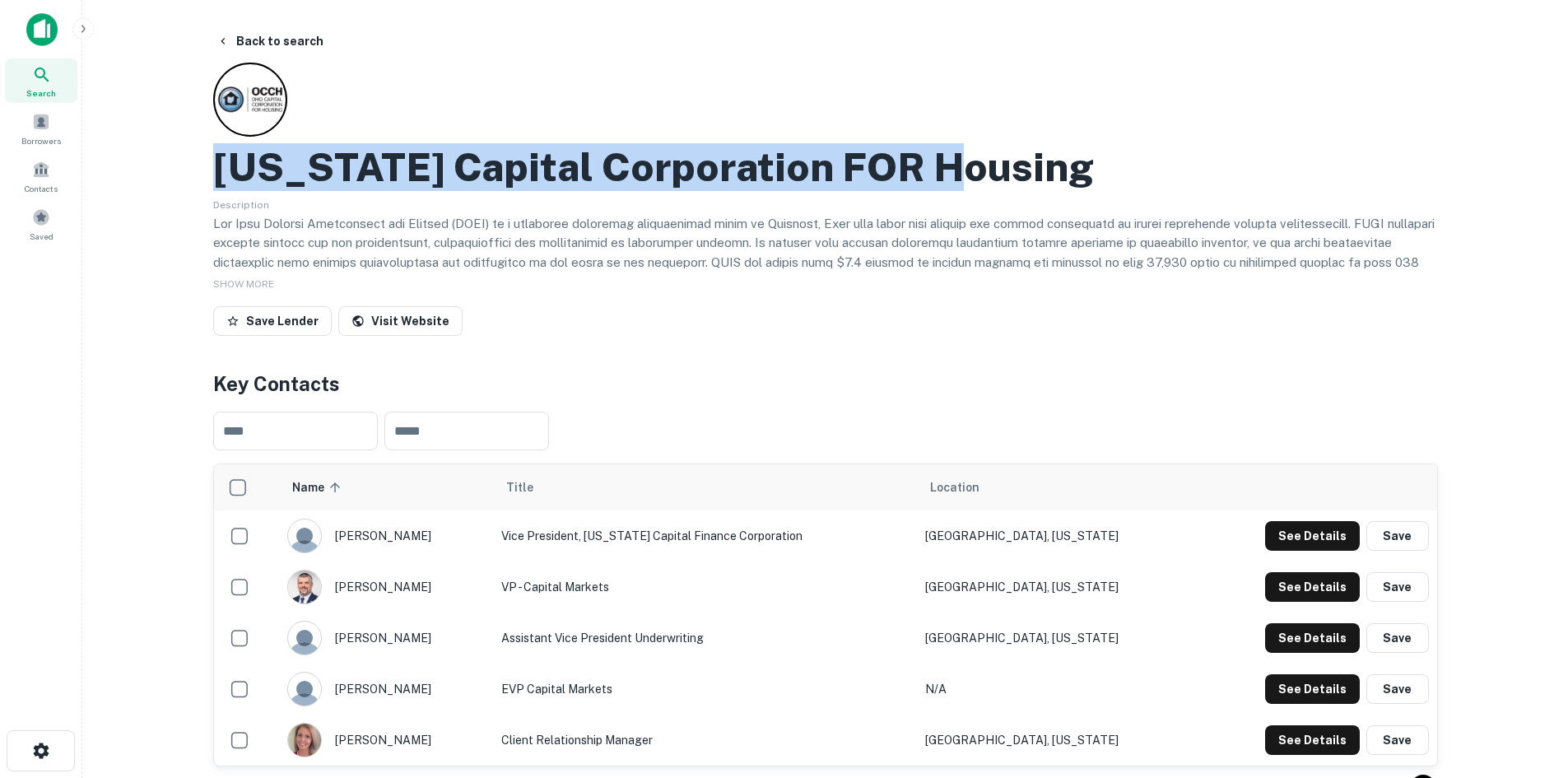
drag, startPoint x: 936, startPoint y: 172, endPoint x: 214, endPoint y: 187, distance: 722.2
click at [214, 187] on h2 "Ohio Capital Corporation FOR Housing" at bounding box center [653, 168] width 881 height 48
click at [271, 33] on button "Back to search" at bounding box center [269, 41] width 120 height 30
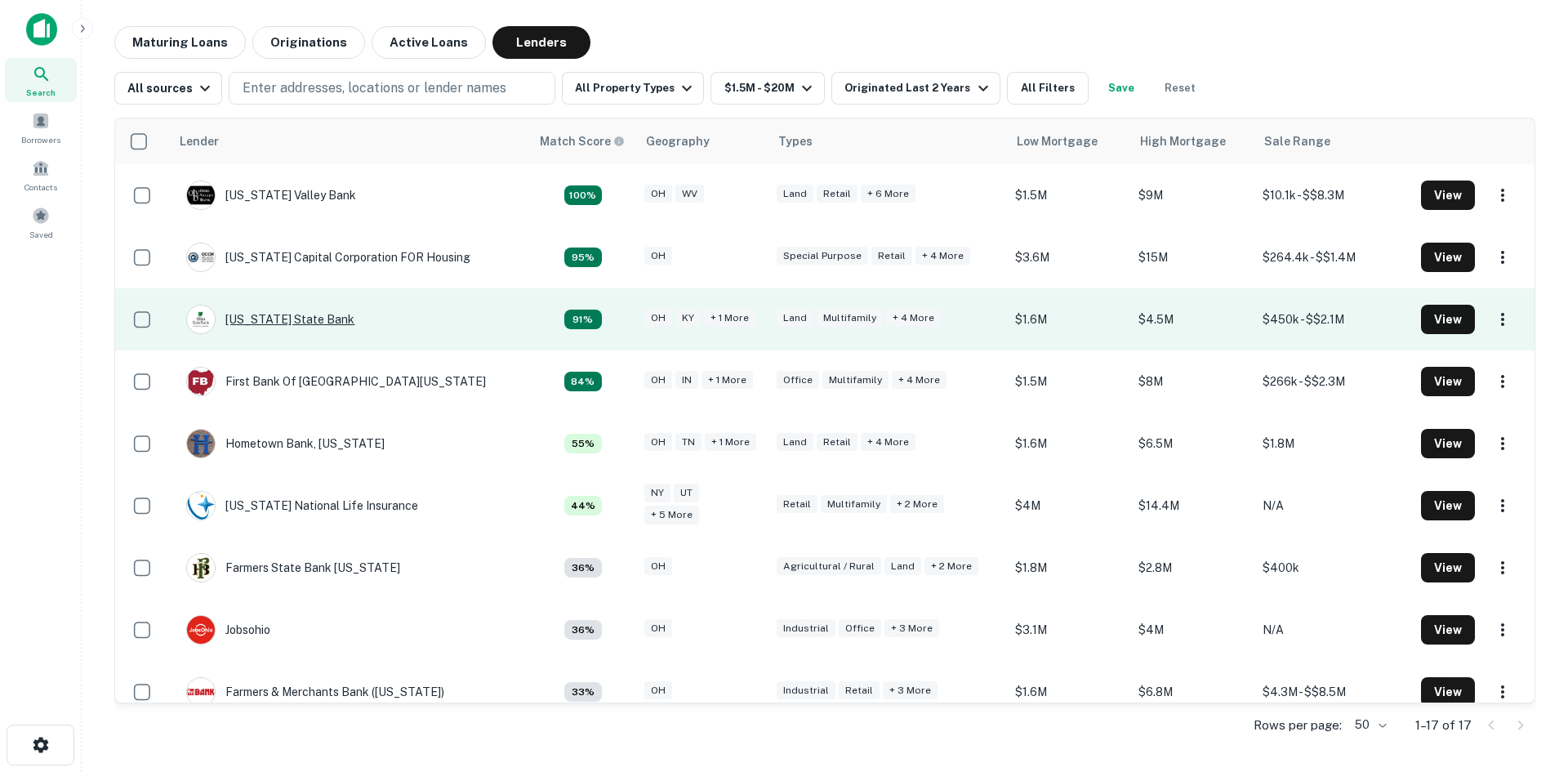
click at [268, 324] on div "[US_STATE] State Bank" at bounding box center [270, 320] width 168 height 30
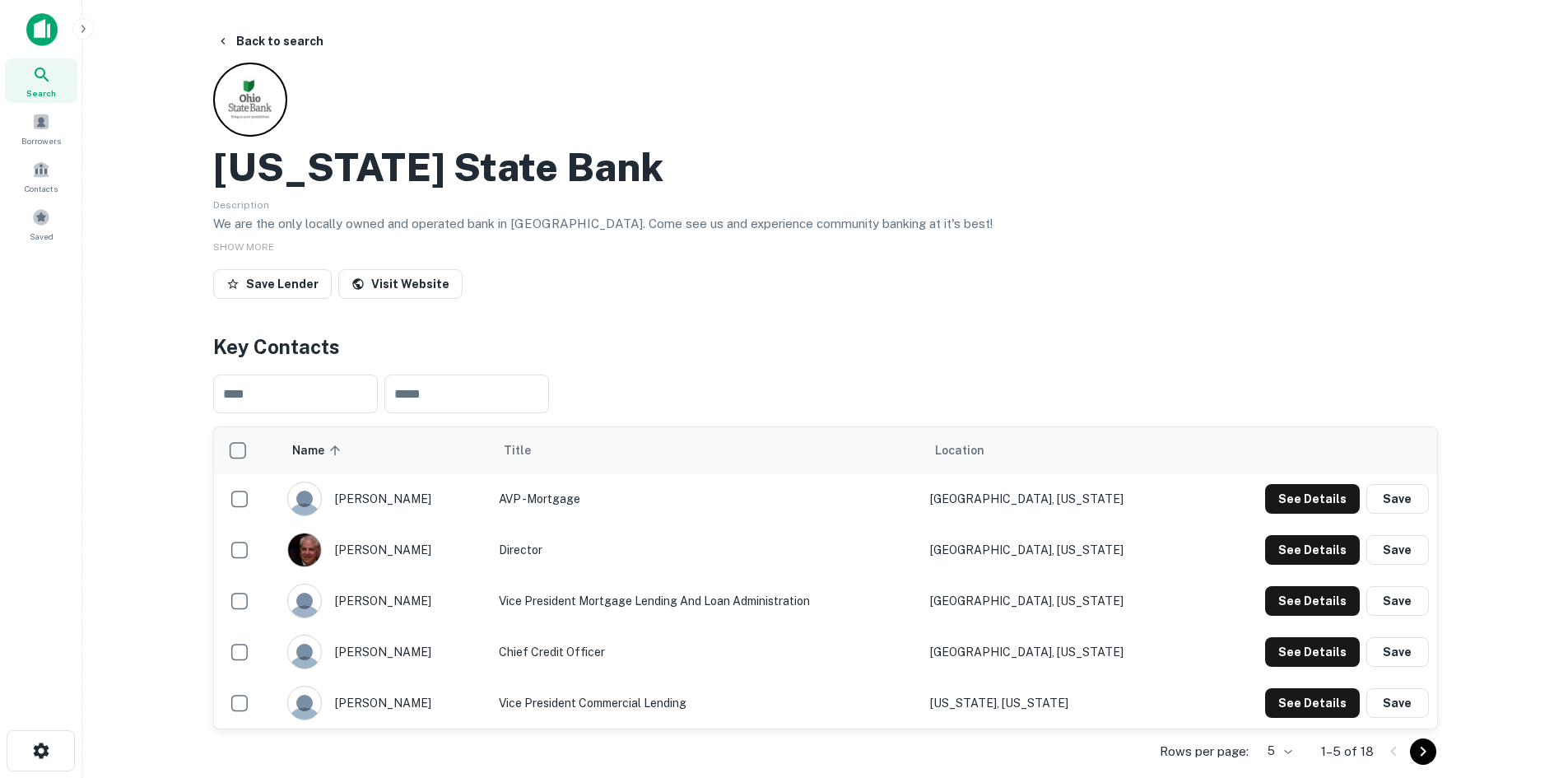
click at [371, 170] on h2 "[US_STATE] State Bank" at bounding box center [438, 168] width 450 height 48
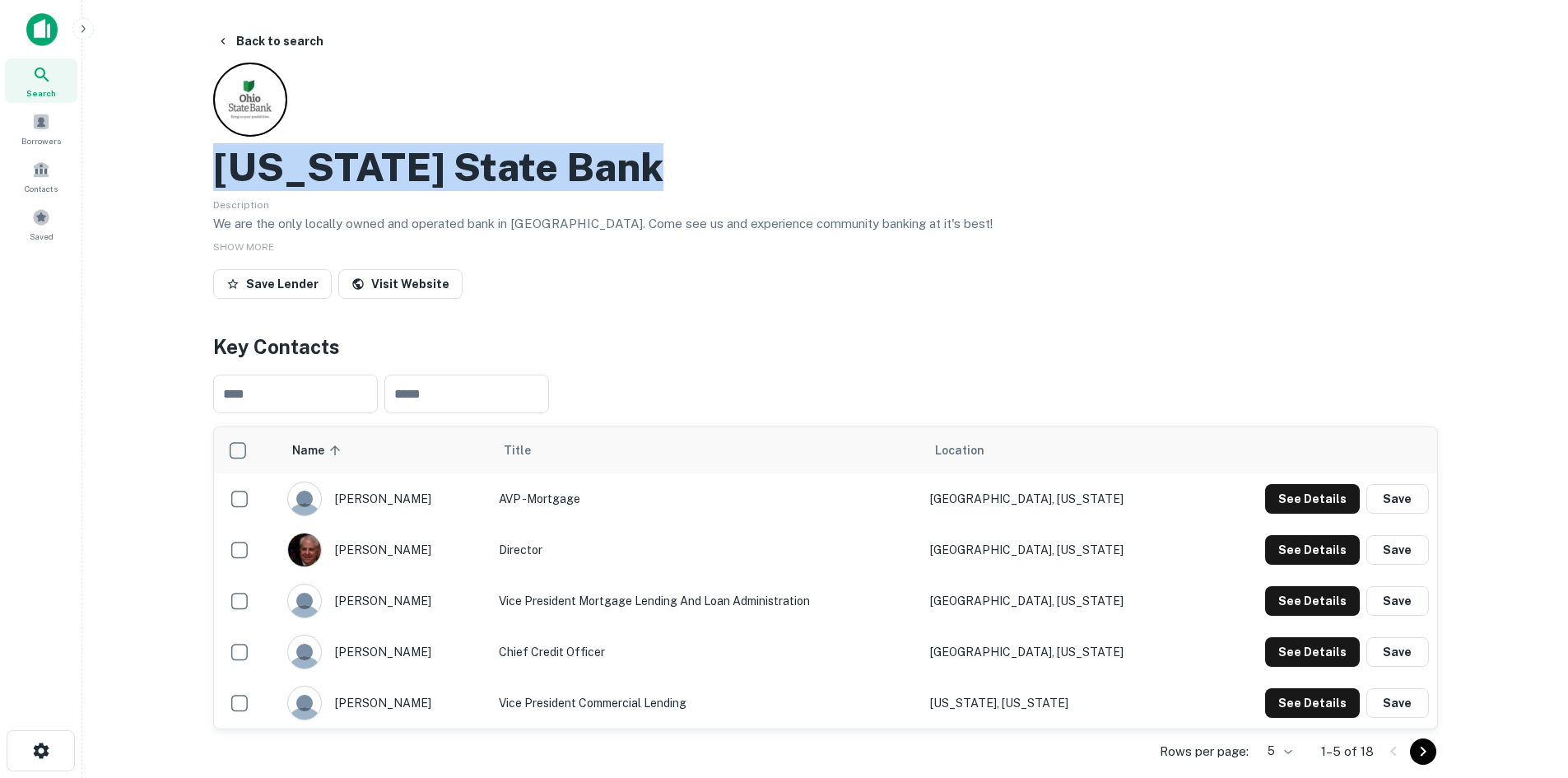
click at [371, 170] on h2 "[US_STATE] State Bank" at bounding box center [438, 168] width 450 height 48
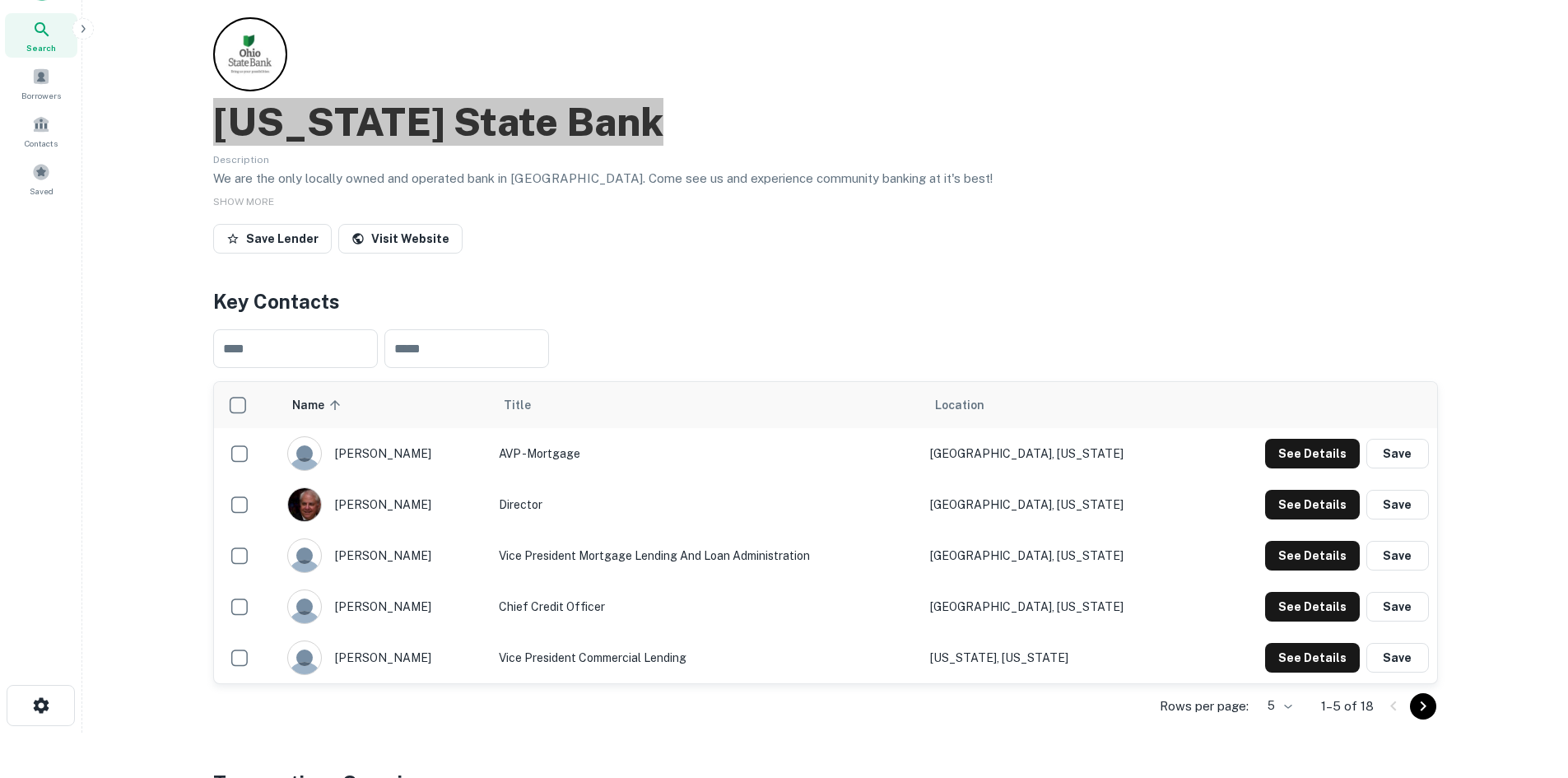
scroll to position [83, 0]
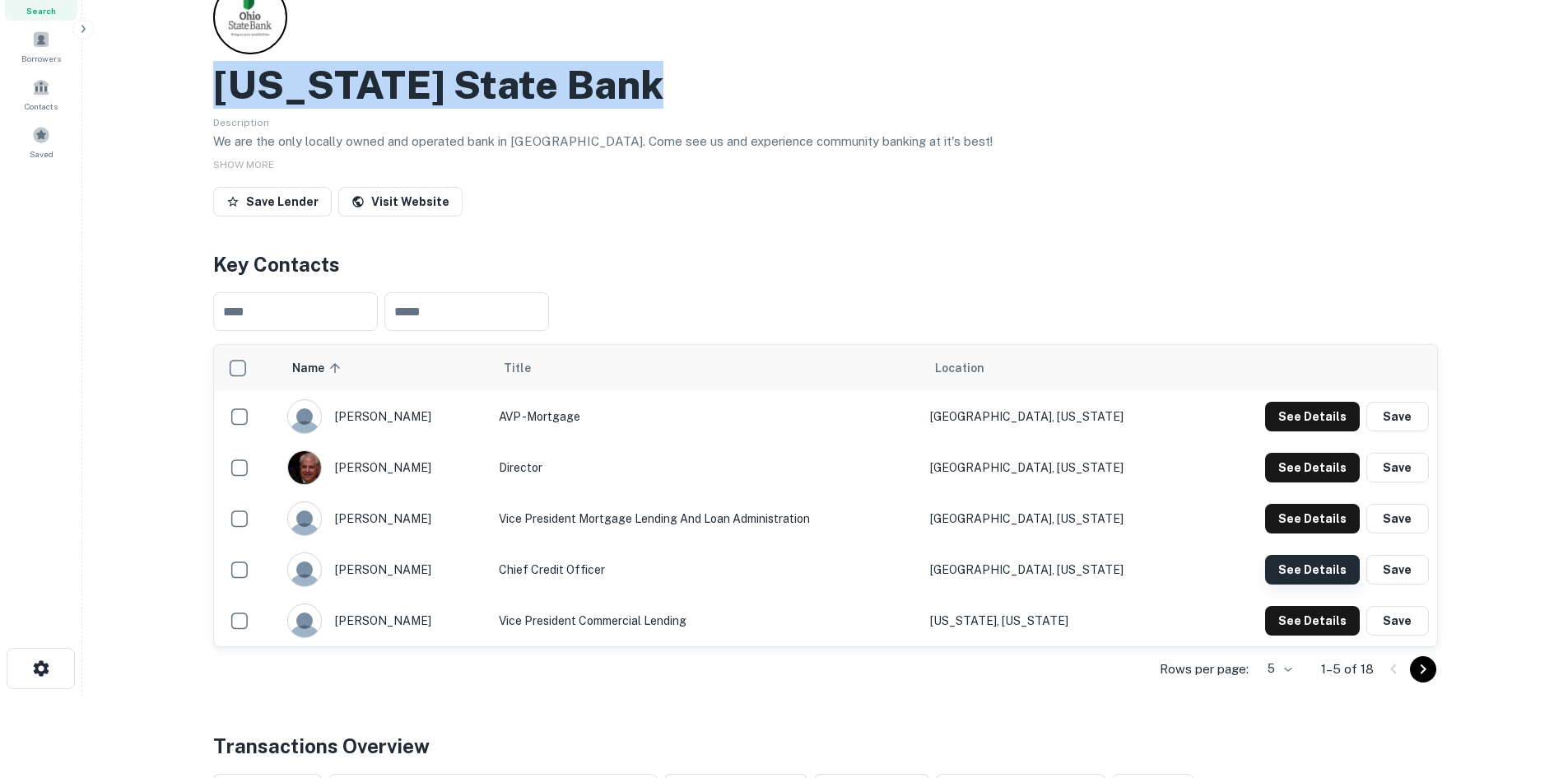
click at [1310, 568] on button "See Details" at bounding box center [1312, 570] width 95 height 30
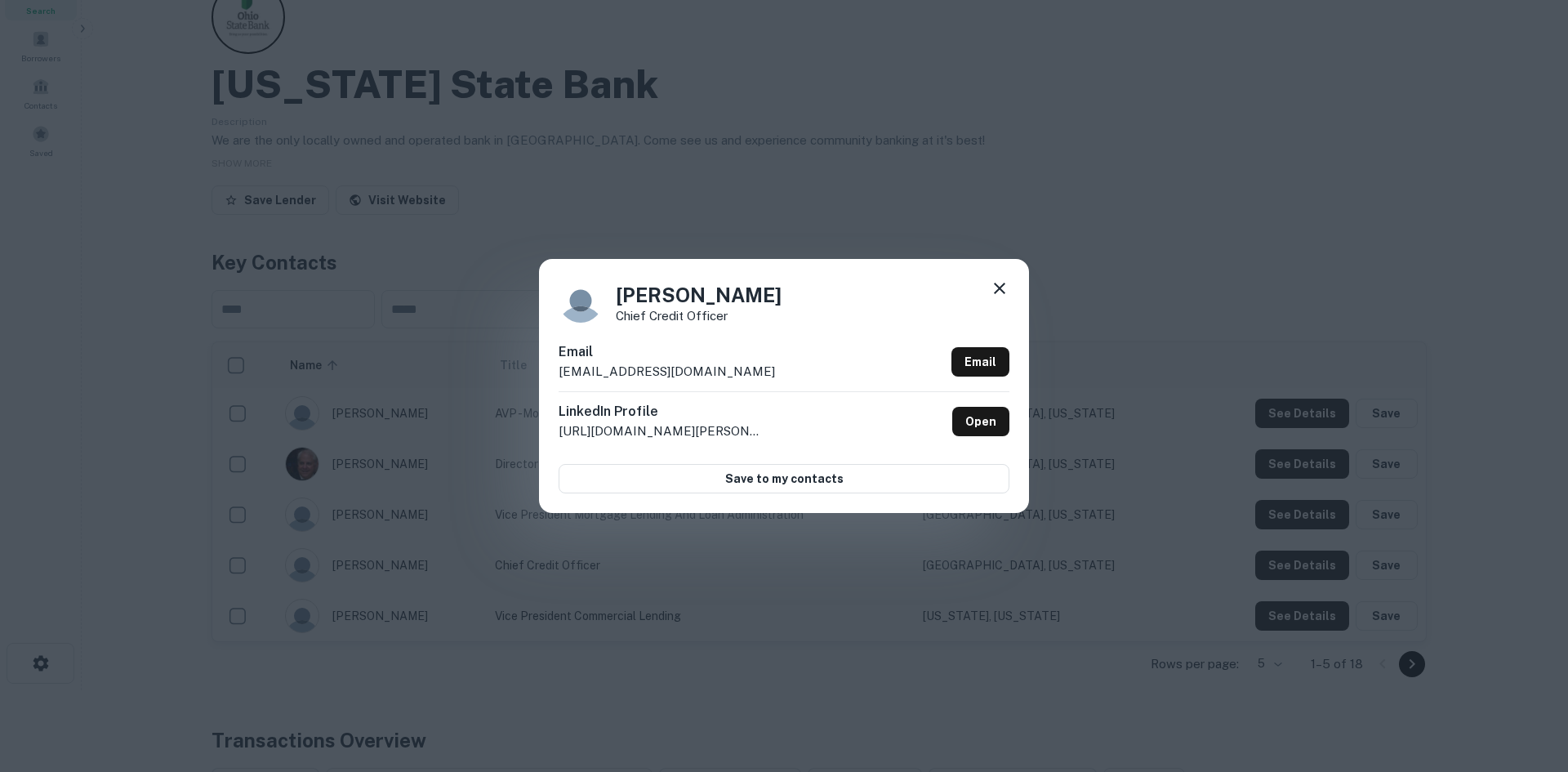
click at [642, 376] on p "amorbitzer@bankatosb.com" at bounding box center [666, 372] width 217 height 20
click at [701, 319] on p "Chief Credit Officer" at bounding box center [698, 316] width 165 height 12
click at [700, 319] on p "Chief Credit Officer" at bounding box center [698, 316] width 165 height 12
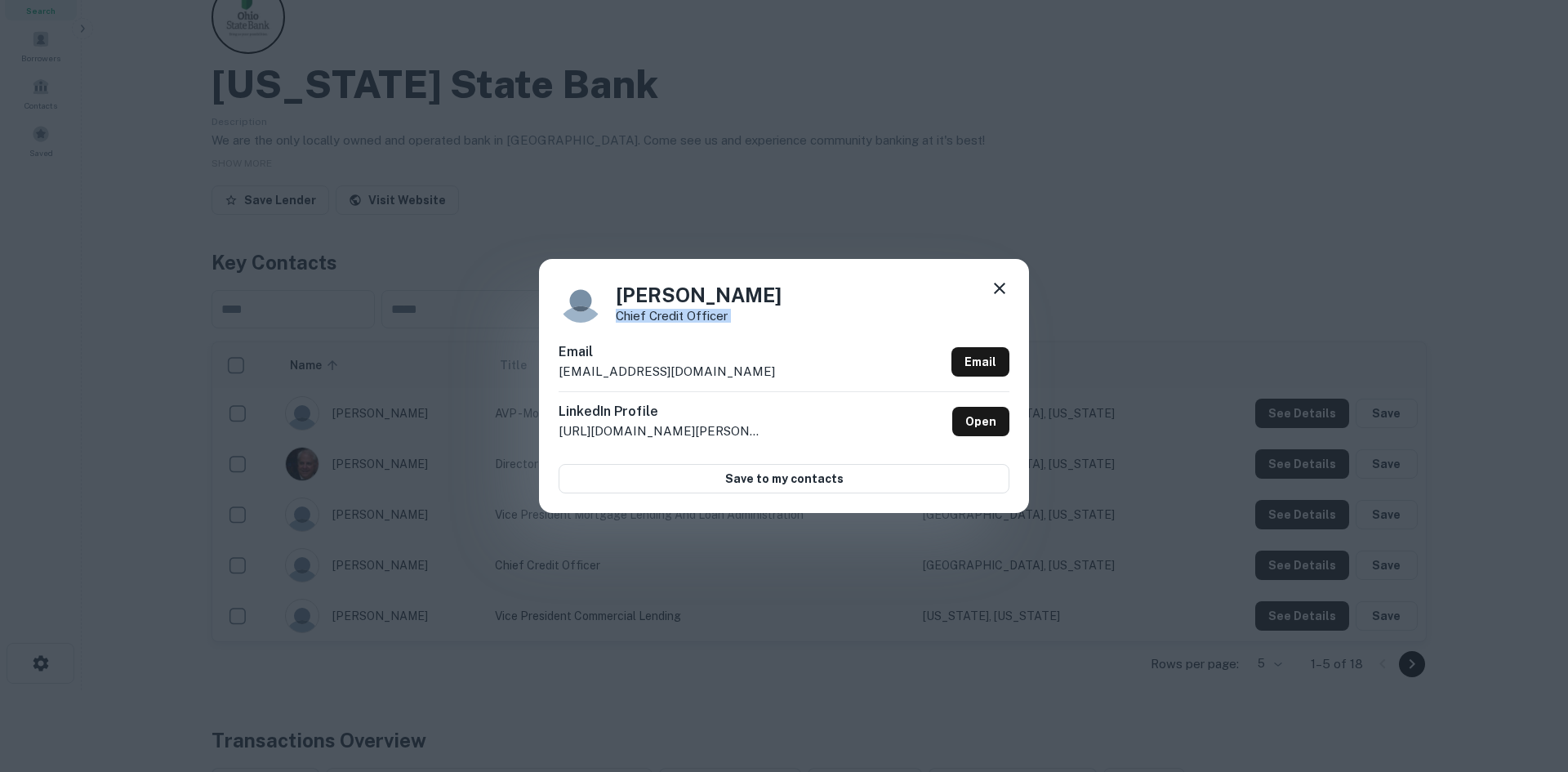
click at [700, 319] on p "Chief Credit Officer" at bounding box center [698, 316] width 165 height 12
drag, startPoint x: 635, startPoint y: 296, endPoint x: 683, endPoint y: 298, distance: 48.0
click at [683, 298] on h4 "Andrew Morbitzer" at bounding box center [698, 295] width 165 height 30
drag, startPoint x: 778, startPoint y: 297, endPoint x: 699, endPoint y: 291, distance: 79.2
click at [699, 291] on div "Andrew Morbitzer Chief Credit Officer" at bounding box center [783, 300] width 450 height 45
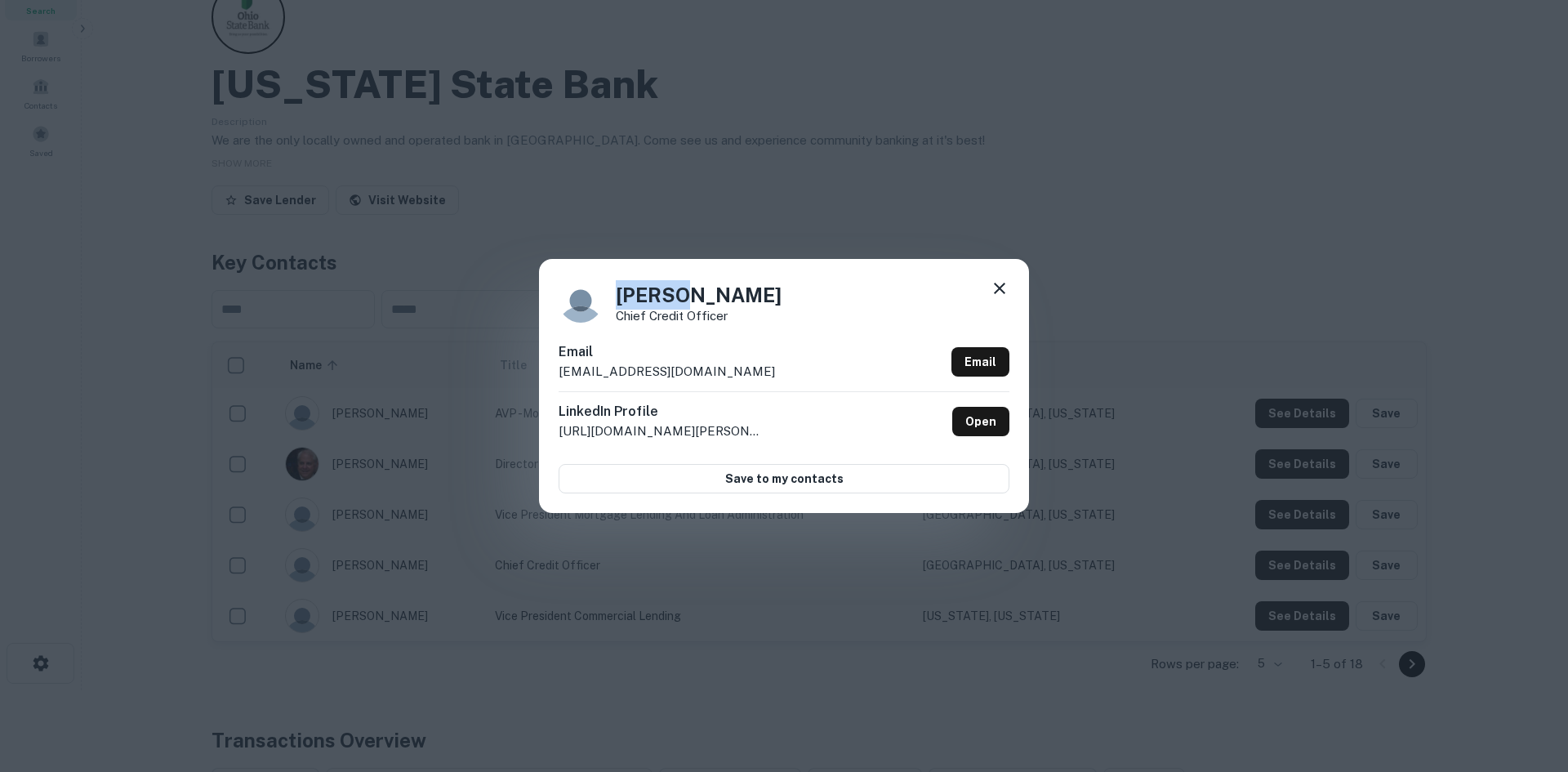
drag, startPoint x: 1241, startPoint y: 255, endPoint x: 1203, endPoint y: 222, distance: 50.3
click at [1239, 253] on div "Andrew Morbitzer Chief Credit Officer Email amorbitzer@bankatosb.com Email Link…" at bounding box center [784, 386] width 1568 height 772
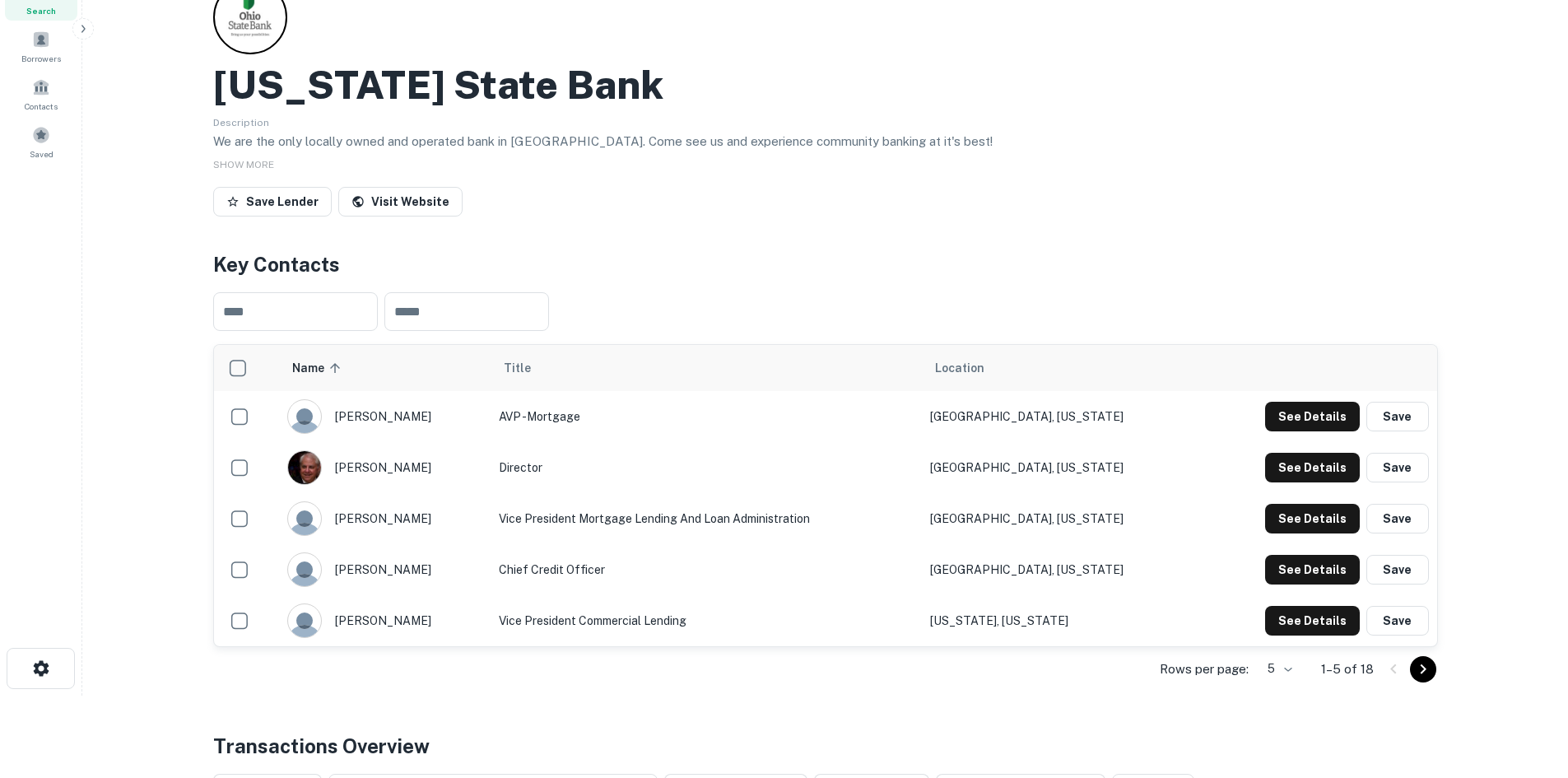
click at [438, 78] on h2 "[US_STATE] State Bank" at bounding box center [438, 85] width 450 height 48
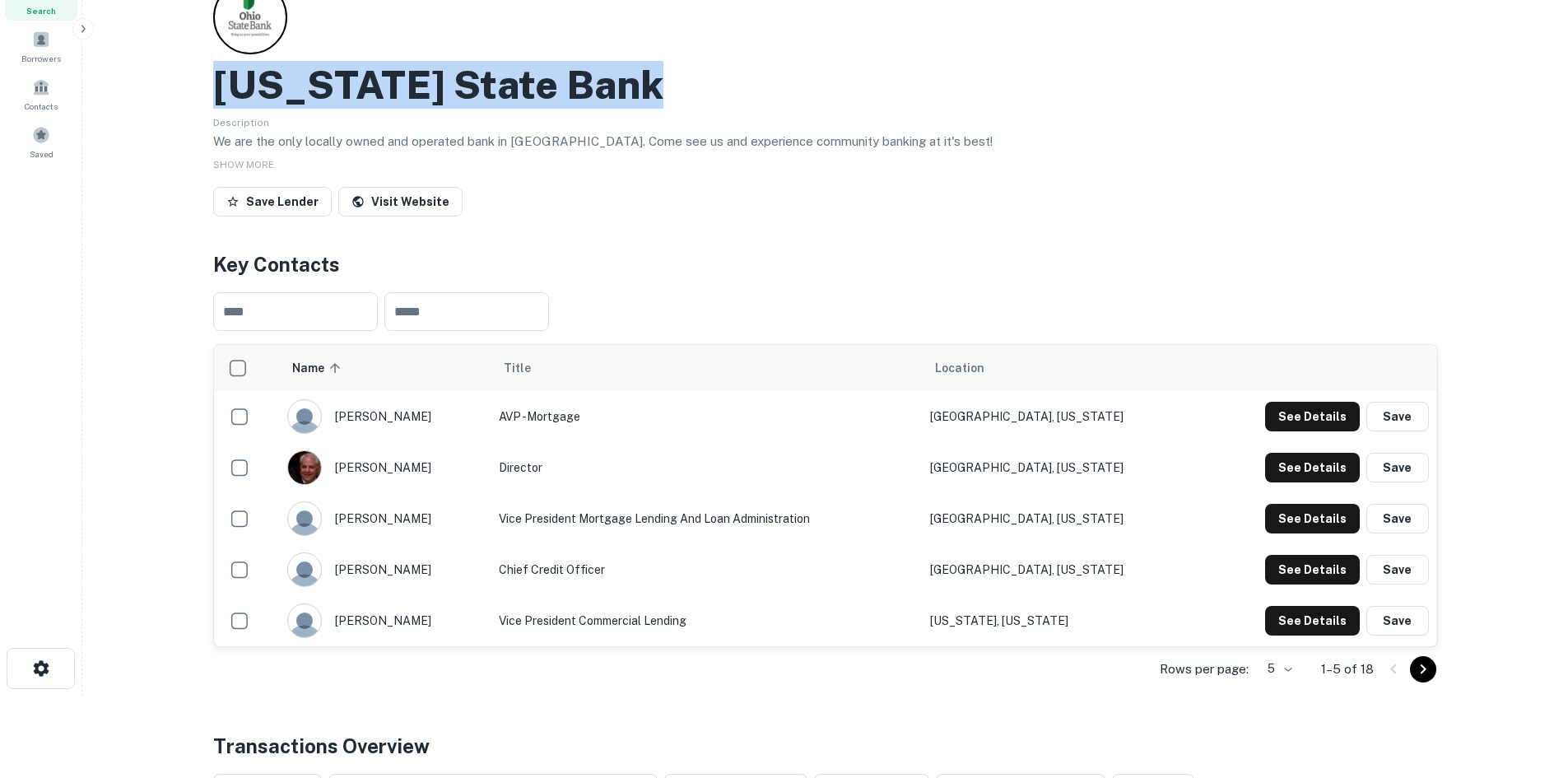
click at [438, 78] on h2 "[US_STATE] State Bank" at bounding box center [438, 85] width 450 height 48
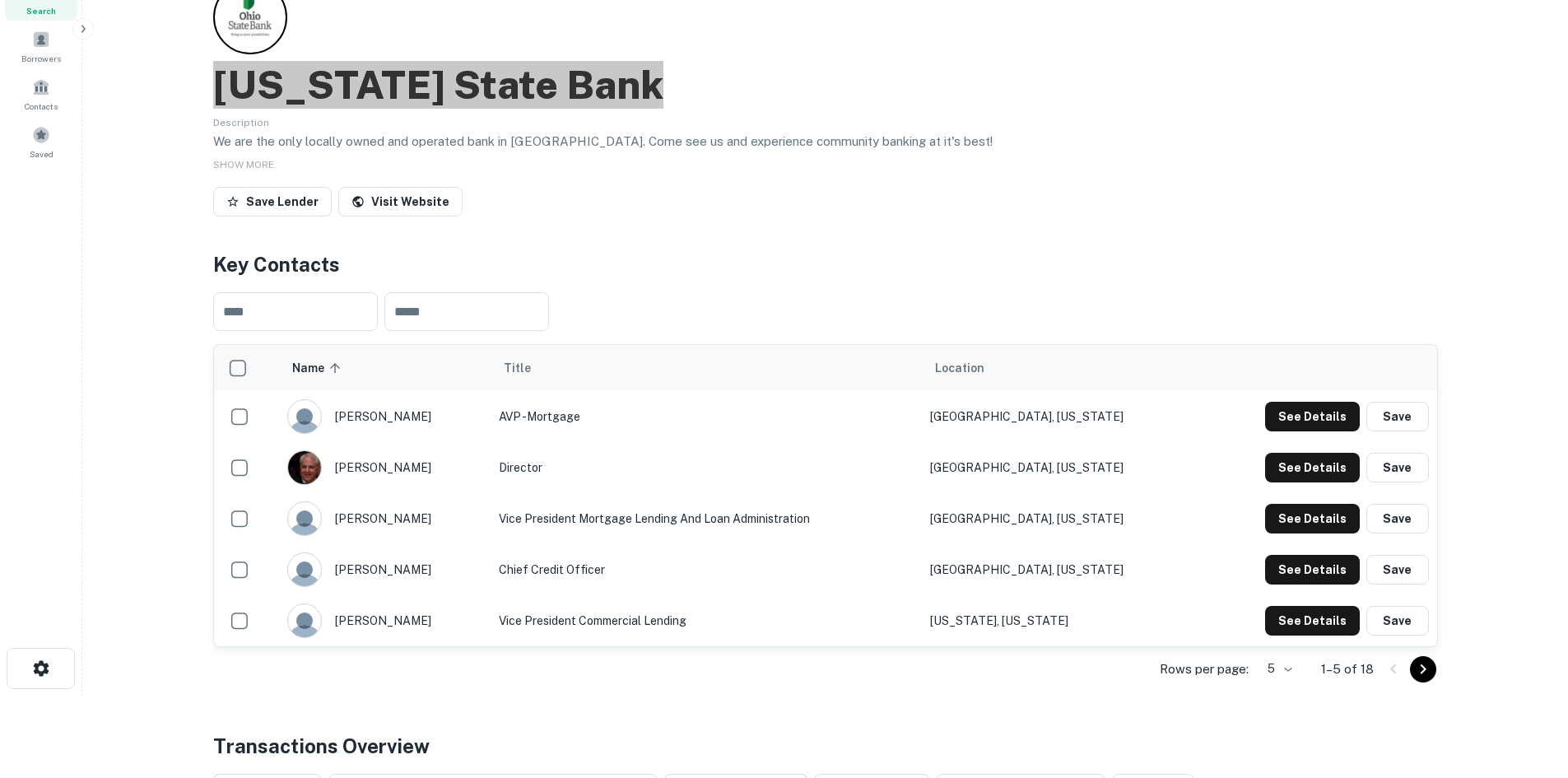
scroll to position [0, 0]
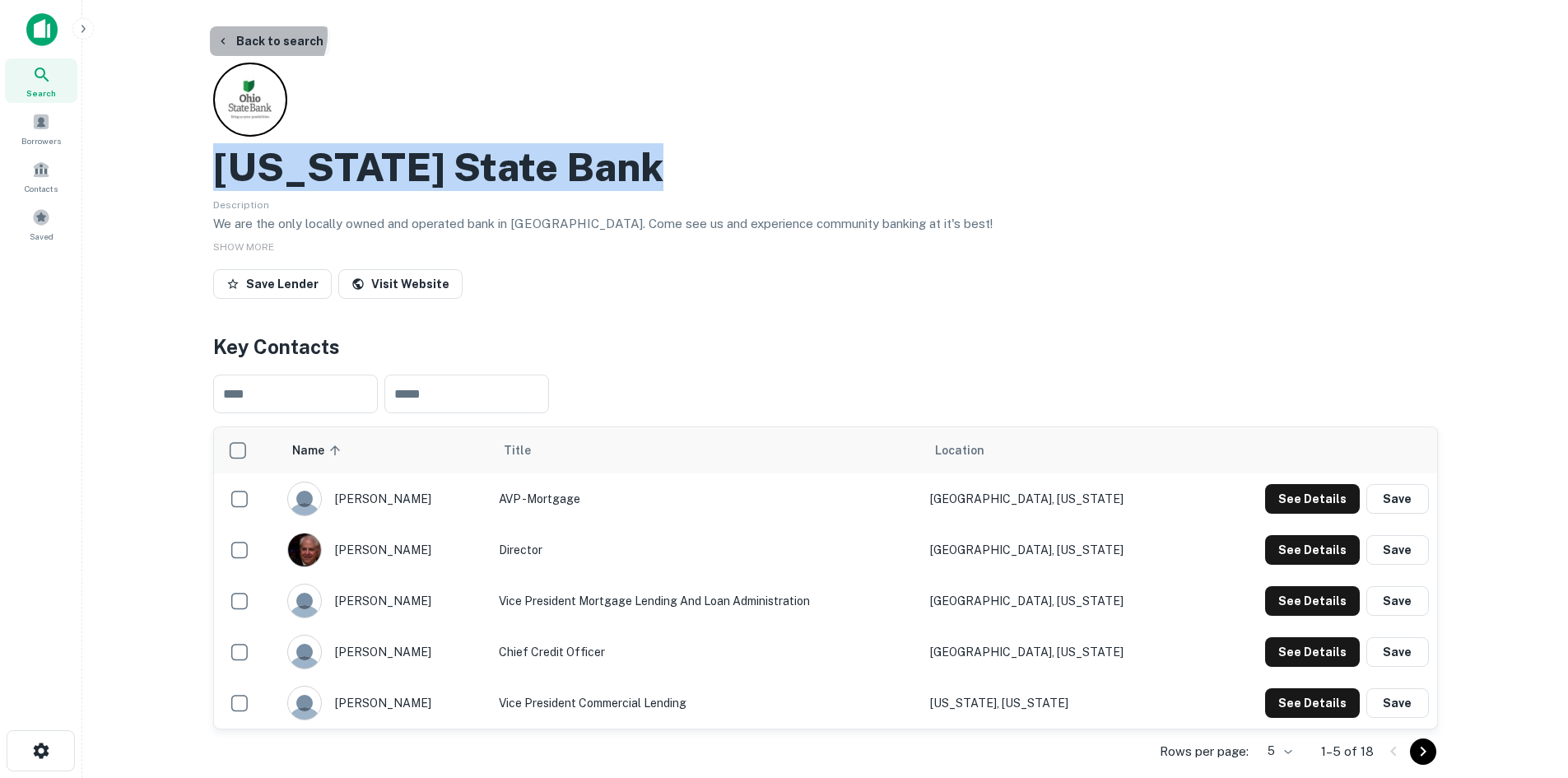
click at [263, 35] on button "Back to search" at bounding box center [269, 41] width 120 height 30
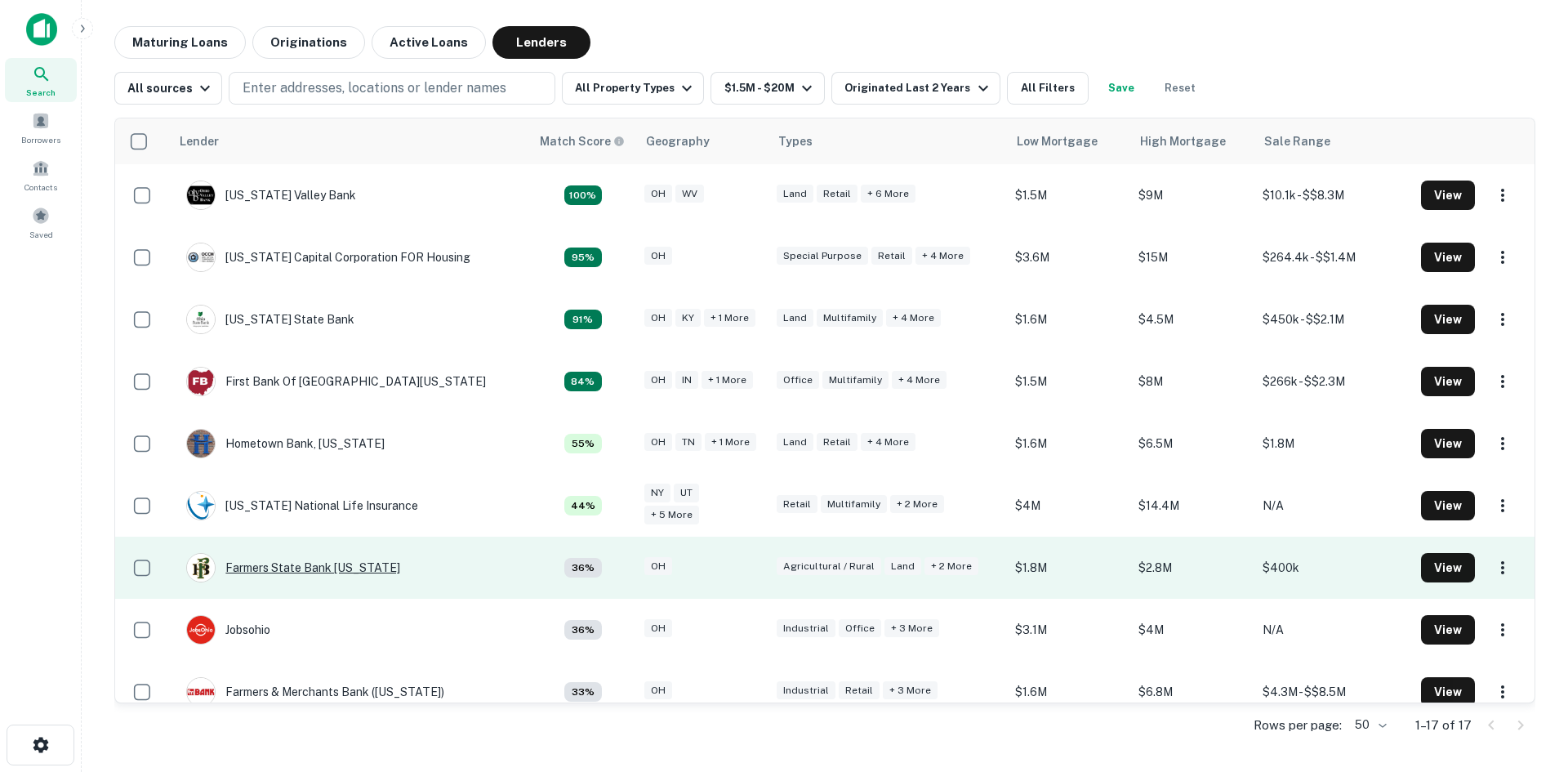
click at [308, 560] on div "Farmers State Bank Ohio" at bounding box center [293, 568] width 214 height 30
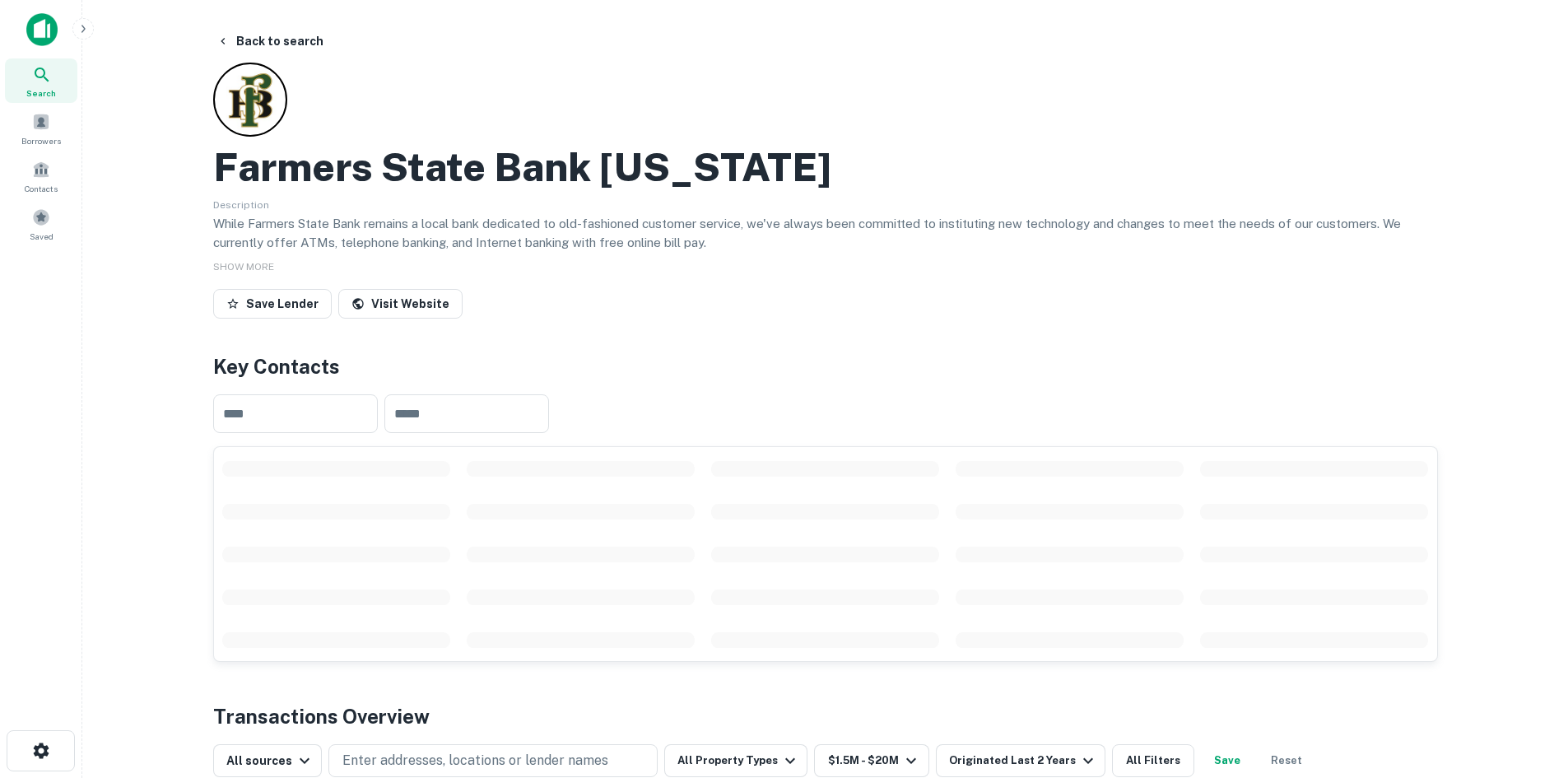
click at [301, 163] on h2 "Farmers State Bank Ohio" at bounding box center [523, 168] width 618 height 48
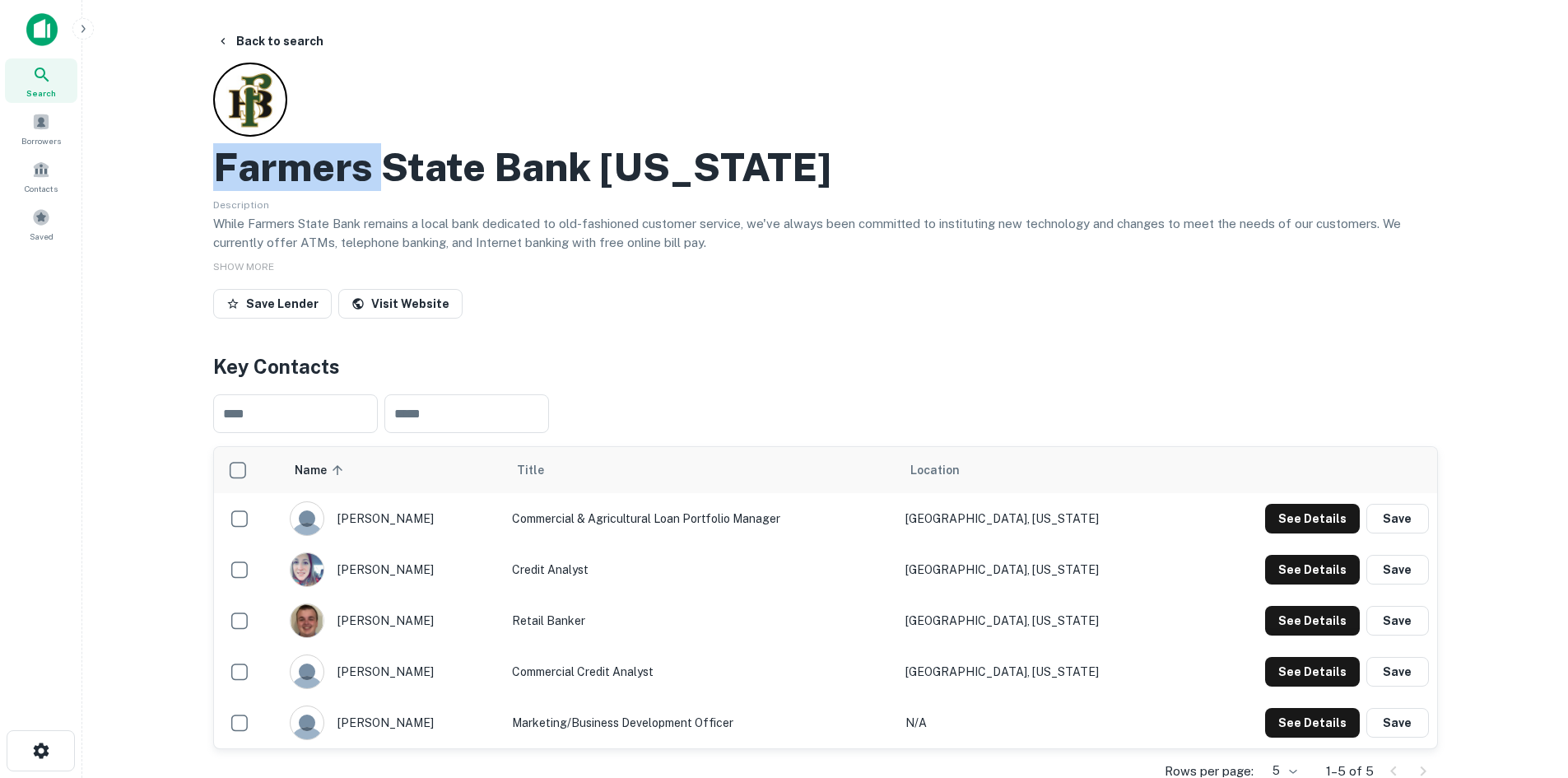
click at [301, 163] on h2 "Farmers State Bank Ohio" at bounding box center [523, 168] width 618 height 48
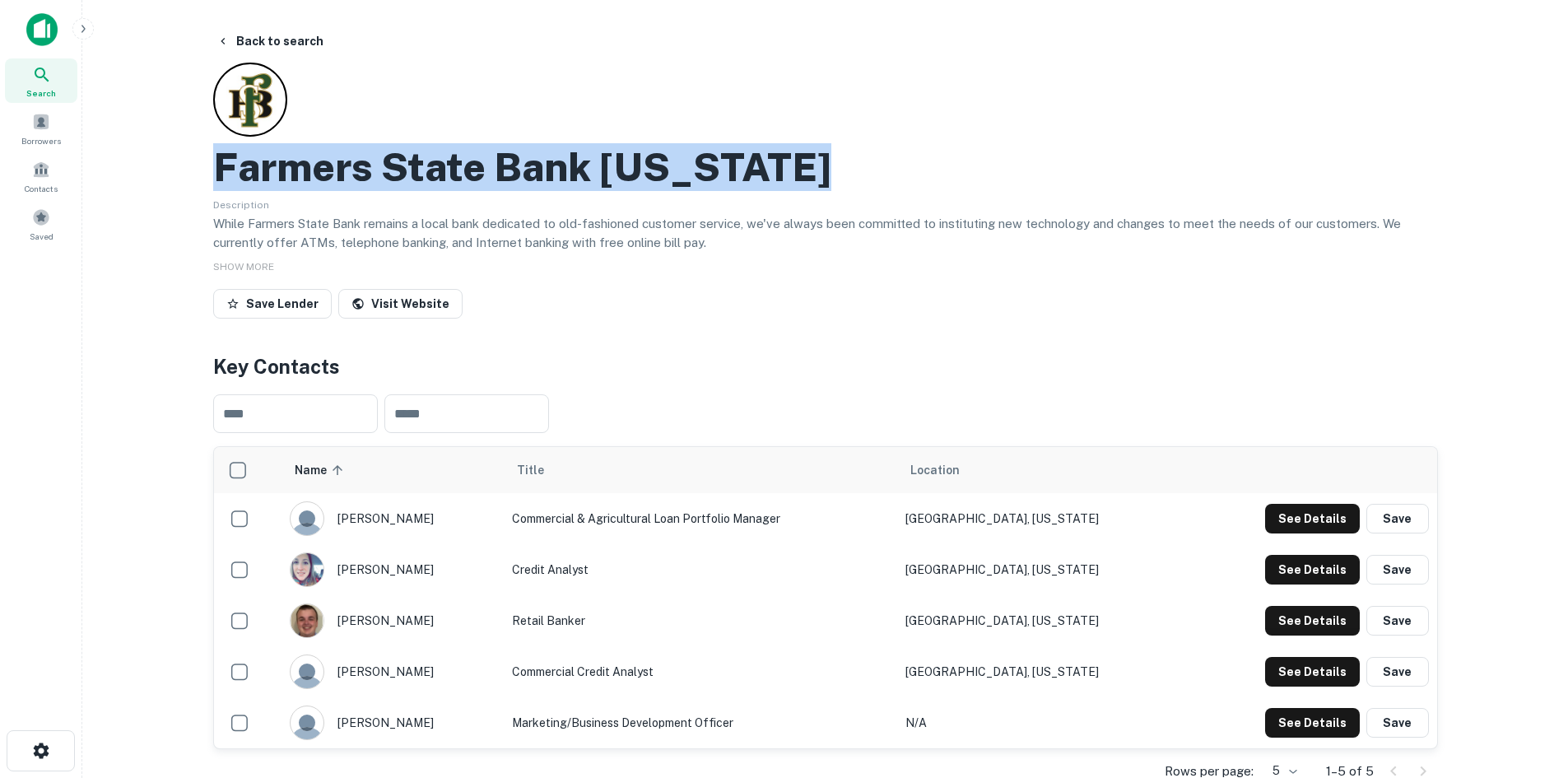
click at [301, 163] on h2 "Farmers State Bank Ohio" at bounding box center [523, 168] width 618 height 48
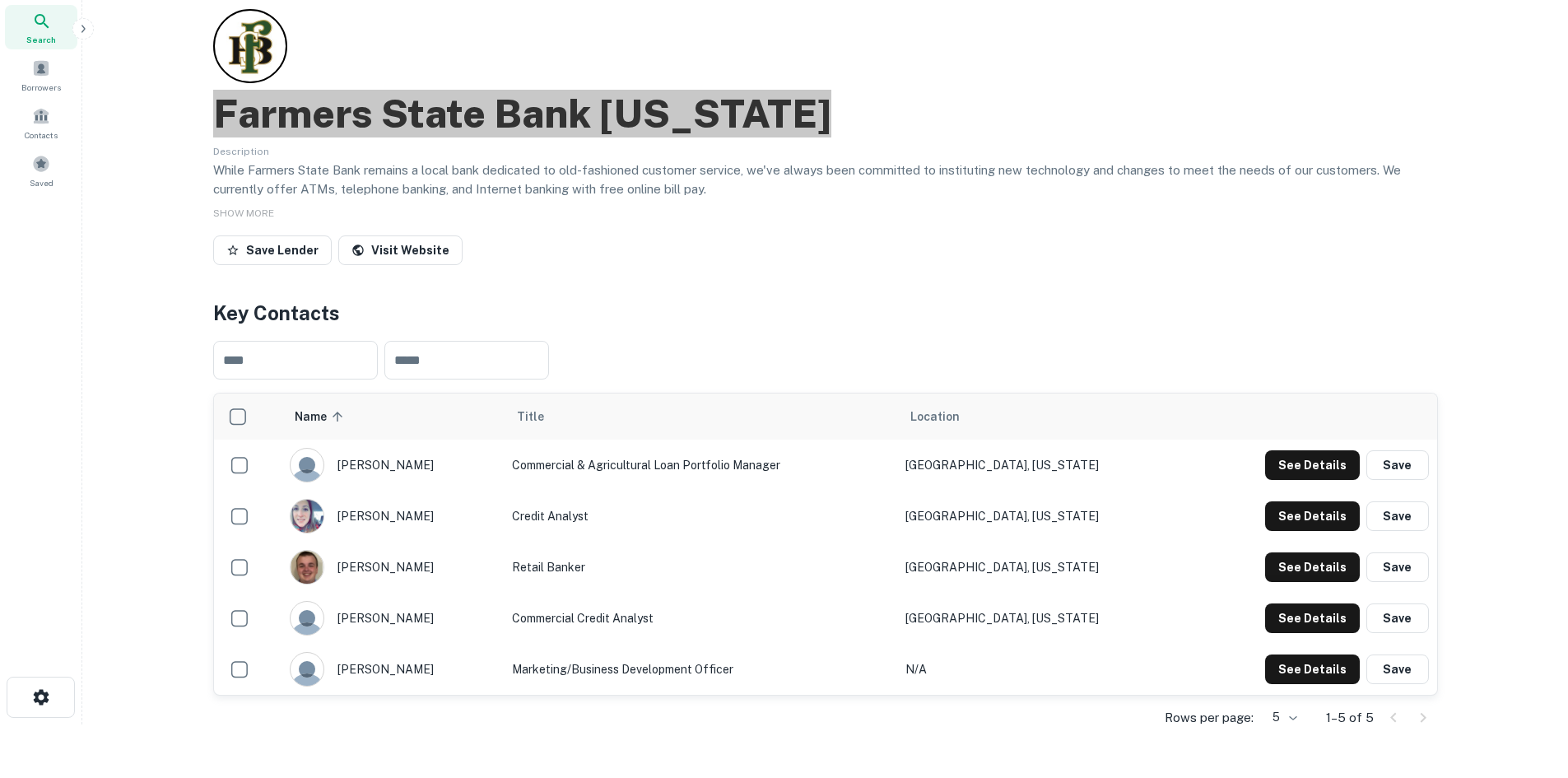
scroll to position [83, 0]
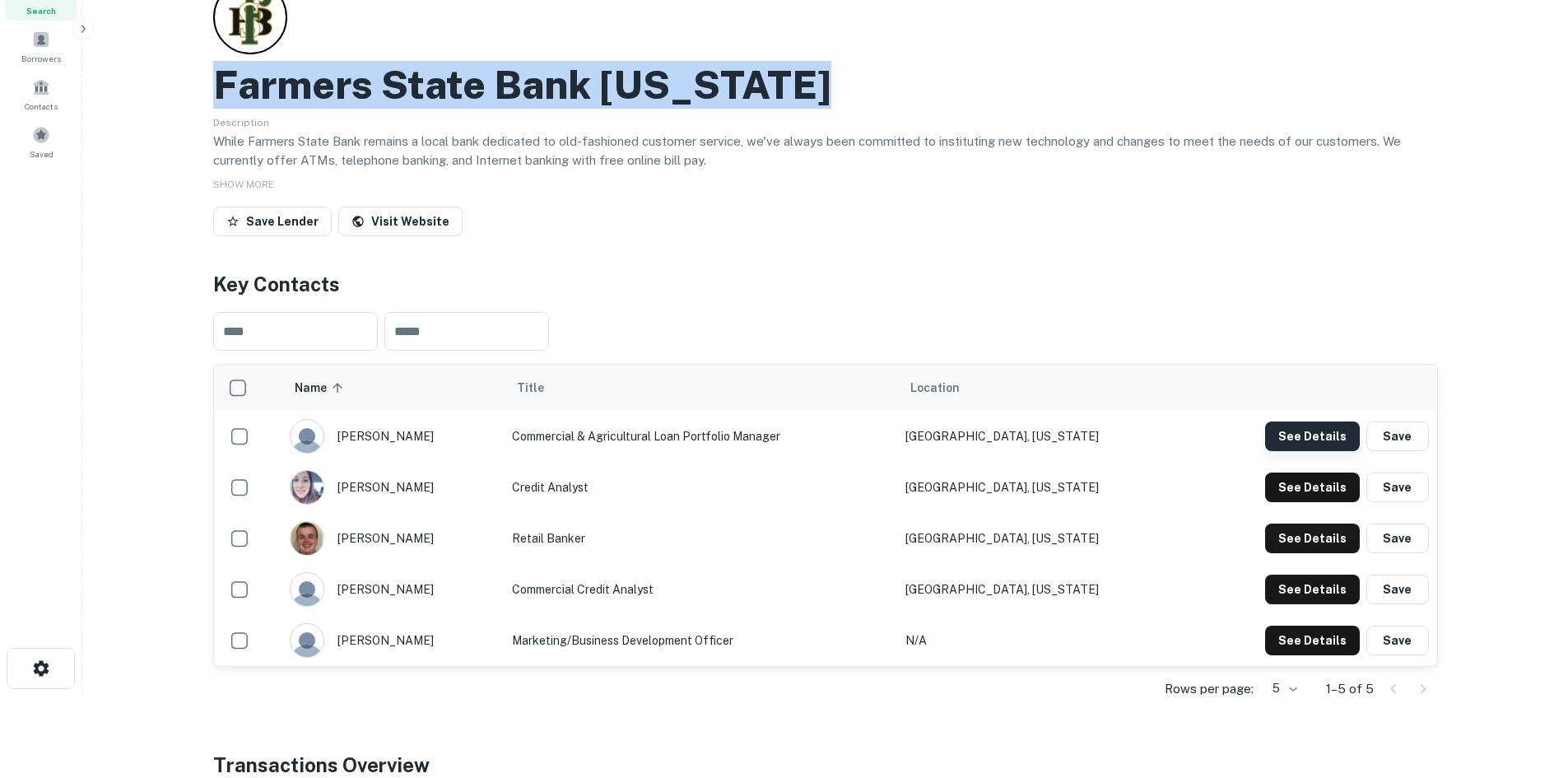
click at [1306, 436] on button "See Details" at bounding box center [1312, 436] width 95 height 30
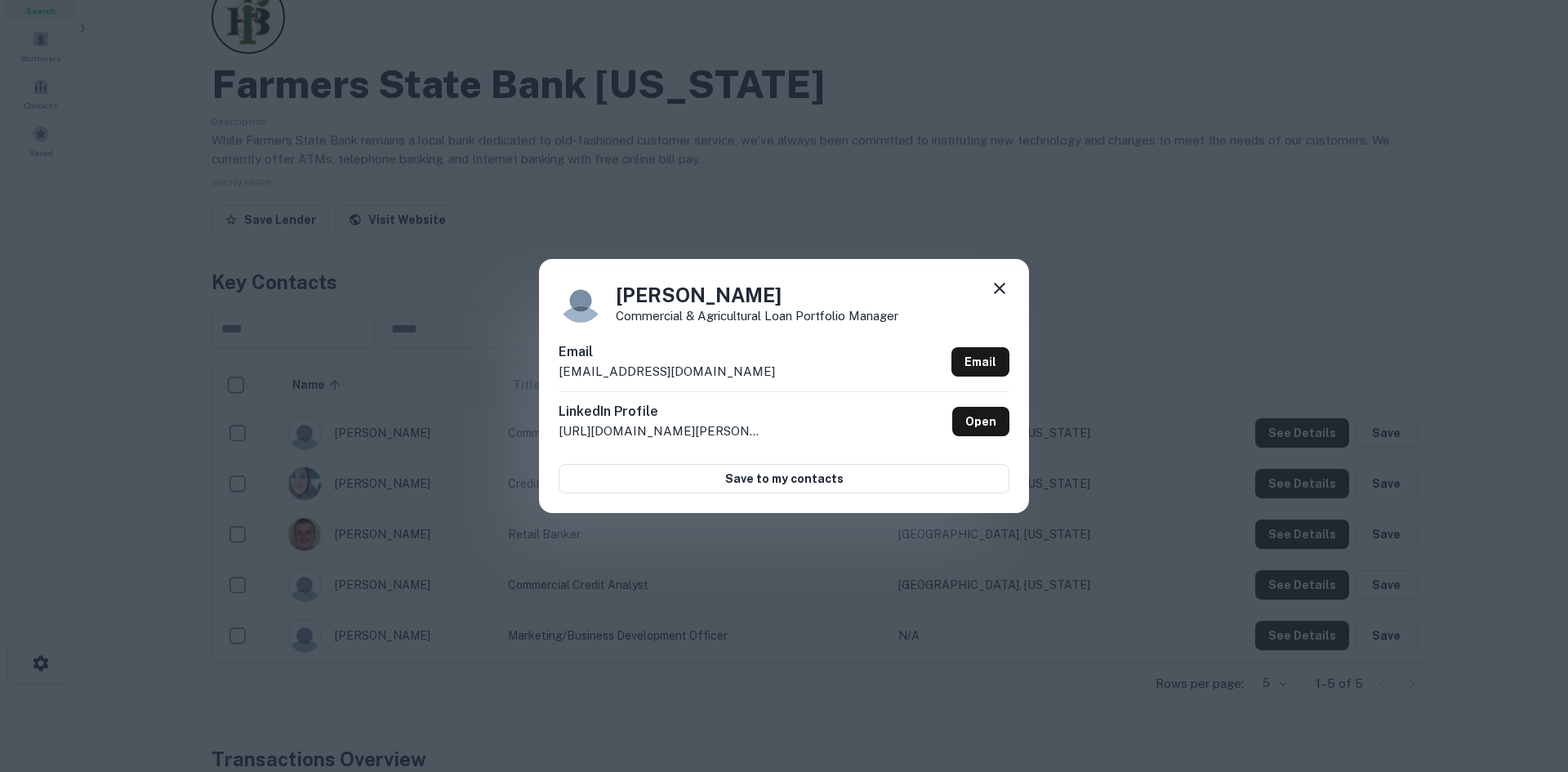
click at [634, 367] on p "esanders@farmersstate-oh.com" at bounding box center [666, 372] width 217 height 20
click at [804, 318] on p "Commercial & Agricultural Loan Portfolio Manager" at bounding box center [756, 316] width 282 height 12
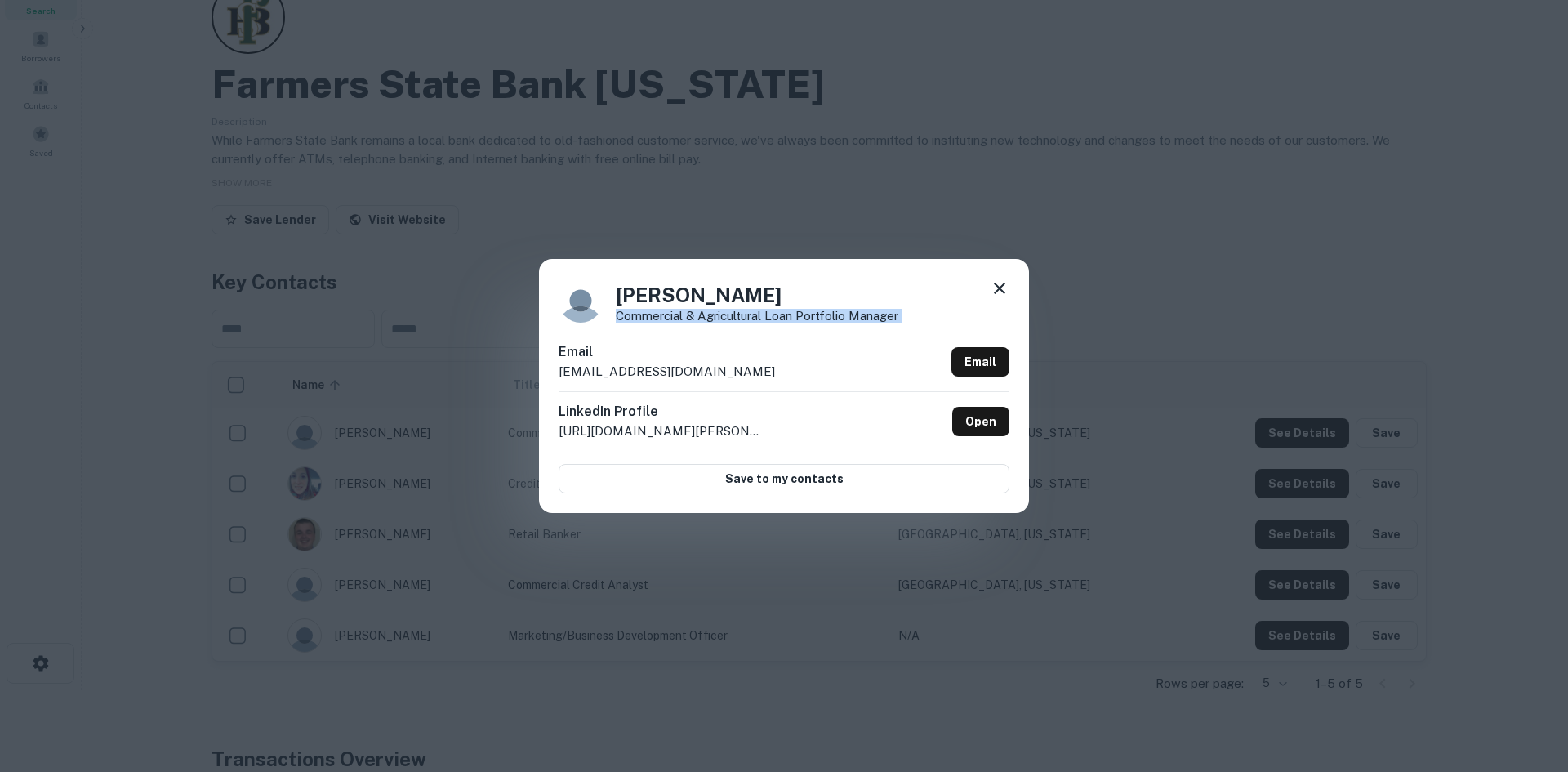
click at [804, 318] on p "Commercial & Agricultural Loan Portfolio Manager" at bounding box center [756, 316] width 282 height 12
drag, startPoint x: 621, startPoint y: 293, endPoint x: 669, endPoint y: 298, distance: 48.3
click at [669, 298] on h4 "Emily Sanders" at bounding box center [756, 295] width 282 height 30
click at [714, 292] on h4 "Emily Sanders" at bounding box center [756, 295] width 282 height 30
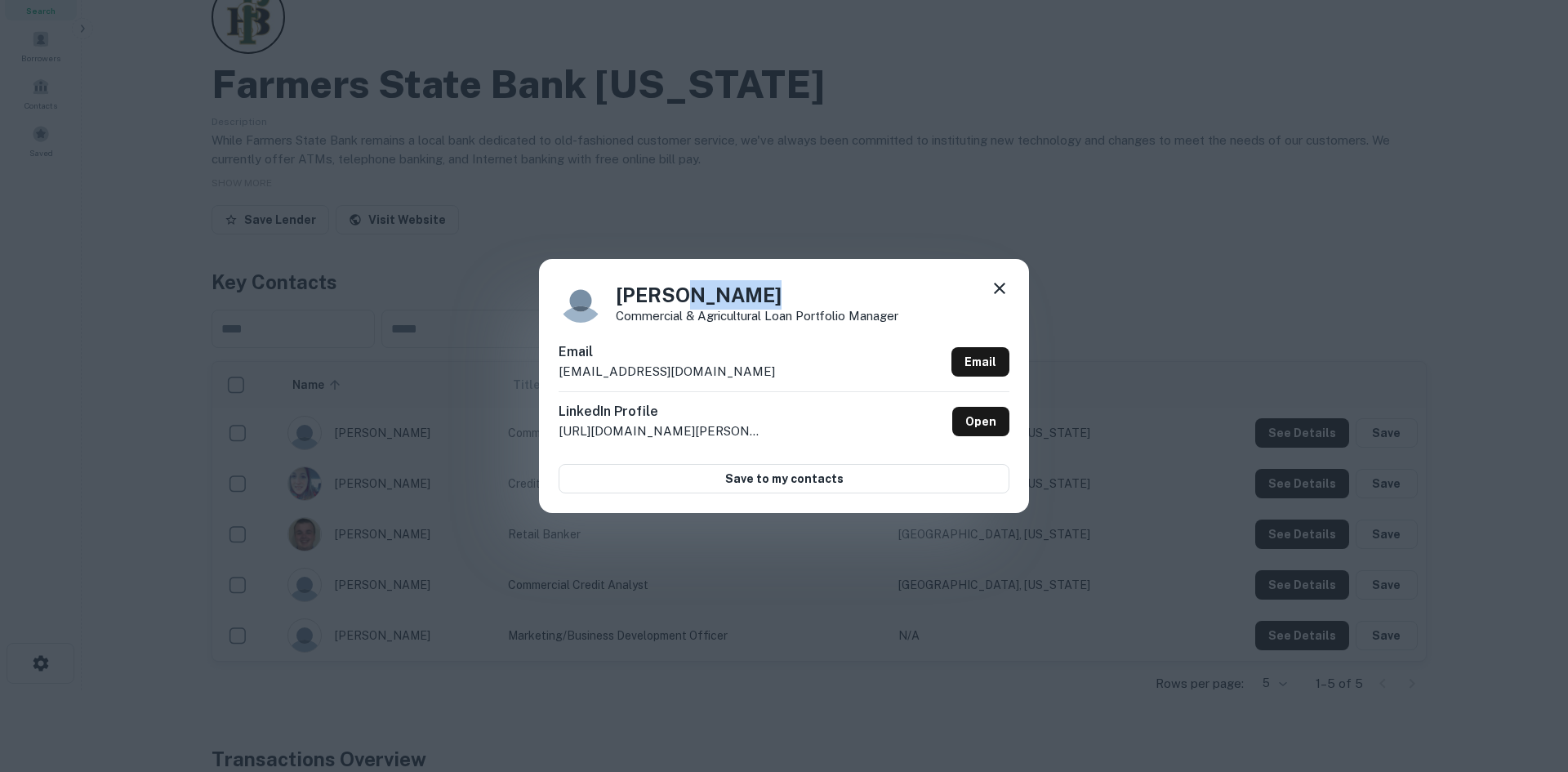
drag, startPoint x: 618, startPoint y: 232, endPoint x: 298, endPoint y: 227, distance: 320.0
click at [617, 232] on div "Emily Sanders Commercial & Agricultural Loan Portfolio Manager Email esanders@f…" at bounding box center [784, 386] width 1568 height 772
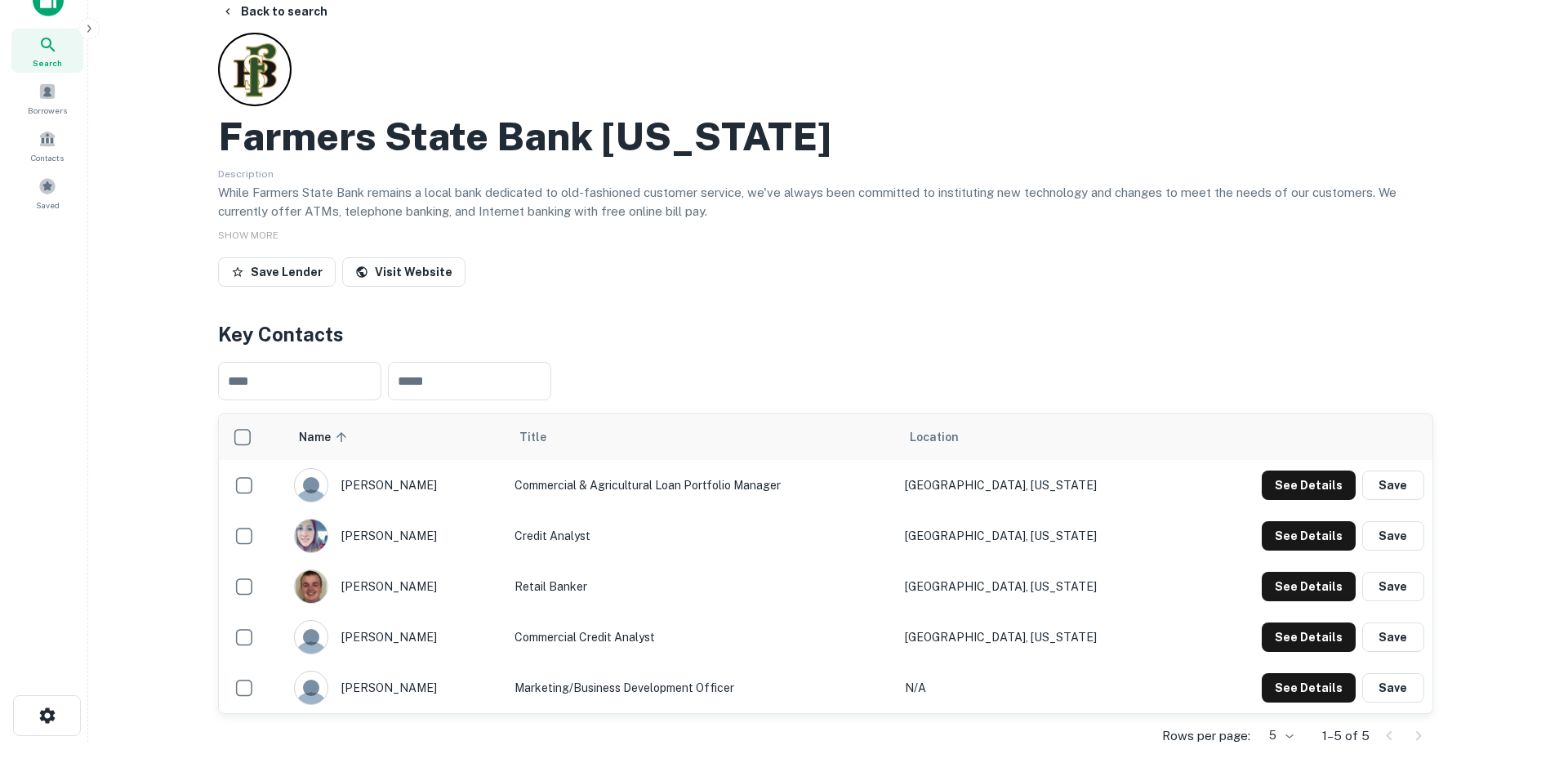
scroll to position [0, 0]
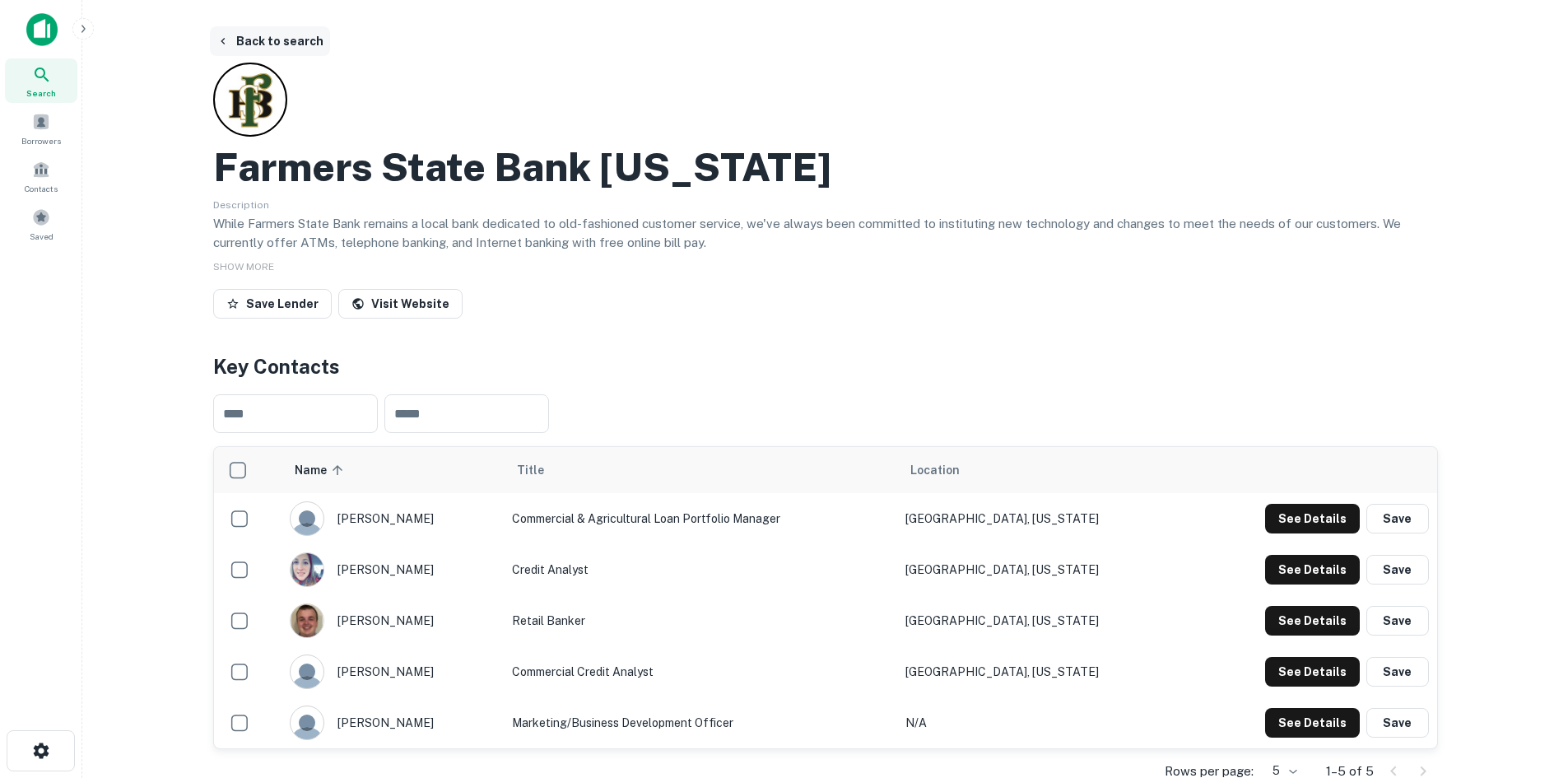
click at [261, 35] on button "Back to search" at bounding box center [269, 41] width 120 height 30
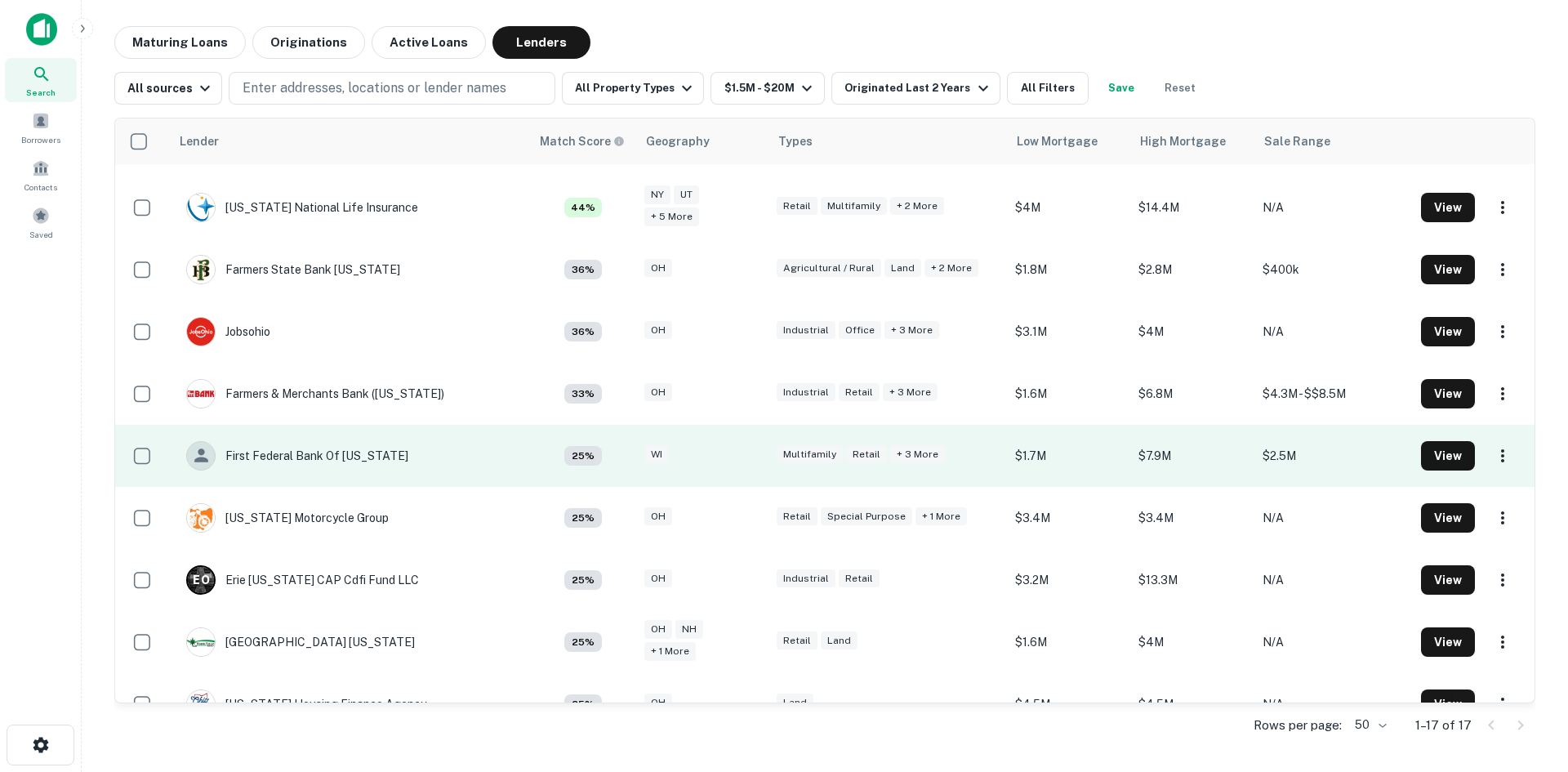
scroll to position [327, 0]
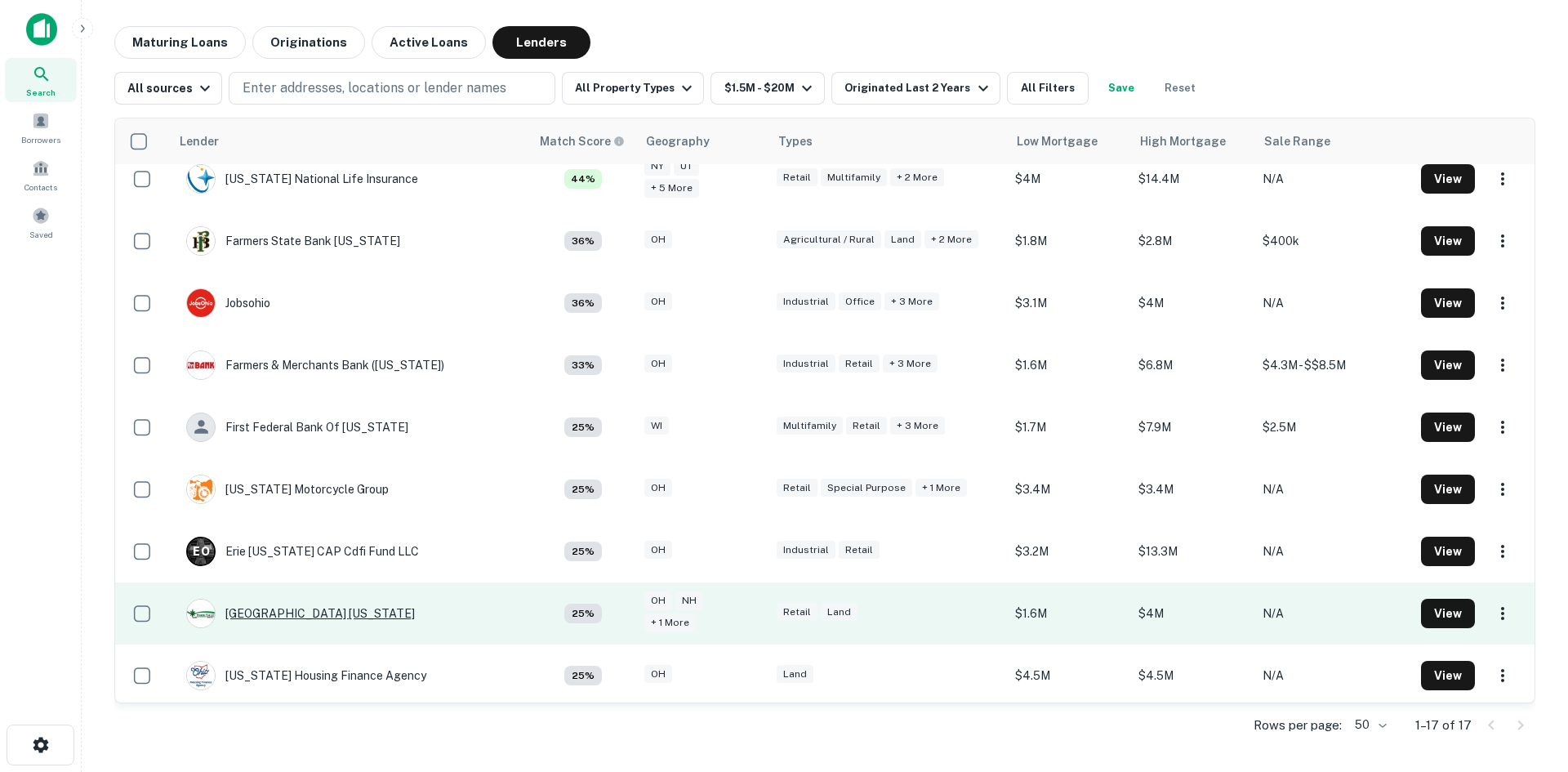
click at [292, 610] on div "North Valley Bank Ohio" at bounding box center [300, 614] width 229 height 30
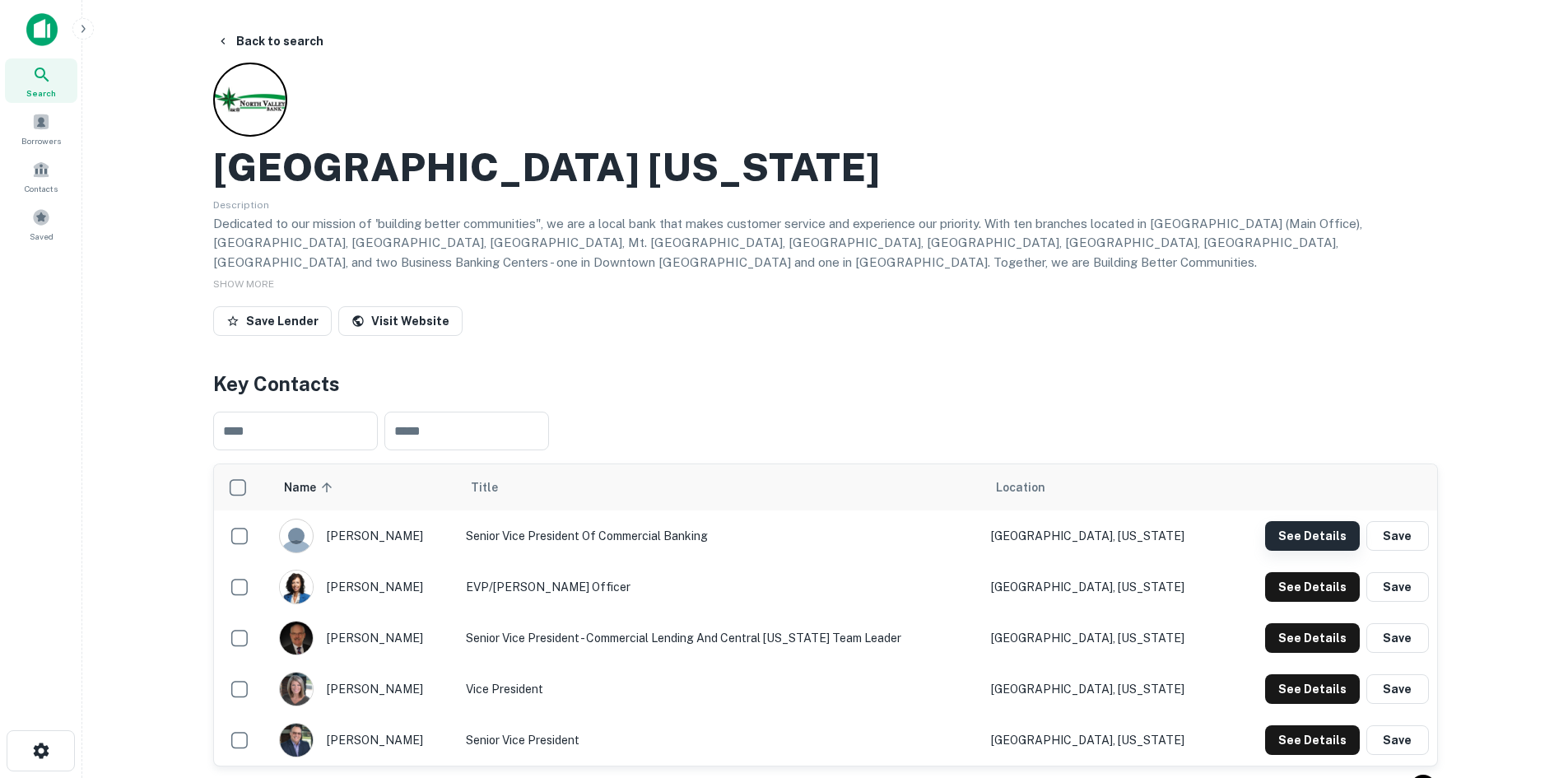
click at [1274, 533] on button "See Details" at bounding box center [1312, 536] width 95 height 30
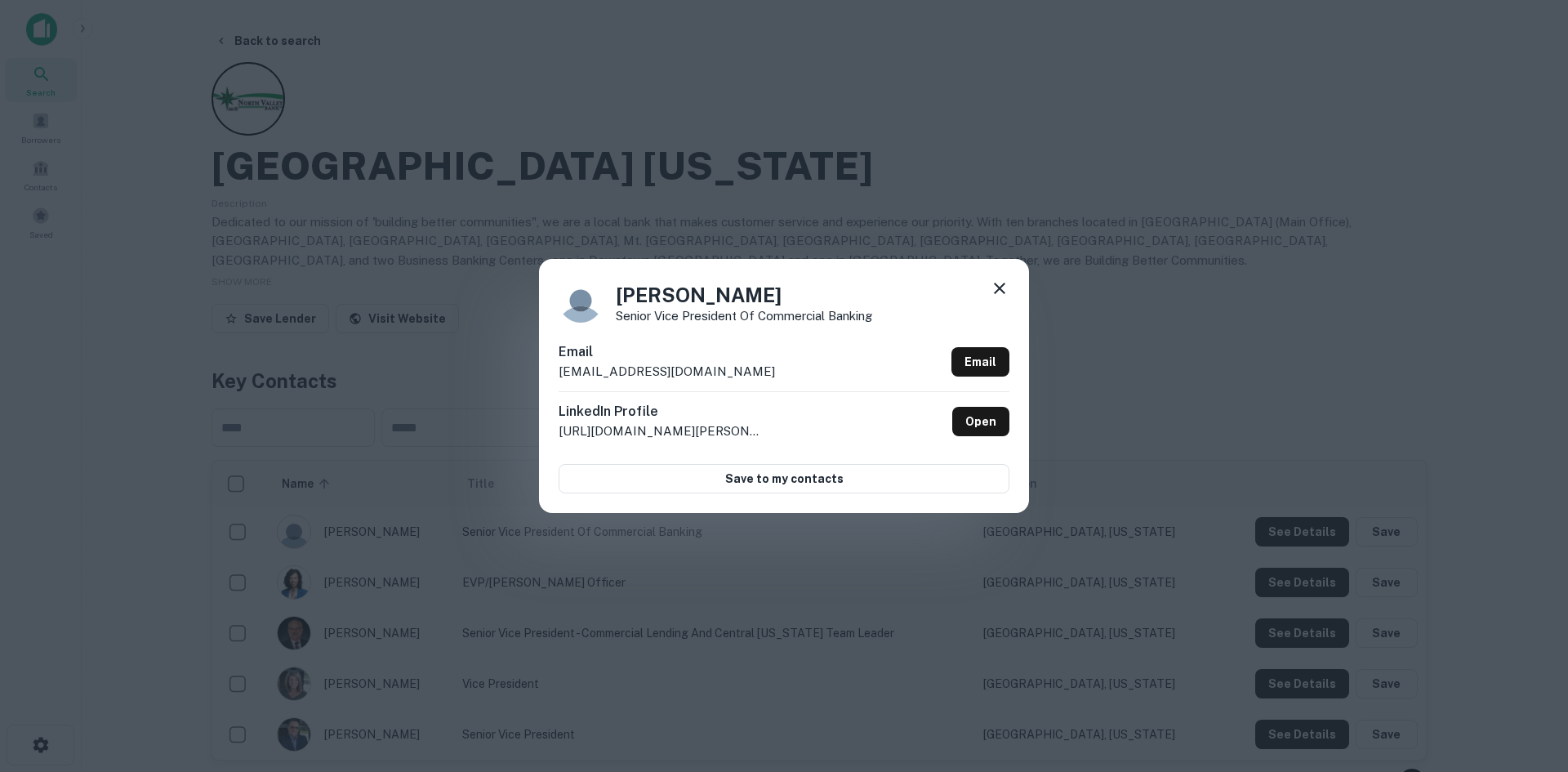
click at [629, 297] on h4 "Brendan Underwood" at bounding box center [743, 295] width 256 height 30
click at [739, 298] on h4 "Brendan Underwood" at bounding box center [743, 295] width 256 height 30
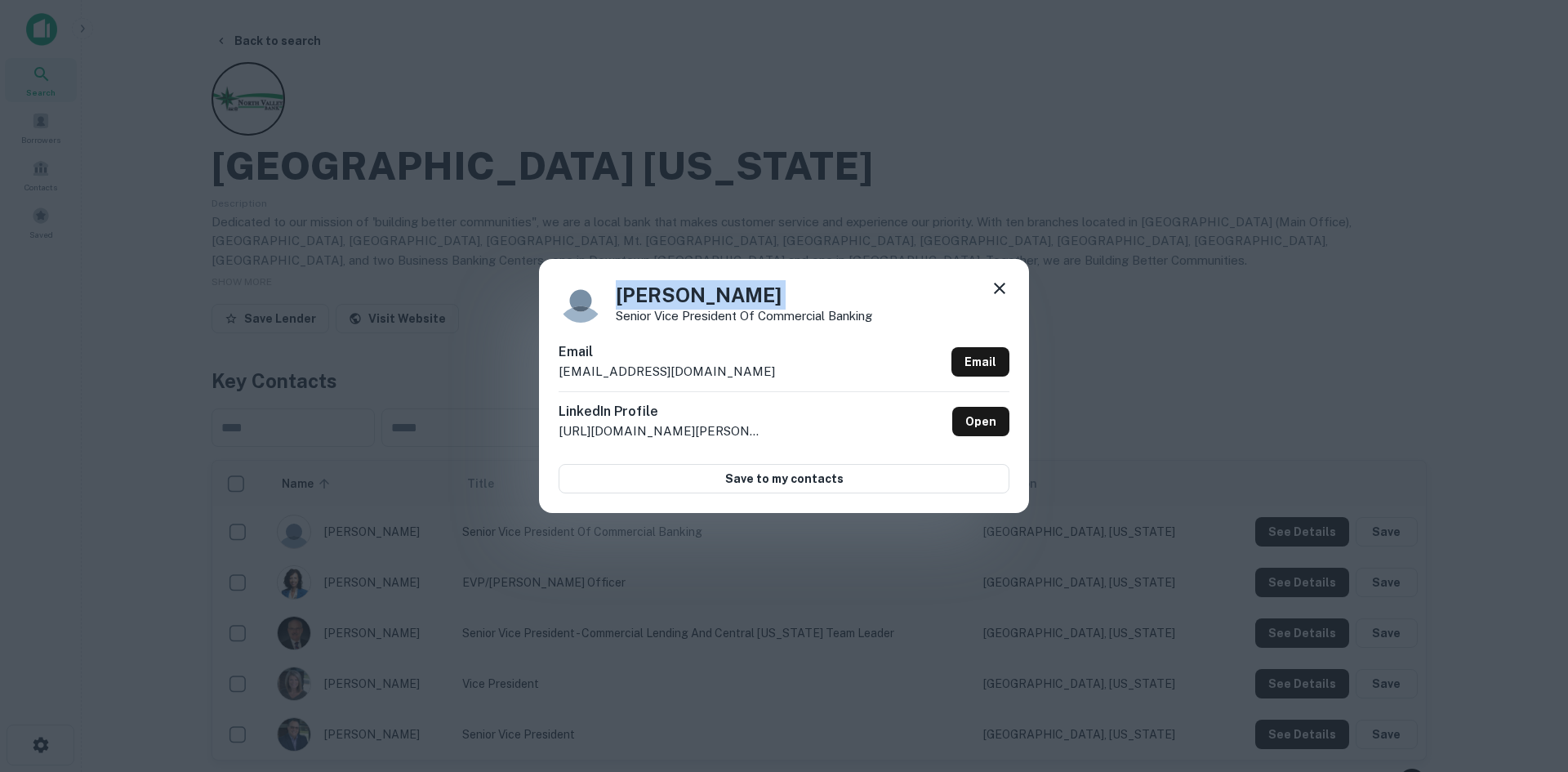
click at [766, 298] on h4 "Brendan Underwood" at bounding box center [743, 295] width 256 height 30
click at [845, 297] on h4 "Brendan Underwood" at bounding box center [743, 295] width 256 height 30
drag, startPoint x: 788, startPoint y: 294, endPoint x: 701, endPoint y: 294, distance: 87.0
click at [701, 294] on h4 "Brendan Underwood" at bounding box center [743, 295] width 256 height 30
click at [675, 313] on p "Senior Vice President of Commercial Banking" at bounding box center [743, 316] width 256 height 12
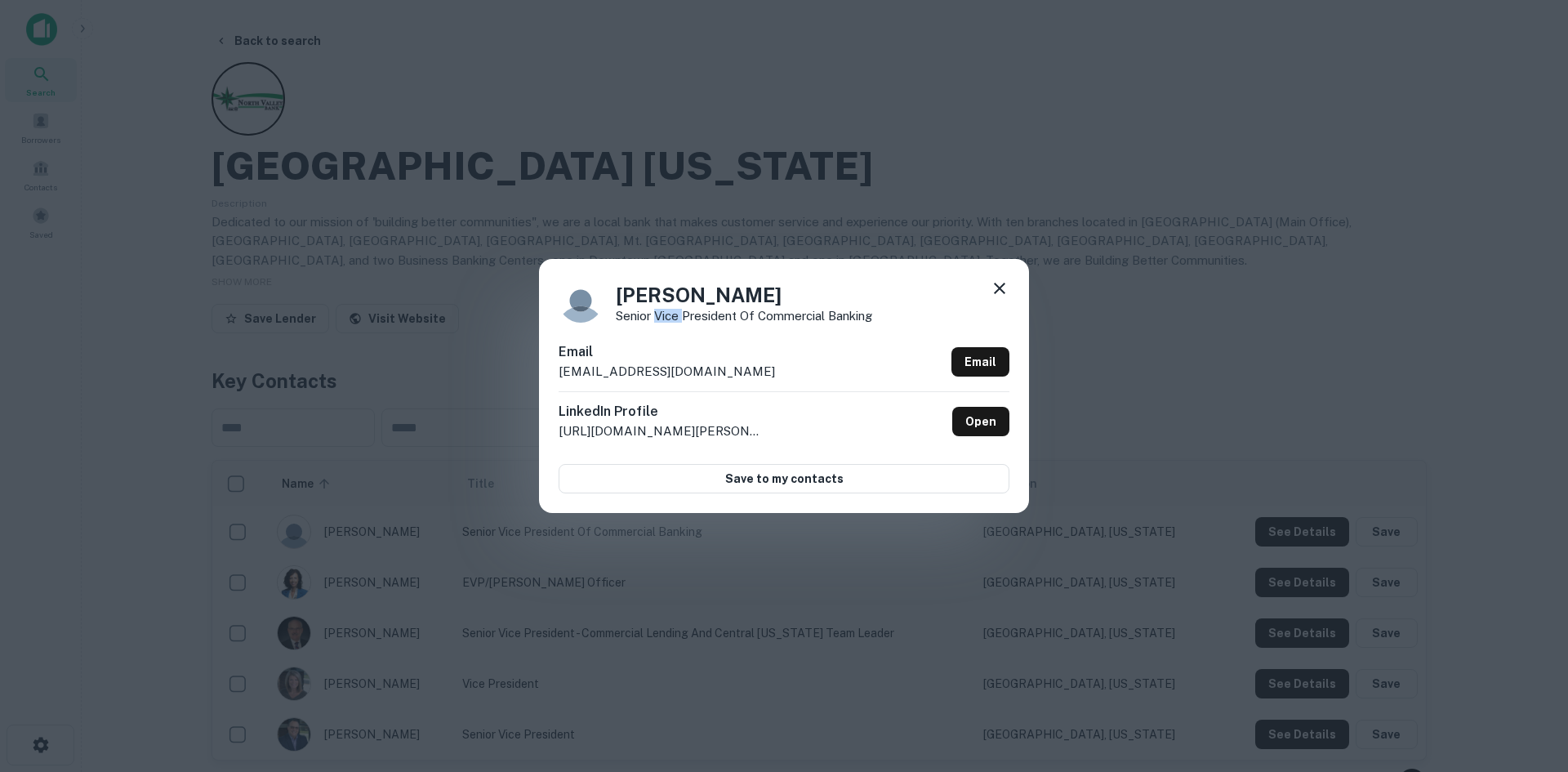
click at [675, 313] on p "Senior Vice President of Commercial Banking" at bounding box center [743, 316] width 256 height 12
click at [670, 375] on p "bunderwood@nvboh.com" at bounding box center [666, 372] width 217 height 20
click at [669, 375] on p "bunderwood@nvboh.com" at bounding box center [666, 372] width 217 height 20
click at [670, 373] on p "bunderwood@nvboh.com" at bounding box center [666, 372] width 217 height 20
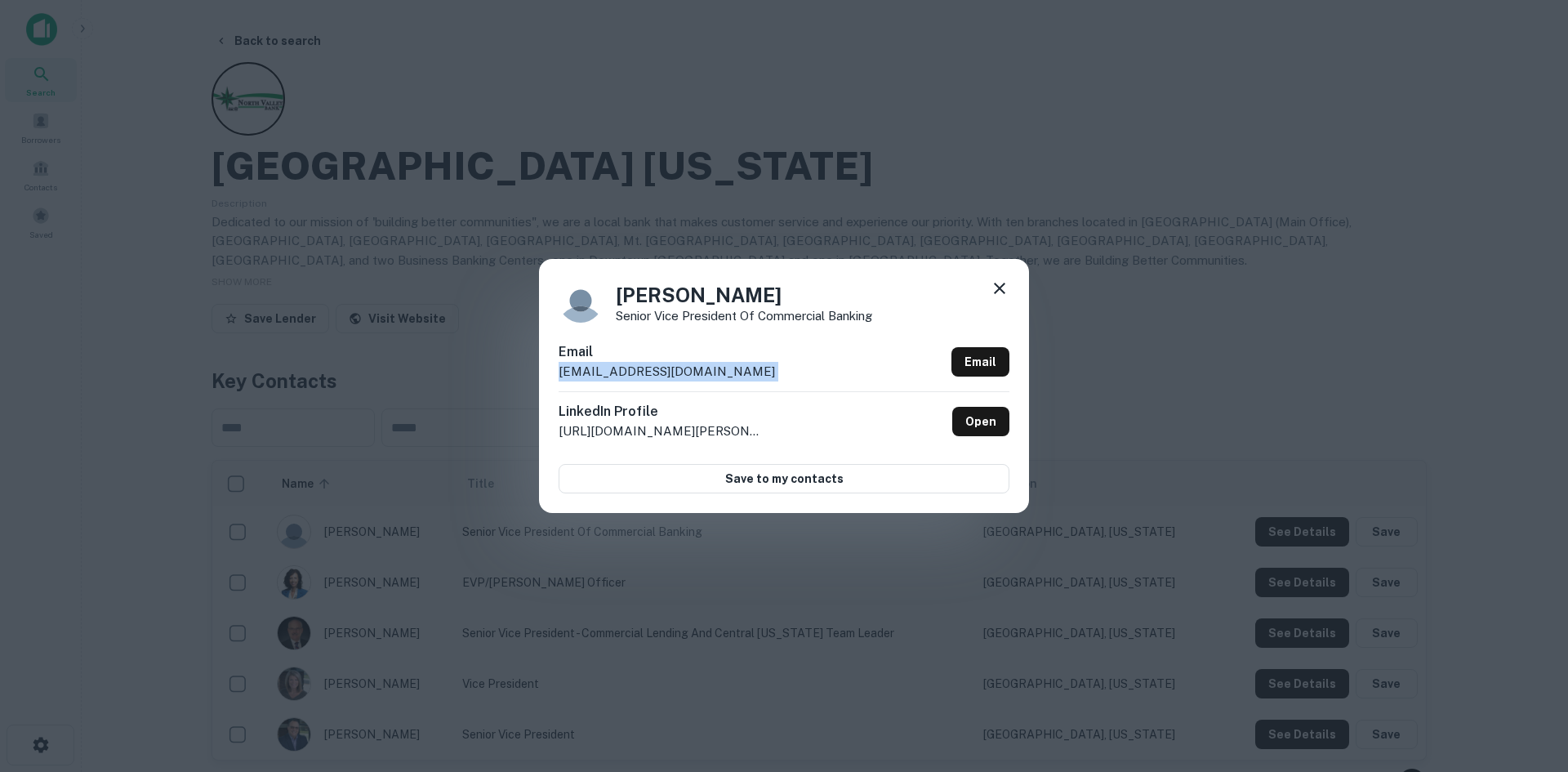
click at [1408, 477] on div "Brendan Underwood Senior Vice President of Commercial Banking Email bunderwood@…" at bounding box center [784, 386] width 1568 height 772
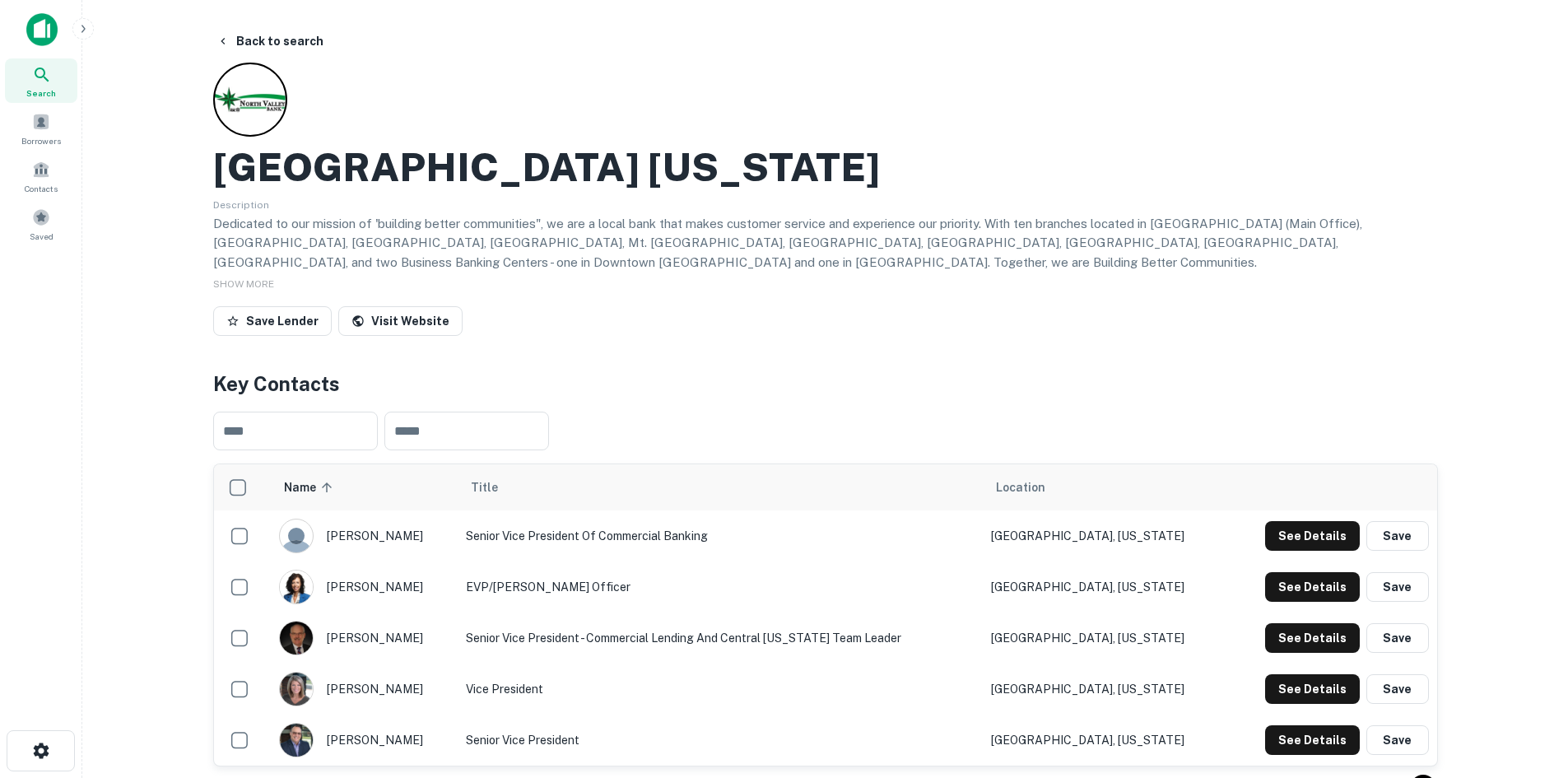
click at [393, 170] on h2 "North Valley Bank Ohio" at bounding box center [547, 168] width 666 height 48
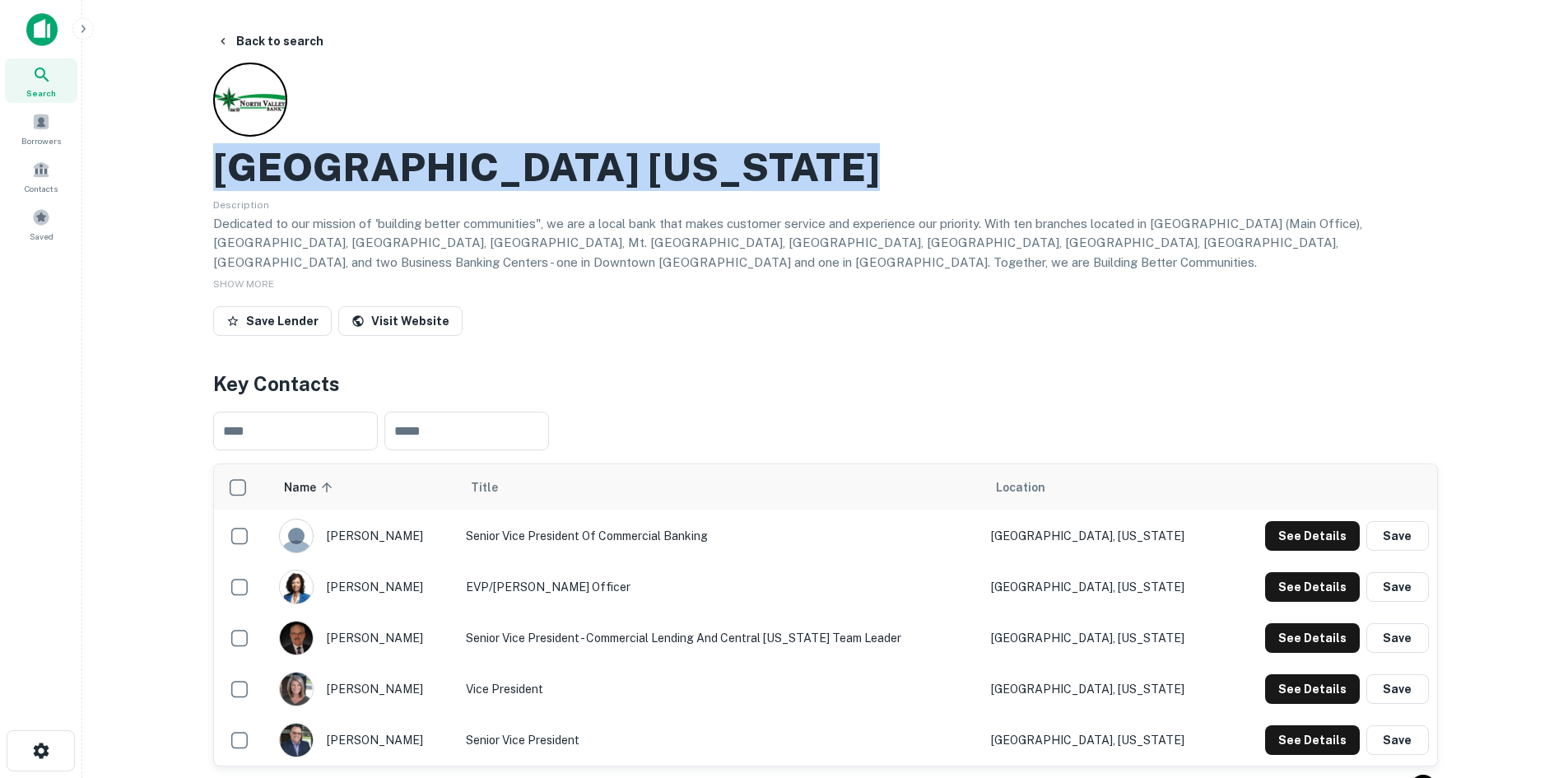
click at [393, 170] on h2 "North Valley Bank Ohio" at bounding box center [547, 168] width 666 height 48
click at [292, 45] on button "Back to search" at bounding box center [269, 41] width 120 height 30
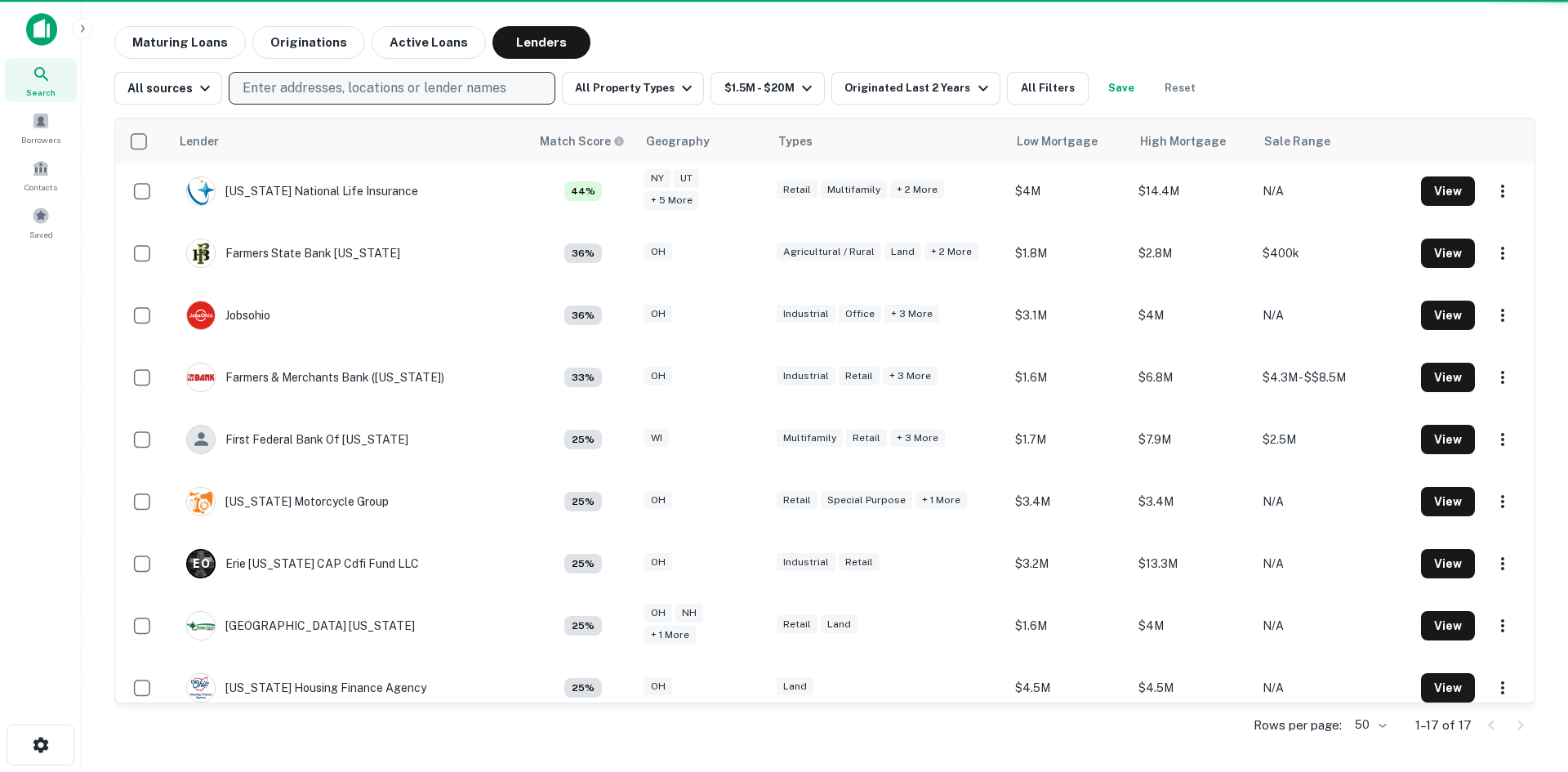
scroll to position [327, 0]
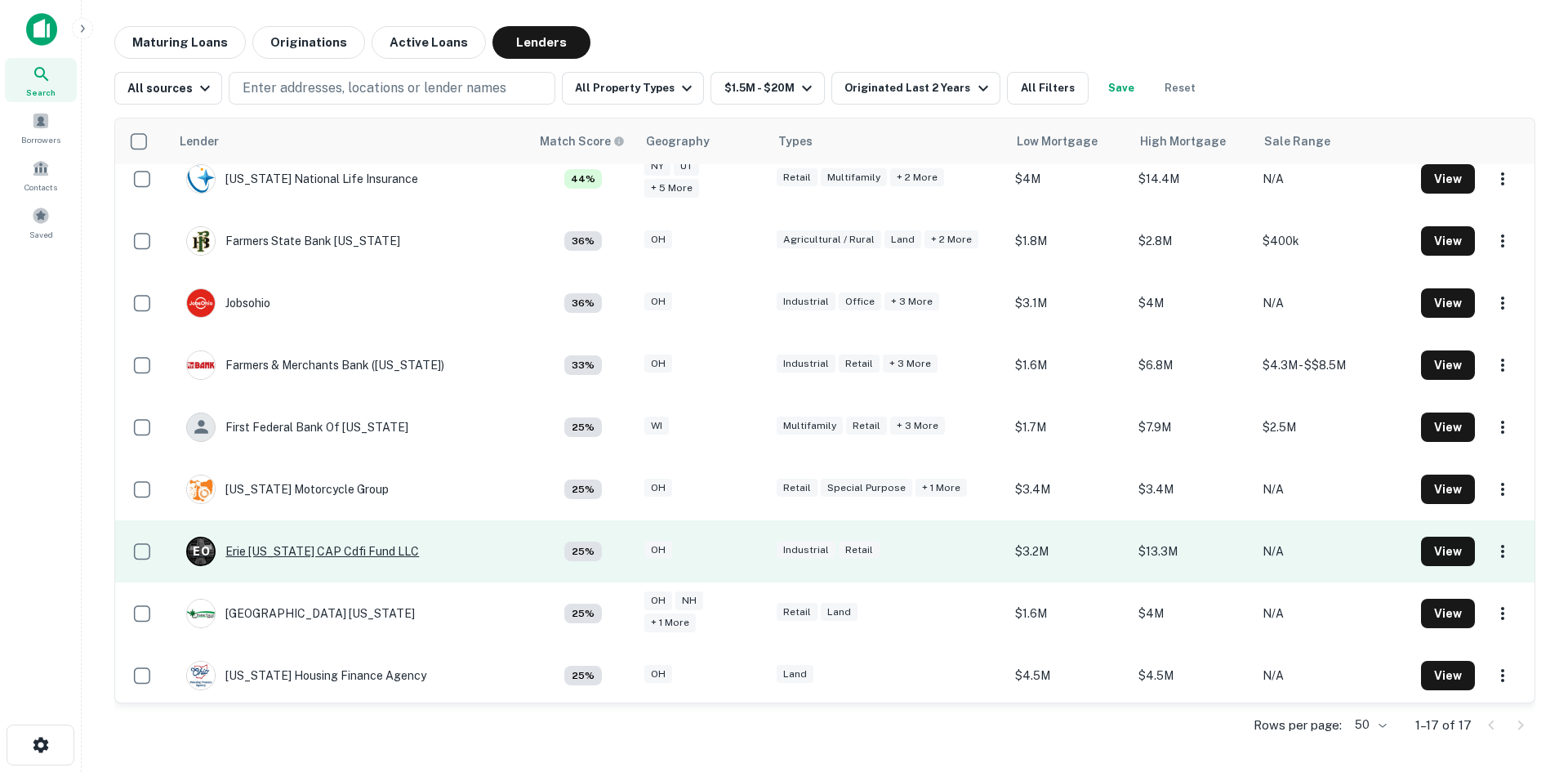
click at [332, 553] on div "E O Erie Ohio CAP Cdfi Fund LLC" at bounding box center [302, 551] width 233 height 30
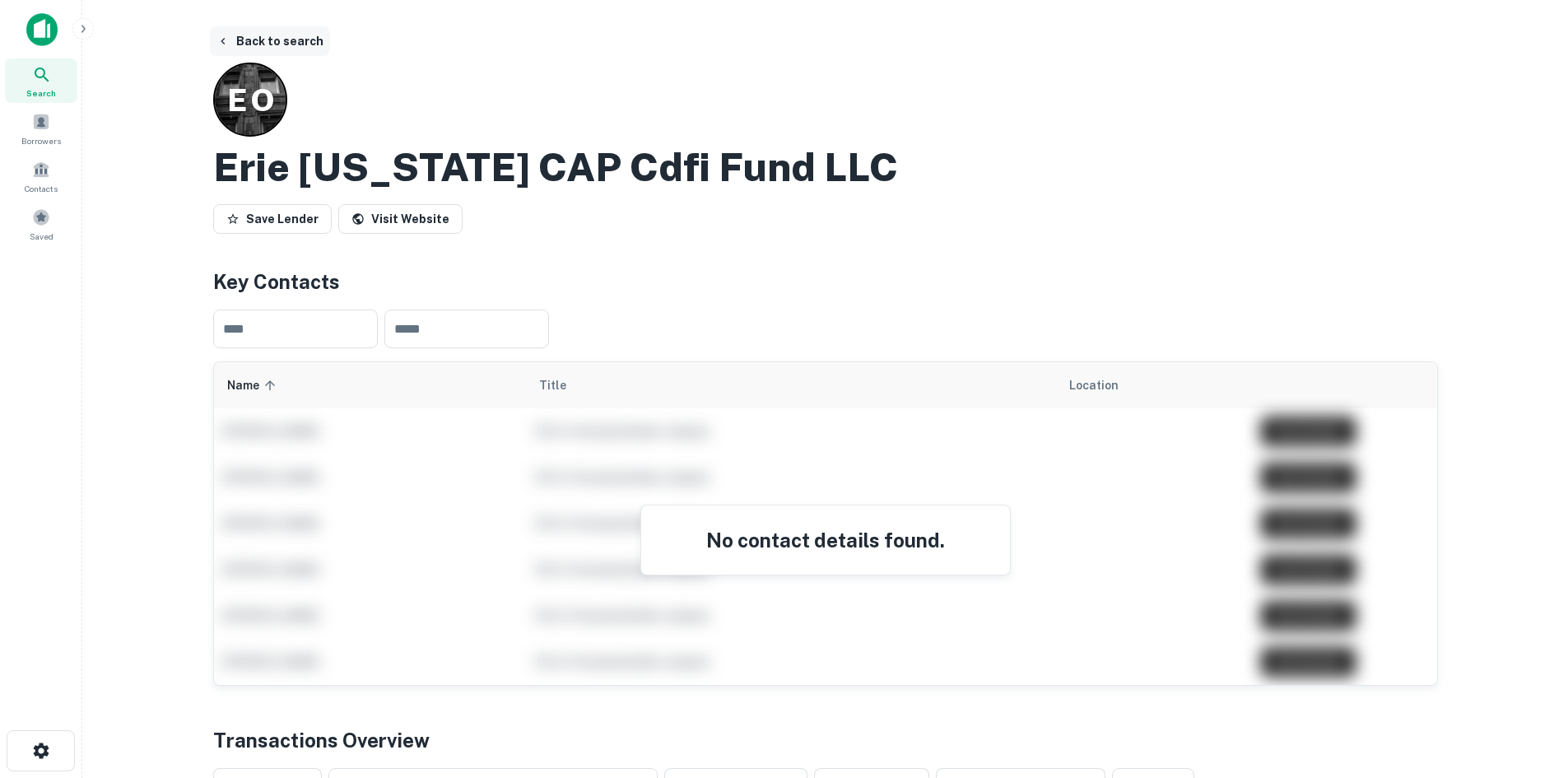
click at [254, 34] on button "Back to search" at bounding box center [269, 41] width 120 height 30
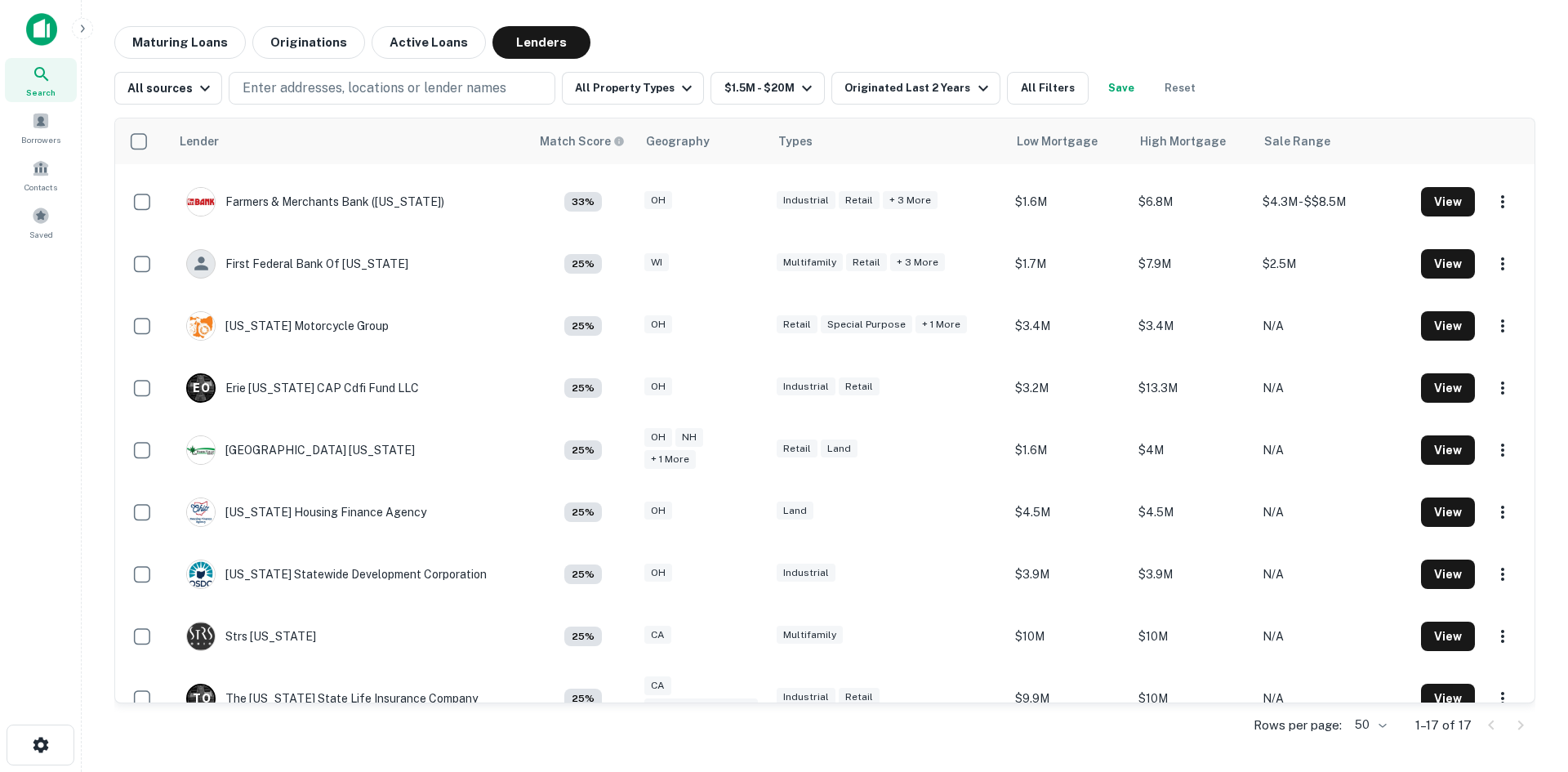
scroll to position [517, 0]
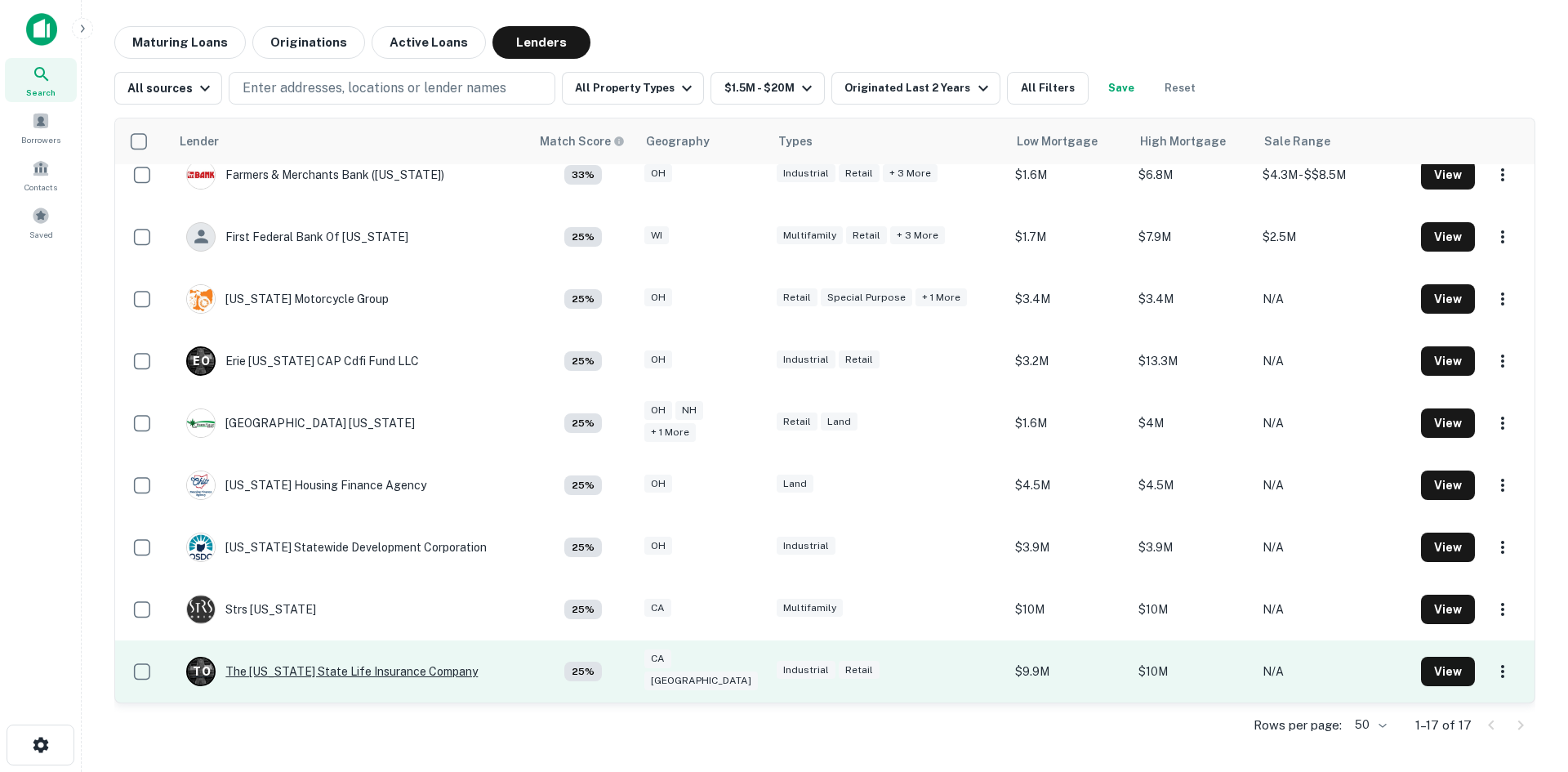
click at [265, 664] on div "T O The Ohio State Life Insurance Company" at bounding box center [332, 671] width 292 height 30
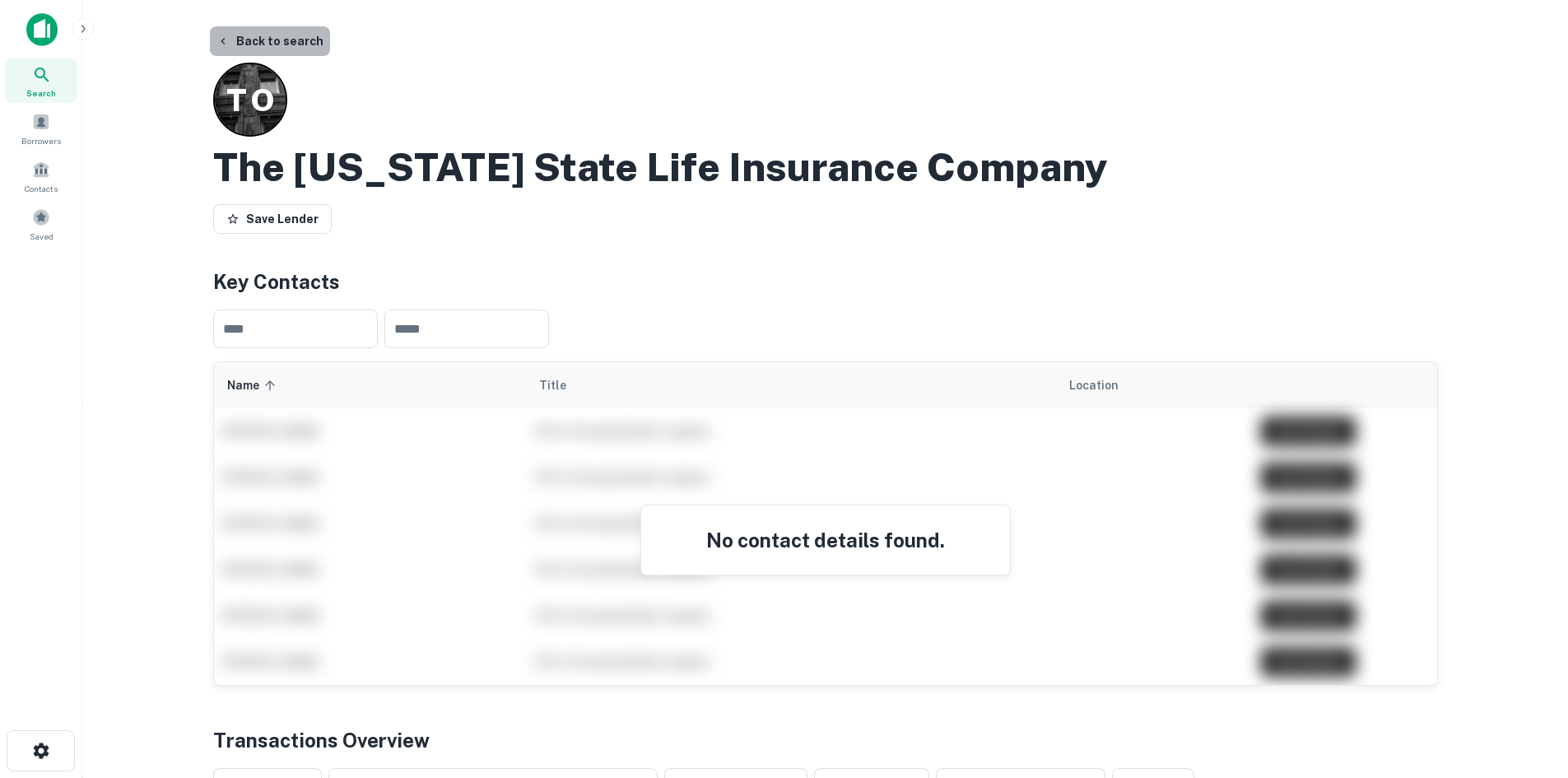
click at [274, 46] on button "Back to search" at bounding box center [269, 41] width 120 height 30
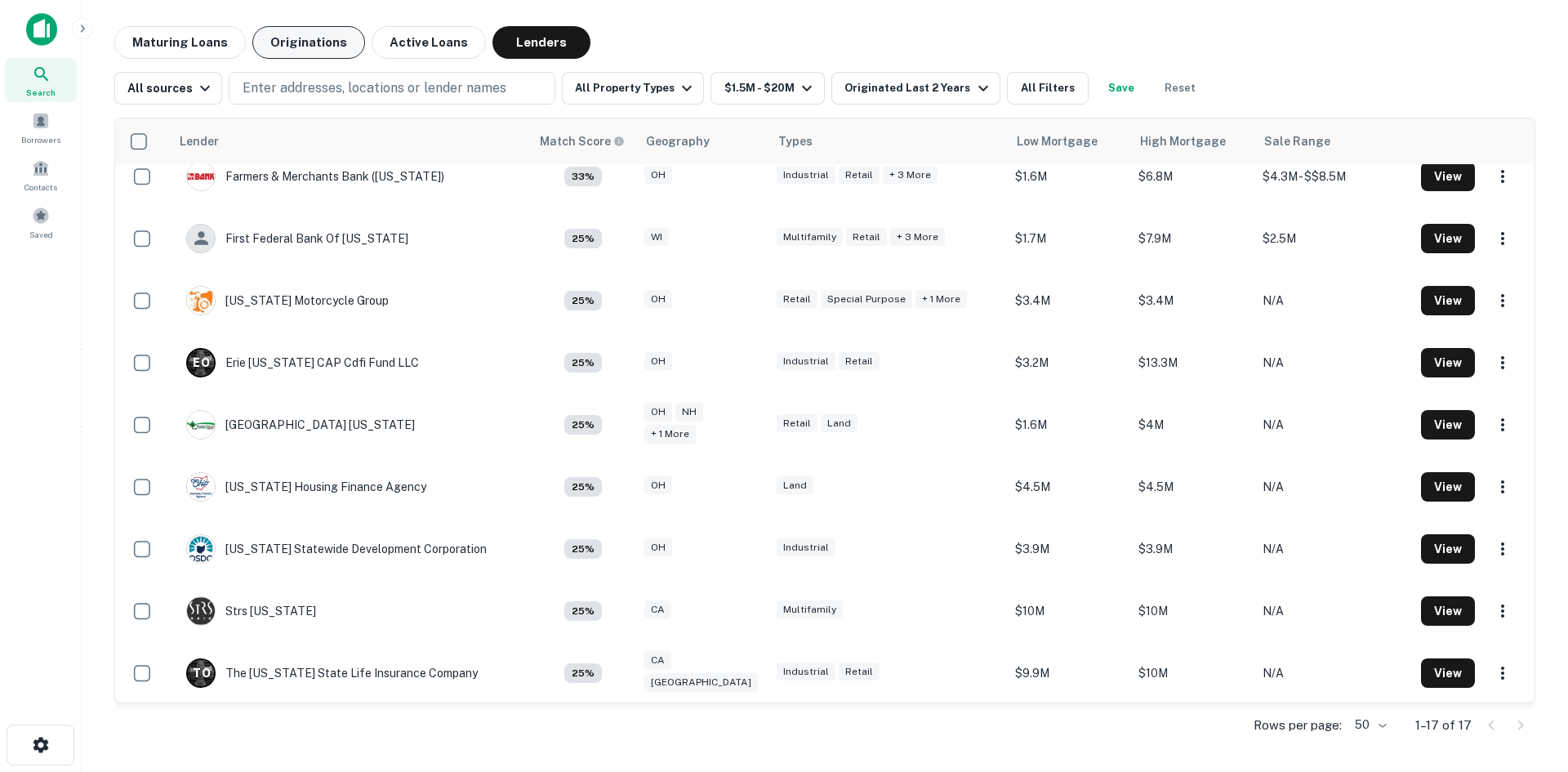
scroll to position [517, 0]
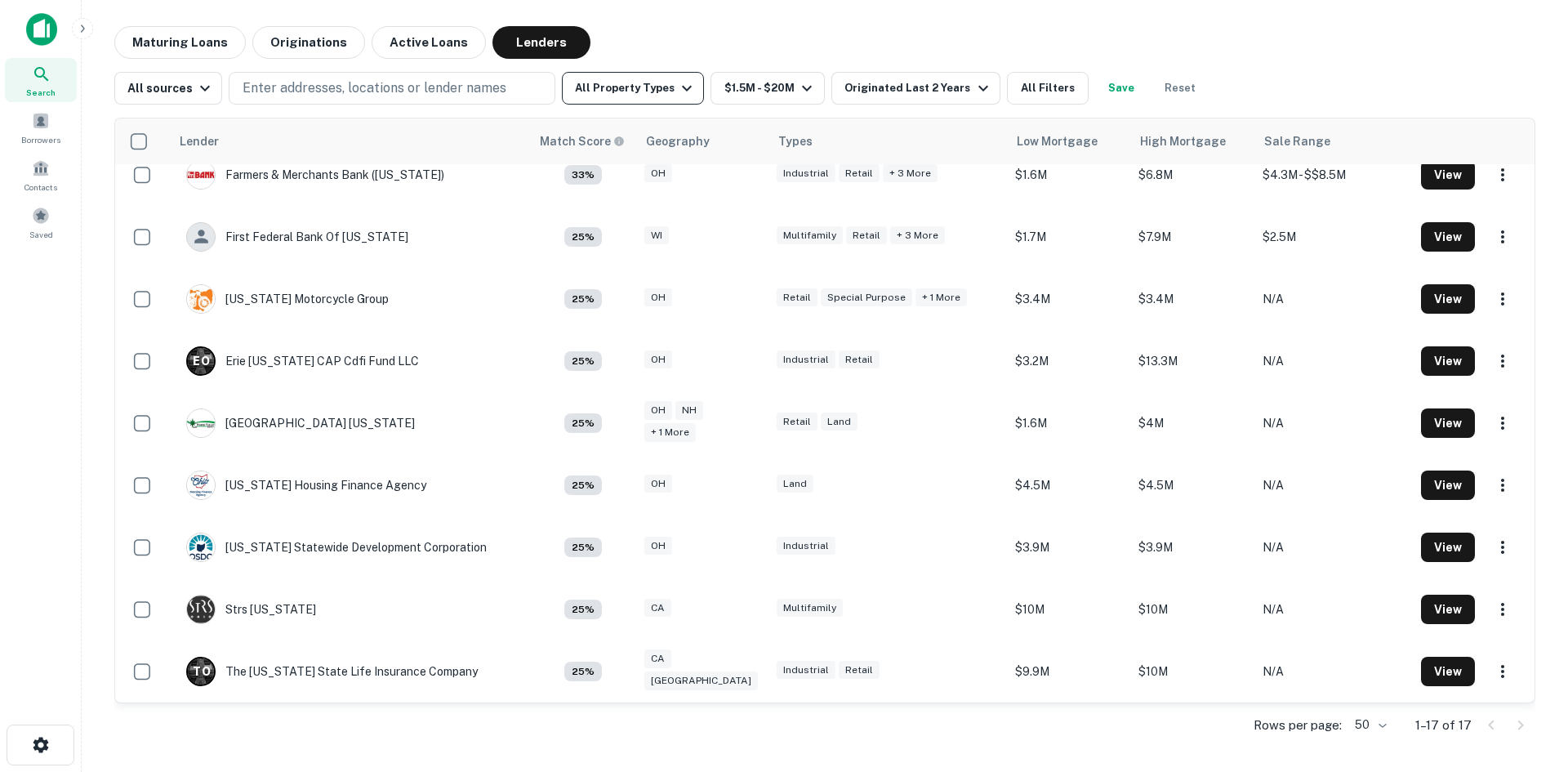
click at [640, 99] on button "All Property Types" at bounding box center [634, 88] width 143 height 33
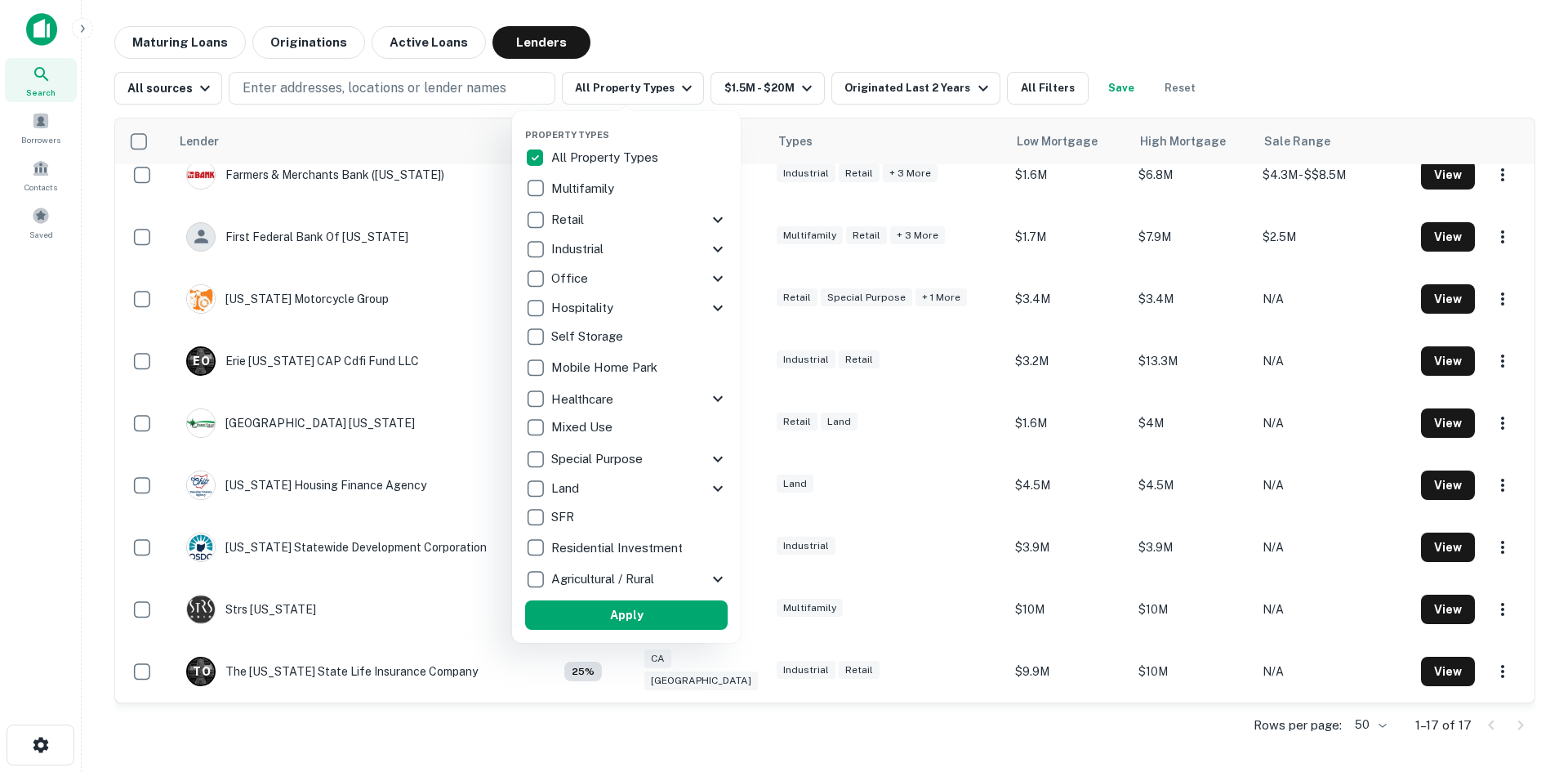
click at [599, 189] on p "Multifamily" at bounding box center [584, 189] width 66 height 20
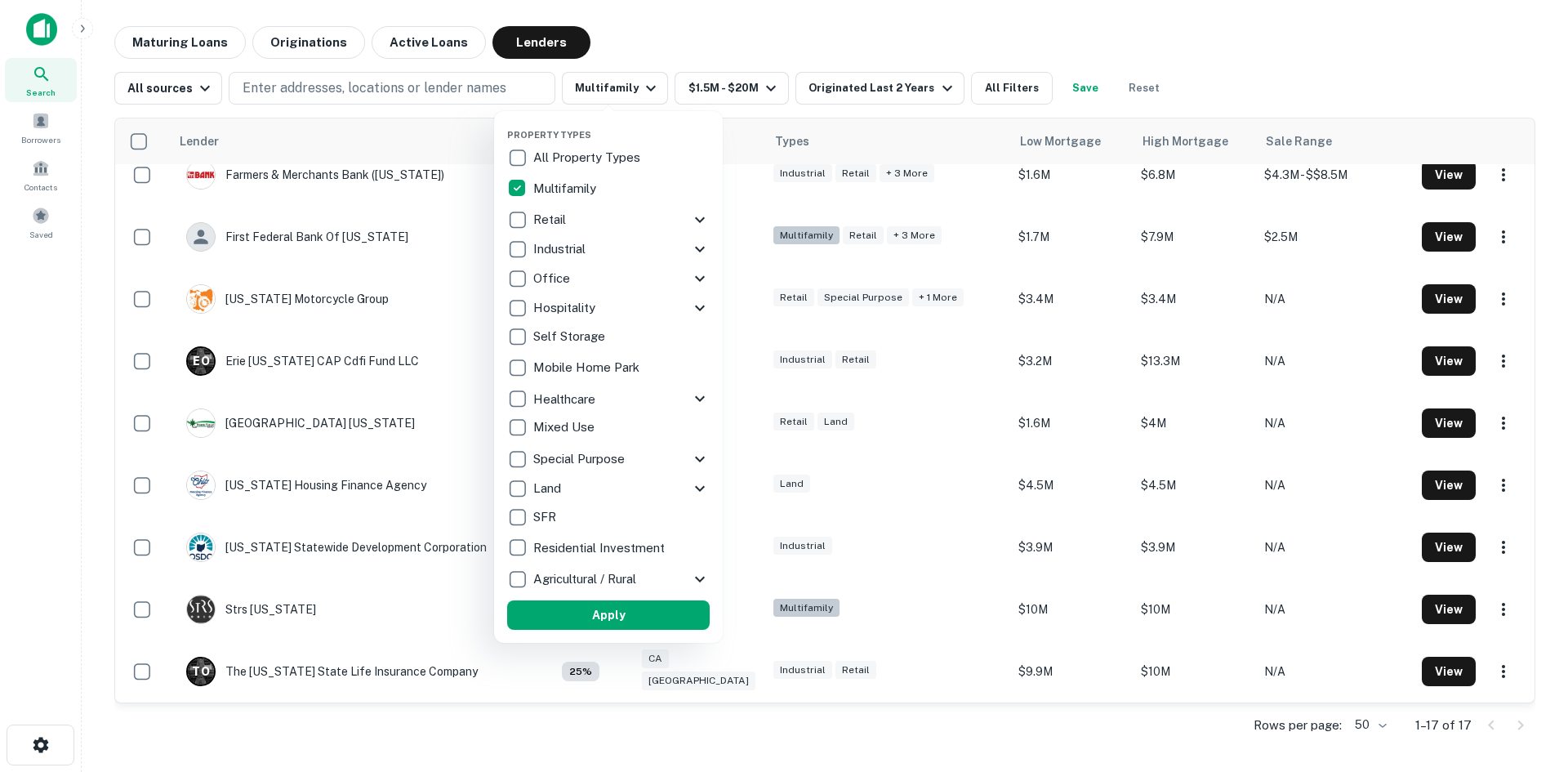
click at [977, 82] on div at bounding box center [784, 386] width 1568 height 772
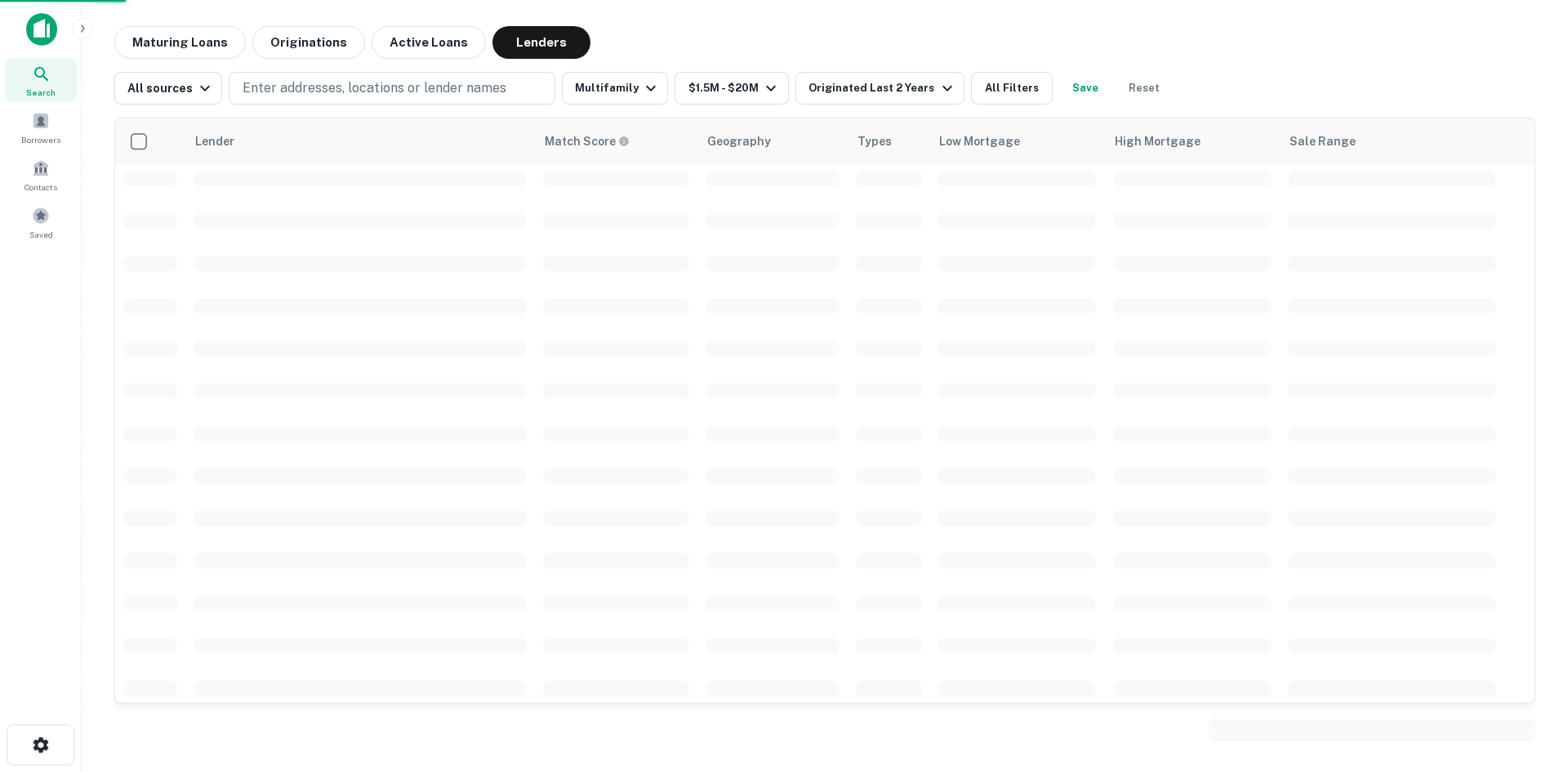
click at [979, 86] on div at bounding box center [784, 386] width 1568 height 772
click at [981, 91] on div at bounding box center [784, 386] width 1568 height 772
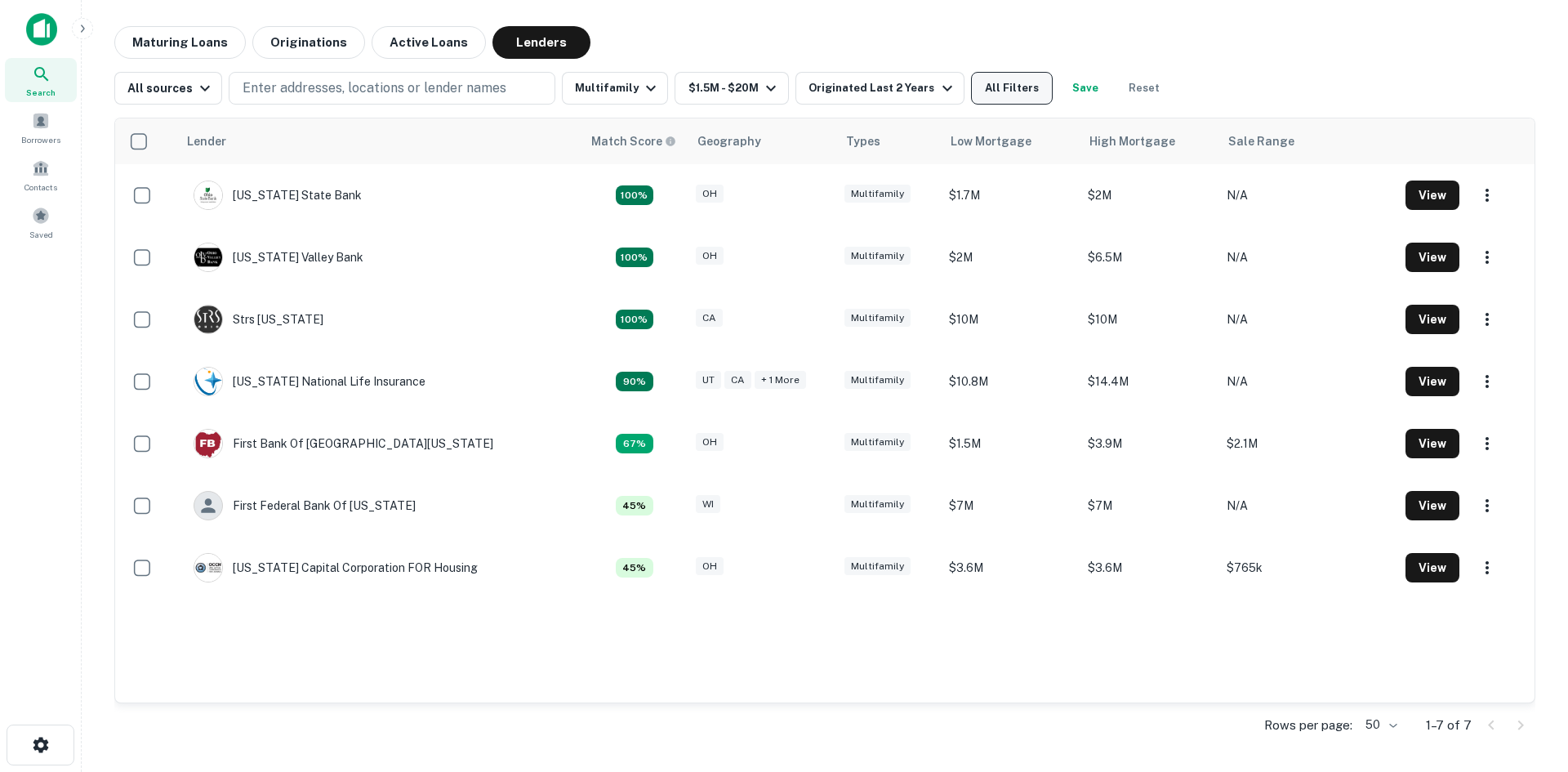
click at [986, 99] on button "All Filters" at bounding box center [1012, 88] width 82 height 33
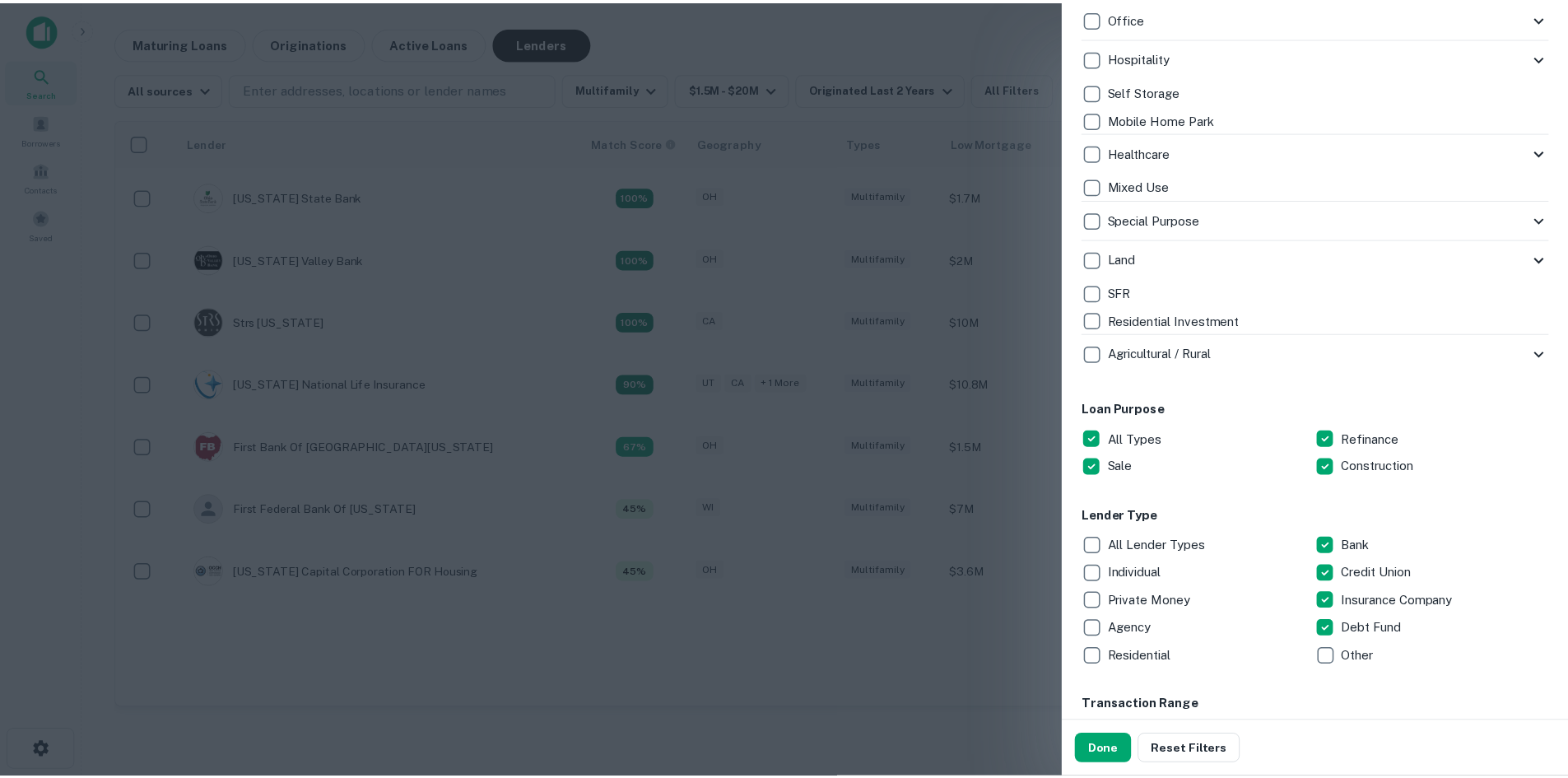
scroll to position [577, 0]
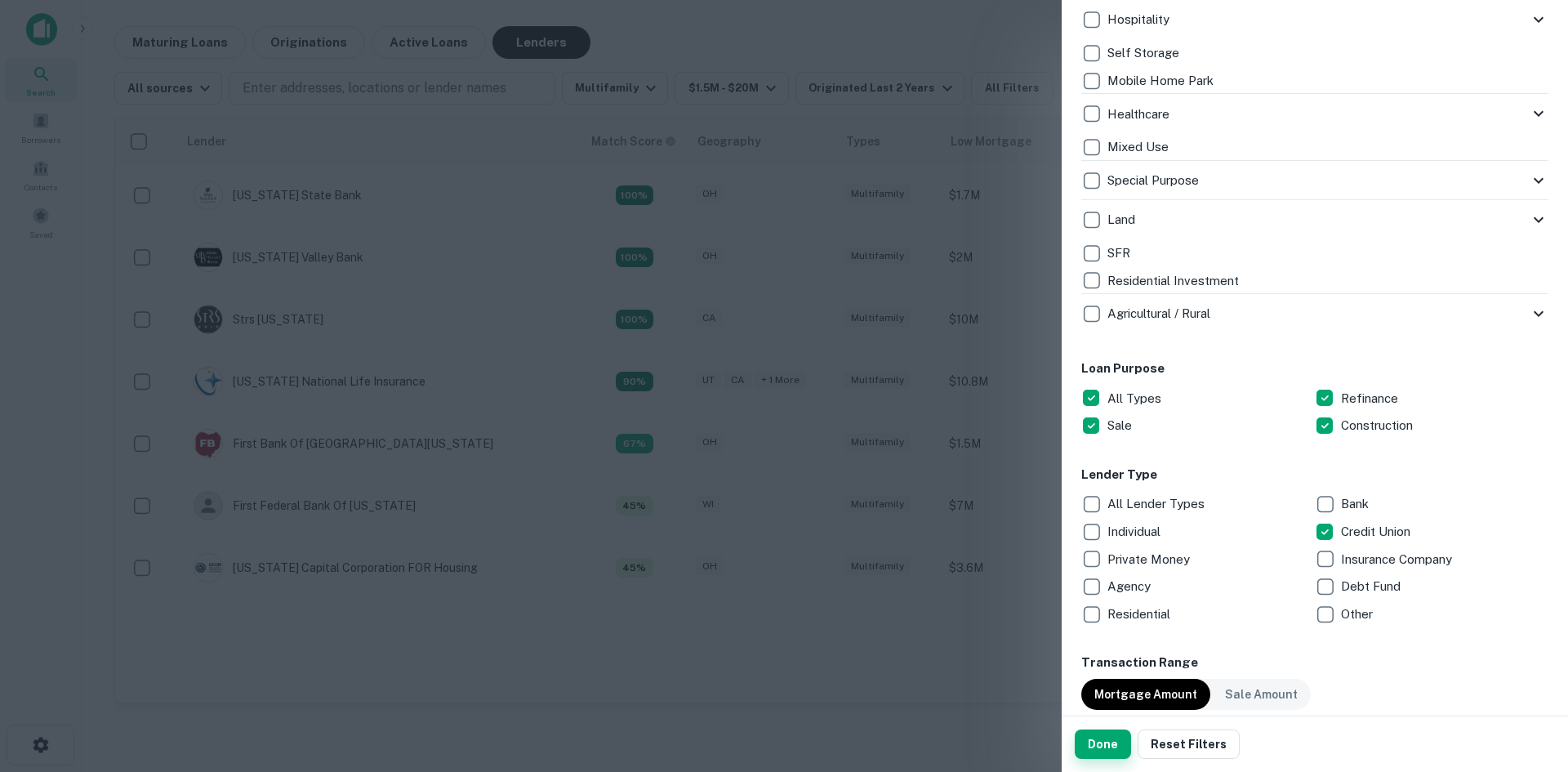
click at [1102, 750] on button "Done" at bounding box center [1103, 744] width 56 height 30
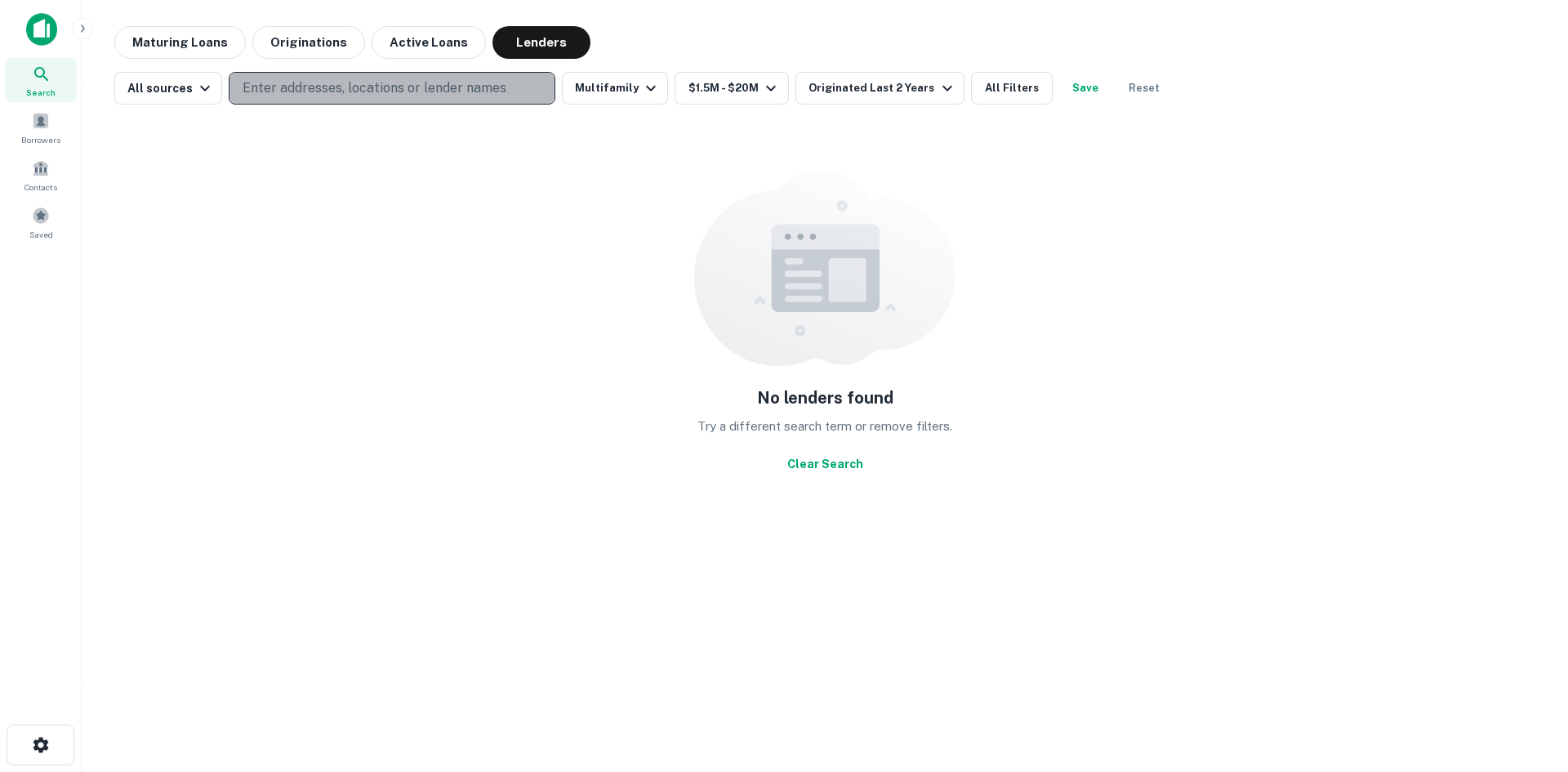
click at [415, 92] on p "Enter addresses, locations or lender names" at bounding box center [374, 88] width 264 height 20
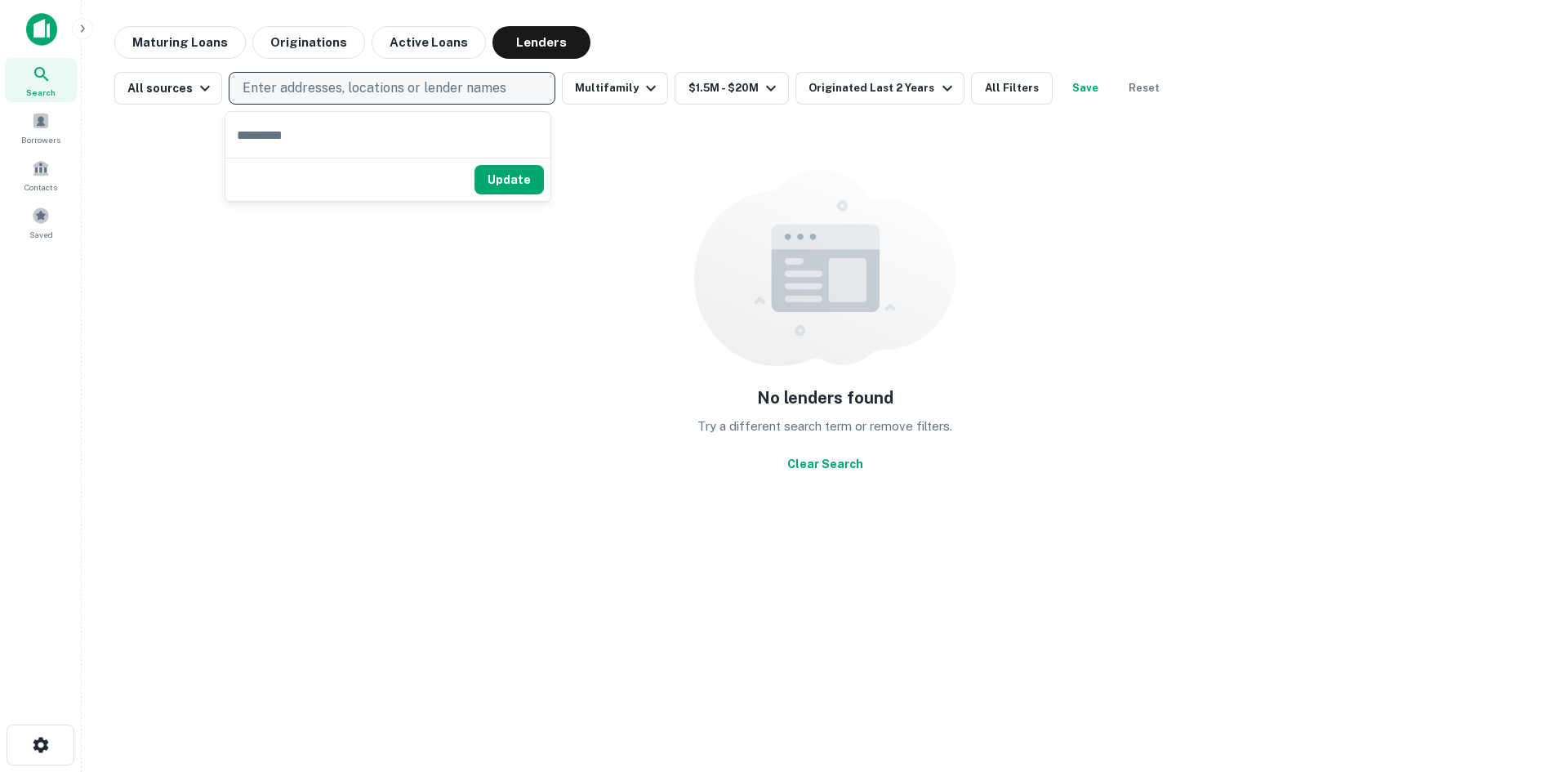
type input "*"
type input "****"
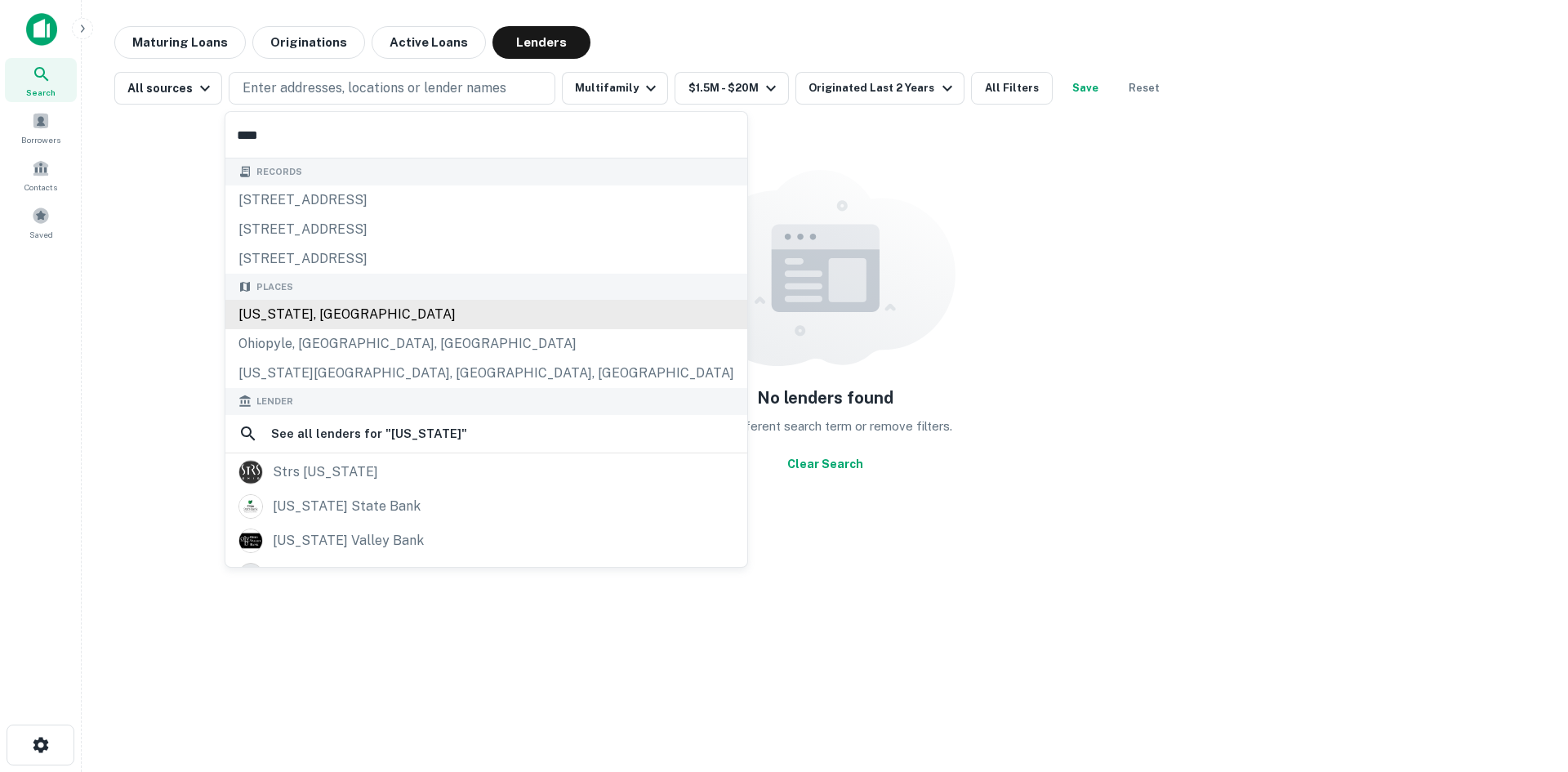
click at [371, 315] on div "Ohio, USA" at bounding box center [486, 315] width 522 height 30
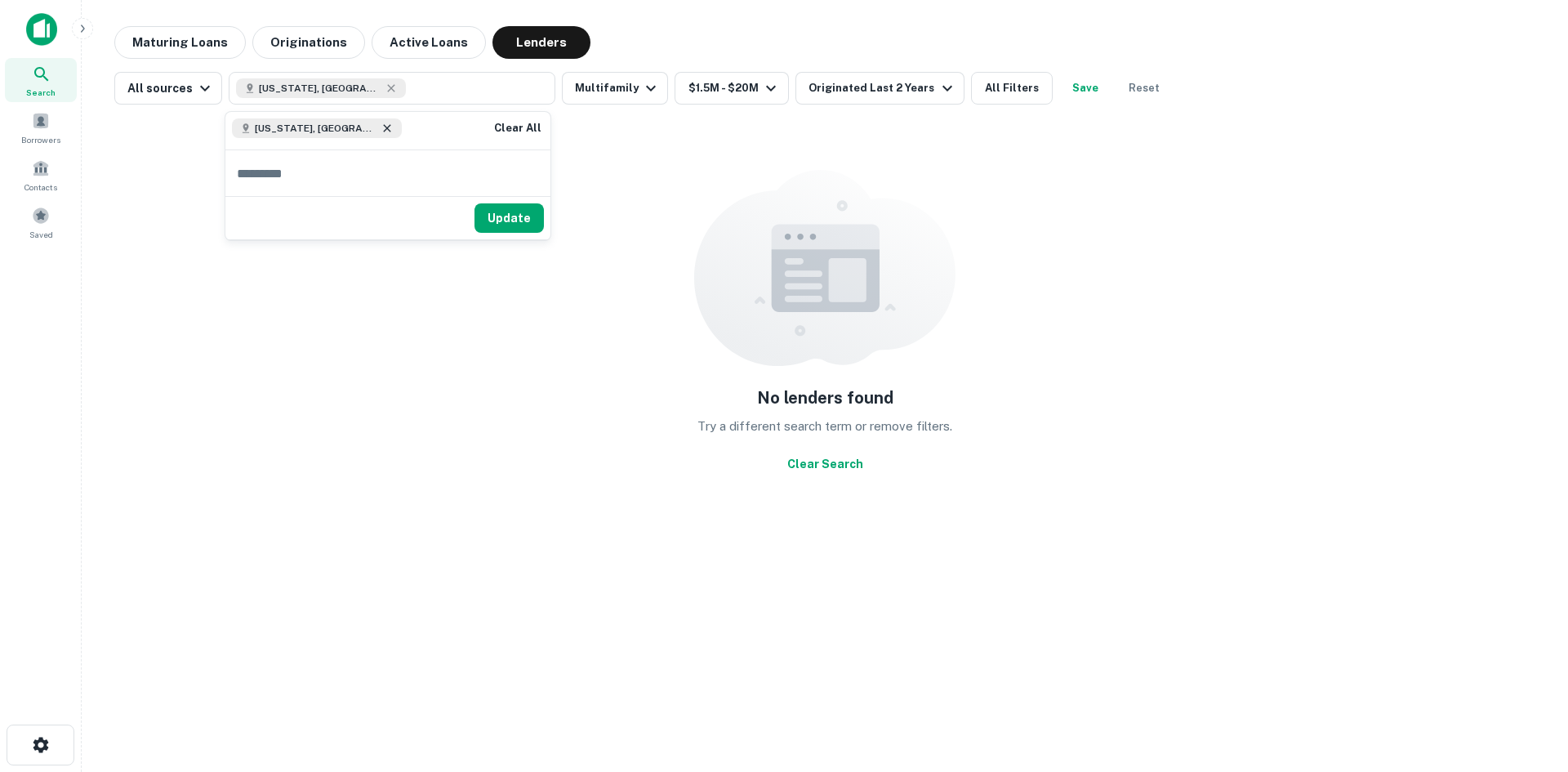
click at [381, 129] on icon at bounding box center [387, 128] width 13 height 13
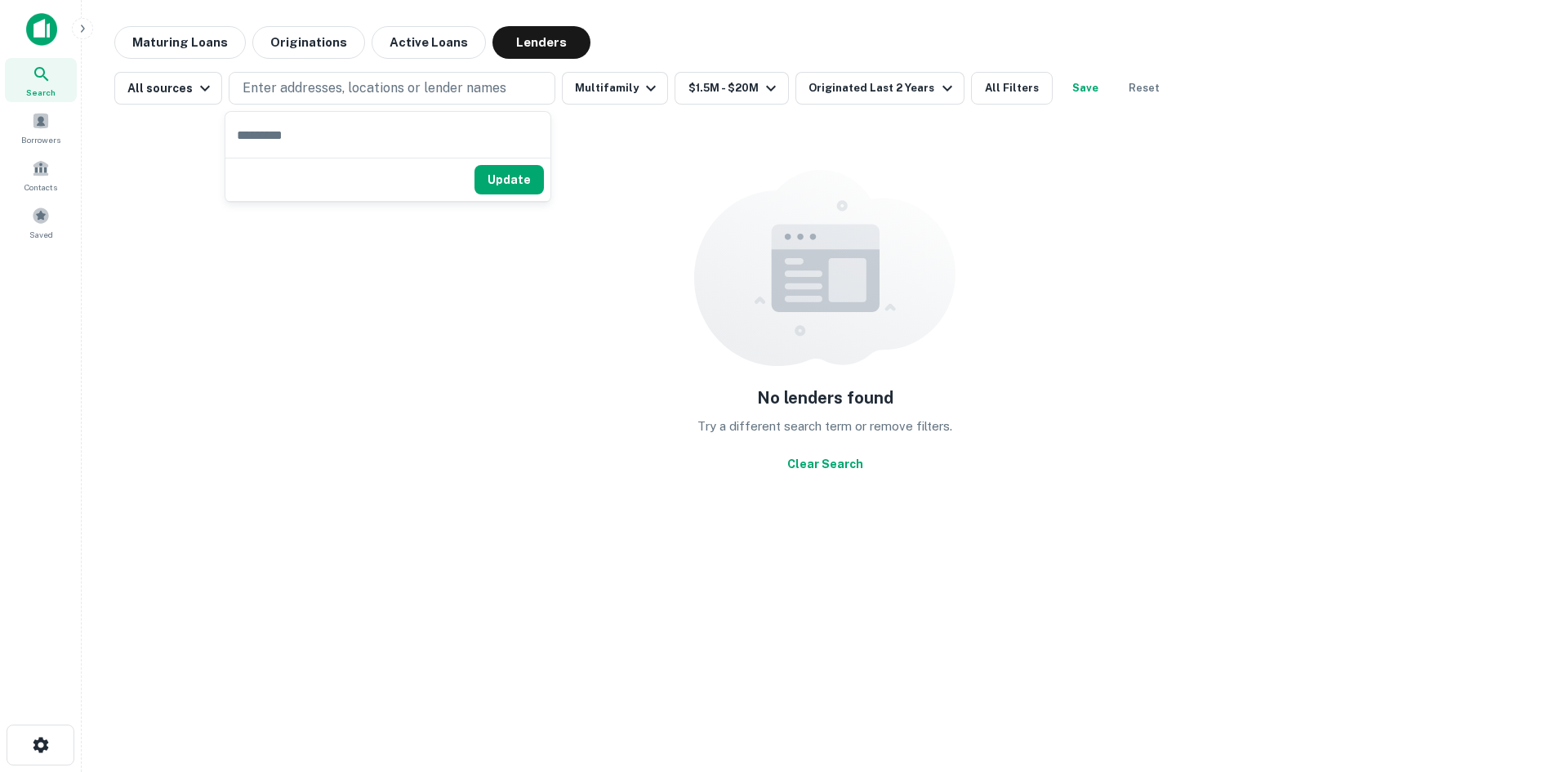
click at [213, 153] on div "No lenders found Try a different search term or remove filters. Clear Search" at bounding box center [826, 325] width 1421 height 414
click at [617, 89] on button "Multifamily" at bounding box center [615, 88] width 106 height 33
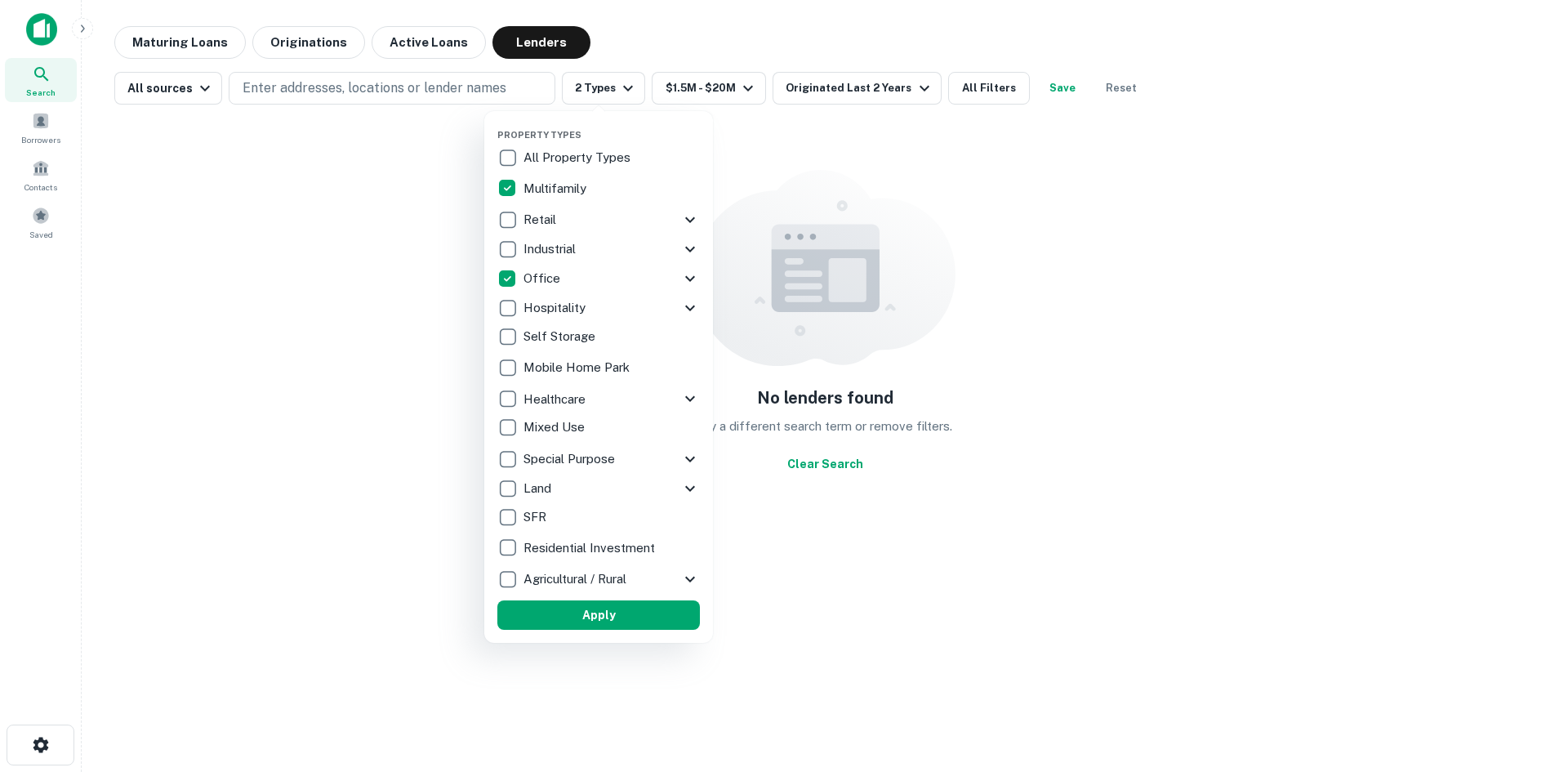
click at [548, 553] on p "Residential Investment" at bounding box center [591, 548] width 135 height 20
click at [550, 457] on p "Special Purpose" at bounding box center [571, 459] width 95 height 20
click at [588, 619] on button "Apply" at bounding box center [598, 615] width 203 height 30
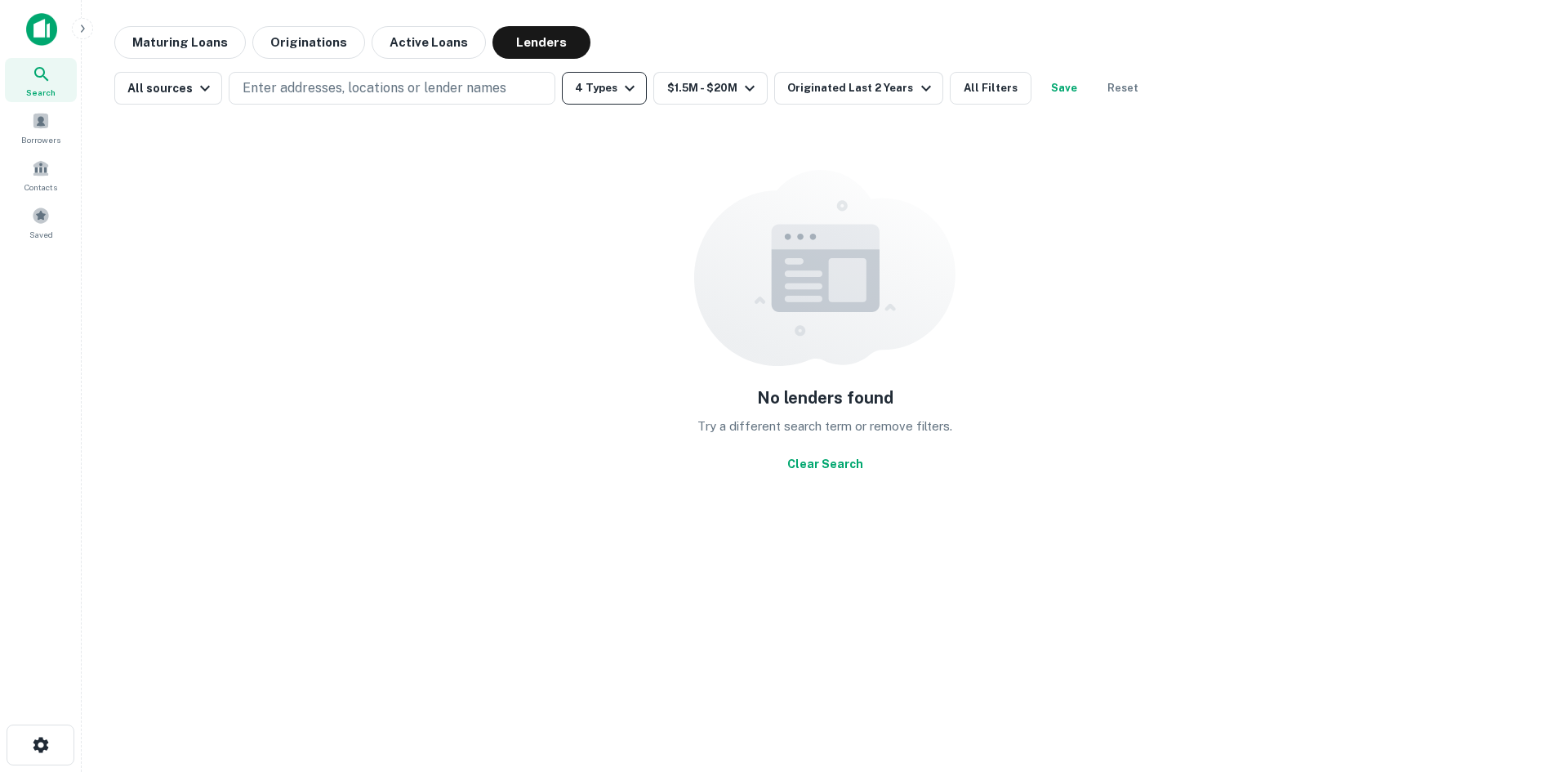
click at [600, 97] on button "4 Types" at bounding box center [605, 88] width 85 height 33
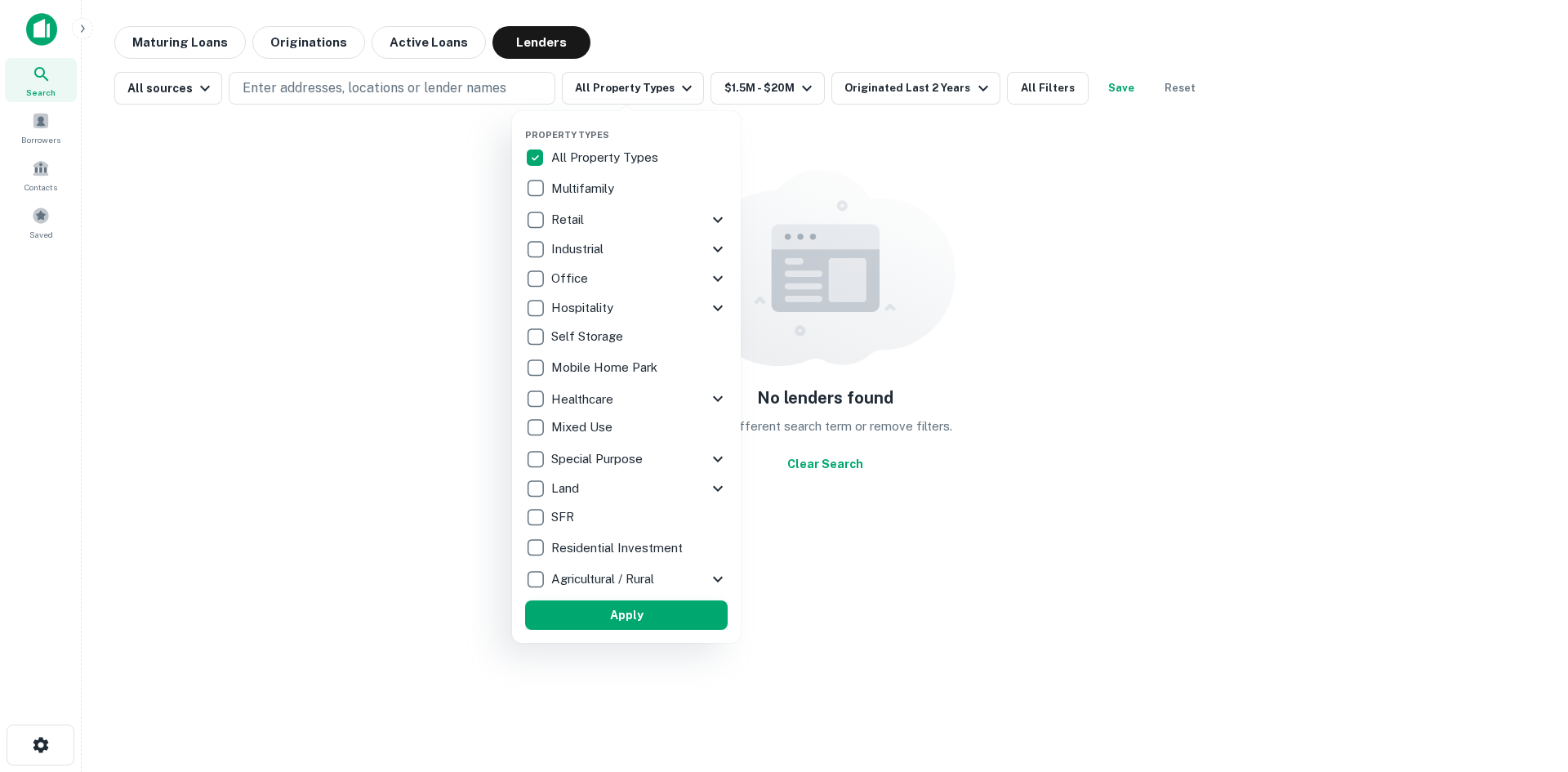
click at [637, 624] on button "Apply" at bounding box center [627, 615] width 203 height 30
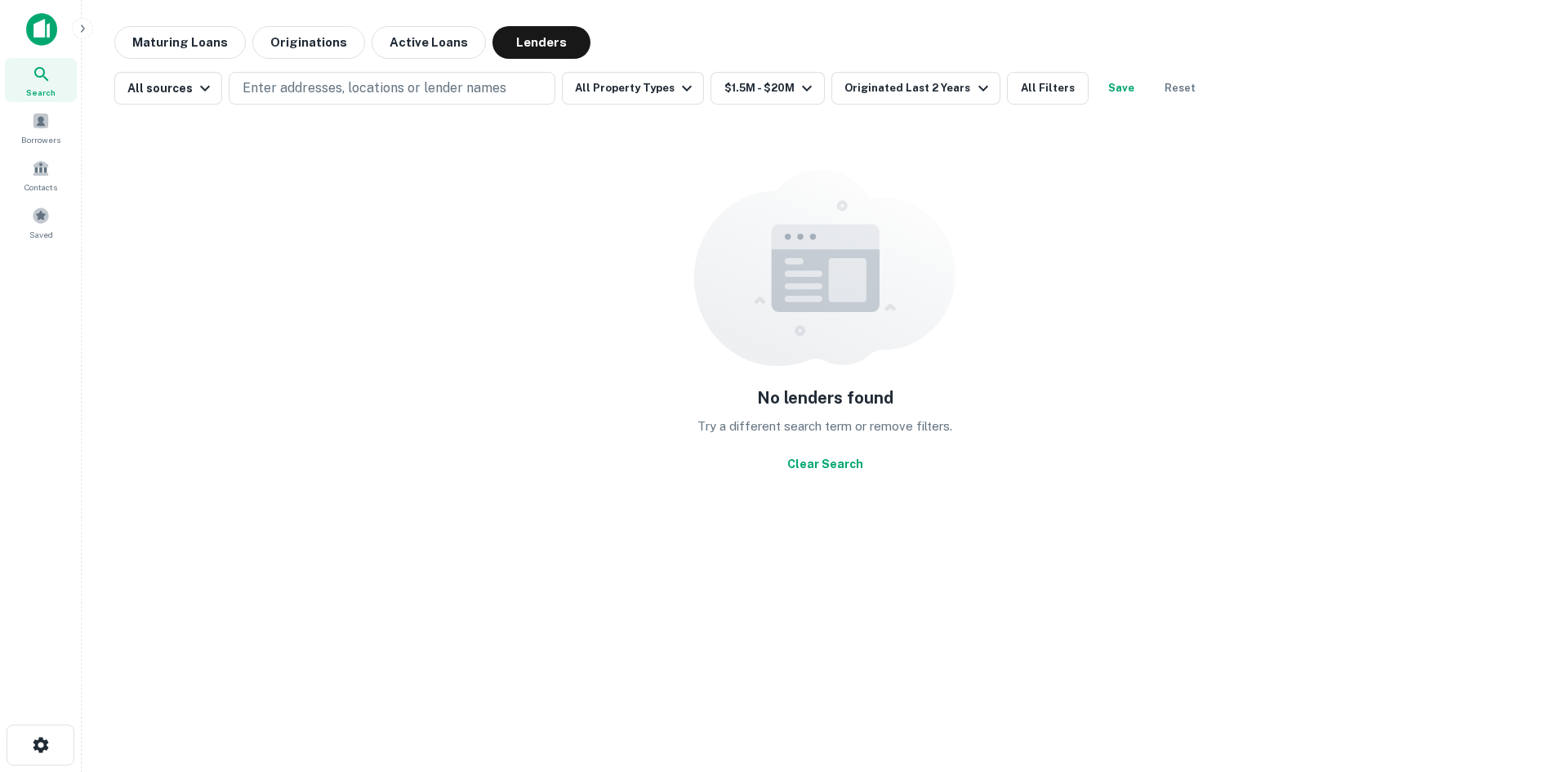
click at [35, 26] on img at bounding box center [41, 29] width 31 height 33
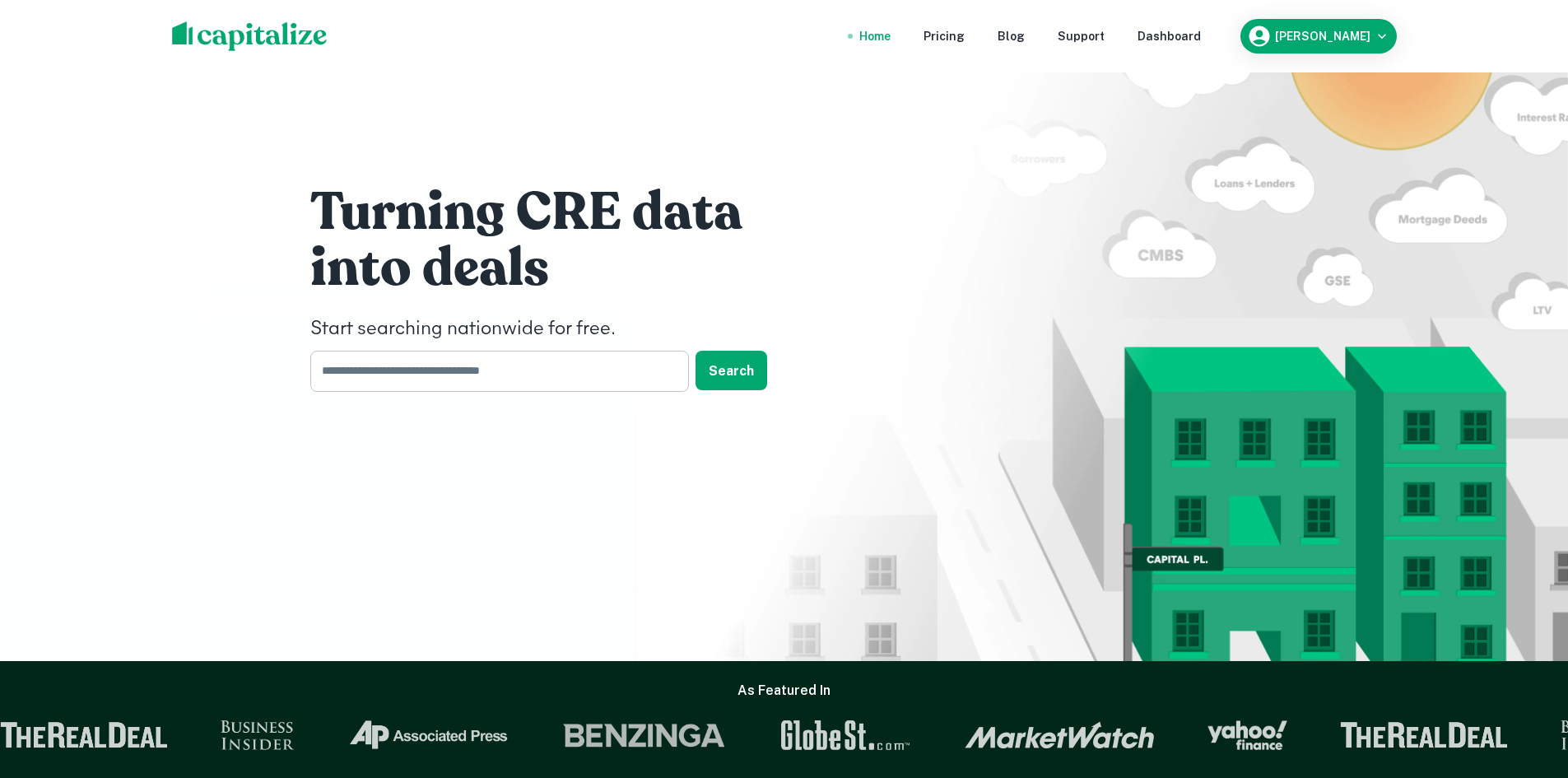
click at [427, 365] on input "text" at bounding box center [494, 370] width 367 height 40
click at [363, 372] on input "text" at bounding box center [494, 370] width 367 height 40
paste input "********"
type input "********"
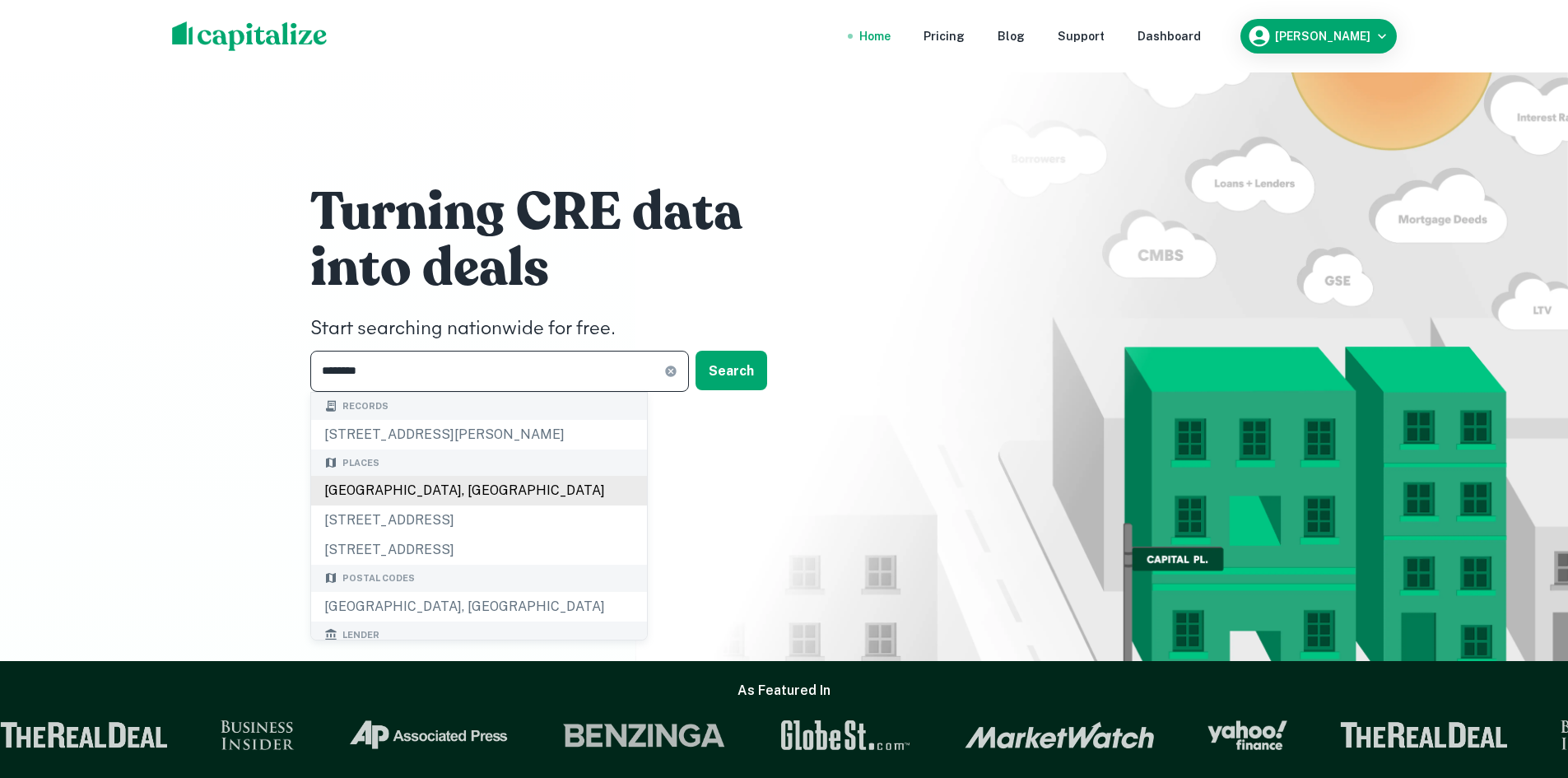
click at [355, 494] on div "Springfield, OH 45503, USA" at bounding box center [479, 491] width 336 height 30
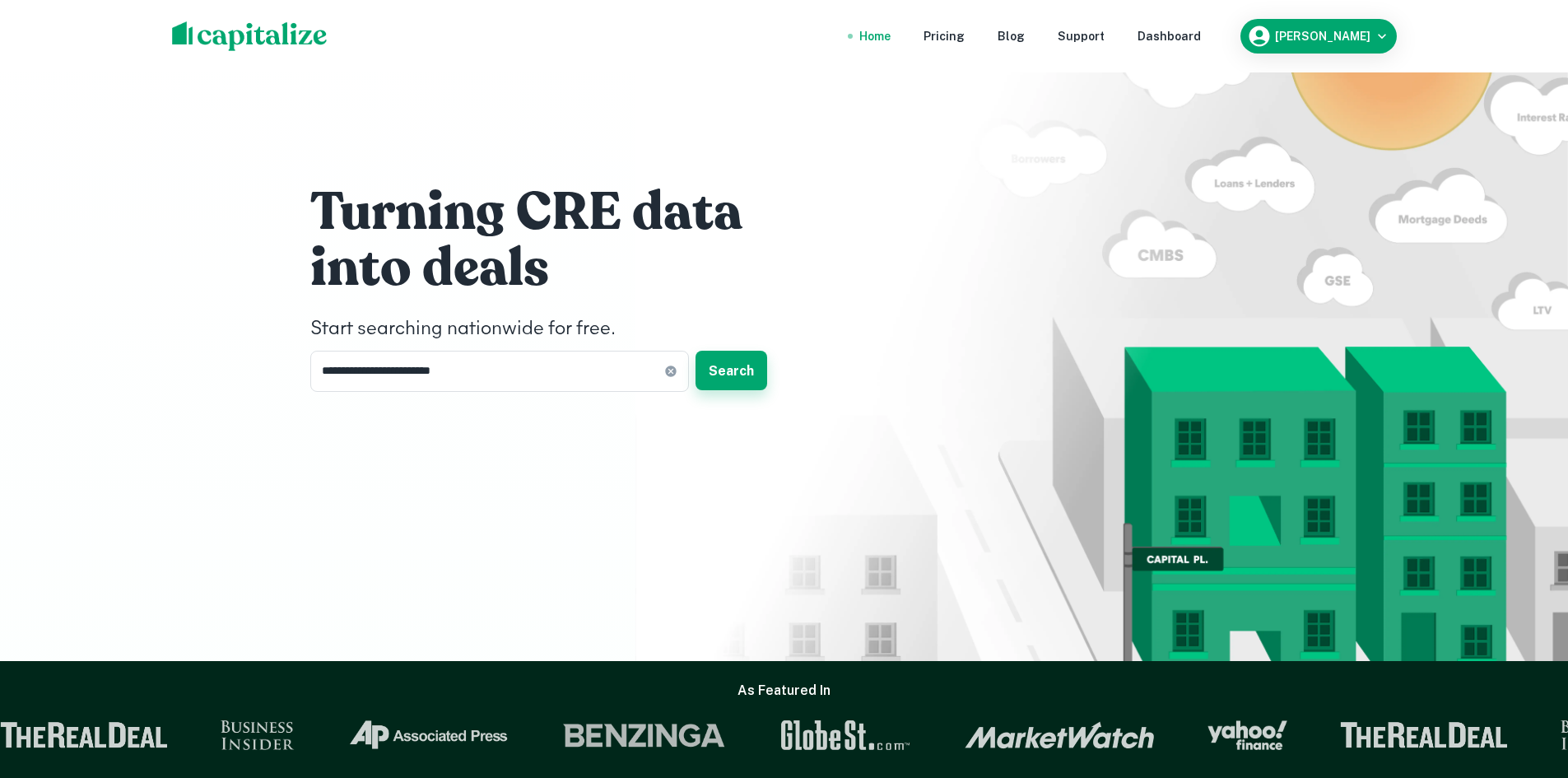
click at [737, 379] on button "Search" at bounding box center [731, 370] width 72 height 40
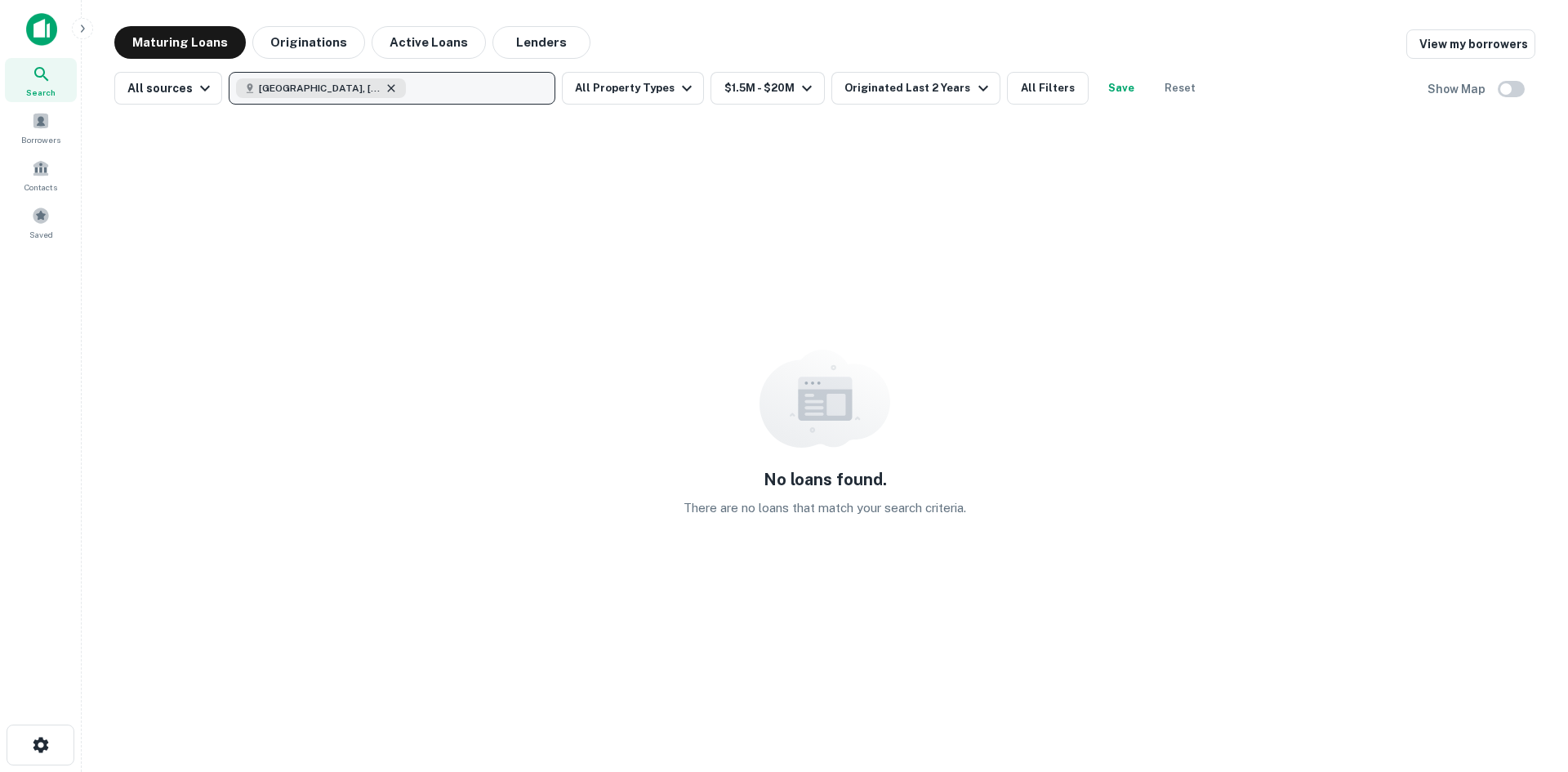
click at [391, 86] on icon "button" at bounding box center [391, 88] width 13 height 13
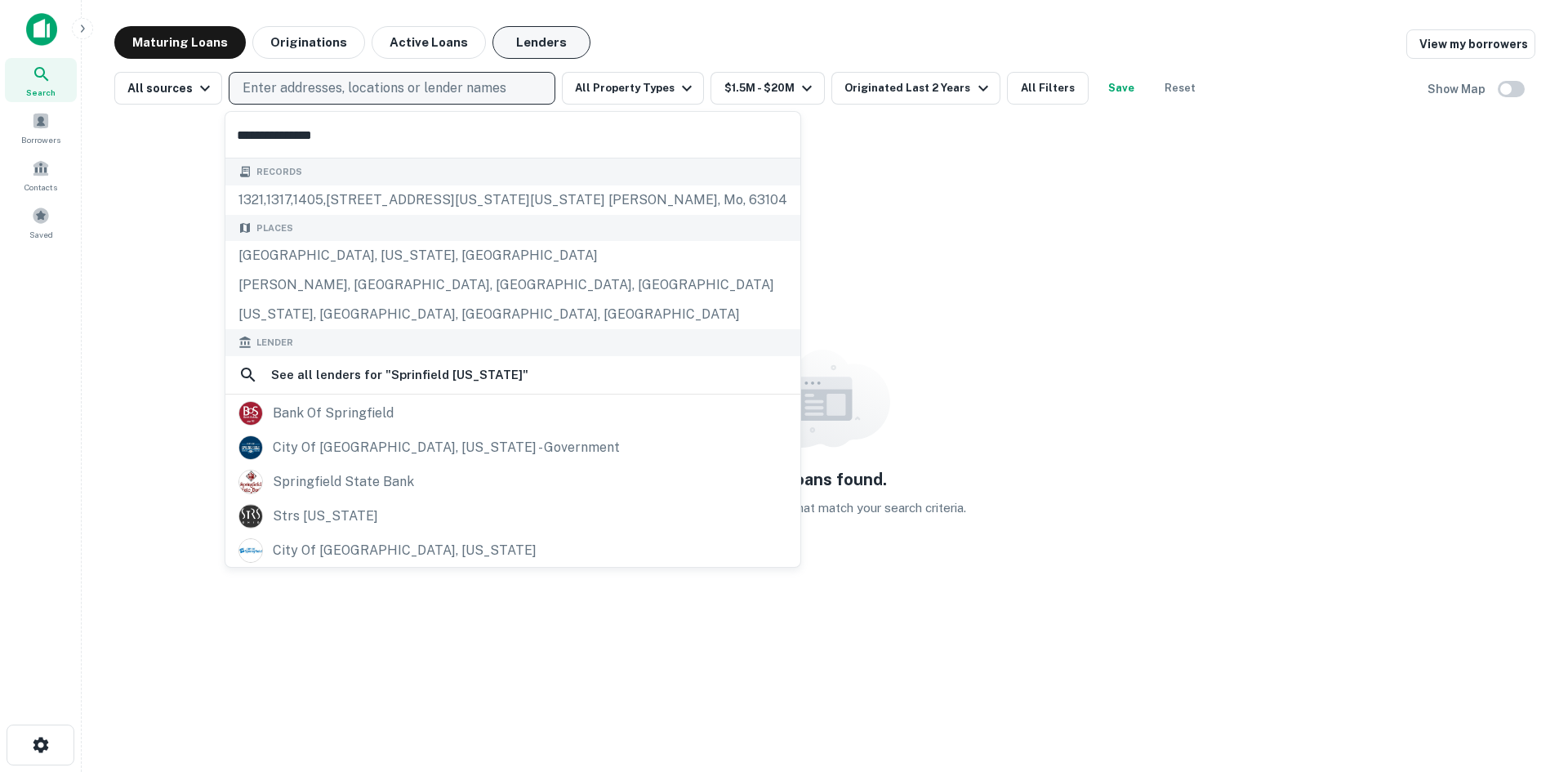
type input "**********"
click at [519, 33] on button "Lenders" at bounding box center [541, 42] width 98 height 33
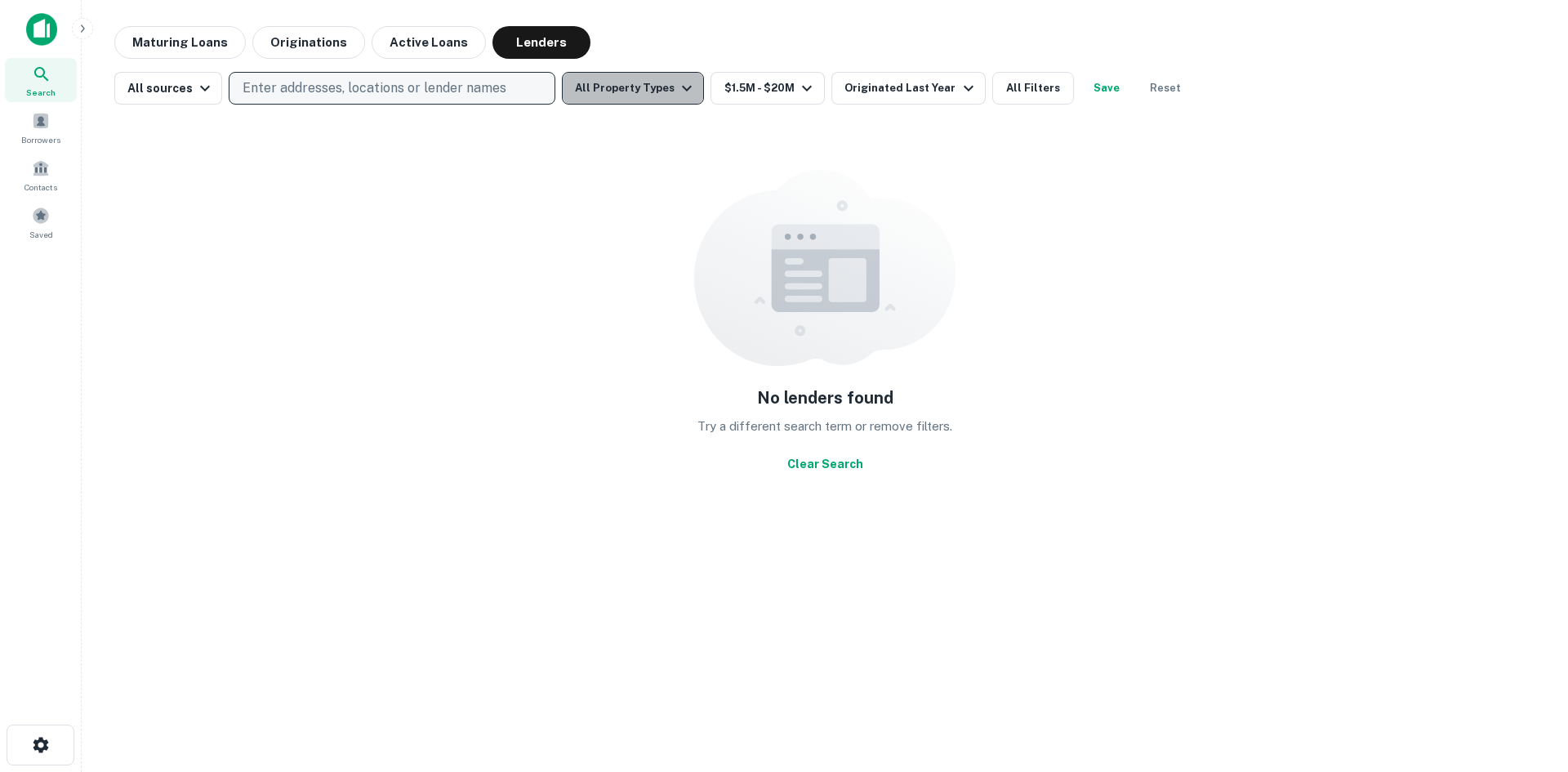
click at [631, 94] on button "All Property Types" at bounding box center [634, 88] width 143 height 33
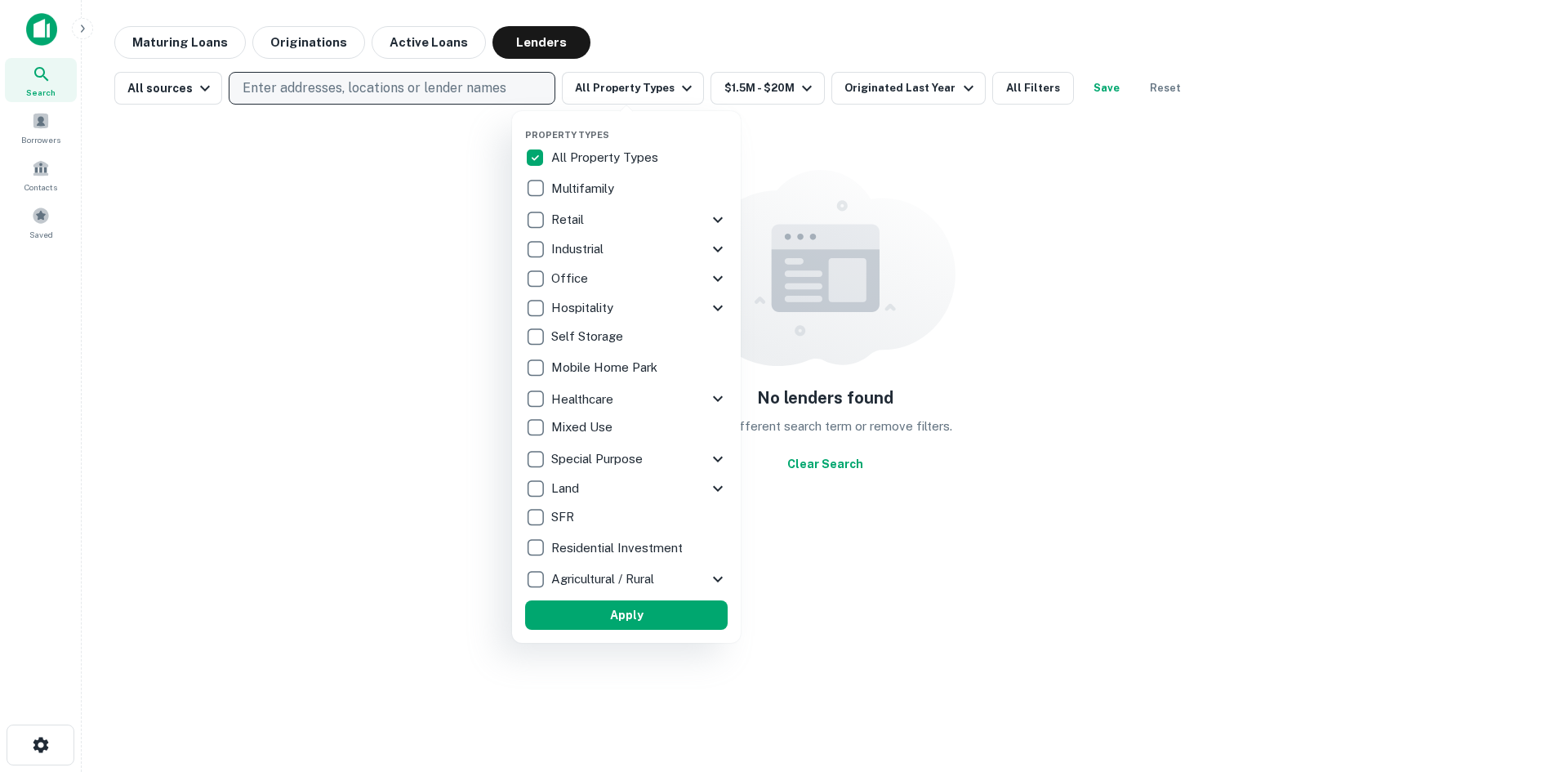
click at [978, 135] on div at bounding box center [784, 386] width 1568 height 772
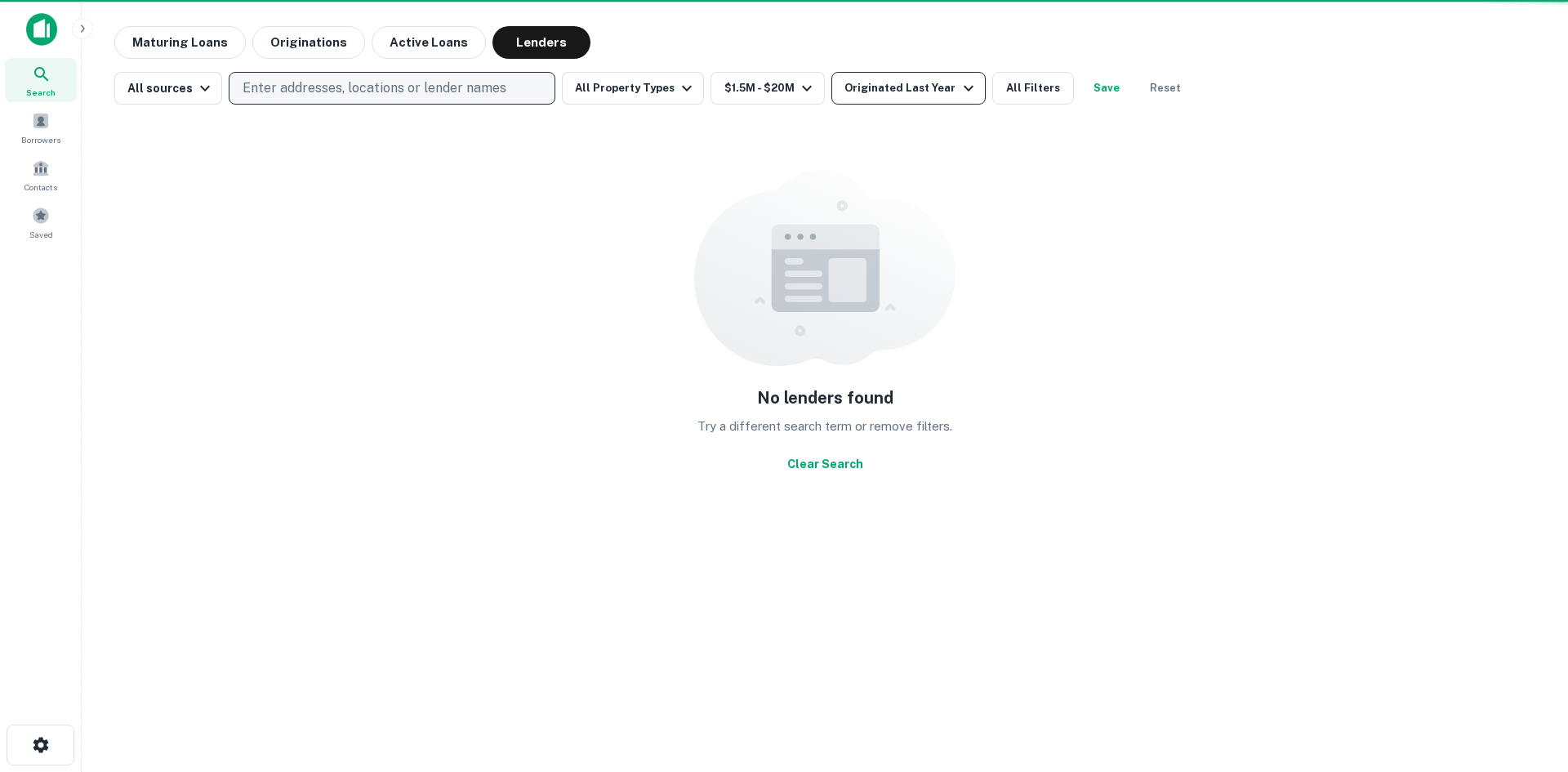
click at [908, 87] on div "Originated Last Year" at bounding box center [911, 88] width 133 height 20
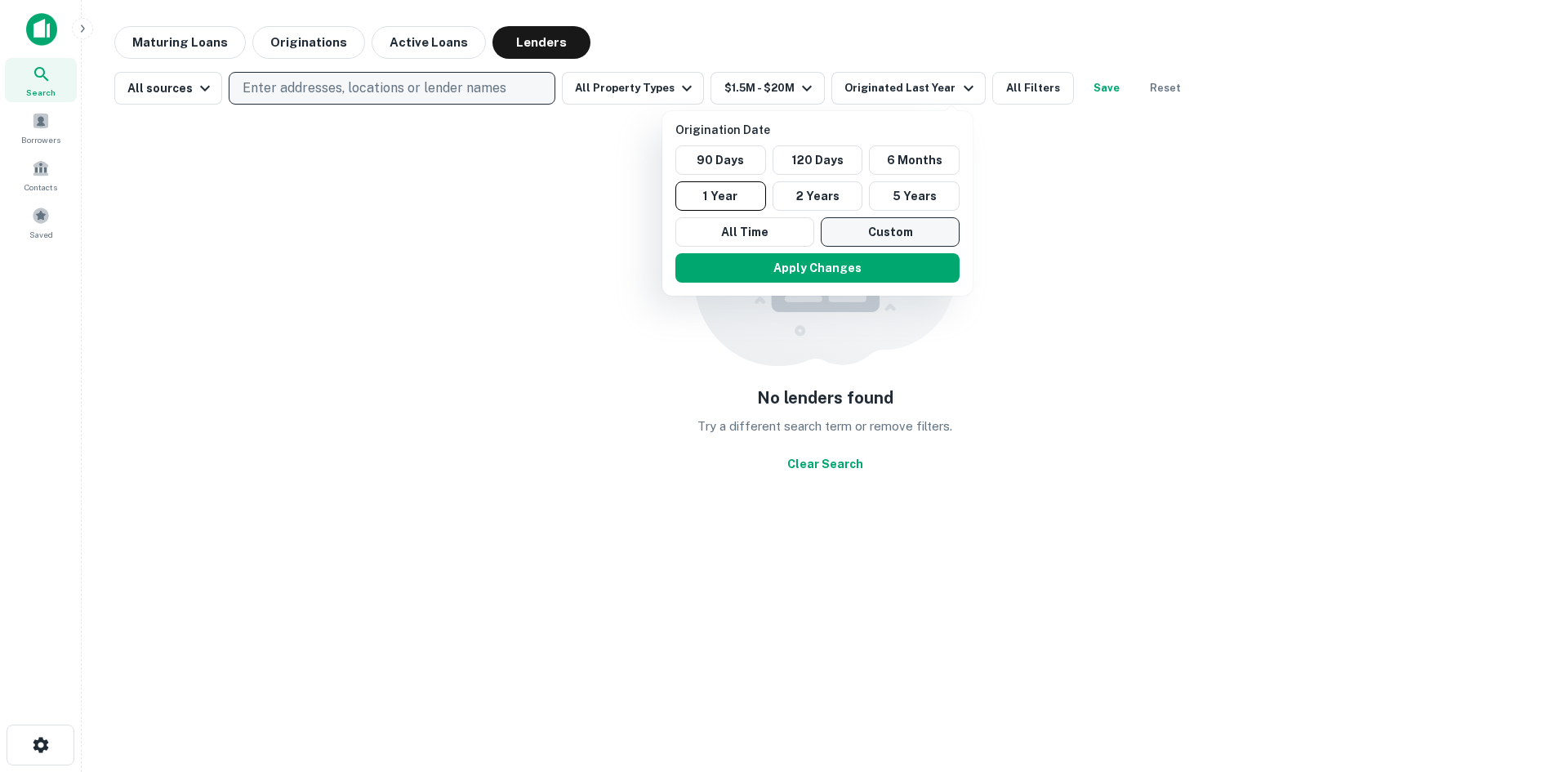
click at [888, 230] on button "Custom" at bounding box center [890, 232] width 139 height 30
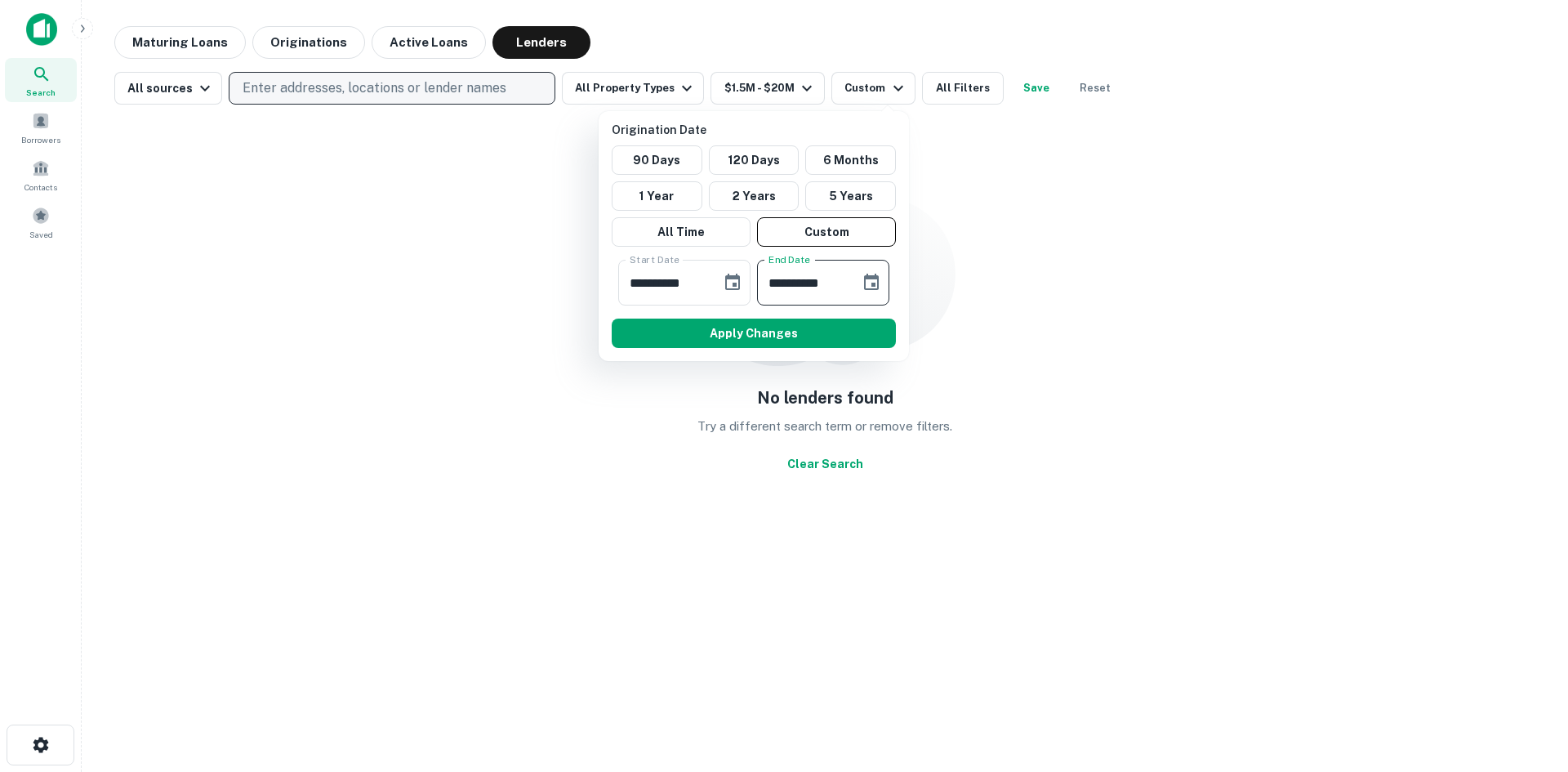
click at [835, 281] on input "**********" at bounding box center [803, 282] width 91 height 46
click at [684, 279] on input "**********" at bounding box center [664, 282] width 91 height 46
type input "**********"
click at [859, 330] on button "Apply Changes" at bounding box center [753, 334] width 284 height 30
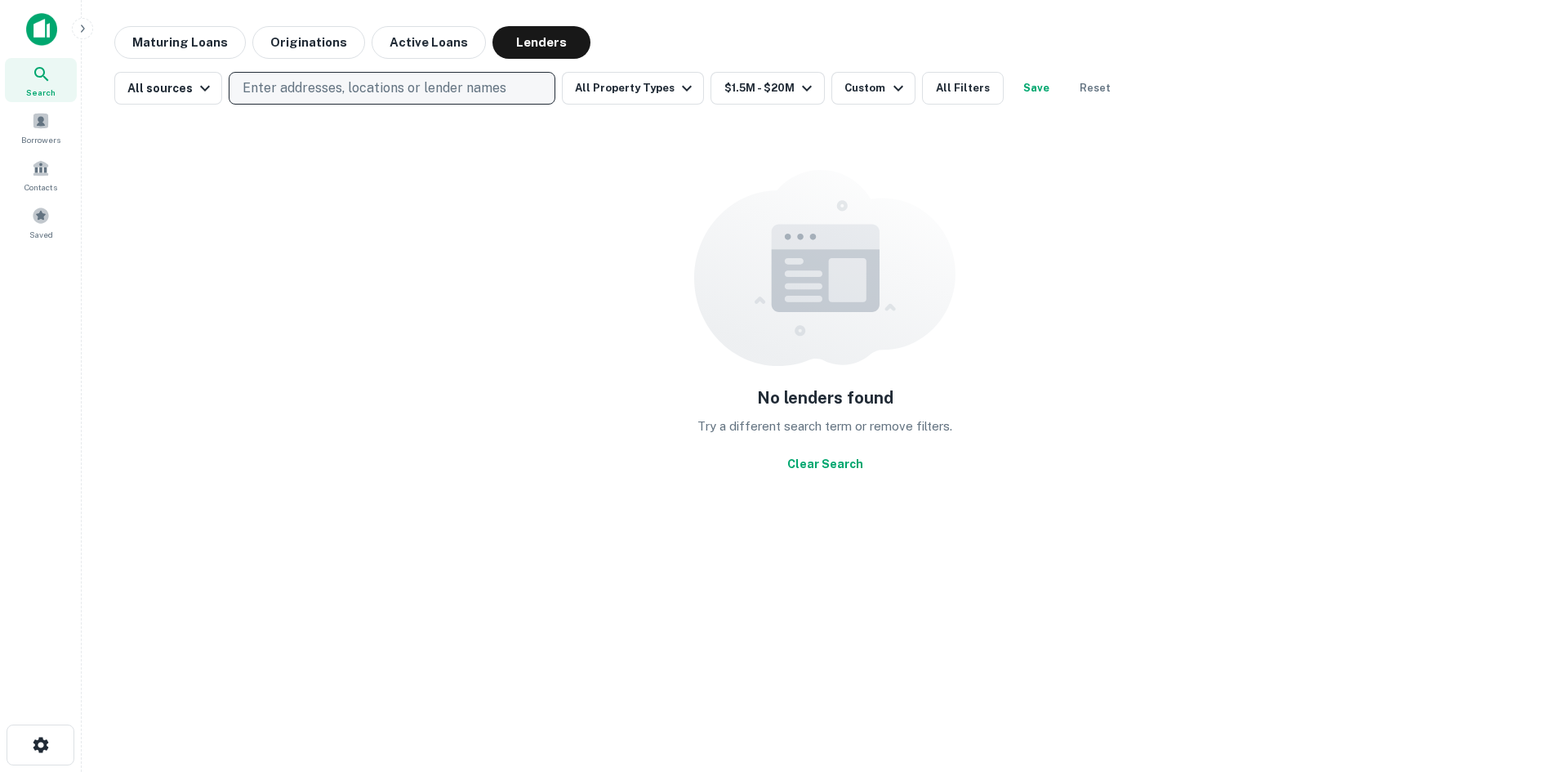
click at [344, 86] on p "Enter addresses, locations or lender names" at bounding box center [374, 88] width 264 height 20
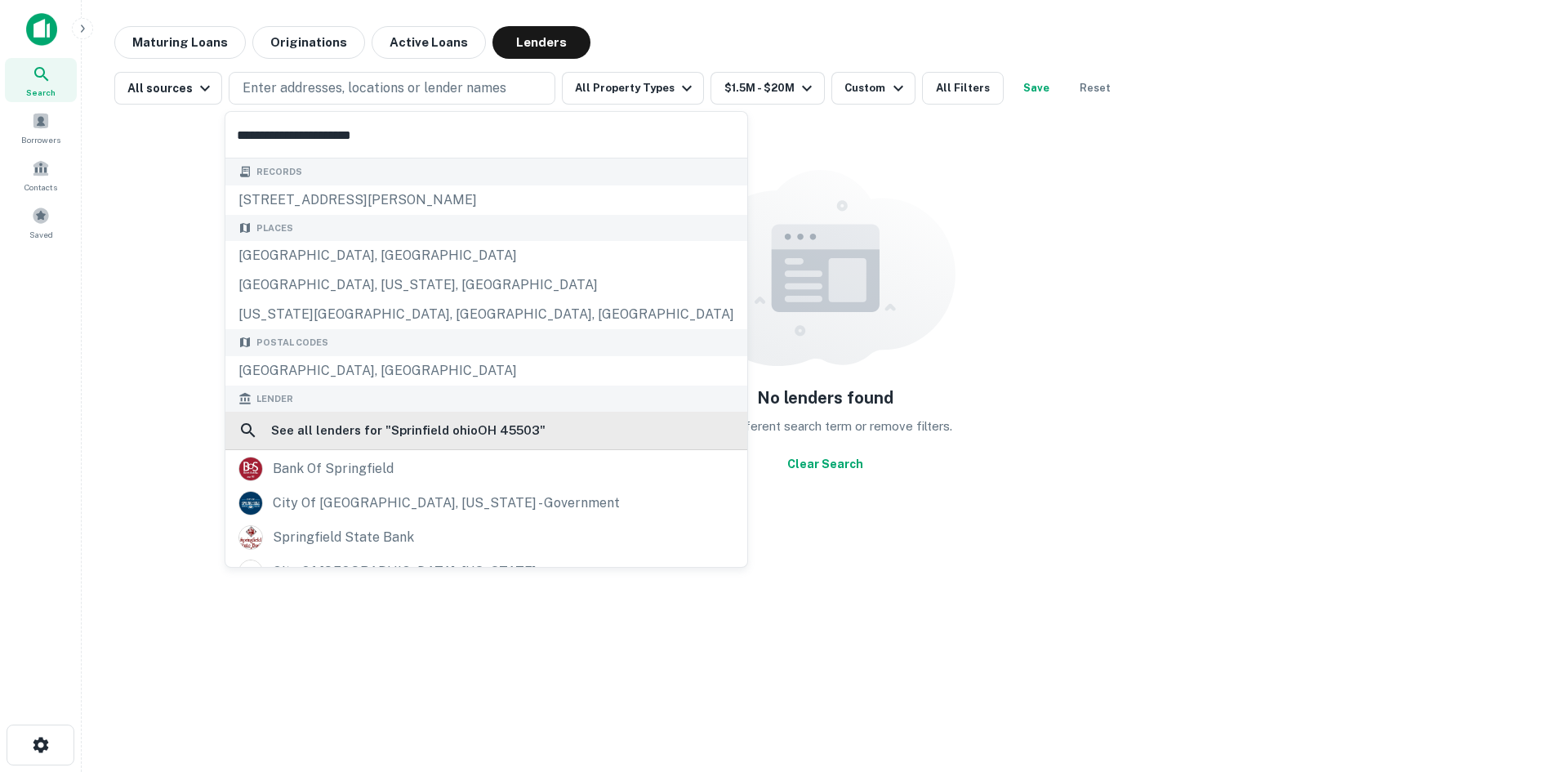
click at [299, 437] on h6 "See all lenders for " Sprinfield ohioOH 45503 "" at bounding box center [408, 431] width 274 height 20
drag, startPoint x: 439, startPoint y: 134, endPoint x: 226, endPoint y: 133, distance: 213.0
click at [226, 133] on input "**********" at bounding box center [486, 135] width 522 height 46
paste input "**********"
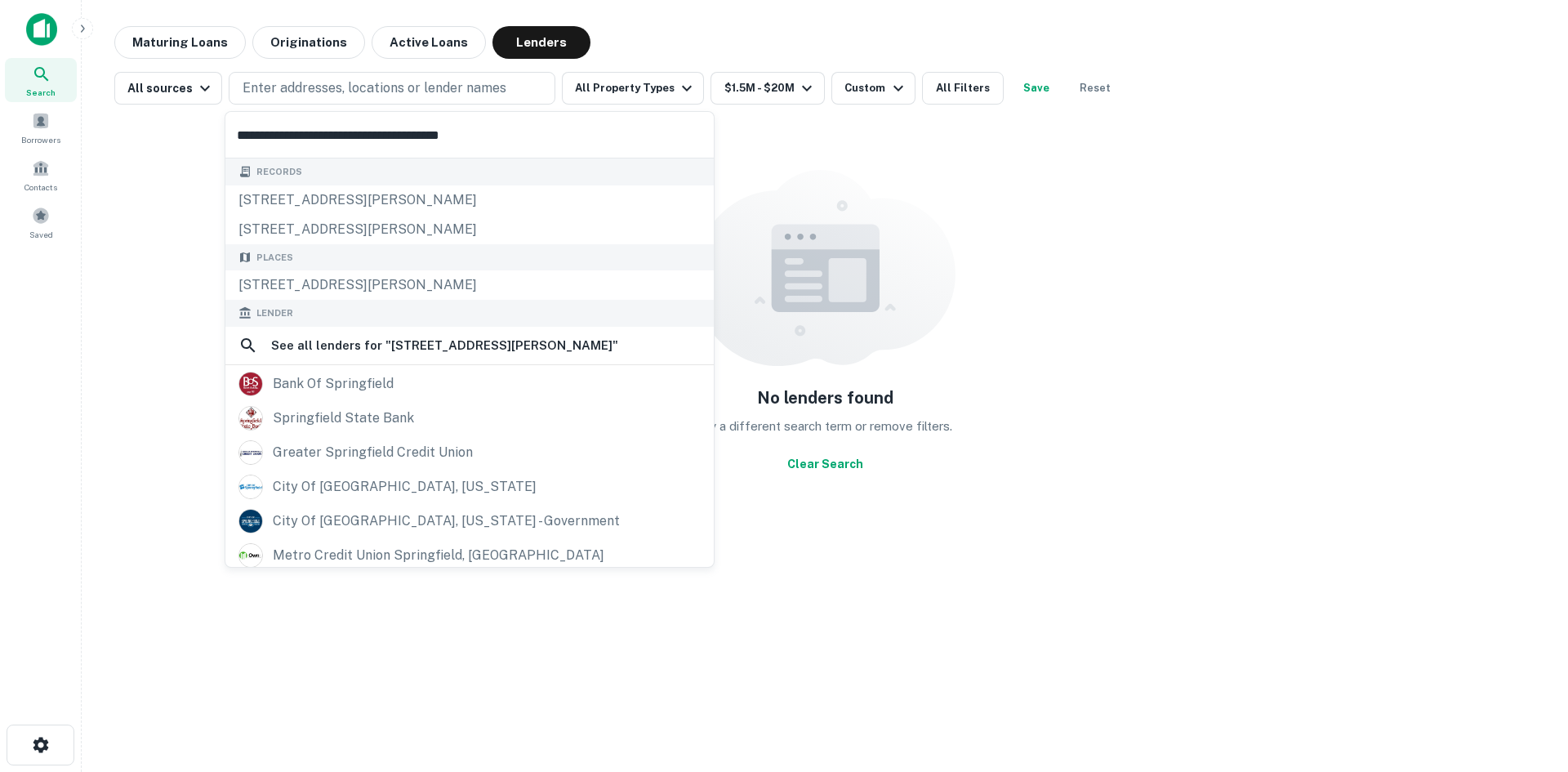
type input "**********"
click at [289, 222] on div "1200 vester ave, springfield, oh, 45503" at bounding box center [469, 230] width 488 height 30
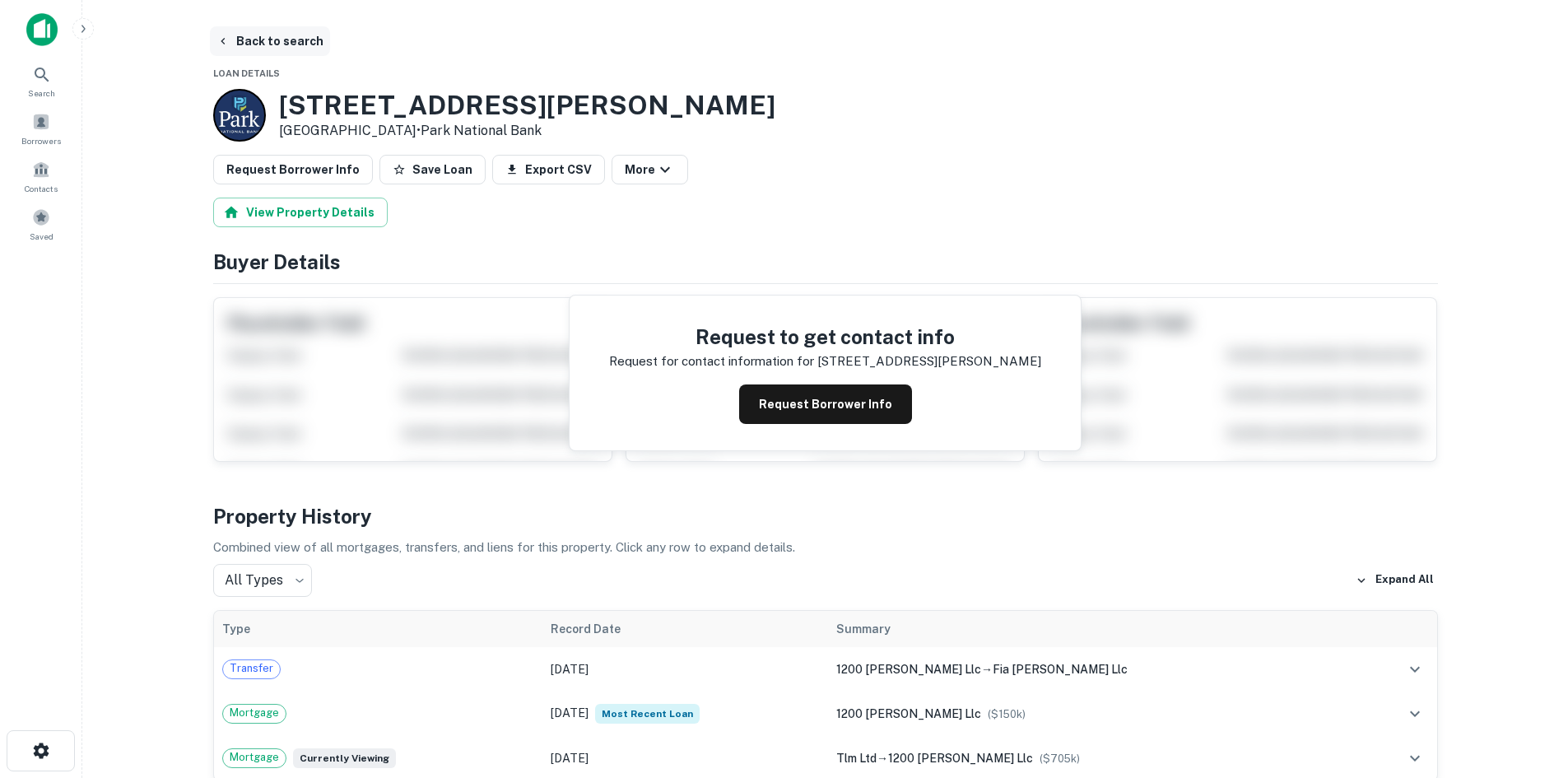
click at [242, 45] on button "Back to search" at bounding box center [269, 41] width 120 height 30
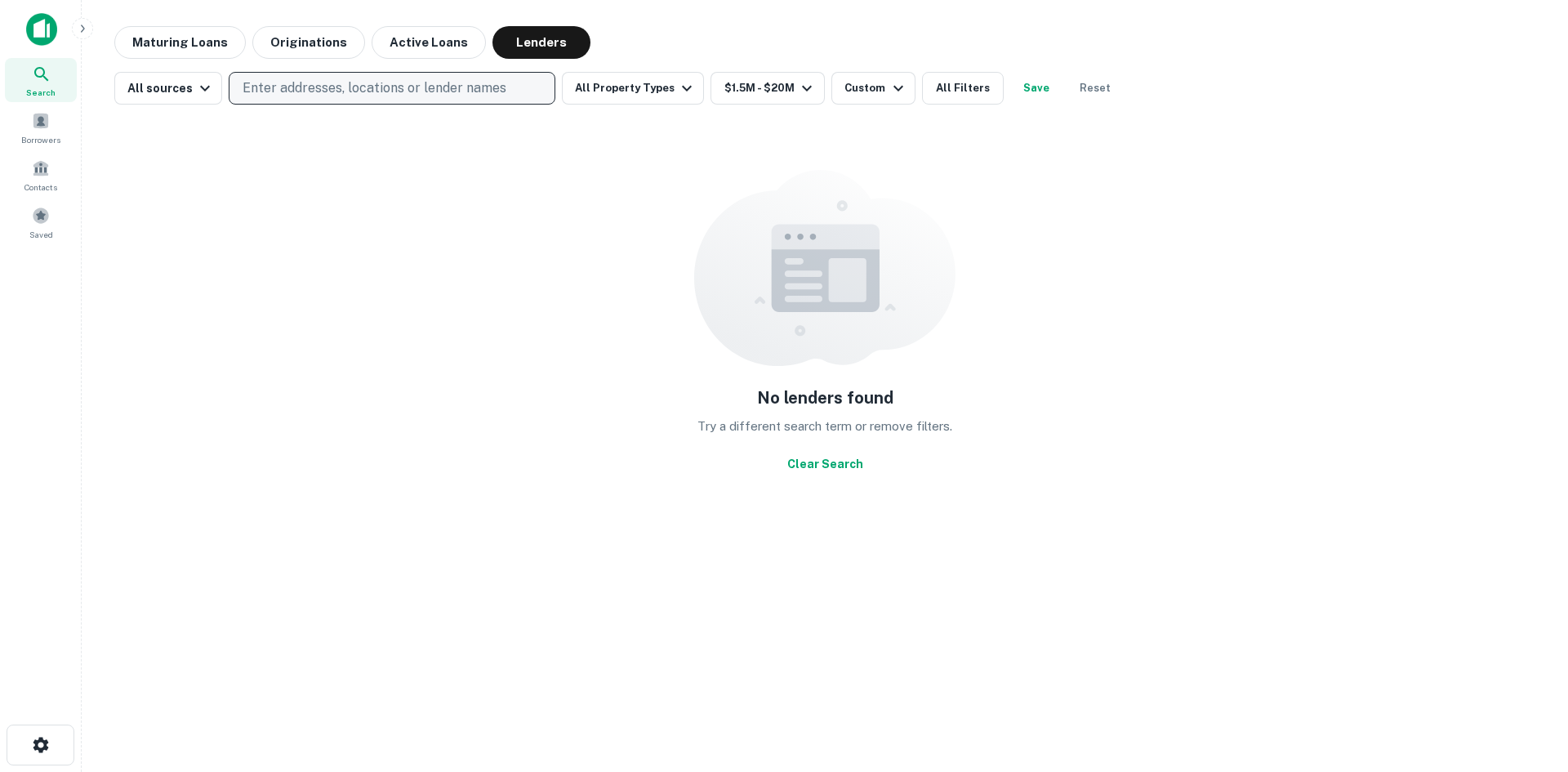
click at [278, 83] on p "Enter addresses, locations or lender names" at bounding box center [374, 88] width 264 height 20
type input "**********"
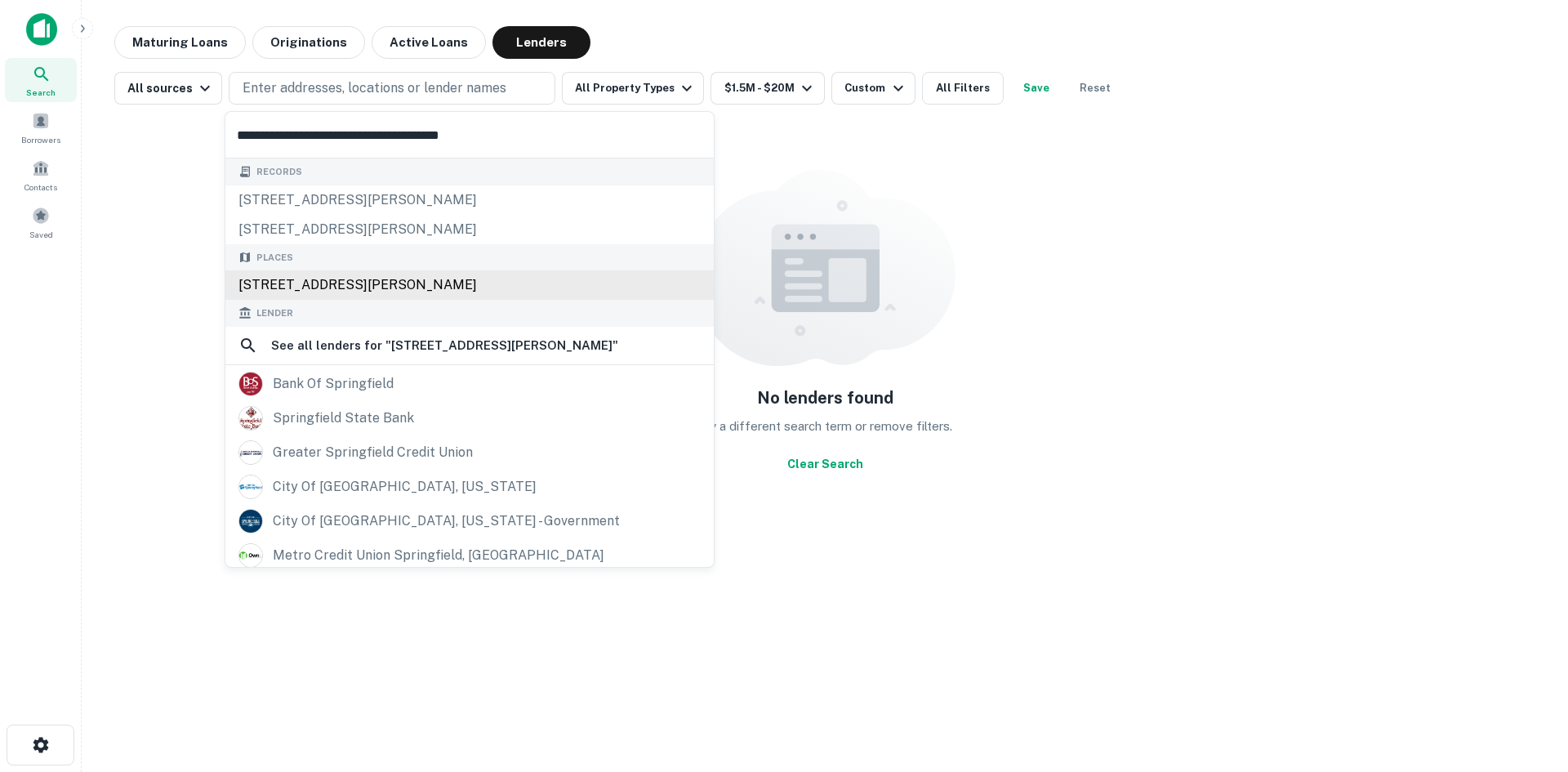
click at [283, 287] on div "[STREET_ADDRESS][PERSON_NAME]" at bounding box center [469, 285] width 488 height 30
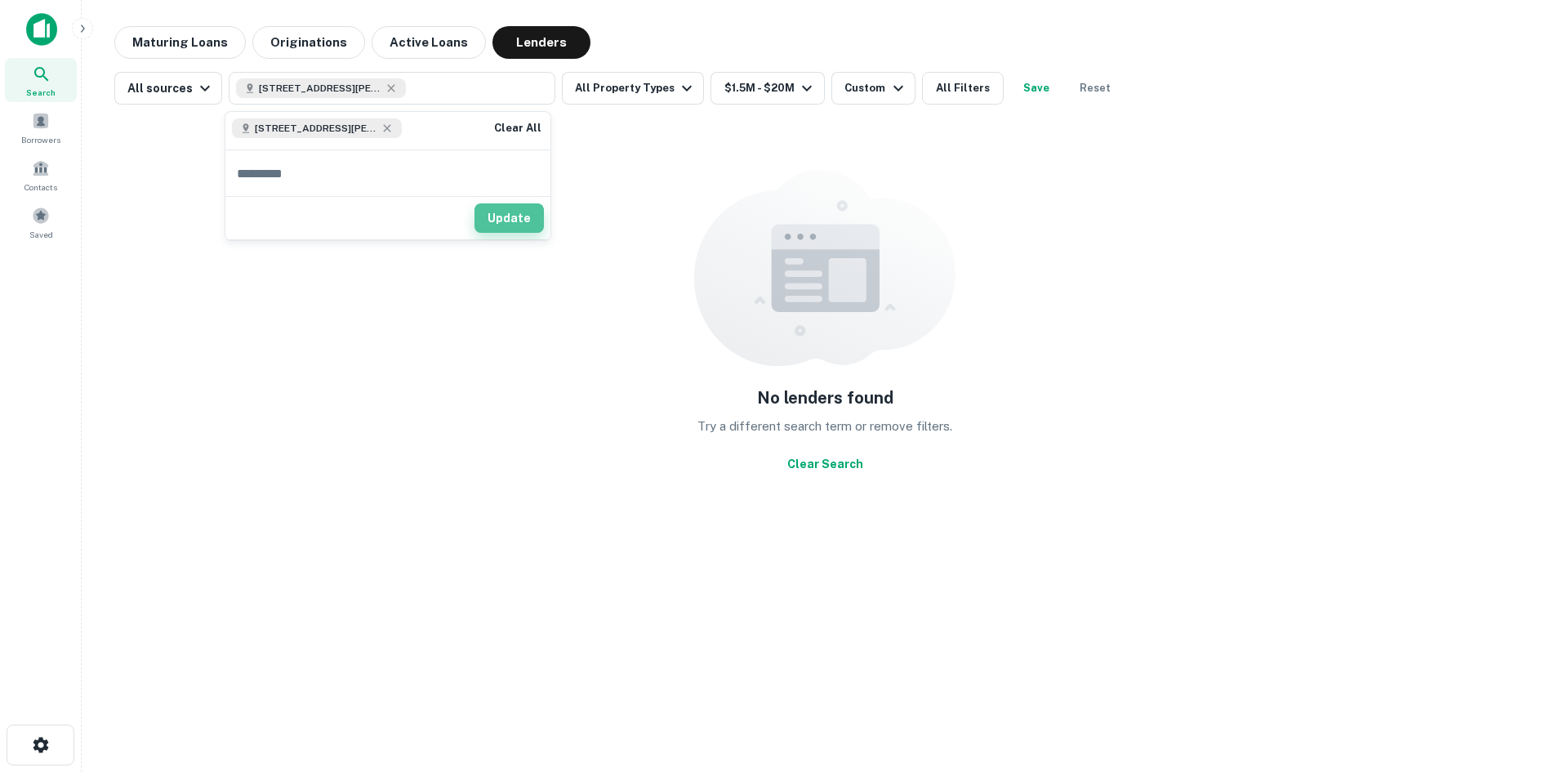
click at [530, 233] on button "Update" at bounding box center [509, 218] width 69 height 30
click at [524, 220] on div "No lenders found Try a different search term or remove filters. Clear Search" at bounding box center [826, 325] width 1421 height 414
click at [947, 82] on button "All Filters" at bounding box center [963, 88] width 82 height 33
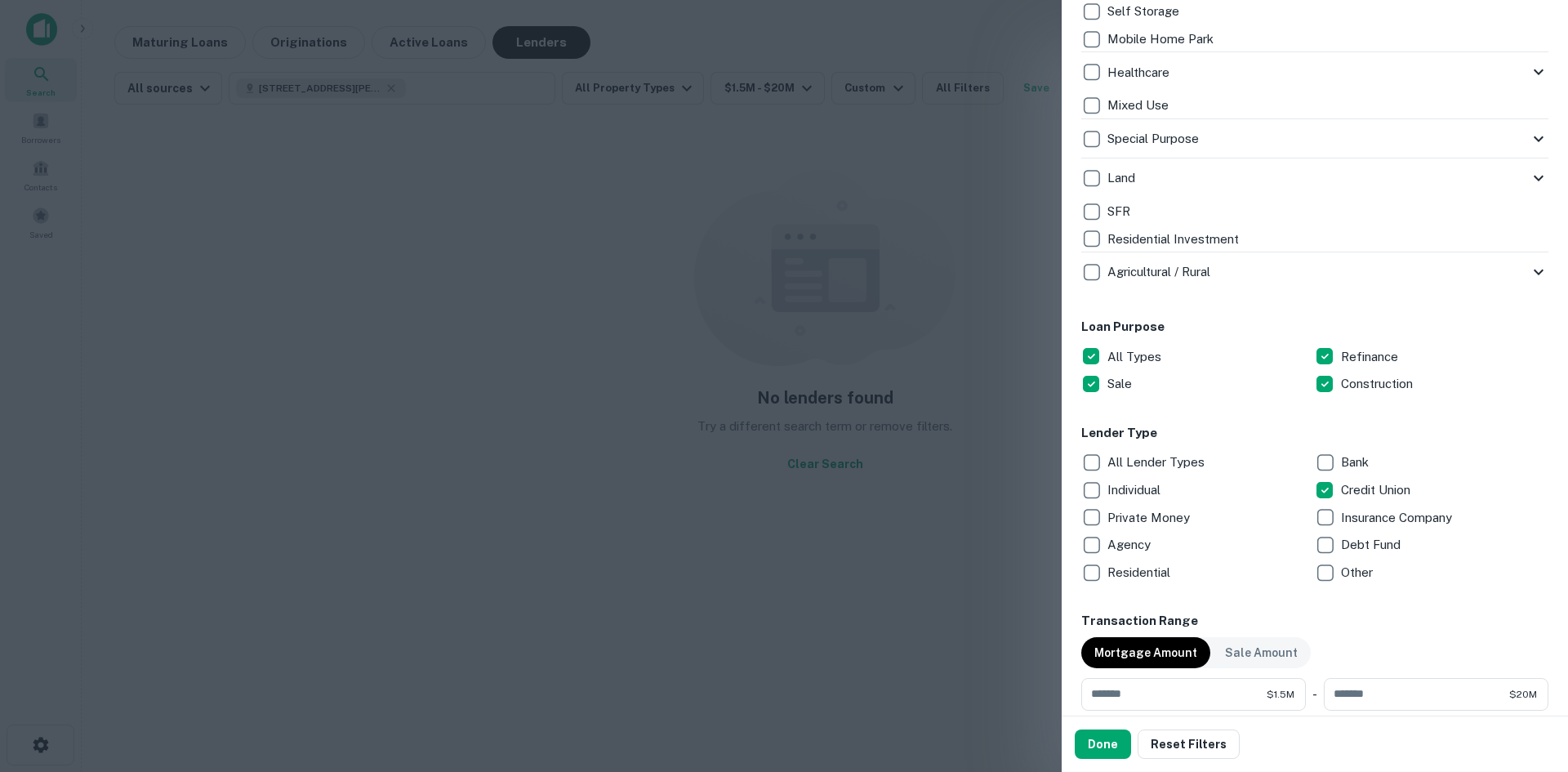
scroll to position [653, 0]
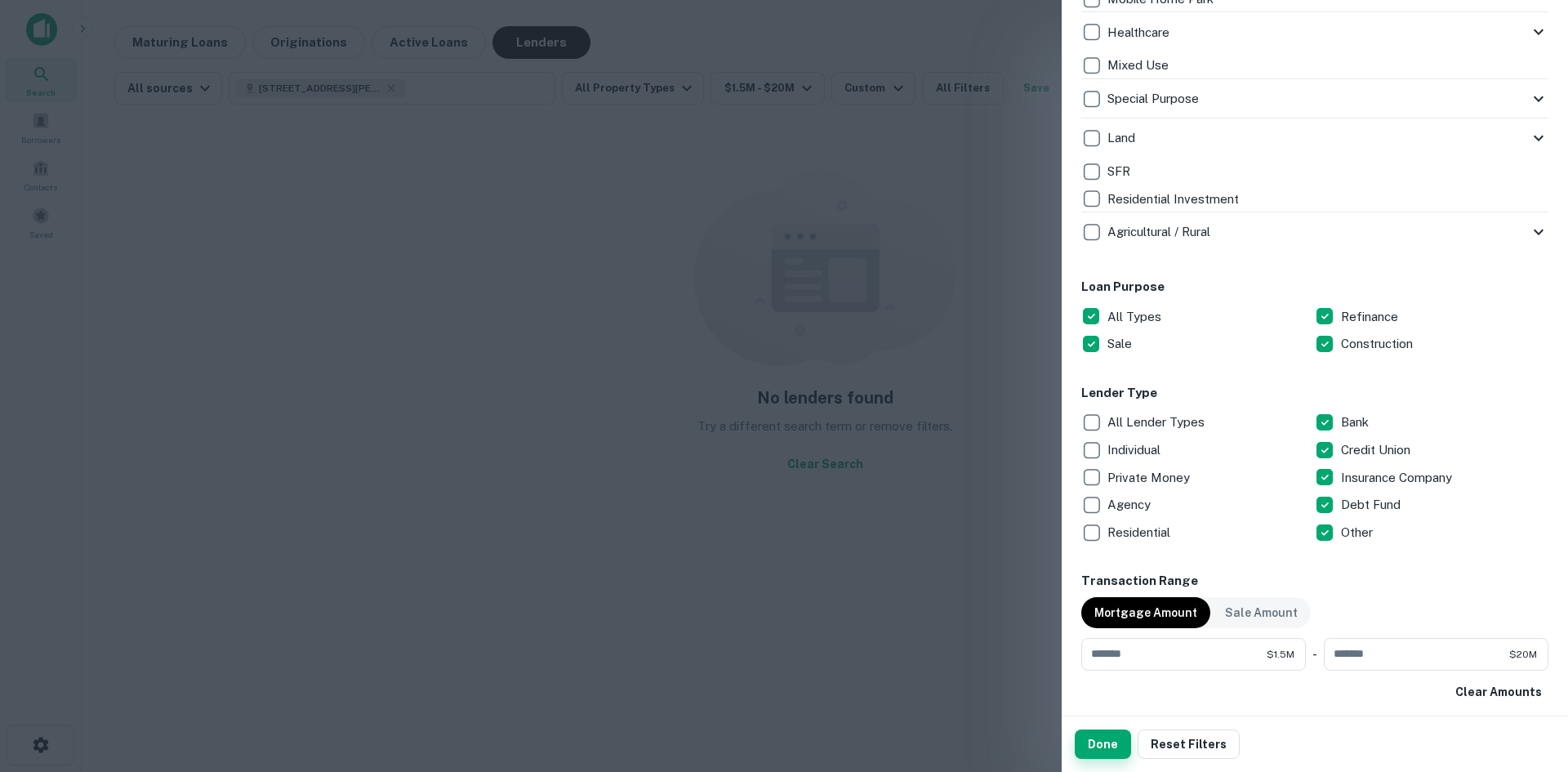
click at [1083, 748] on button "Done" at bounding box center [1103, 744] width 56 height 30
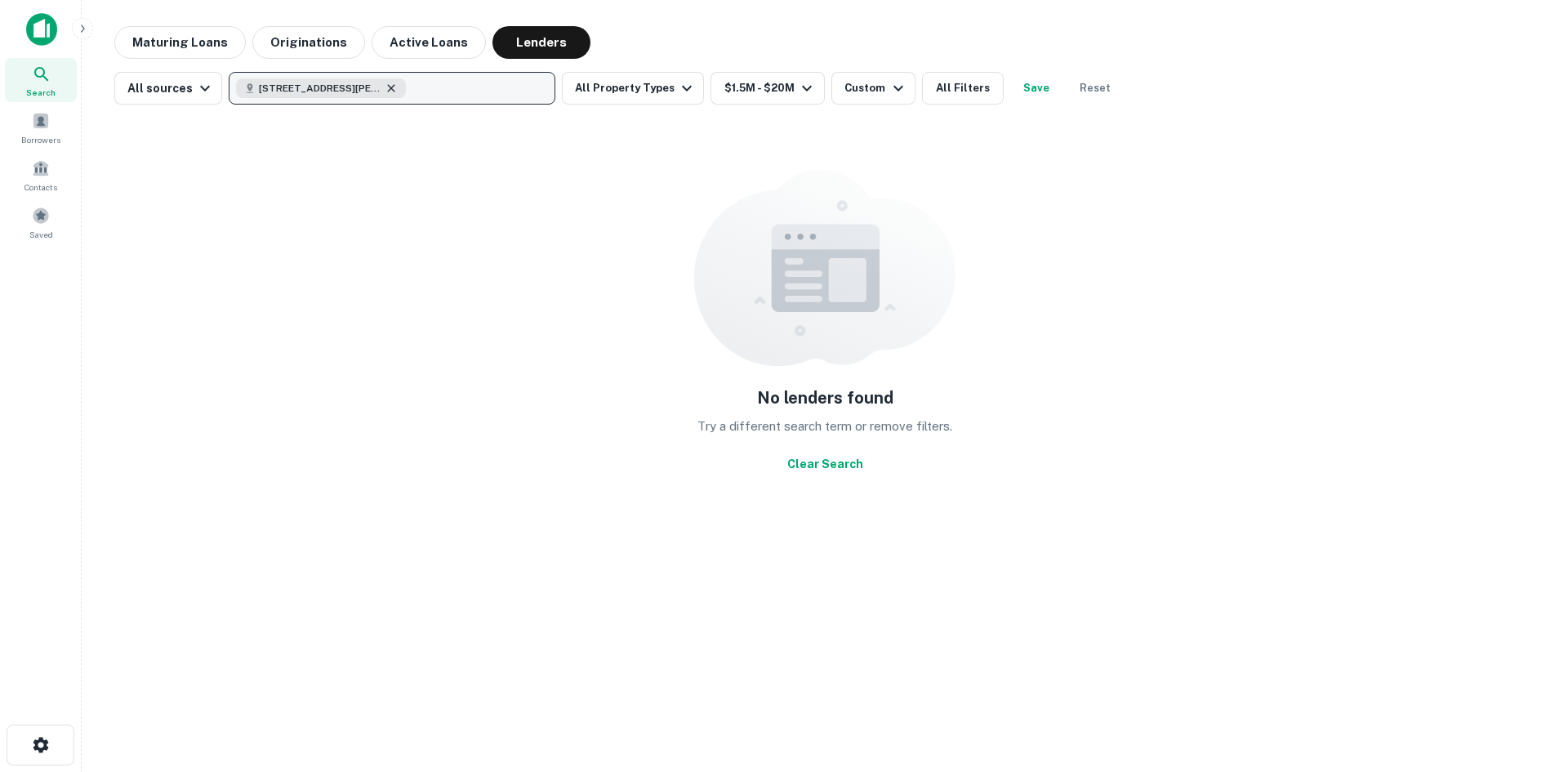
click at [385, 91] on icon "button" at bounding box center [391, 88] width 13 height 13
click at [347, 131] on input "text" at bounding box center [388, 135] width 325 height 46
type input "*"
type input "****"
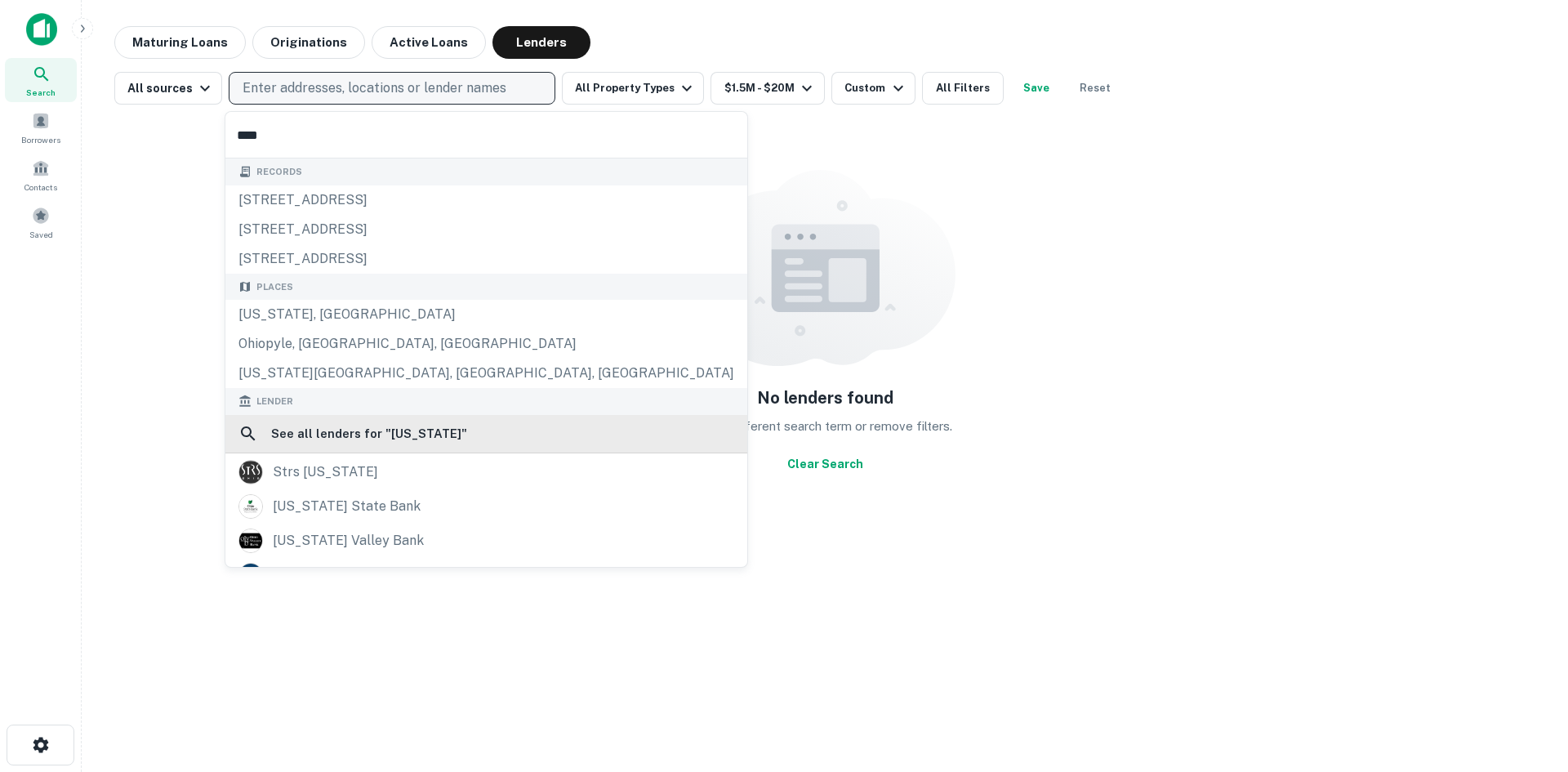
click at [324, 441] on h6 "See all lenders for " ohio "" at bounding box center [369, 434] width 196 height 20
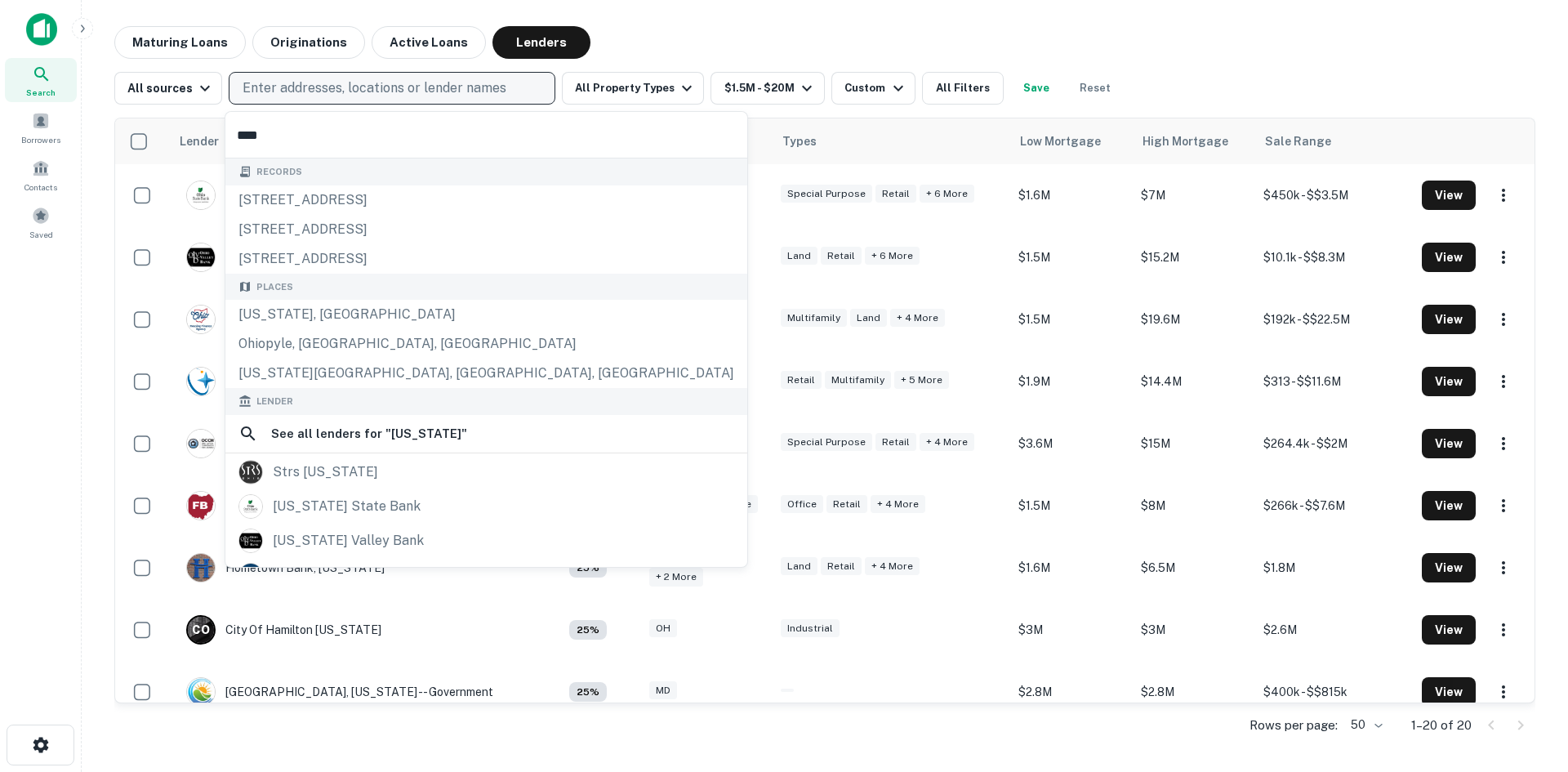
click at [47, 466] on div "Search Borrowers Contacts Saved" at bounding box center [41, 360] width 81 height 722
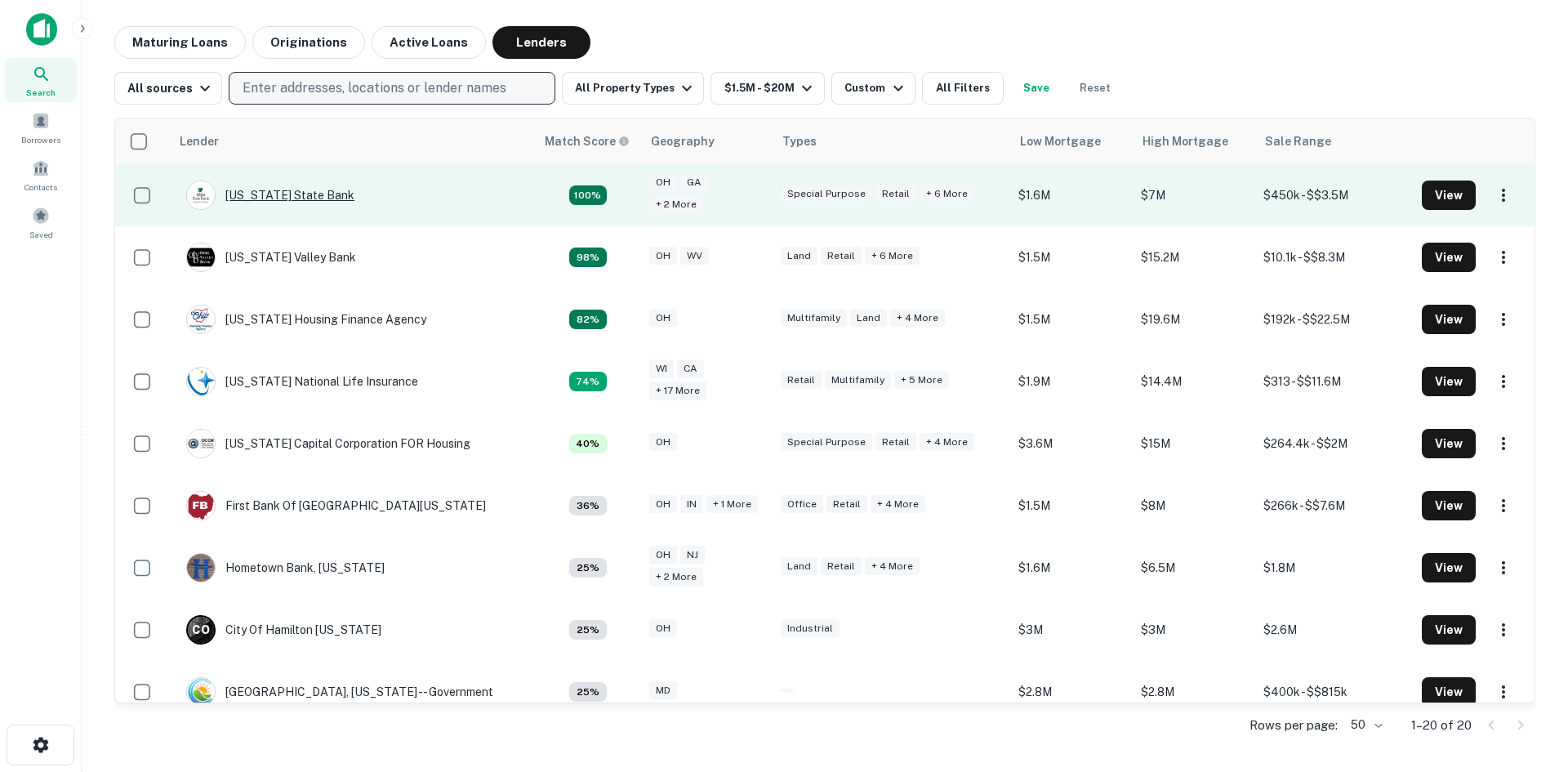
click at [299, 192] on div "Ohio State Bank" at bounding box center [270, 195] width 168 height 30
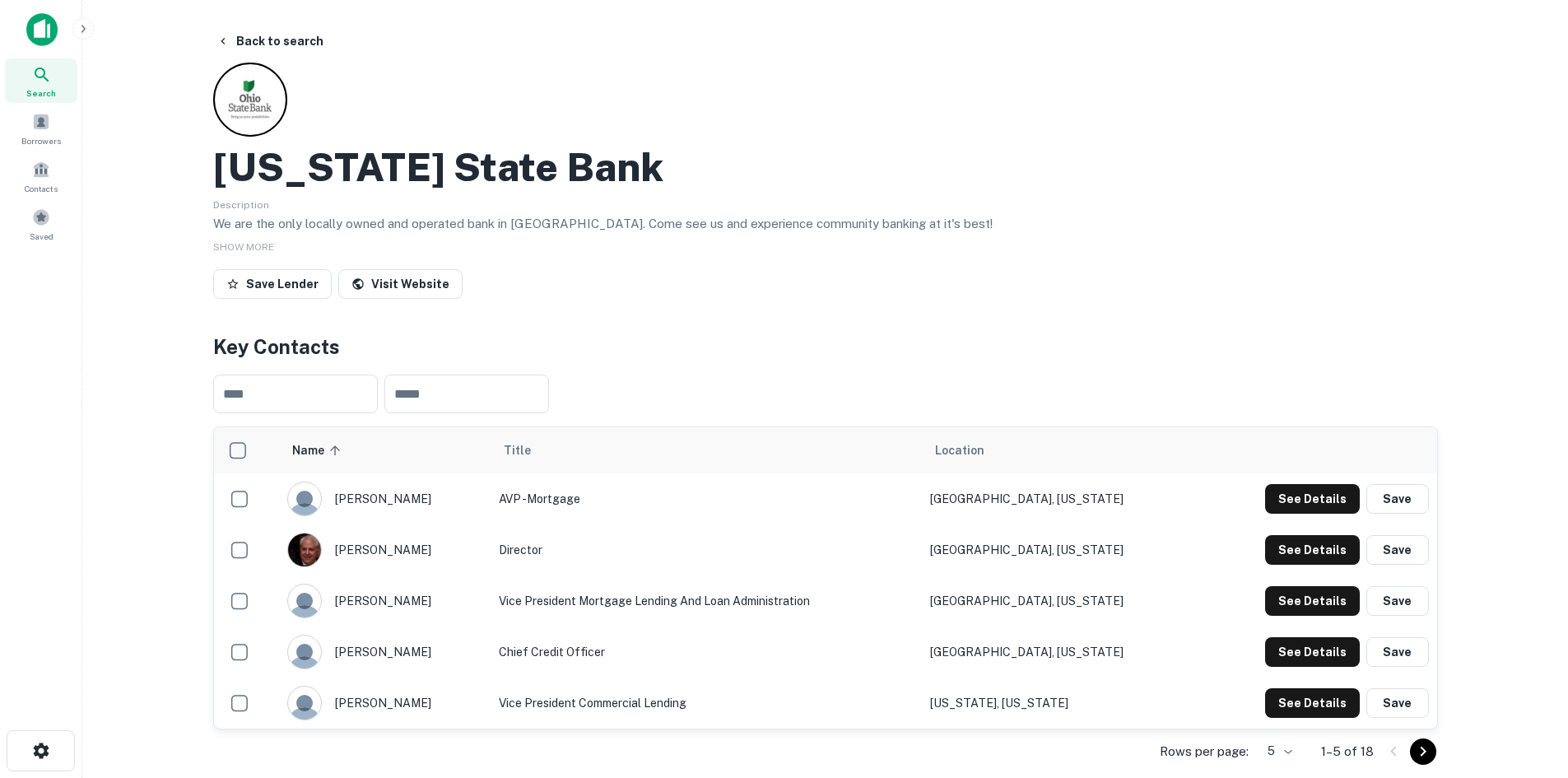
click at [774, 360] on h4 "Key Contacts" at bounding box center [826, 347] width 1225 height 30
click at [303, 45] on button "Back to search" at bounding box center [269, 41] width 120 height 30
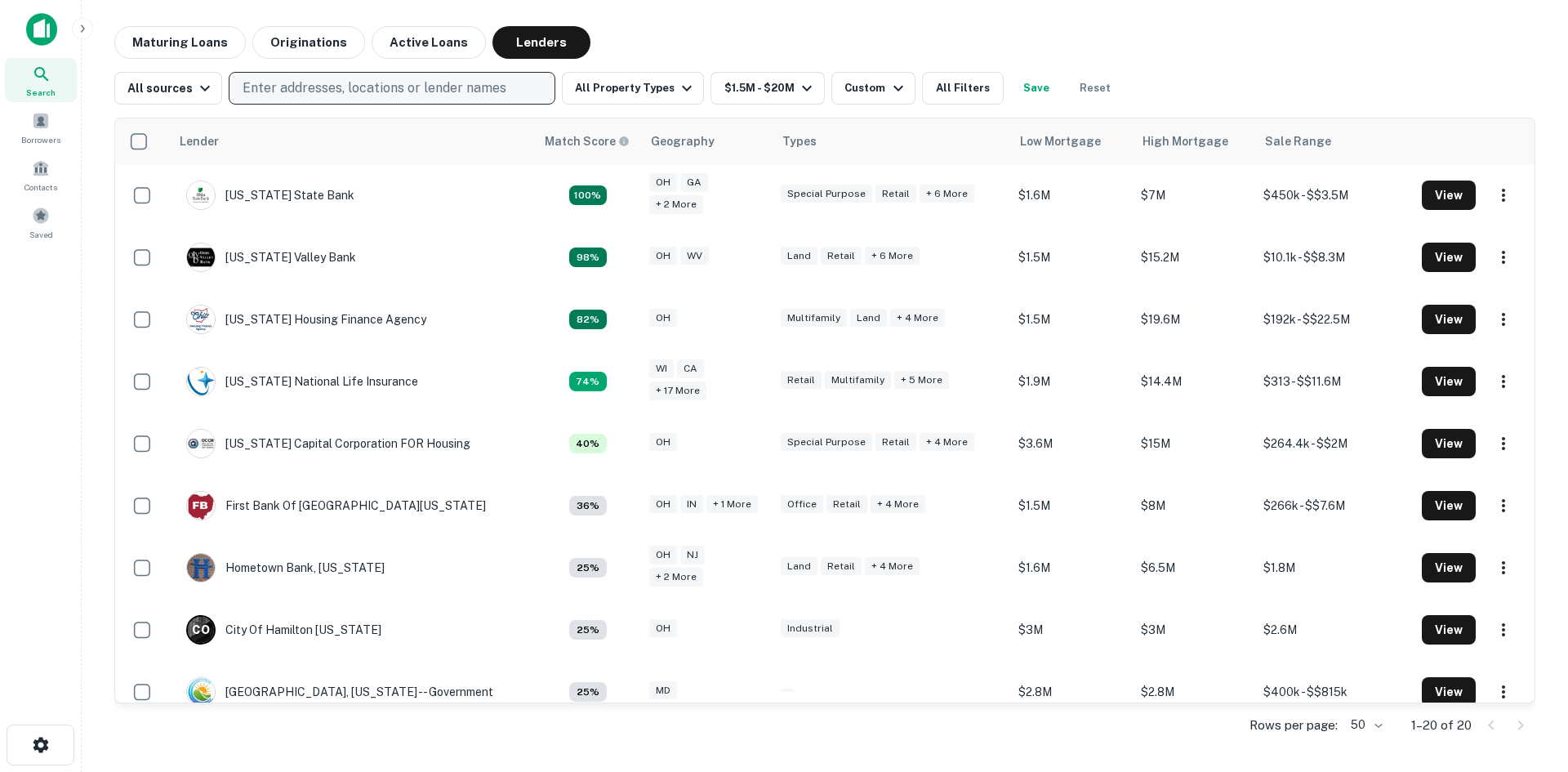
click at [332, 79] on p "Enter addresses, locations or lender names" at bounding box center [374, 88] width 264 height 20
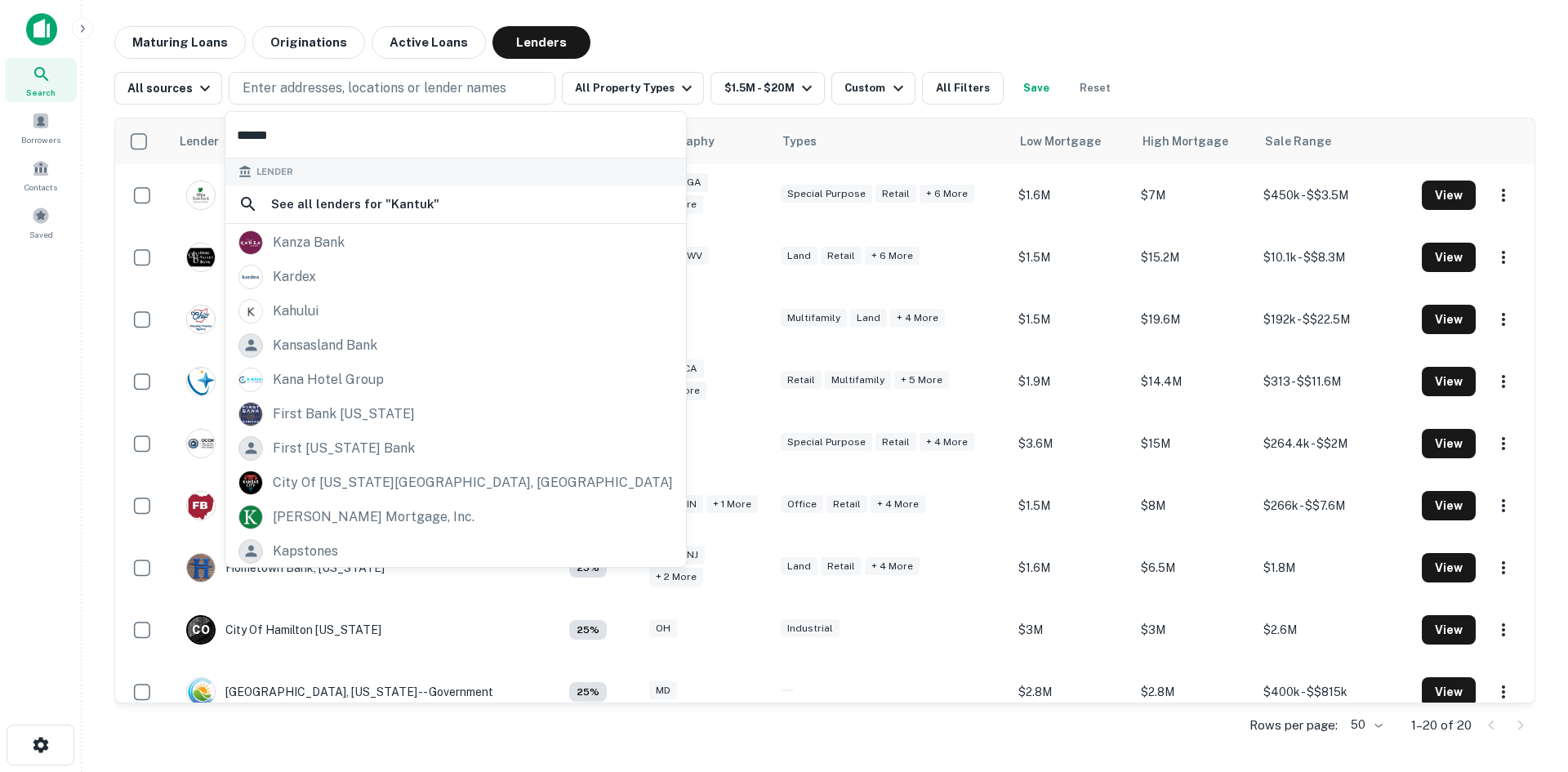
type input "******"
click at [660, 27] on div "Maturing Loans Originations Active Loans Lenders" at bounding box center [826, 42] width 1421 height 33
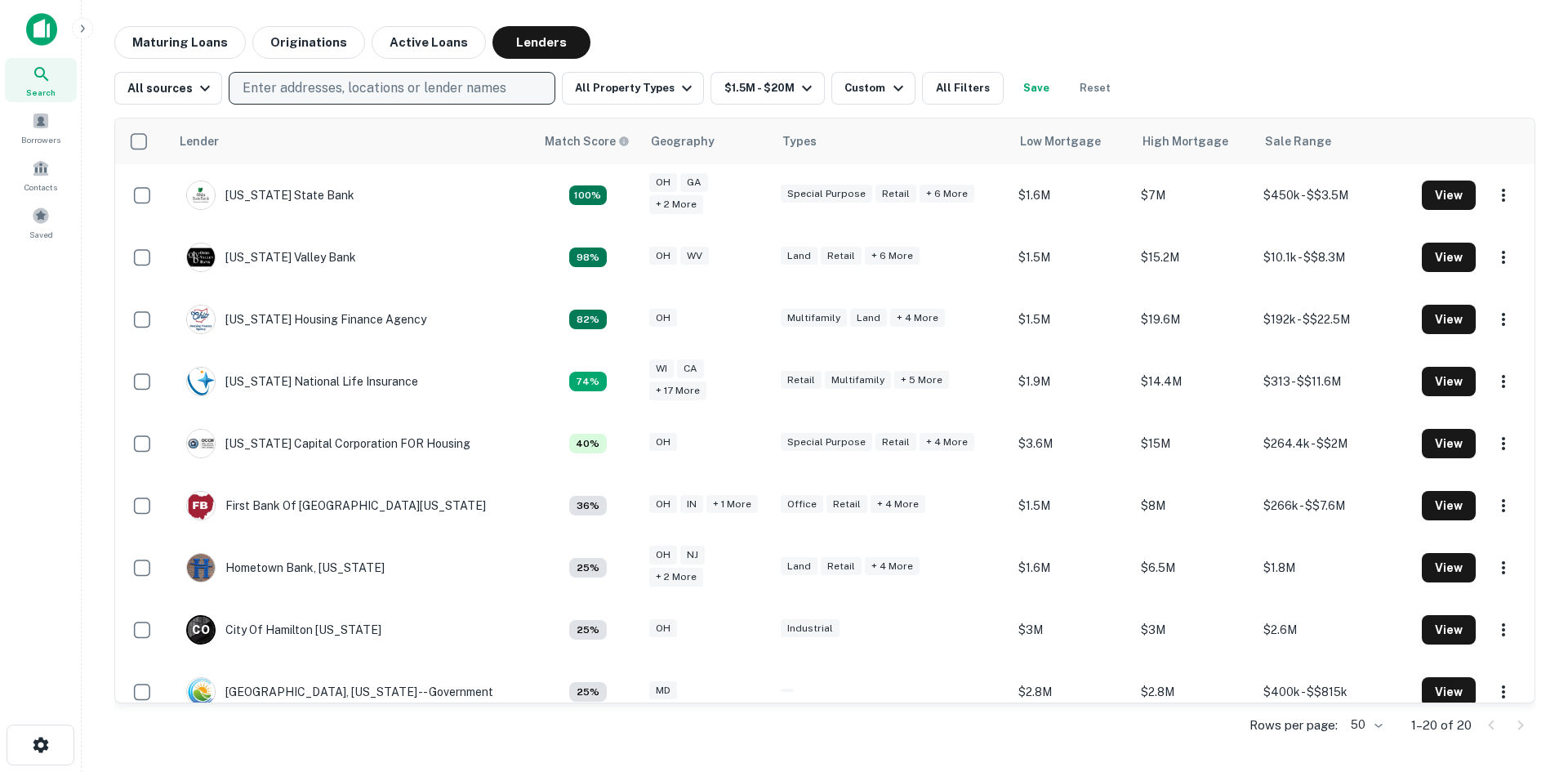
click at [347, 89] on p "Enter addresses, locations or lender names" at bounding box center [374, 88] width 264 height 20
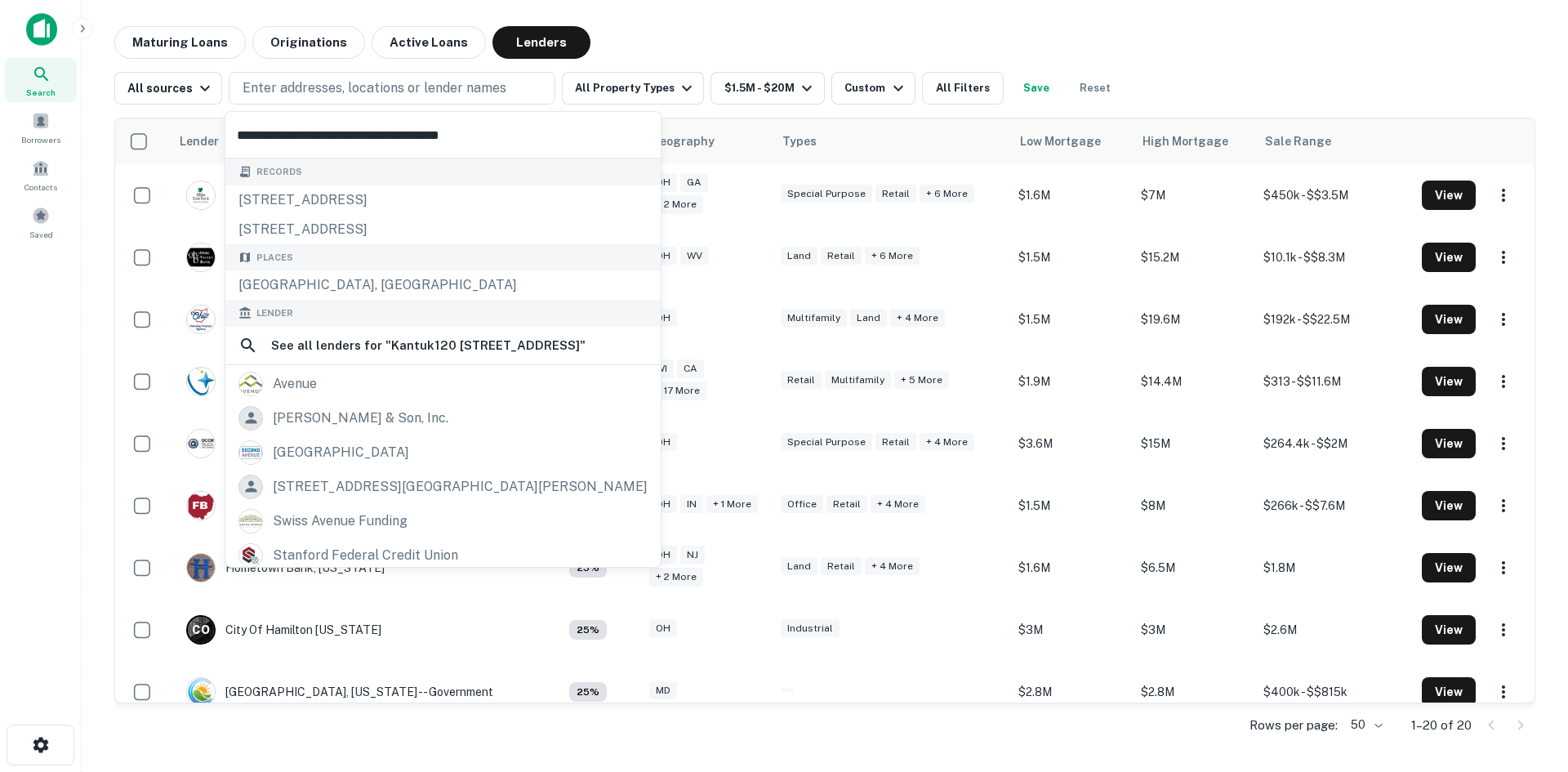
drag, startPoint x: 380, startPoint y: 135, endPoint x: 236, endPoint y: 137, distance: 144.0
click at [236, 137] on input "**********" at bounding box center [443, 135] width 436 height 46
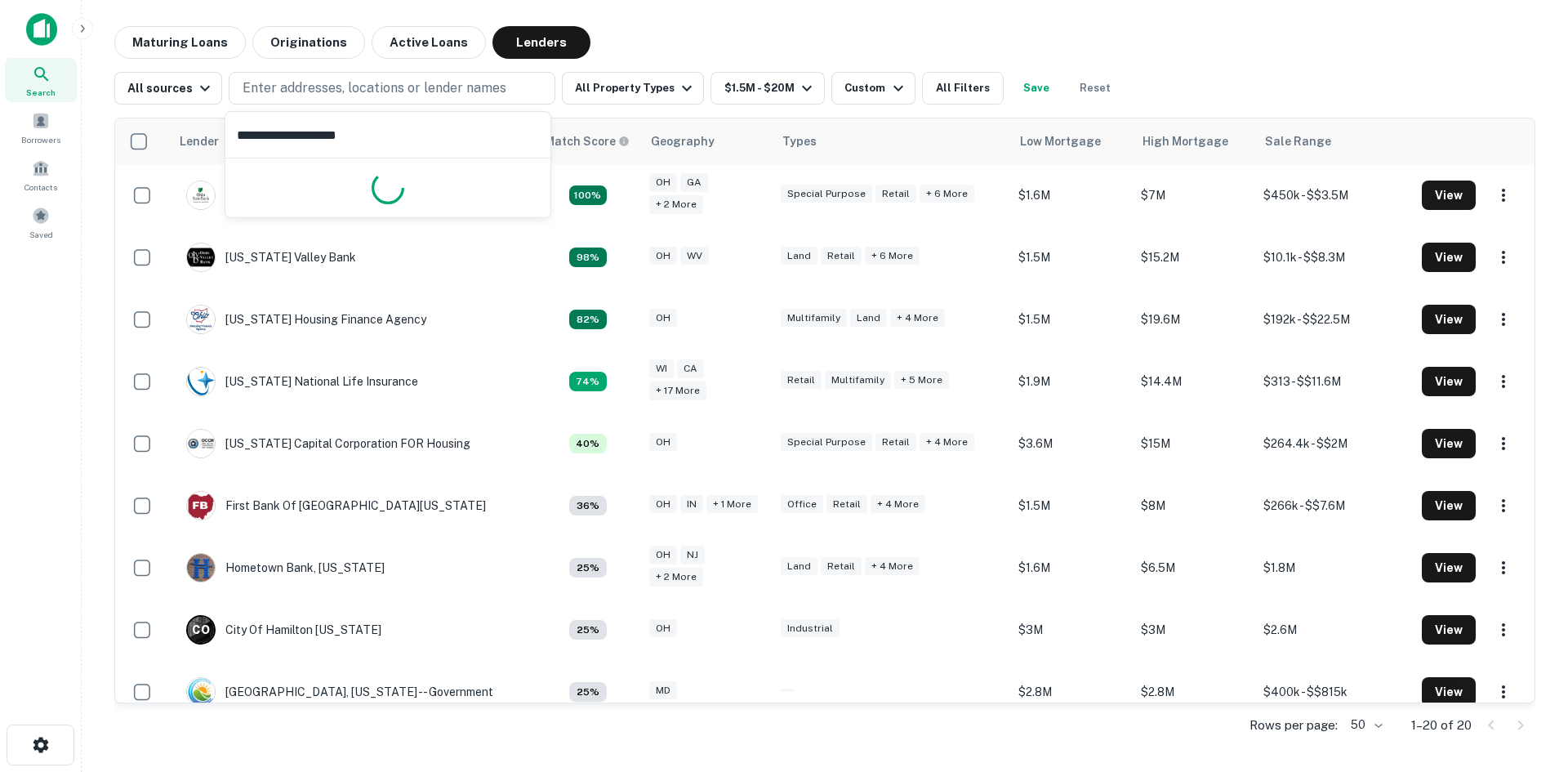
type input "**********"
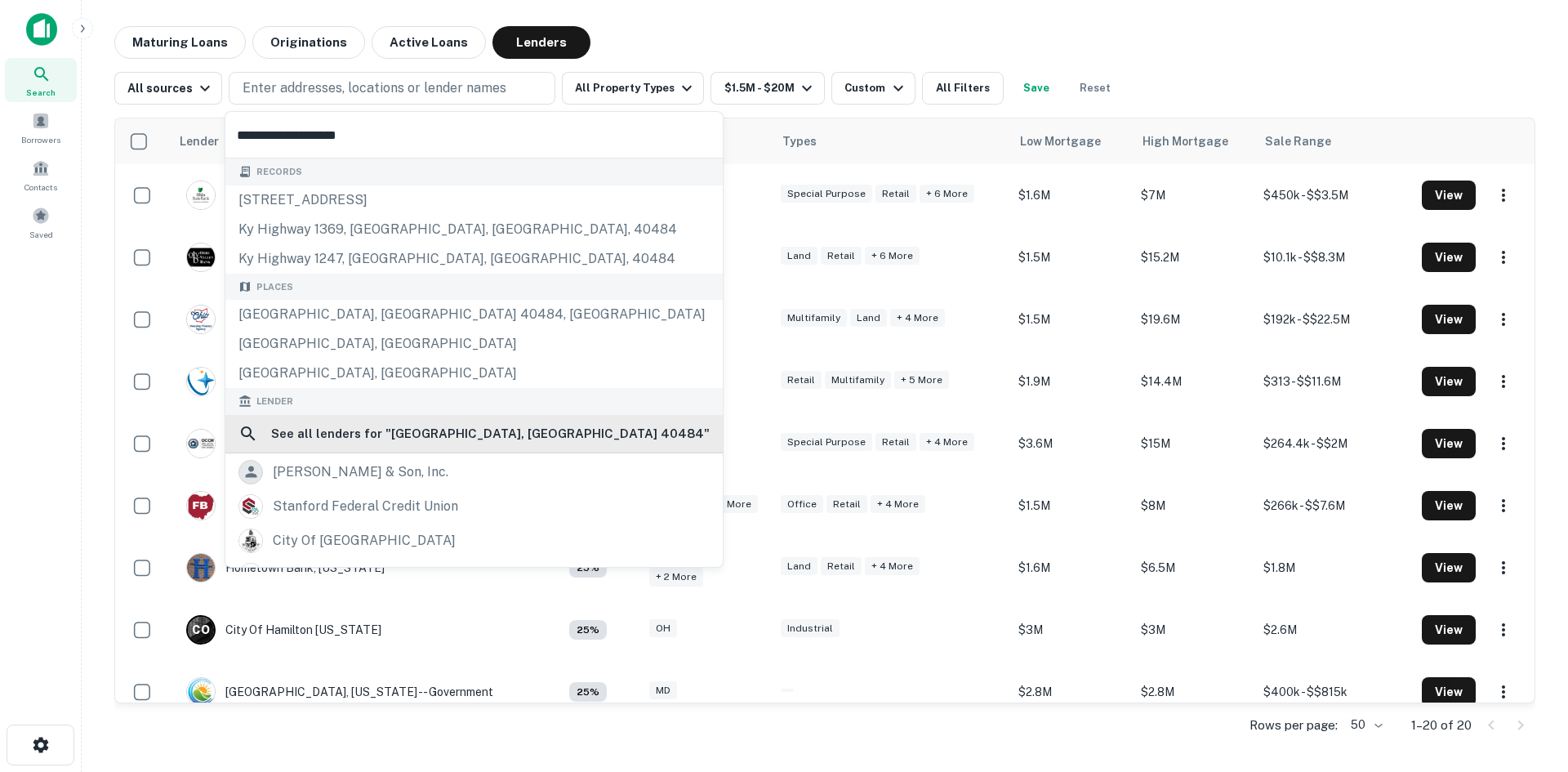
click at [339, 430] on h6 "See all lenders for " Stanford, KY 40484 "" at bounding box center [490, 434] width 439 height 20
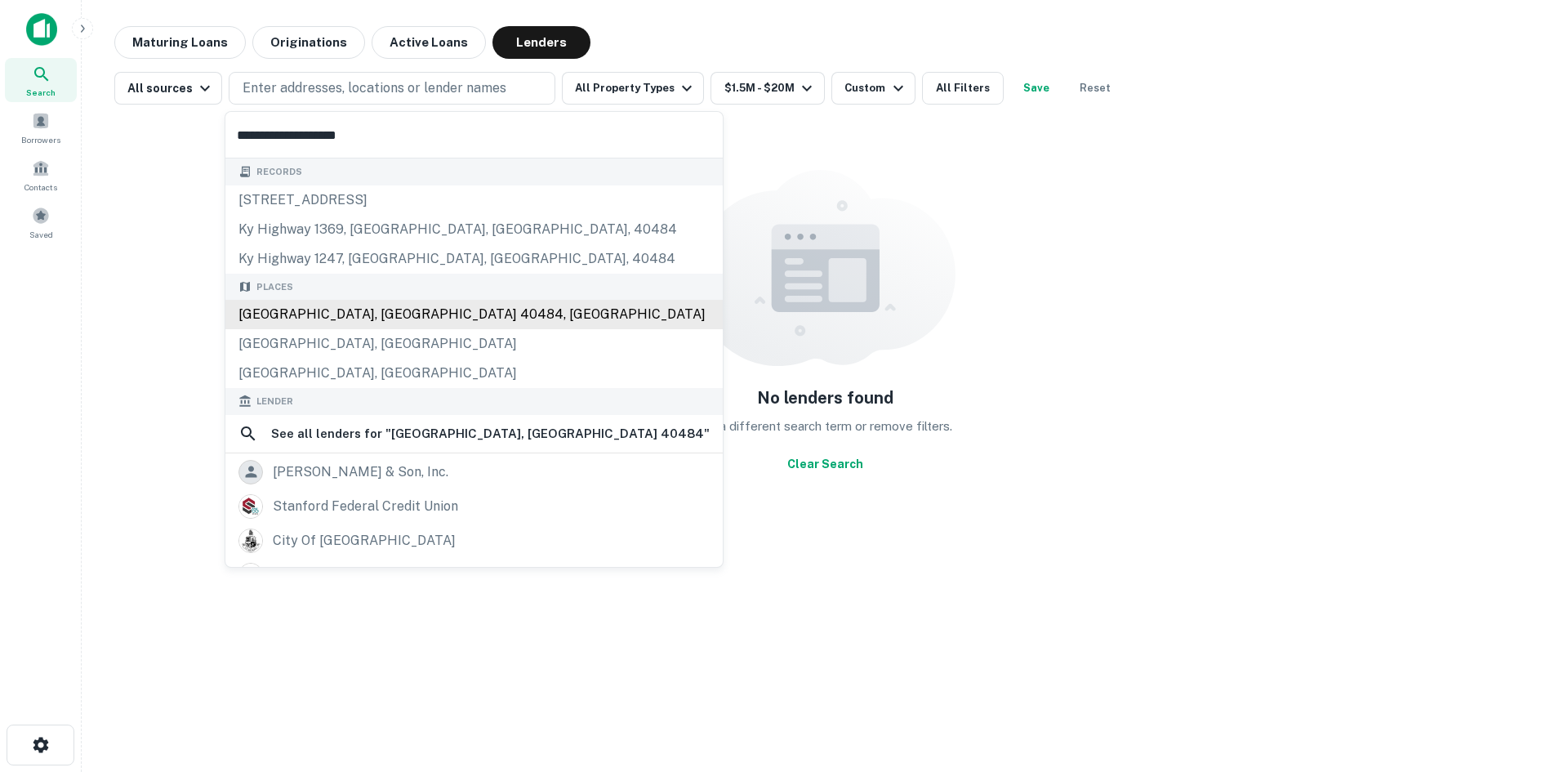
click at [305, 317] on div "Stanford, KY 40484, USA" at bounding box center [474, 315] width 497 height 30
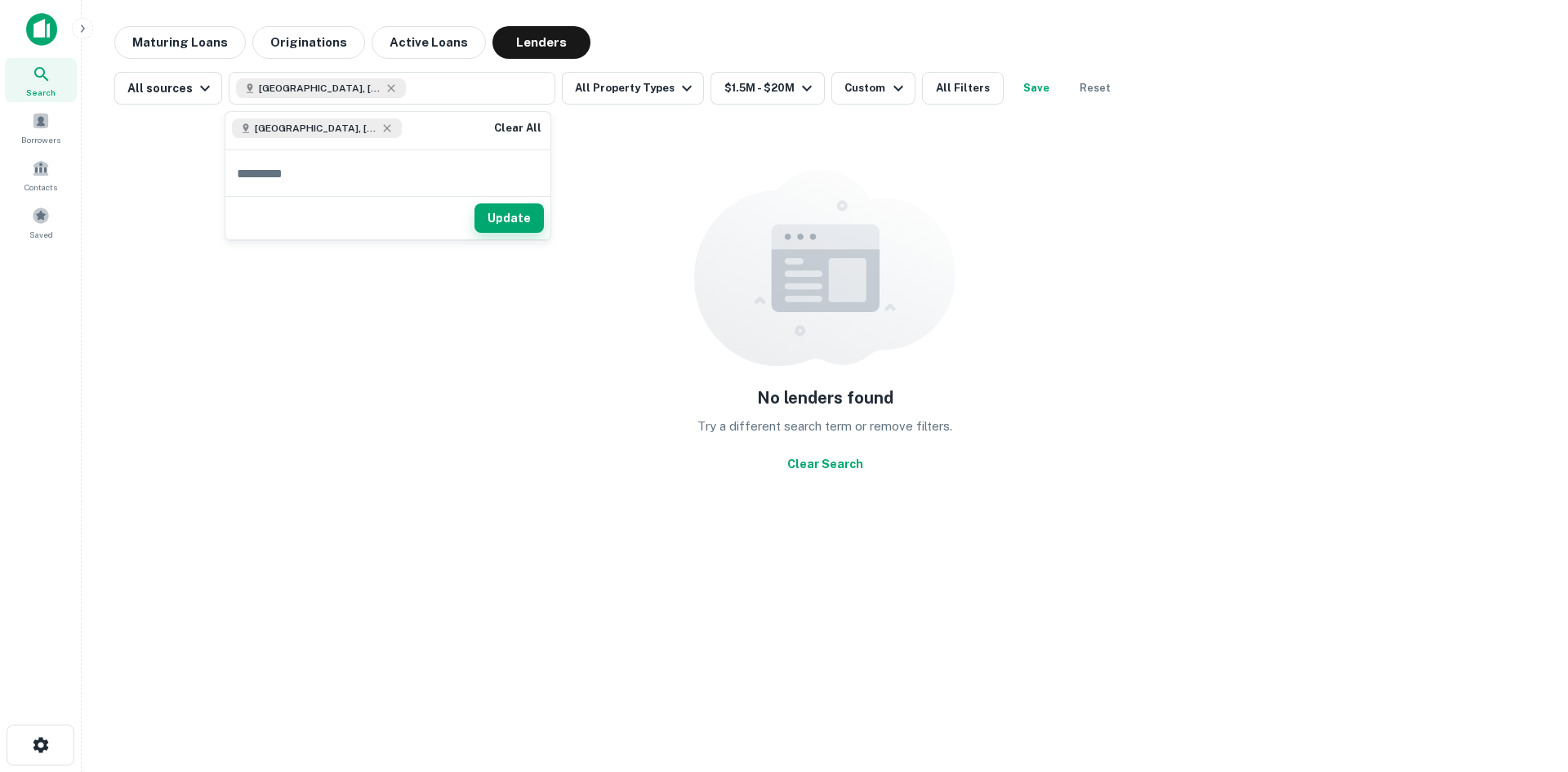
click at [505, 221] on button "Update" at bounding box center [509, 218] width 69 height 30
click at [808, 460] on button "Clear Search" at bounding box center [826, 464] width 89 height 30
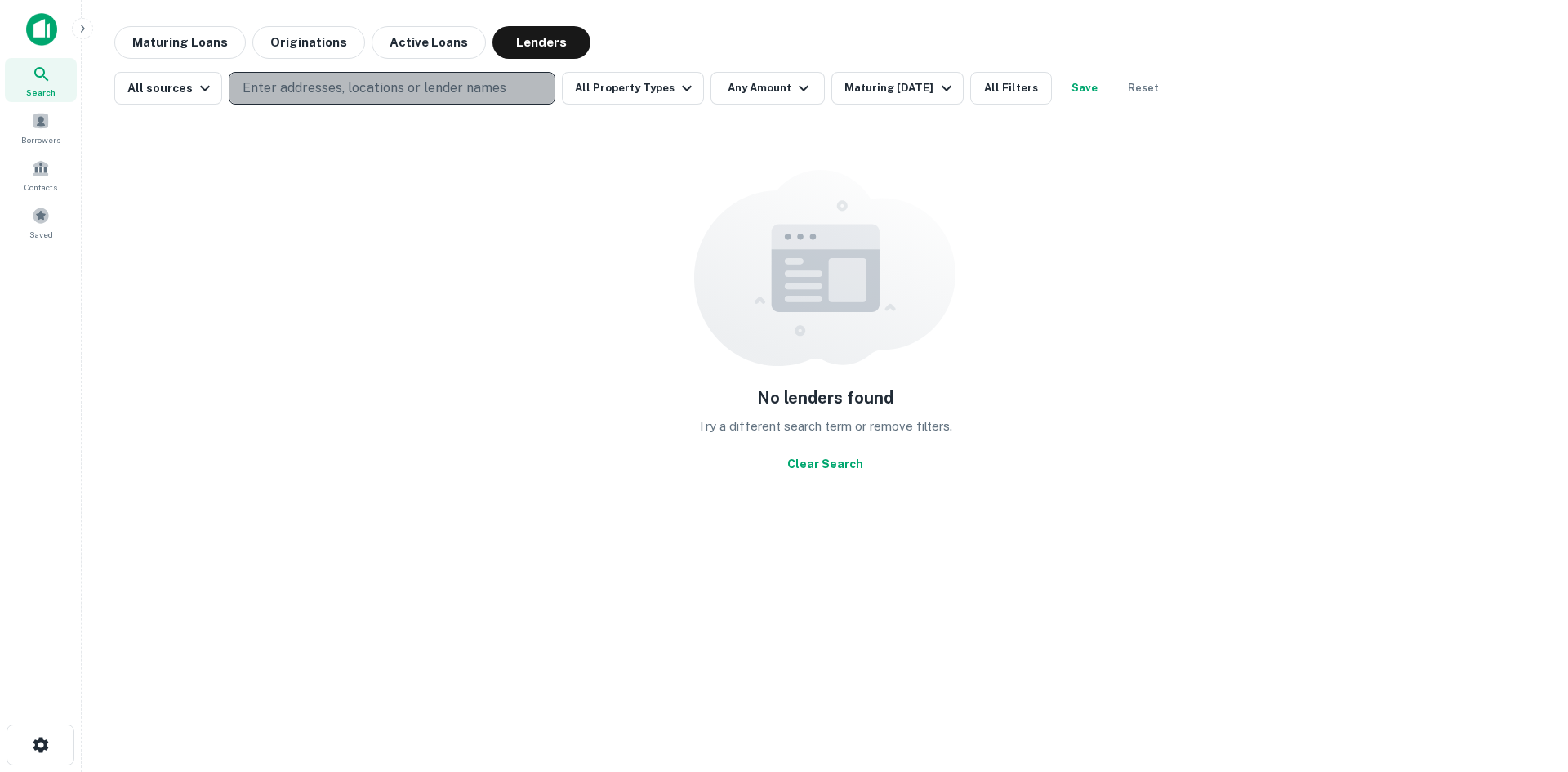
click at [250, 86] on p "Enter addresses, locations or lender names" at bounding box center [374, 88] width 264 height 20
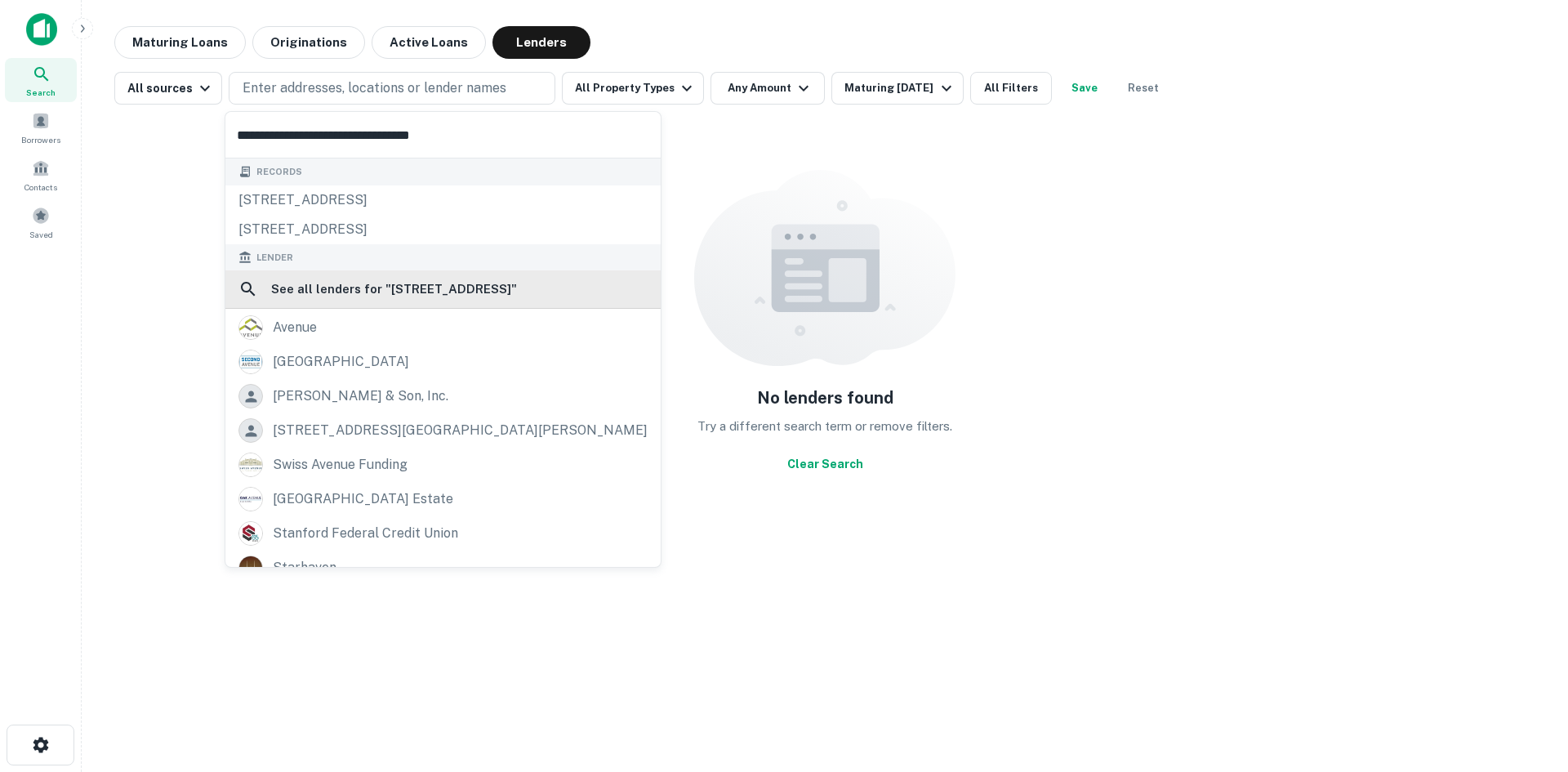
type input "**********"
click at [345, 287] on h6 "See all lenders for " 120 Star Avenue Stanford, KY 40484 "" at bounding box center [394, 289] width 245 height 20
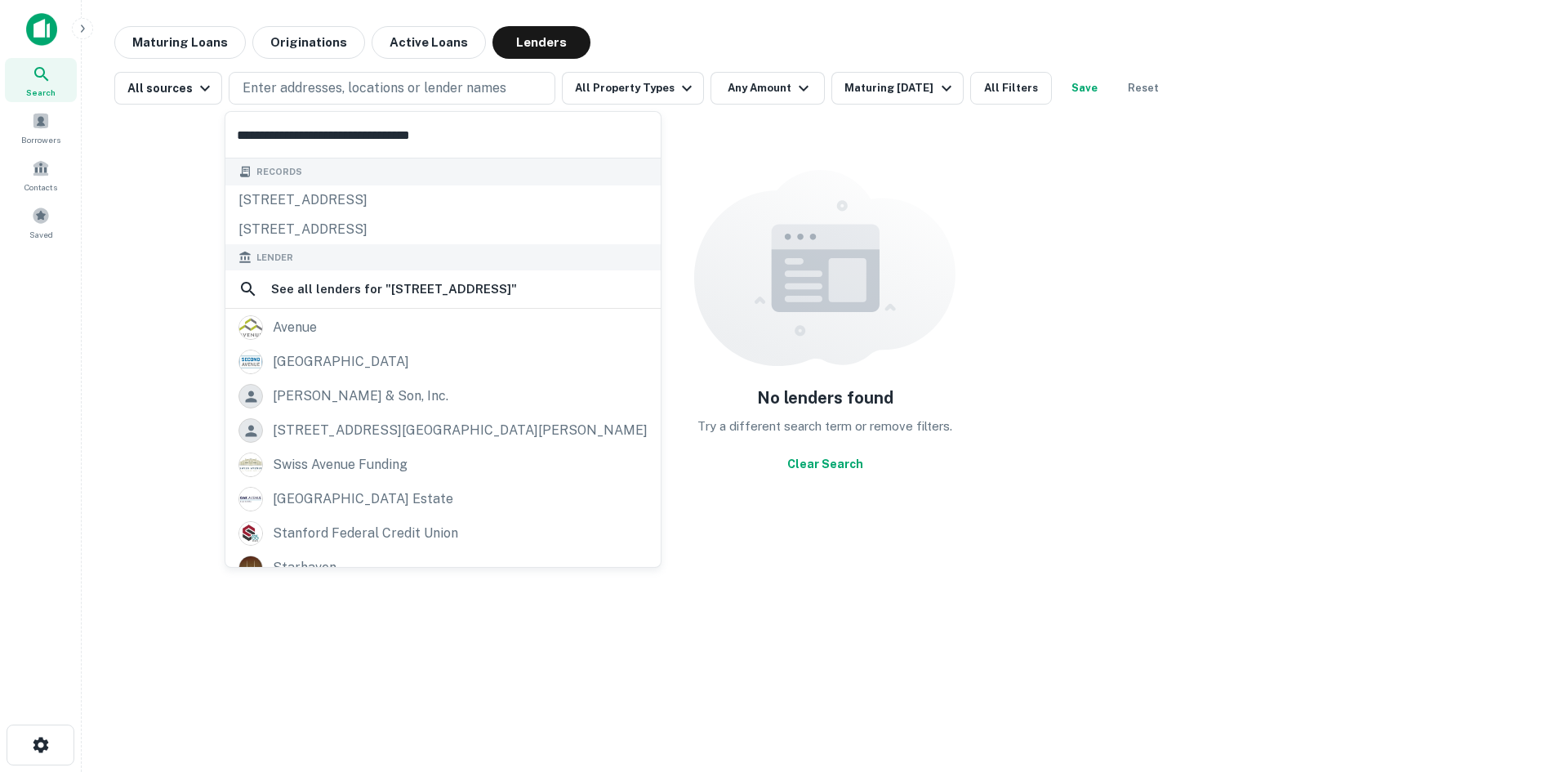
click at [334, 133] on input "**********" at bounding box center [443, 135] width 436 height 46
click at [359, 82] on p "Enter addresses, locations or lender names" at bounding box center [374, 88] width 264 height 20
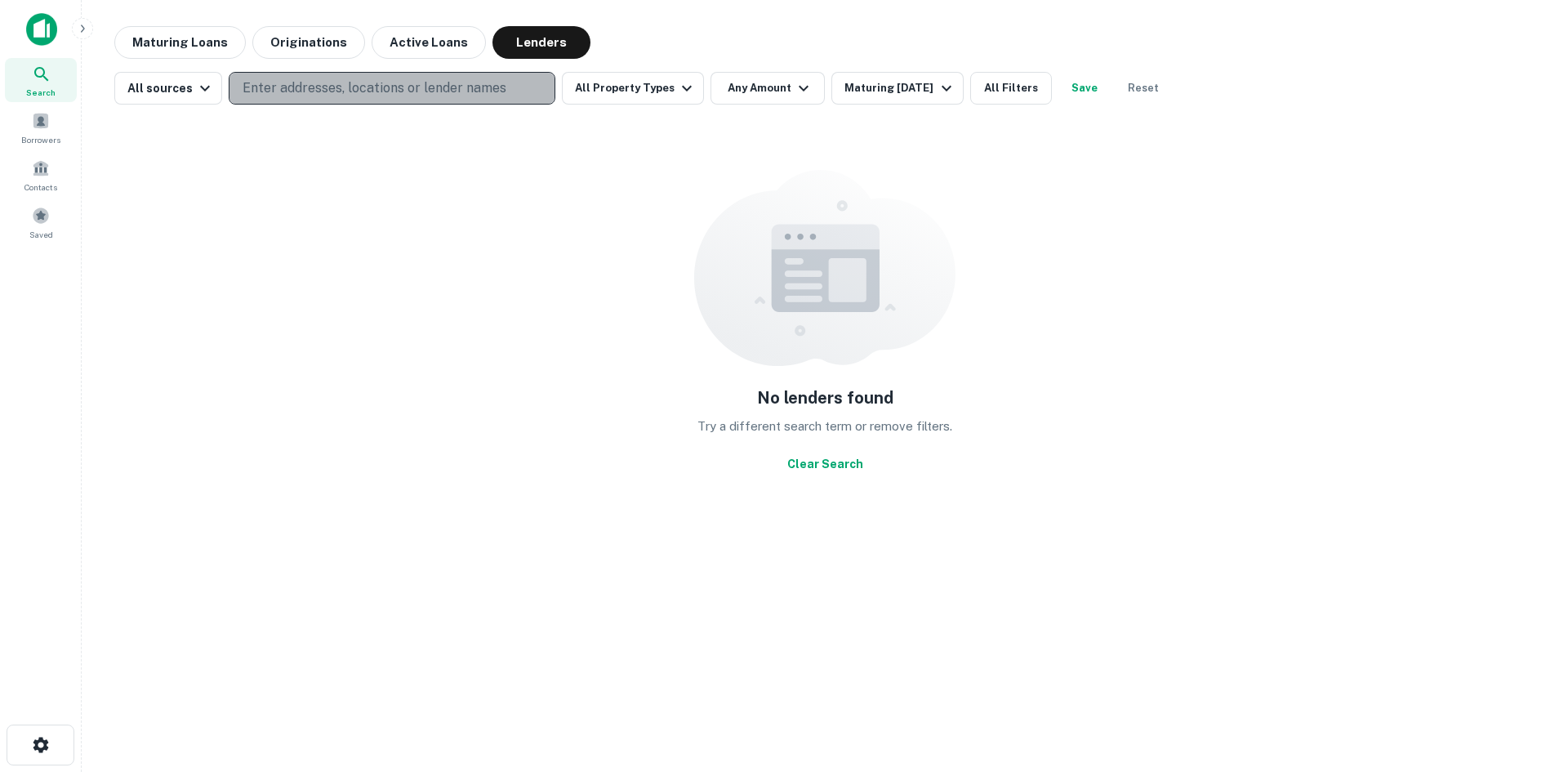
click at [359, 82] on p "Enter addresses, locations or lender names" at bounding box center [374, 88] width 264 height 20
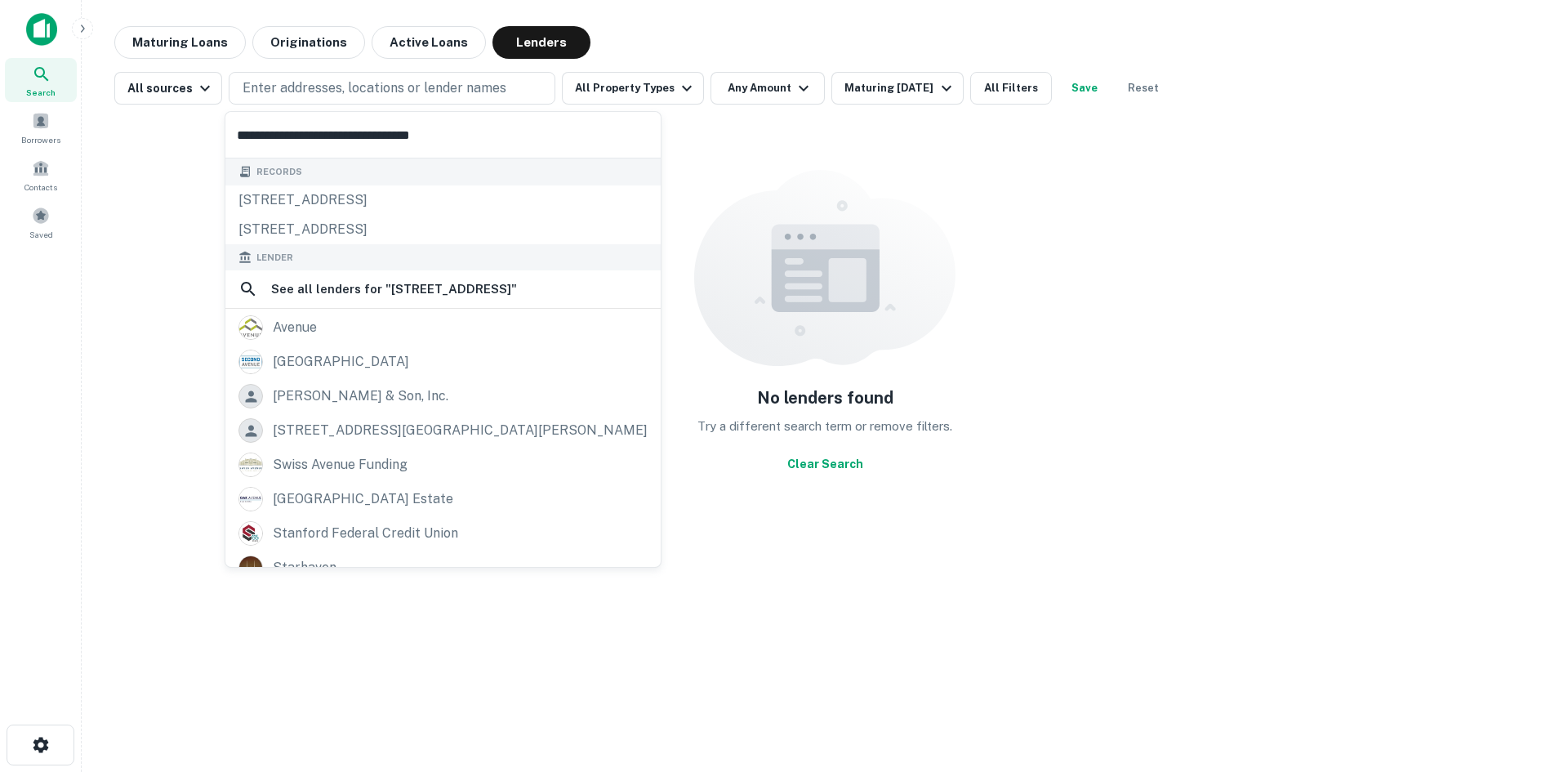
click at [44, 33] on img at bounding box center [41, 29] width 31 height 33
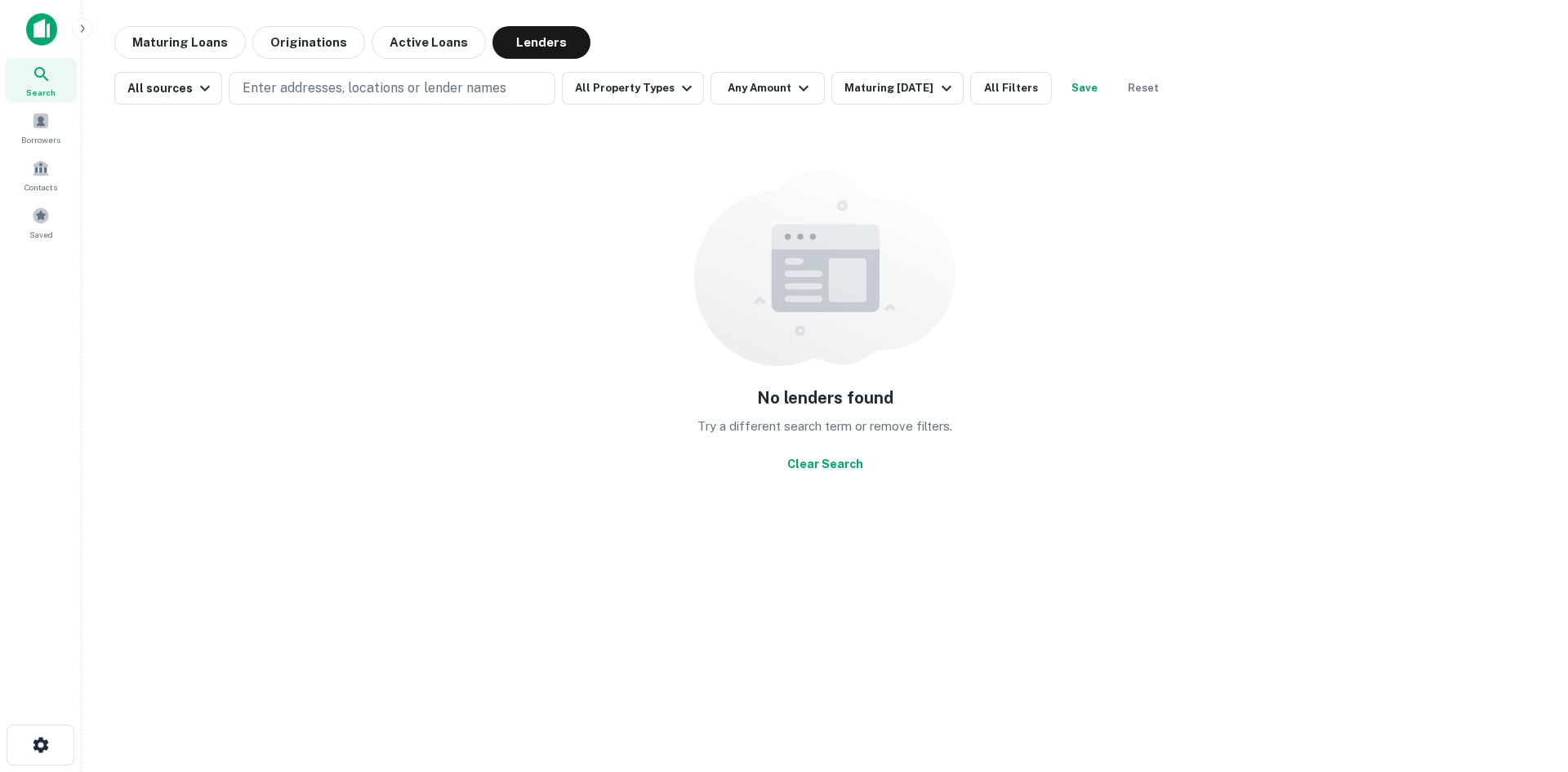
click at [47, 78] on icon at bounding box center [42, 74] width 14 height 14
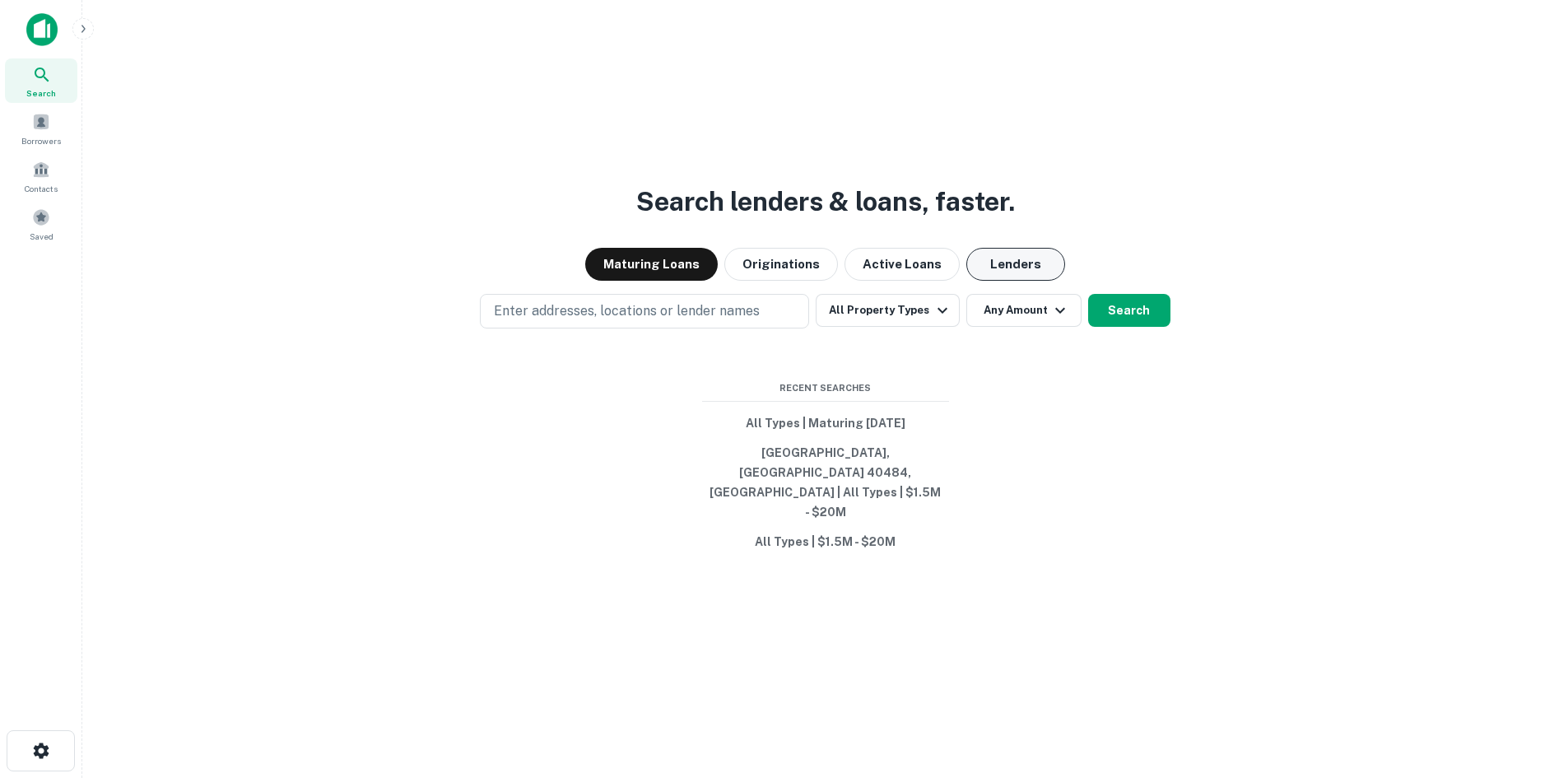
click at [1018, 280] on button "Lenders" at bounding box center [1015, 263] width 99 height 33
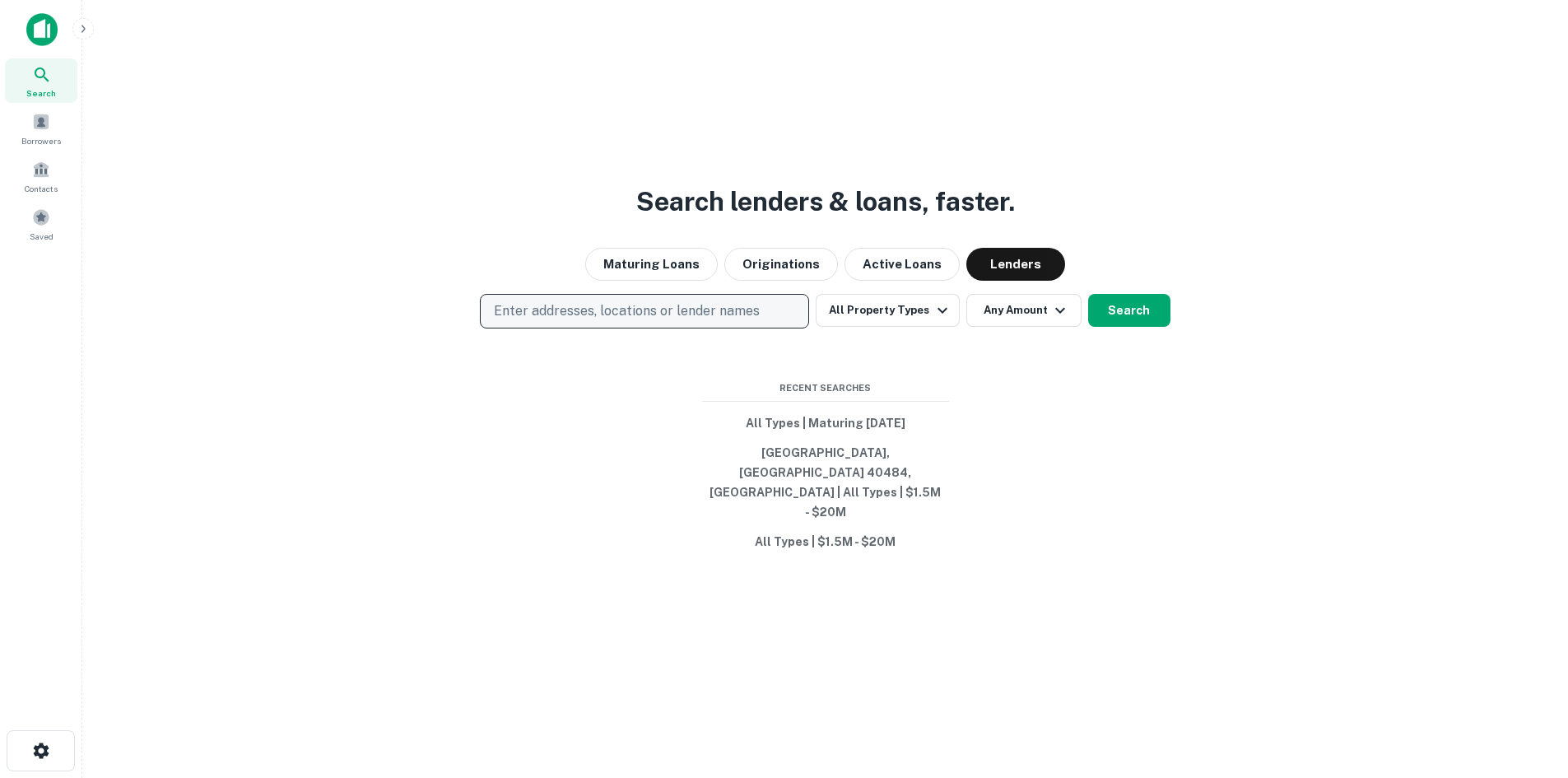
click at [538, 321] on p "Enter addresses, locations or lender names" at bounding box center [626, 311] width 266 height 20
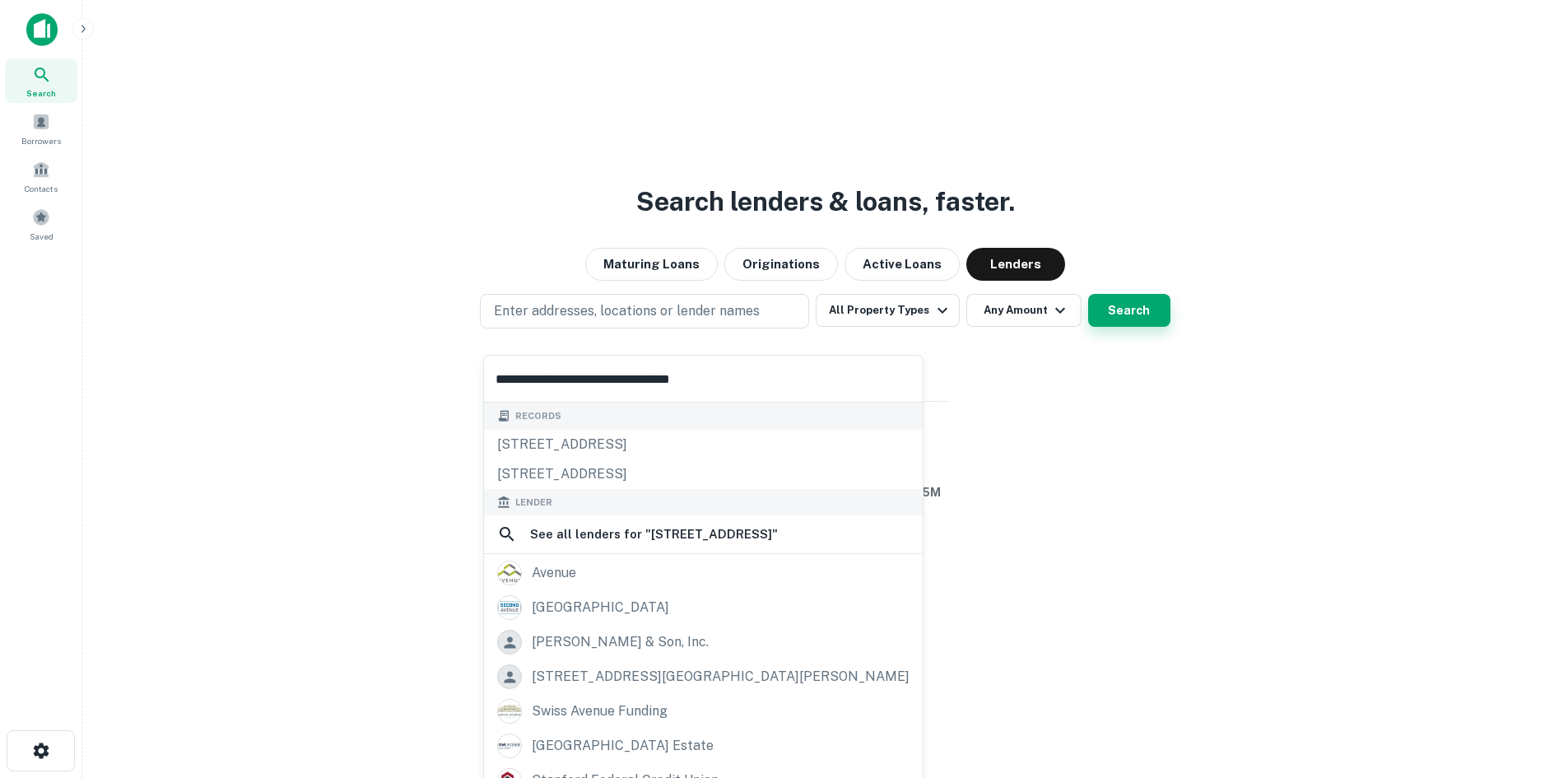
type input "**********"
click at [1139, 327] on button "Search" at bounding box center [1129, 310] width 83 height 33
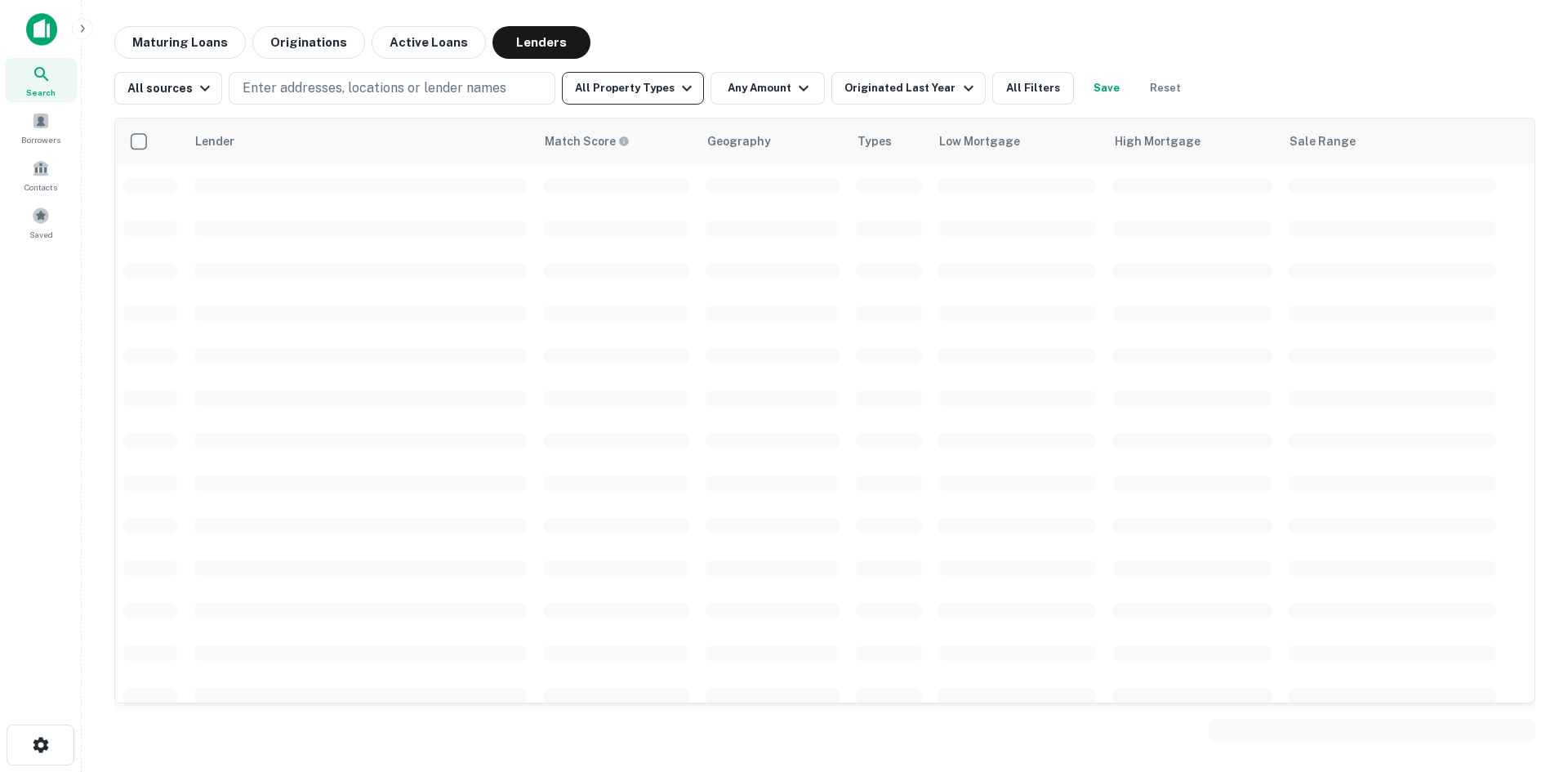
click at [624, 87] on button "All Property Types" at bounding box center [634, 88] width 143 height 33
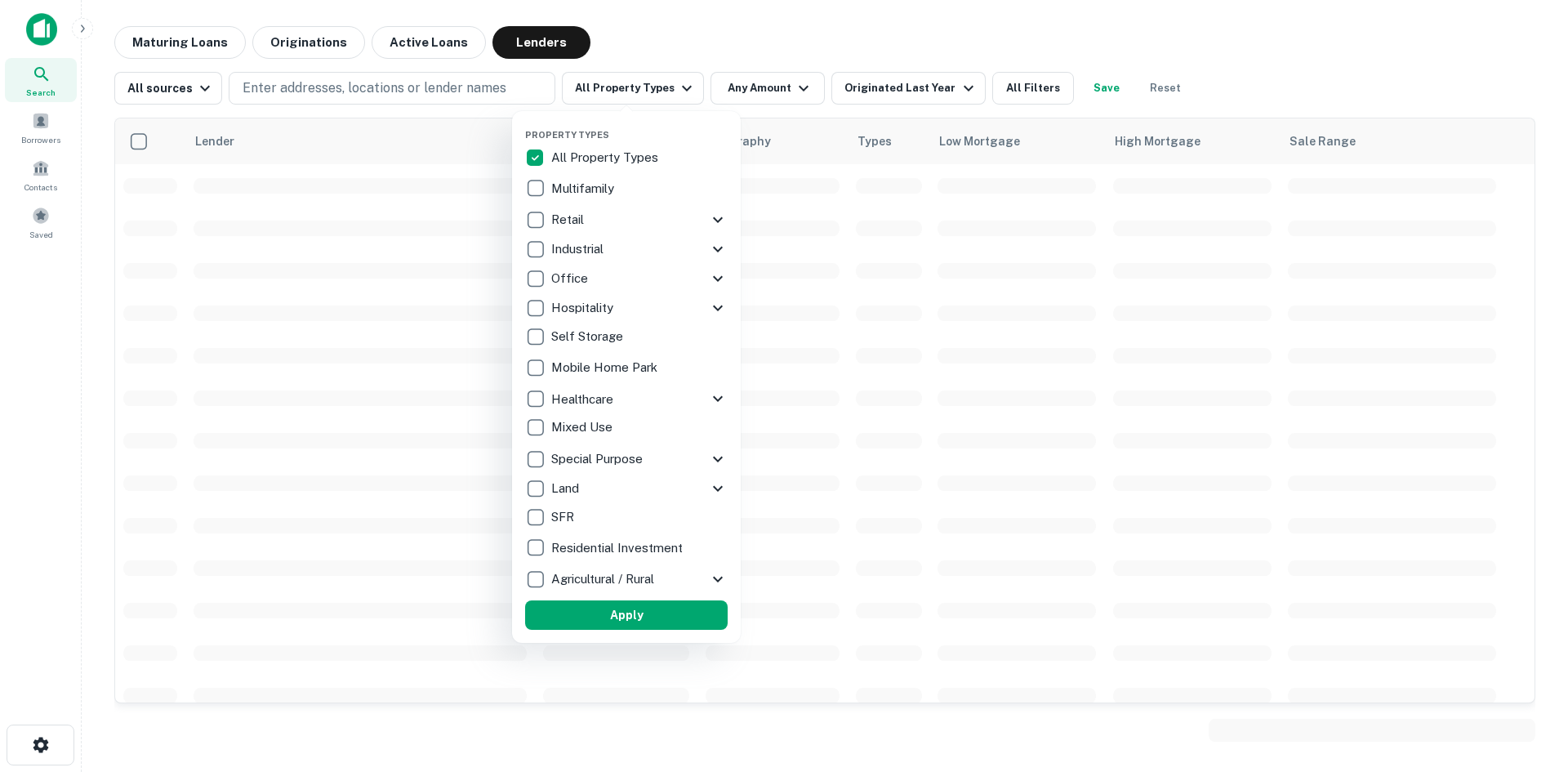
click at [994, 93] on div at bounding box center [784, 386] width 1568 height 772
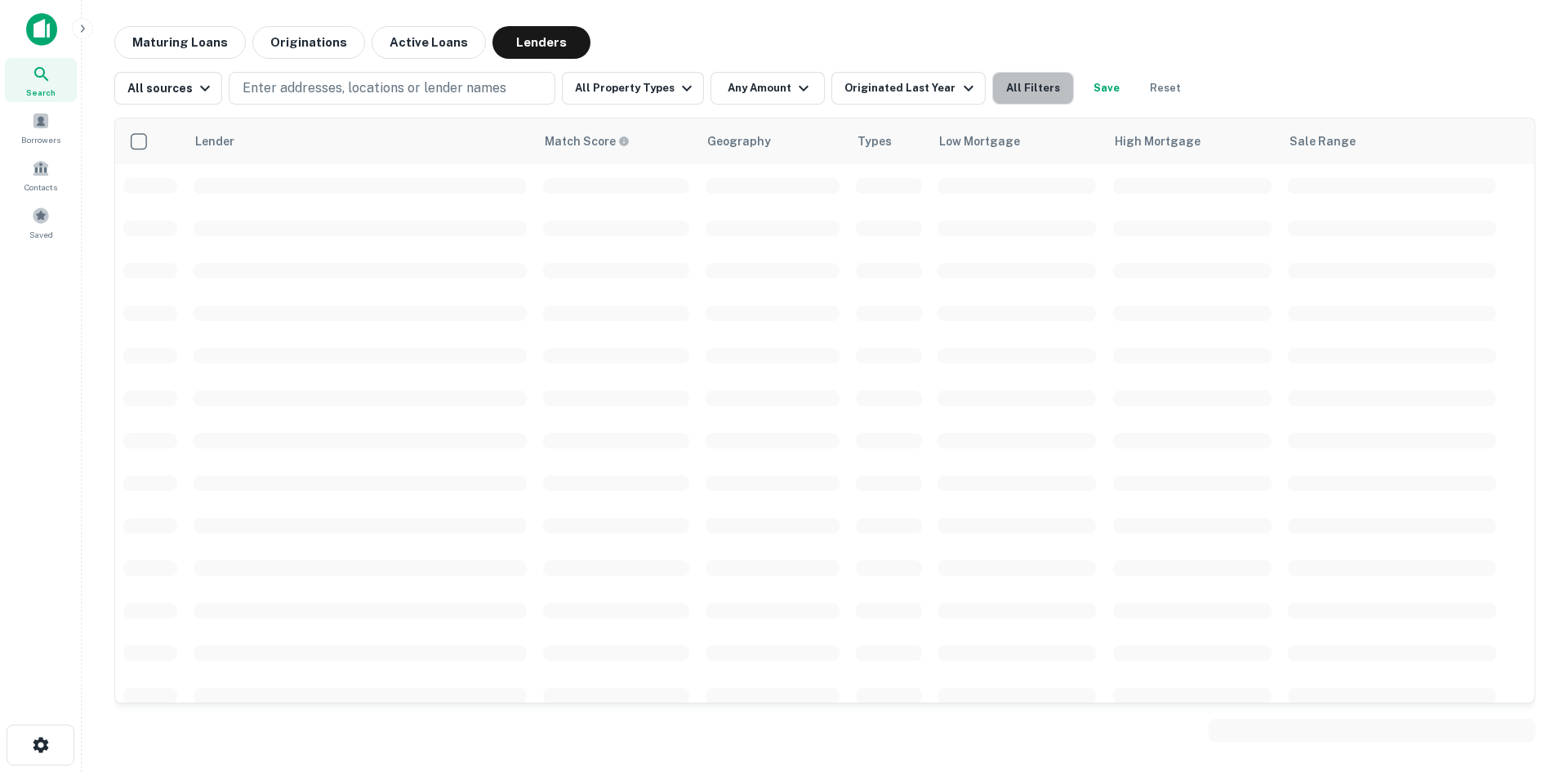
click at [1007, 87] on button "All Filters" at bounding box center [1033, 88] width 82 height 33
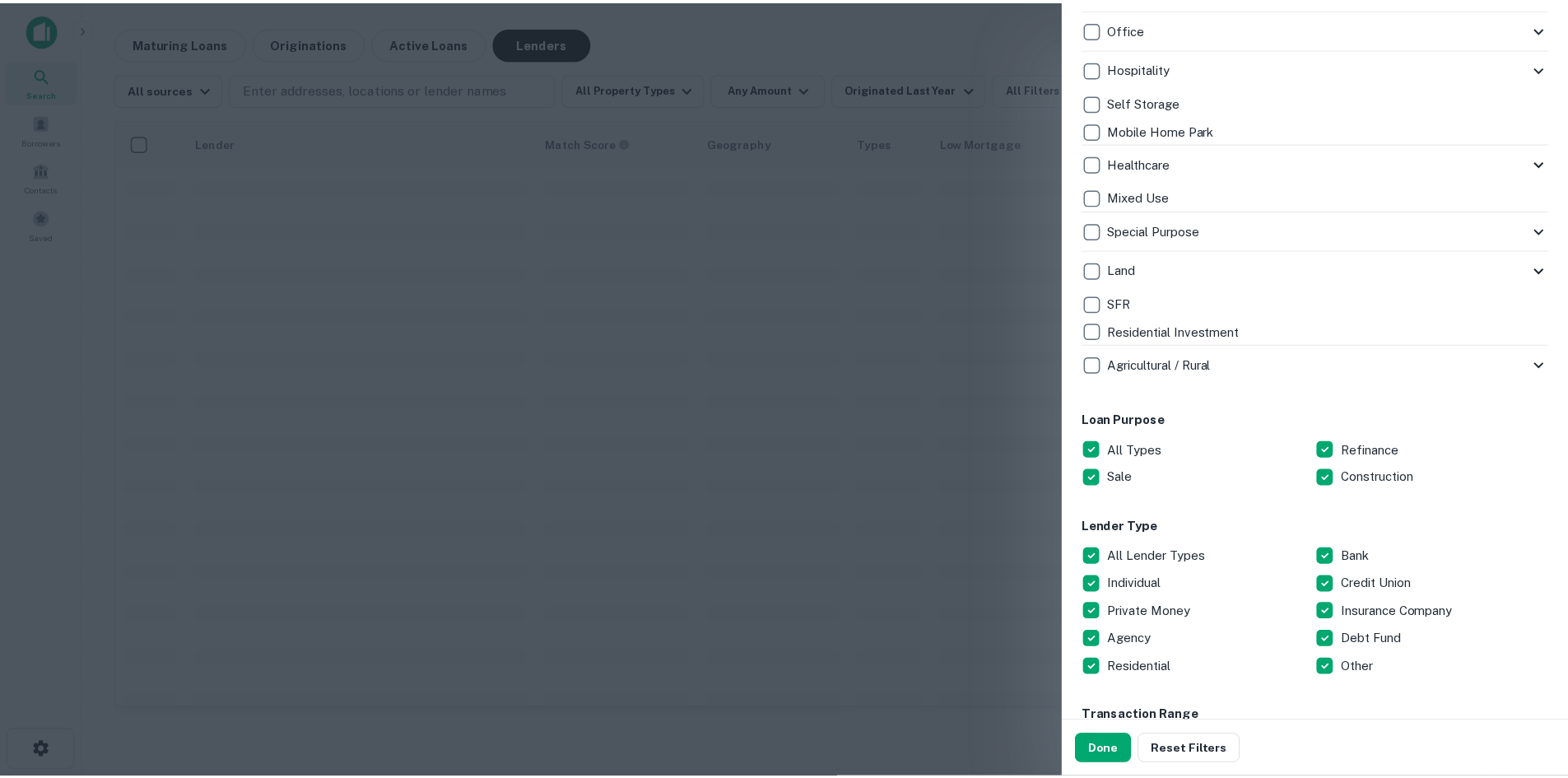
scroll to position [577, 0]
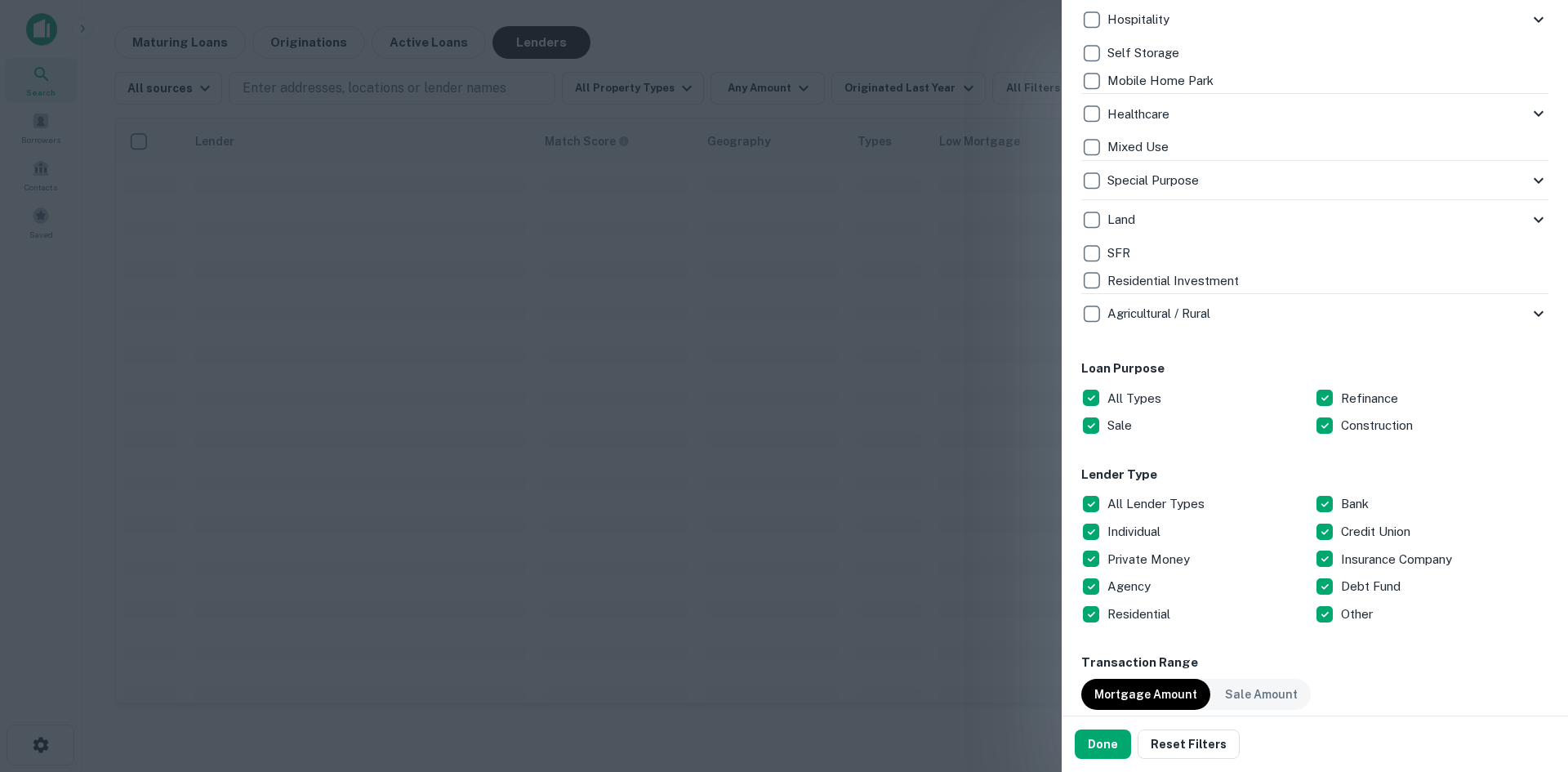
click at [1081, 398] on div "Customize data sources and filters All Sources CMBS GSE Locations Enter address…" at bounding box center [1316, 357] width 507 height 716
click at [1089, 754] on button "Done" at bounding box center [1103, 744] width 56 height 30
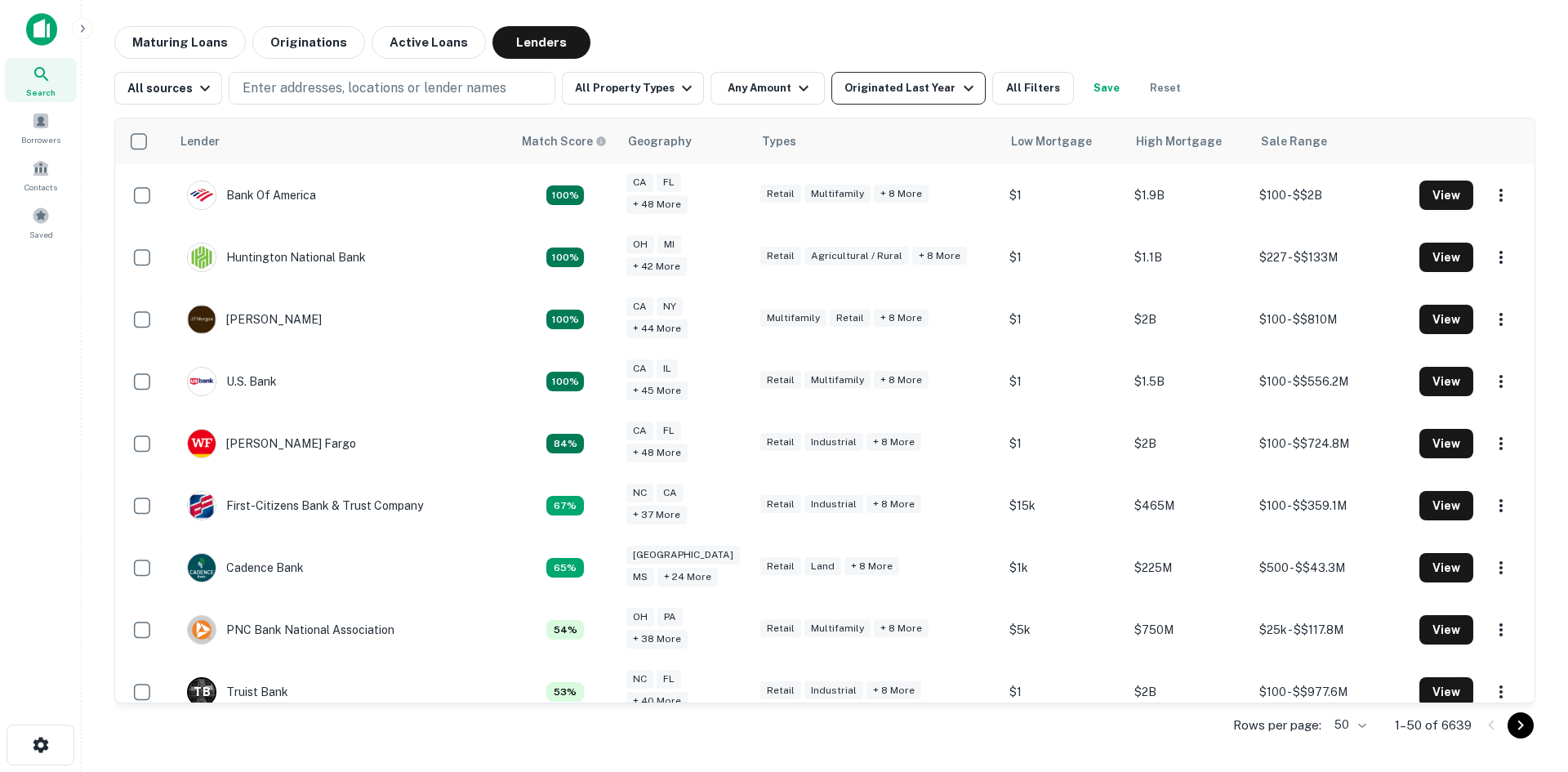
click at [898, 95] on div "Originated Last Year" at bounding box center [911, 88] width 133 height 20
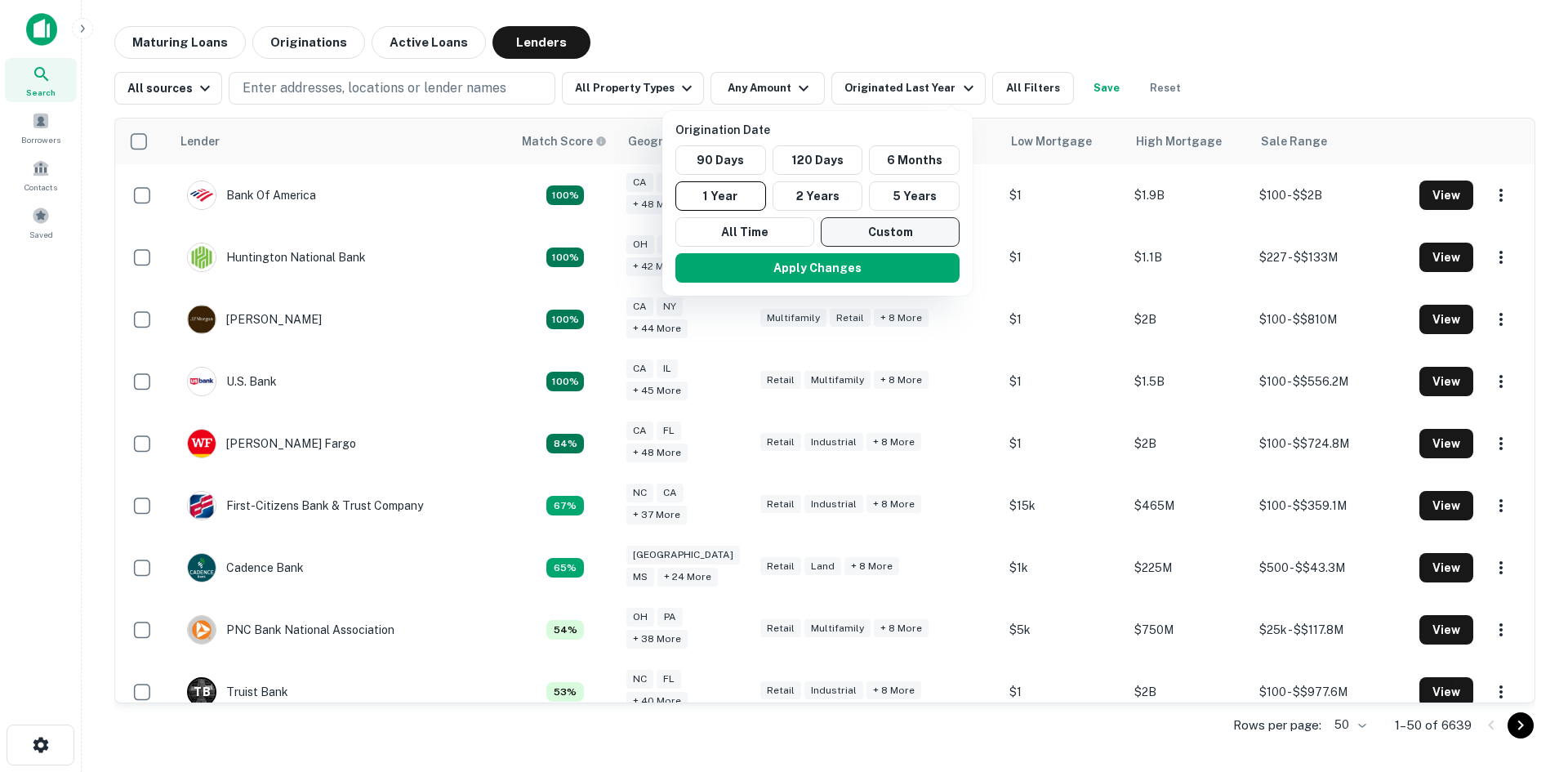
click at [873, 235] on button "Custom" at bounding box center [890, 232] width 139 height 30
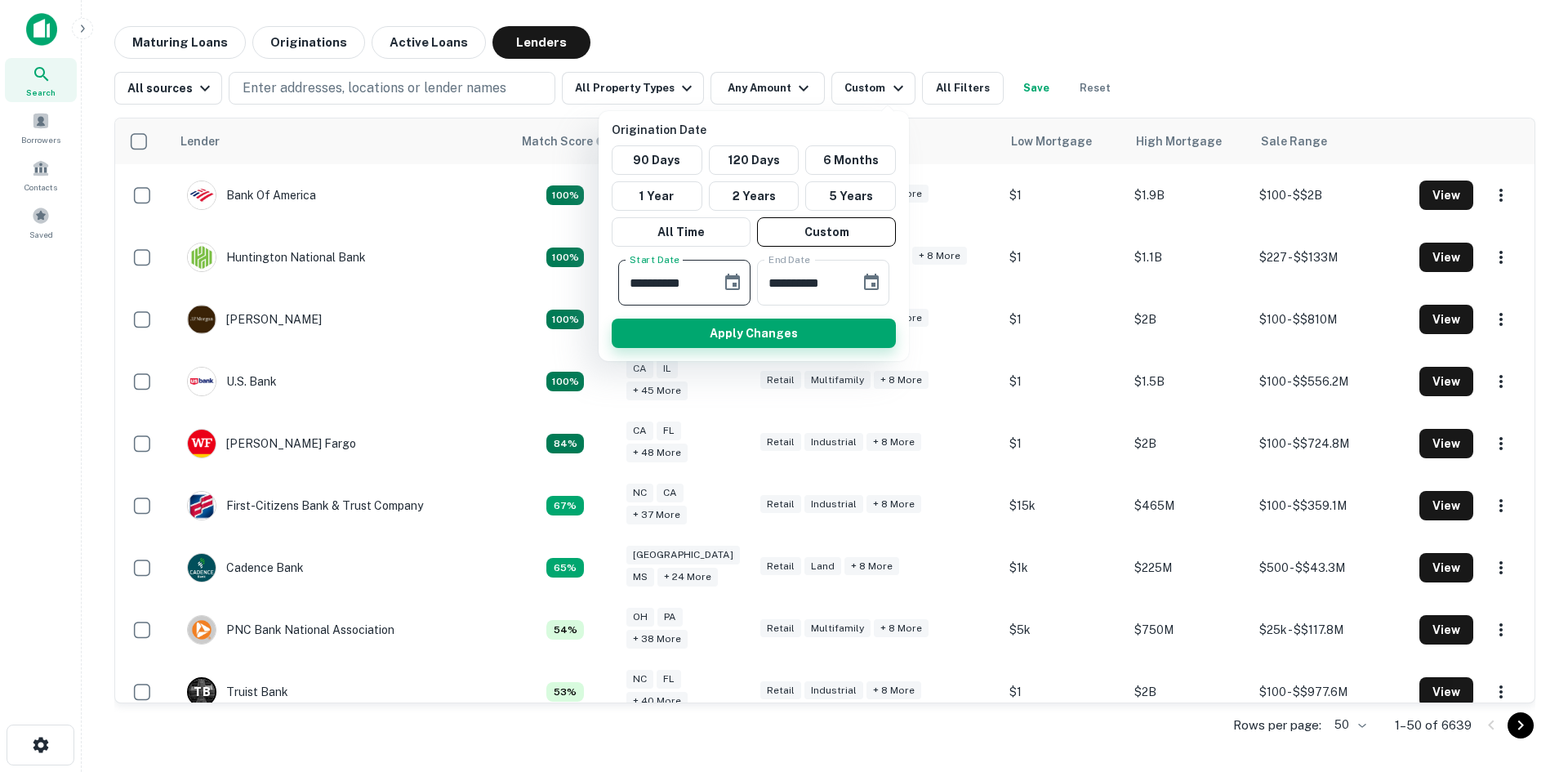
type input "**********"
click at [698, 334] on button "Apply Changes" at bounding box center [753, 334] width 284 height 30
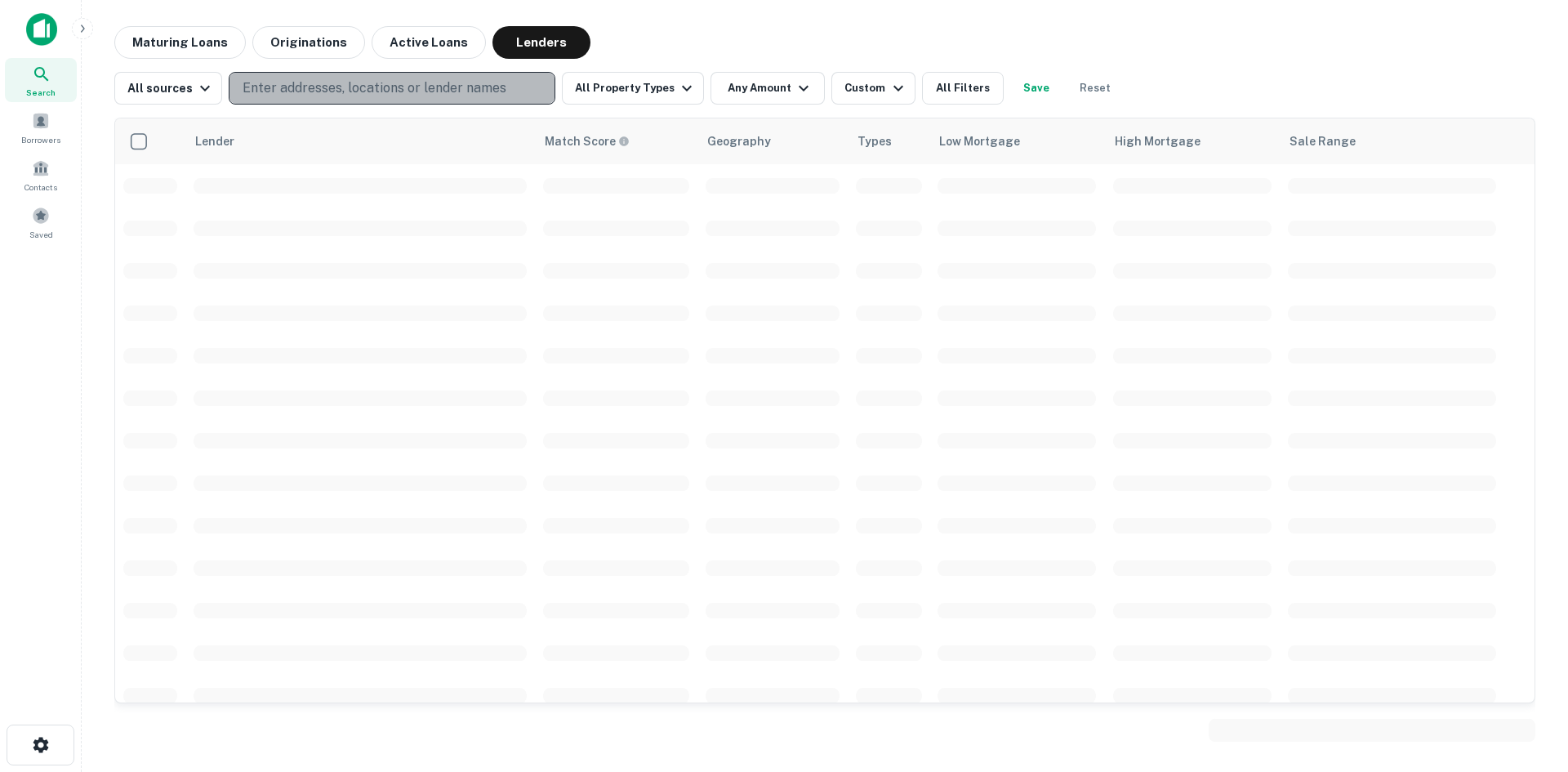
click at [301, 94] on p "Enter addresses, locations or lender names" at bounding box center [374, 88] width 264 height 20
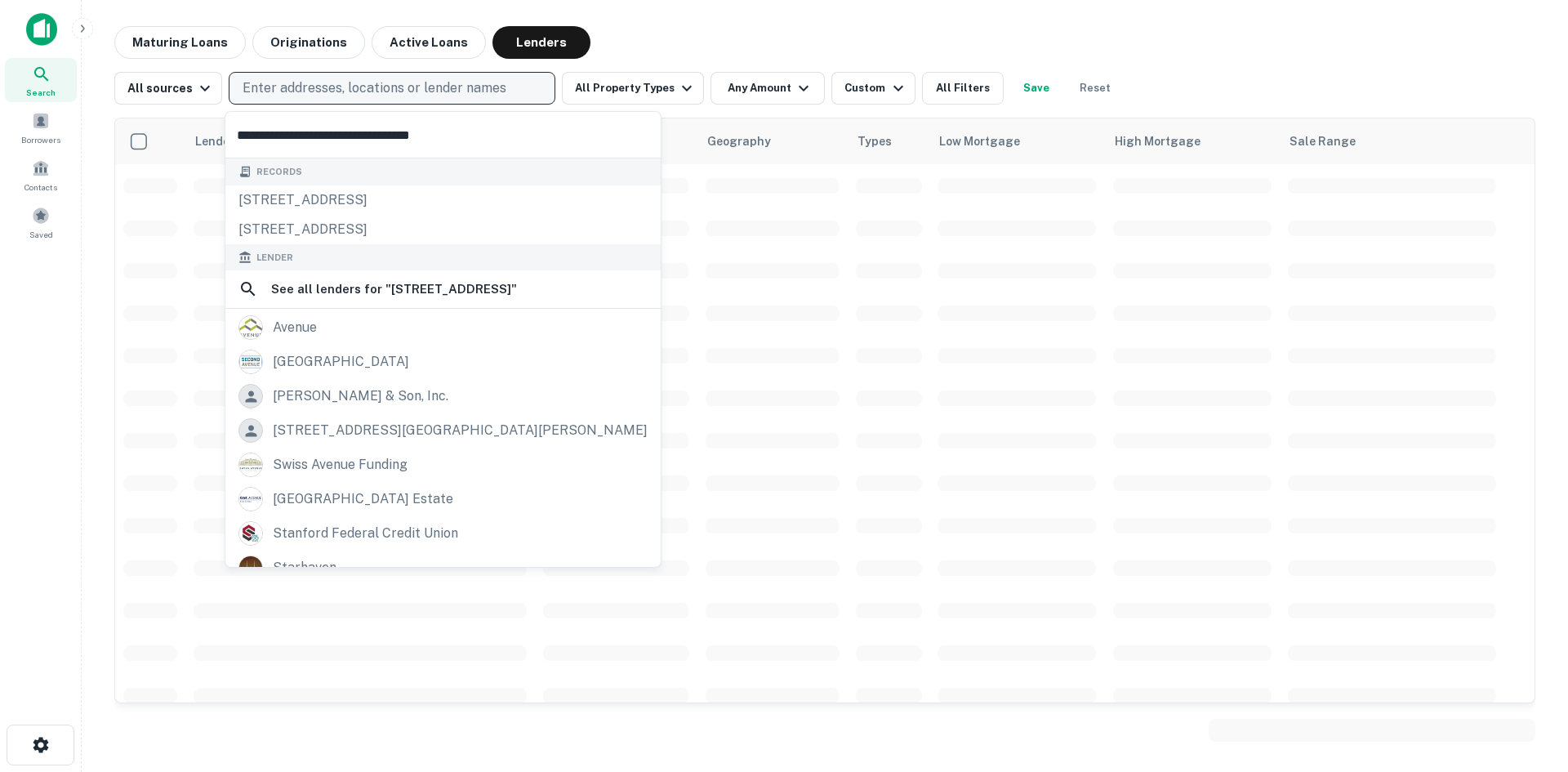
type input "**********"
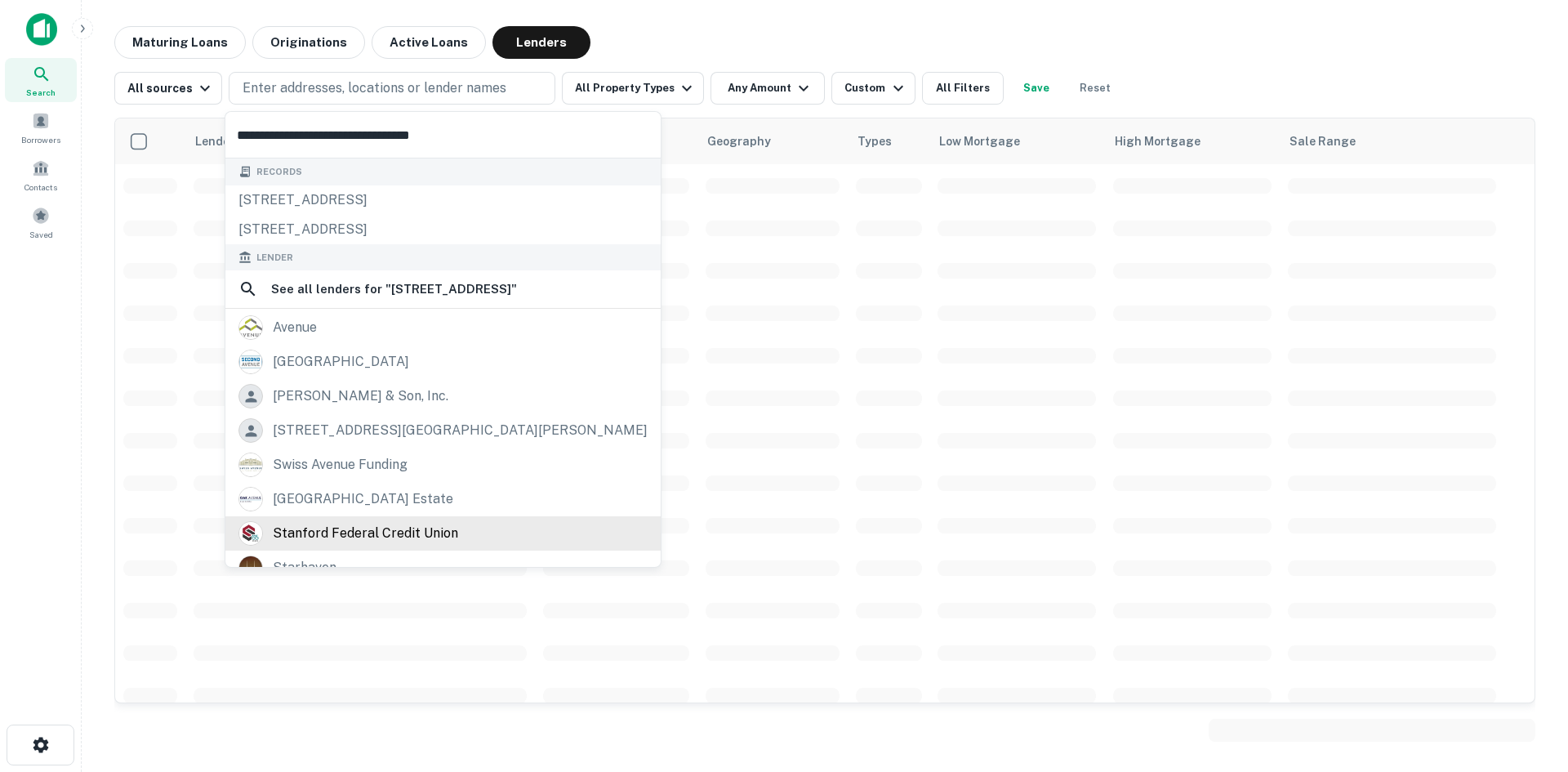
click at [358, 529] on div "stanford federal credit union" at bounding box center [365, 532] width 185 height 25
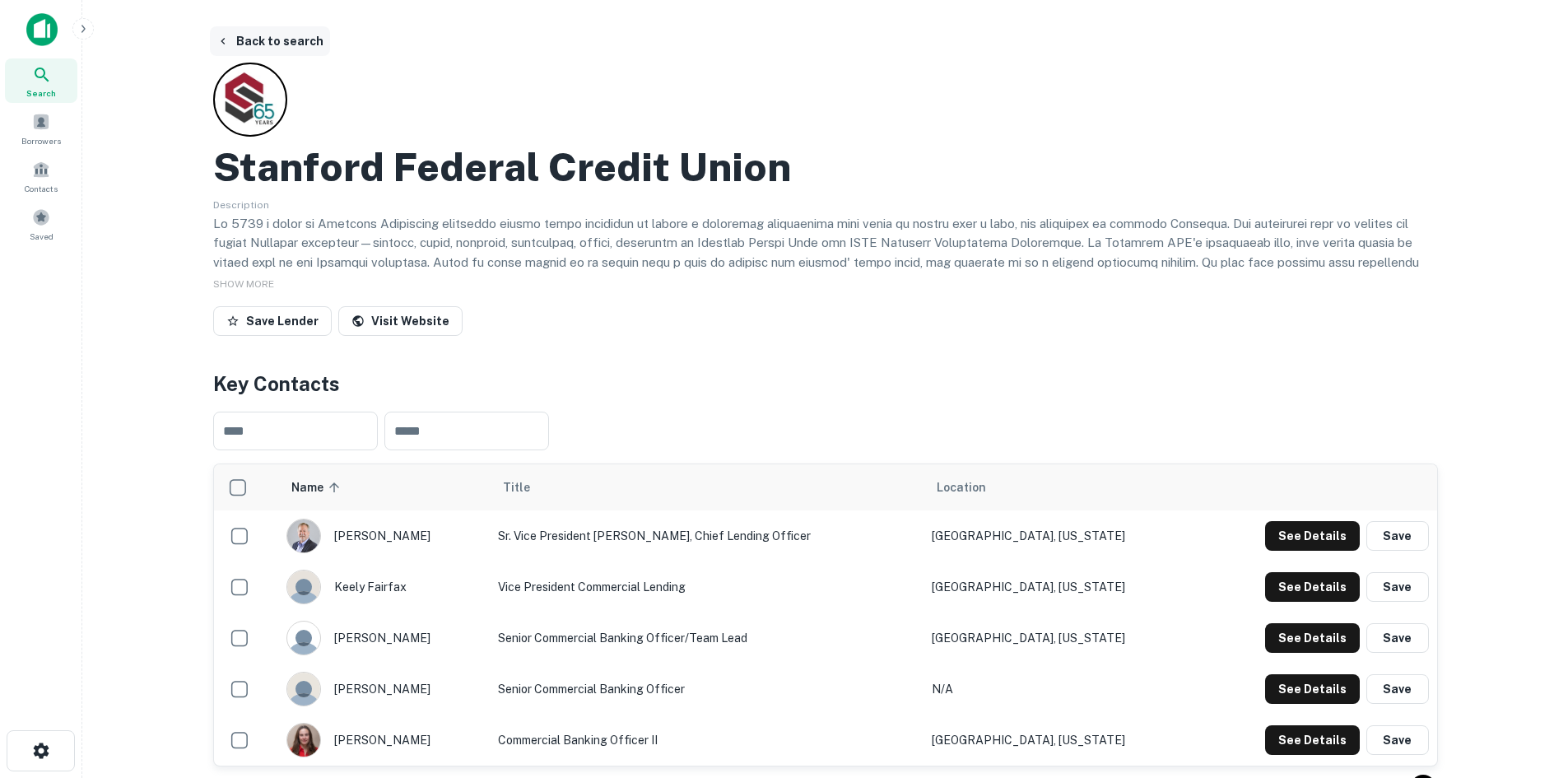
click at [303, 46] on button "Back to search" at bounding box center [269, 41] width 120 height 30
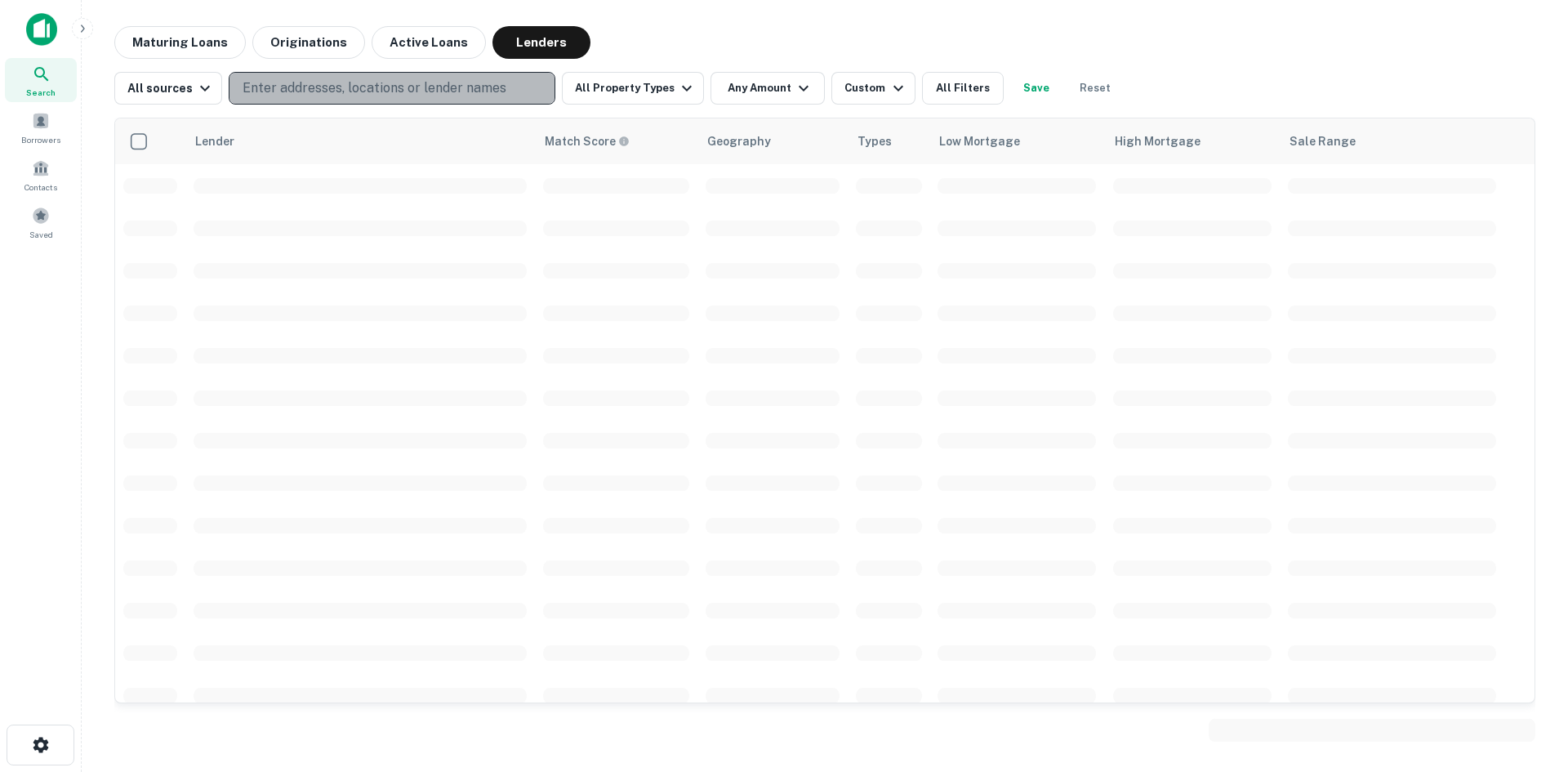
click at [287, 88] on p "Enter addresses, locations or lender names" at bounding box center [374, 88] width 264 height 20
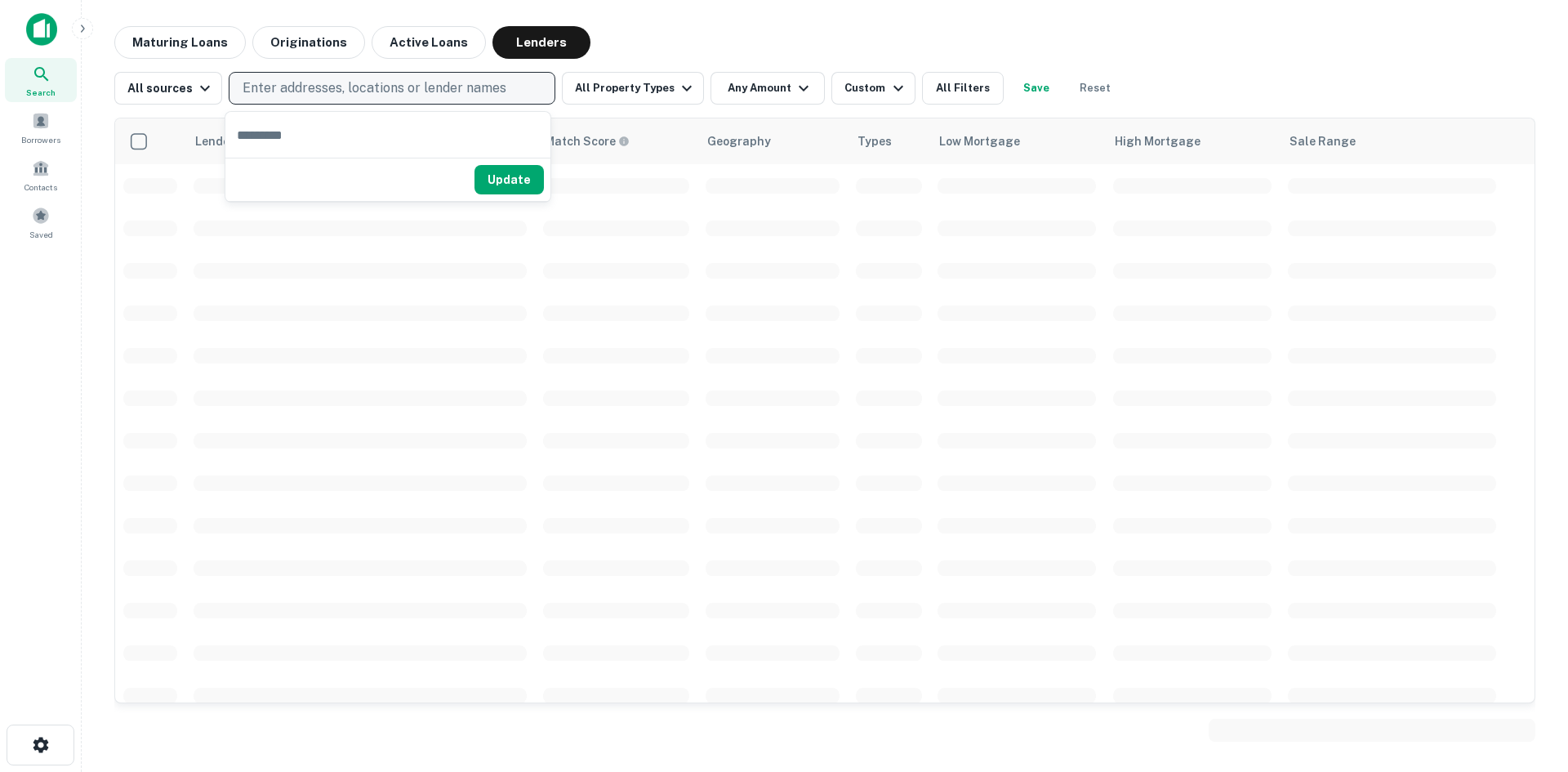
type input "********"
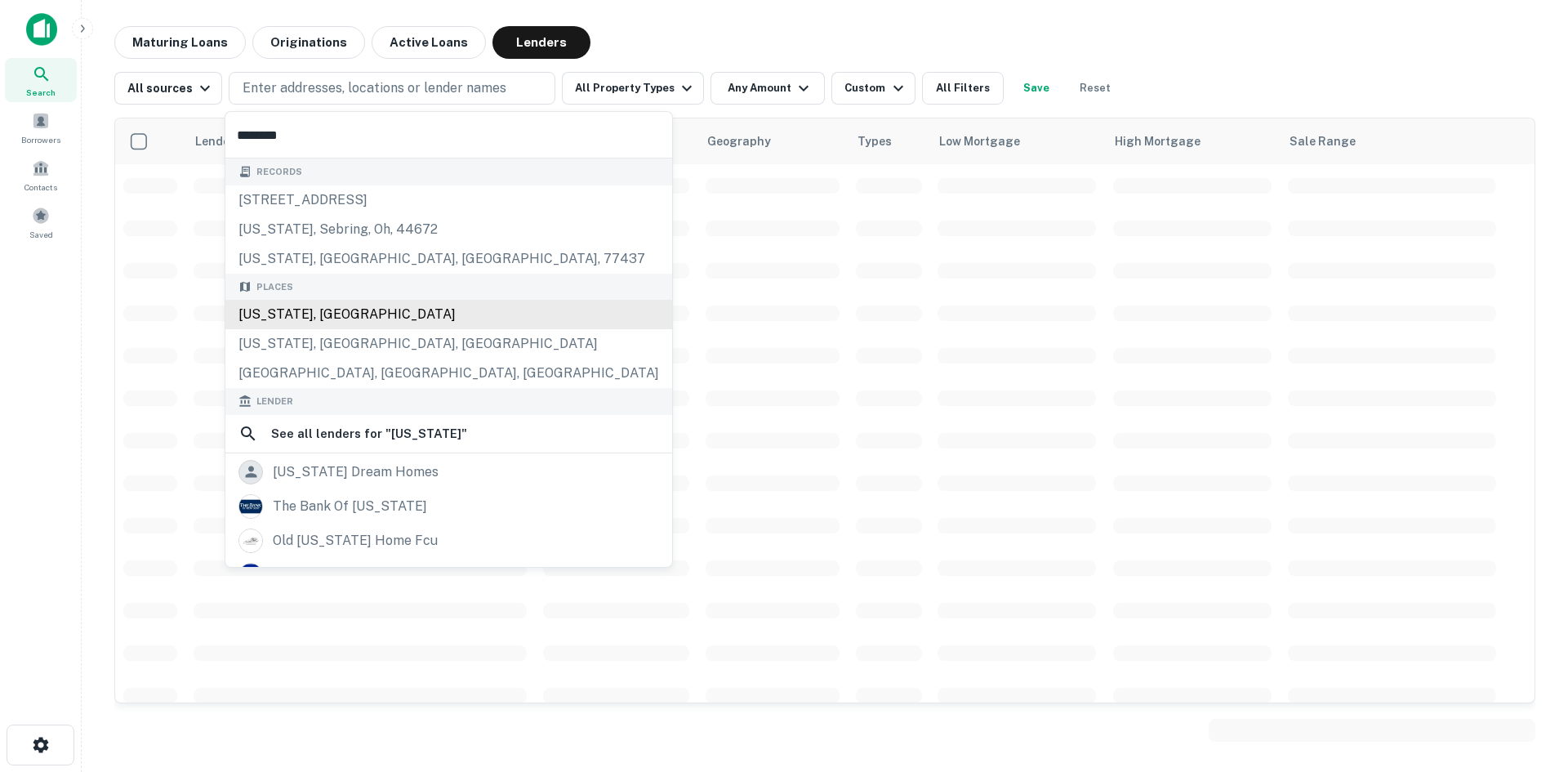
click at [326, 312] on div "[US_STATE], [GEOGRAPHIC_DATA]" at bounding box center [448, 315] width 446 height 30
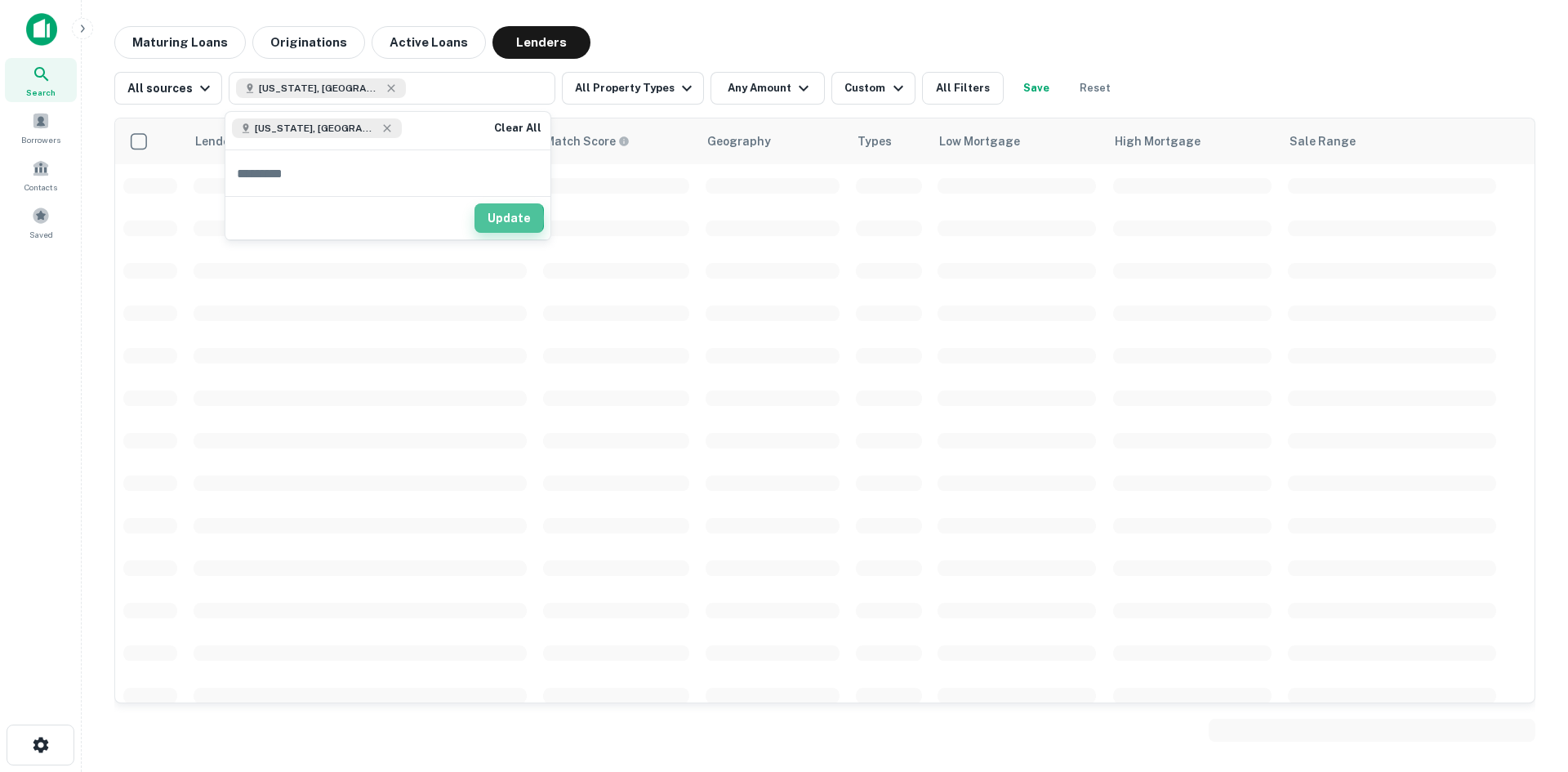
click at [497, 218] on button "Update" at bounding box center [509, 218] width 69 height 30
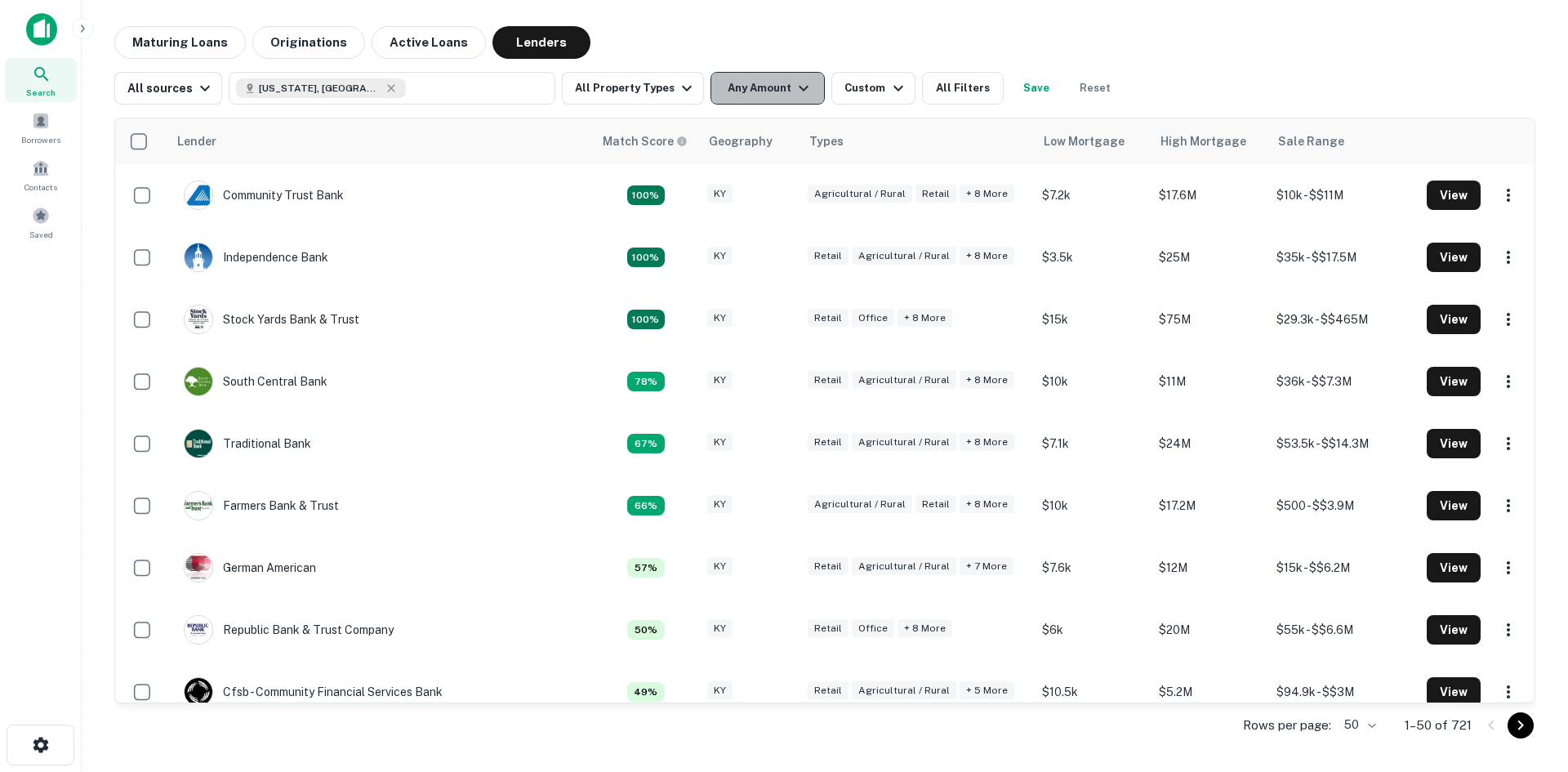
click at [722, 96] on button "Any Amount" at bounding box center [768, 88] width 115 height 33
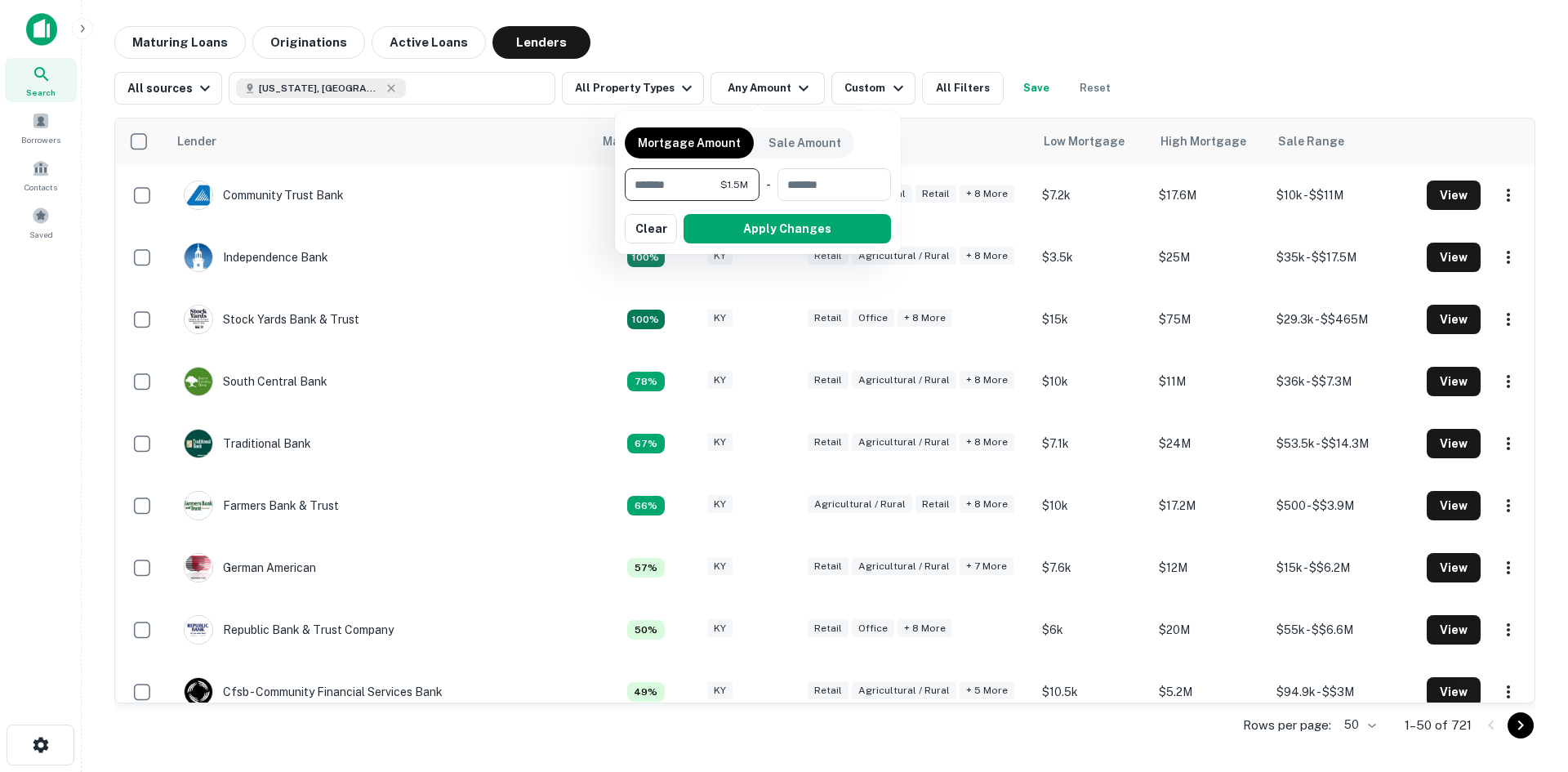
type input "*******"
type input "********"
click at [757, 227] on button "Apply Changes" at bounding box center [788, 229] width 208 height 30
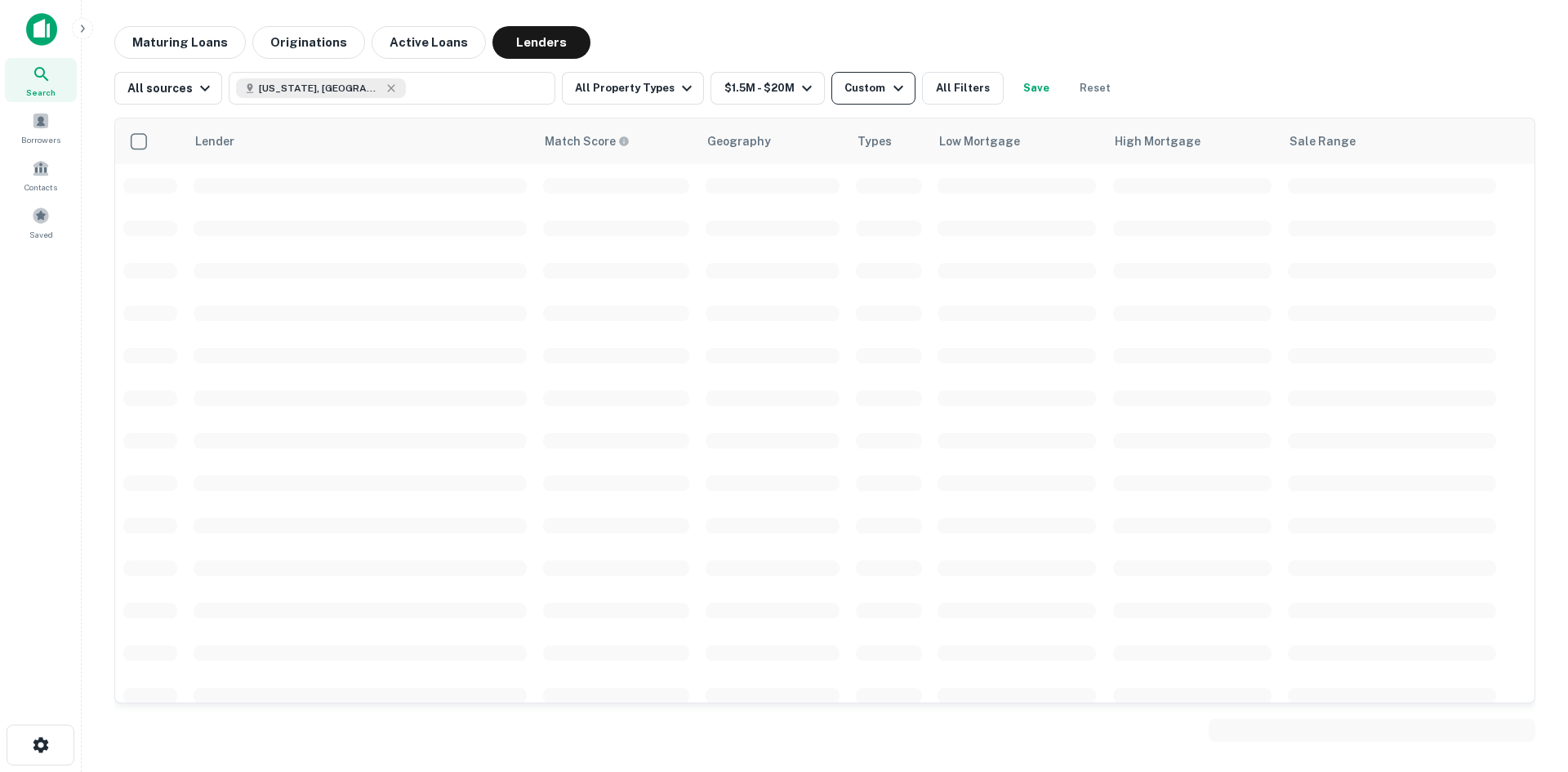
click at [850, 84] on div "Custom" at bounding box center [876, 88] width 63 height 20
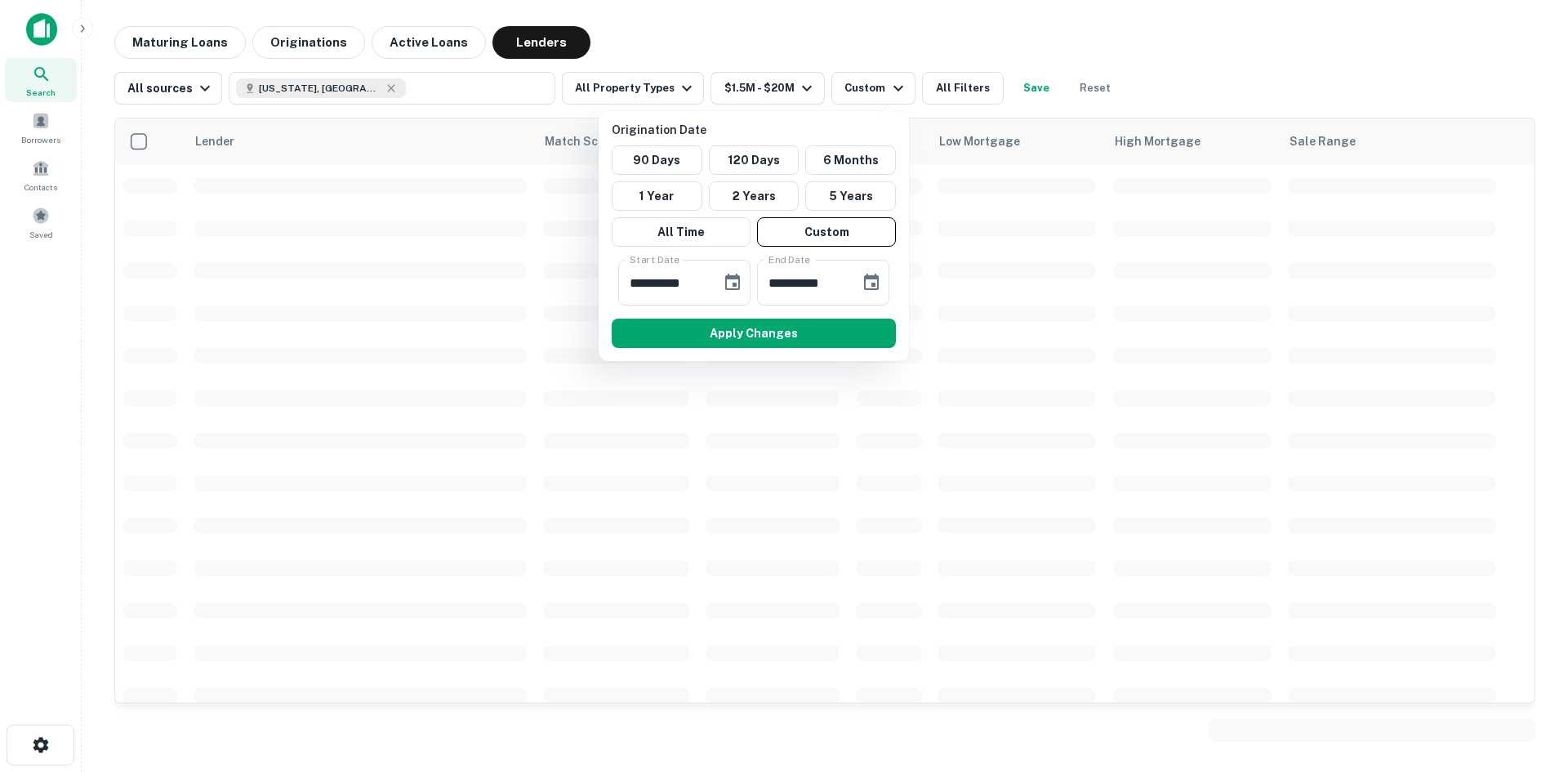
click at [946, 99] on div at bounding box center [784, 386] width 1568 height 772
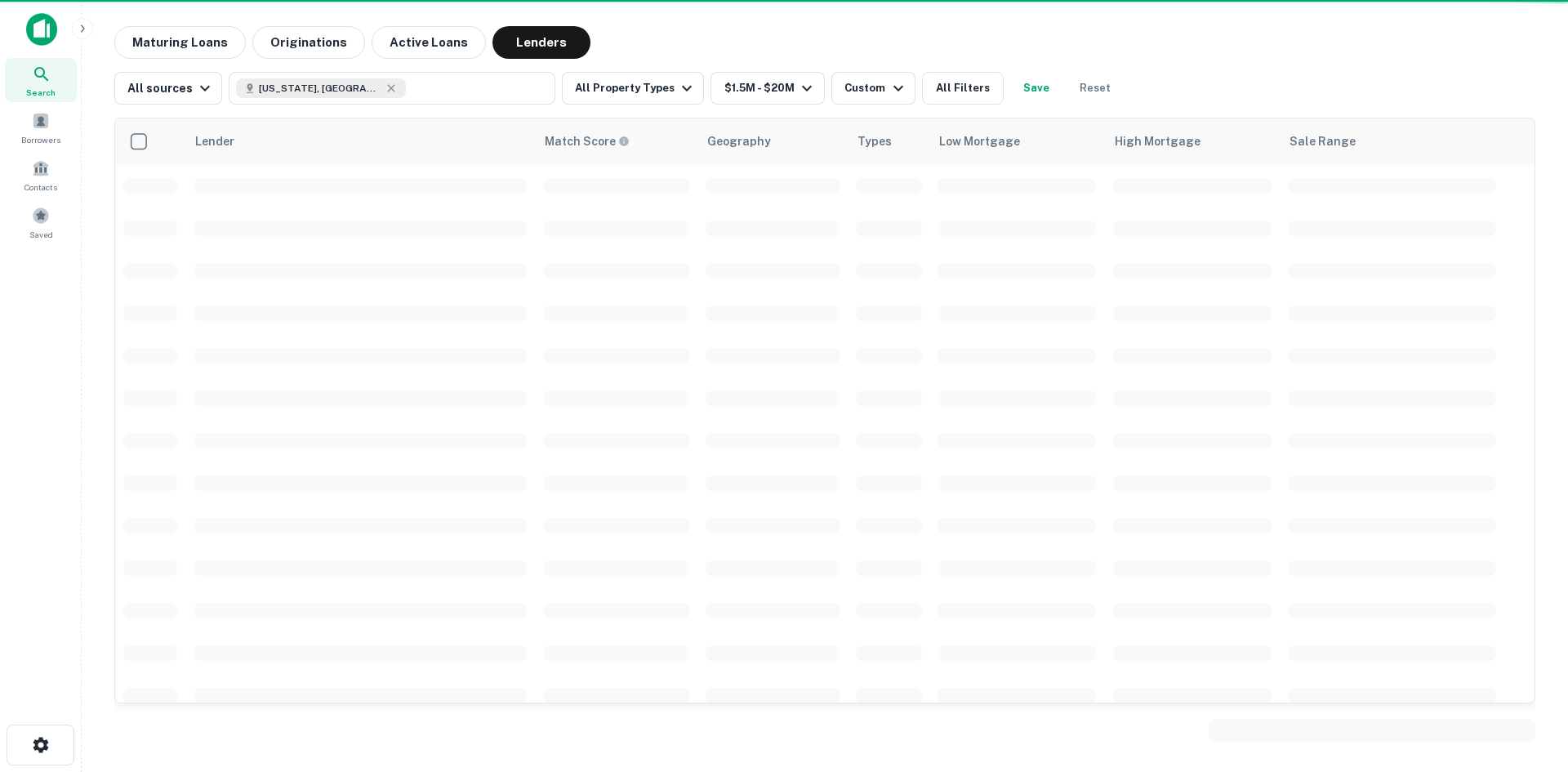
click at [946, 92] on button "All Filters" at bounding box center [963, 88] width 82 height 33
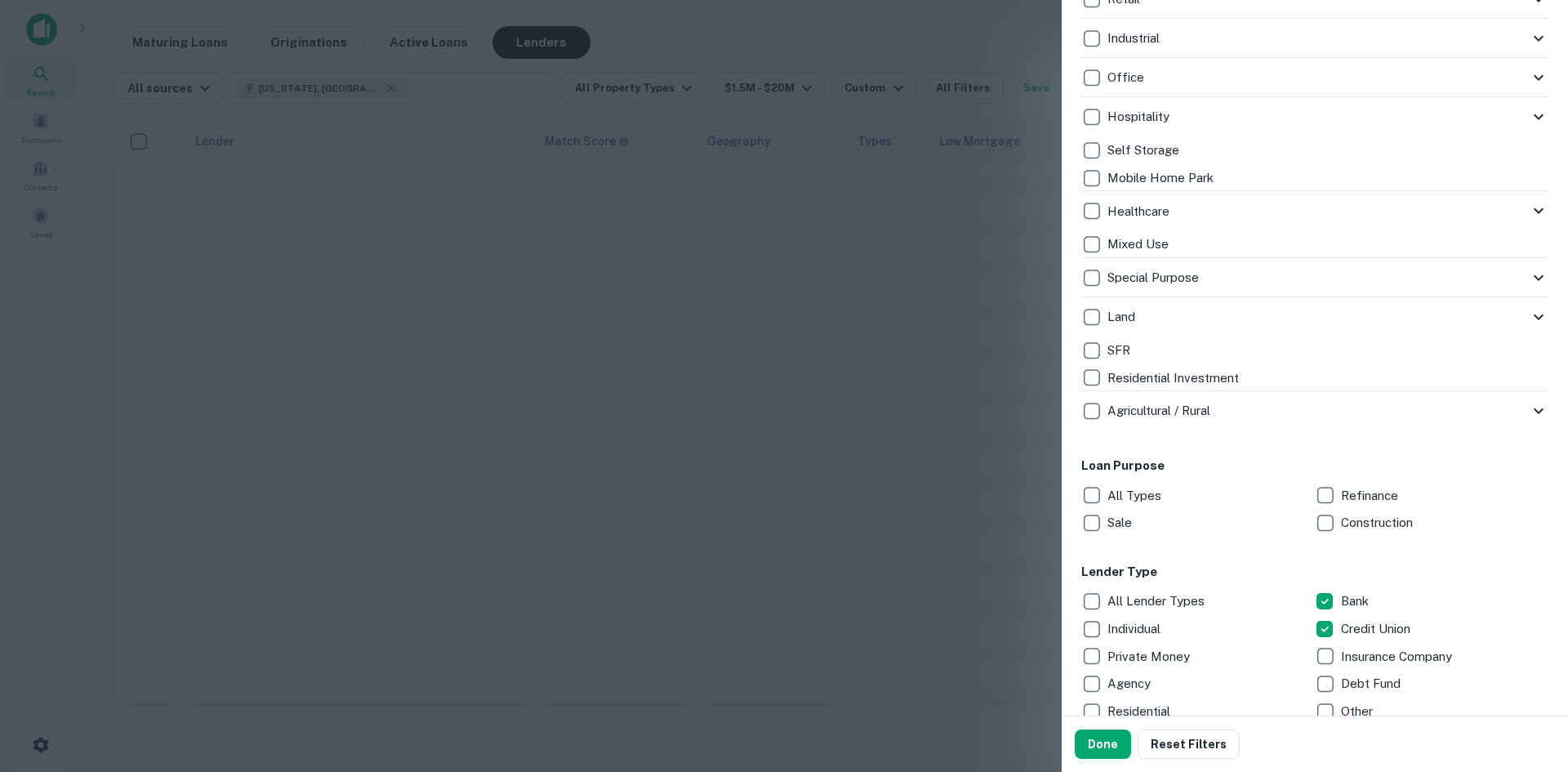
scroll to position [490, 0]
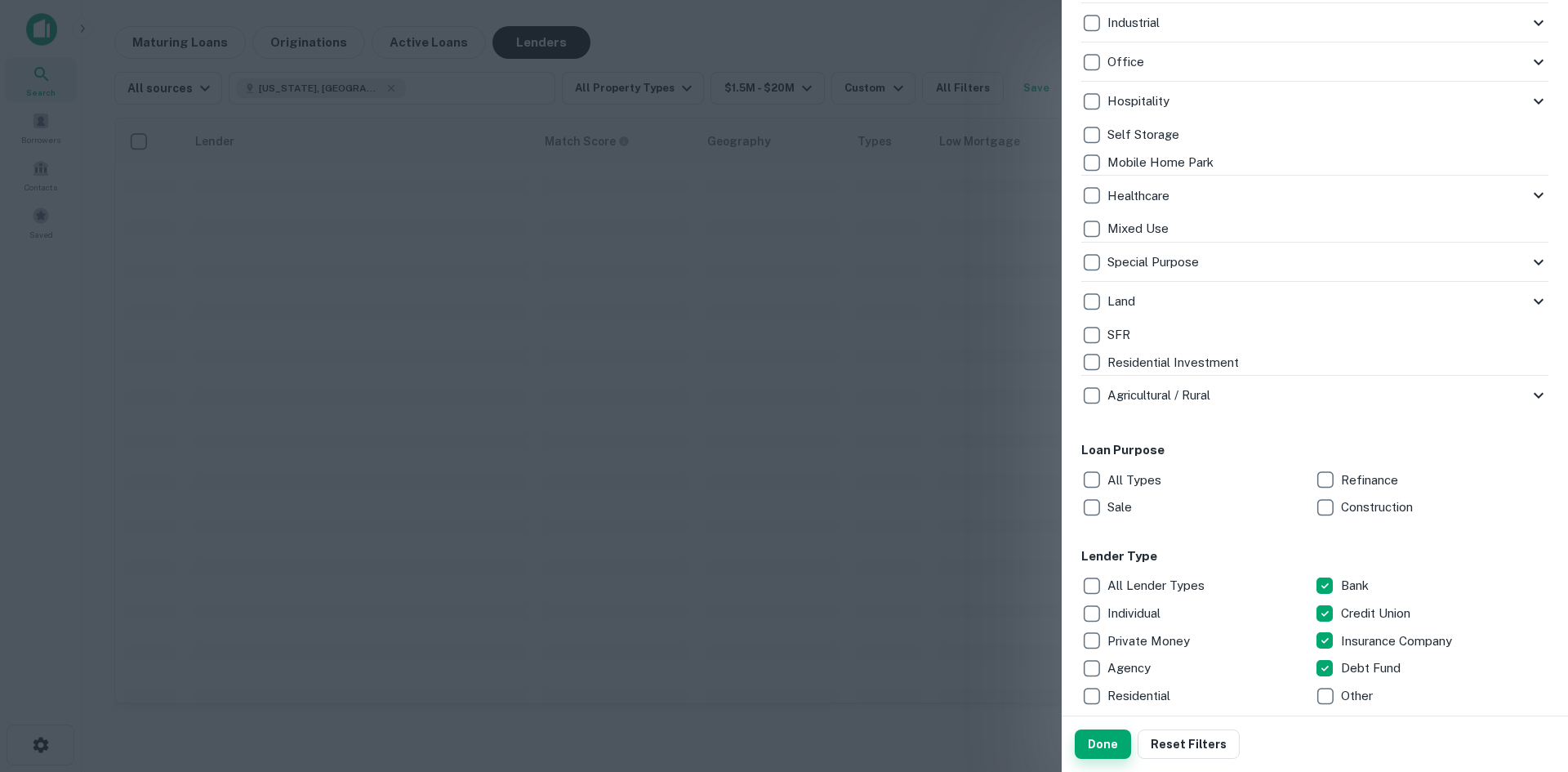
click at [1113, 746] on button "Done" at bounding box center [1103, 744] width 56 height 30
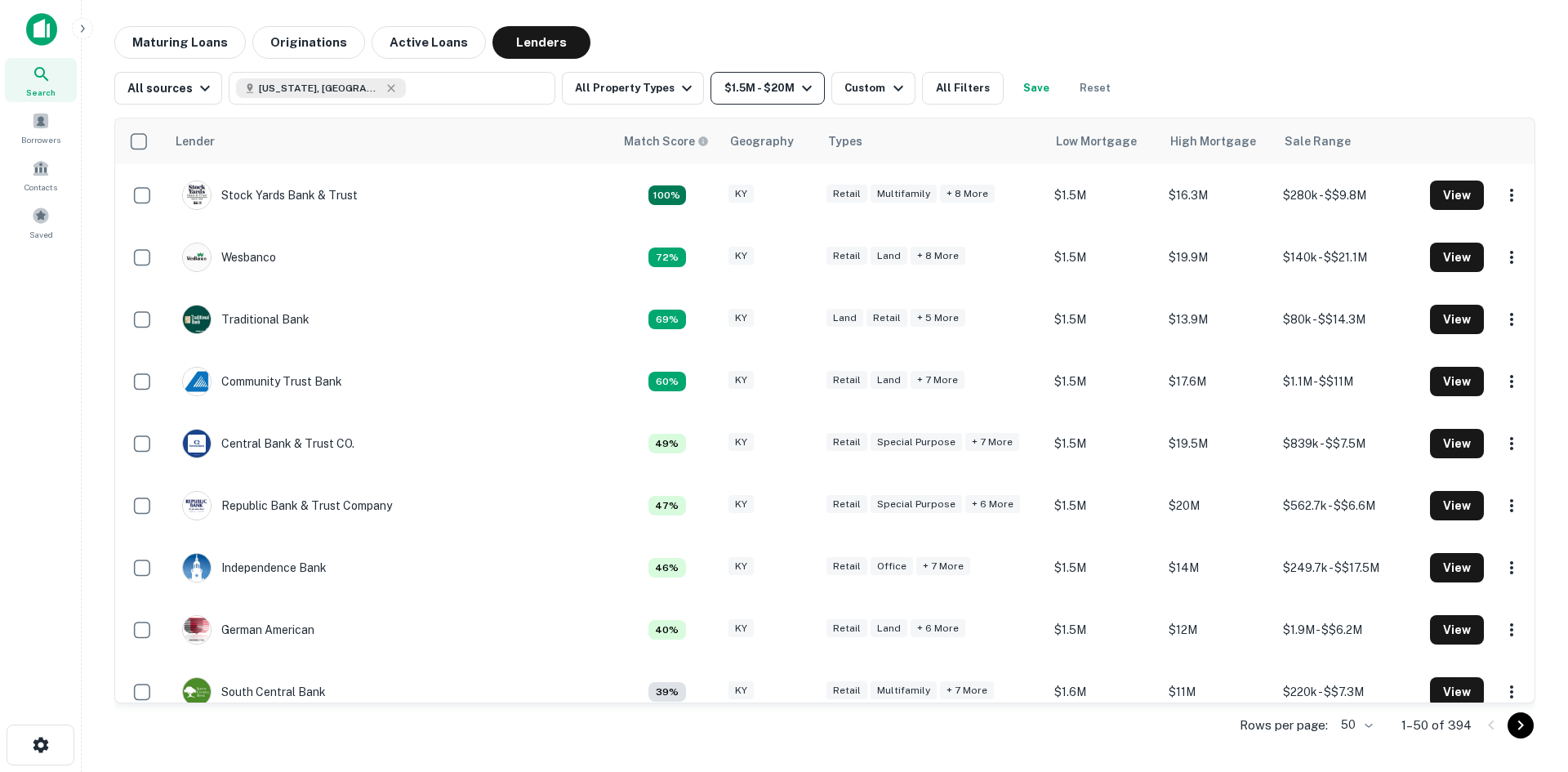
click at [768, 94] on button "$1.5M - $20M" at bounding box center [768, 88] width 115 height 33
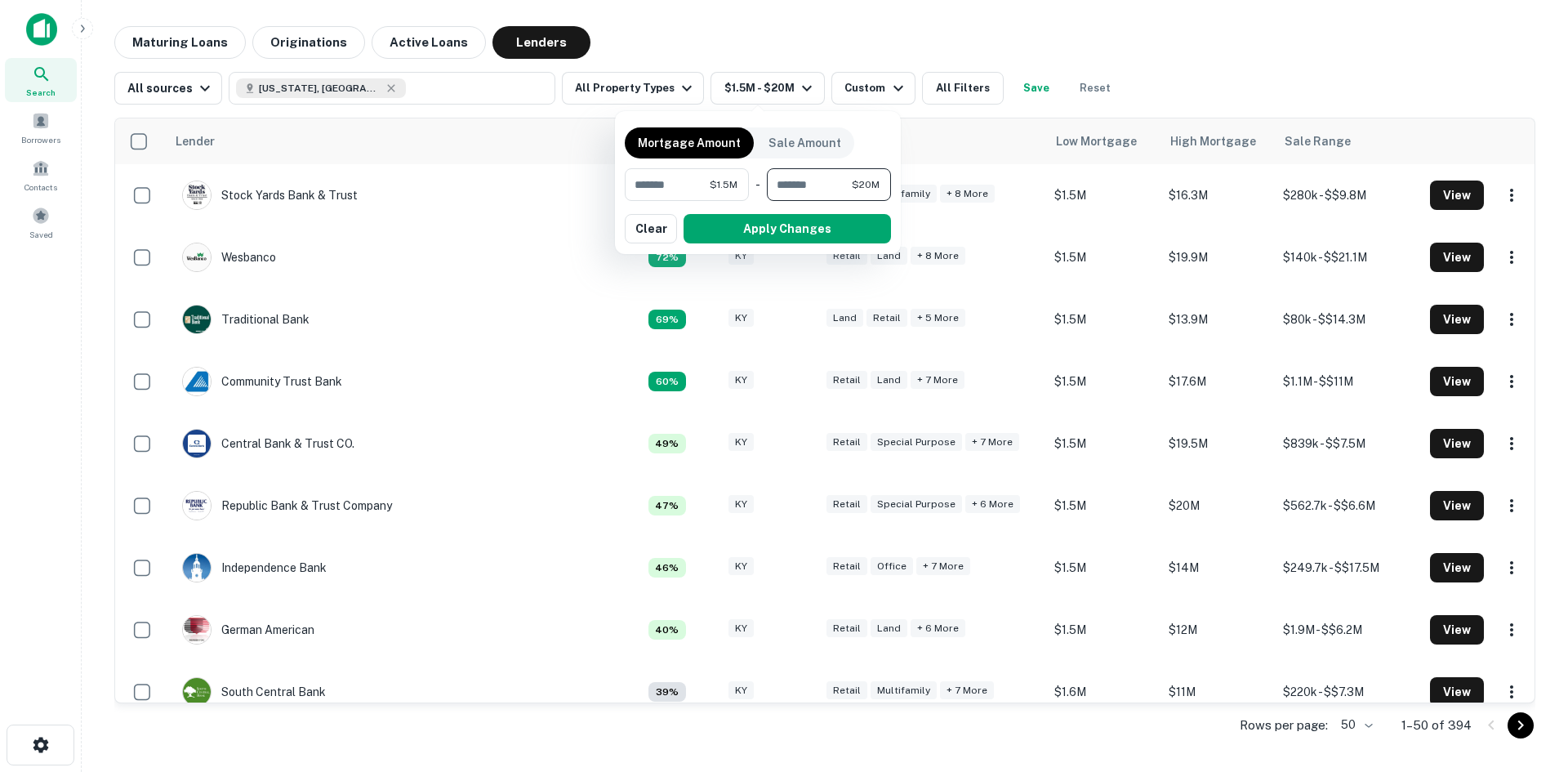
drag, startPoint x: 791, startPoint y: 183, endPoint x: 778, endPoint y: 183, distance: 13.0
click at [778, 183] on input "********" at bounding box center [810, 184] width 85 height 33
type input "********"
click at [782, 230] on button "Apply Changes" at bounding box center [788, 229] width 208 height 30
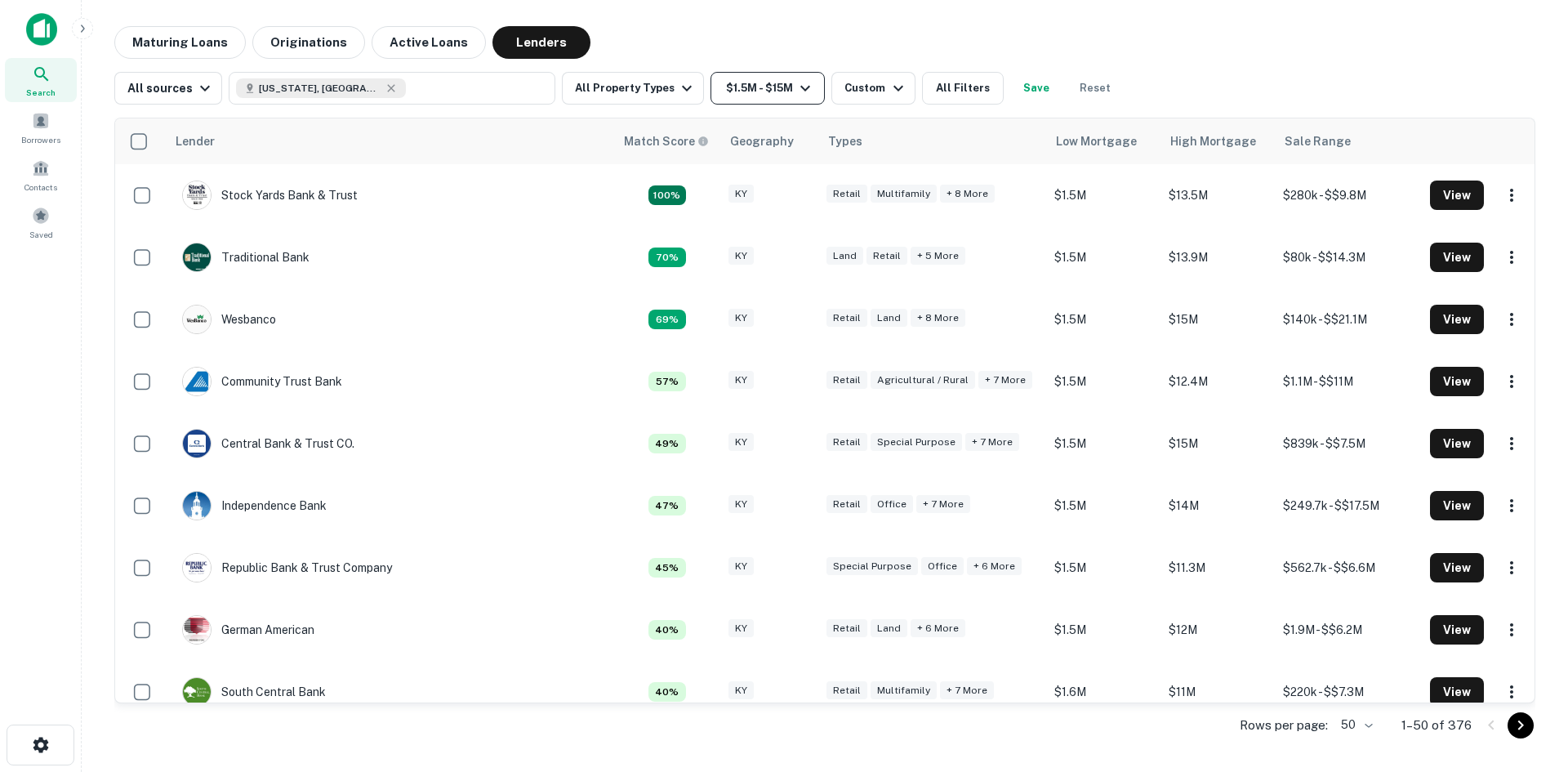
click at [796, 87] on icon "button" at bounding box center [806, 88] width 20 height 20
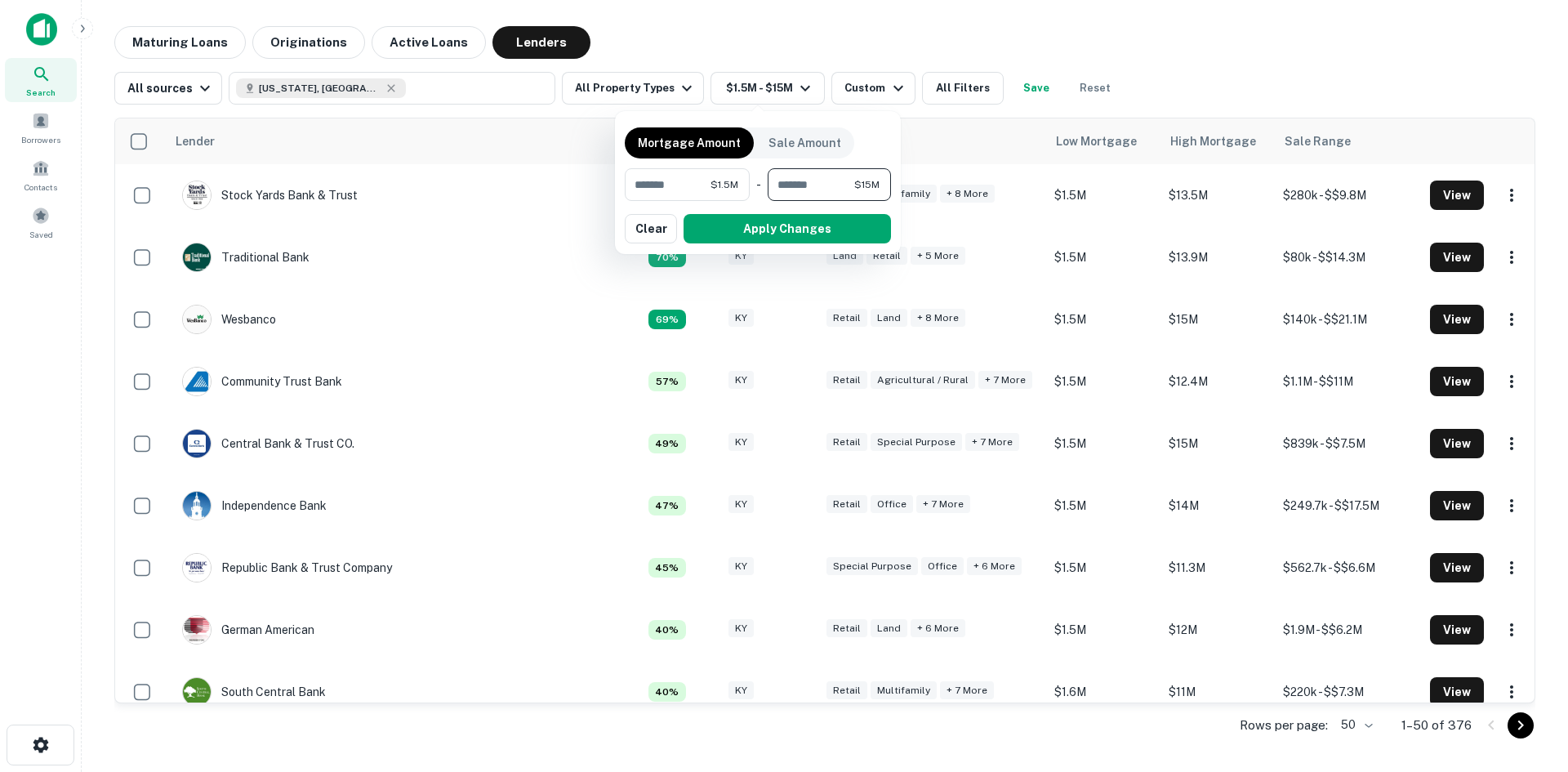
drag, startPoint x: 791, startPoint y: 180, endPoint x: 778, endPoint y: 179, distance: 13.0
click at [778, 179] on input "********" at bounding box center [811, 184] width 86 height 33
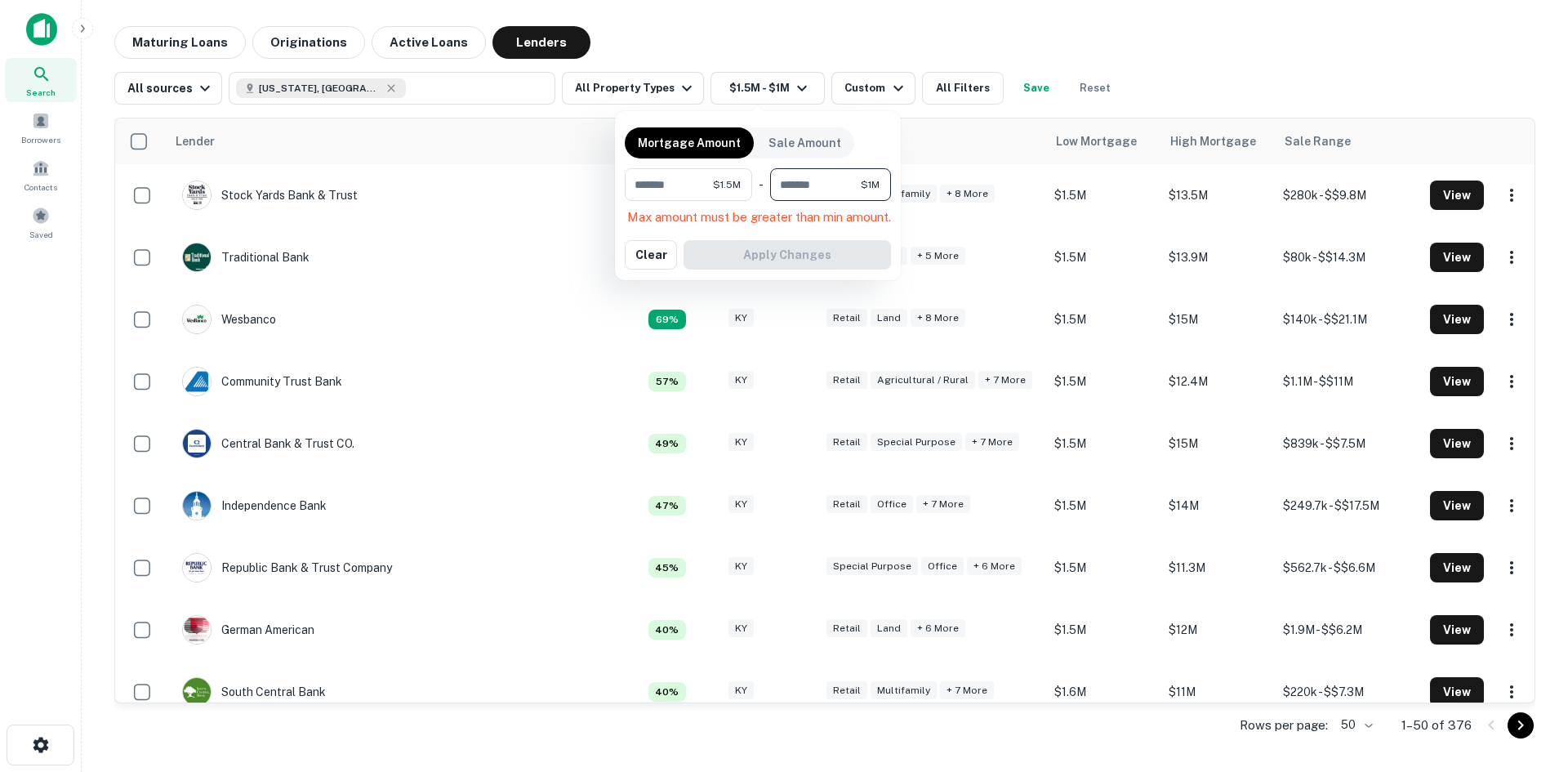
type input "********"
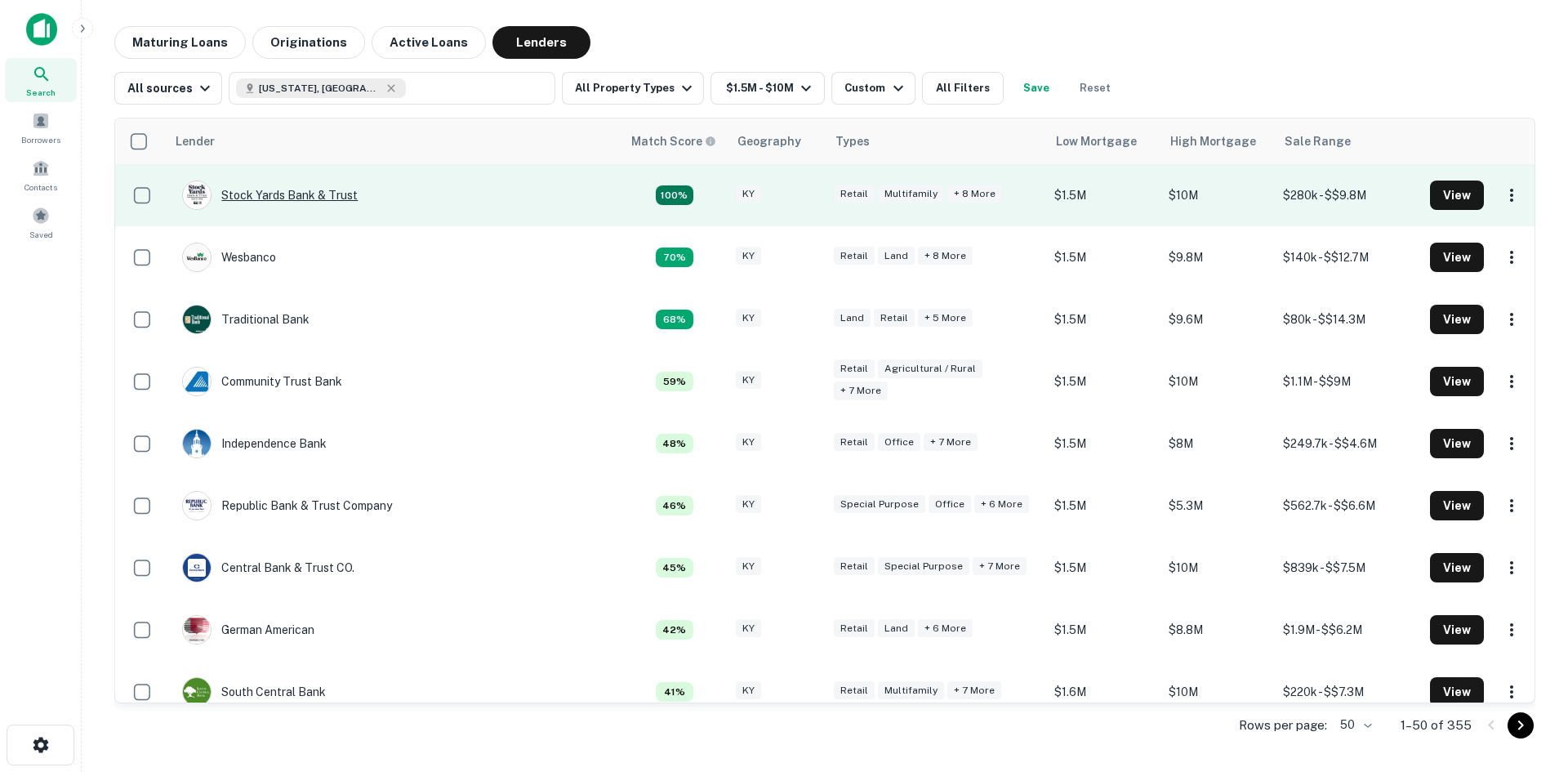
click at [297, 199] on div "Stock Yards Bank & Trust" at bounding box center [269, 195] width 175 height 30
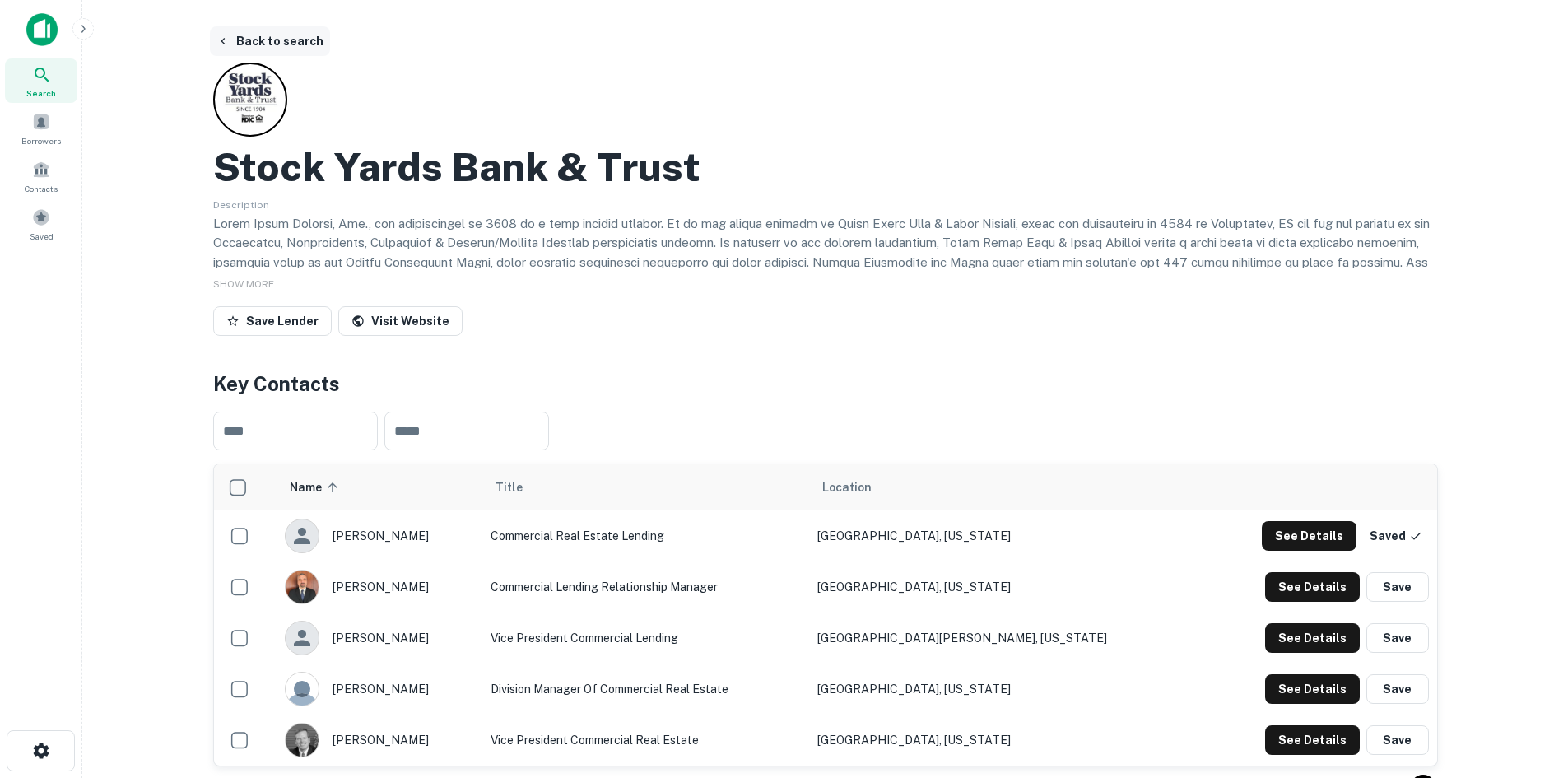
click at [275, 45] on button "Back to search" at bounding box center [269, 41] width 120 height 30
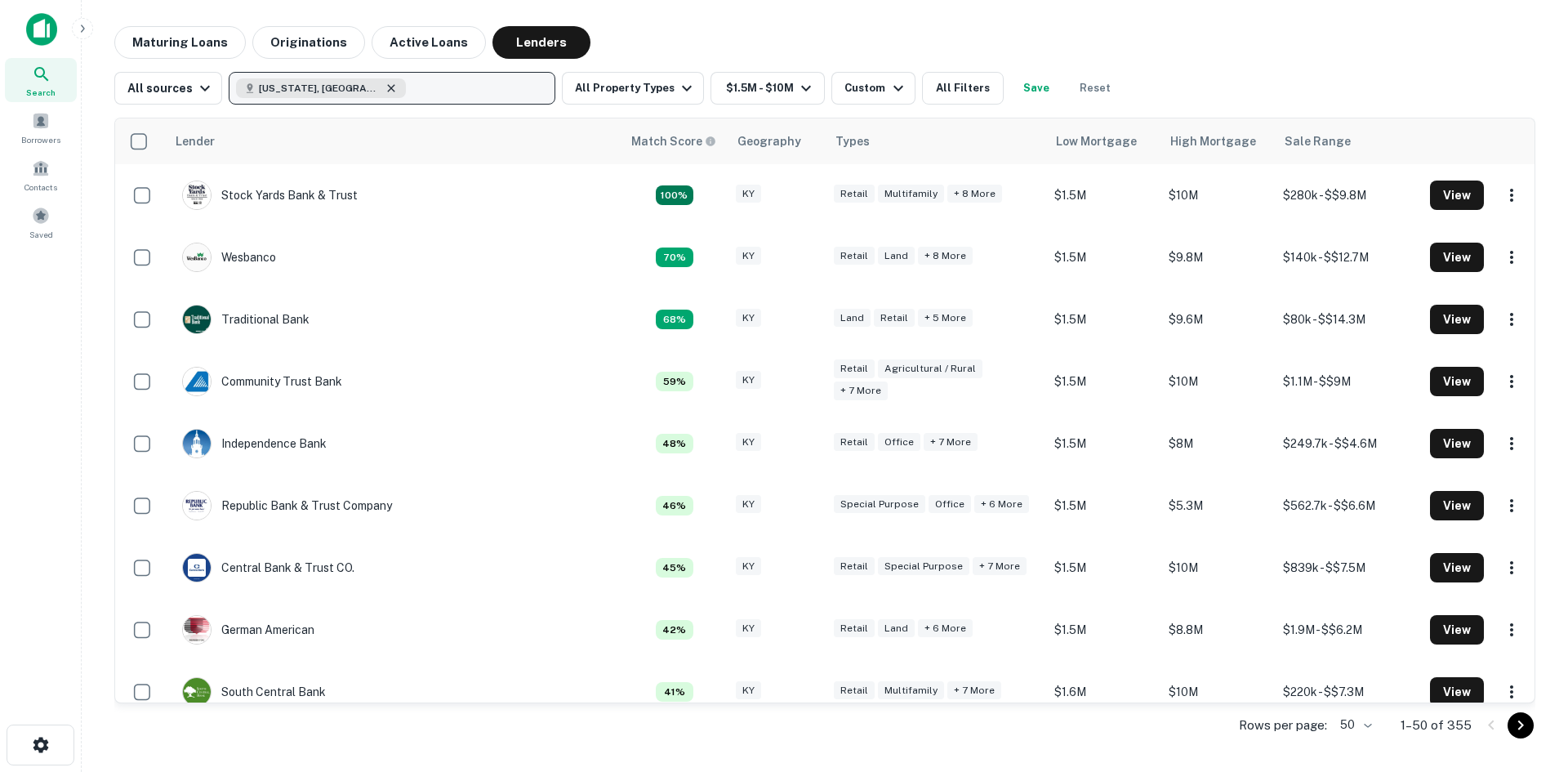
click at [385, 88] on icon "button" at bounding box center [391, 88] width 13 height 13
type input "****"
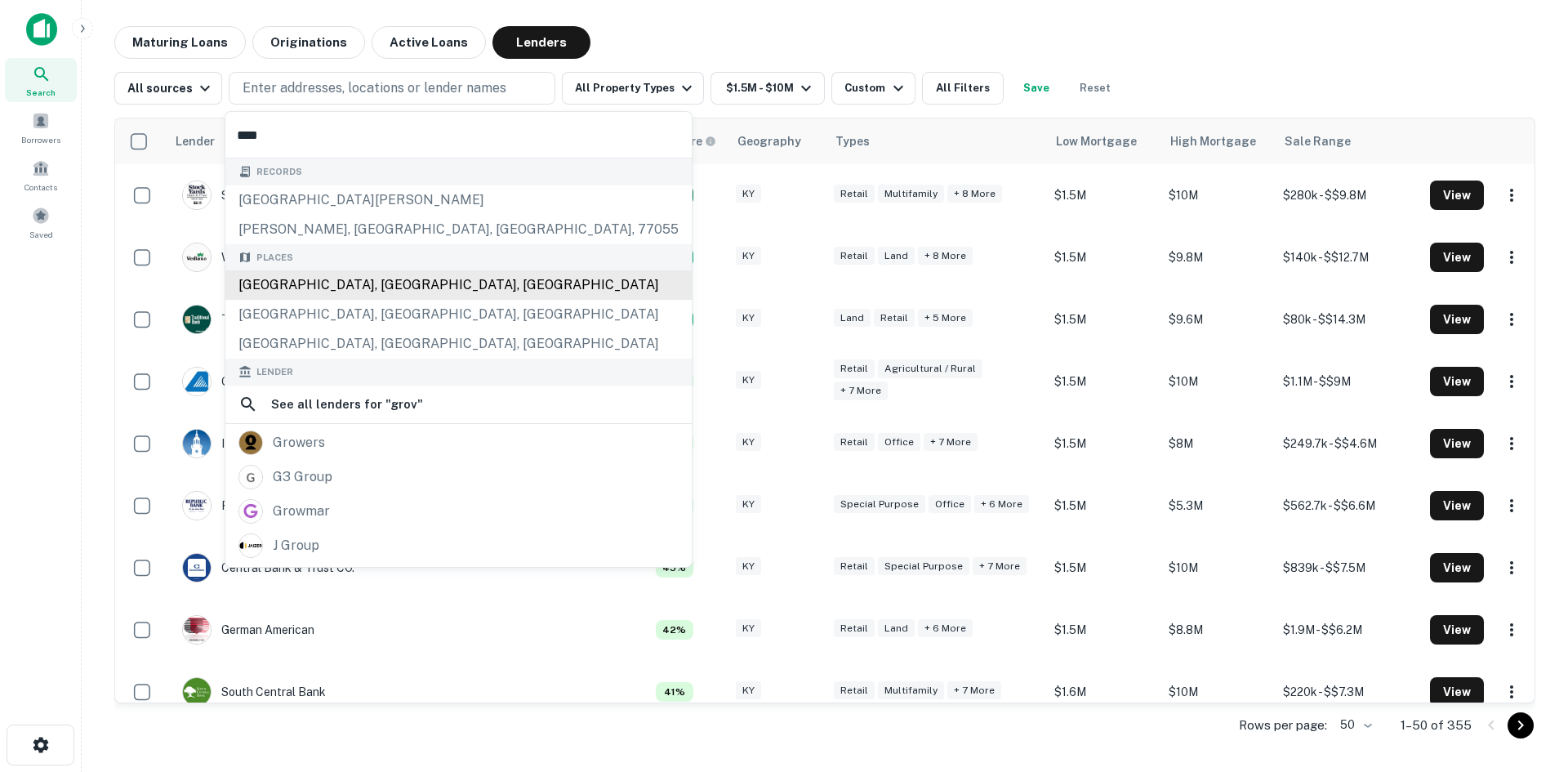
click at [315, 292] on div "[GEOGRAPHIC_DATA], [GEOGRAPHIC_DATA], [GEOGRAPHIC_DATA]" at bounding box center [458, 285] width 466 height 30
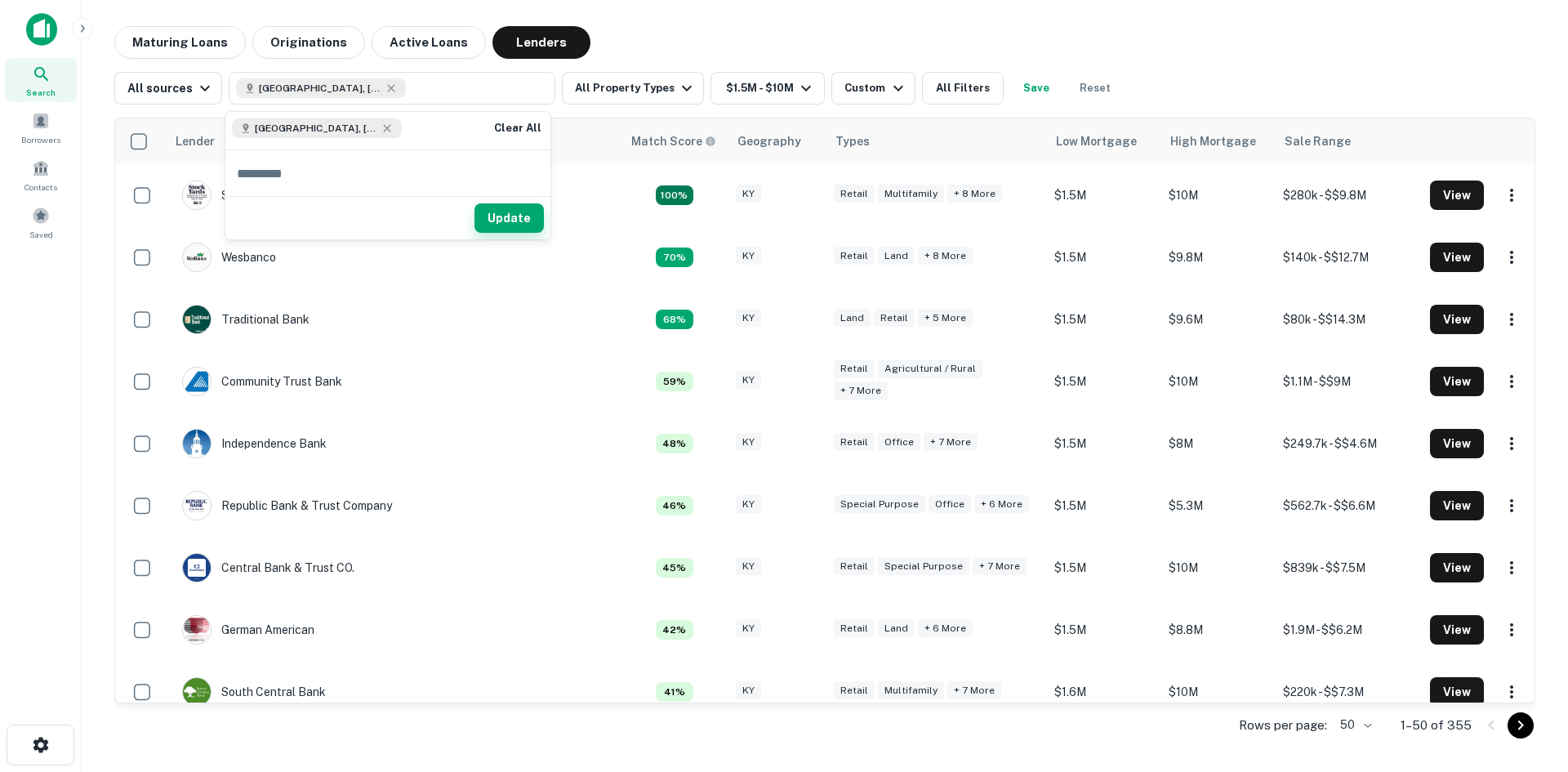
click at [514, 211] on button "Update" at bounding box center [509, 218] width 69 height 30
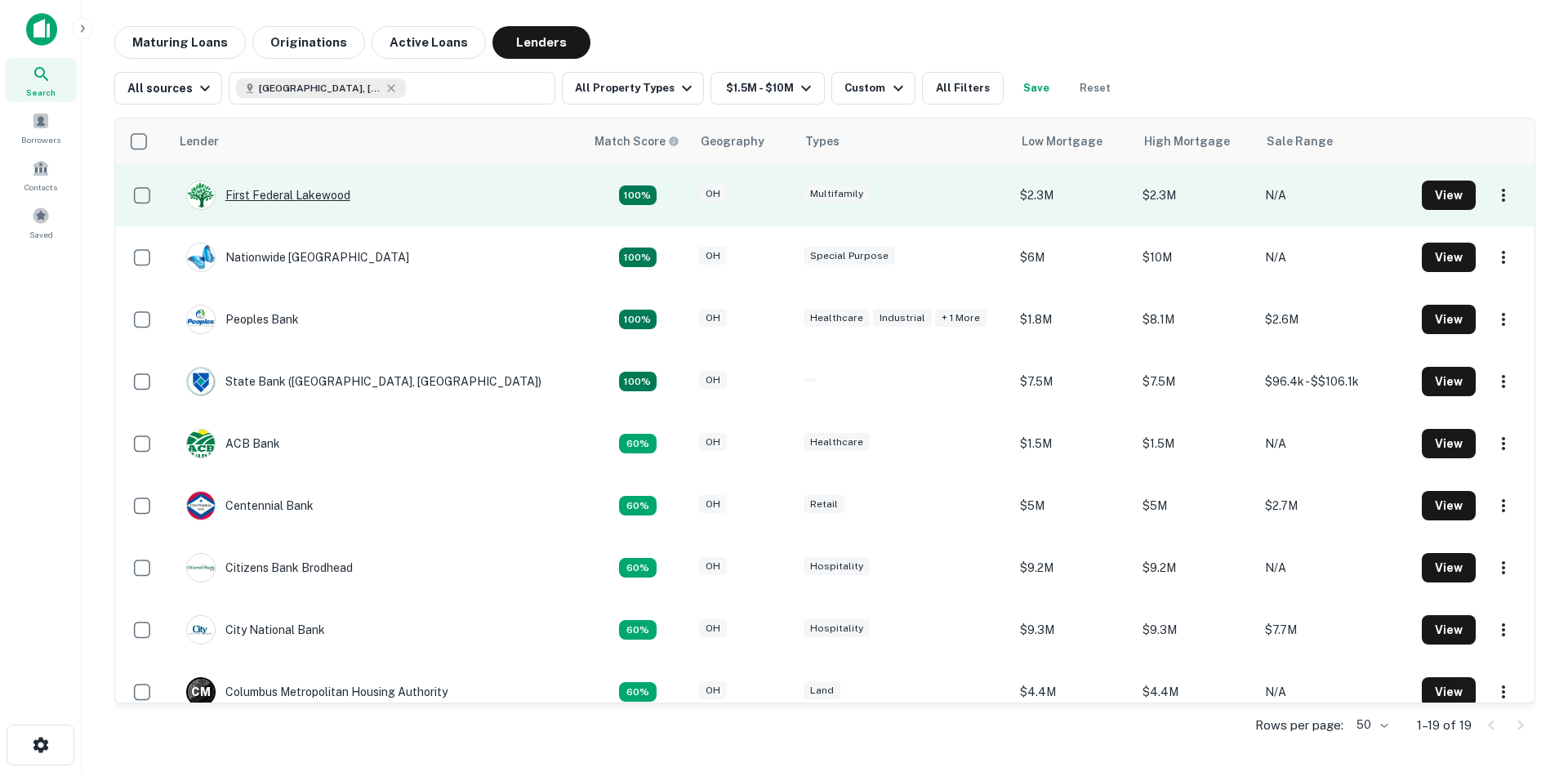
click at [300, 197] on div "First Federal Lakewood" at bounding box center [268, 195] width 164 height 30
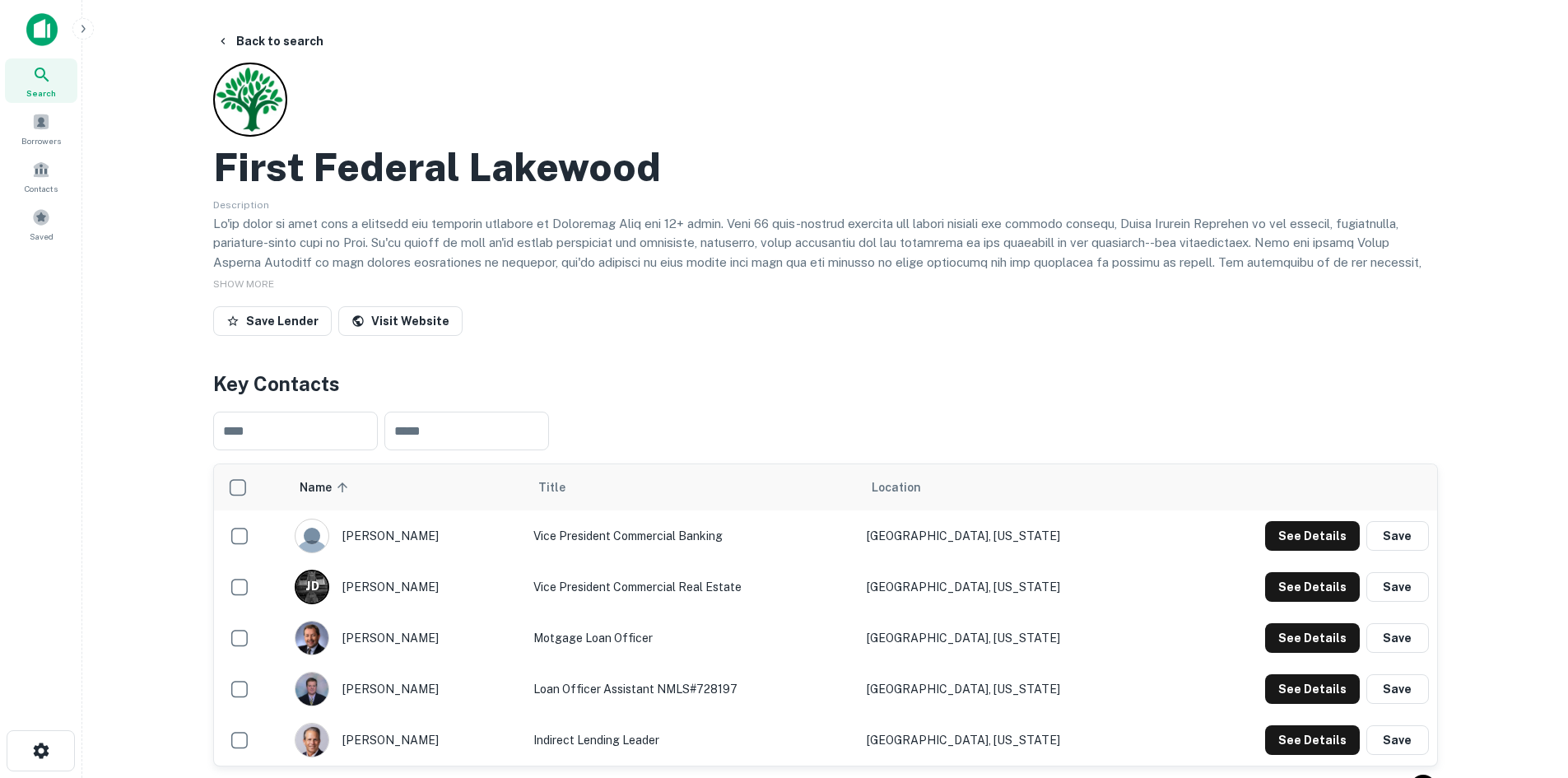
scroll to position [83, 0]
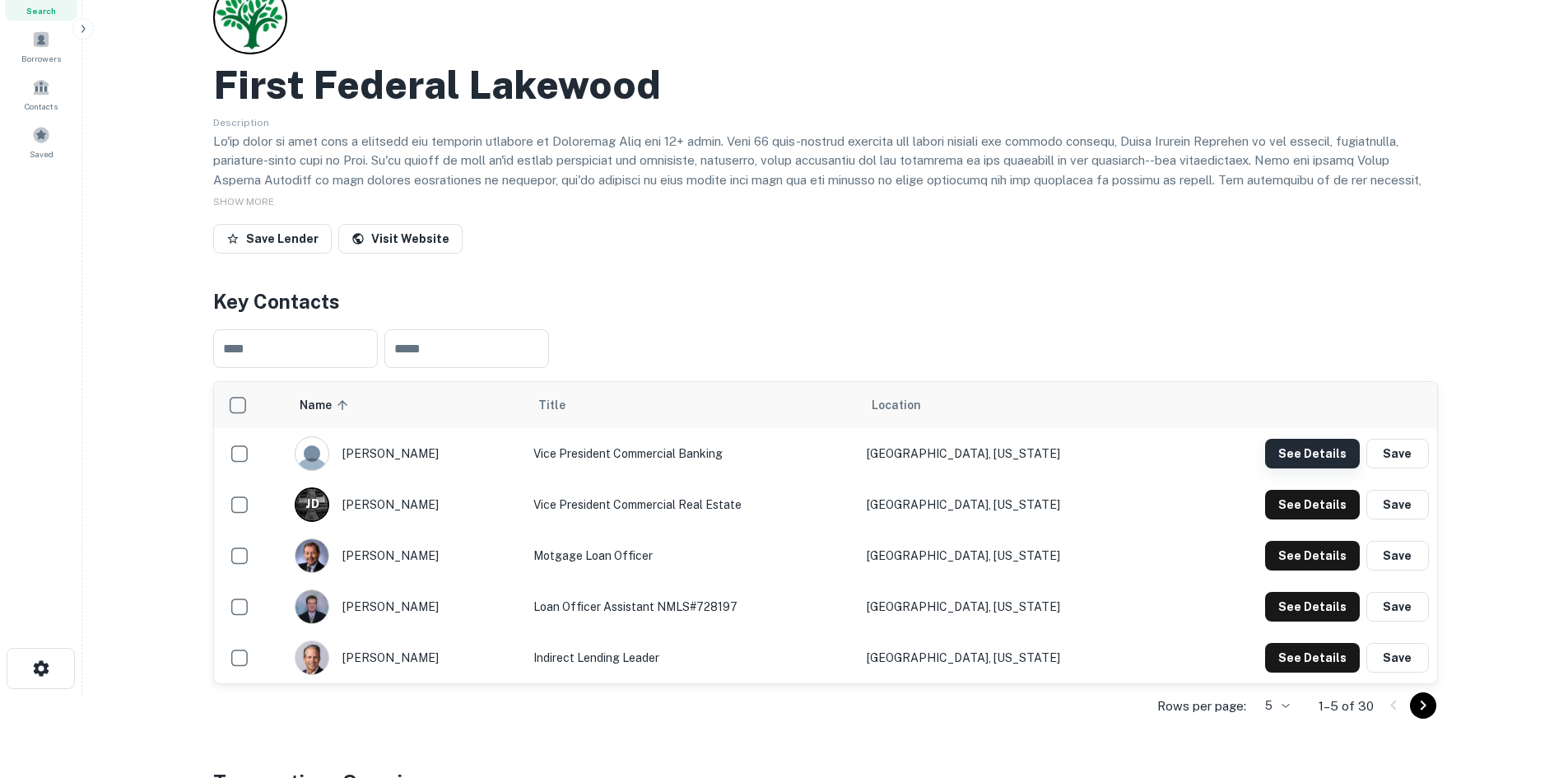
click at [1314, 457] on button "See Details" at bounding box center [1312, 454] width 95 height 30
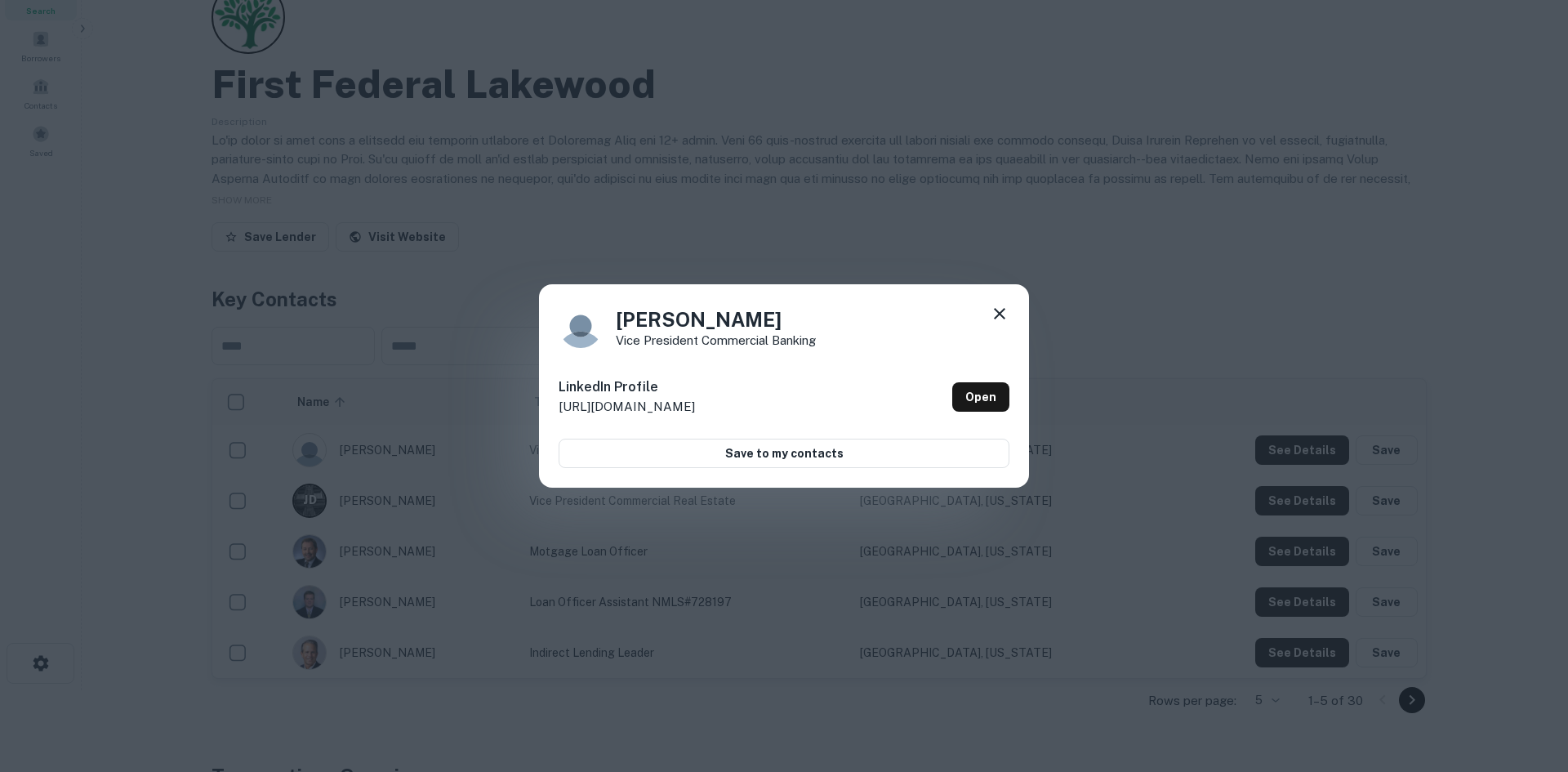
click at [1114, 333] on div "[PERSON_NAME] Vice President Commercial Banking LinkedIn Profile [URL][DOMAIN_N…" at bounding box center [784, 386] width 1568 height 772
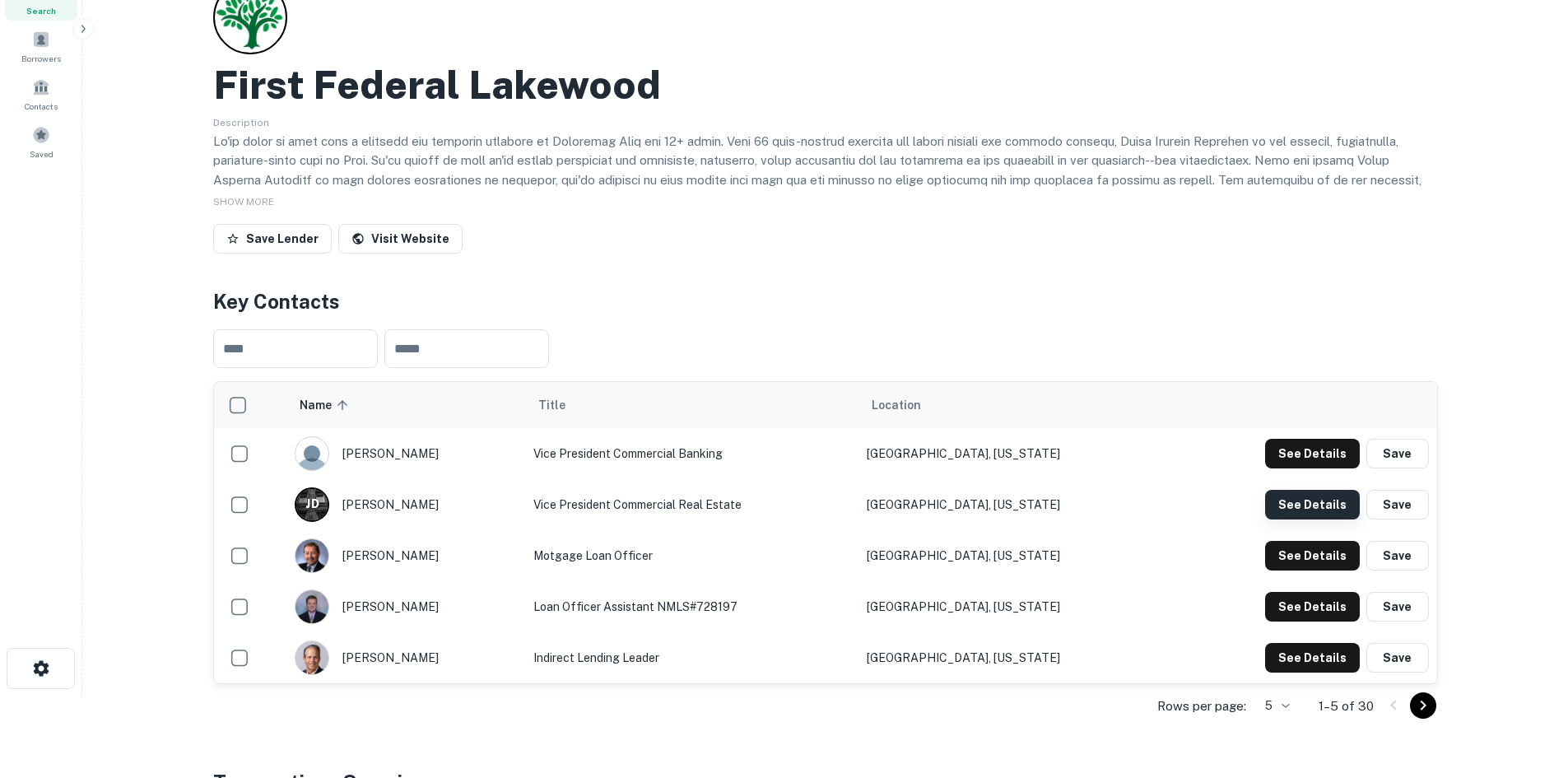
click at [1292, 500] on button "See Details" at bounding box center [1312, 505] width 95 height 30
click at [1299, 563] on button "See Details" at bounding box center [1312, 556] width 95 height 30
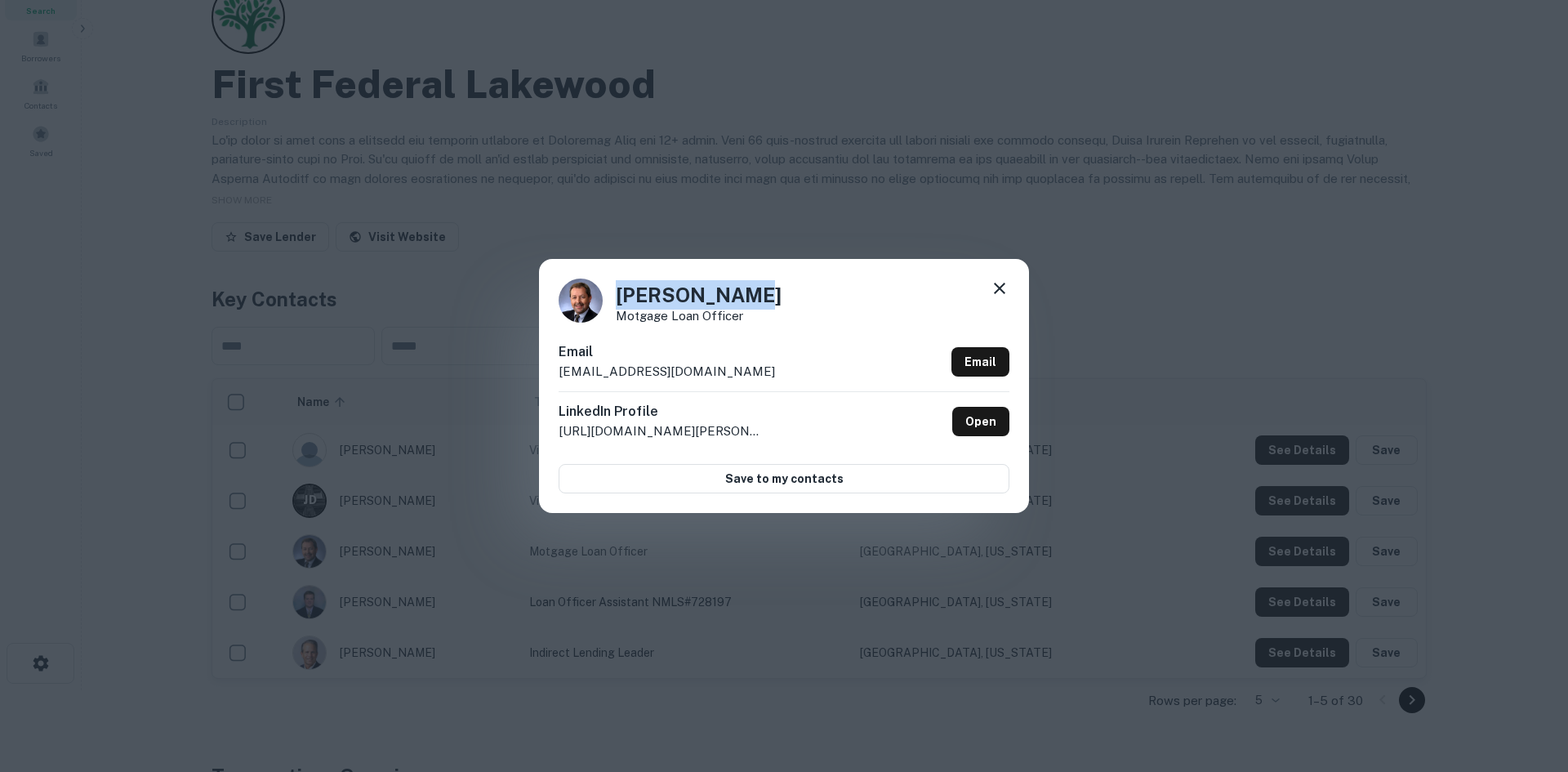
drag, startPoint x: 614, startPoint y: 293, endPoint x: 730, endPoint y: 297, distance: 116.1
click at [730, 297] on div "[PERSON_NAME] Motgage Loan Officer" at bounding box center [783, 300] width 450 height 45
copy h4 "[PERSON_NAME]"
click at [689, 297] on h4 "[PERSON_NAME]" at bounding box center [698, 295] width 165 height 30
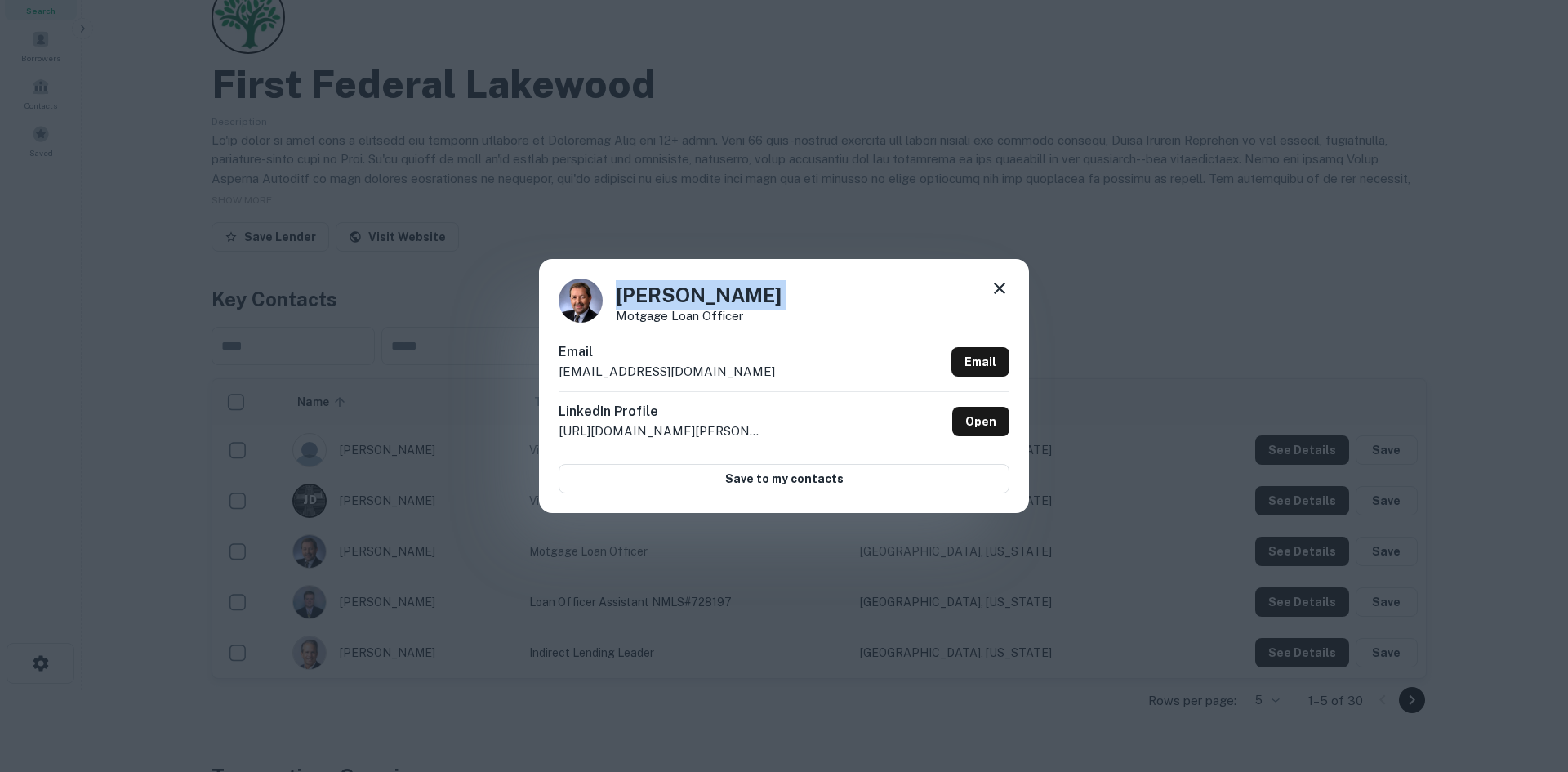
click at [689, 297] on h4 "[PERSON_NAME]" at bounding box center [698, 295] width 165 height 30
click at [678, 315] on p "Motgage Loan Officer" at bounding box center [698, 316] width 165 height 12
copy div "Motgage Loan Officer"
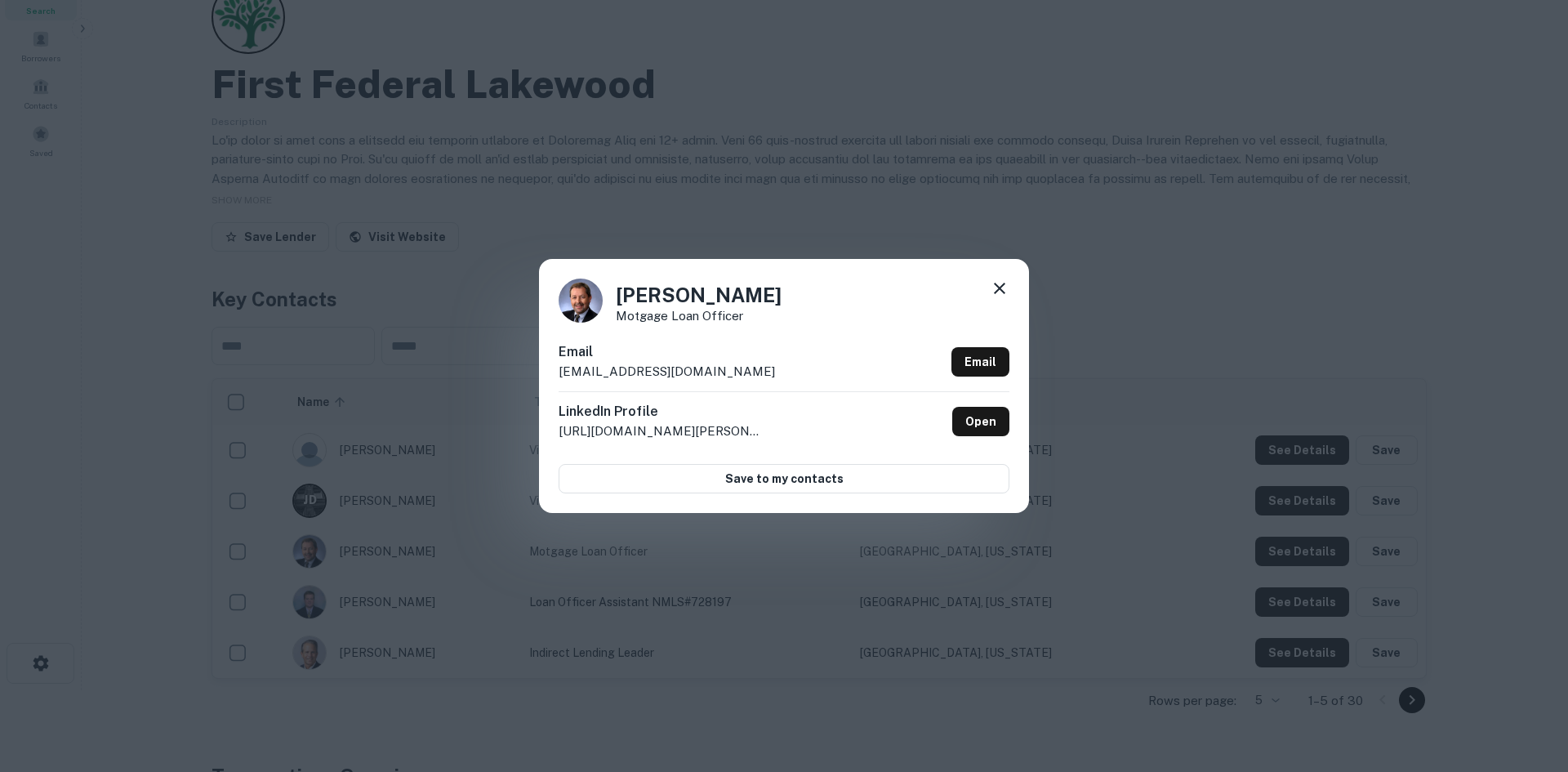
click at [595, 369] on p "[EMAIL_ADDRESS][DOMAIN_NAME]" at bounding box center [666, 372] width 217 height 20
click at [639, 376] on p "[EMAIL_ADDRESS][DOMAIN_NAME]" at bounding box center [666, 372] width 217 height 20
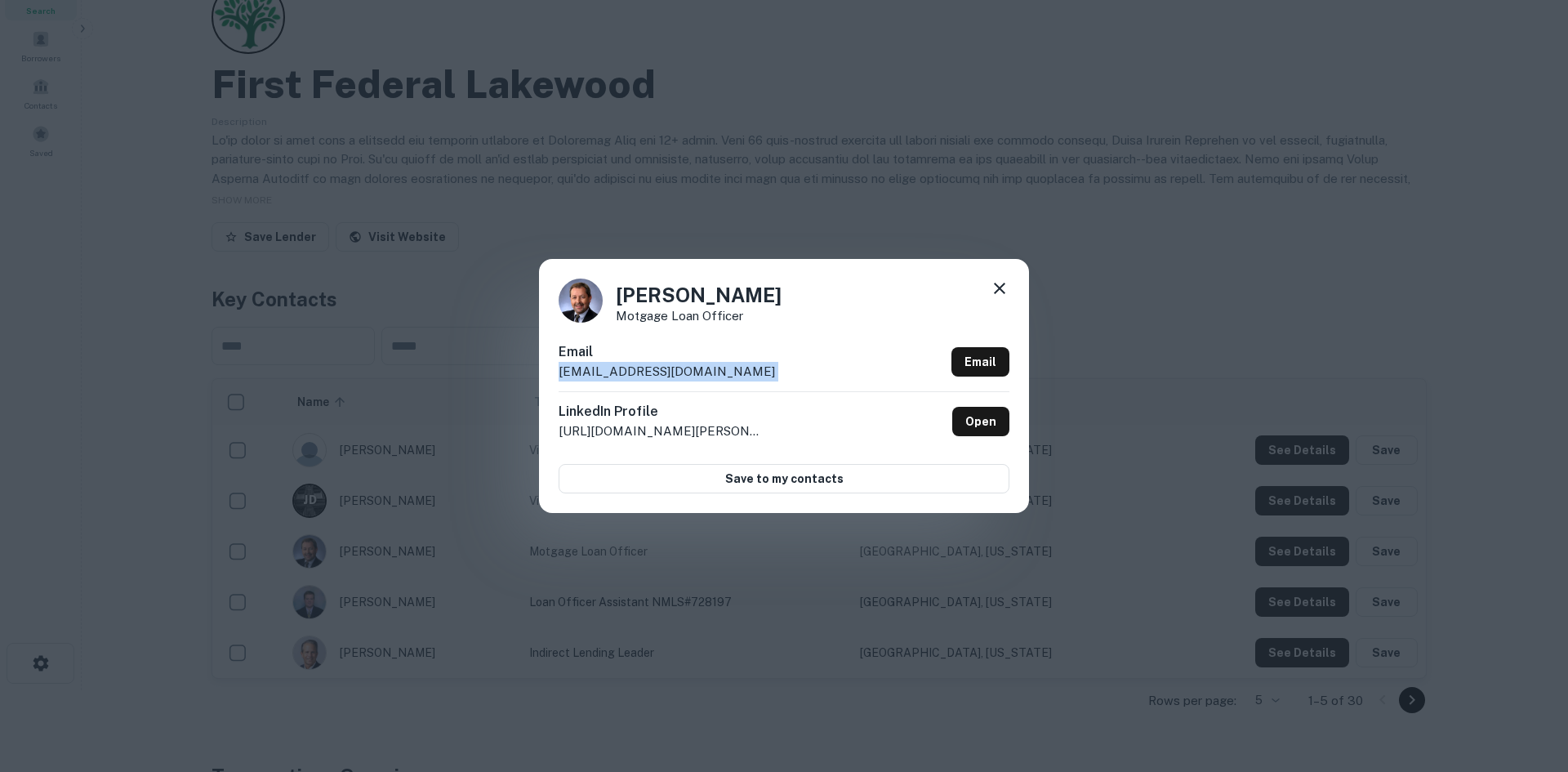
copy div "[EMAIL_ADDRESS][DOMAIN_NAME] Email"
click at [1390, 426] on div "[PERSON_NAME] Motgage Loan Officer Email [EMAIL_ADDRESS][DOMAIN_NAME] Email Lin…" at bounding box center [784, 386] width 1568 height 772
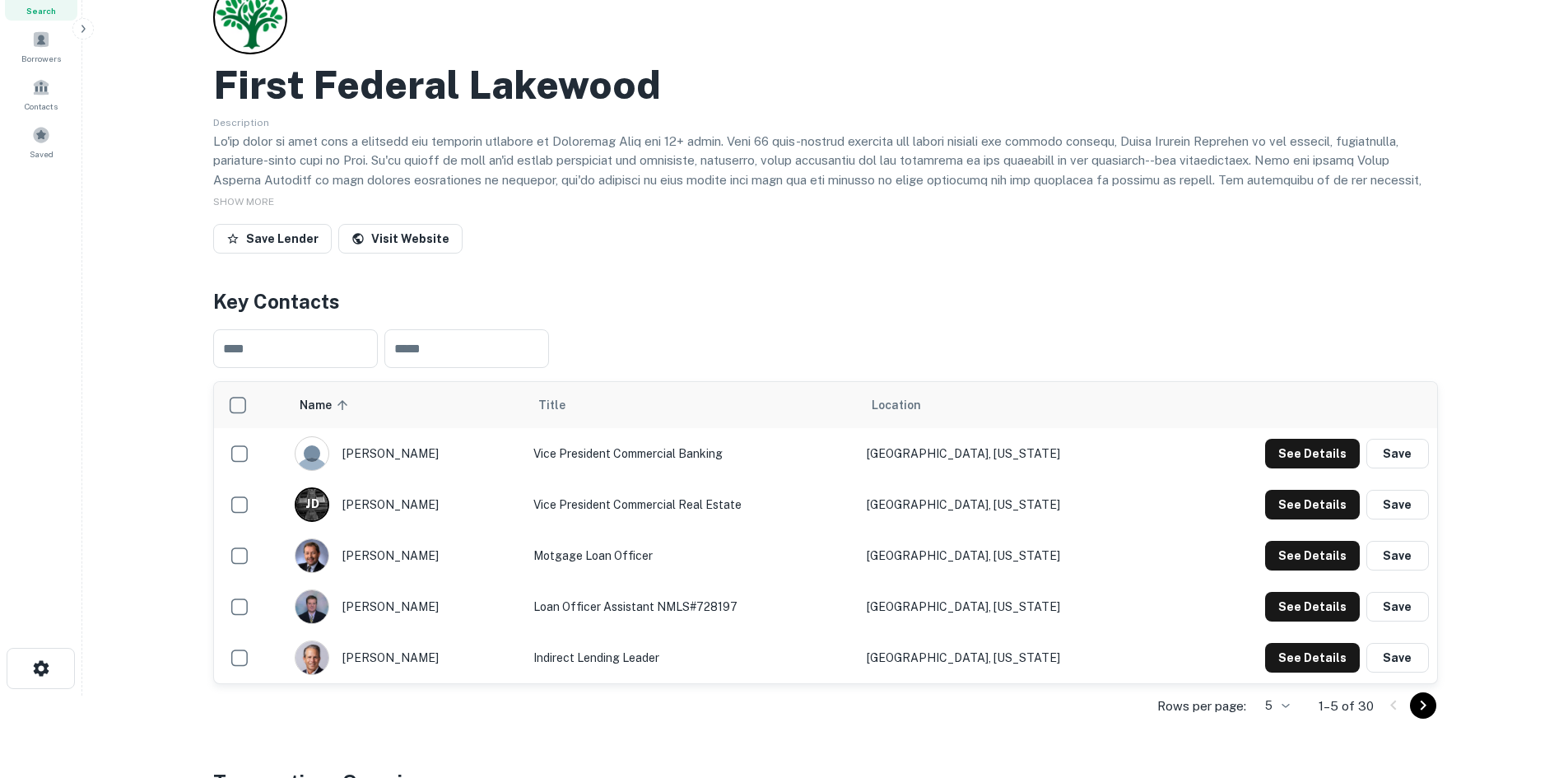
click at [564, 74] on h2 "First Federal Lakewood" at bounding box center [437, 85] width 448 height 48
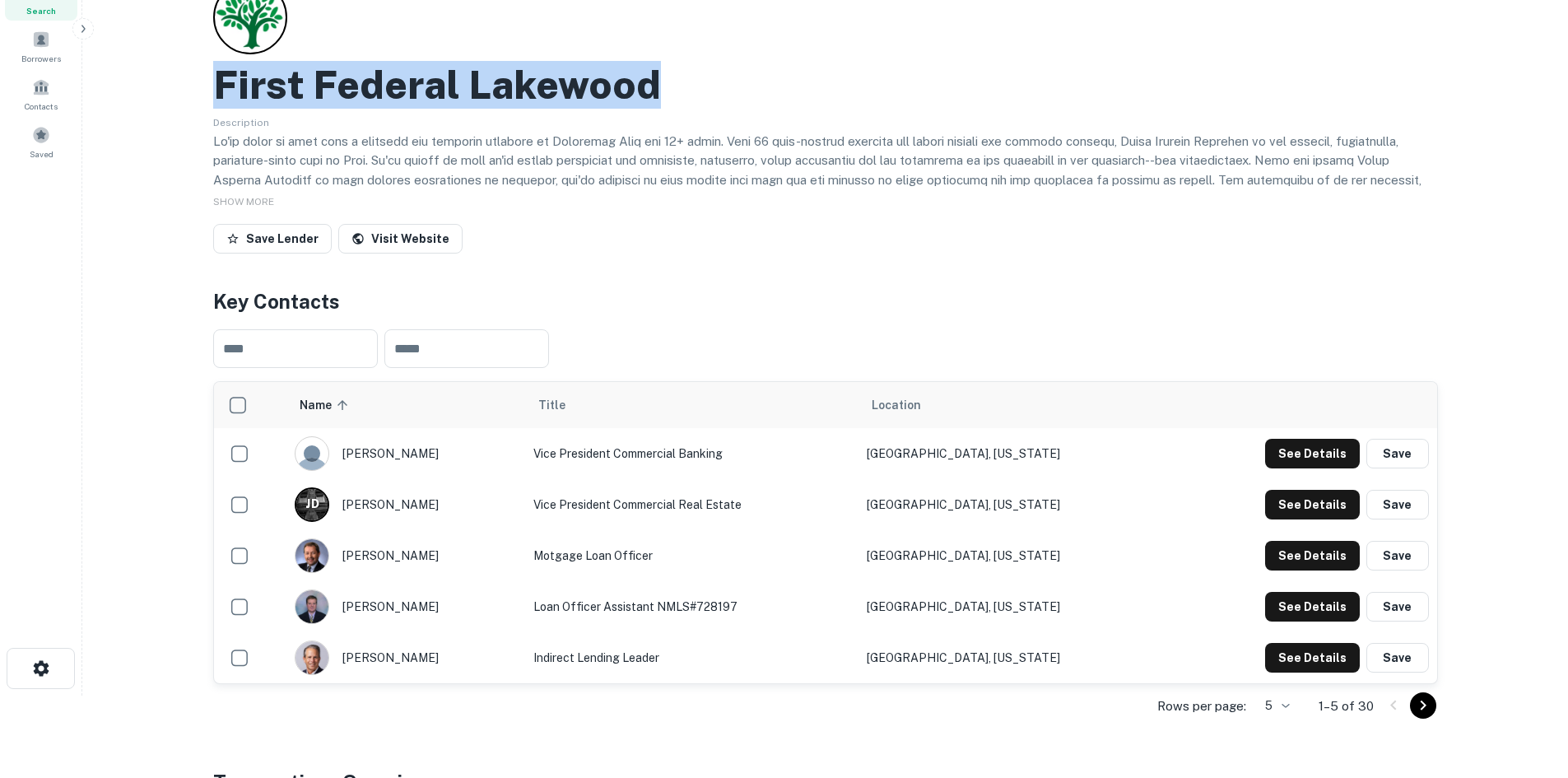
click at [564, 76] on h2 "First Federal Lakewood" at bounding box center [437, 85] width 448 height 48
copy h2 "First Federal Lakewood"
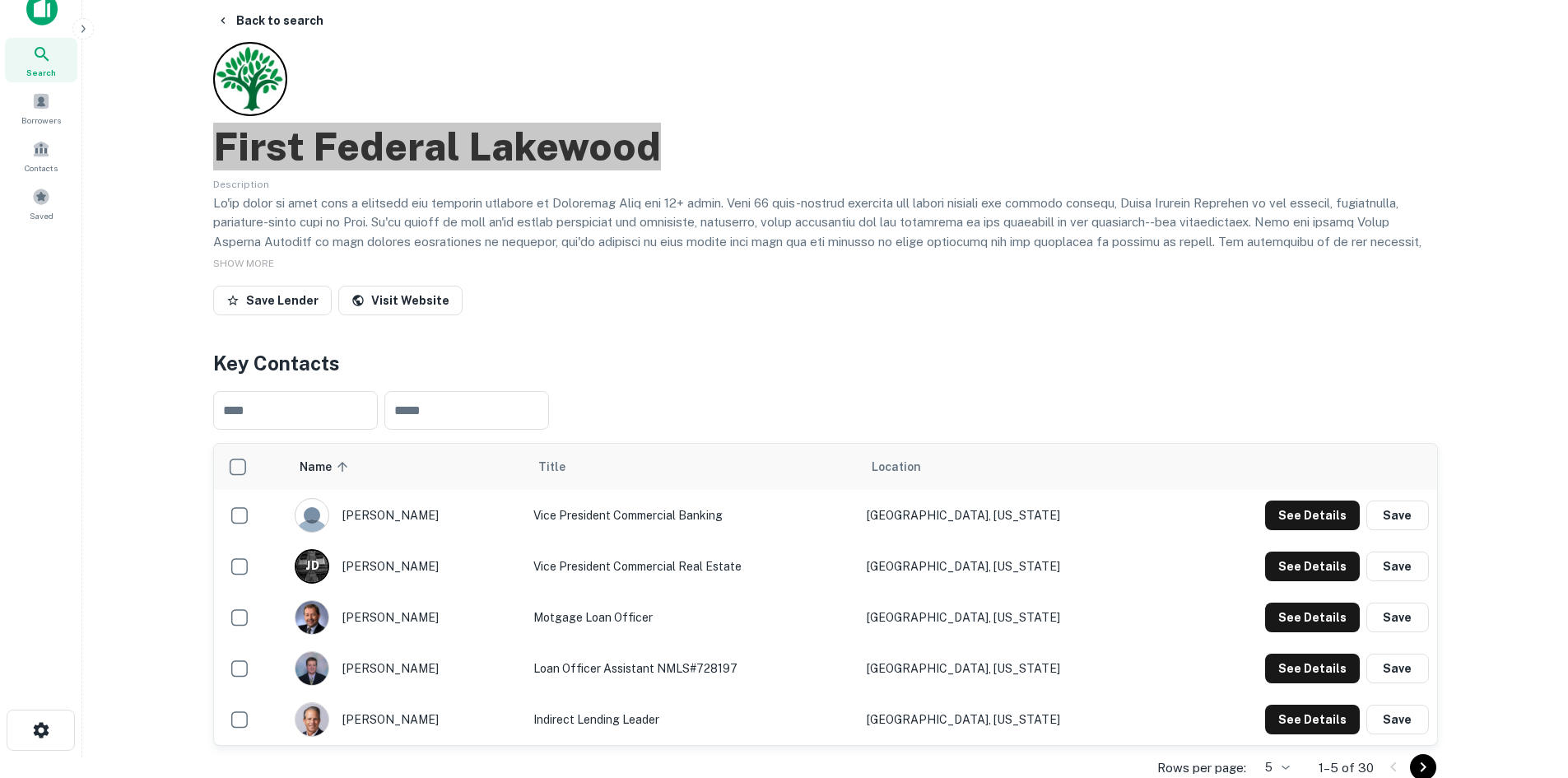
scroll to position [0, 0]
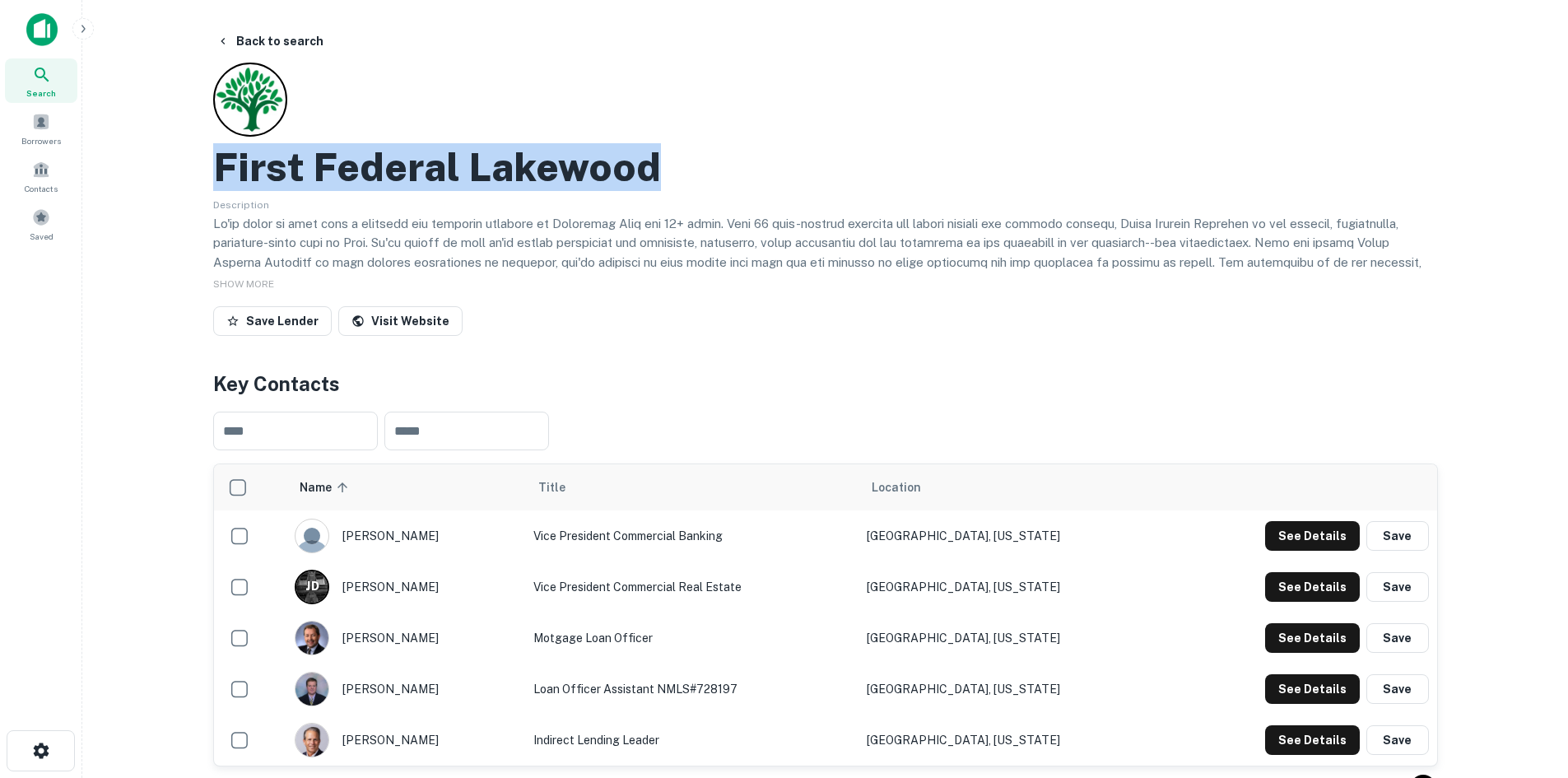
click at [661, 330] on div "Save Lender Visit Website" at bounding box center [826, 324] width 1225 height 36
